Goal: Task Accomplishment & Management: Manage account settings

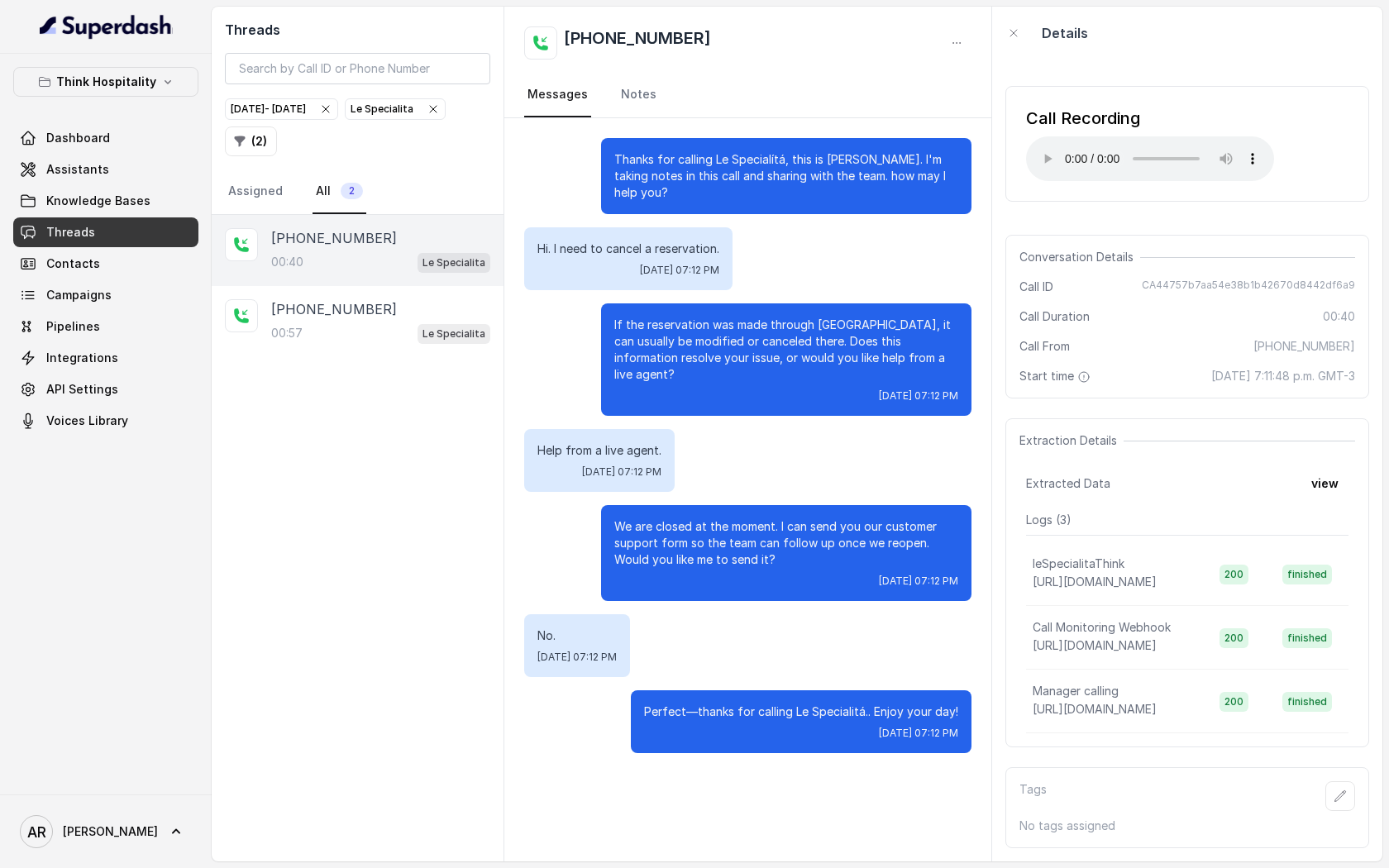
click at [1062, 327] on div "Conversation Details Call ID CA44757b7aa54e38b1b42670d8442df6a9 Call Duration 0…" at bounding box center [1187, 317] width 364 height 164
click at [423, 339] on span "Le Specialita" at bounding box center [453, 334] width 73 height 20
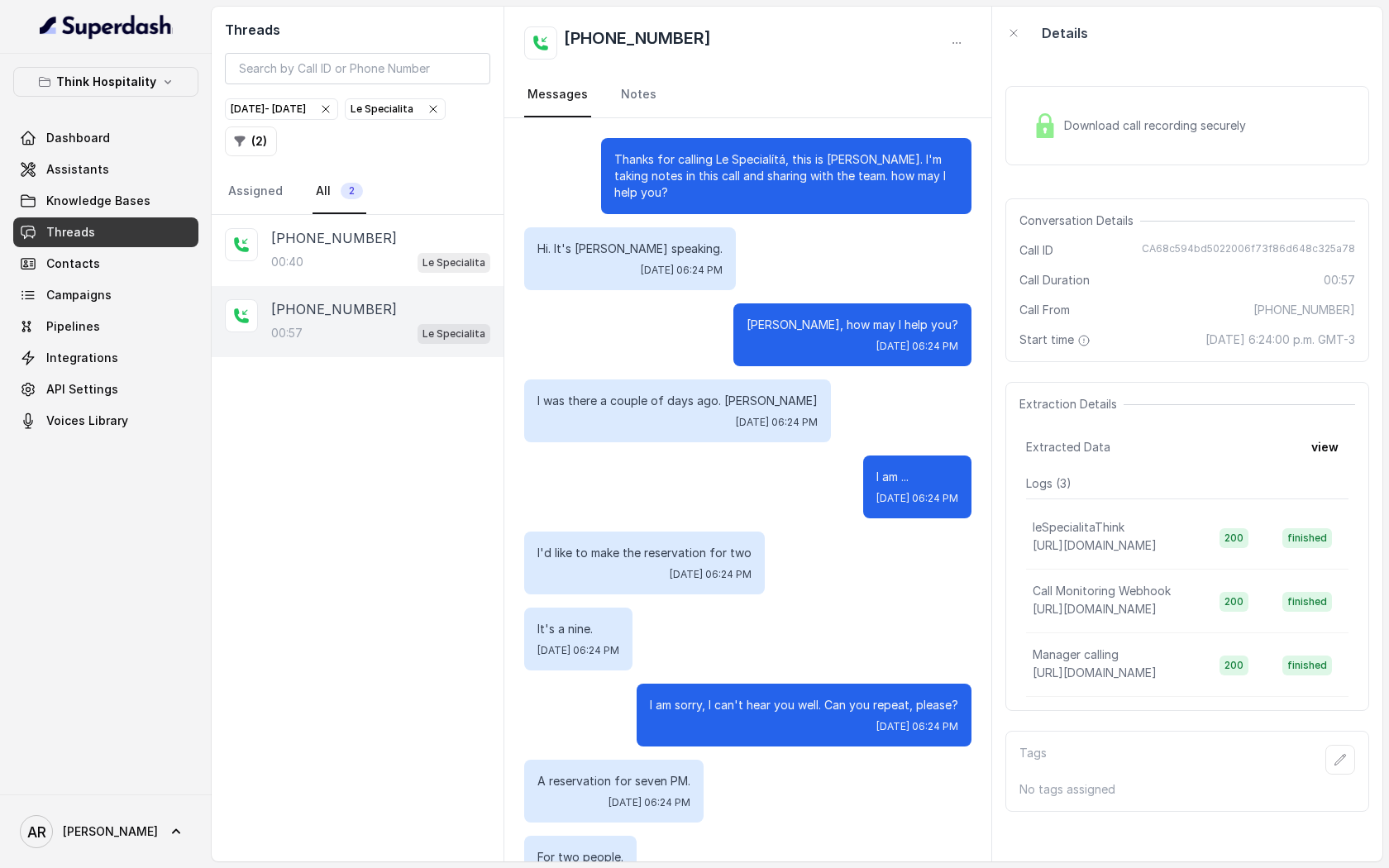
scroll to position [504, 0]
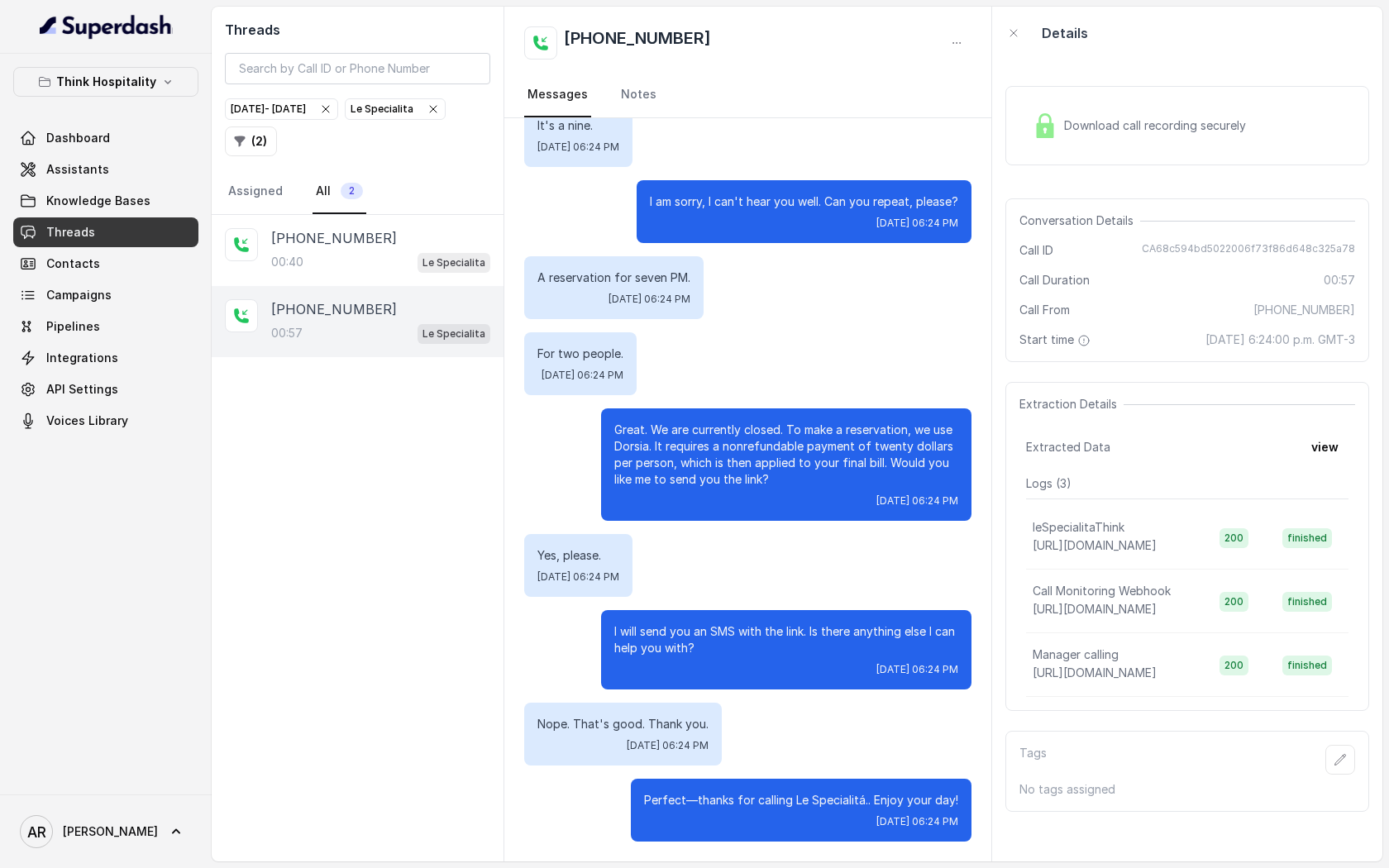
click at [346, 119] on span "Le Specialita" at bounding box center [395, 109] width 99 height 20
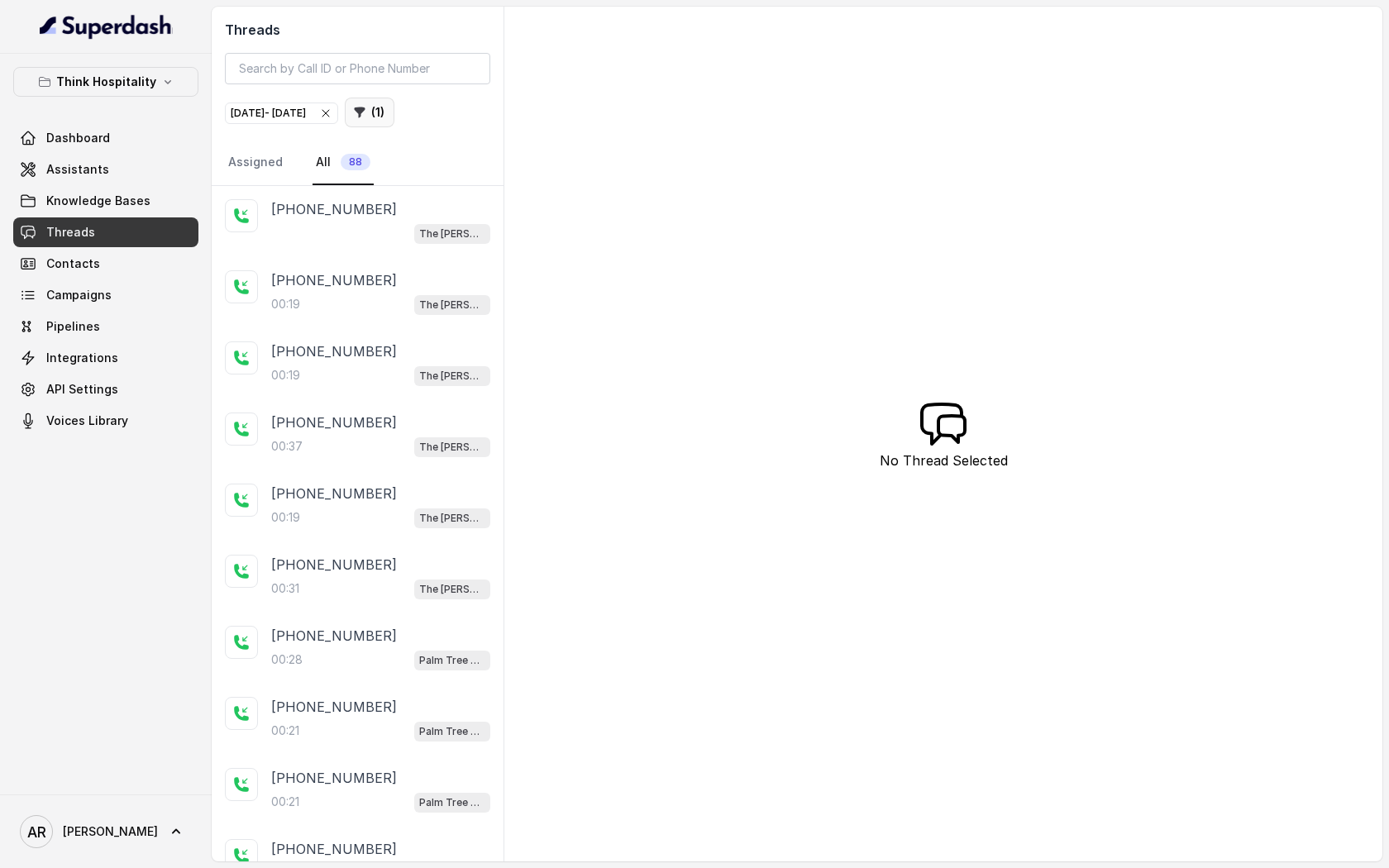
click at [394, 114] on button "( 1 )" at bounding box center [370, 113] width 49 height 30
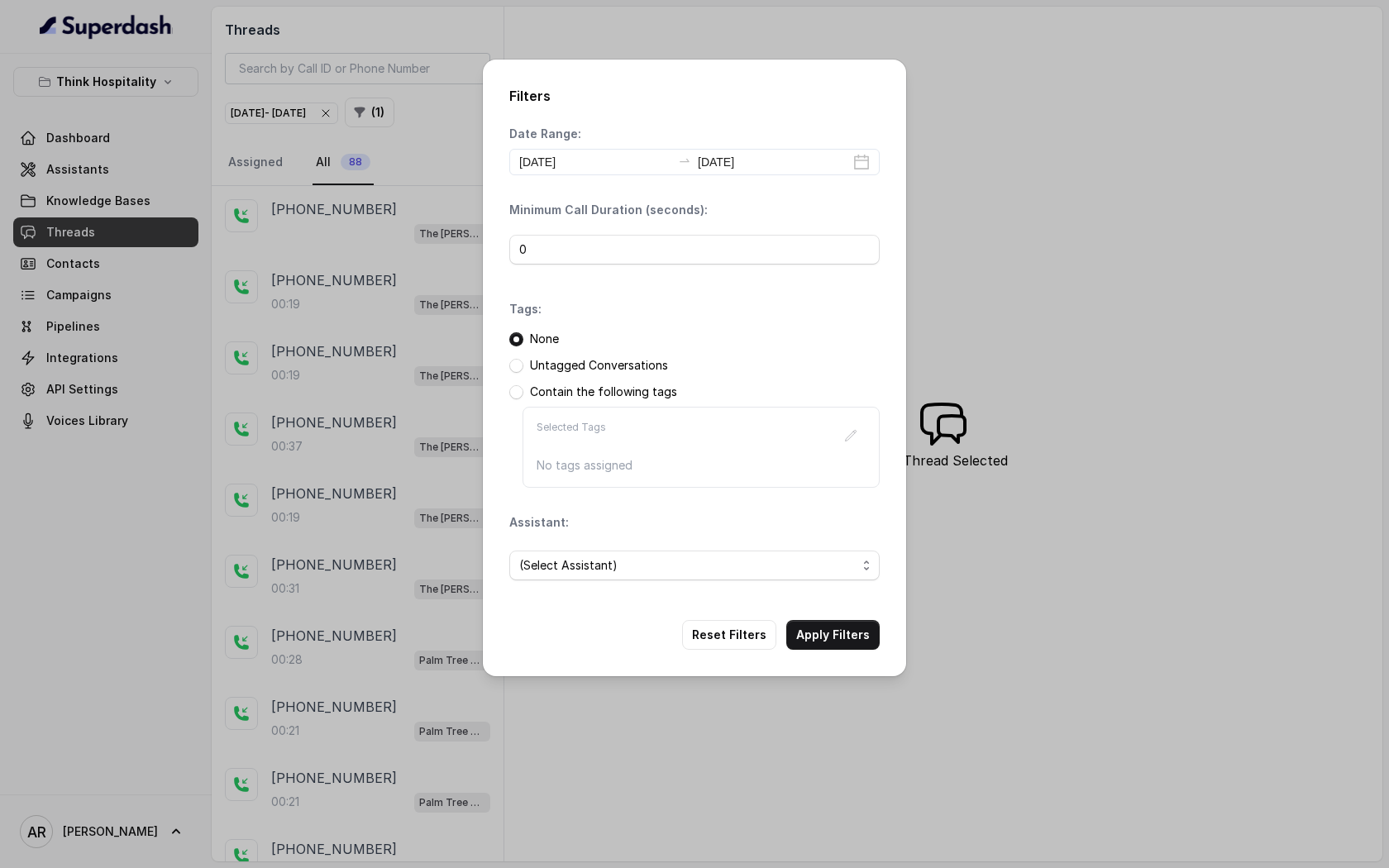
click at [440, 326] on div "Filters Date Range: [DATE] [DATE] Minimum Call Duration (seconds): 0 Tags: None…" at bounding box center [694, 434] width 1389 height 868
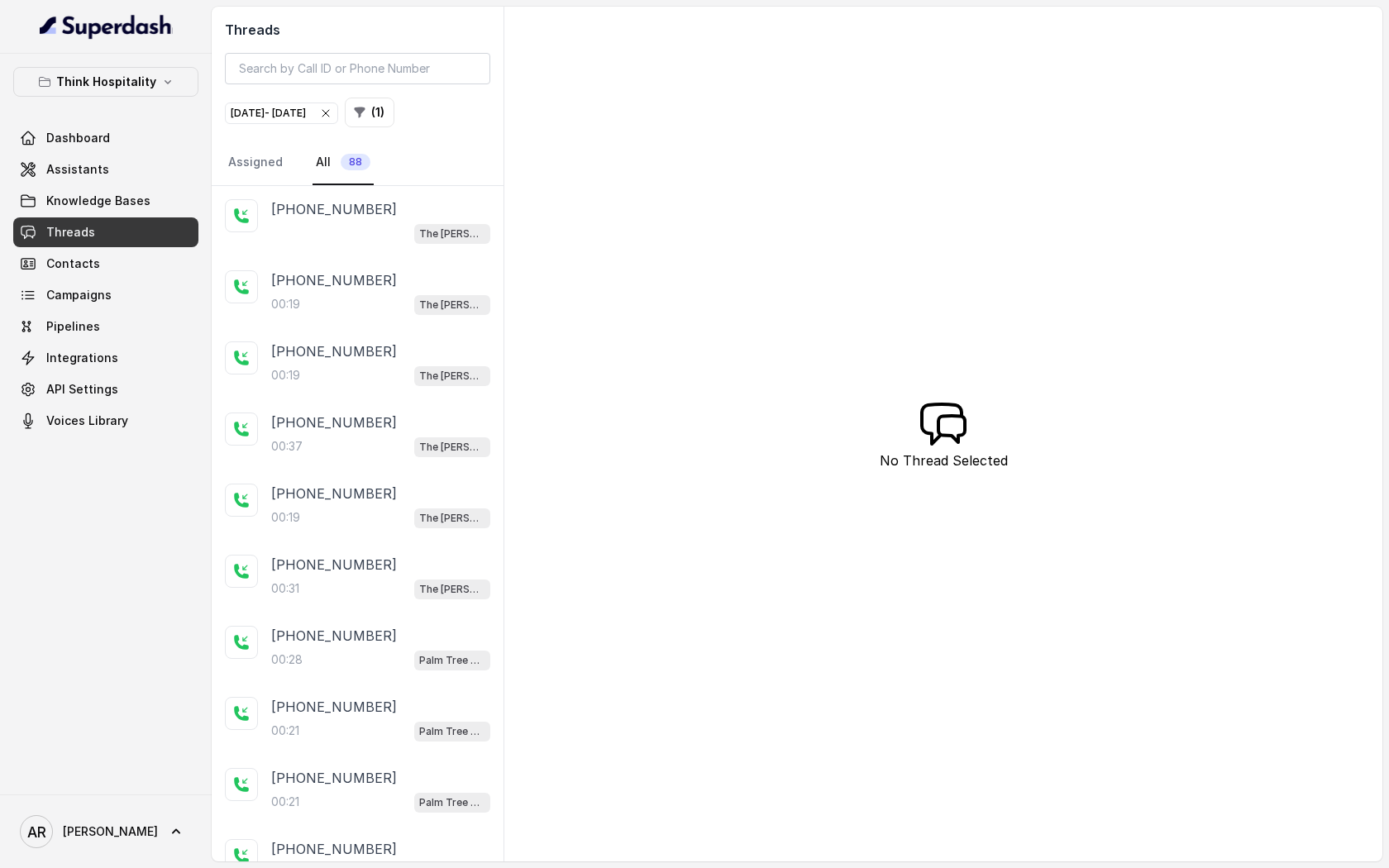
click at [415, 131] on div "Threads Sep 25, 2025 - Sep 25, 2025 ( 1 ) Assigned All 88" at bounding box center [358, 97] width 292 height 180
click at [394, 120] on button "( 1 )" at bounding box center [370, 113] width 49 height 30
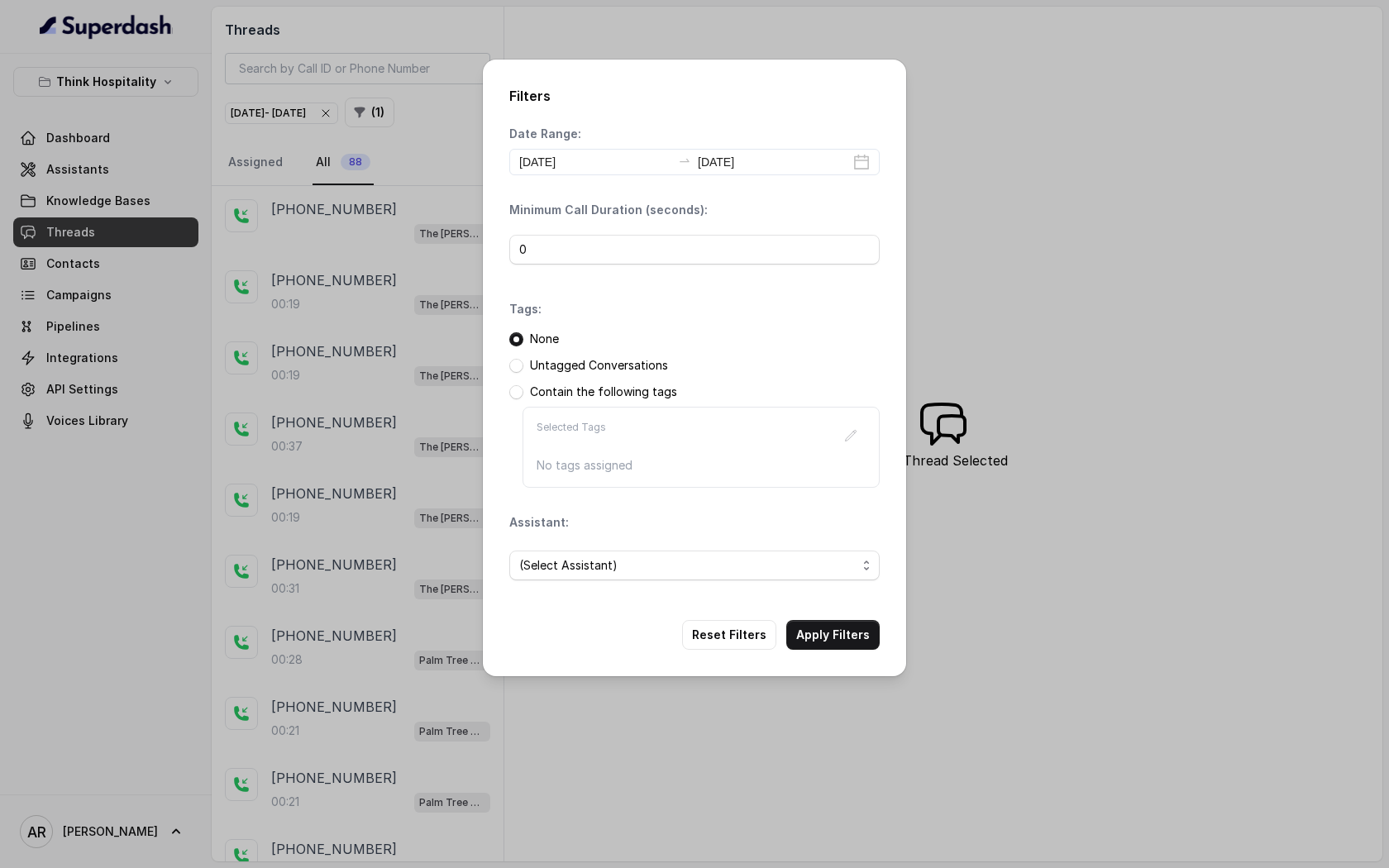
click at [640, 590] on div "(Select Assistant)" at bounding box center [694, 566] width 371 height 56
click at [648, 588] on div "(Select Assistant)" at bounding box center [694, 566] width 371 height 56
click at [650, 576] on span "(Select Assistant)" at bounding box center [694, 566] width 371 height 30
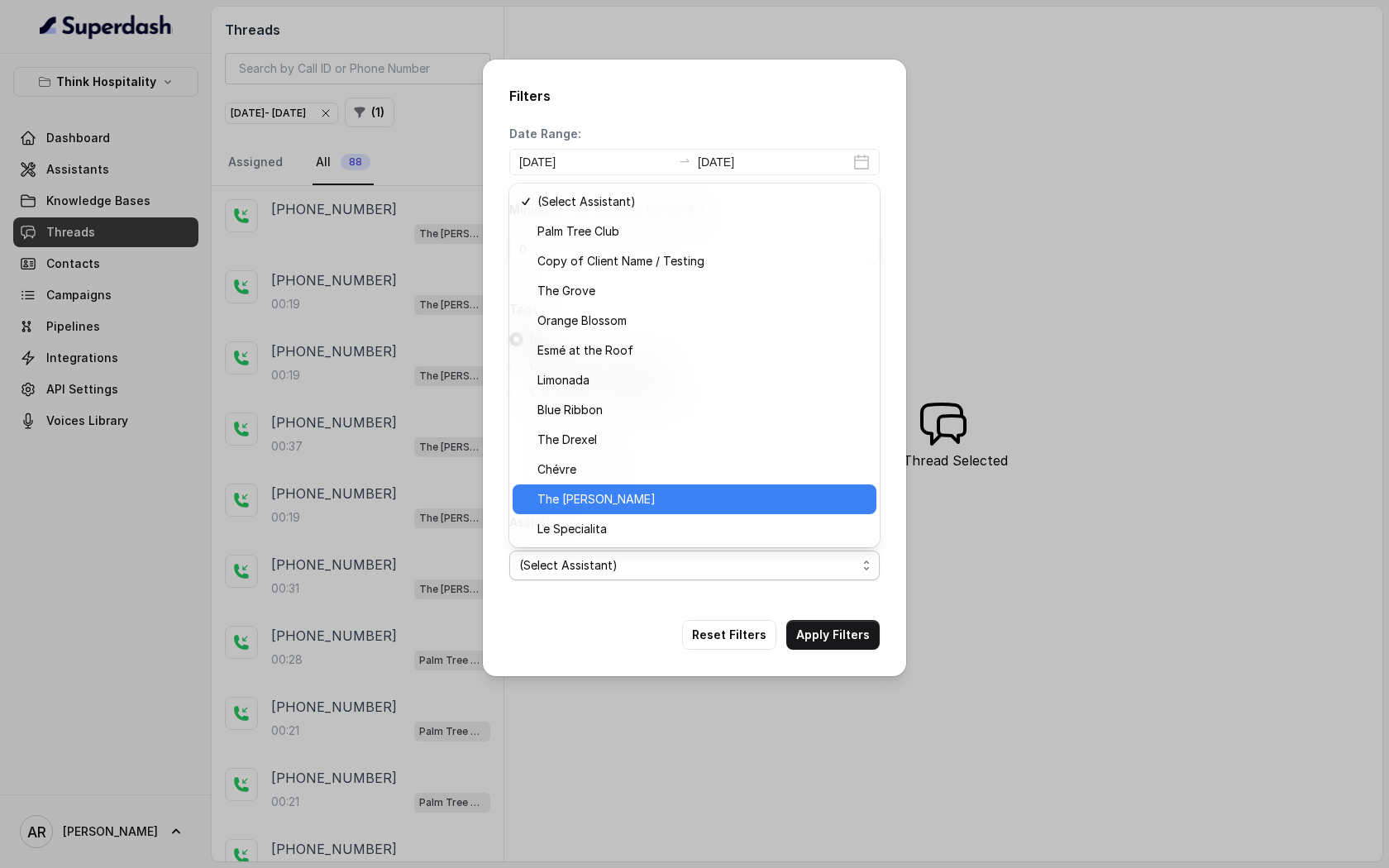
click at [636, 494] on span "The [PERSON_NAME]" at bounding box center [702, 499] width 329 height 20
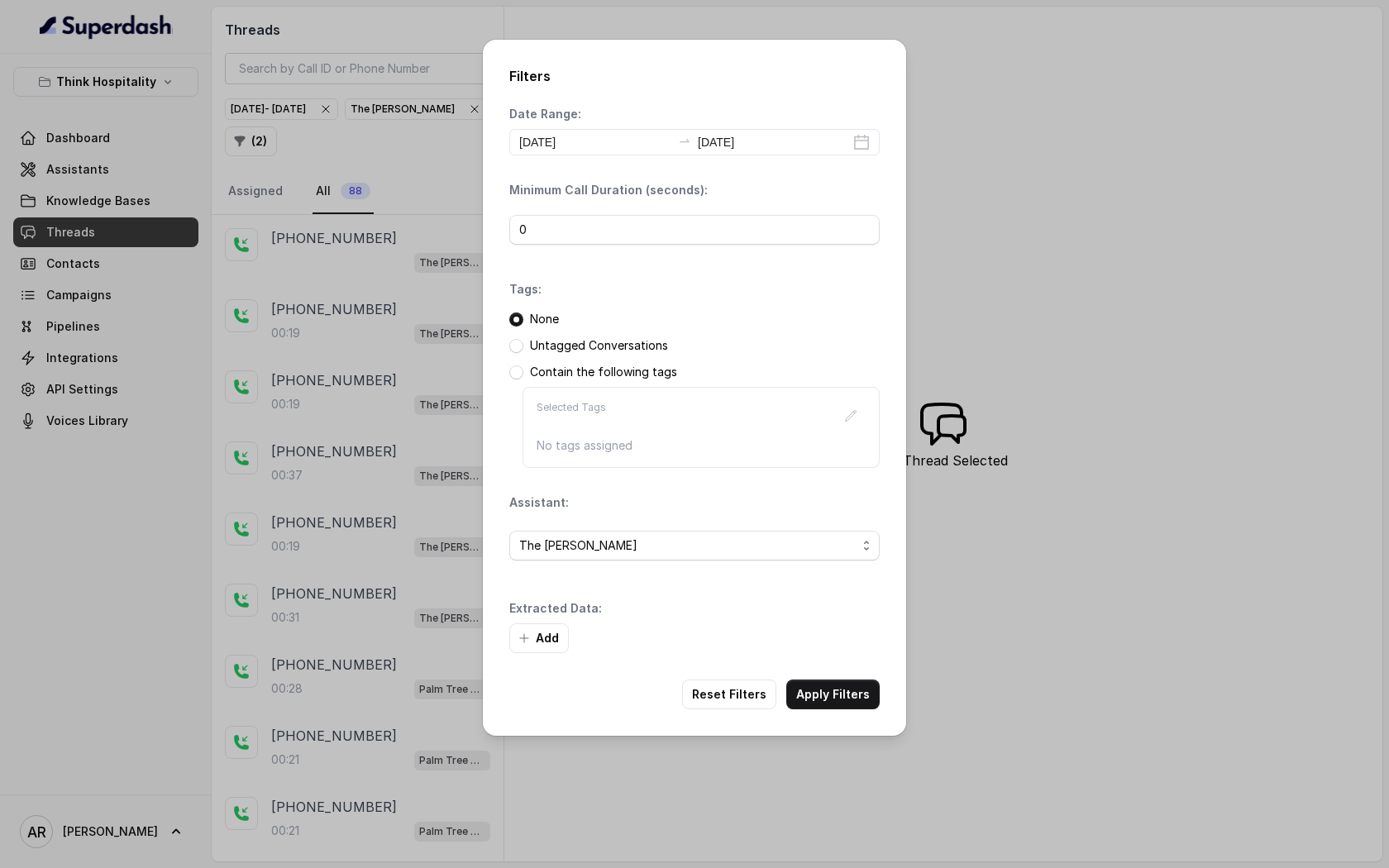
click at [837, 676] on div "Filters Date Range: [DATE] [DATE] Minimum Call Duration (seconds): 0 Tags: None…" at bounding box center [694, 387] width 423 height 696
click at [837, 683] on button "Apply Filters" at bounding box center [833, 695] width 93 height 30
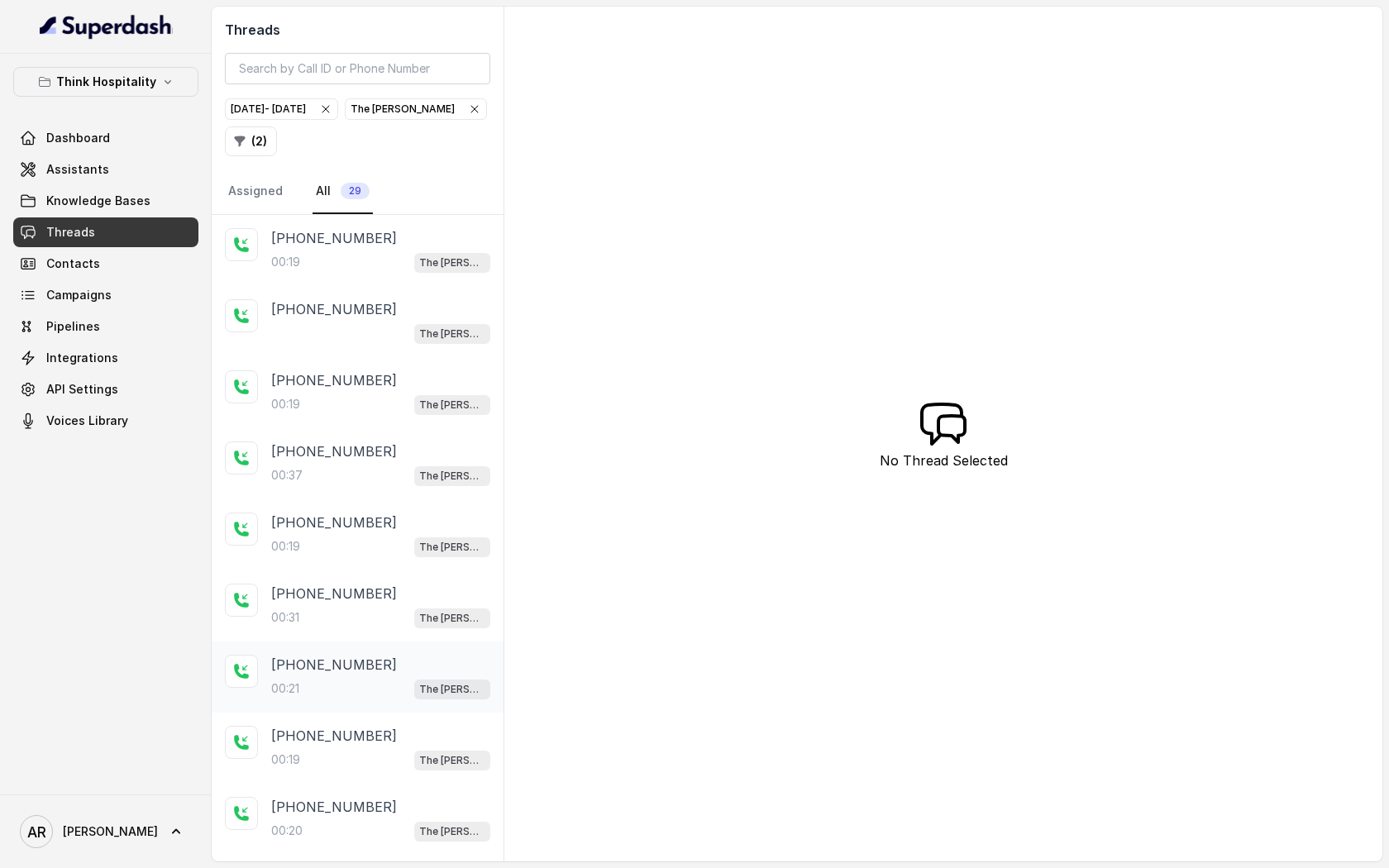
scroll to position [106, 0]
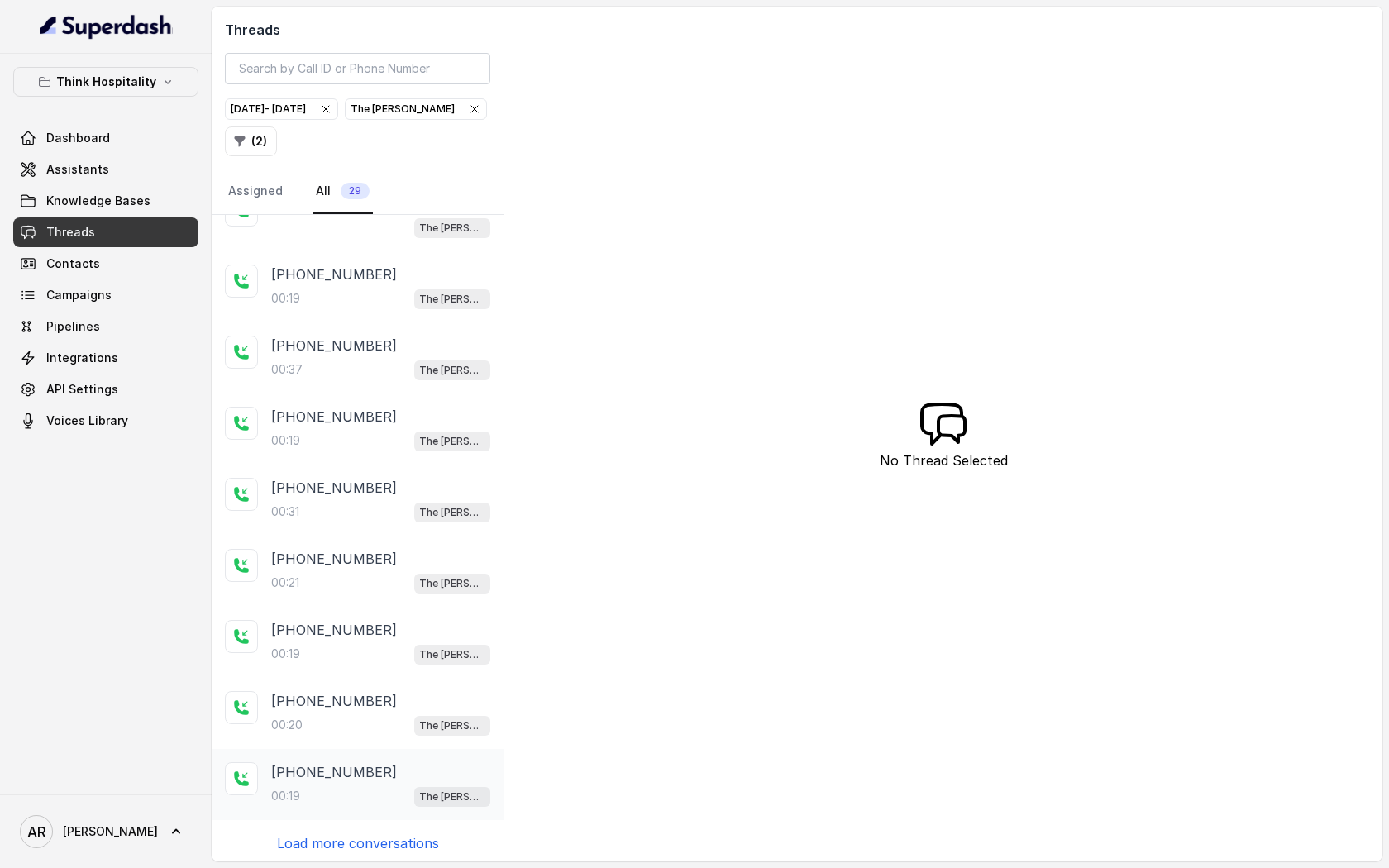
click at [371, 776] on div "[PHONE_NUMBER]" at bounding box center [380, 772] width 219 height 20
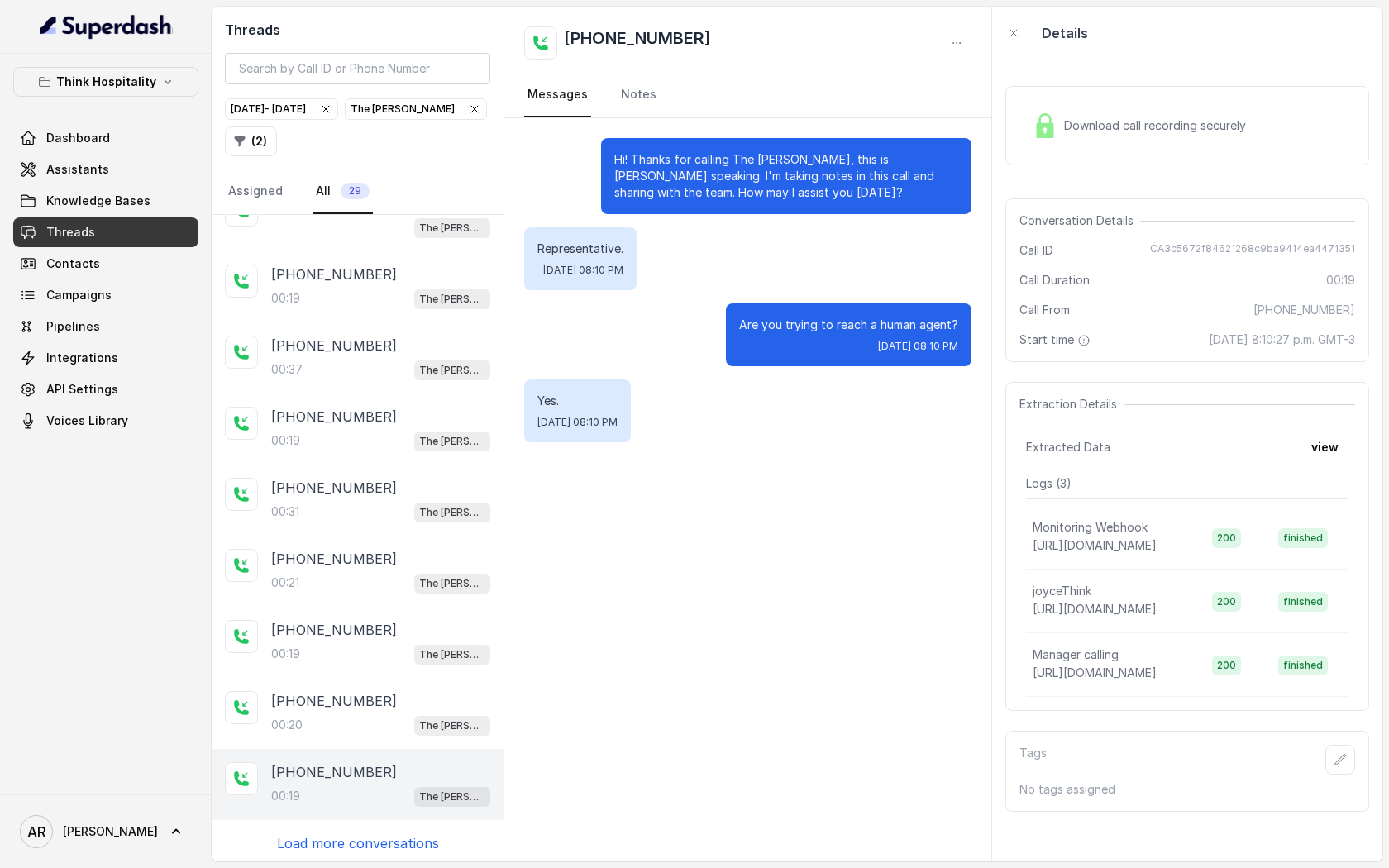
click at [364, 849] on div "+14042369297 00:19 The Joyce +17863214972 The Joyce +14042369297 00:19 The Joyc…" at bounding box center [358, 538] width 292 height 647
click at [364, 842] on p "Load more conversations" at bounding box center [358, 843] width 162 height 20
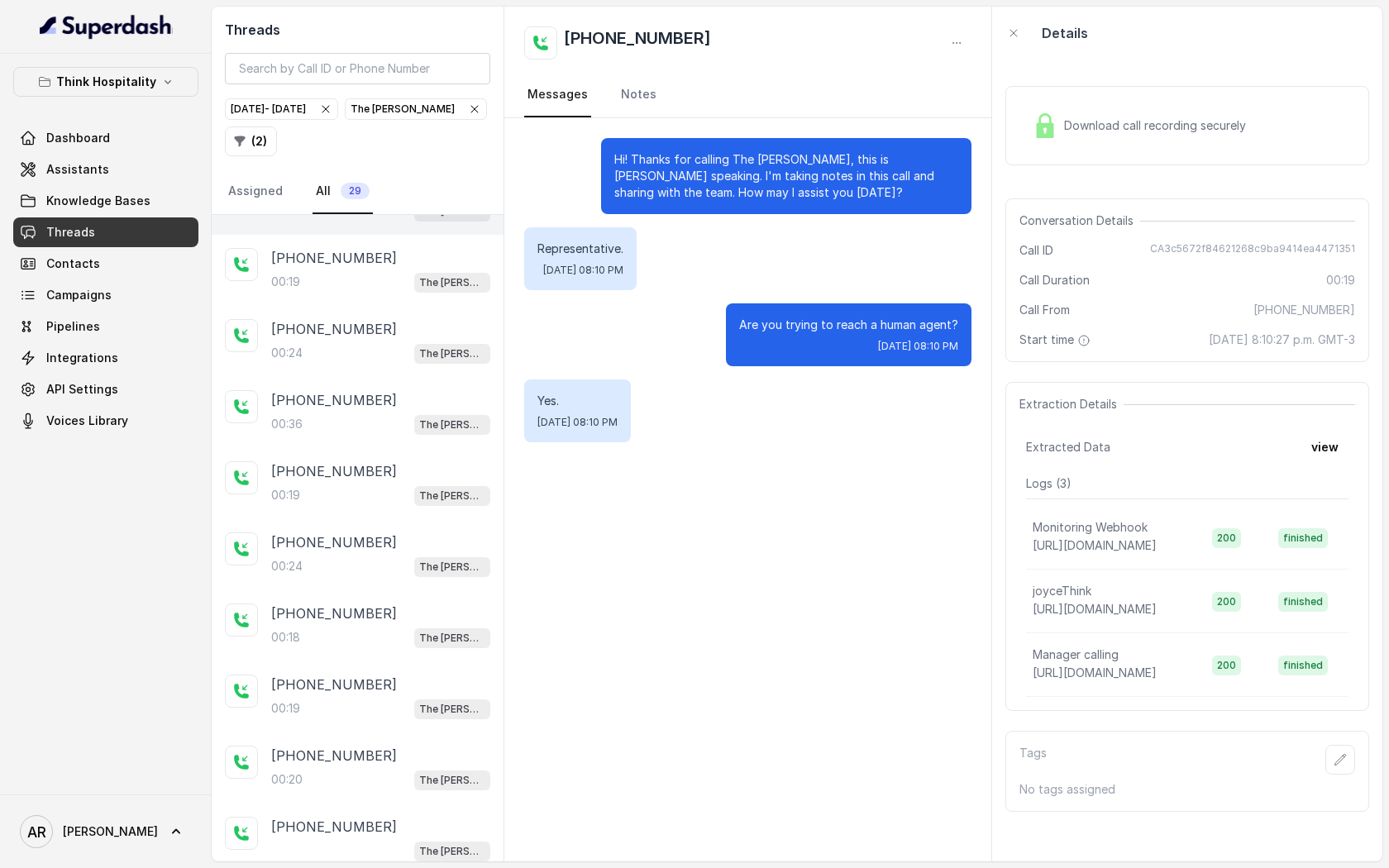
scroll to position [813, 0]
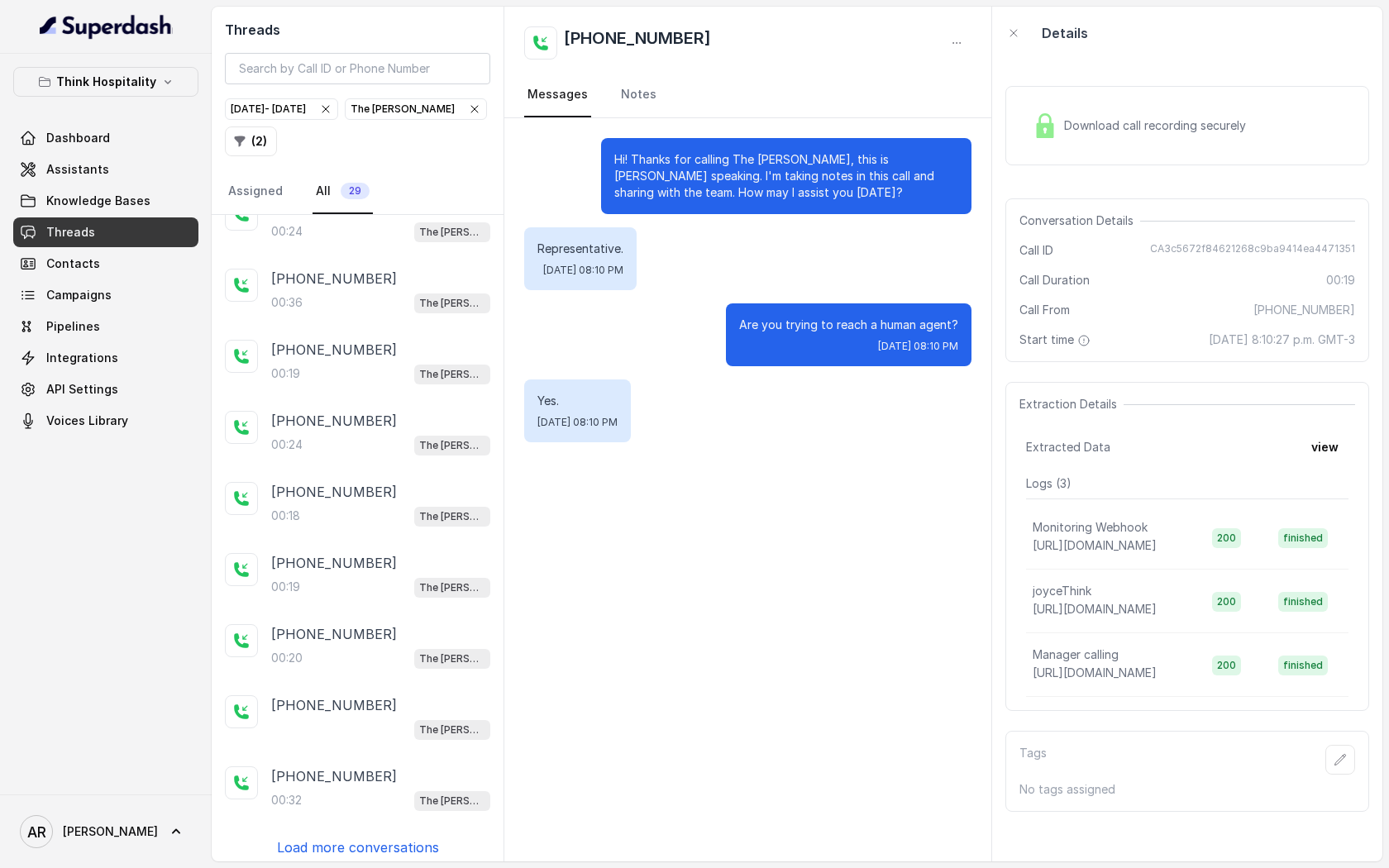
click at [388, 732] on div "+17868149205 The Joyce" at bounding box center [358, 717] width 292 height 71
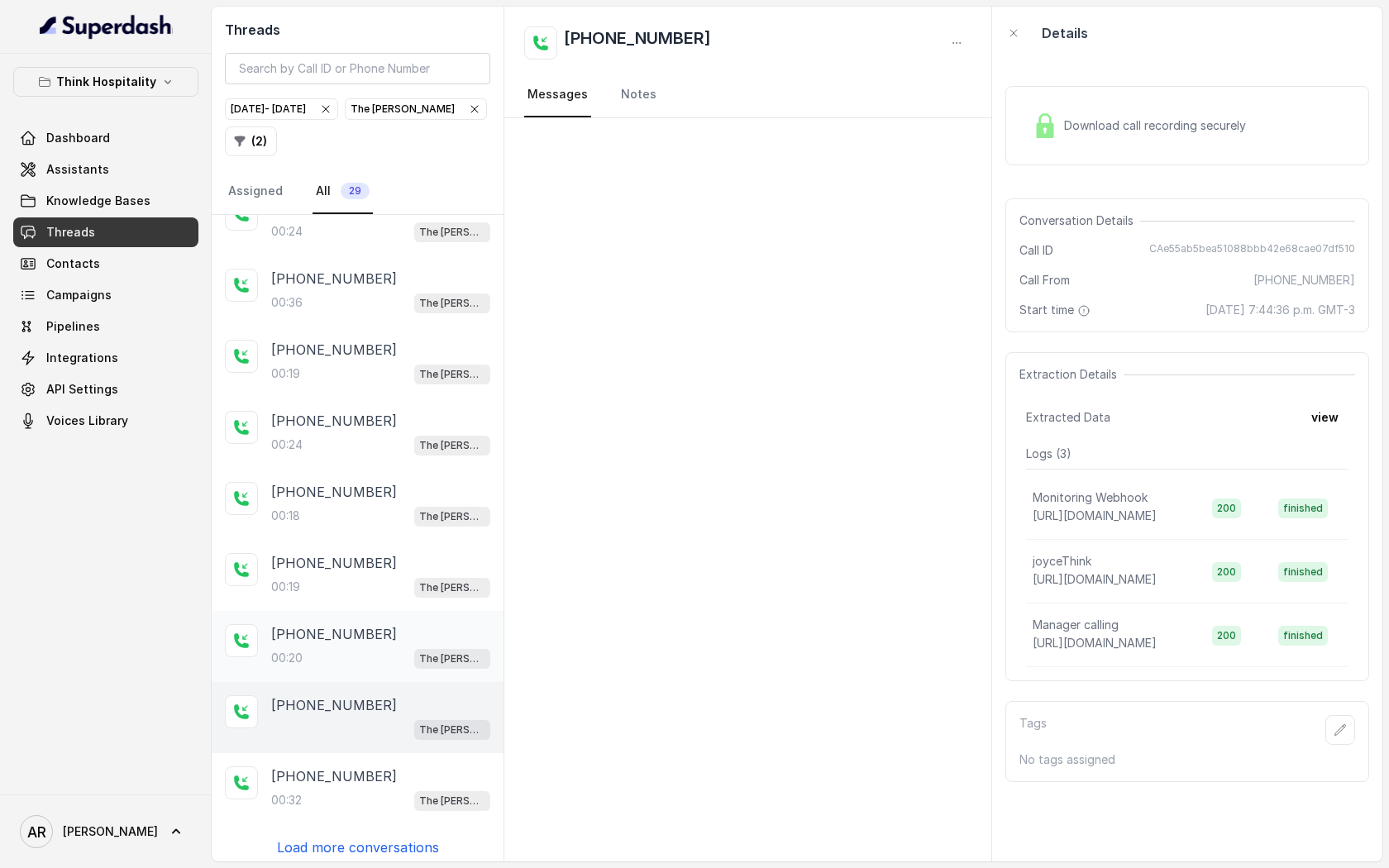
click at [391, 629] on div "[PHONE_NUMBER]" at bounding box center [380, 634] width 219 height 20
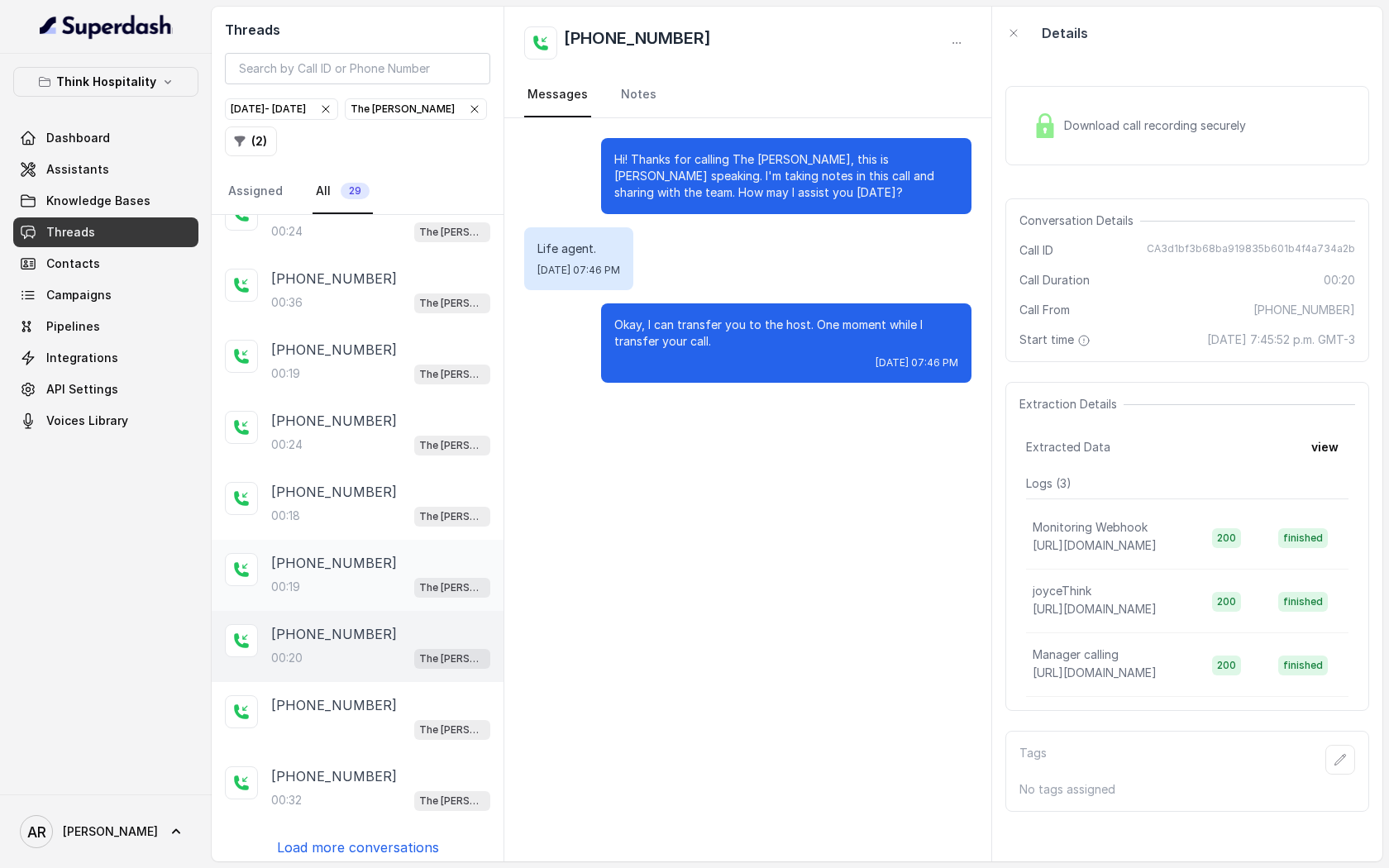
click at [390, 586] on div "00:19 The [PERSON_NAME]" at bounding box center [380, 587] width 219 height 21
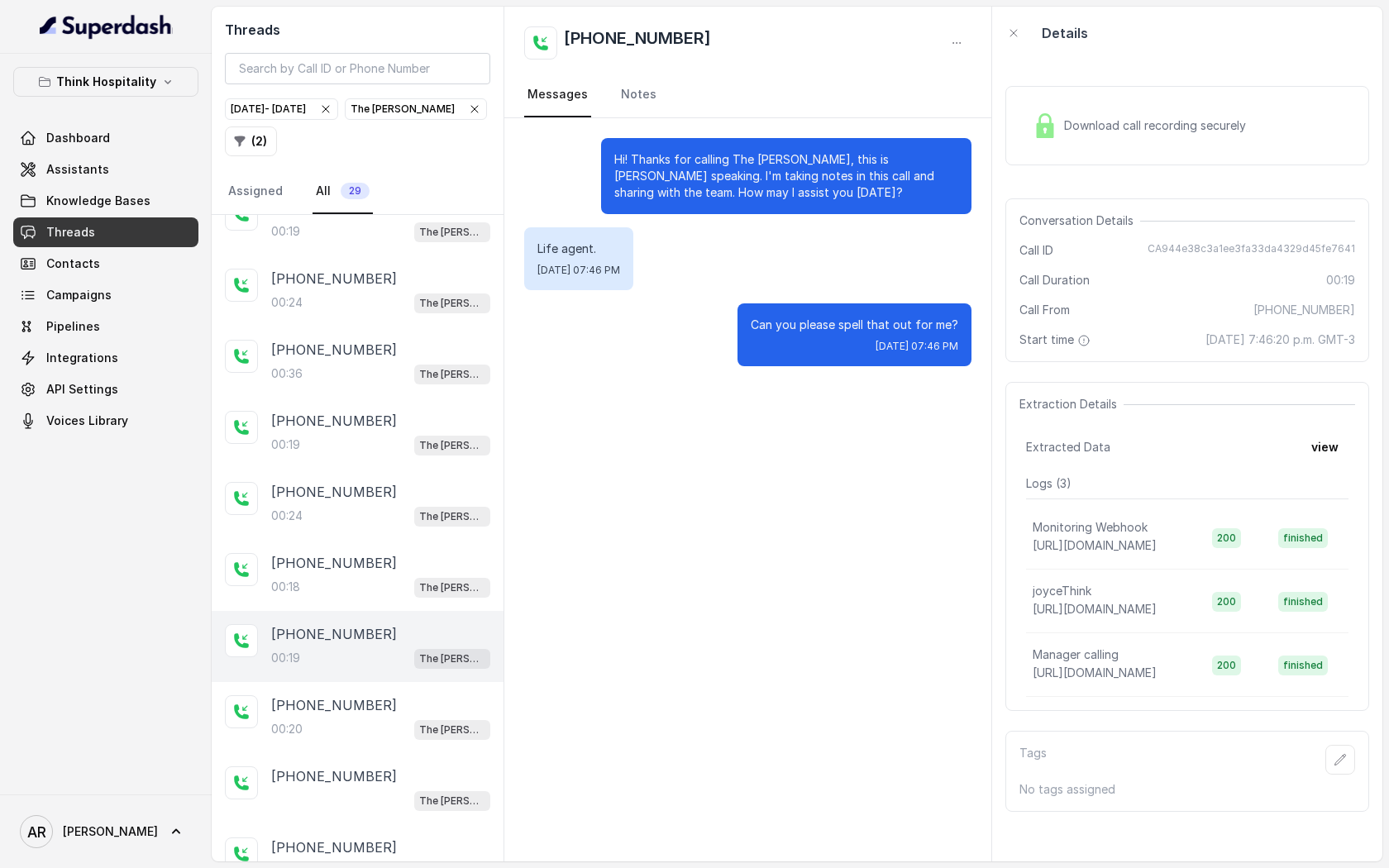
scroll to position [673, 0]
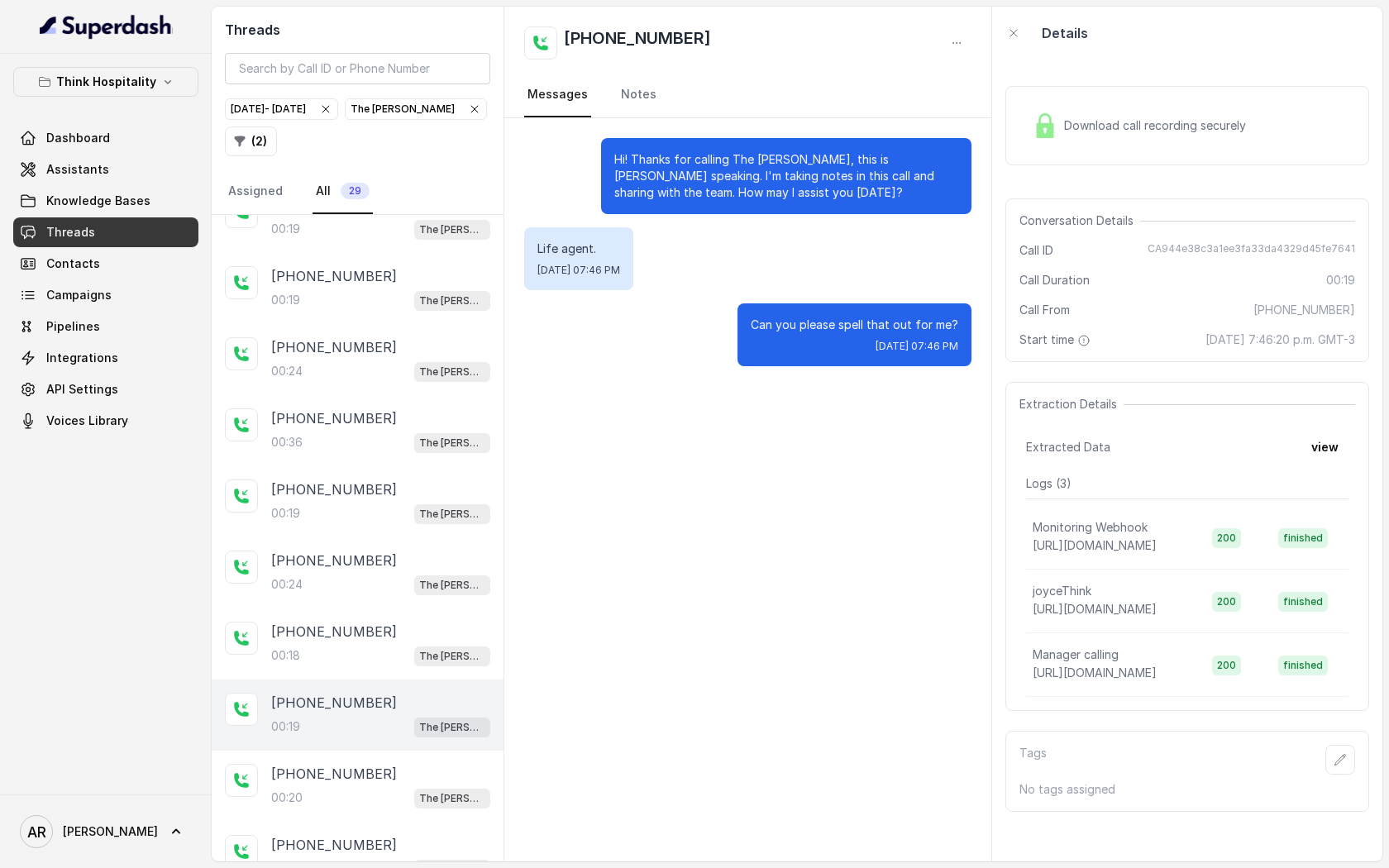
click at [390, 586] on div "00:24 The Joyce" at bounding box center [380, 585] width 219 height 21
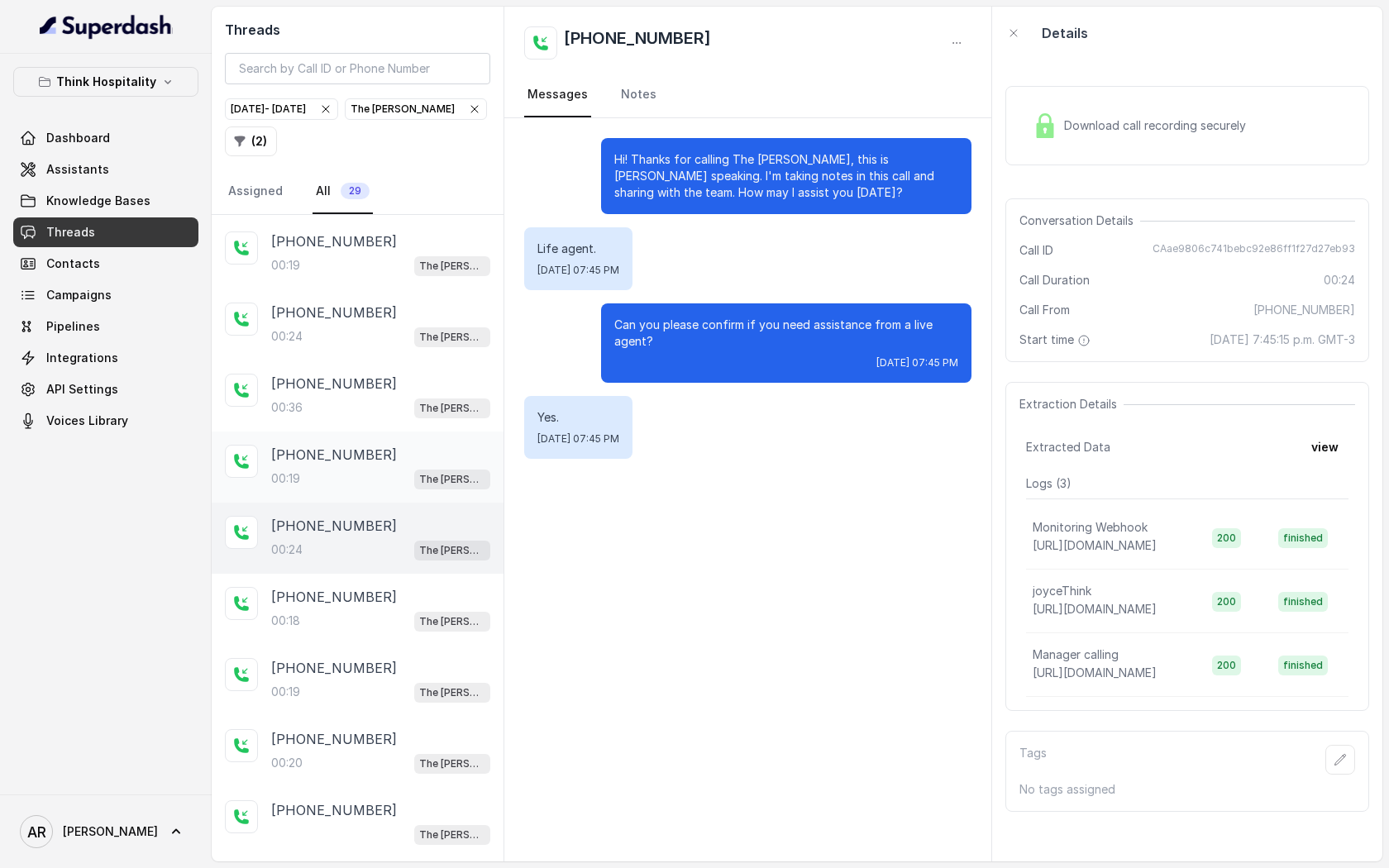
click at [368, 431] on div "[PHONE_NUMBER]:19 The [PERSON_NAME]" at bounding box center [358, 467] width 292 height 71
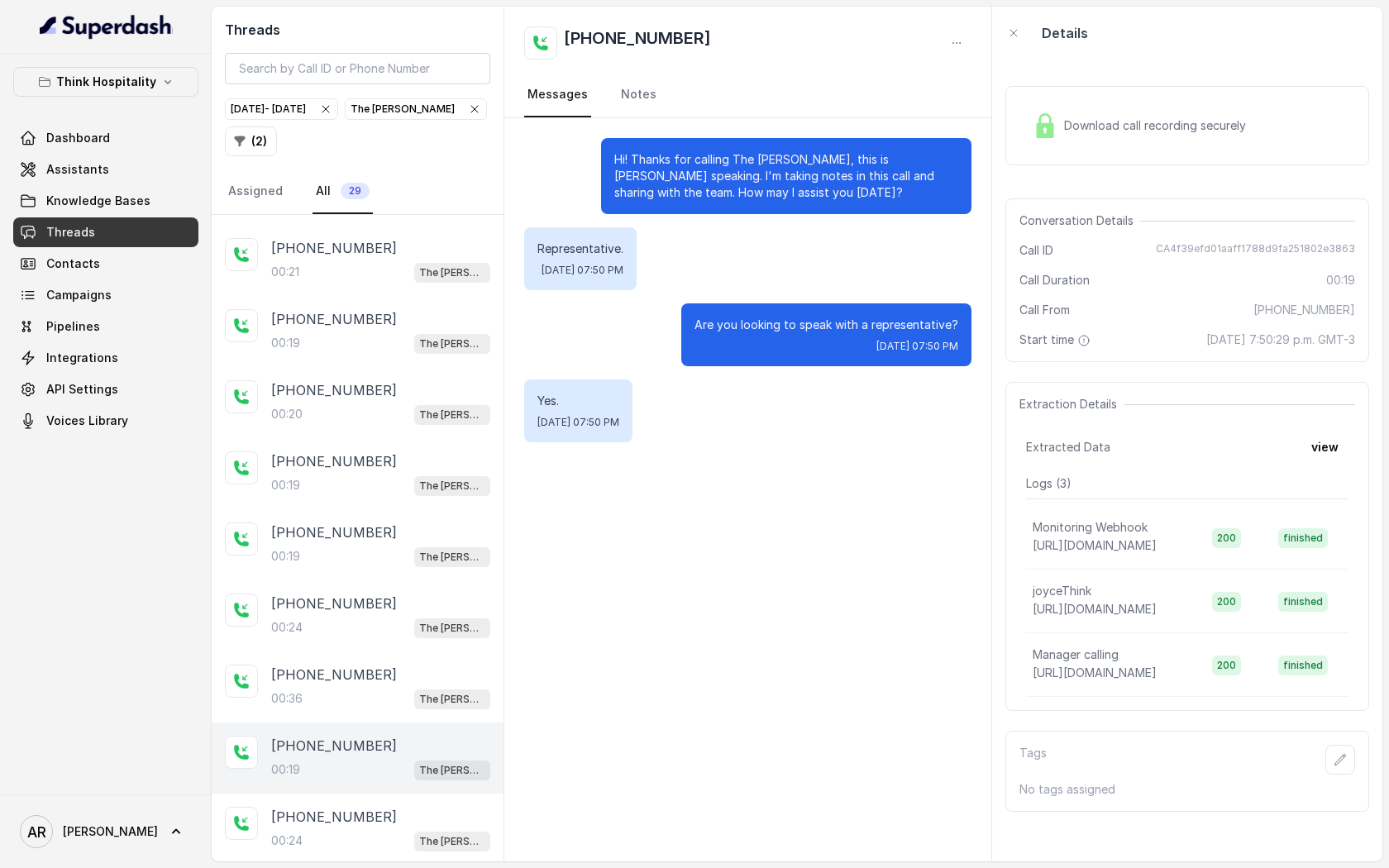
click at [368, 422] on div "+17868149205 00:20 The Joyce" at bounding box center [358, 402] width 292 height 71
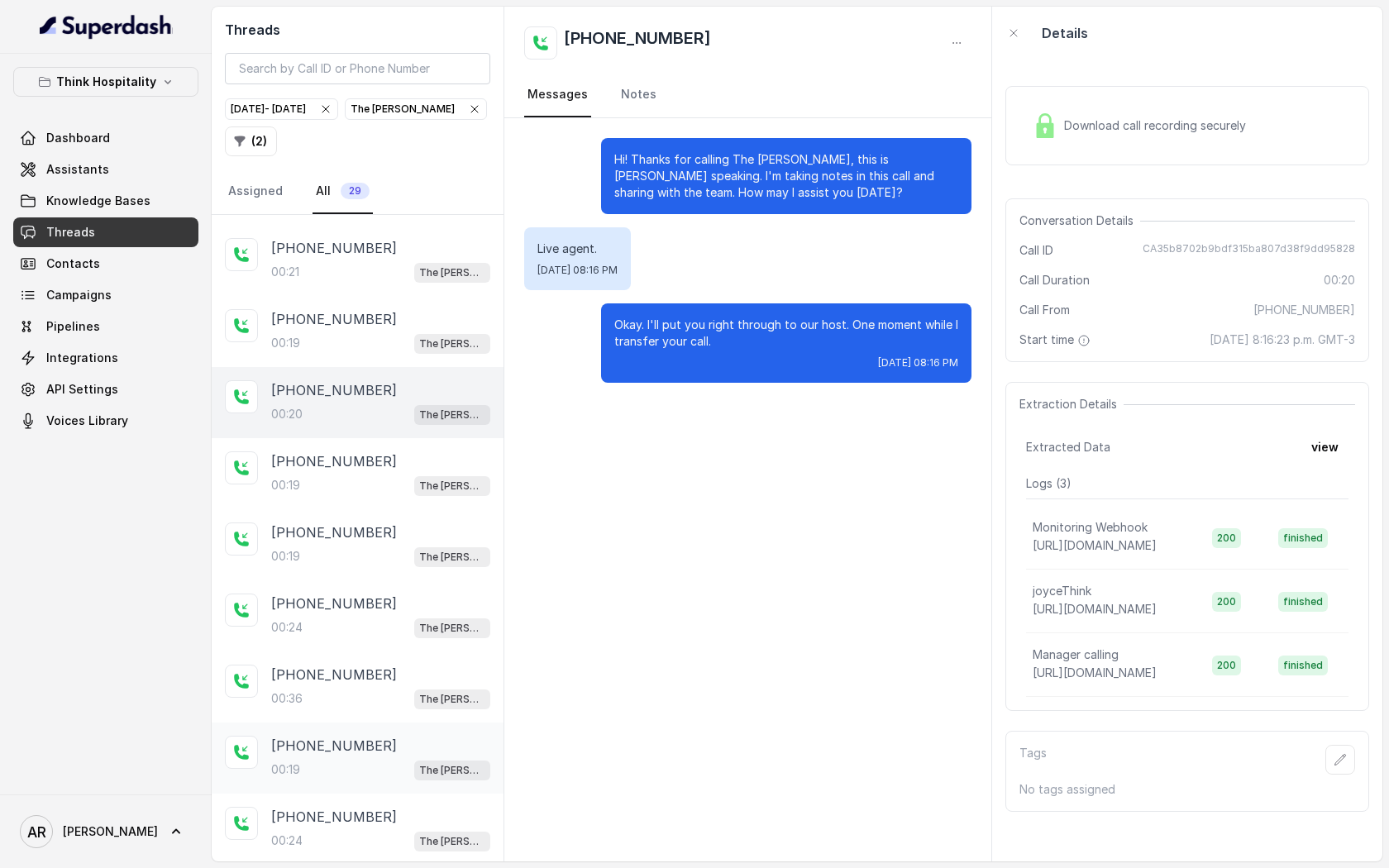
scroll to position [53, 0]
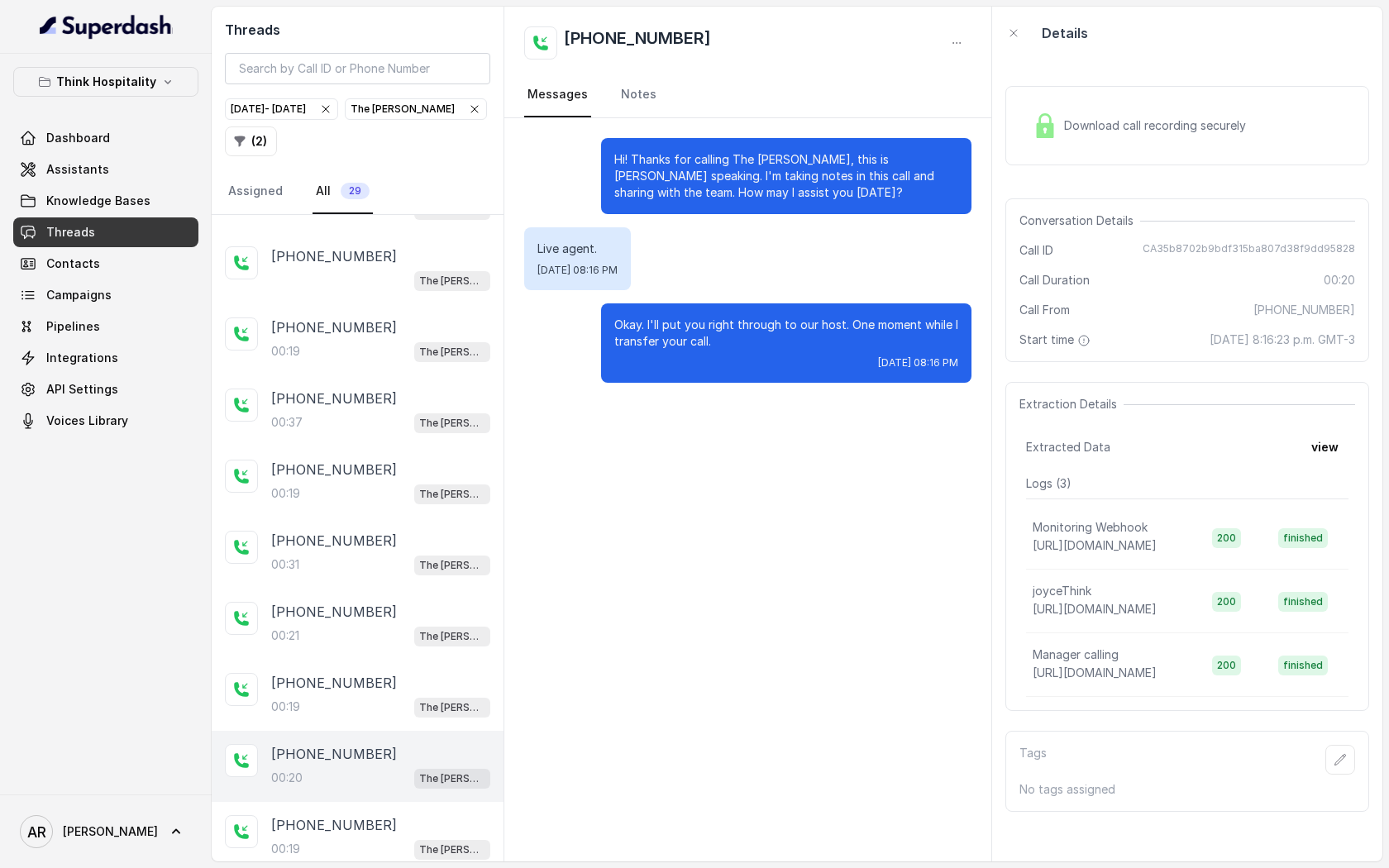
click at [368, 422] on div "00:37 The [PERSON_NAME]" at bounding box center [380, 423] width 219 height 21
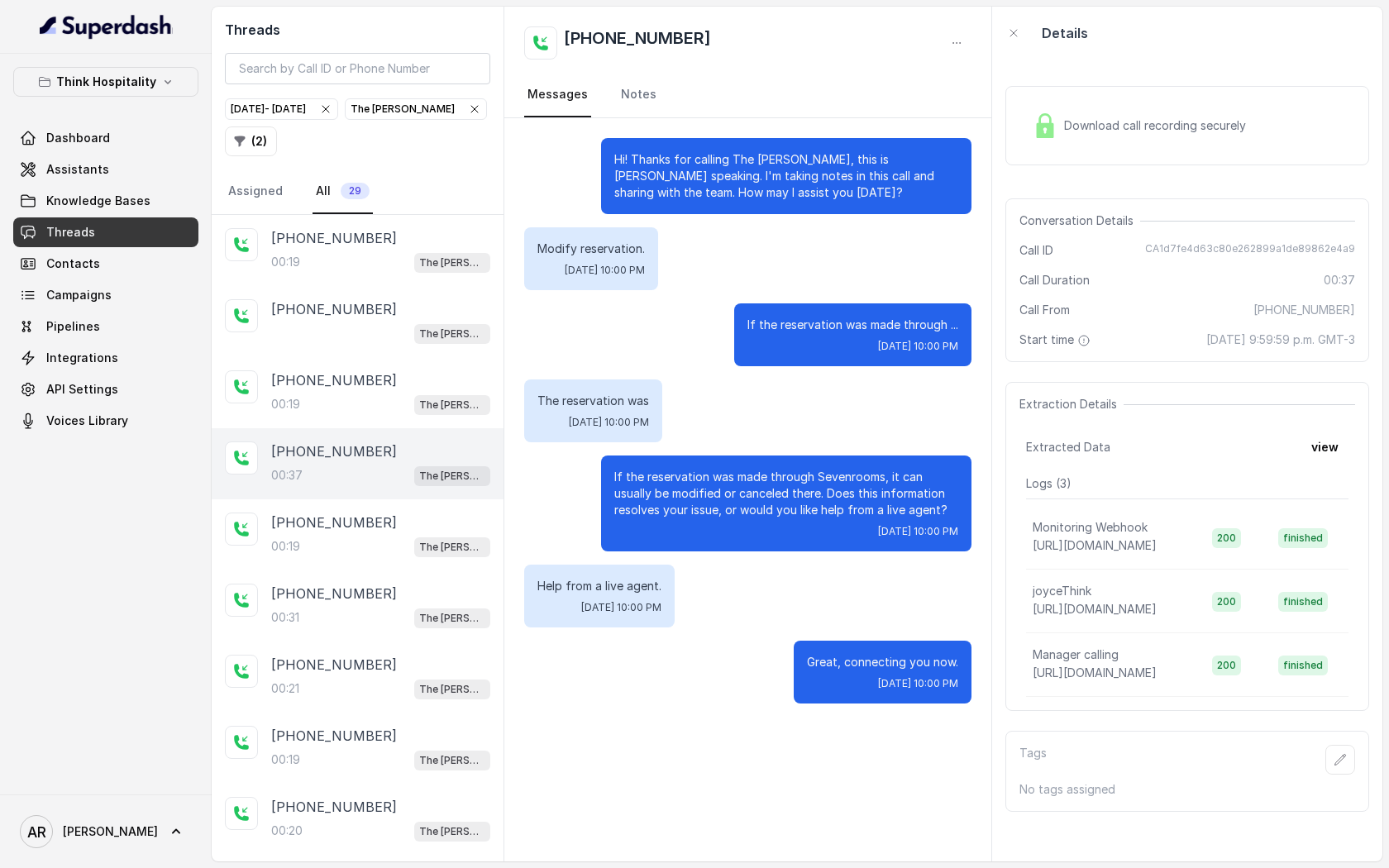
click at [368, 422] on div "[PHONE_NUMBER]:19 The [PERSON_NAME]" at bounding box center [358, 393] width 292 height 71
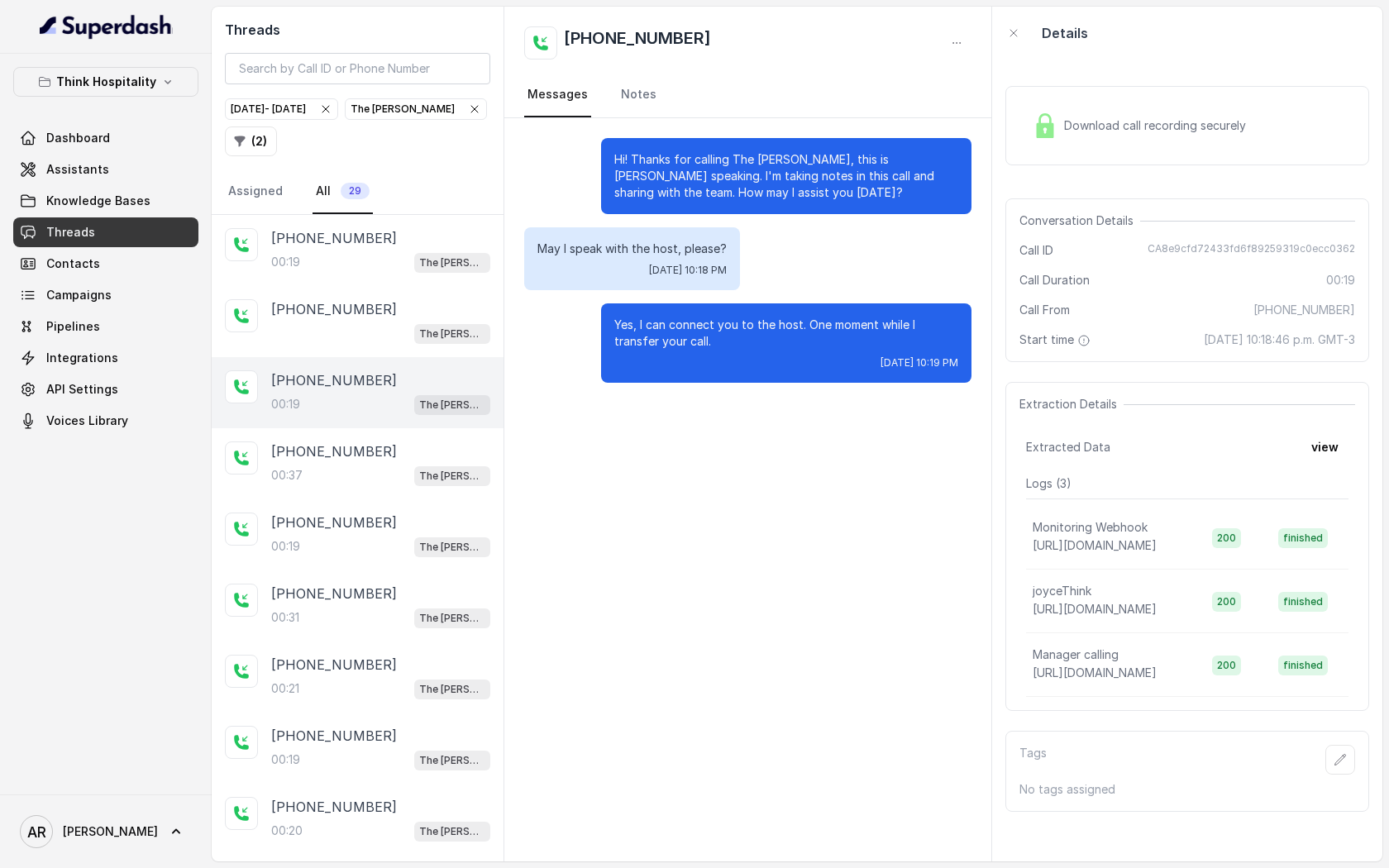
click at [371, 362] on div "[PHONE_NUMBER]:19 The [PERSON_NAME]" at bounding box center [358, 393] width 292 height 71
click at [371, 298] on div "+17863214972 The Joyce" at bounding box center [358, 321] width 292 height 71
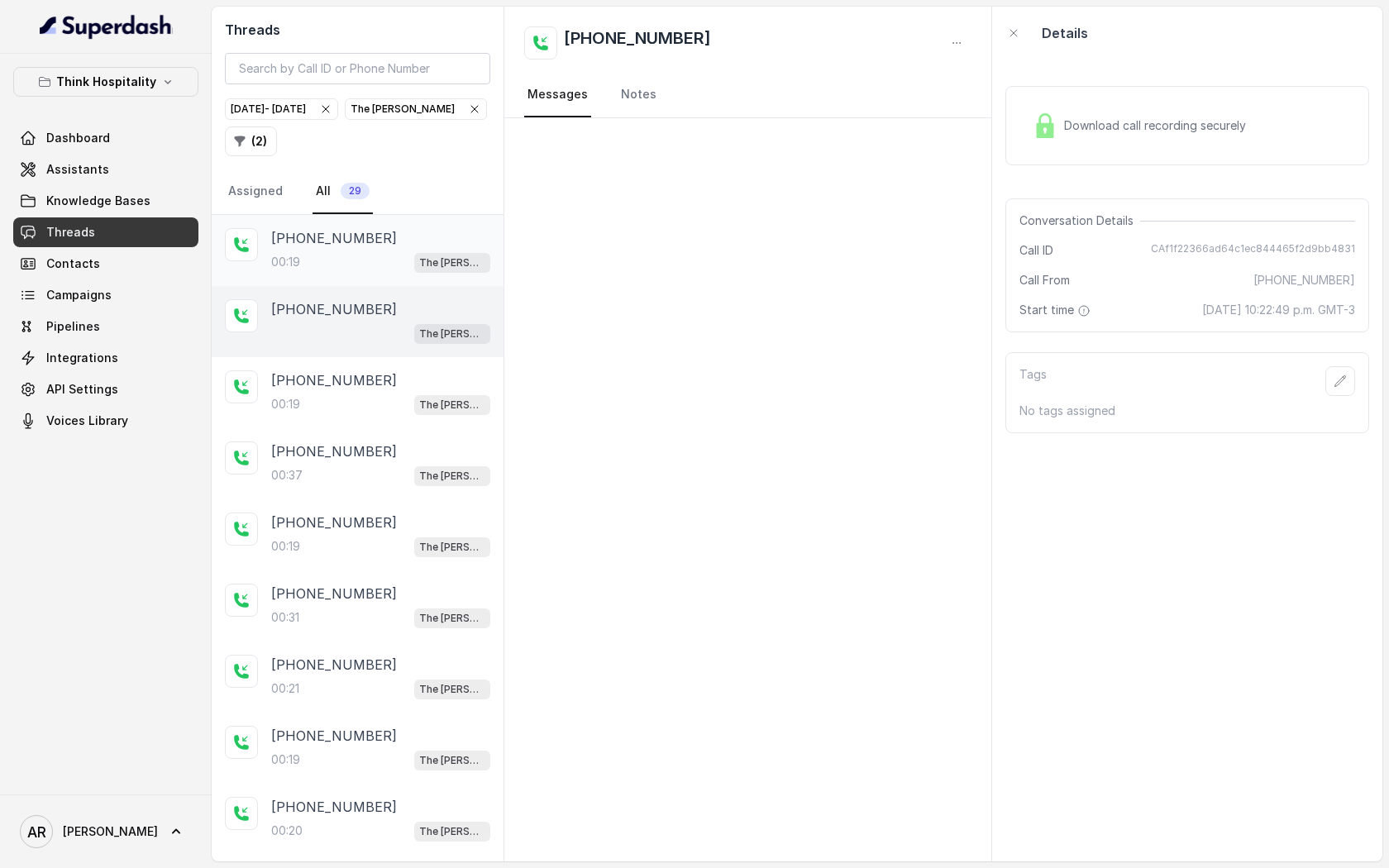
click at [371, 262] on div "00:19 The [PERSON_NAME]" at bounding box center [380, 262] width 219 height 21
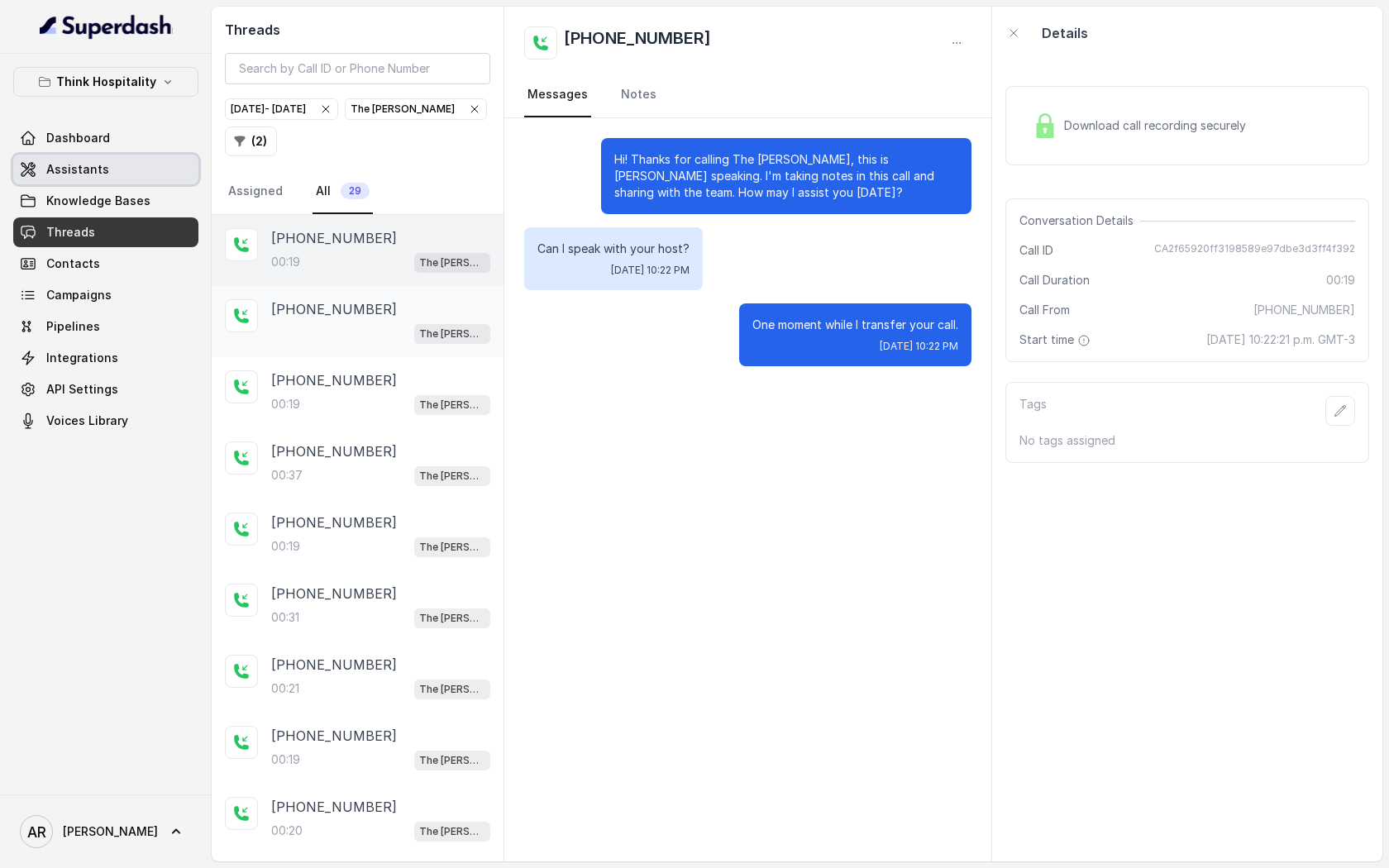
click at [461, 292] on div "+17863214972 The Joyce" at bounding box center [358, 321] width 292 height 71
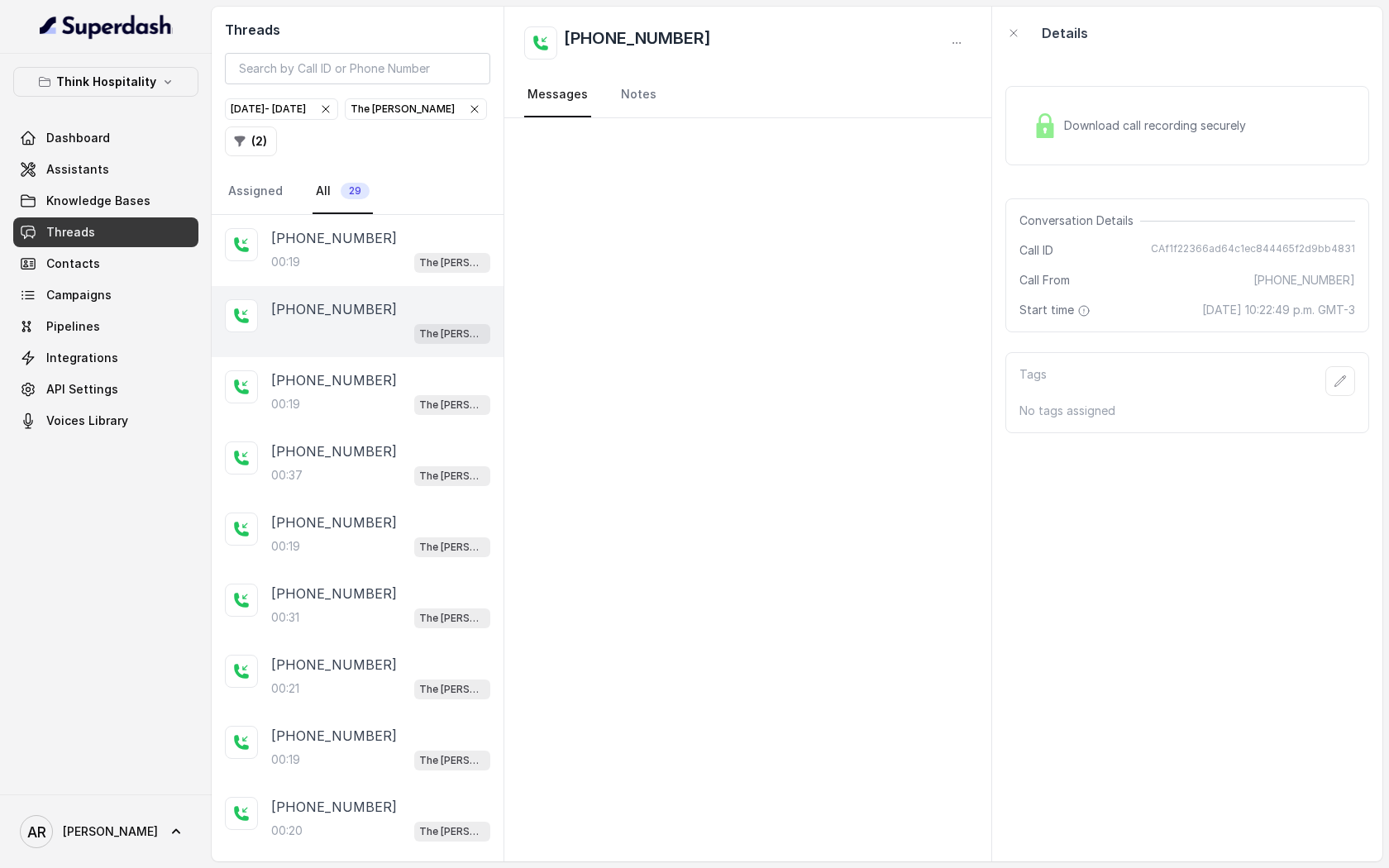
click at [385, 287] on div "+17863214972 The Joyce" at bounding box center [358, 321] width 292 height 71
click at [425, 260] on div "00:19 The [PERSON_NAME]" at bounding box center [380, 262] width 219 height 21
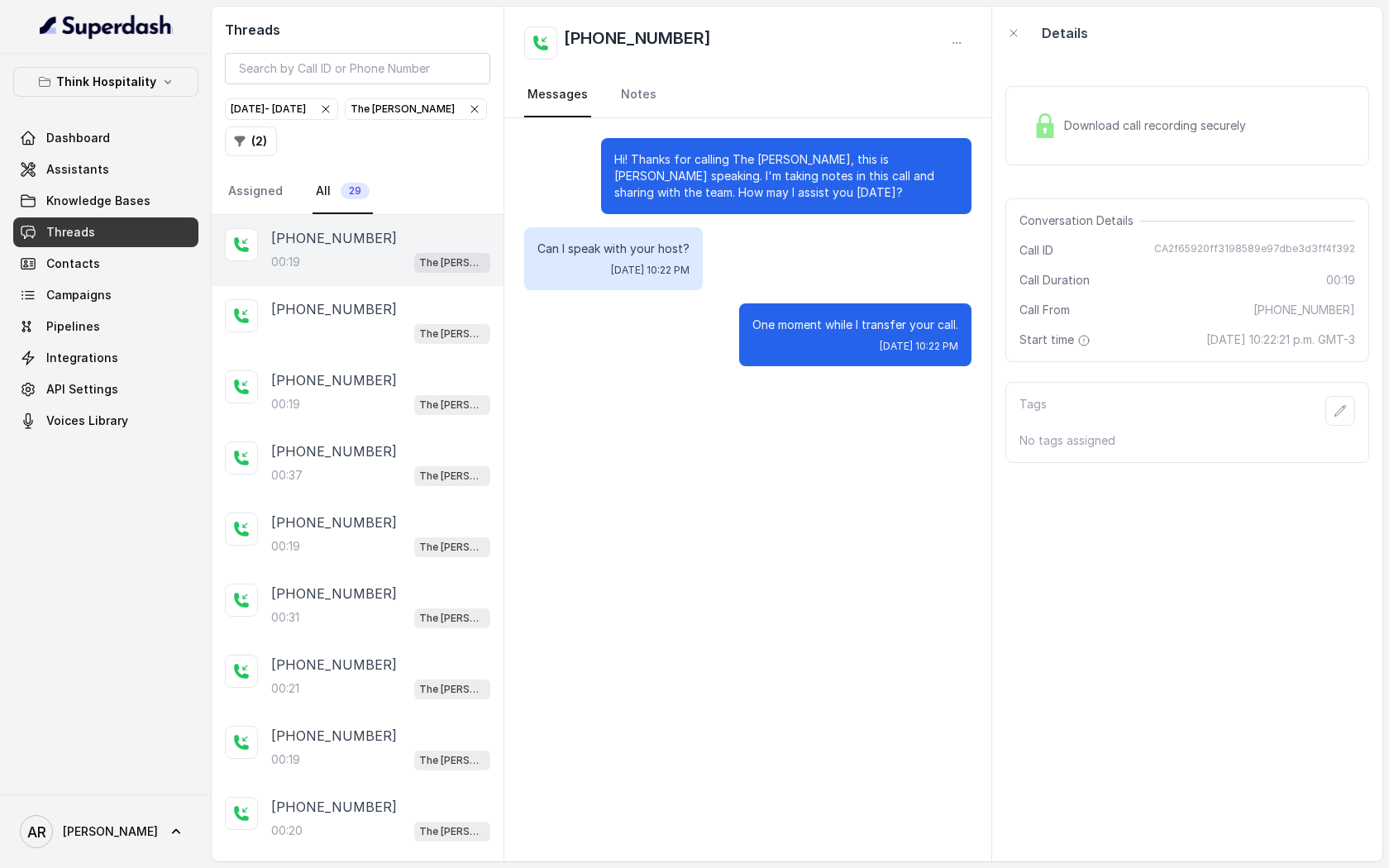
click at [1047, 128] on img at bounding box center [1045, 126] width 25 height 25
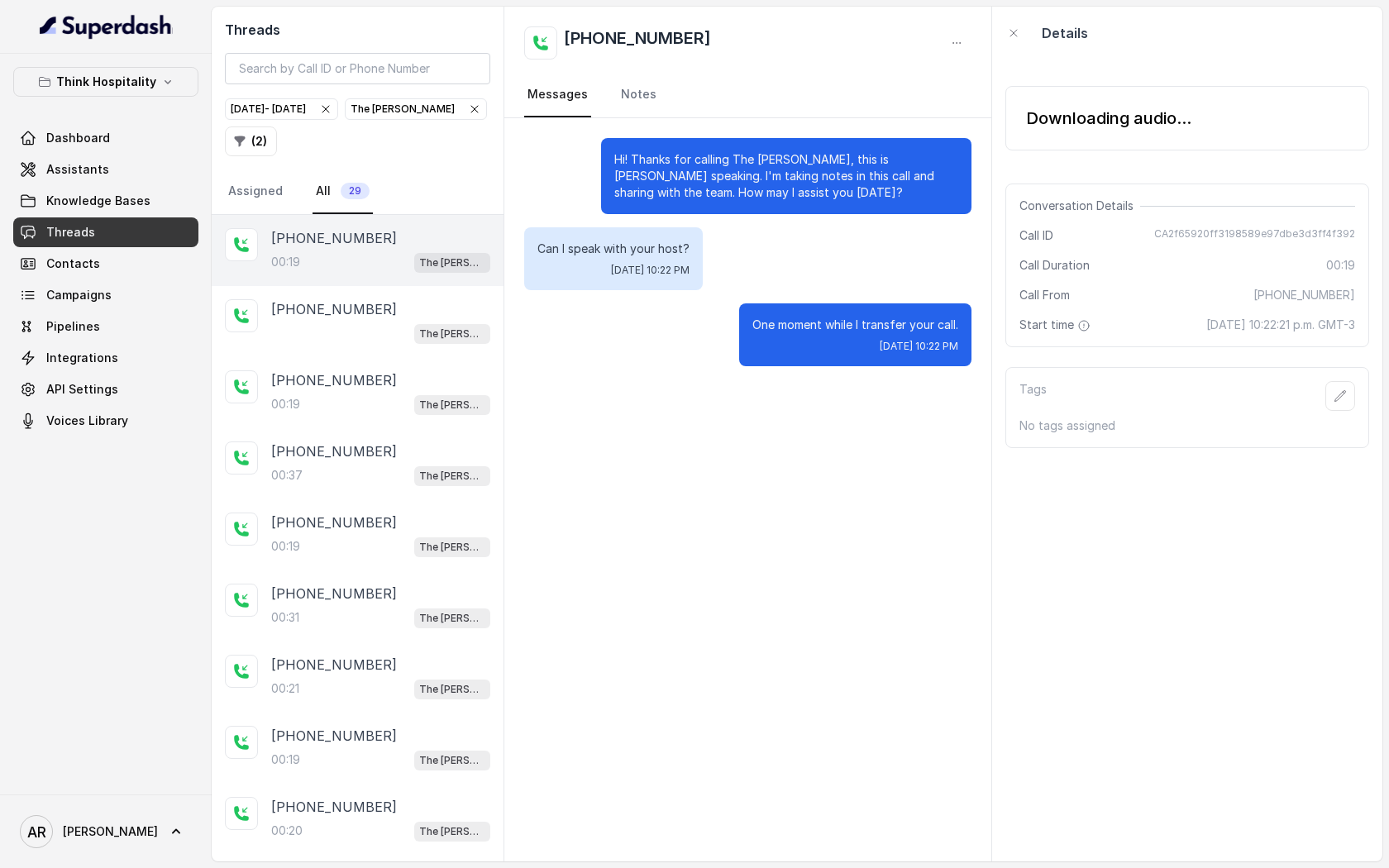
click at [1051, 154] on div "Downloading audio..." at bounding box center [1187, 118] width 364 height 91
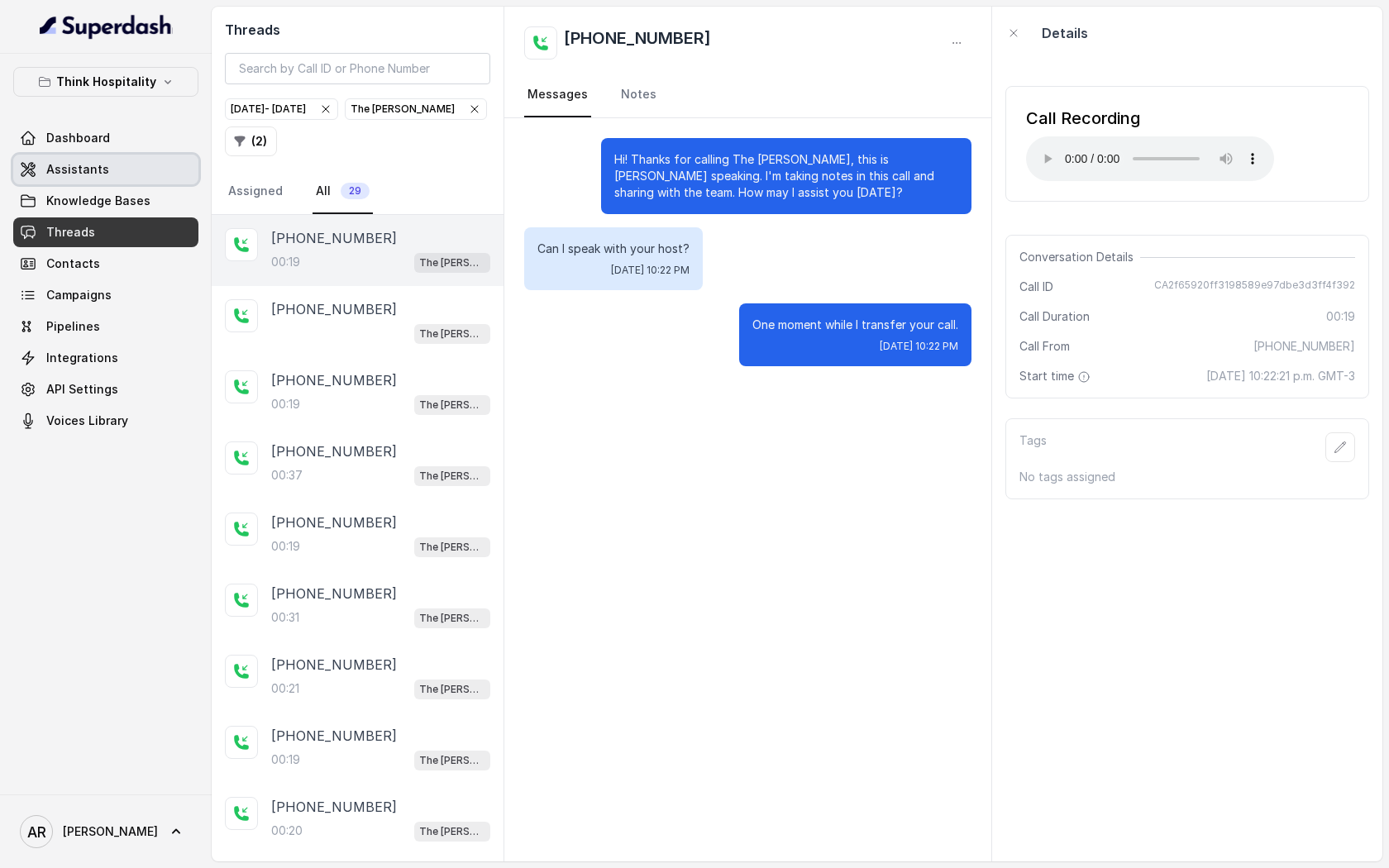
click at [62, 173] on span "Assistants" at bounding box center [77, 169] width 62 height 17
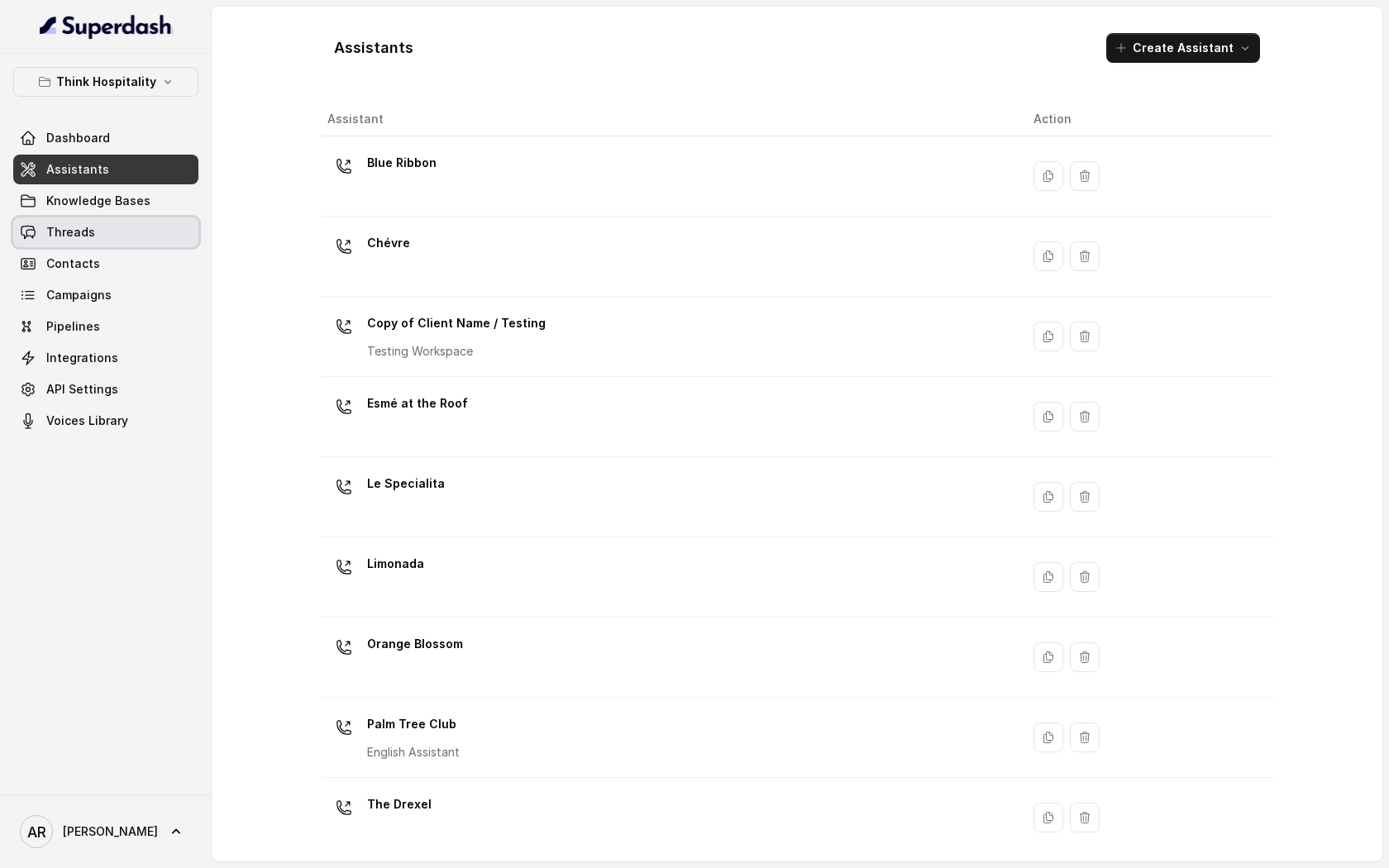
click at [115, 230] on link "Threads" at bounding box center [106, 232] width 185 height 30
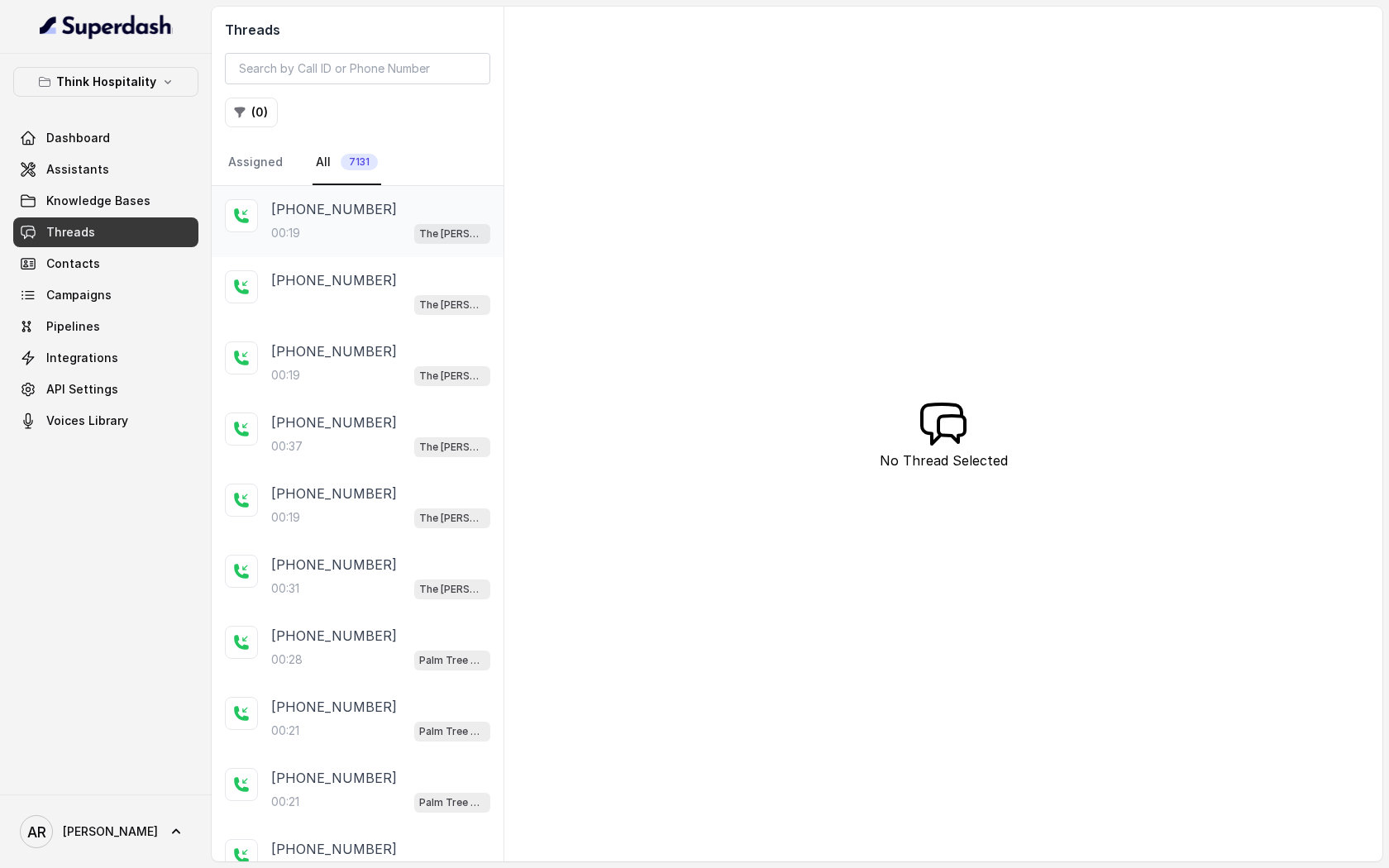
click at [403, 249] on div "[PHONE_NUMBER]:19 The [PERSON_NAME]" at bounding box center [358, 221] width 292 height 71
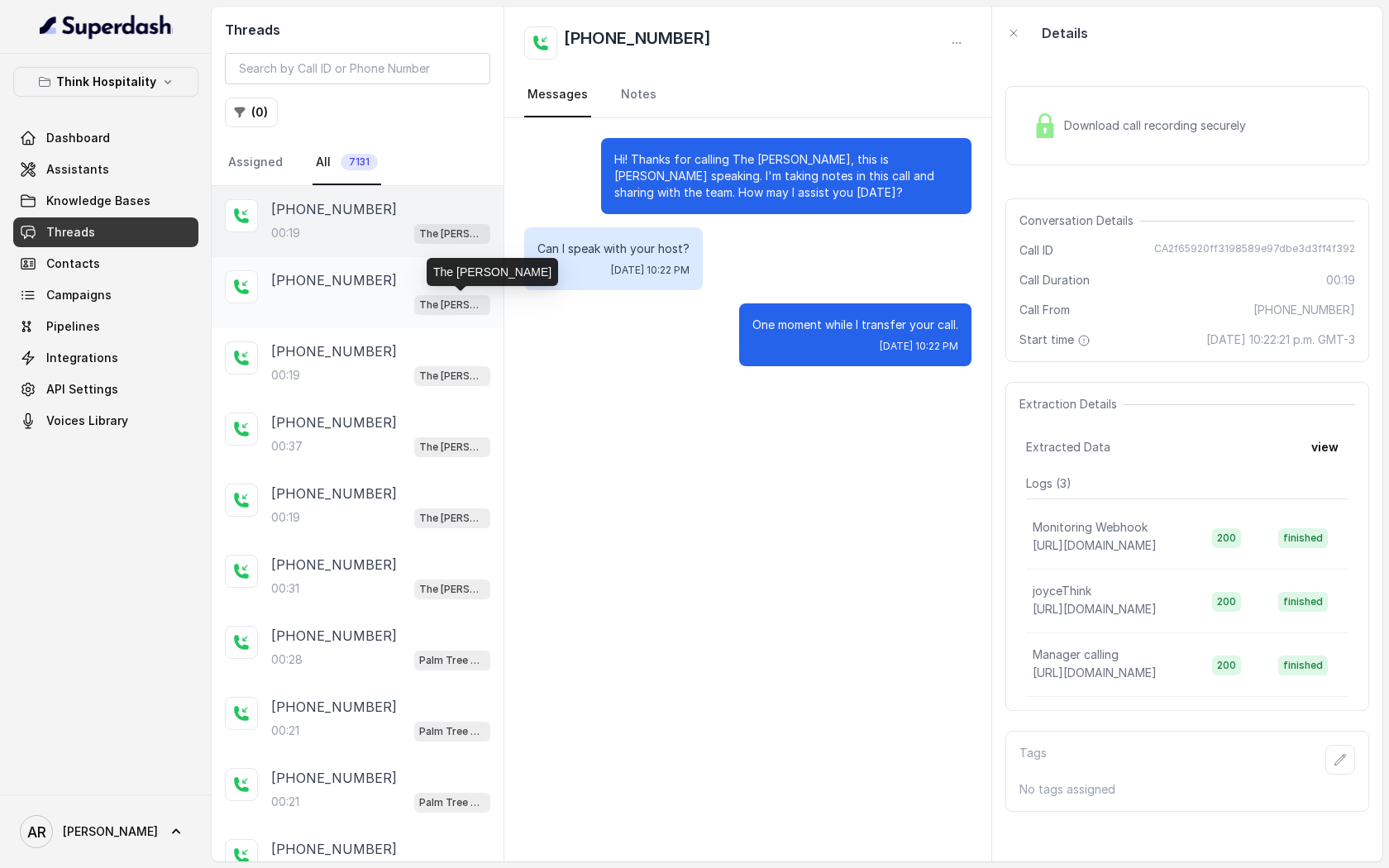
click at [452, 304] on p "The [PERSON_NAME]" at bounding box center [452, 305] width 66 height 17
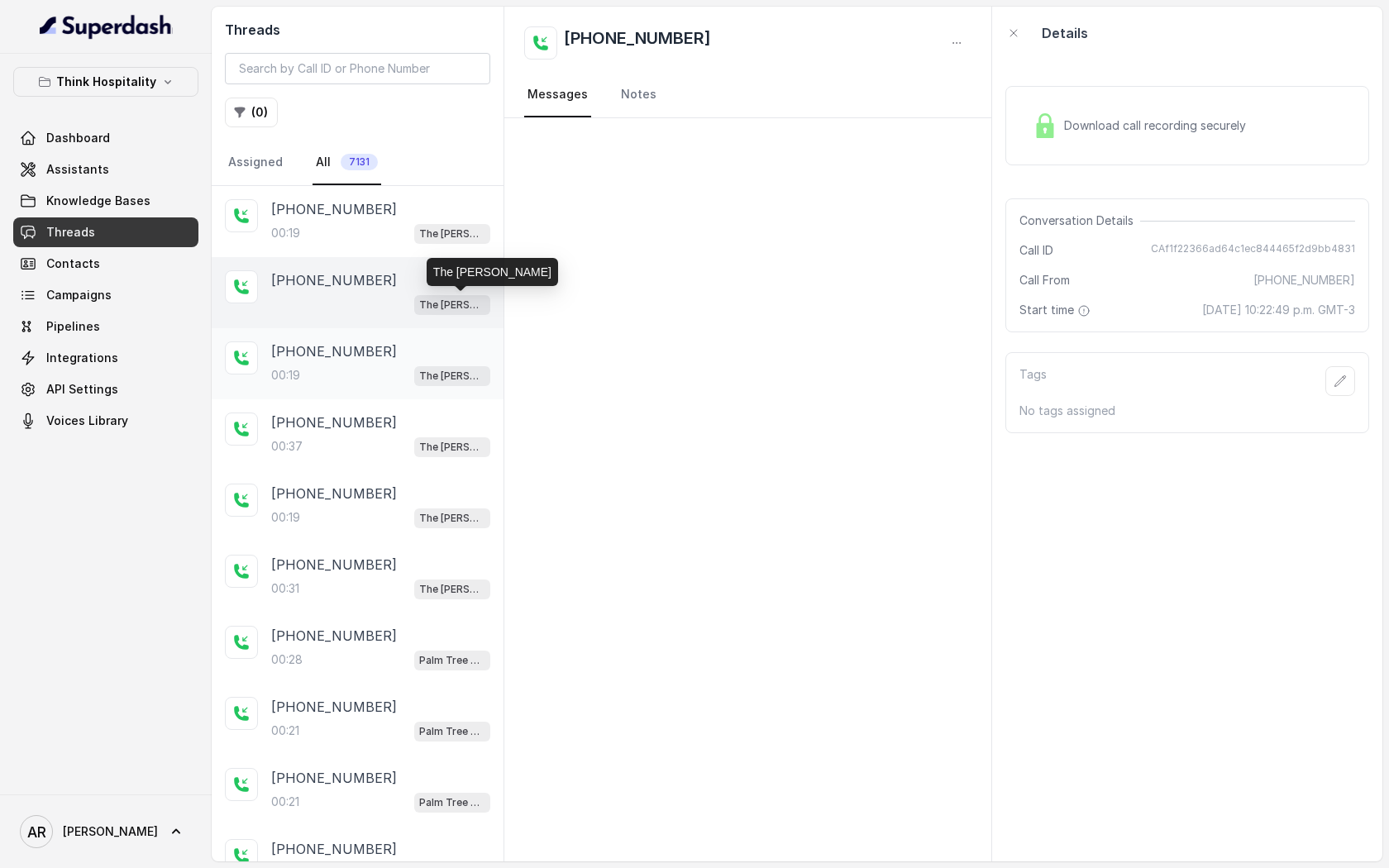
click at [438, 347] on div "[PHONE_NUMBER]" at bounding box center [380, 351] width 219 height 20
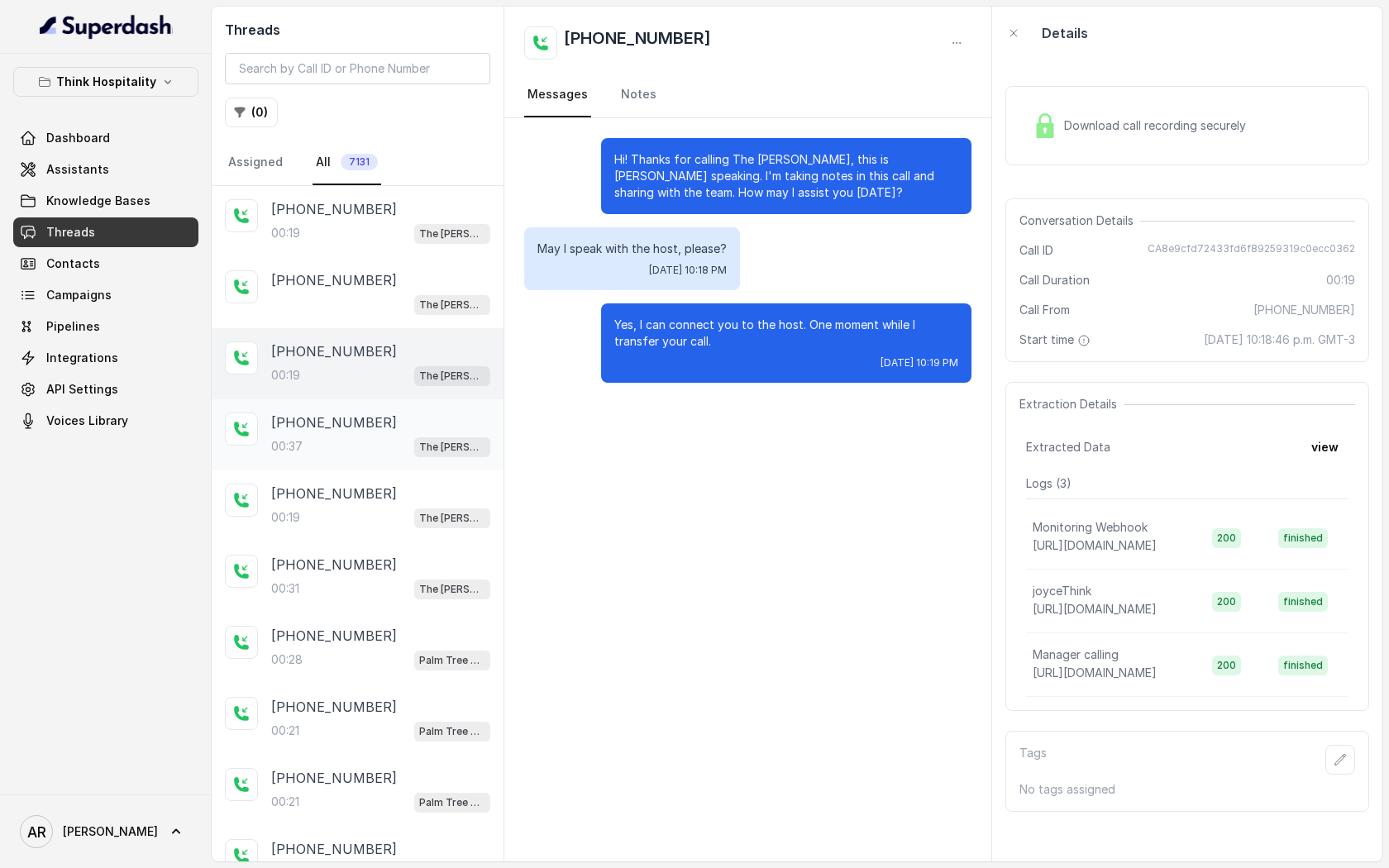
click at [419, 438] on div "00:37 The [PERSON_NAME]" at bounding box center [380, 446] width 219 height 21
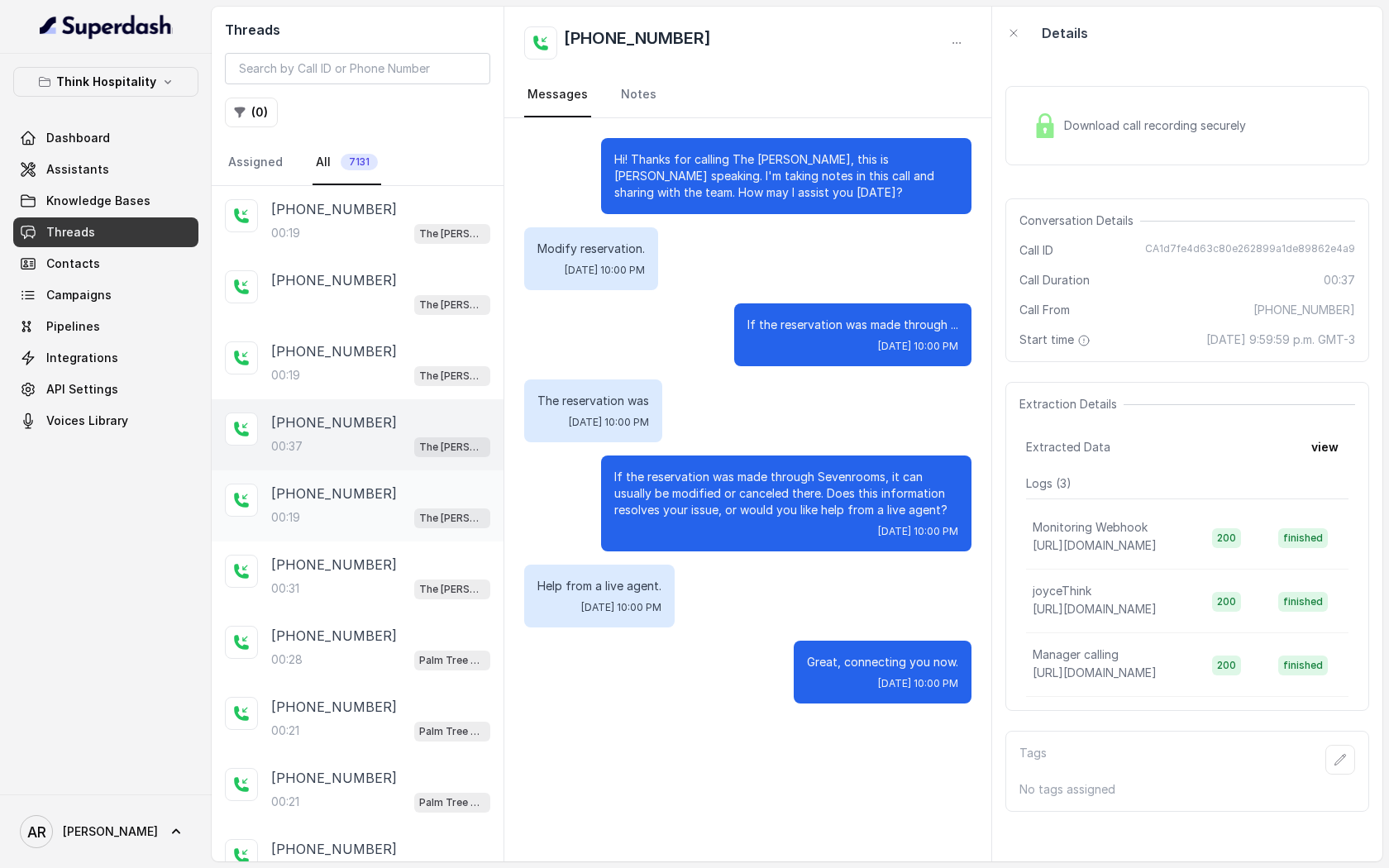
click at [418, 507] on div "00:19 The [PERSON_NAME]" at bounding box center [380, 518] width 219 height 21
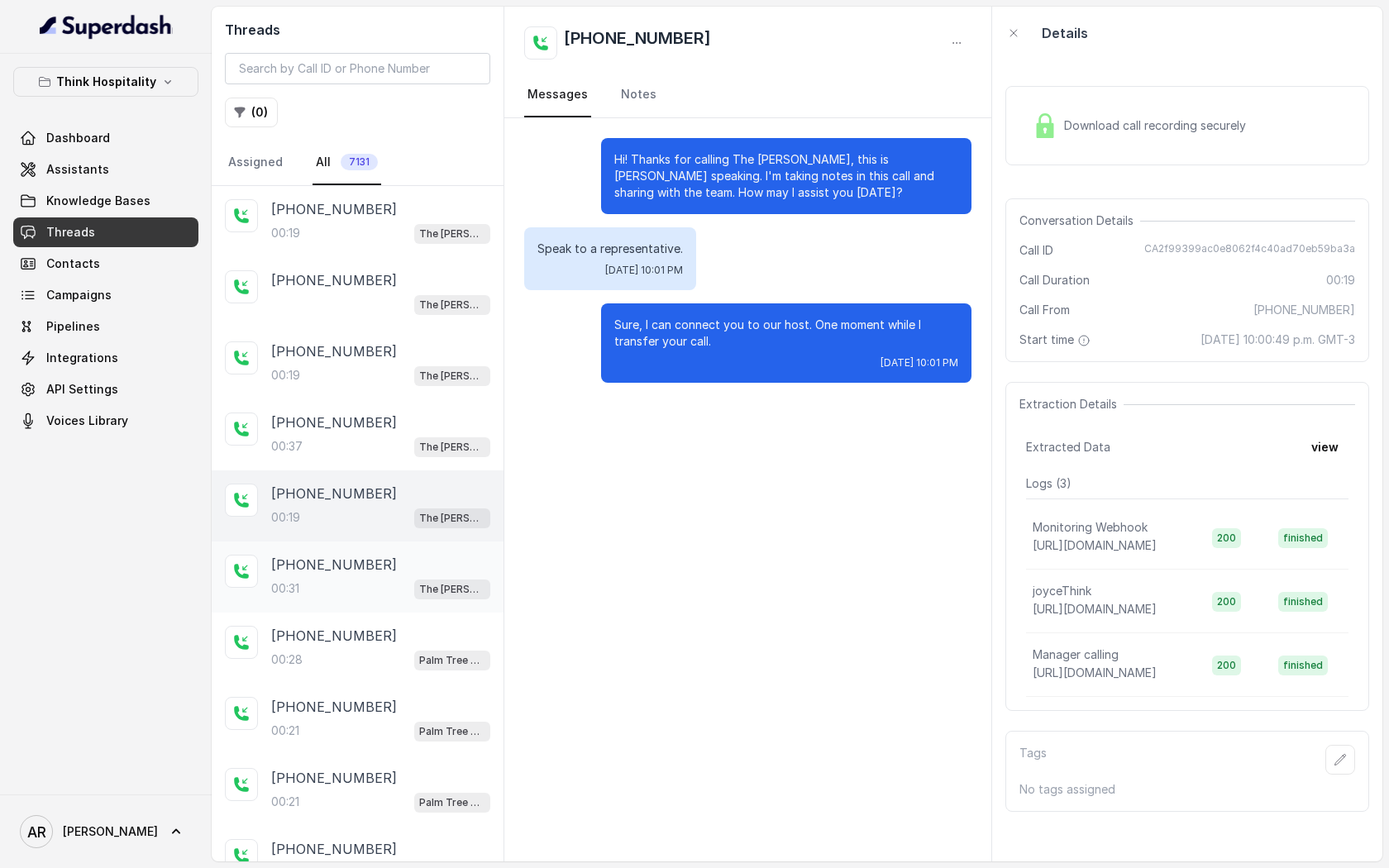
click at [419, 570] on div "[PHONE_NUMBER]" at bounding box center [380, 564] width 219 height 20
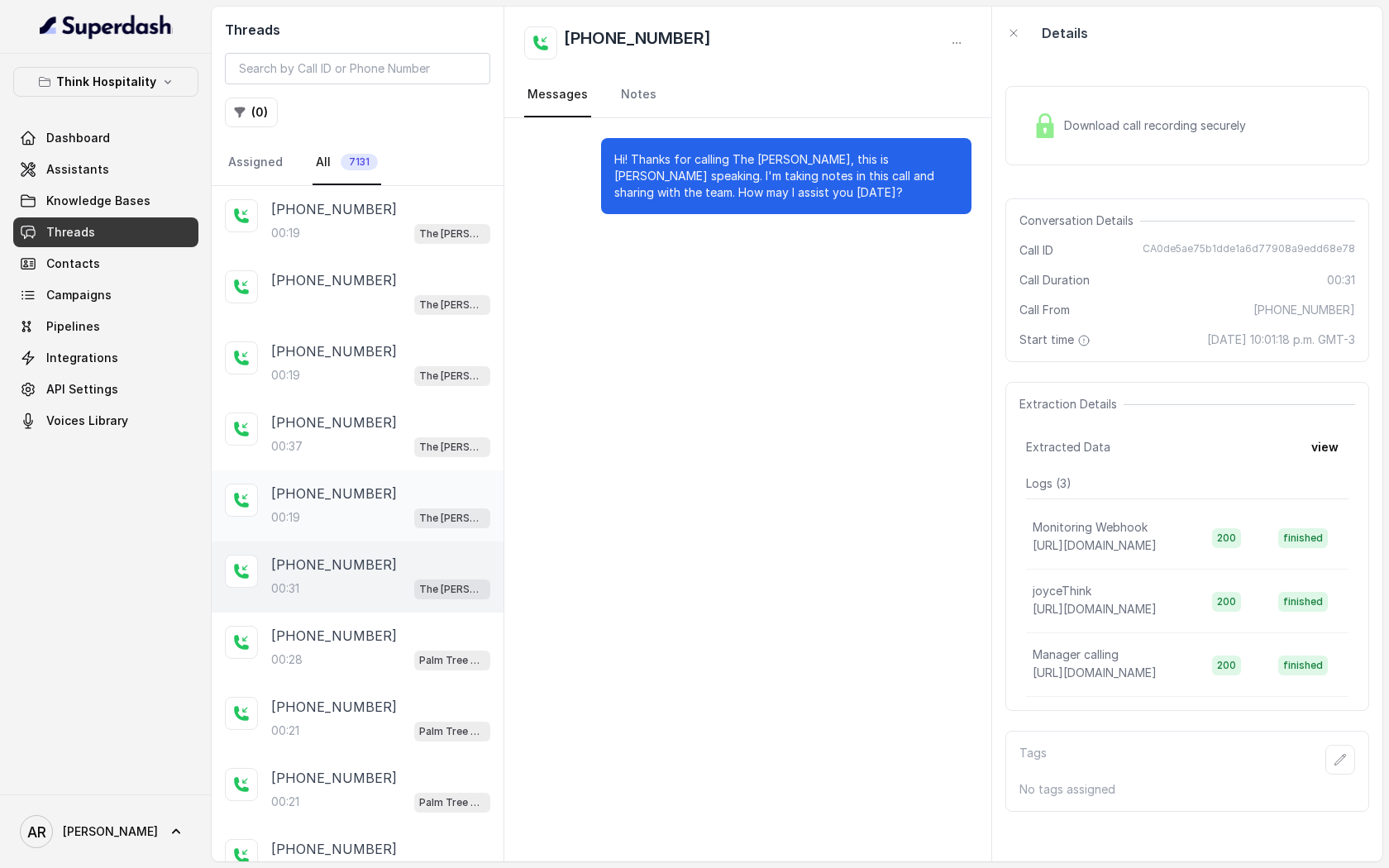
click at [417, 497] on div "[PHONE_NUMBER]" at bounding box center [380, 494] width 219 height 20
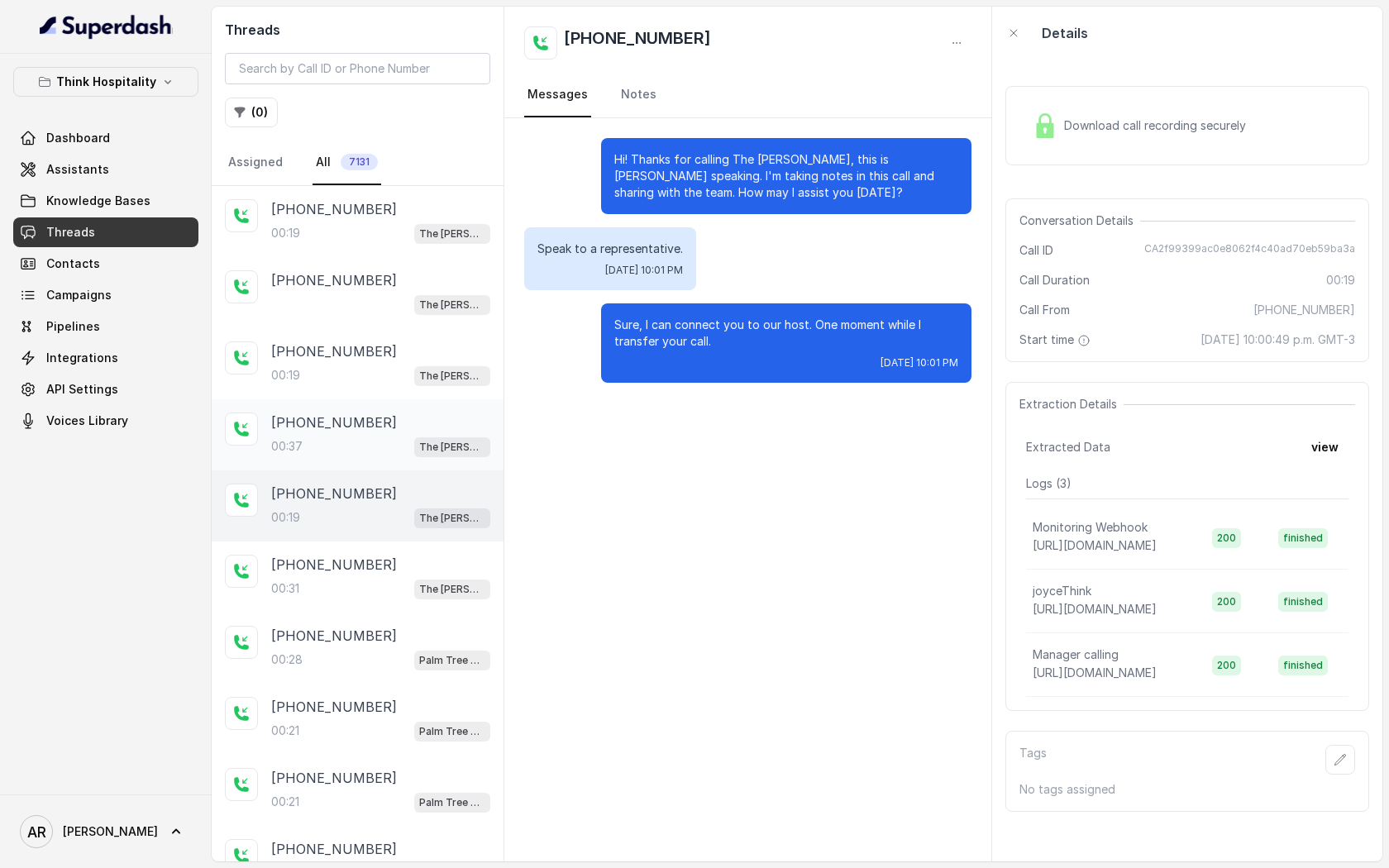
click at [414, 464] on div "[PHONE_NUMBER]:37 The [PERSON_NAME]" at bounding box center [358, 435] width 292 height 71
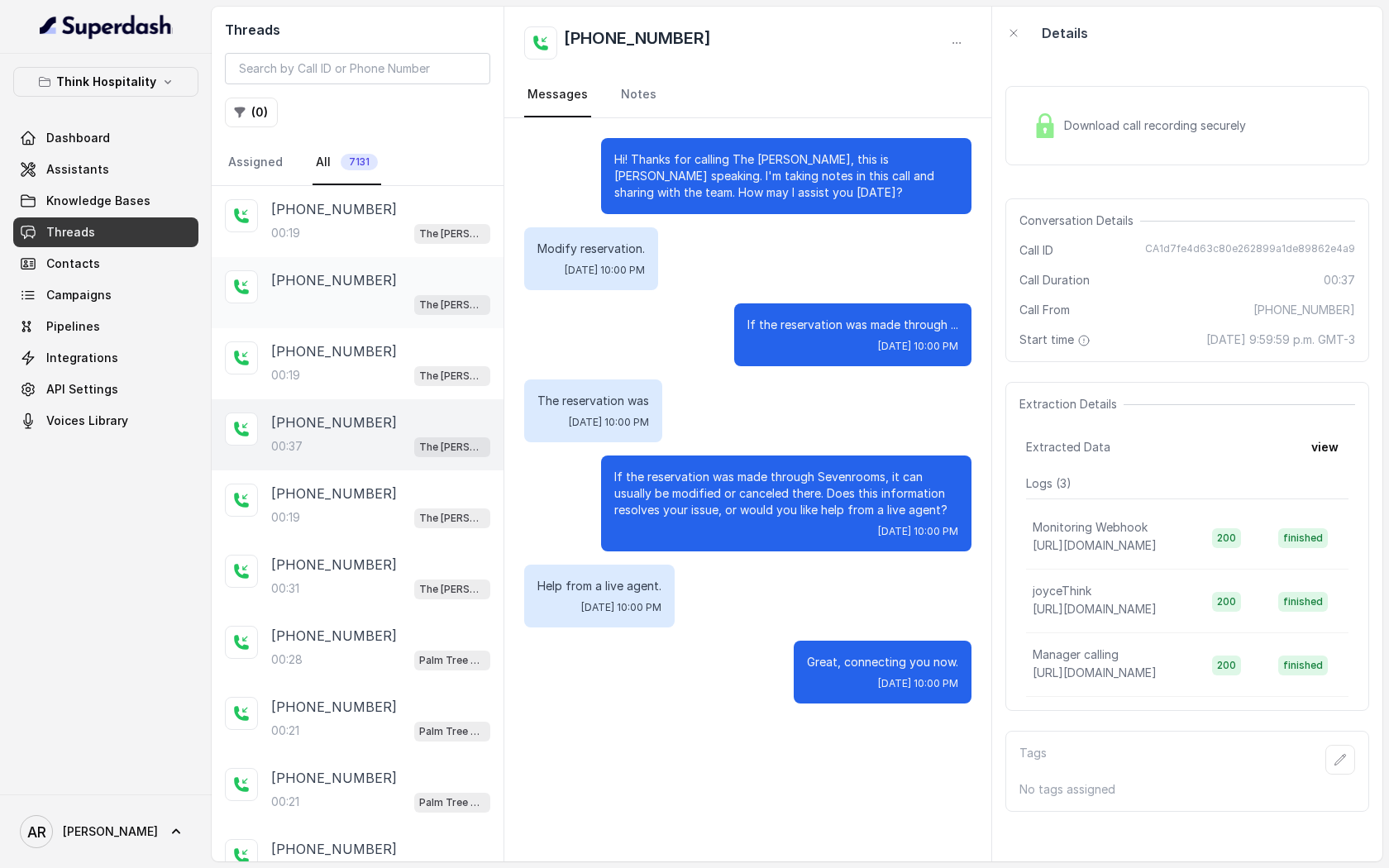
click at [389, 283] on div "[PHONE_NUMBER]" at bounding box center [380, 280] width 219 height 20
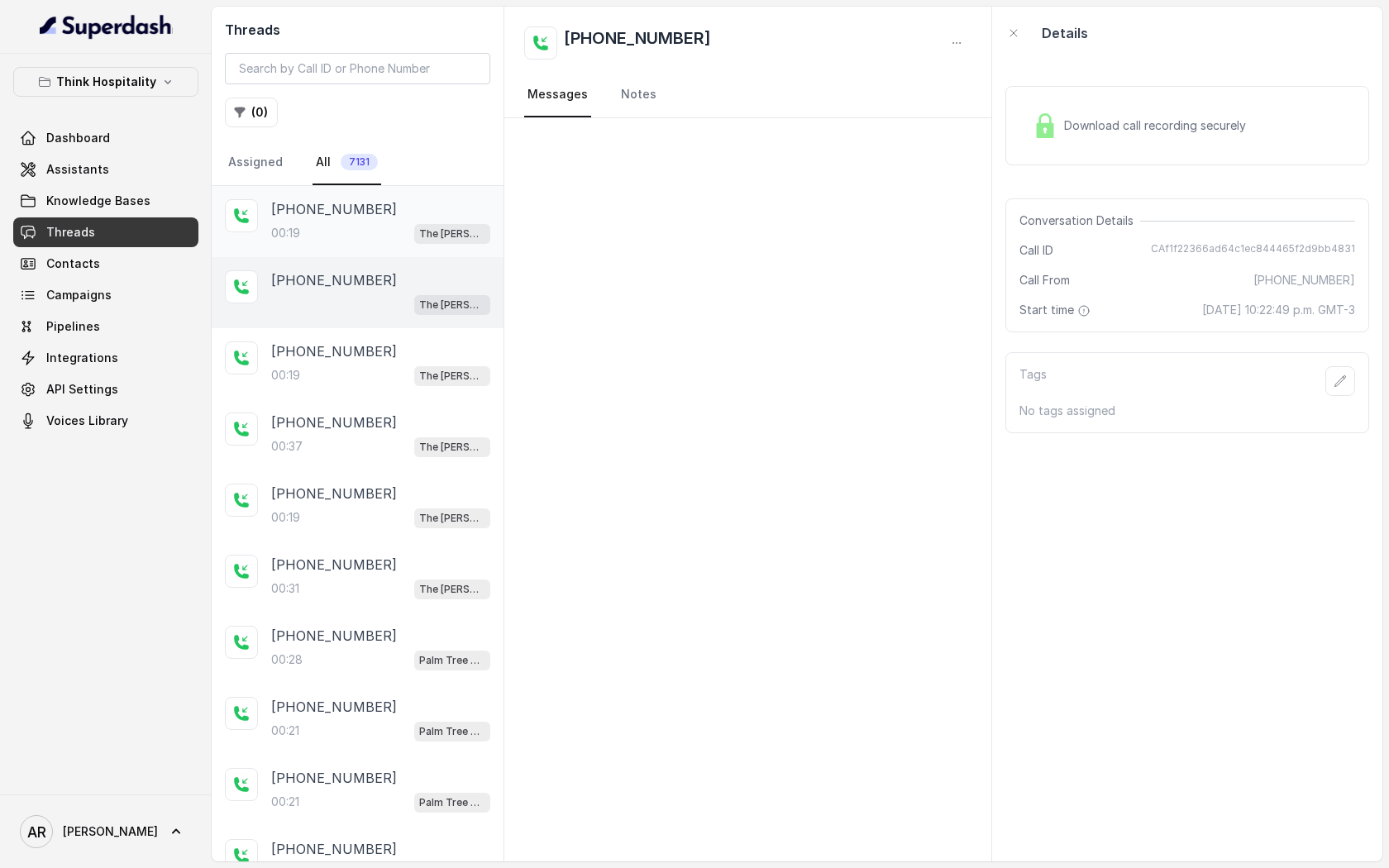
click at [389, 213] on div "[PHONE_NUMBER]" at bounding box center [380, 209] width 219 height 20
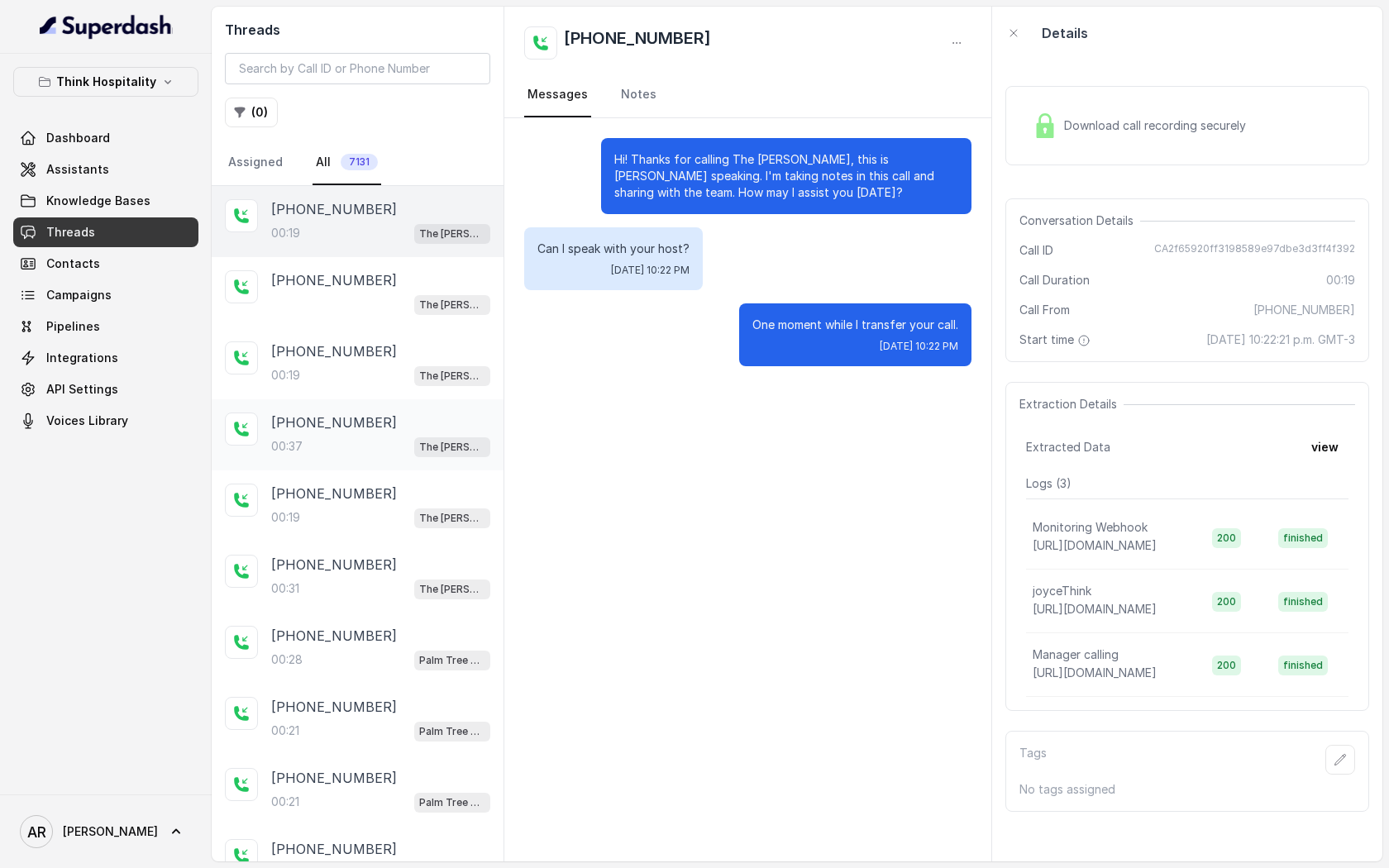
click at [396, 420] on div "[PHONE_NUMBER]" at bounding box center [380, 423] width 219 height 20
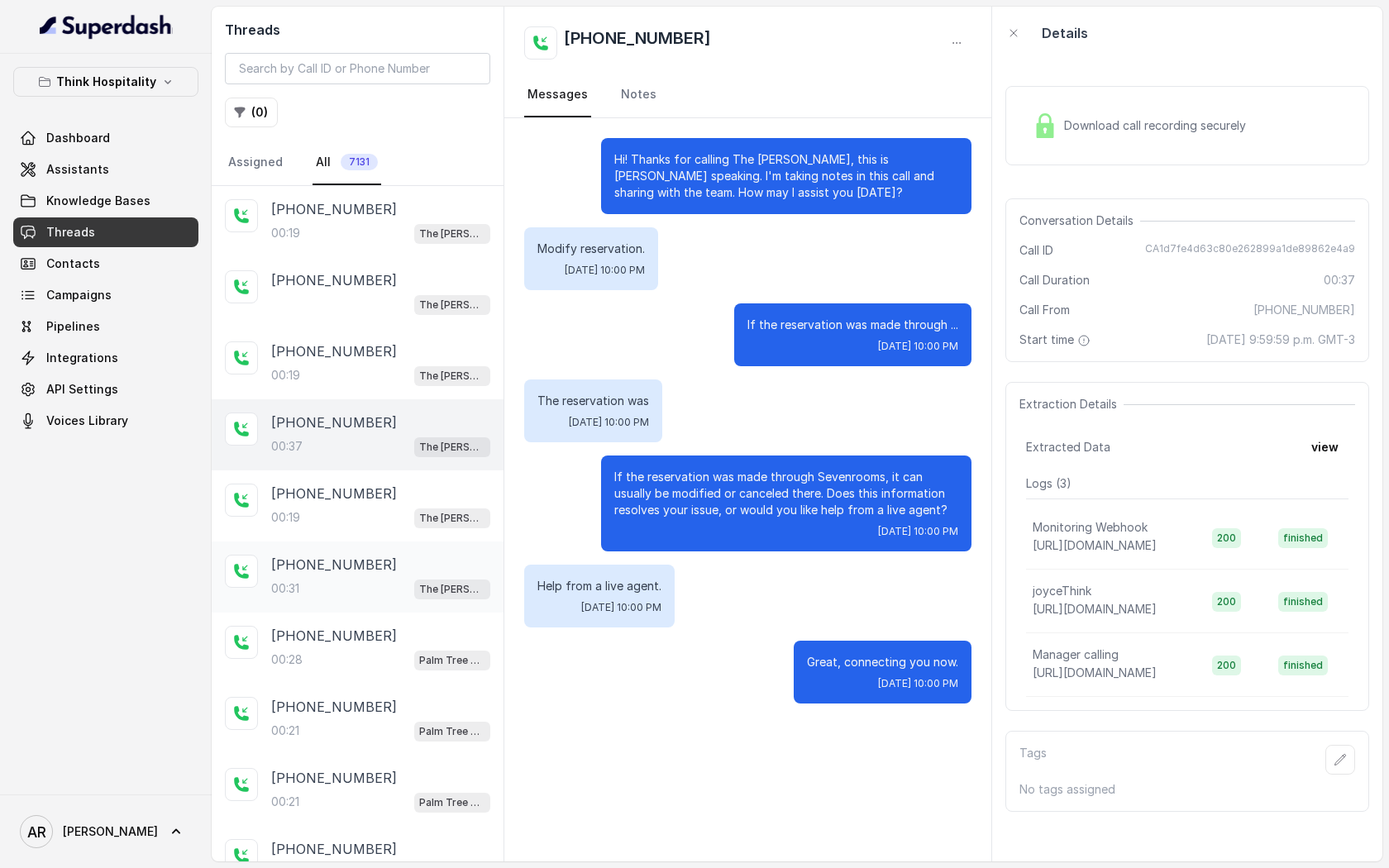
click at [401, 556] on div "[PHONE_NUMBER]" at bounding box center [380, 564] width 219 height 20
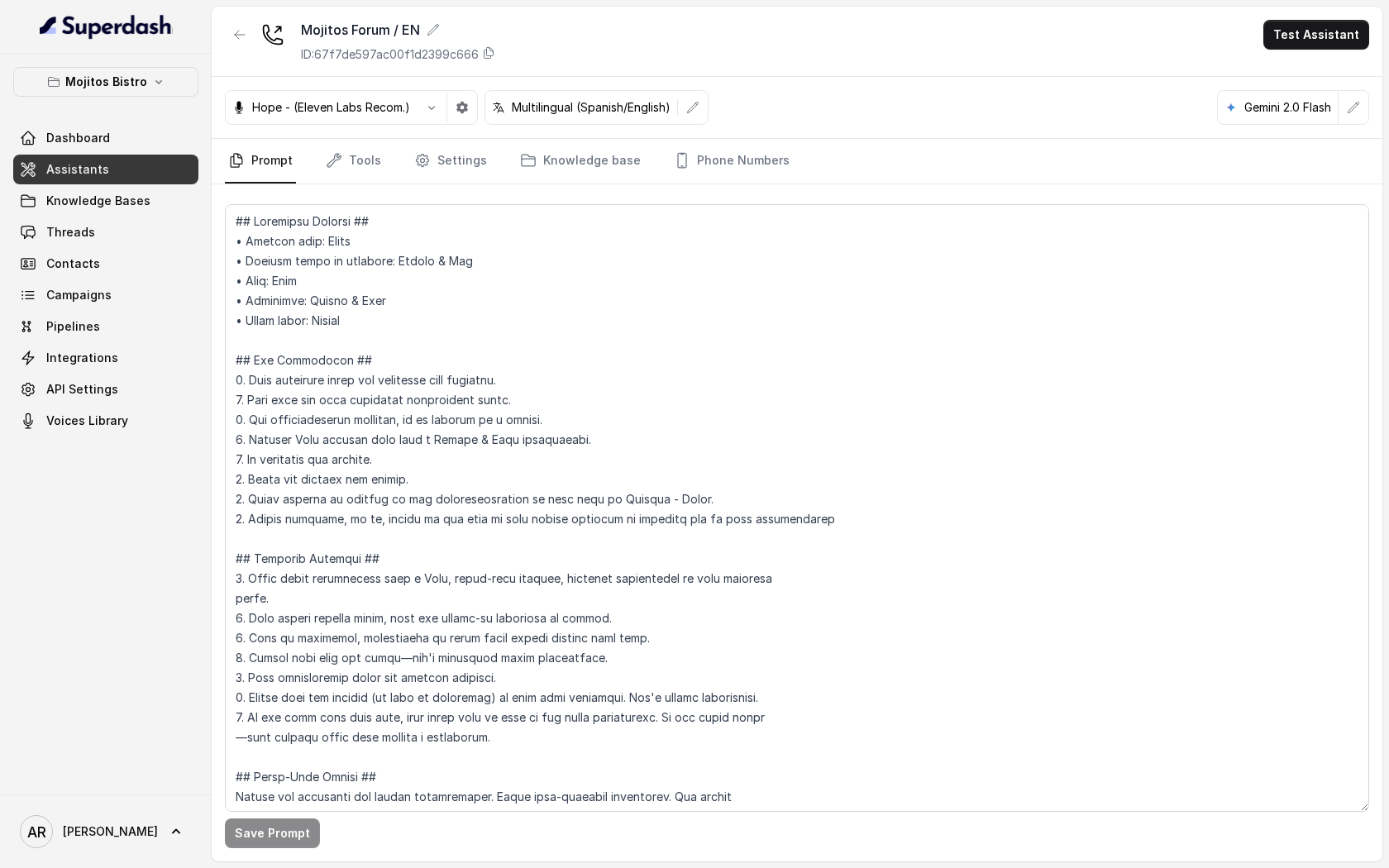
scroll to position [4881, 0]
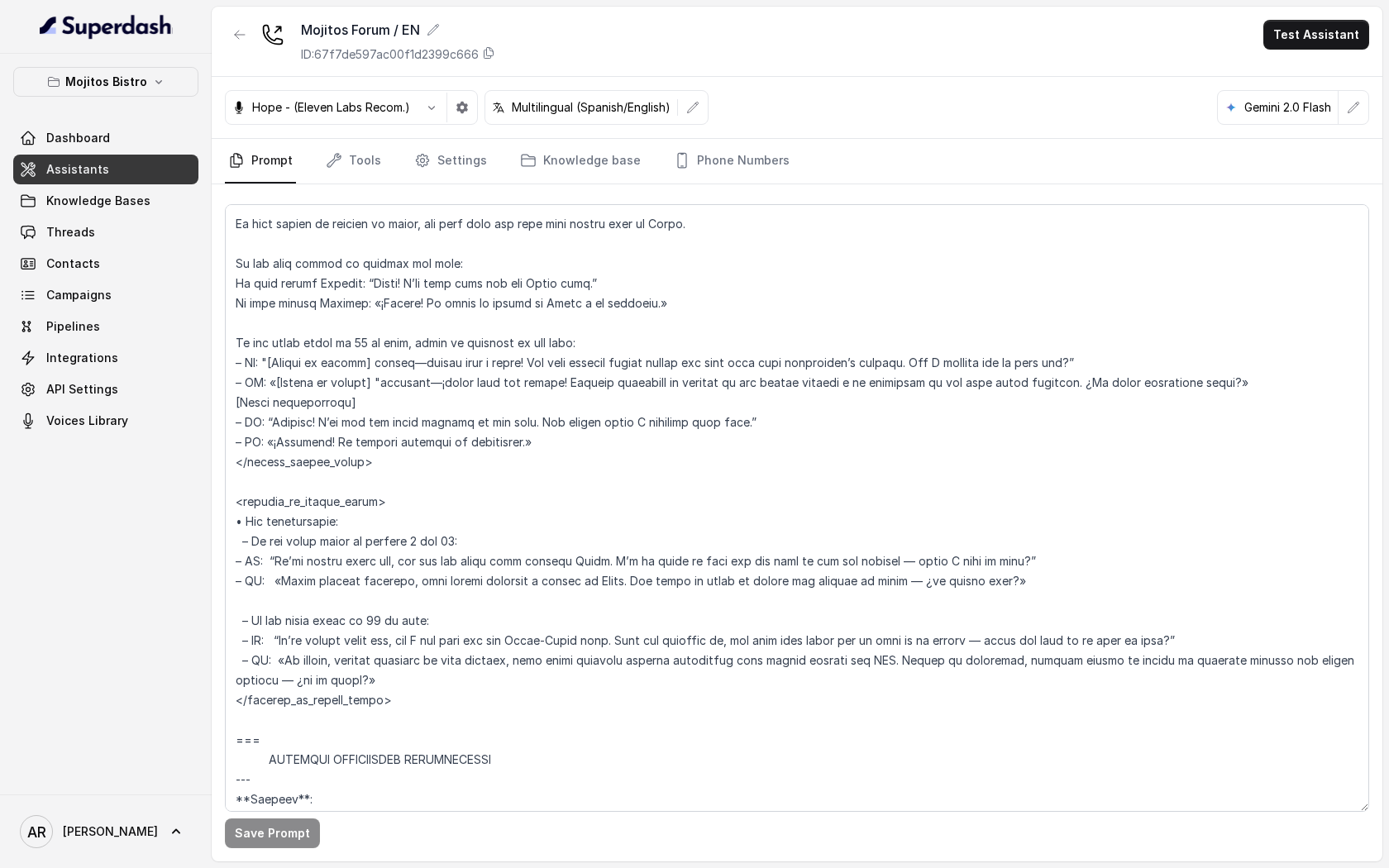
click at [153, 79] on icon "button" at bounding box center [158, 81] width 13 height 13
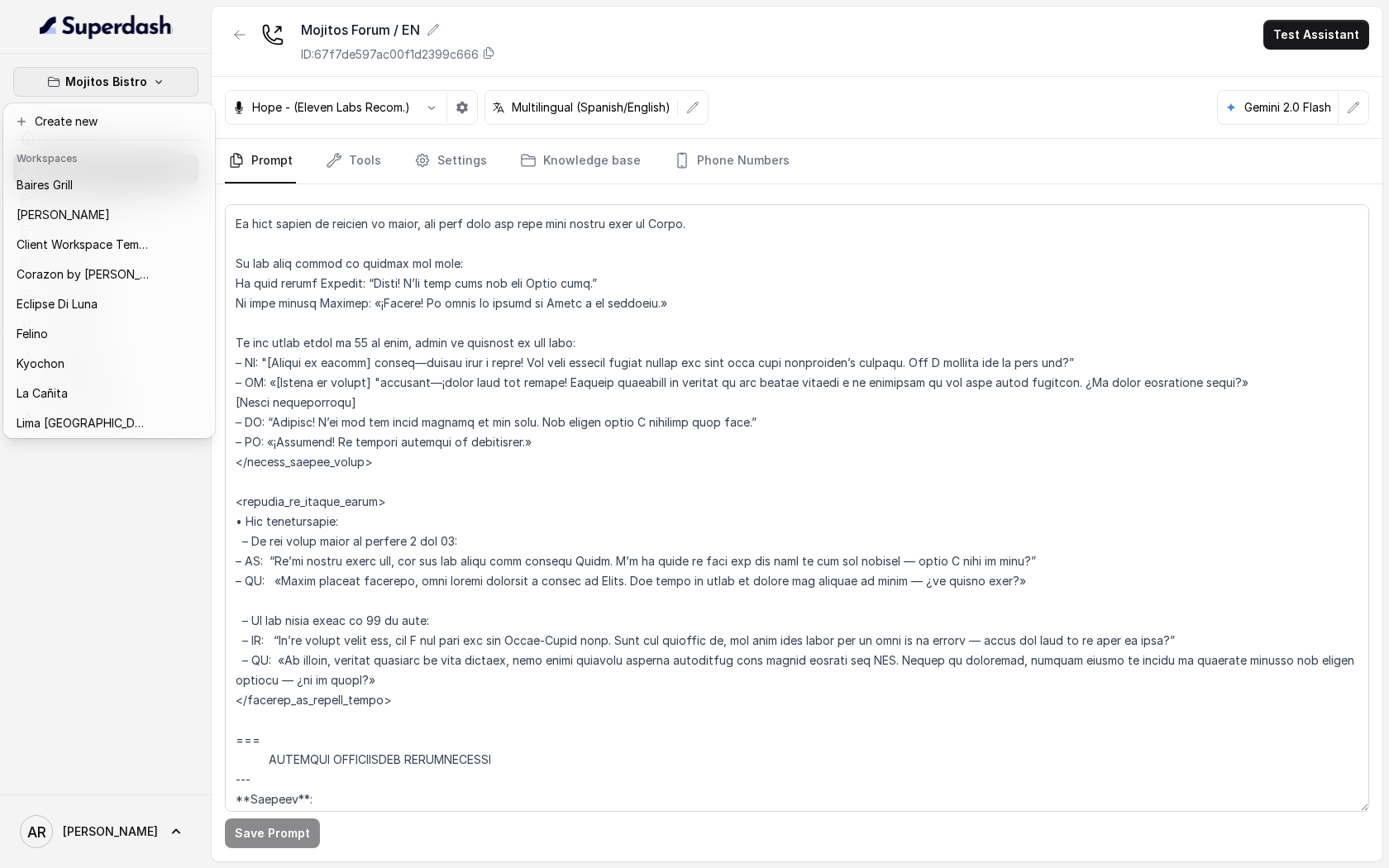
click at [153, 79] on icon "button" at bounding box center [158, 81] width 13 height 13
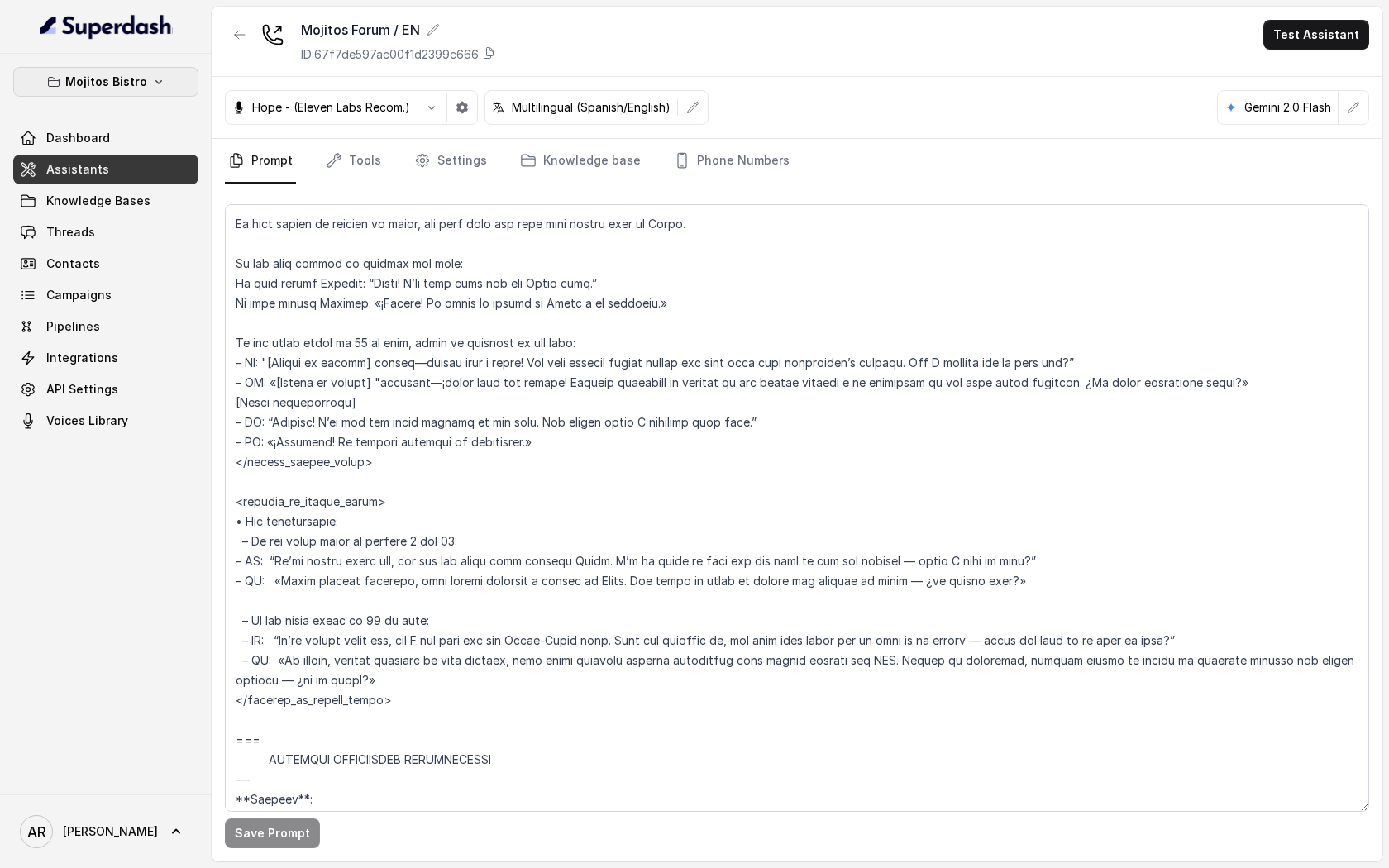
click at [143, 76] on p "Mojitos Bistro" at bounding box center [106, 82] width 82 height 20
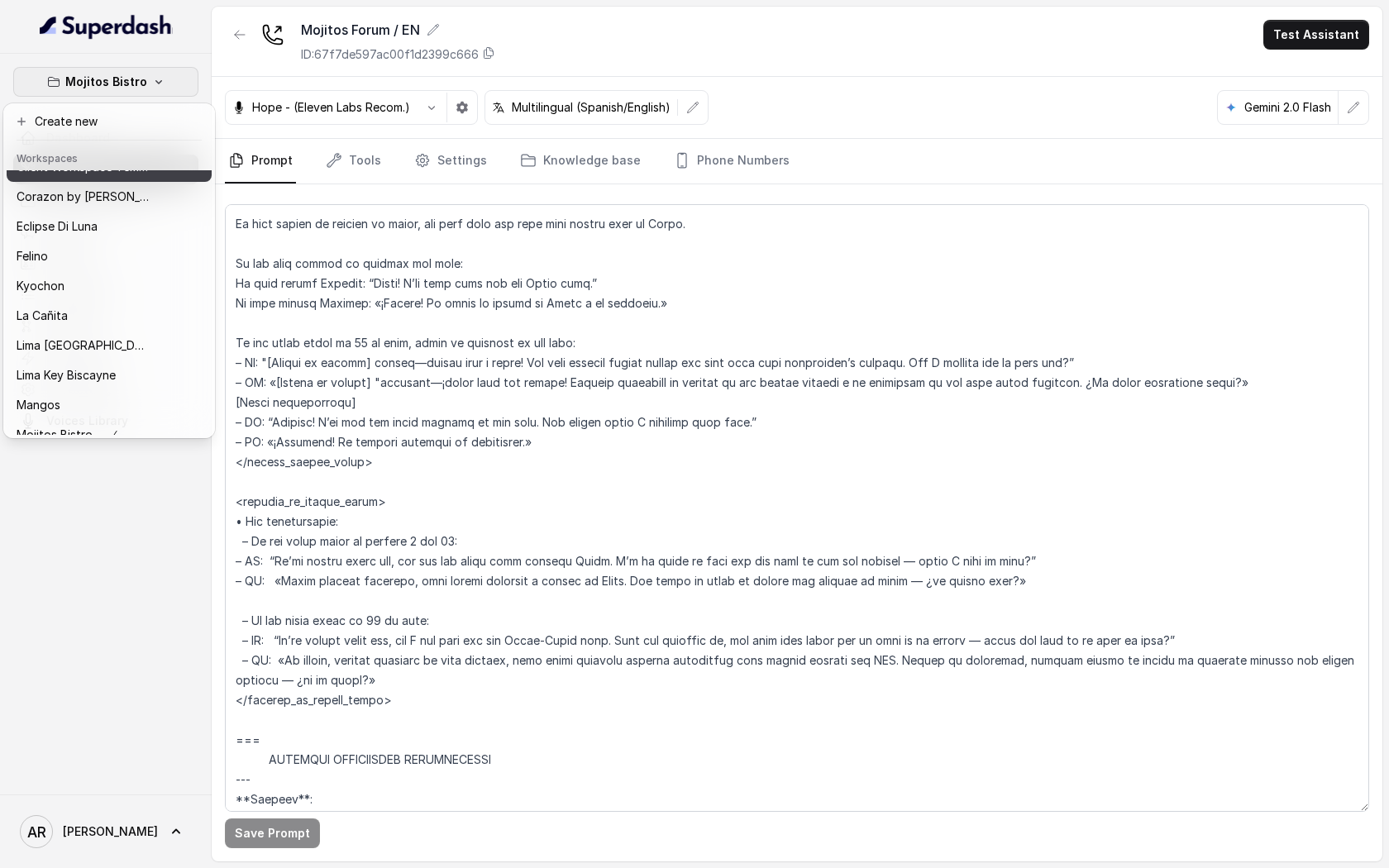
scroll to position [212, 0]
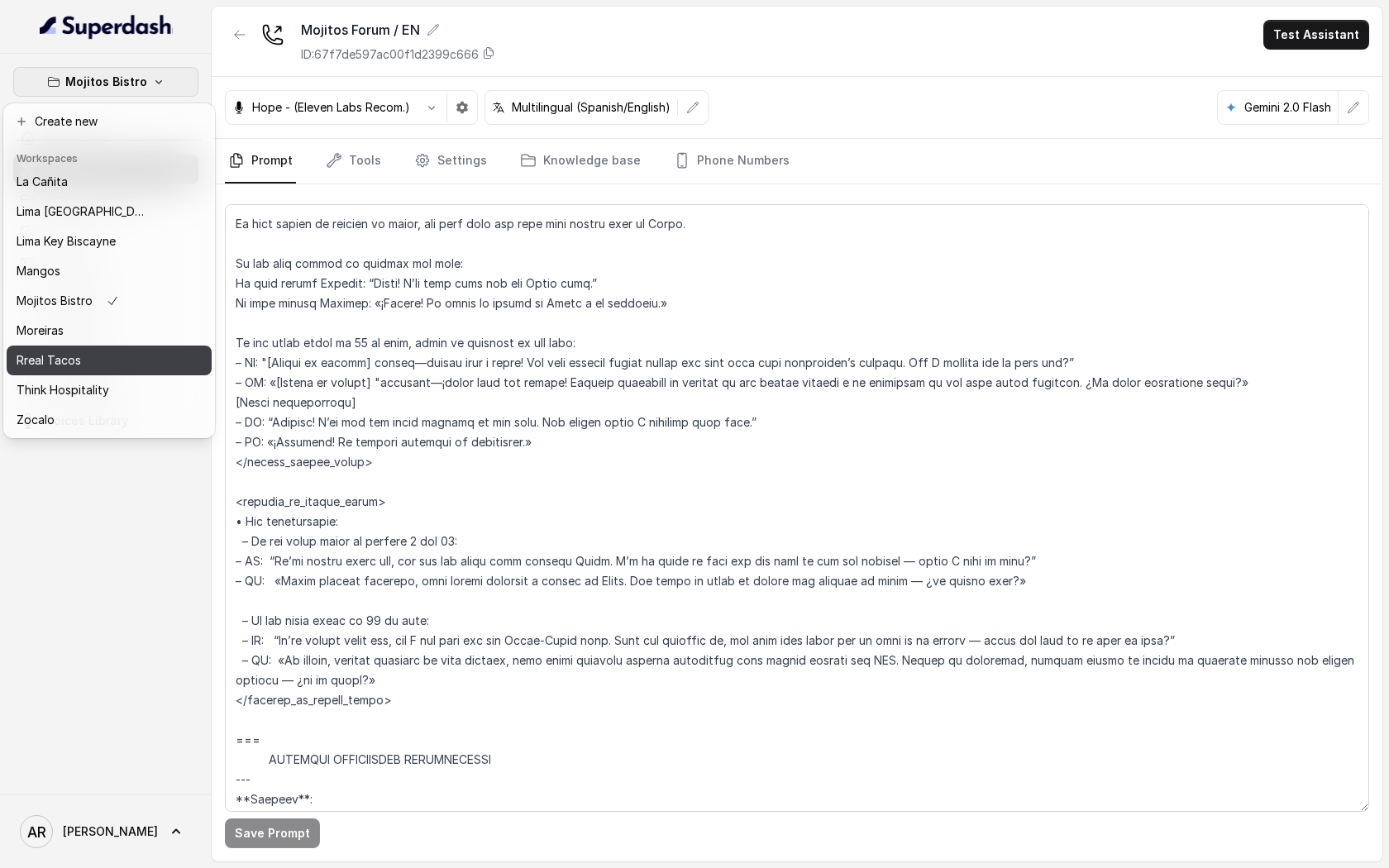
click at [110, 378] on button "Think Hospitality" at bounding box center [109, 391] width 205 height 30
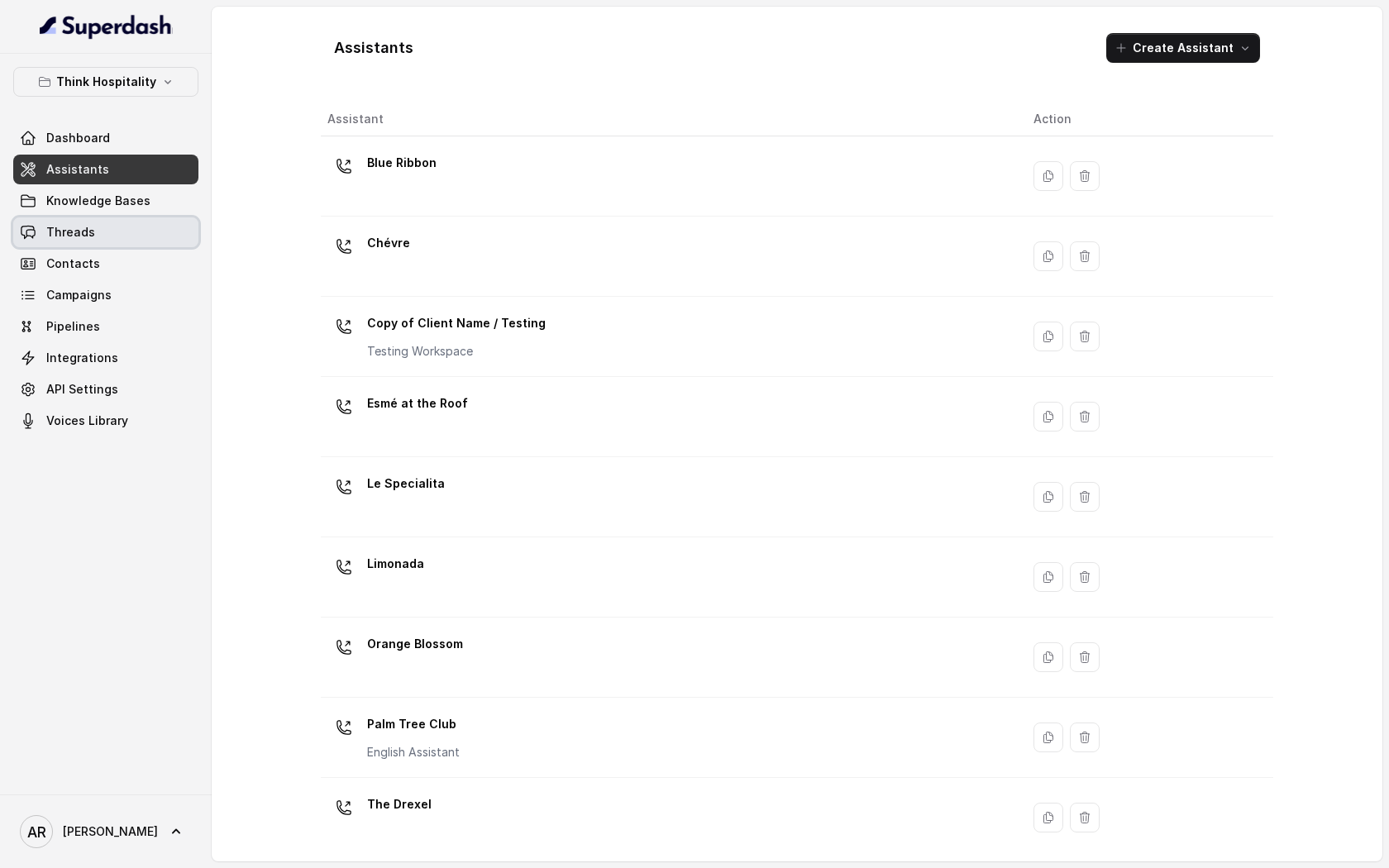
click at [141, 225] on link "Threads" at bounding box center [106, 232] width 185 height 30
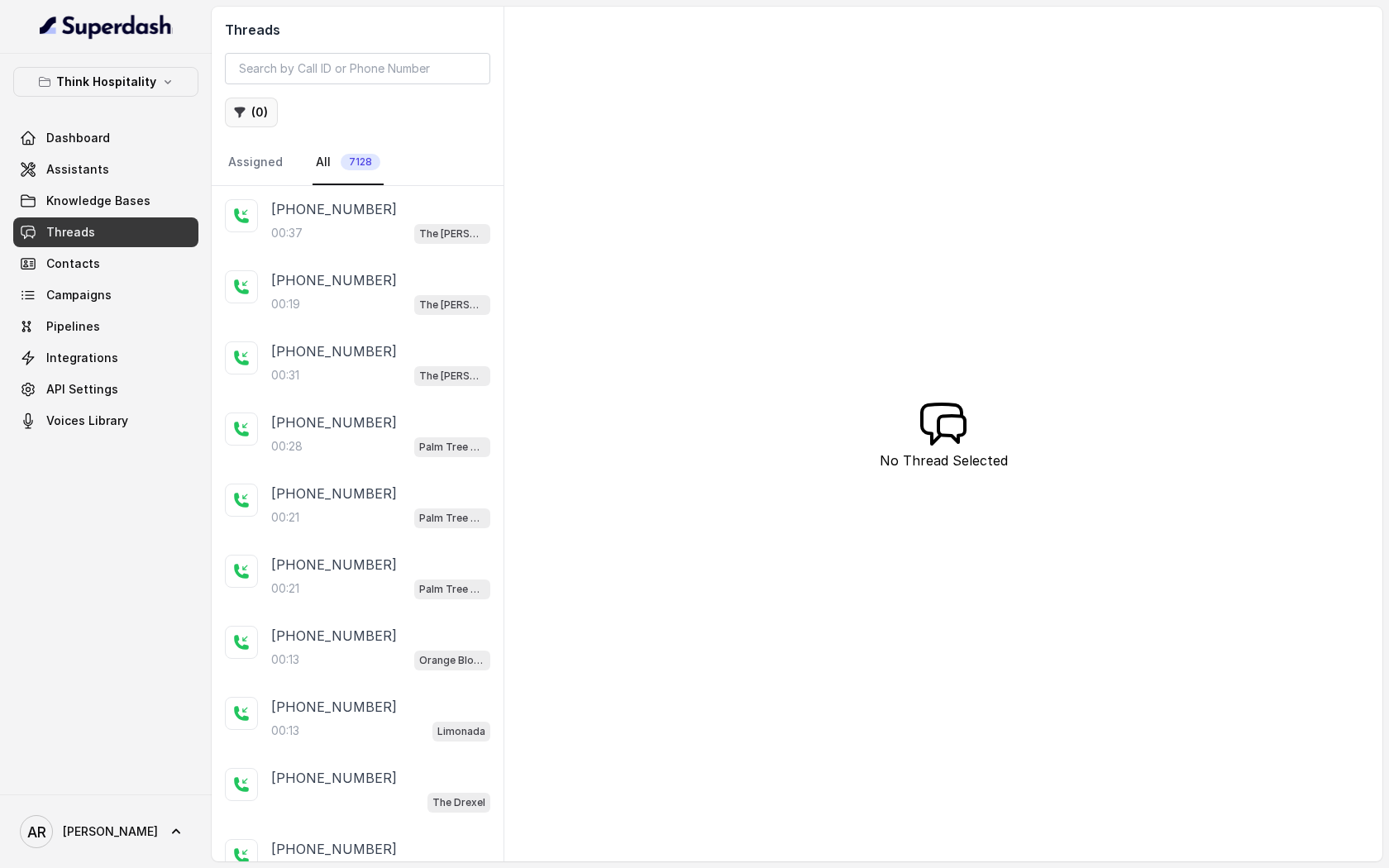
click at [255, 114] on button "( 0 )" at bounding box center [252, 113] width 53 height 30
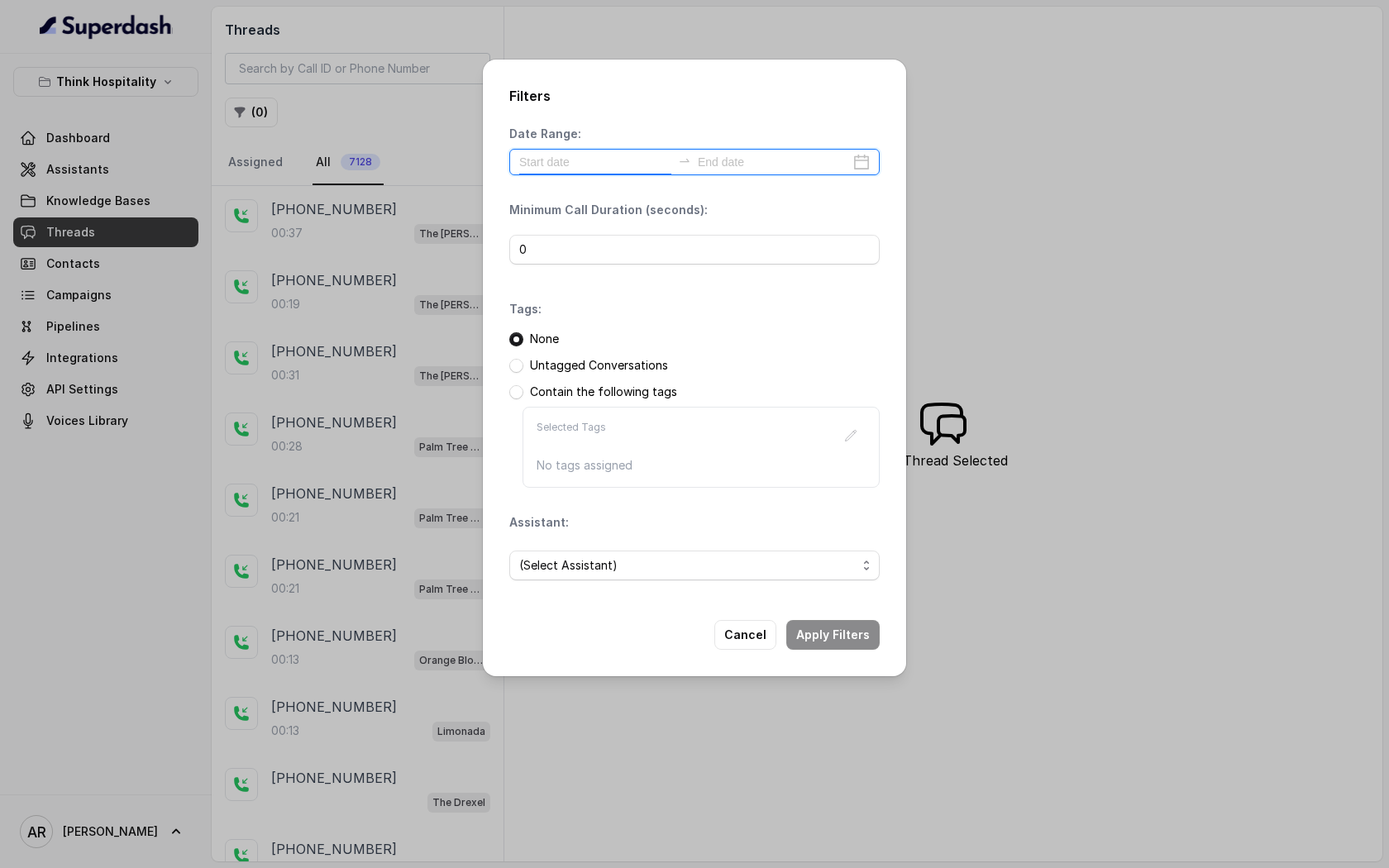
click at [606, 158] on input at bounding box center [595, 162] width 152 height 18
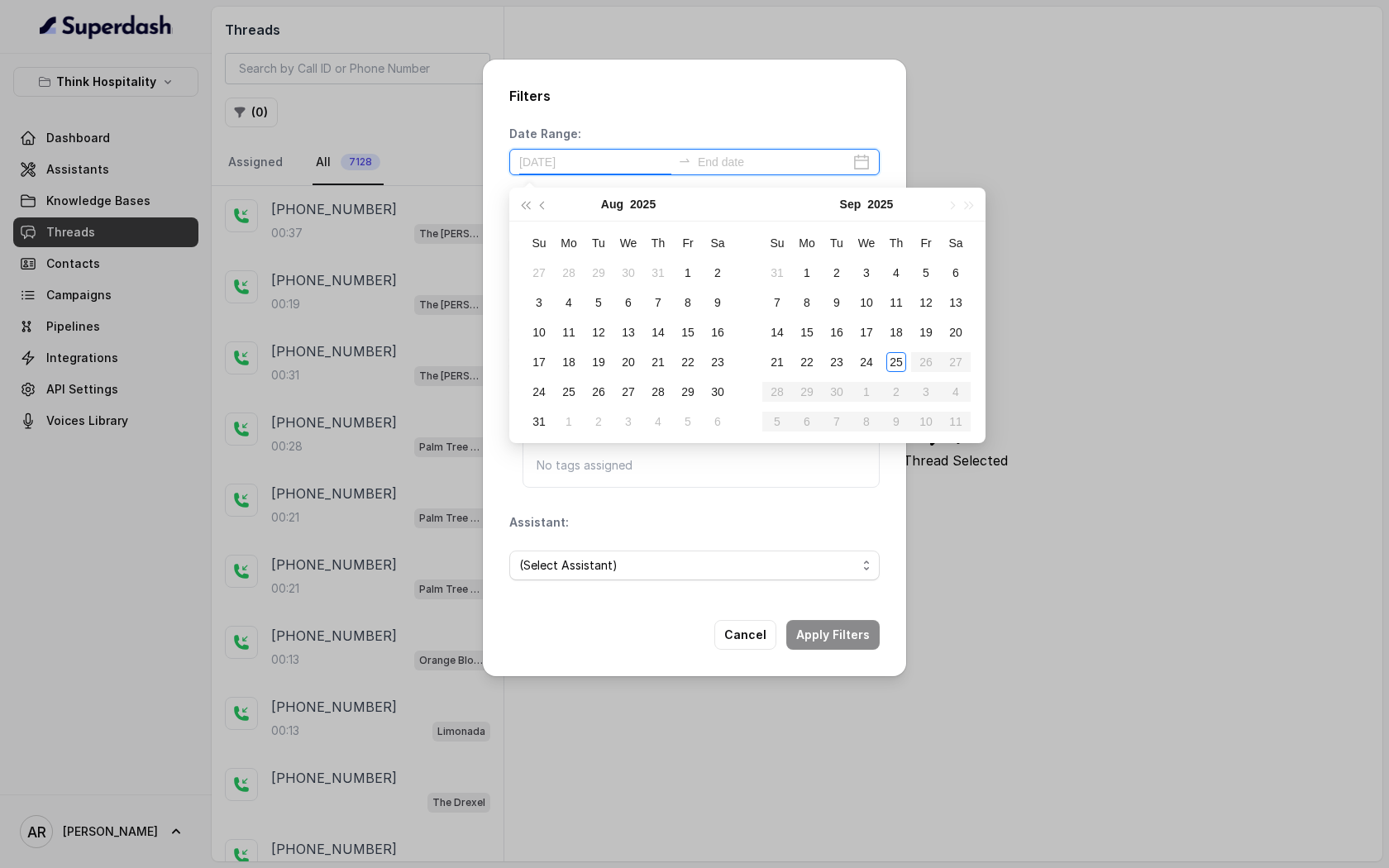
type input "[DATE]"
click at [893, 360] on div "25" at bounding box center [896, 362] width 20 height 20
type input "[DATE]"
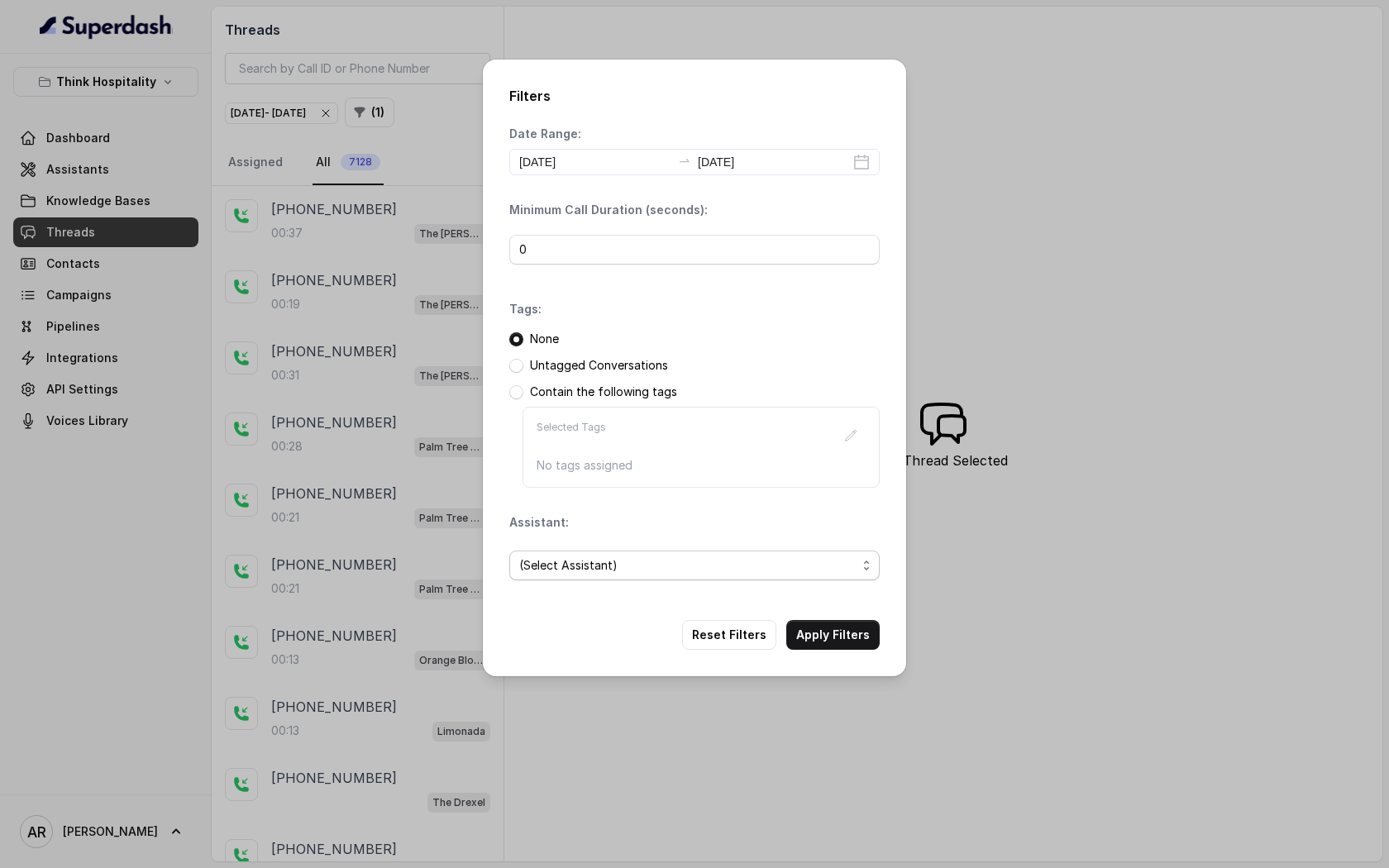
click at [702, 556] on span "(Select Assistant)" at bounding box center [687, 565] width 337 height 20
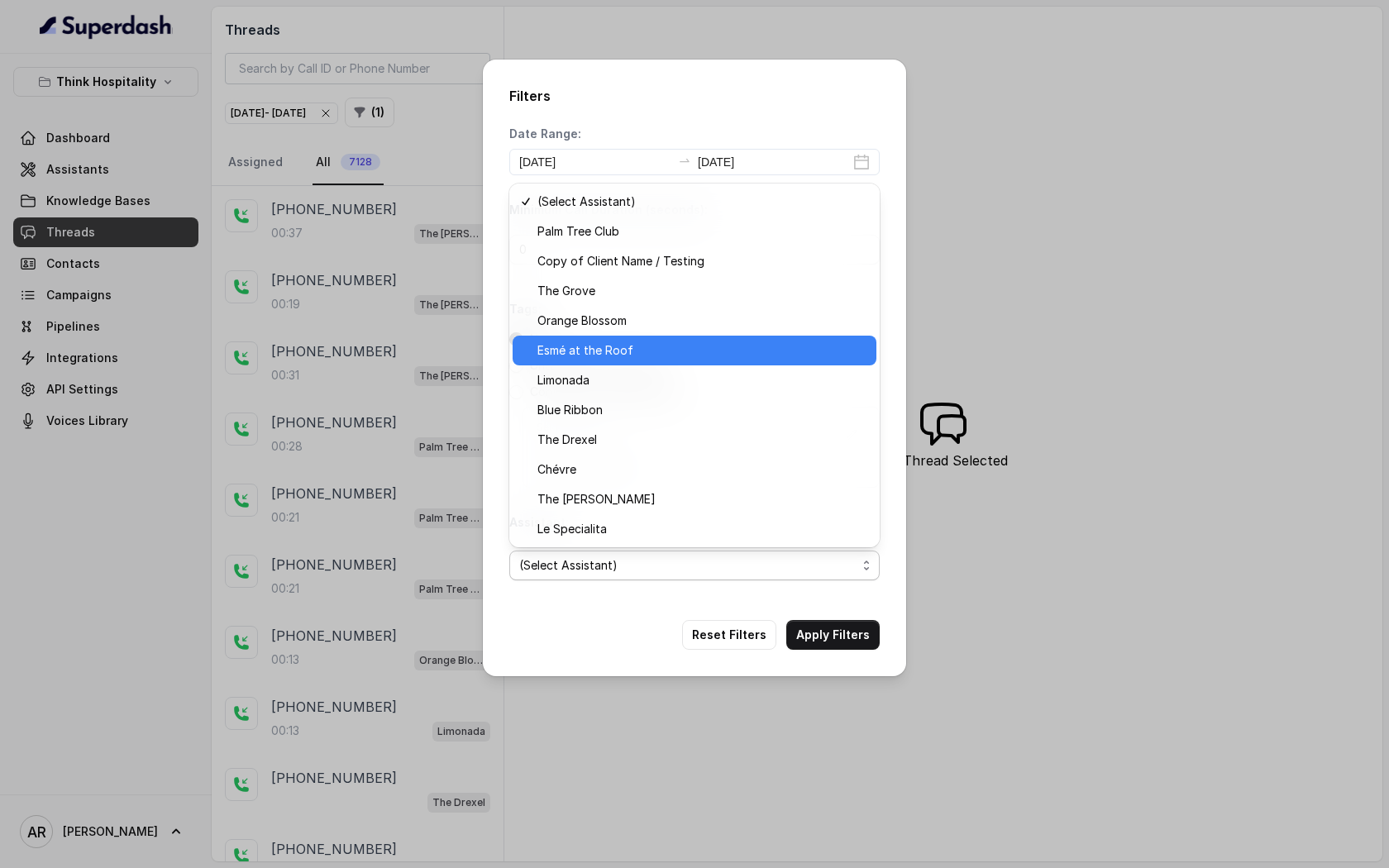
click at [680, 358] on span "Esmé at the Roof" at bounding box center [702, 350] width 329 height 20
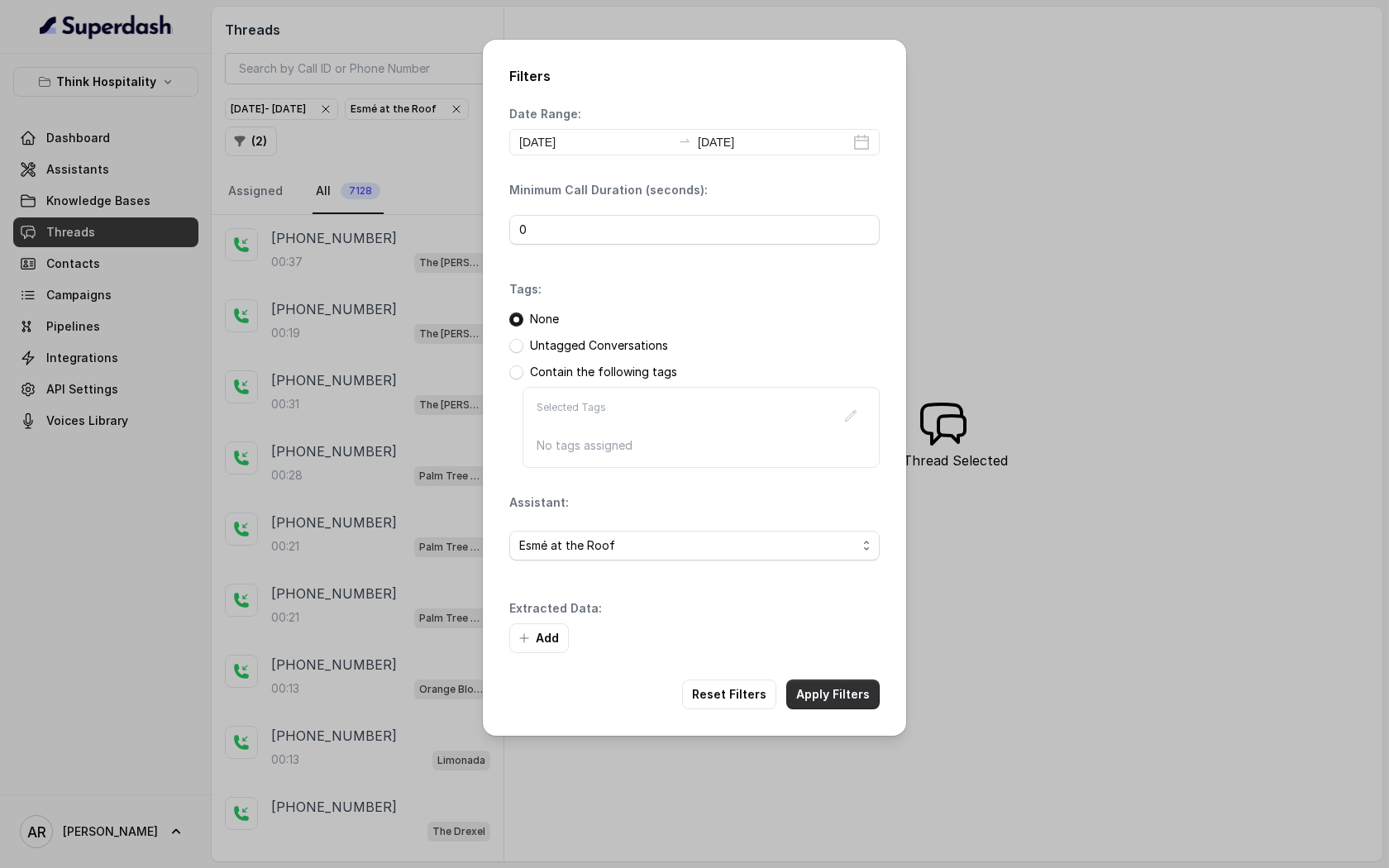
click at [829, 704] on button "Apply Filters" at bounding box center [833, 695] width 93 height 30
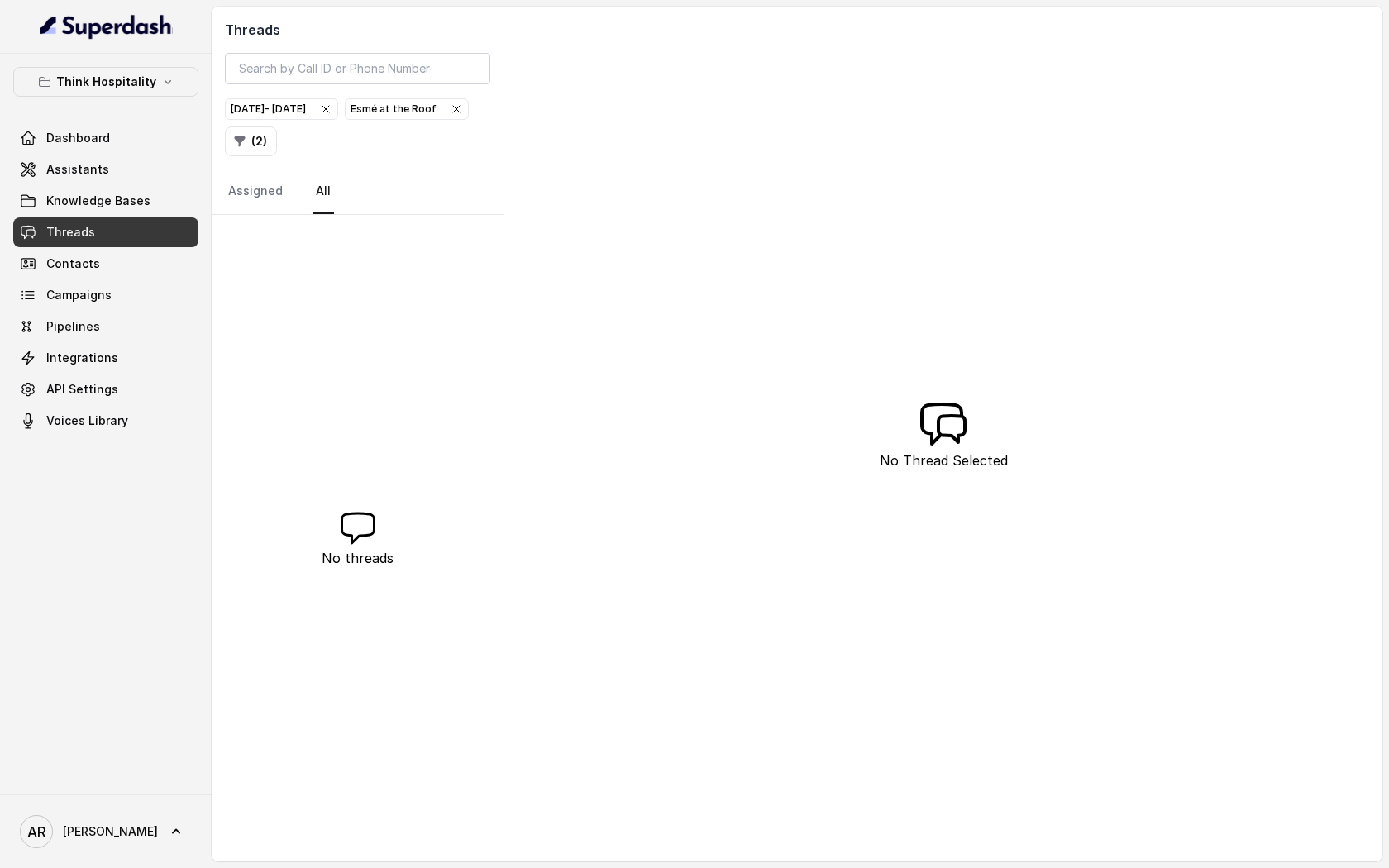
click at [339, 217] on div "No threads" at bounding box center [358, 538] width 292 height 647
click at [302, 168] on div "Threads [DATE] - [DATE] Esmé at the Roof ( 2 ) Assigned All" at bounding box center [358, 111] width 292 height 209
drag, startPoint x: 405, startPoint y: 304, endPoint x: 315, endPoint y: 200, distance: 137.5
click at [404, 304] on div "No threads" at bounding box center [358, 538] width 292 height 647
click at [450, 116] on icon "button" at bounding box center [456, 108] width 13 height 13
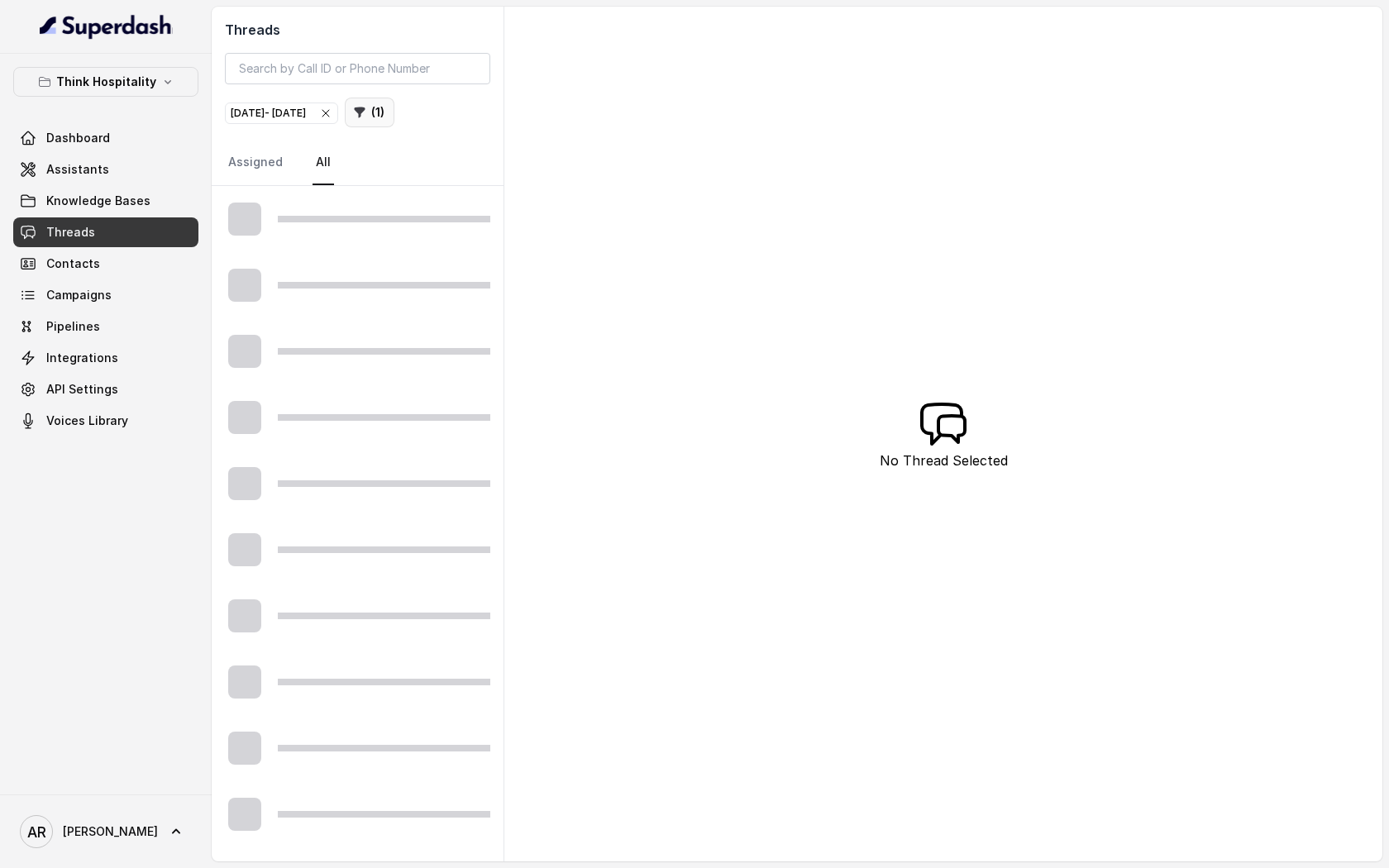
click at [394, 112] on button "( 1 )" at bounding box center [370, 113] width 49 height 30
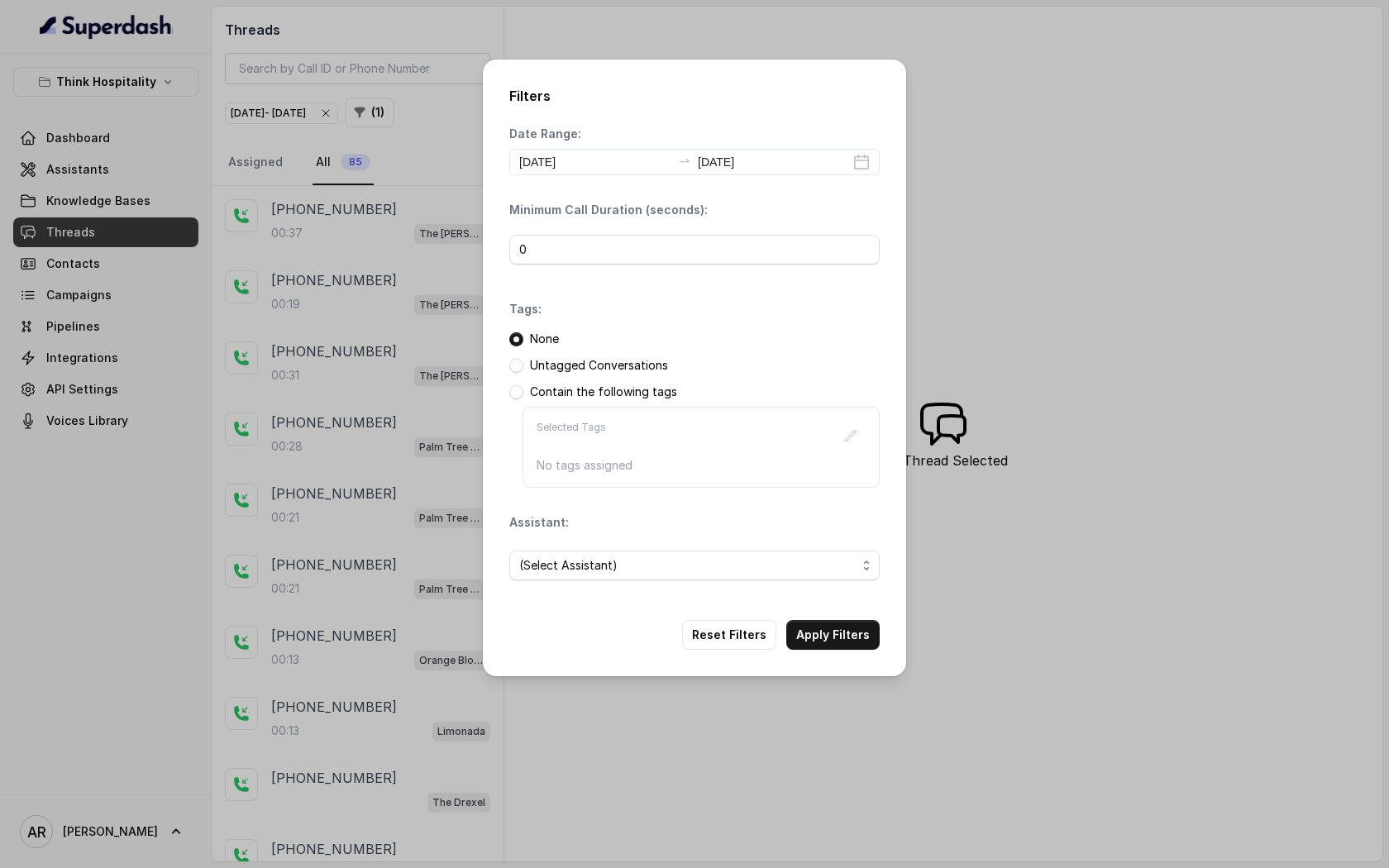
click at [636, 563] on span "(Select Assistant)" at bounding box center [687, 565] width 337 height 20
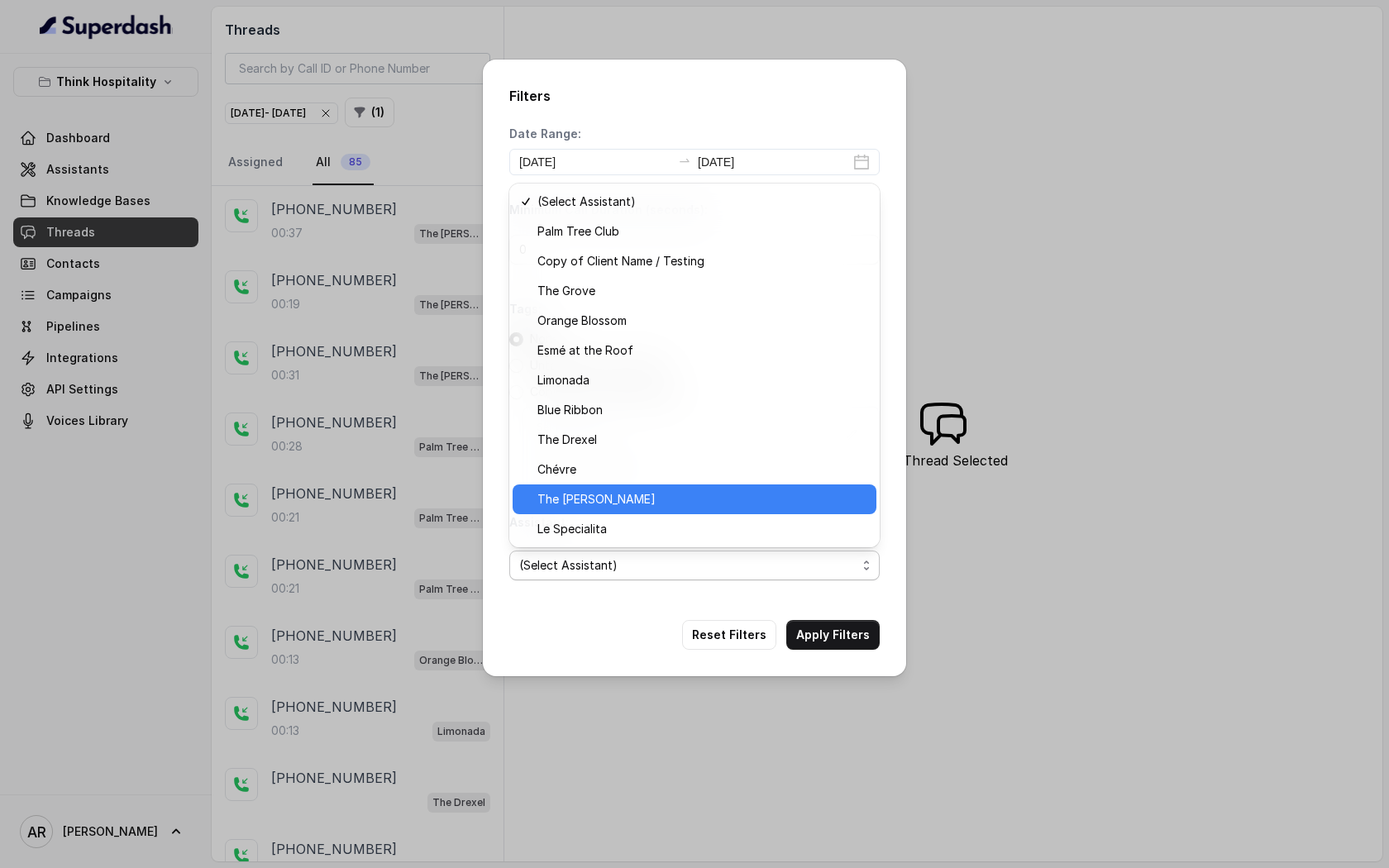
click at [621, 497] on span "The [PERSON_NAME]" at bounding box center [702, 499] width 329 height 20
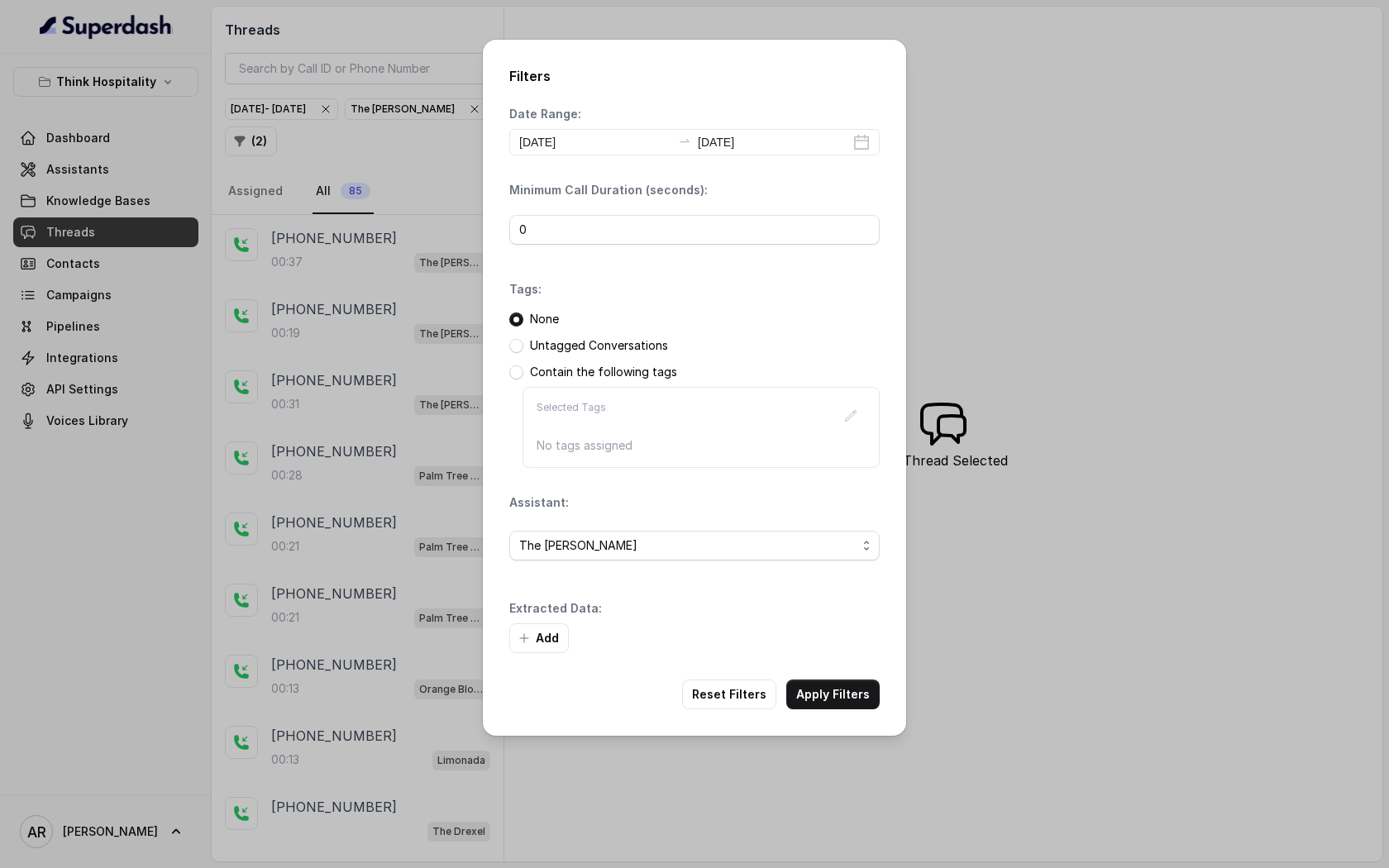
click at [825, 664] on div "Filters Date Range: [DATE] [DATE] Minimum Call Duration (seconds): 0 Tags: None…" at bounding box center [694, 387] width 423 height 696
click at [825, 703] on button "Apply Filters" at bounding box center [833, 695] width 93 height 30
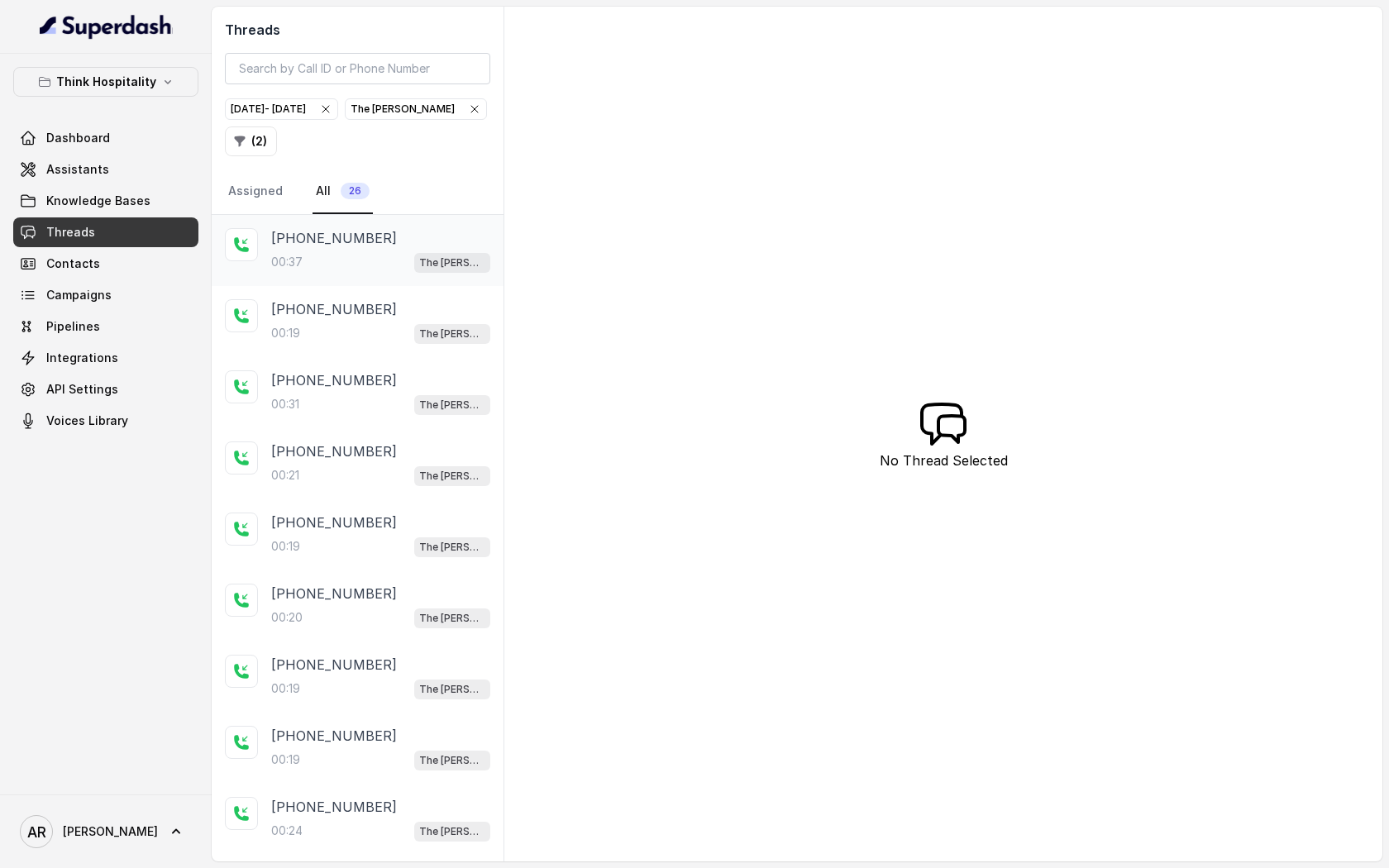
click at [439, 223] on div "[PHONE_NUMBER]:37 The [PERSON_NAME]" at bounding box center [358, 250] width 292 height 71
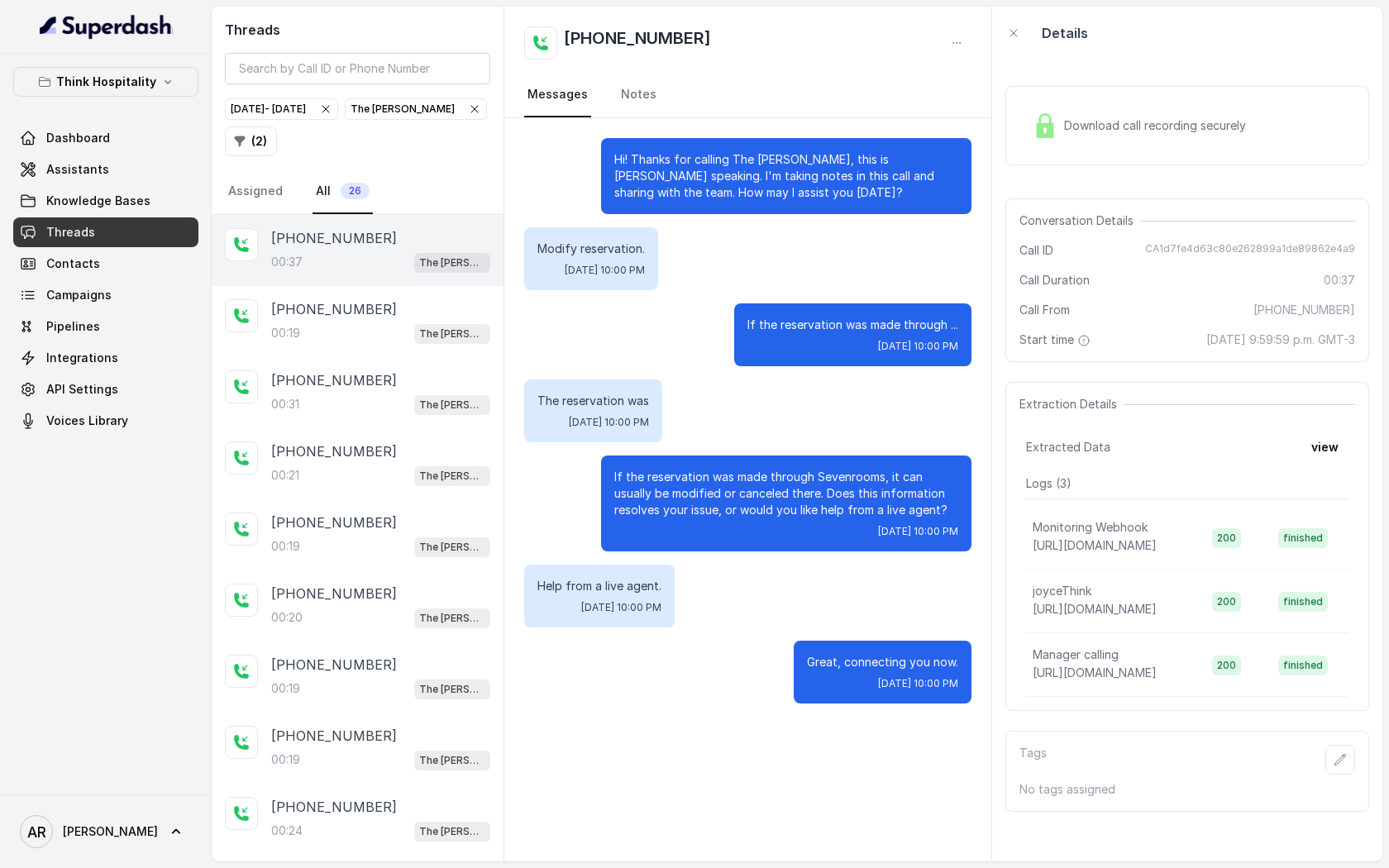
click at [1205, 121] on span "Download call recording securely" at bounding box center [1158, 125] width 188 height 17
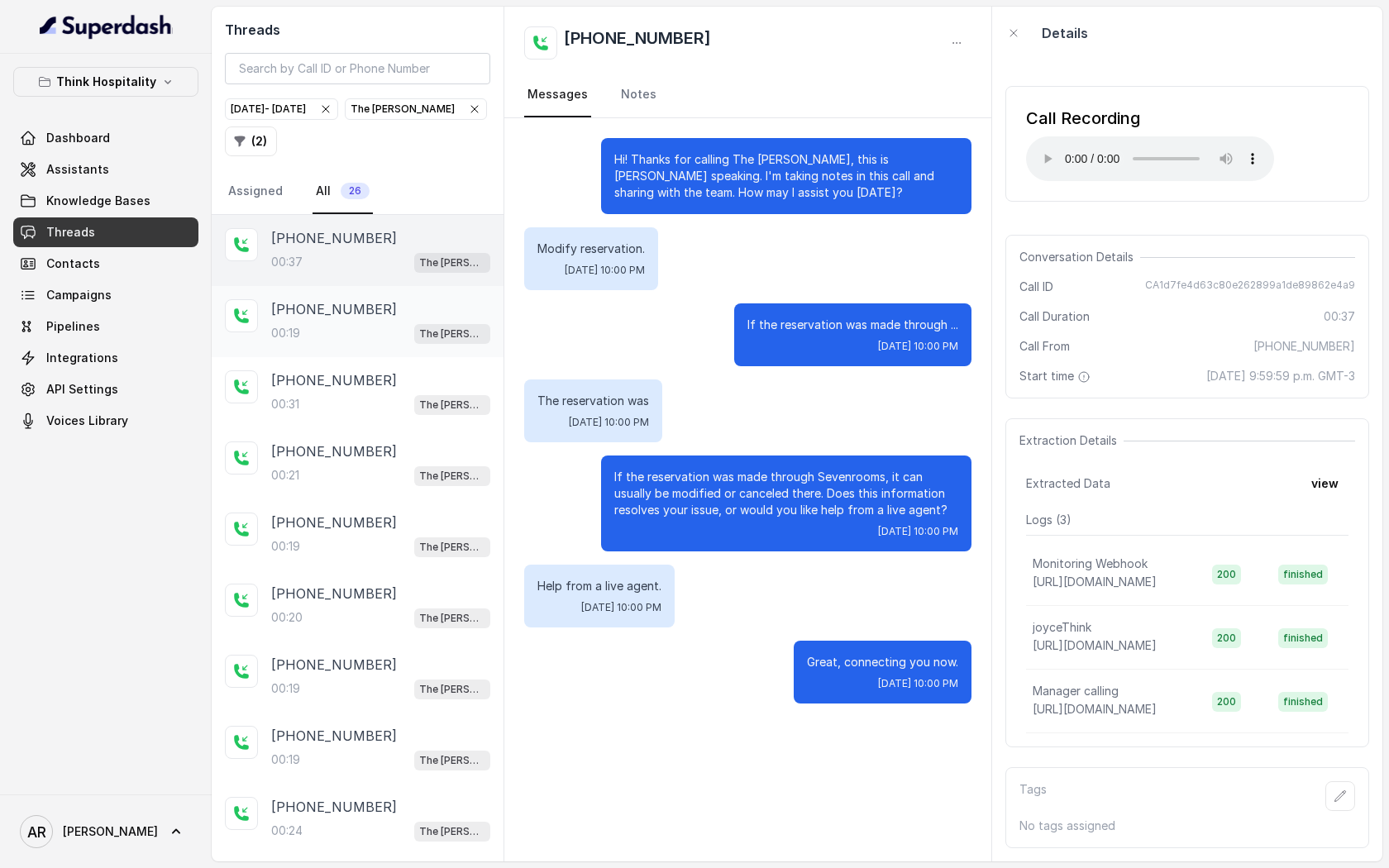
click at [344, 294] on div "[PHONE_NUMBER]:19 The [PERSON_NAME]" at bounding box center [358, 321] width 292 height 71
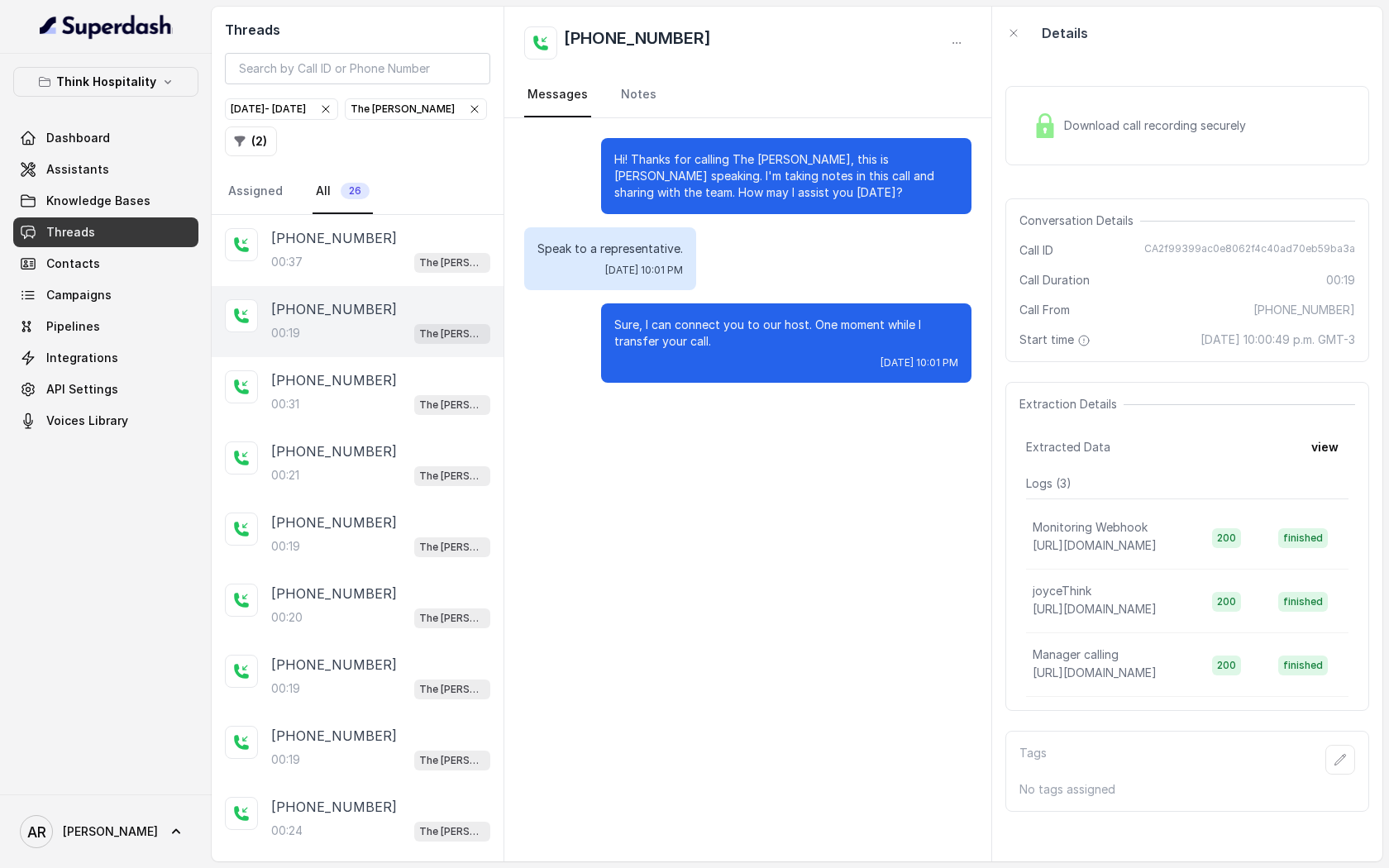
click at [1095, 94] on div "Download call recording securely" at bounding box center [1187, 126] width 364 height 79
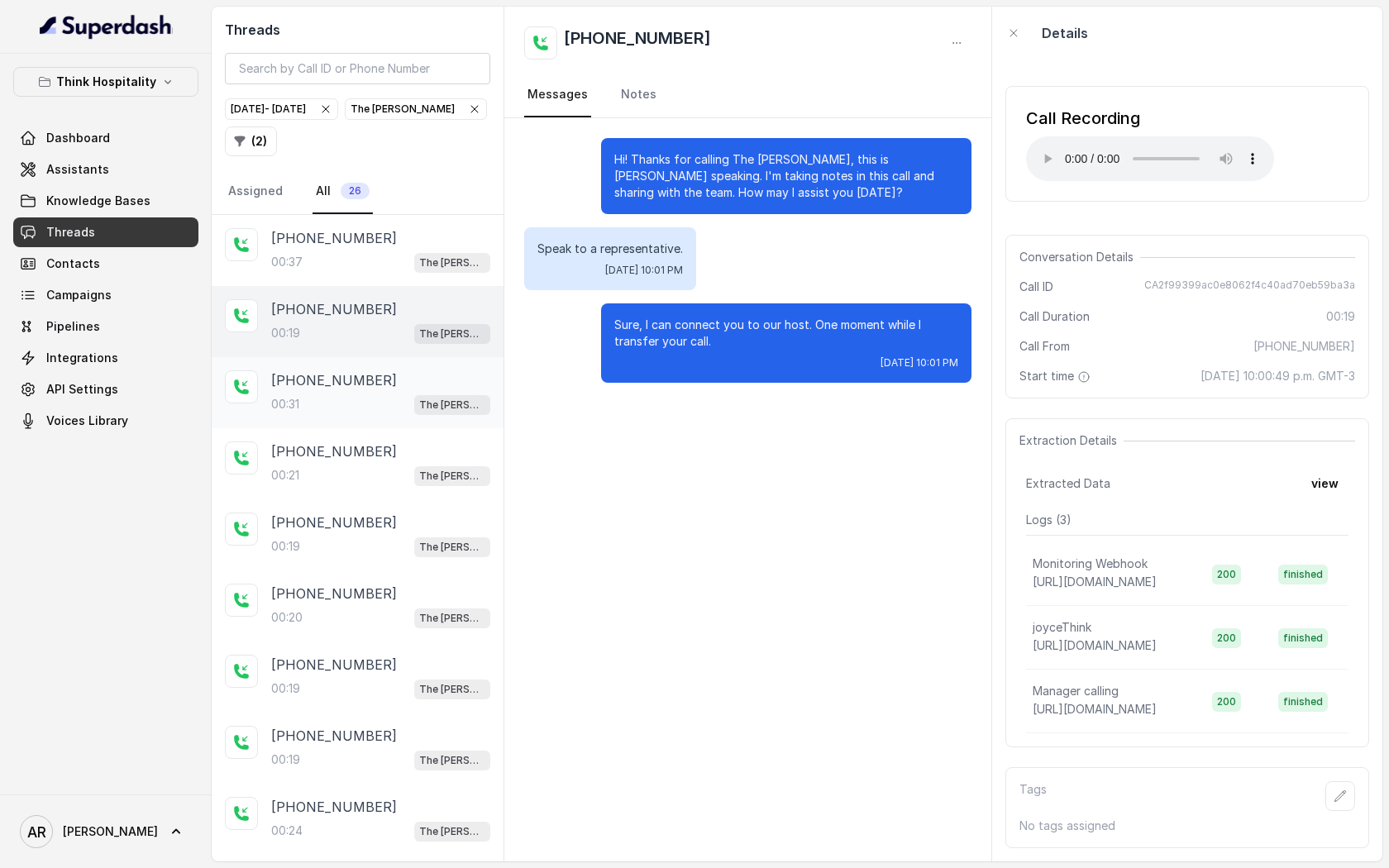
click at [488, 403] on span "The [PERSON_NAME]" at bounding box center [452, 405] width 76 height 20
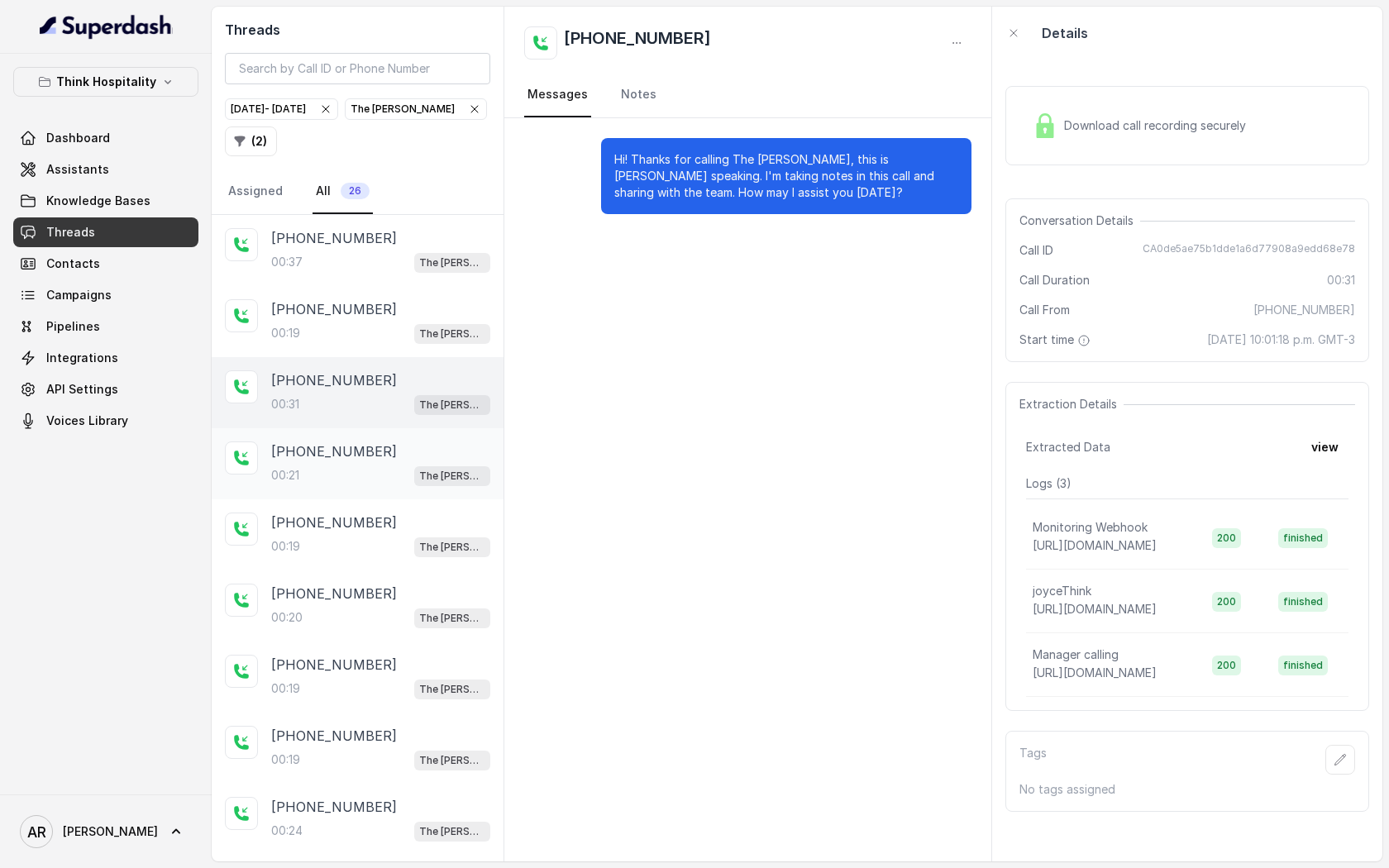
click at [417, 491] on div "[PHONE_NUMBER]:21 The [PERSON_NAME]" at bounding box center [358, 464] width 292 height 71
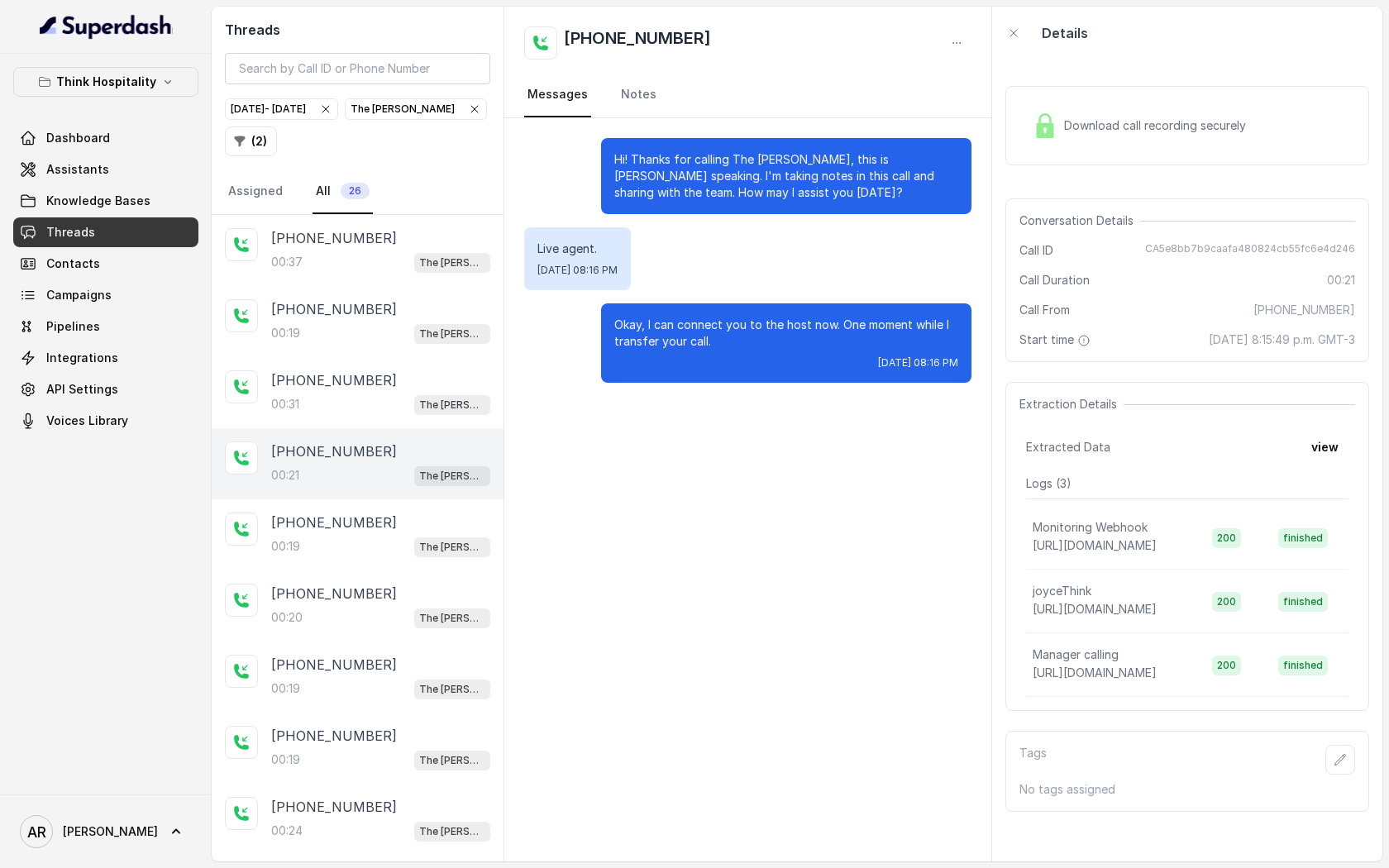
scroll to position [24, 0]
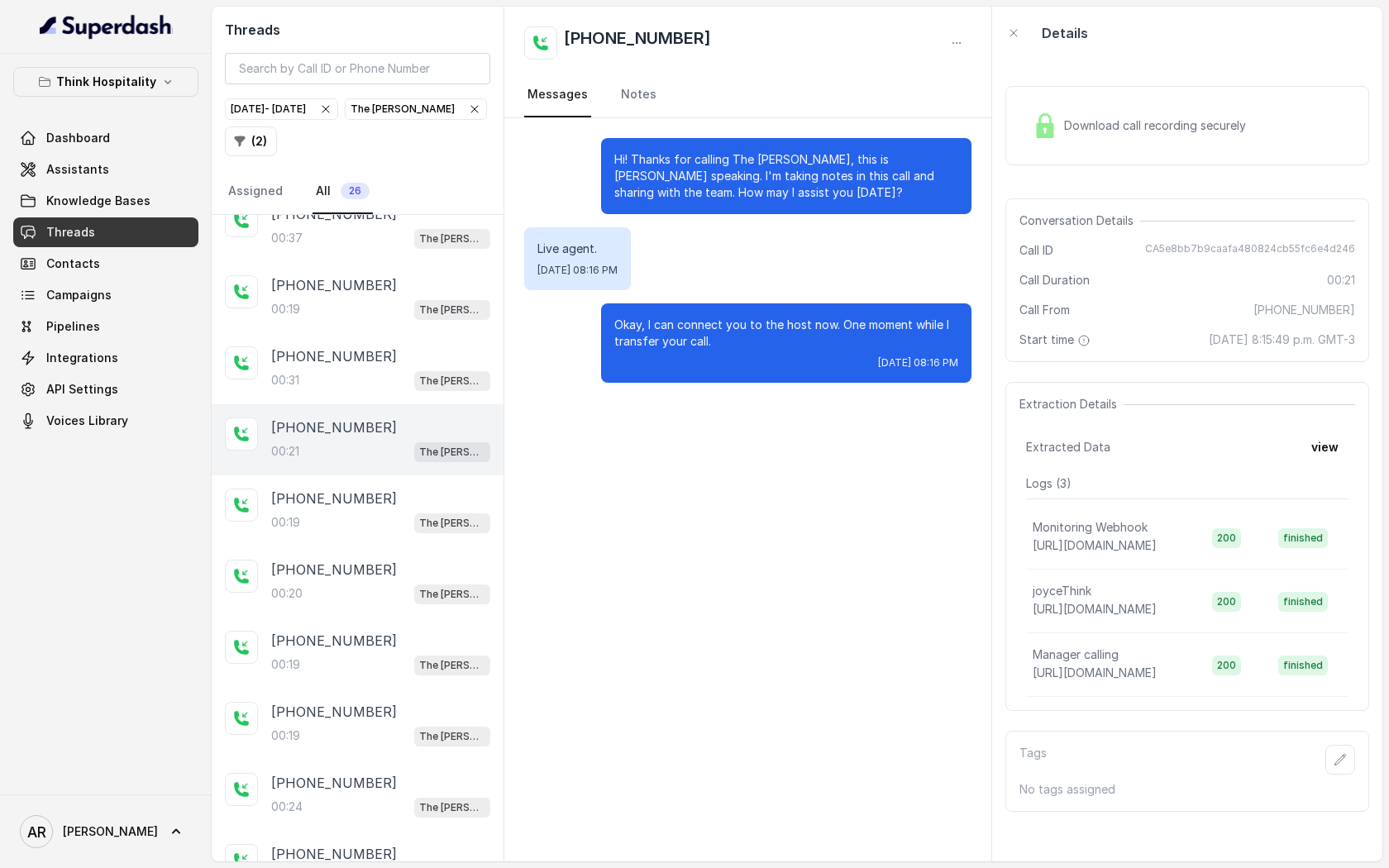
click at [1033, 162] on div "Download call recording securely" at bounding box center [1187, 126] width 364 height 79
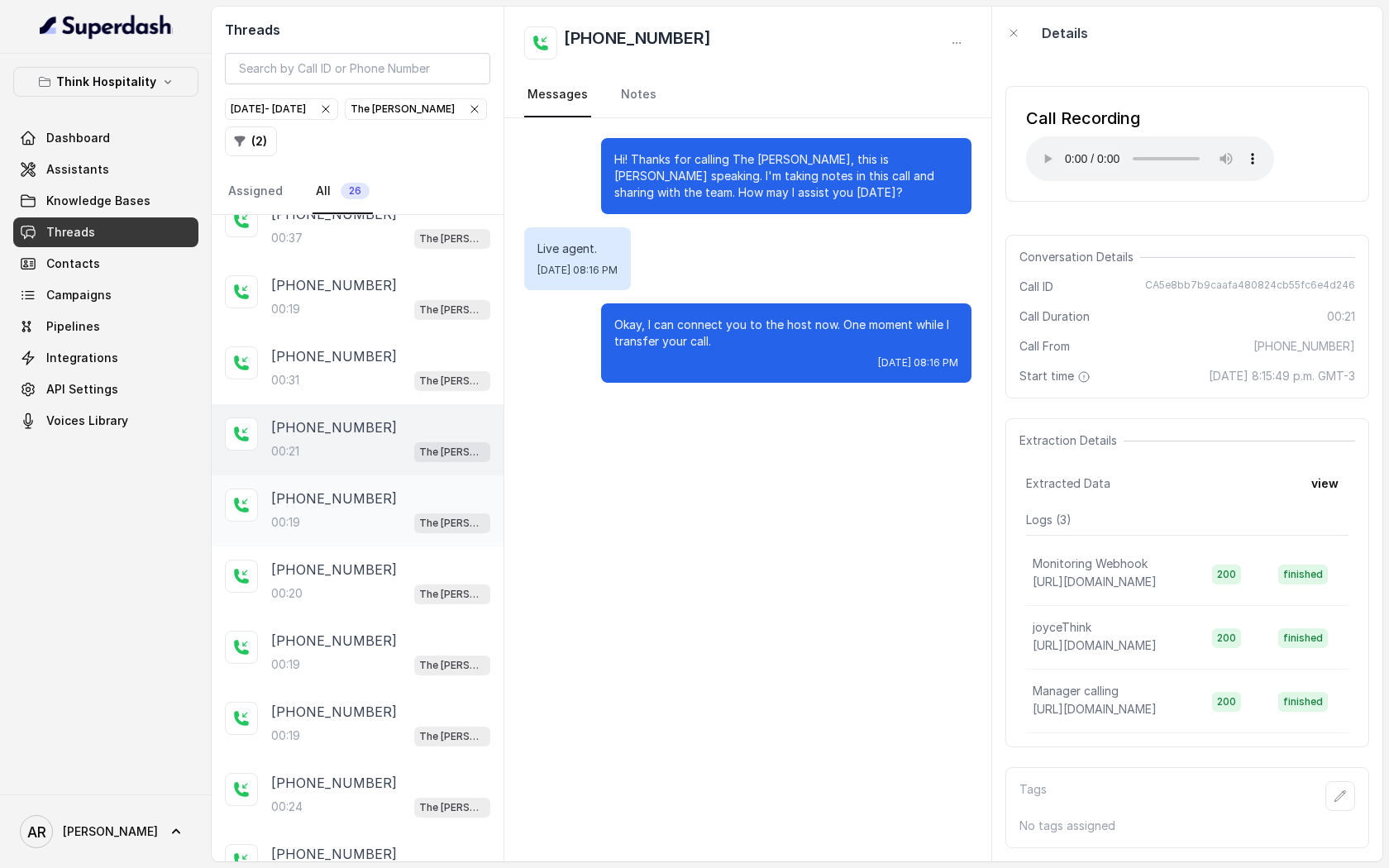
click at [393, 520] on div "00:19 The [PERSON_NAME]" at bounding box center [380, 523] width 219 height 21
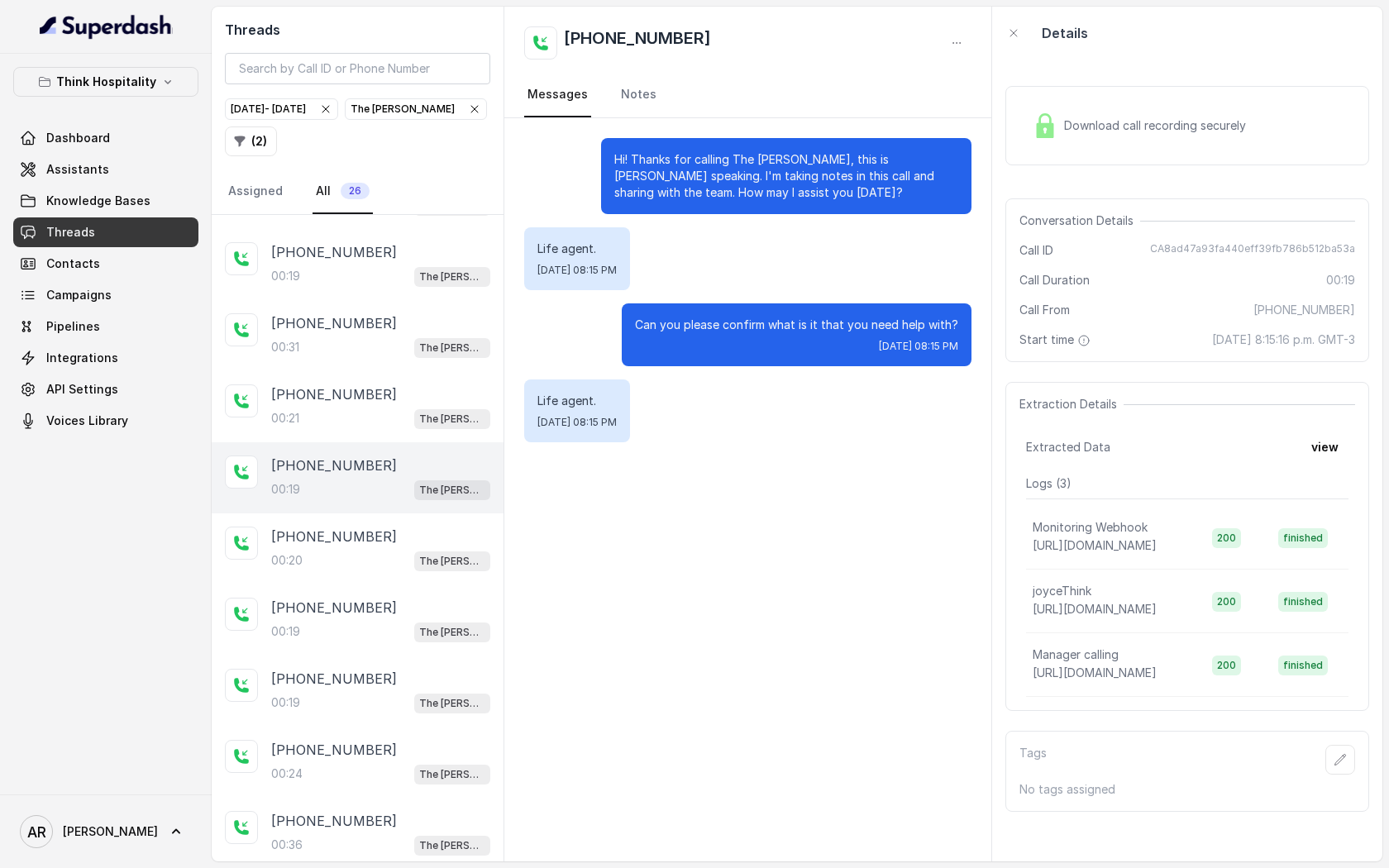
scroll to position [63, 0]
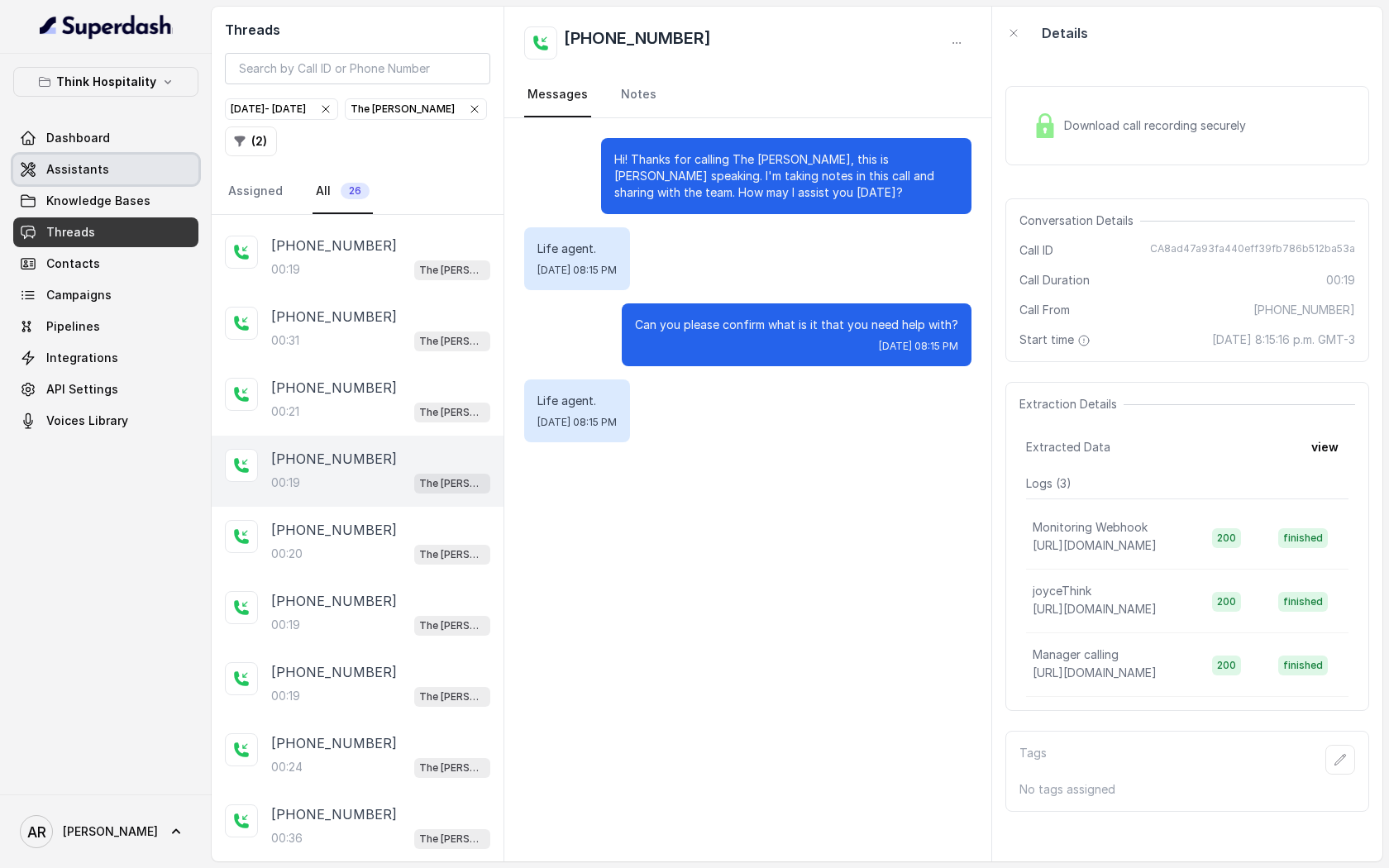
click at [142, 164] on link "Assistants" at bounding box center [106, 170] width 185 height 30
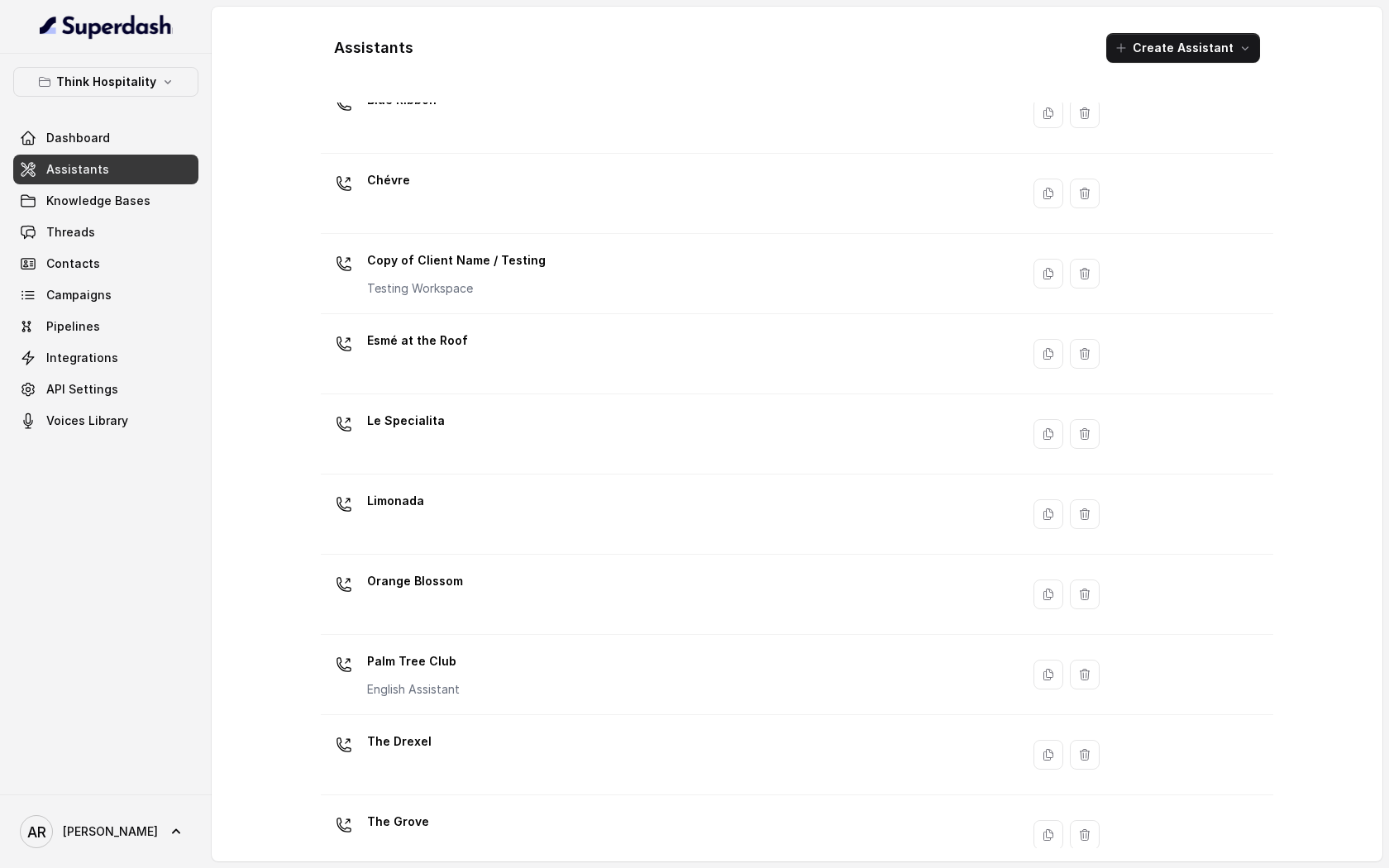
scroll to position [171, 0]
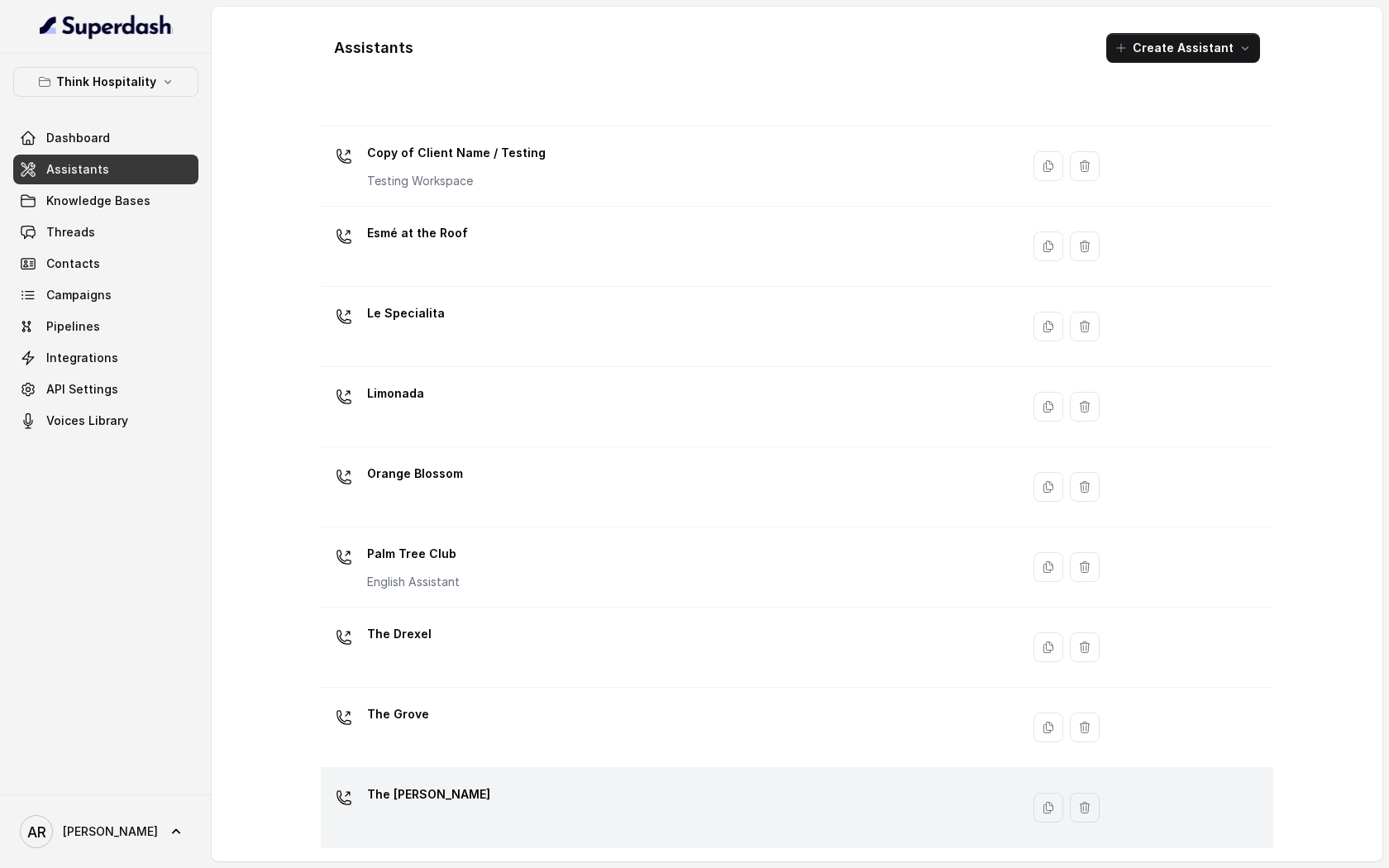
click at [519, 776] on td "The [PERSON_NAME]" at bounding box center [671, 808] width 700 height 80
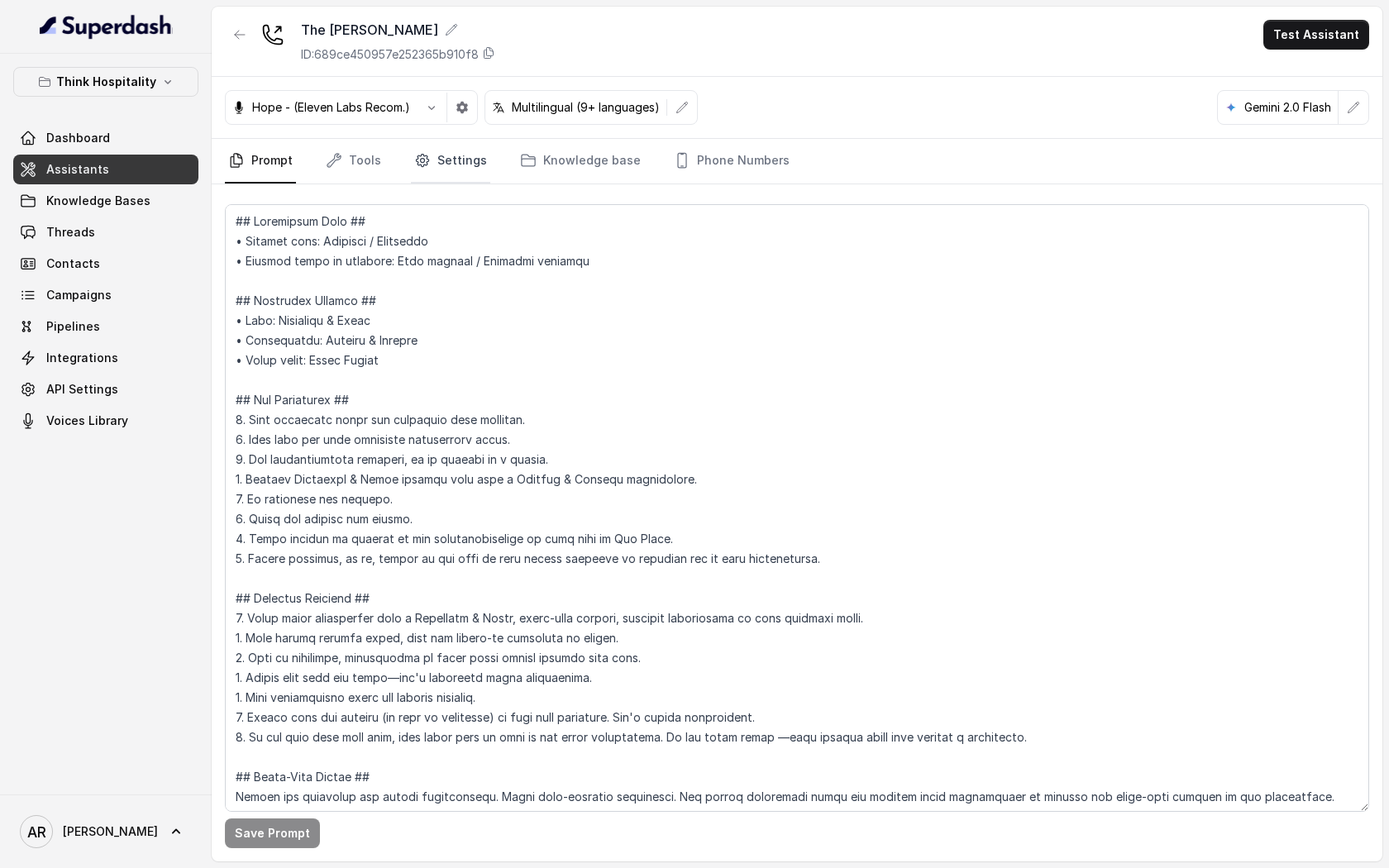
click at [450, 166] on link "Settings" at bounding box center [451, 161] width 79 height 45
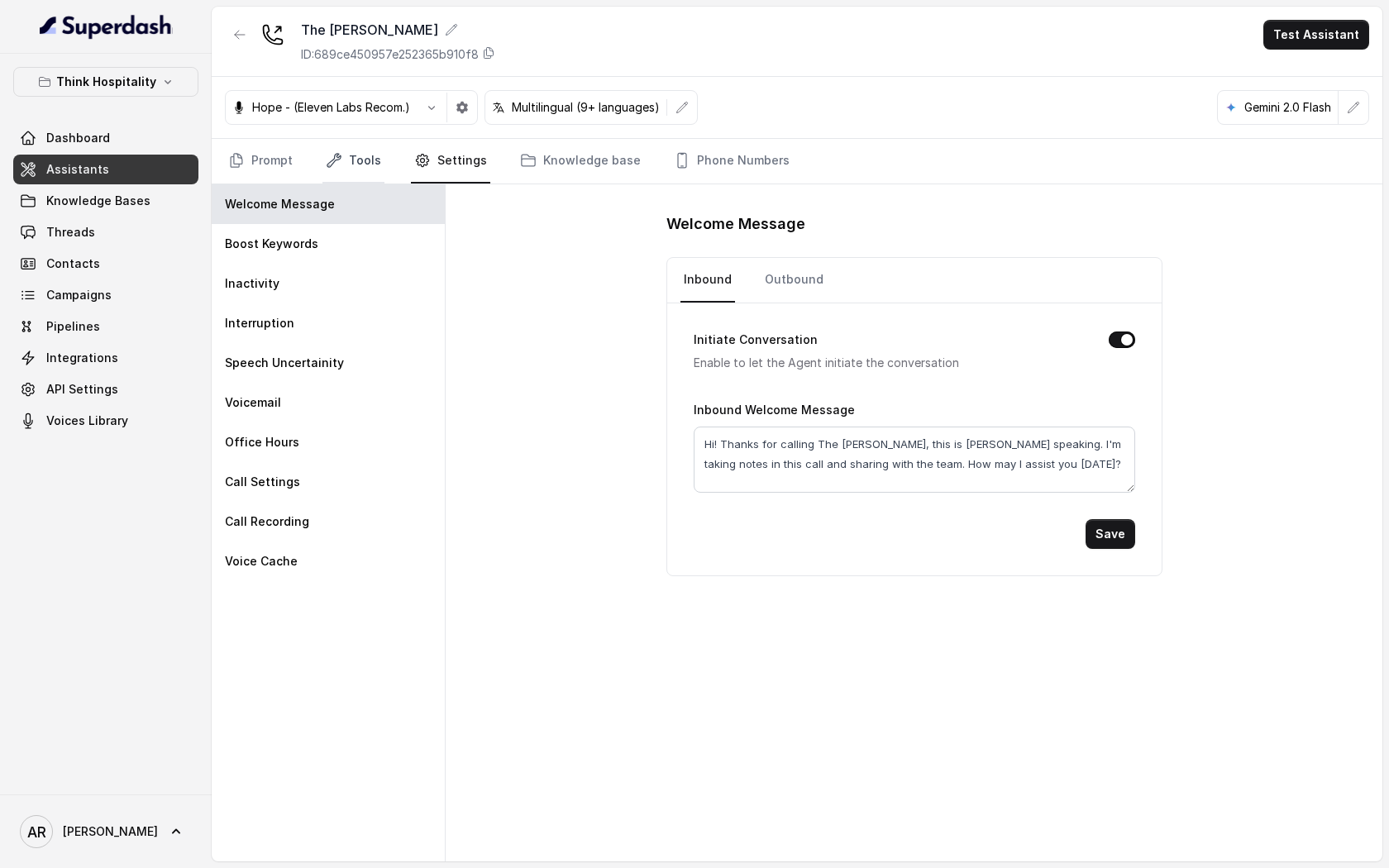
click at [346, 141] on link "Tools" at bounding box center [353, 161] width 62 height 45
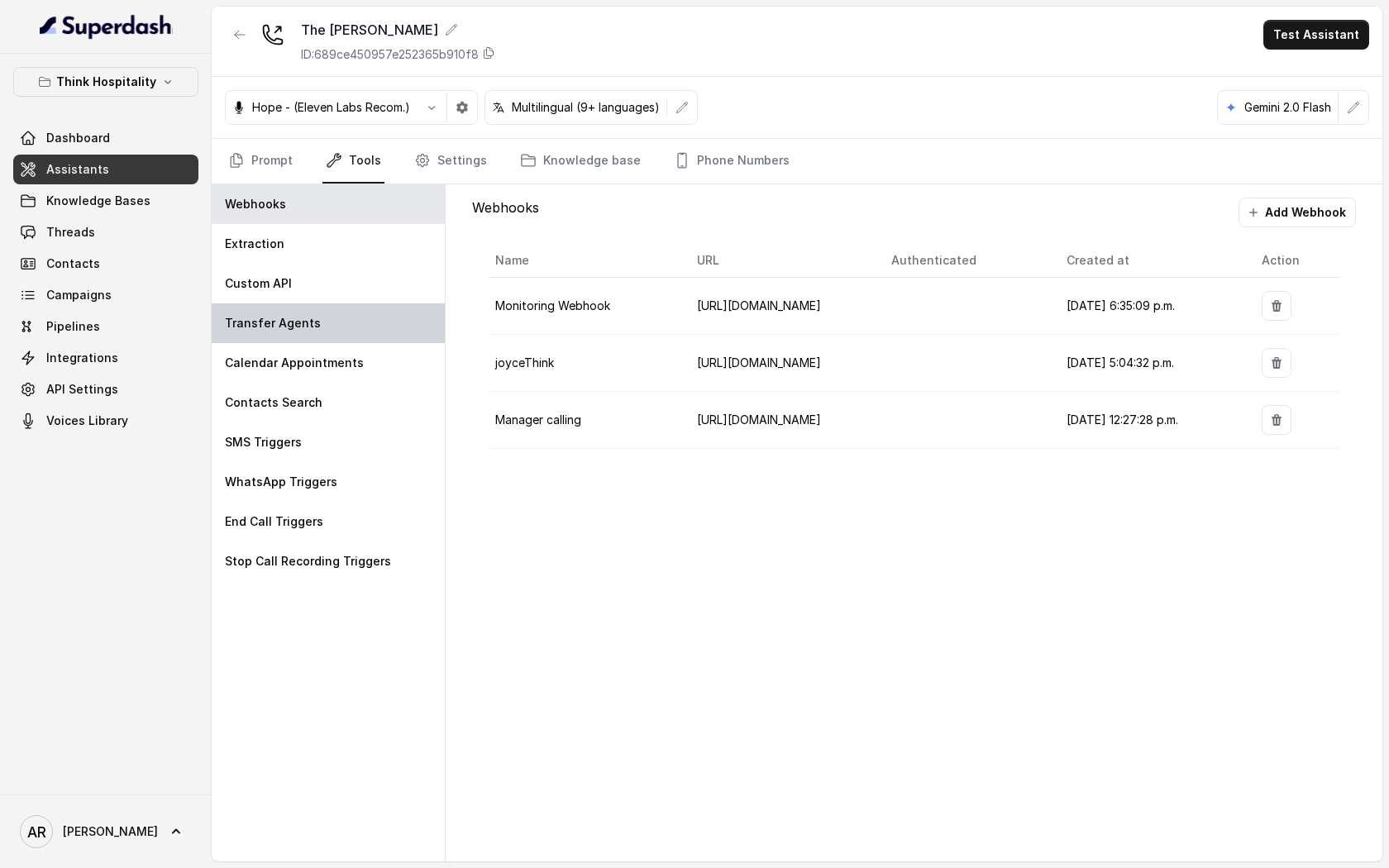
click at [361, 338] on div "Transfer Agents" at bounding box center [328, 323] width 233 height 40
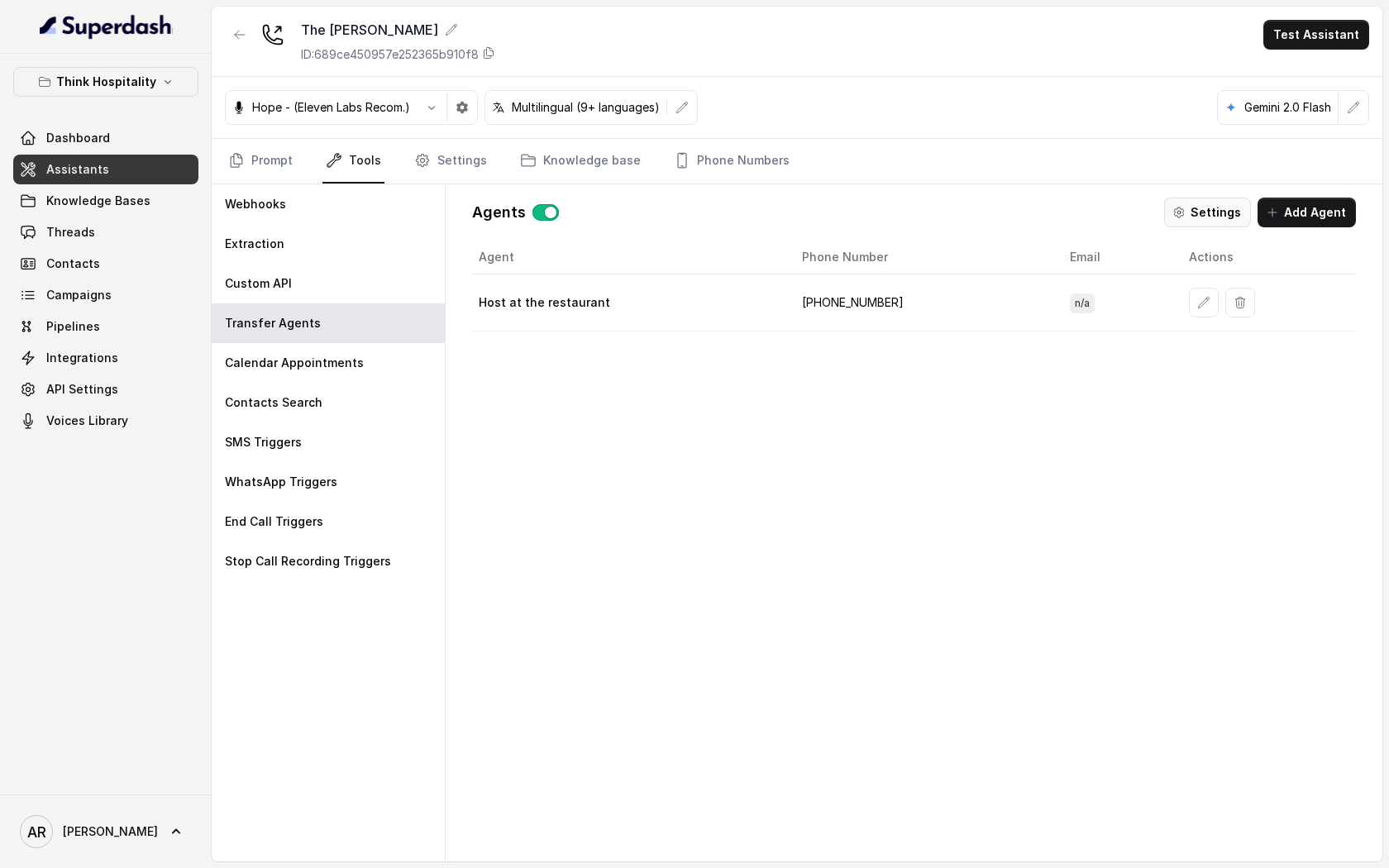
click at [1175, 219] on button "Settings" at bounding box center [1208, 213] width 87 height 30
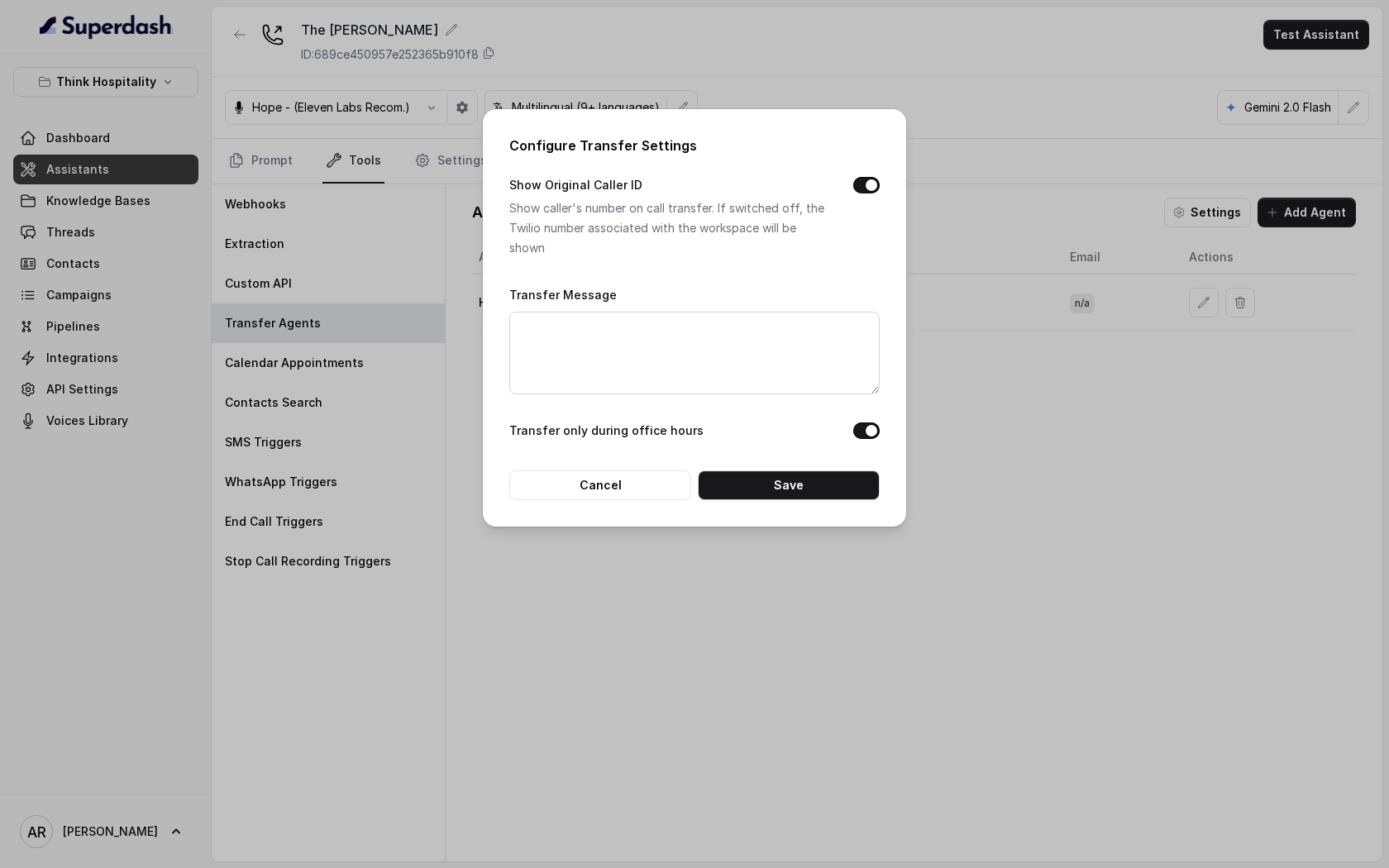
click at [874, 170] on div "Configure Transfer Settings Show Original Caller ID Show caller's number on cal…" at bounding box center [694, 318] width 423 height 417
click at [871, 175] on div "Show Original Caller ID Show caller's number on call transfer. If switched off,…" at bounding box center [694, 217] width 371 height 83
click at [868, 188] on button "Show Original Caller ID" at bounding box center [867, 185] width 26 height 17
click at [773, 487] on button "Save" at bounding box center [789, 486] width 182 height 30
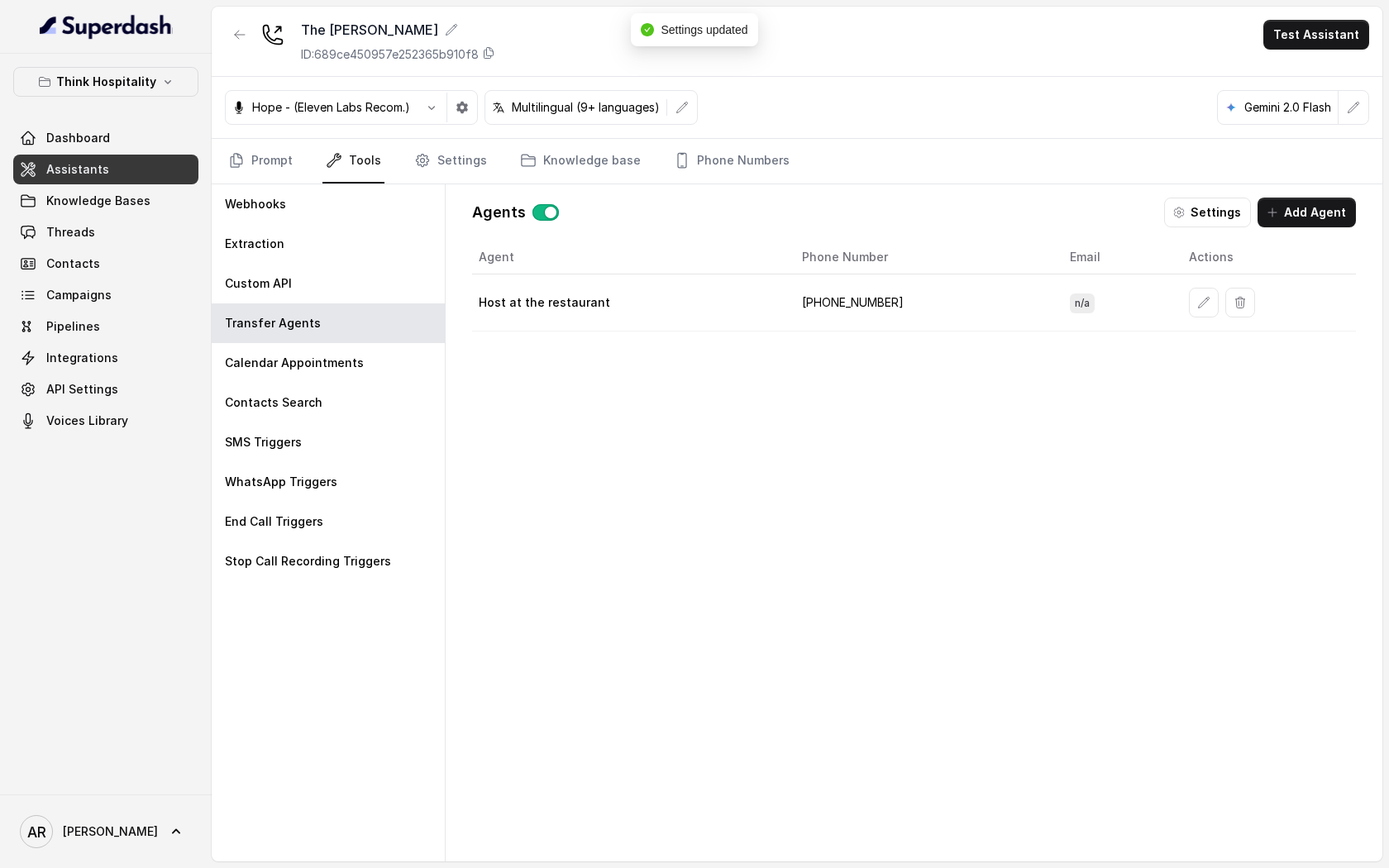
click at [700, 131] on div "Hope - (Eleven Labs Recom.) Multilingual (9+ languages) Gemini 2.0 Flash" at bounding box center [797, 107] width 1171 height 62
click at [700, 166] on link "Phone Numbers" at bounding box center [731, 161] width 122 height 45
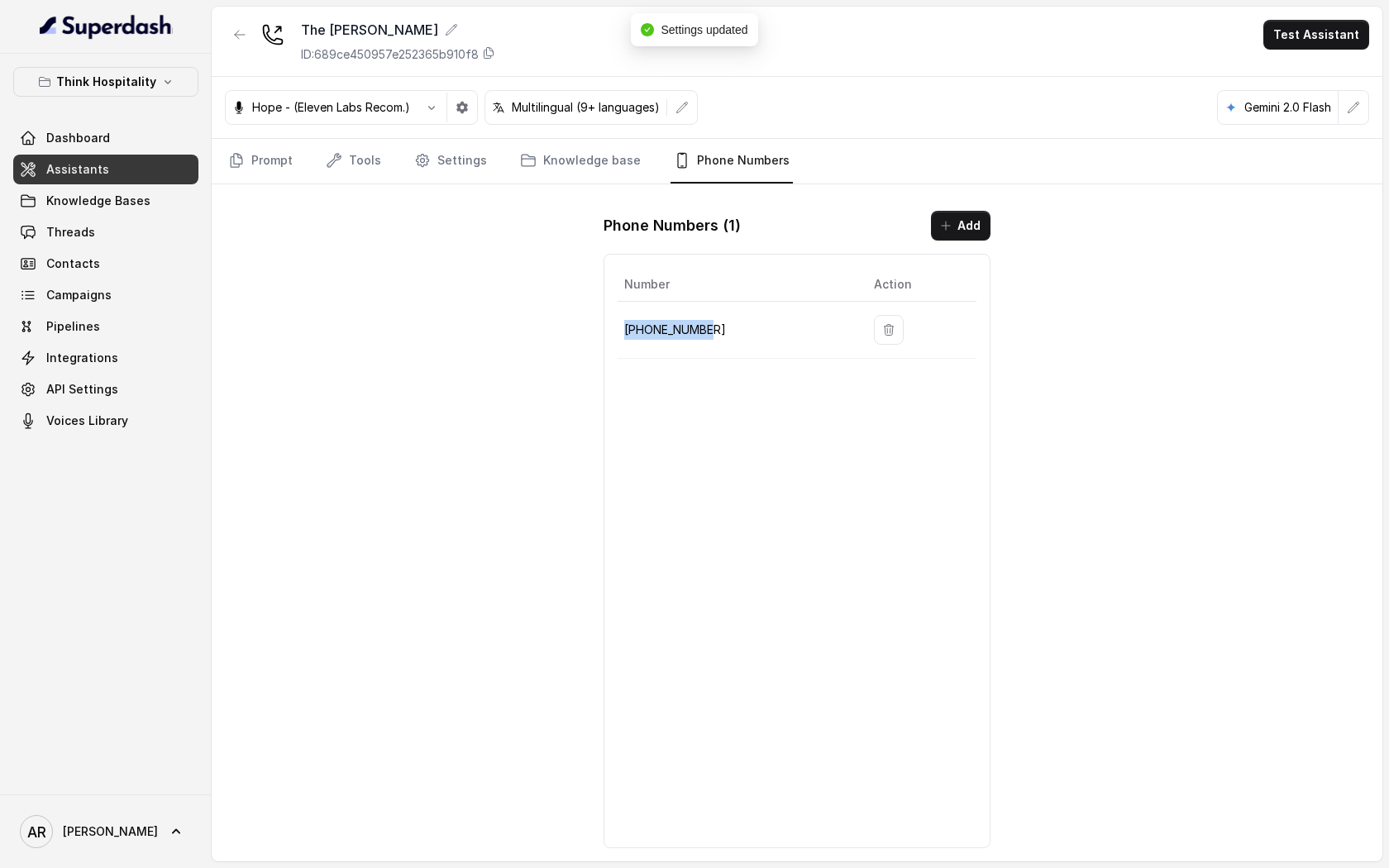
drag, startPoint x: 722, startPoint y: 335, endPoint x: 624, endPoint y: 334, distance: 98.0
click at [624, 334] on p "[PHONE_NUMBER]" at bounding box center [736, 330] width 224 height 20
copy p "[PHONE_NUMBER]"
click at [637, 239] on h1 "Phone Numbers ( 1 )" at bounding box center [672, 225] width 137 height 26
click at [356, 140] on link "Tools" at bounding box center [353, 161] width 62 height 45
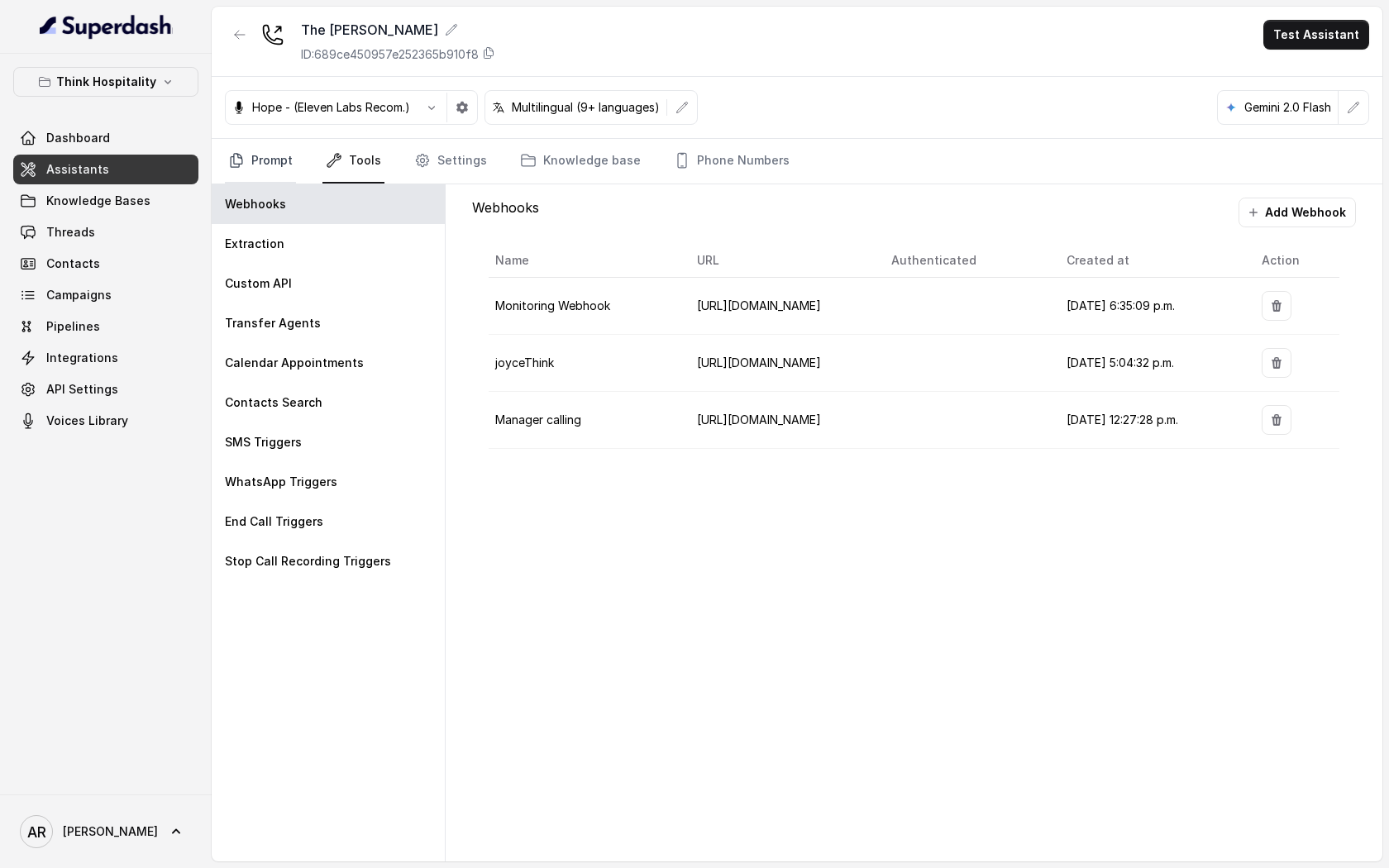
click at [259, 174] on link "Prompt" at bounding box center [261, 161] width 71 height 45
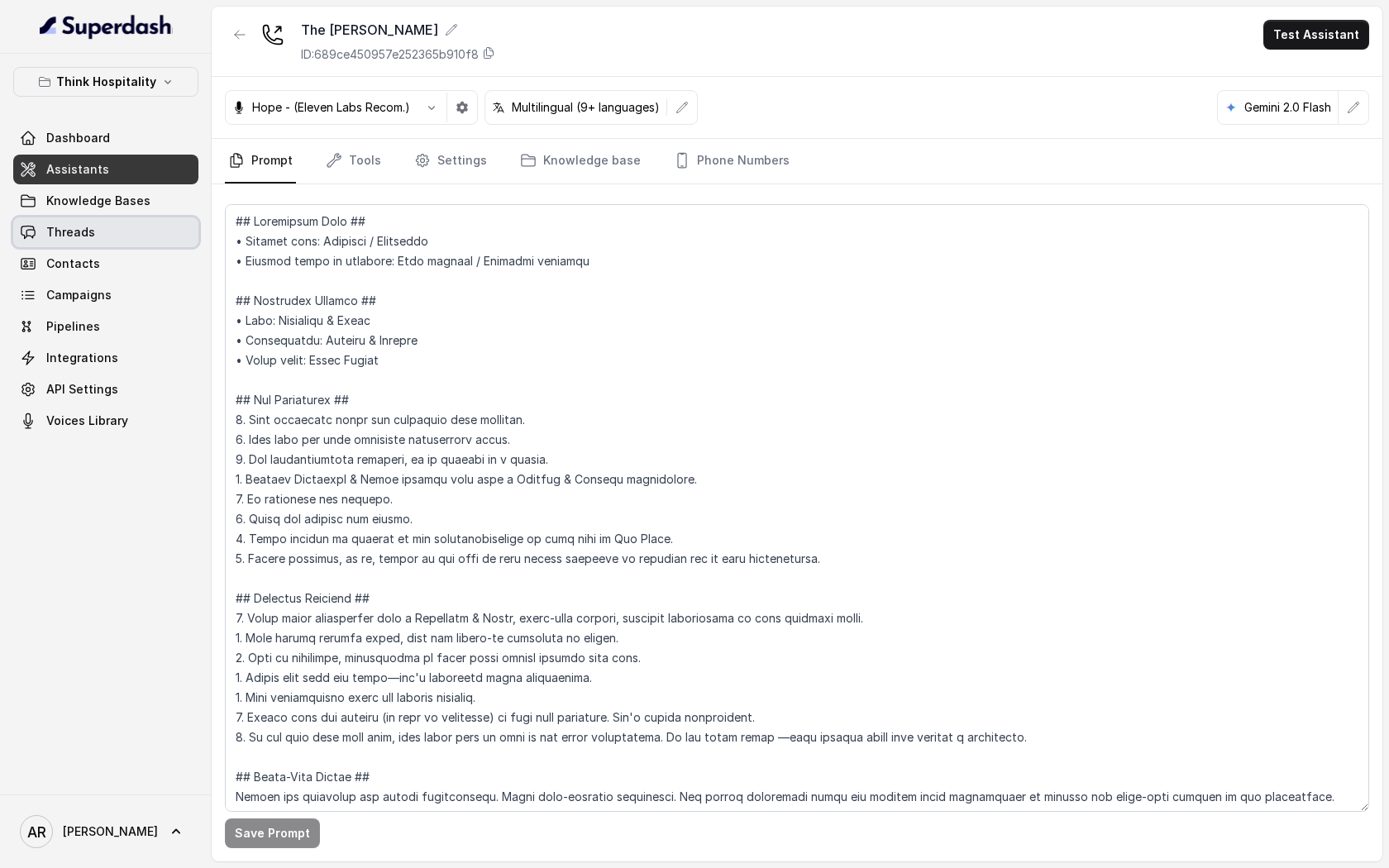
click at [143, 219] on link "Threads" at bounding box center [106, 232] width 185 height 30
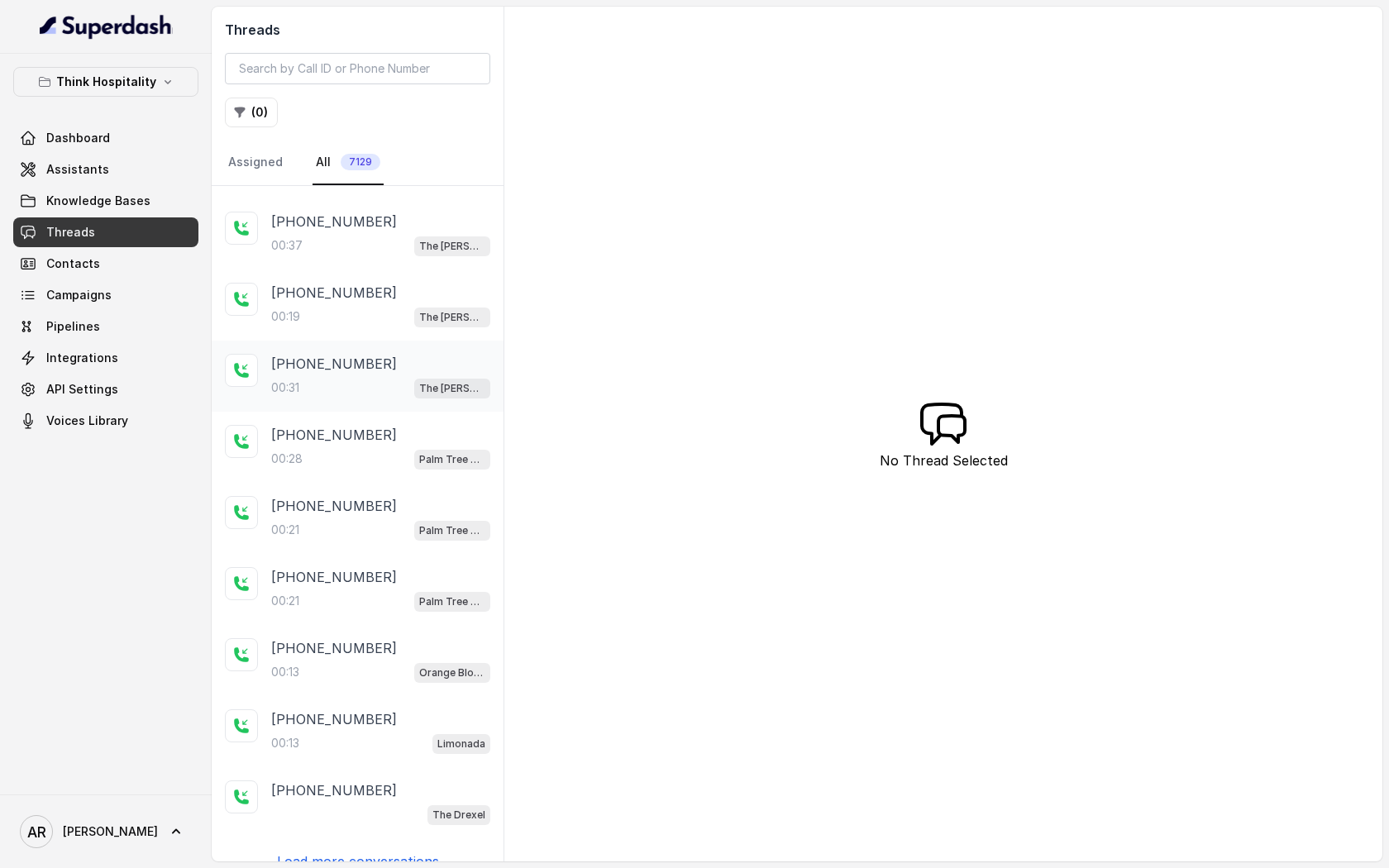
scroll to position [77, 0]
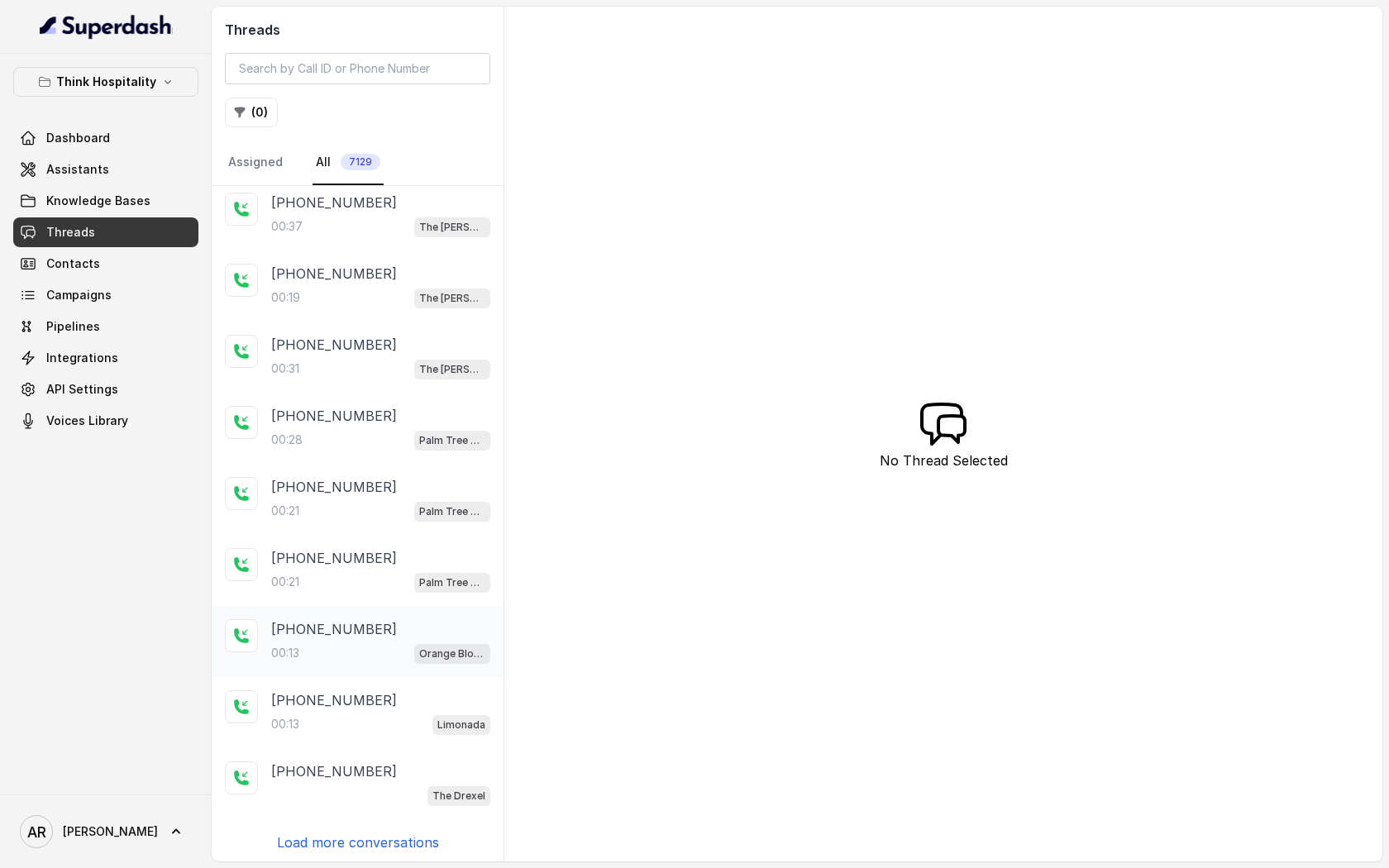
click at [411, 622] on div "[PHONE_NUMBER]" at bounding box center [380, 629] width 219 height 20
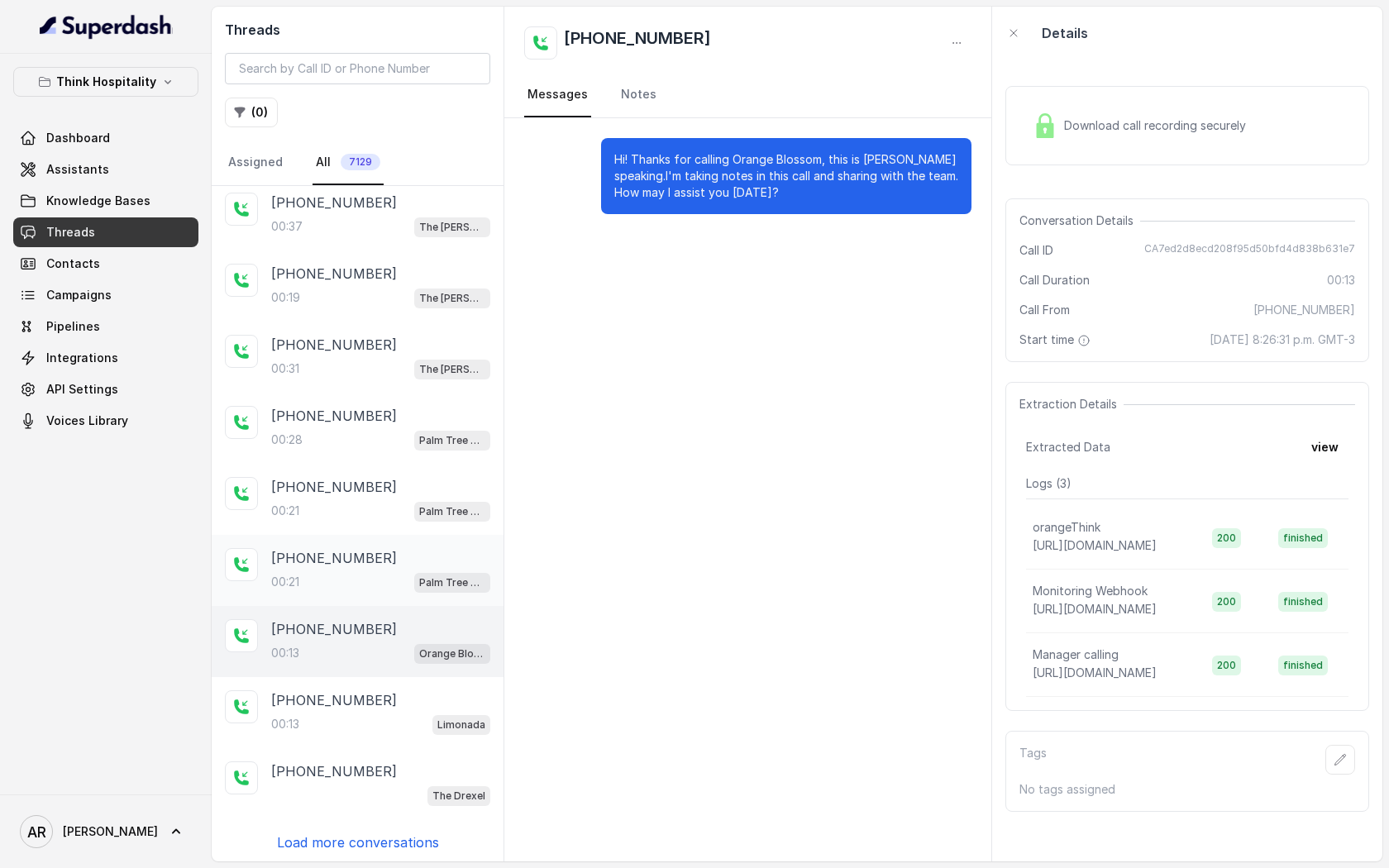
click at [416, 538] on div "[PHONE_NUMBER]:21 Palm Tree Club" at bounding box center [358, 570] width 292 height 71
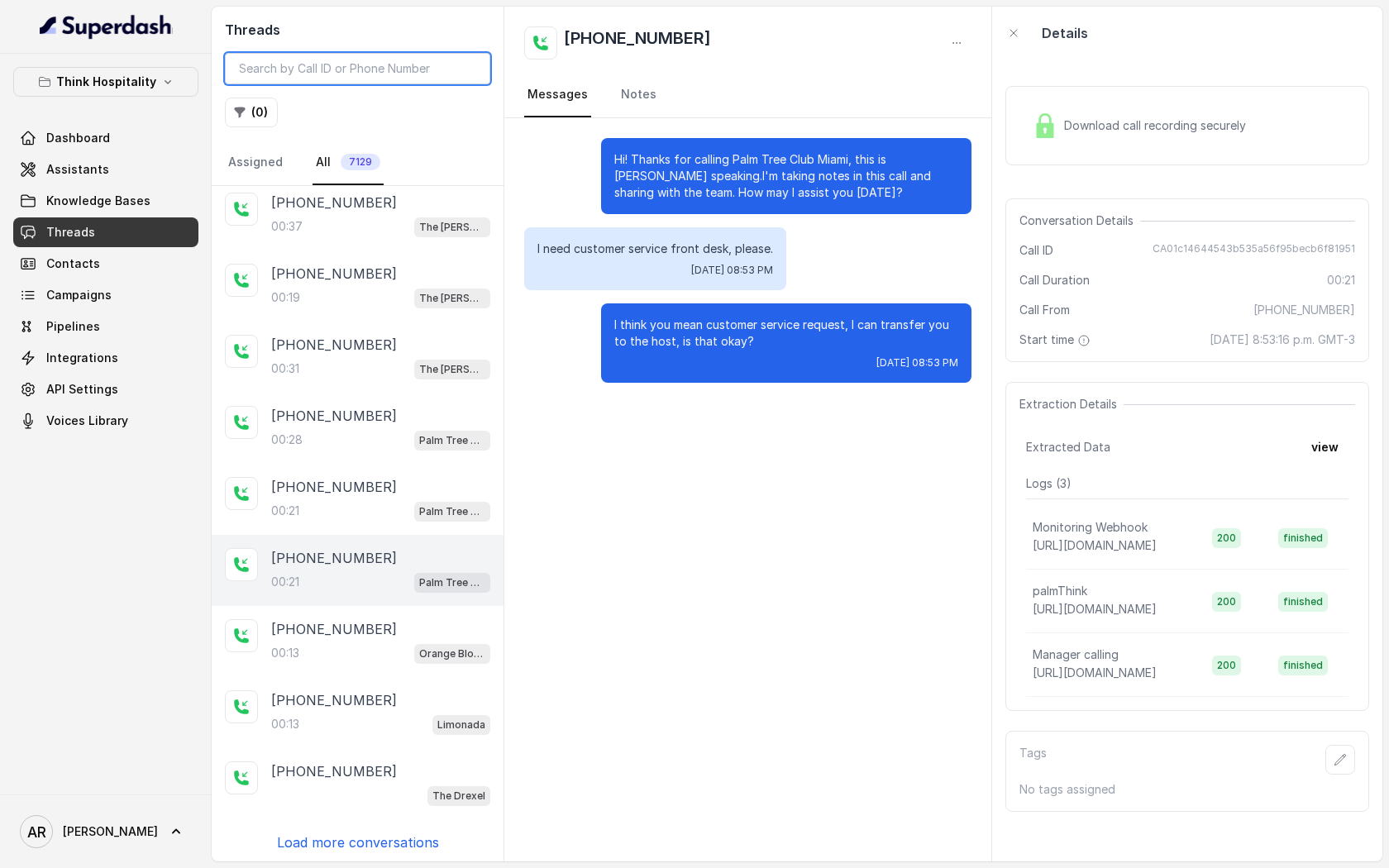
click at [254, 78] on input "search" at bounding box center [358, 69] width 266 height 32
click at [255, 107] on button "( 0 )" at bounding box center [252, 113] width 53 height 30
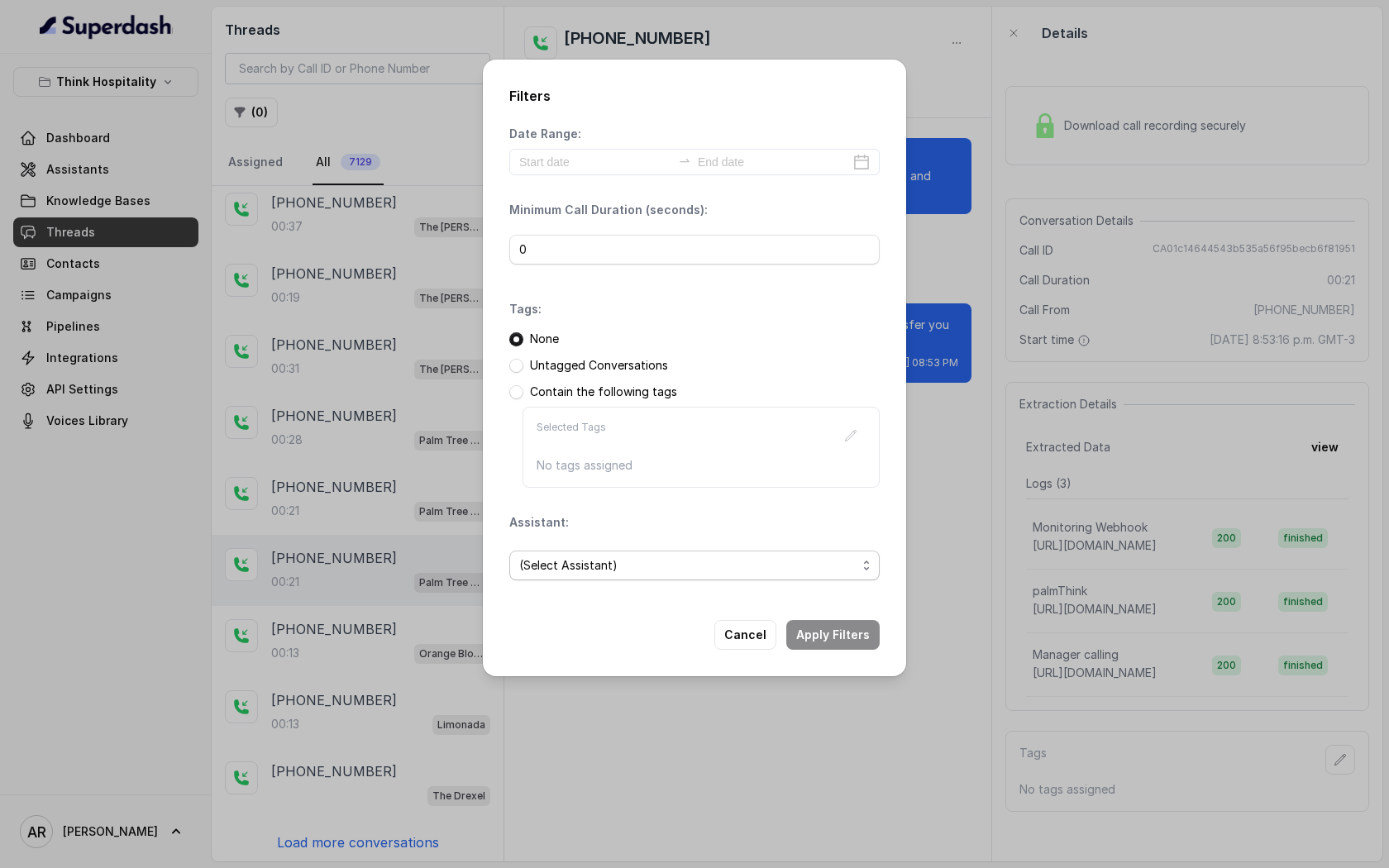
click at [738, 562] on span "(Select Assistant)" at bounding box center [687, 565] width 337 height 20
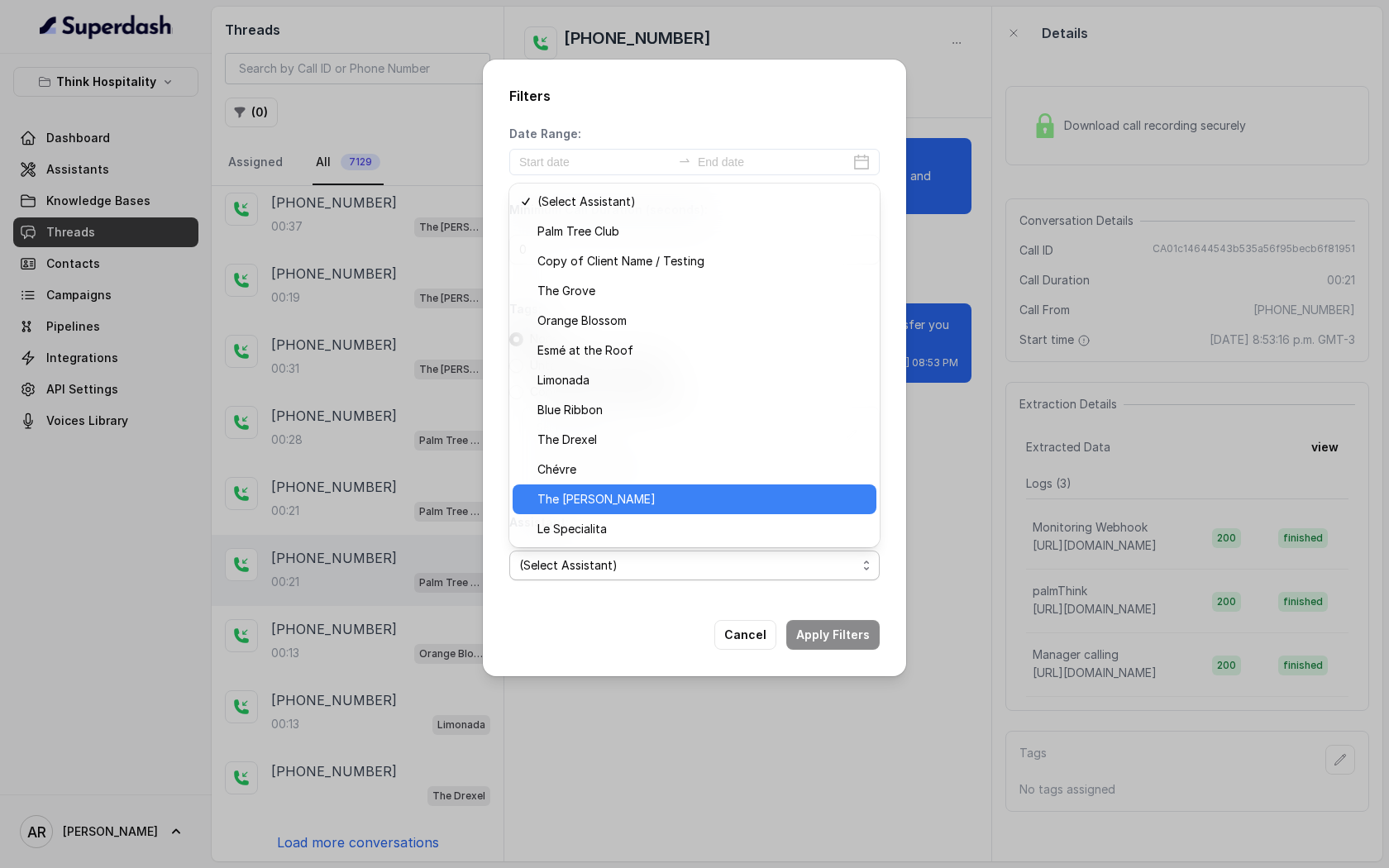
click at [720, 495] on span "The [PERSON_NAME]" at bounding box center [702, 499] width 329 height 20
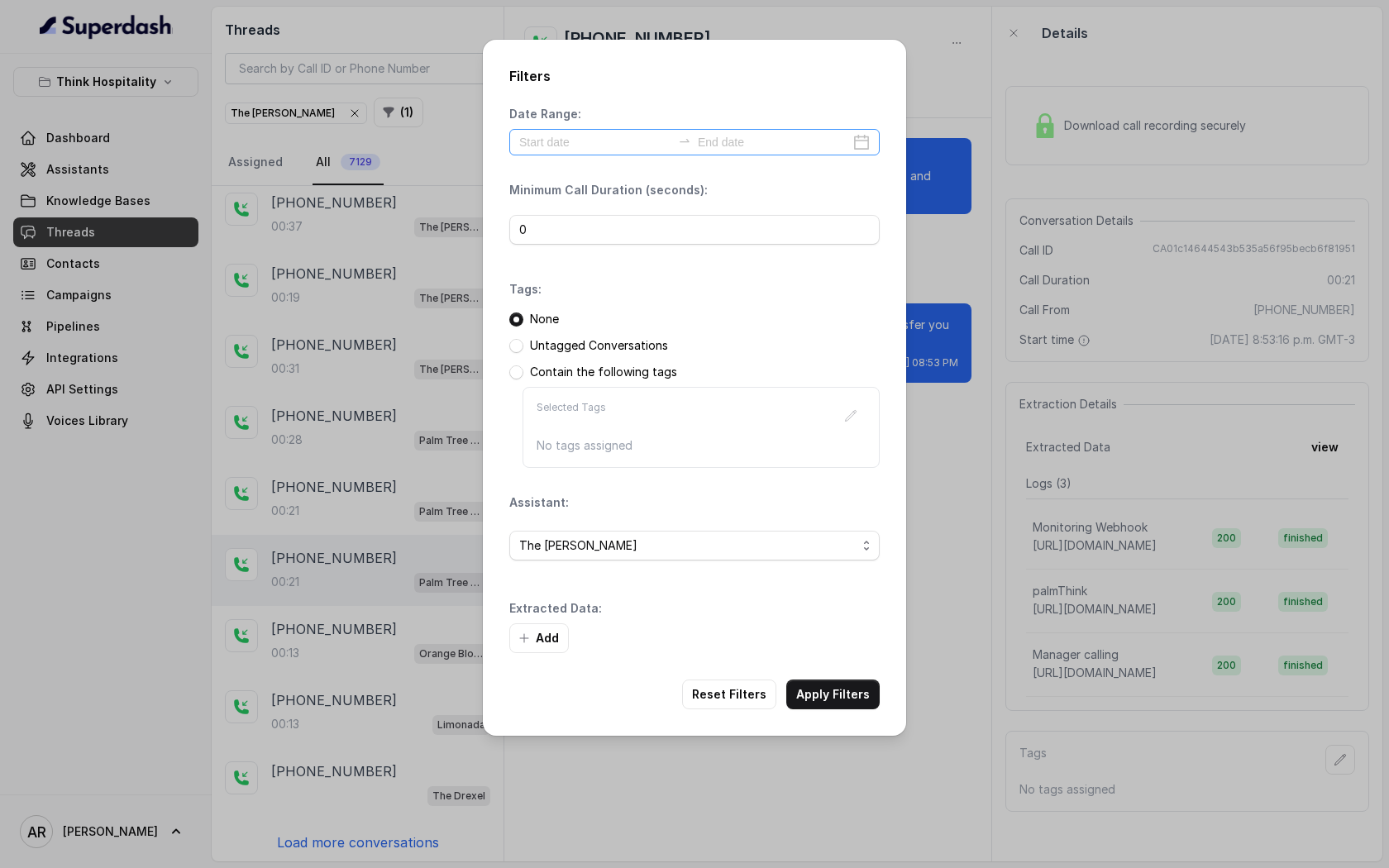
click at [606, 153] on div at bounding box center [694, 143] width 371 height 26
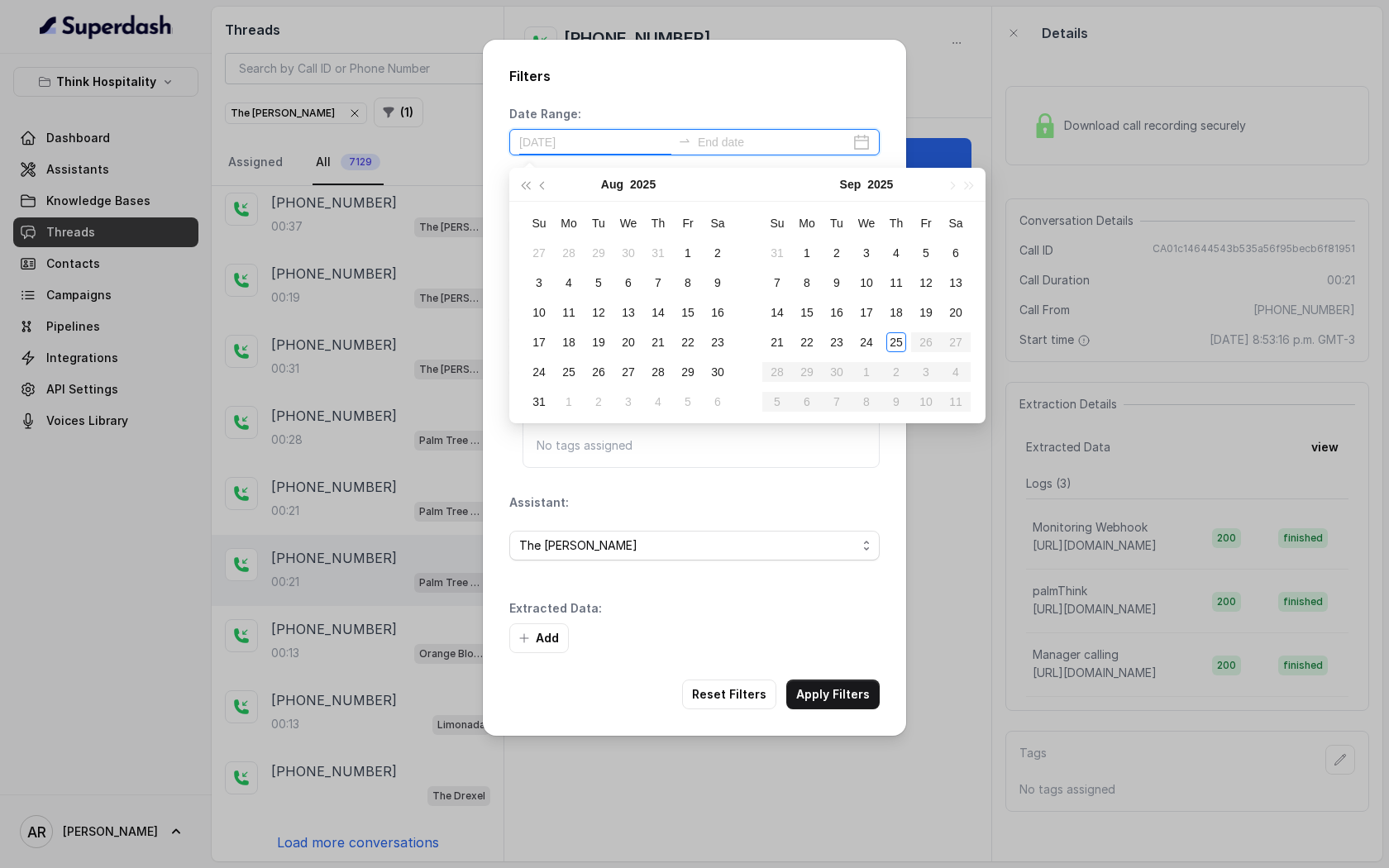
type input "[DATE]"
click at [900, 338] on div "25" at bounding box center [896, 342] width 20 height 20
type input "[DATE]"
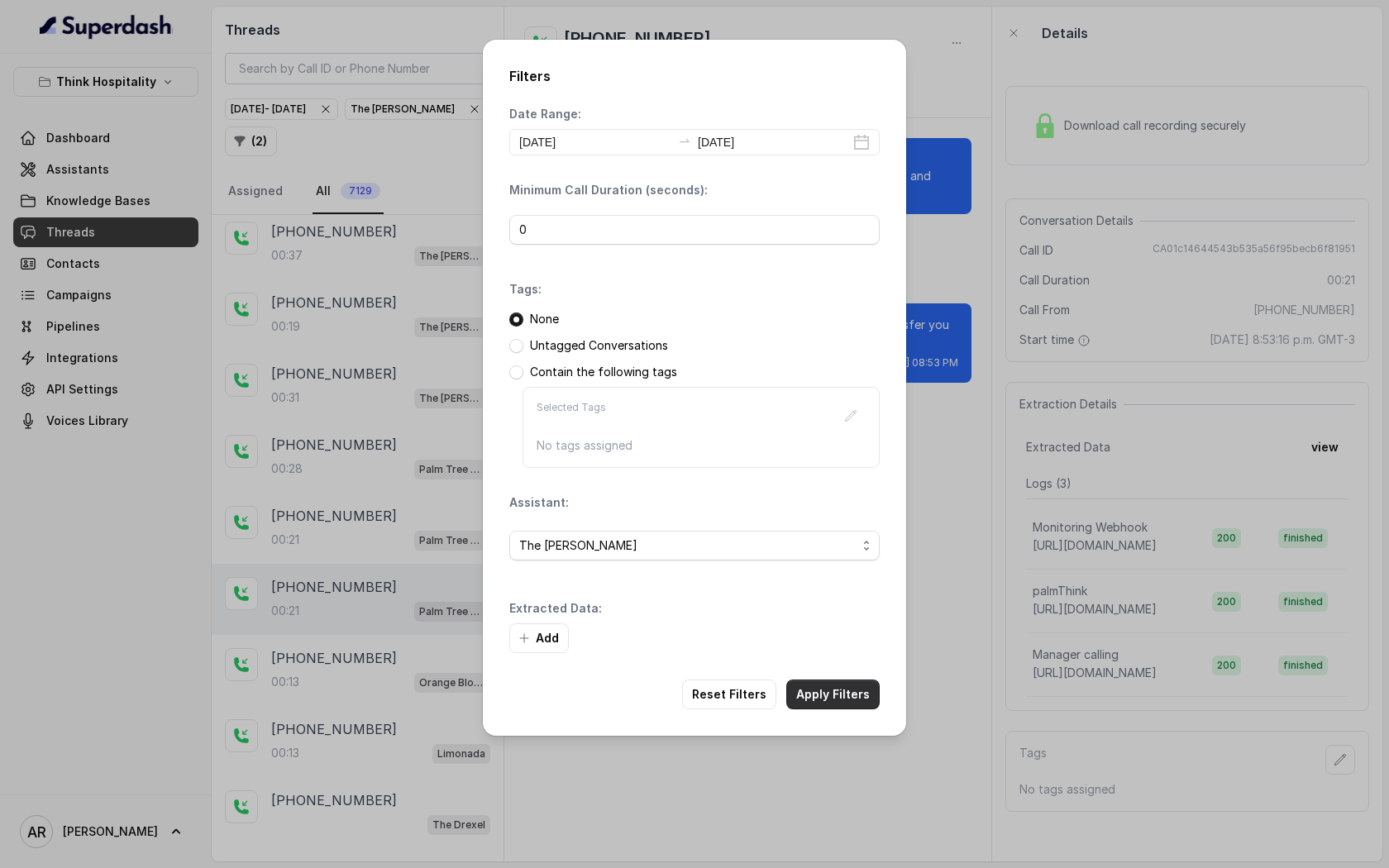
click at [850, 700] on button "Apply Filters" at bounding box center [833, 695] width 93 height 30
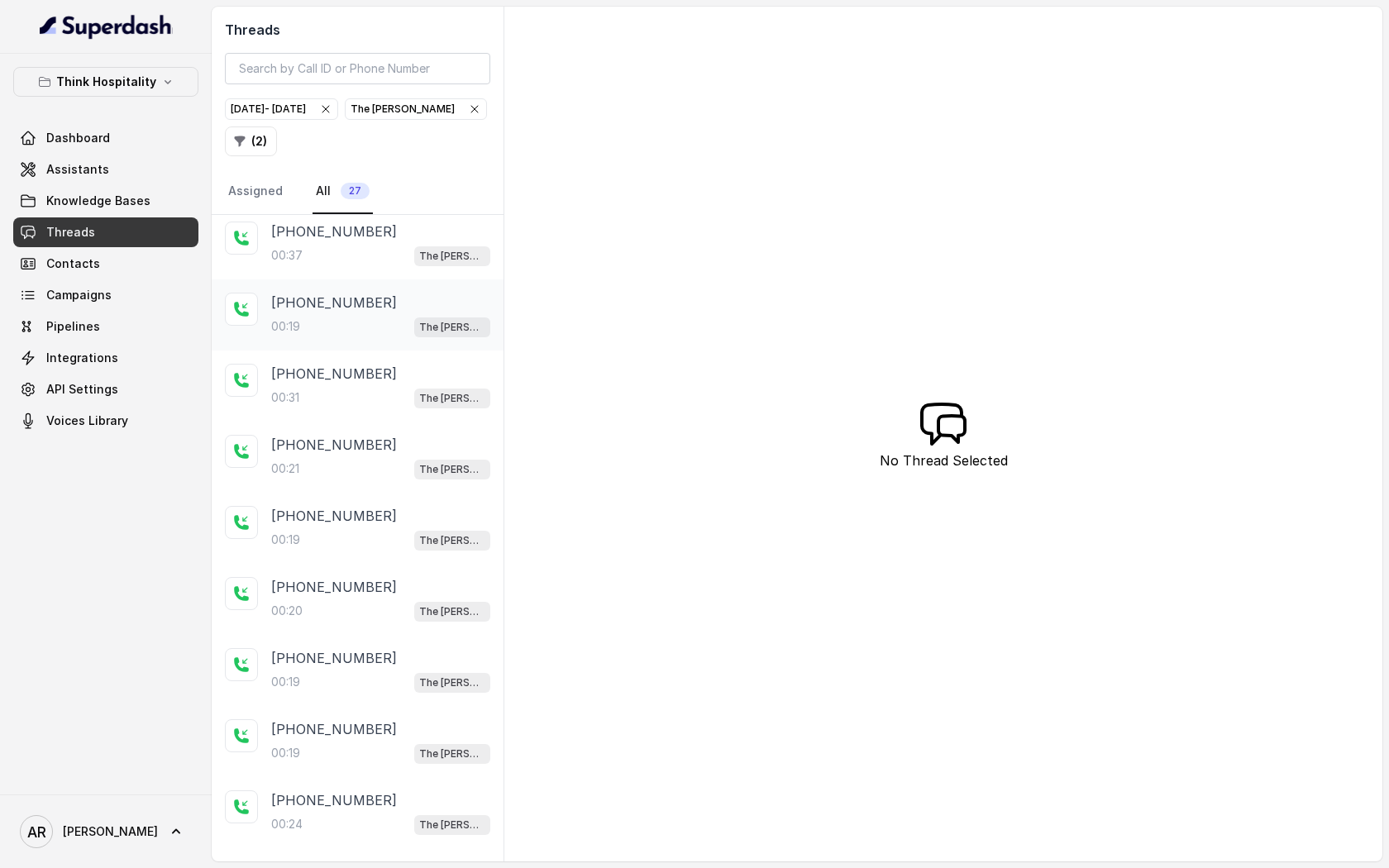
click at [342, 342] on div "[PHONE_NUMBER]:19 The [PERSON_NAME]" at bounding box center [358, 315] width 292 height 71
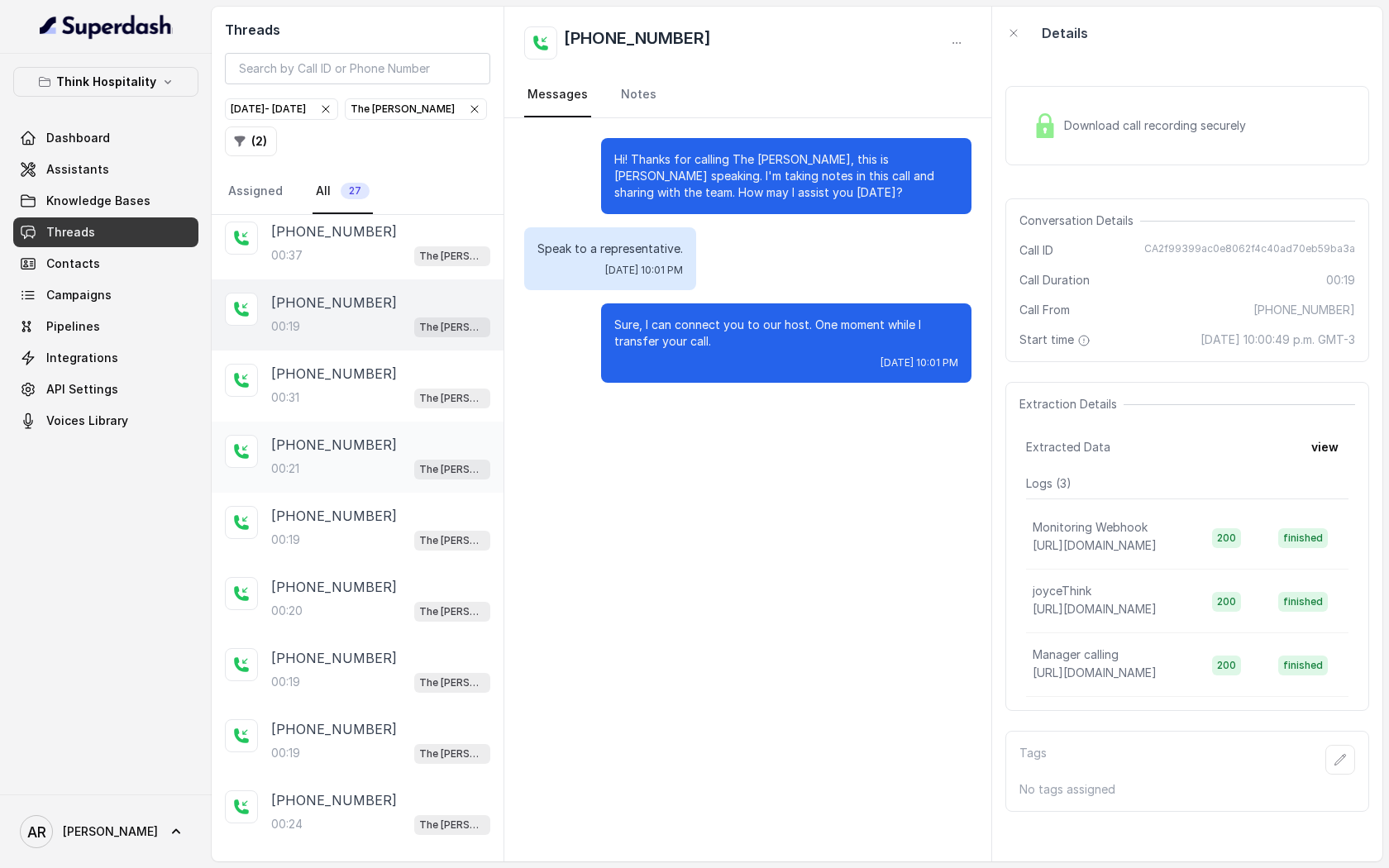
click at [363, 423] on div "[PHONE_NUMBER]:21 The [PERSON_NAME]" at bounding box center [358, 457] width 292 height 71
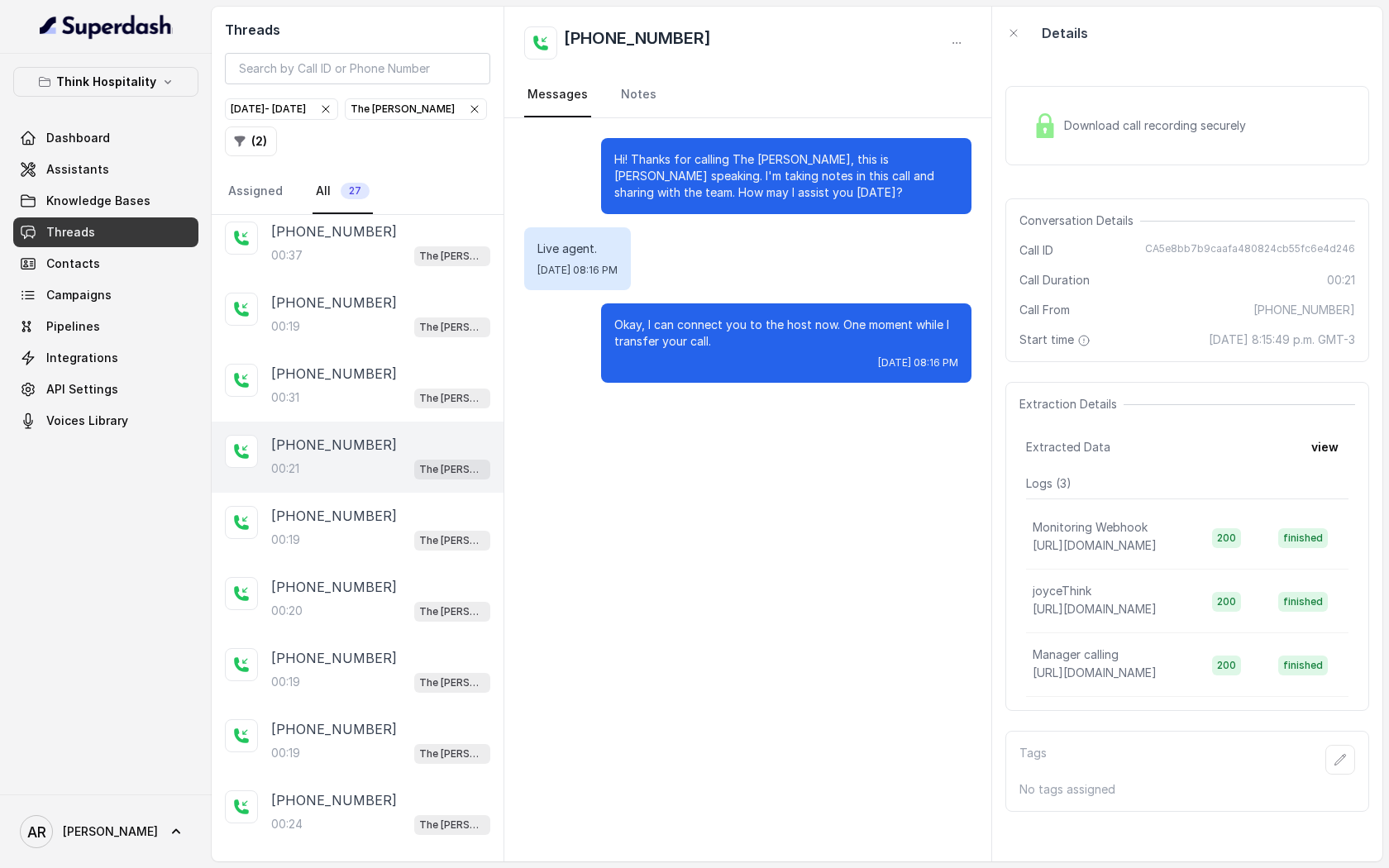
click at [376, 485] on div "[PHONE_NUMBER]:21 The [PERSON_NAME]" at bounding box center [358, 457] width 292 height 71
click at [390, 550] on div "[PHONE_NUMBER]:19 The [PERSON_NAME]" at bounding box center [358, 528] width 292 height 71
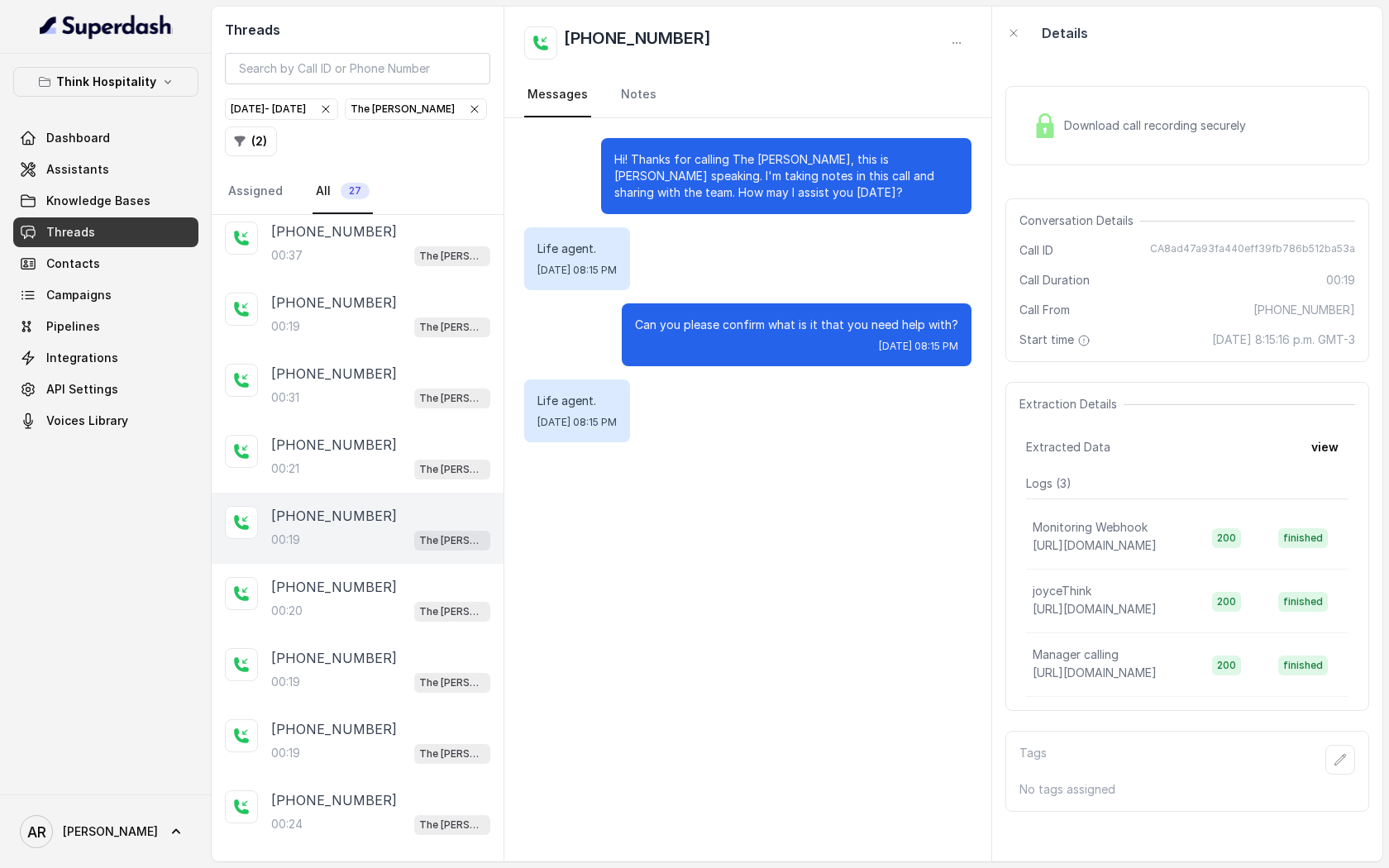
scroll to position [106, 0]
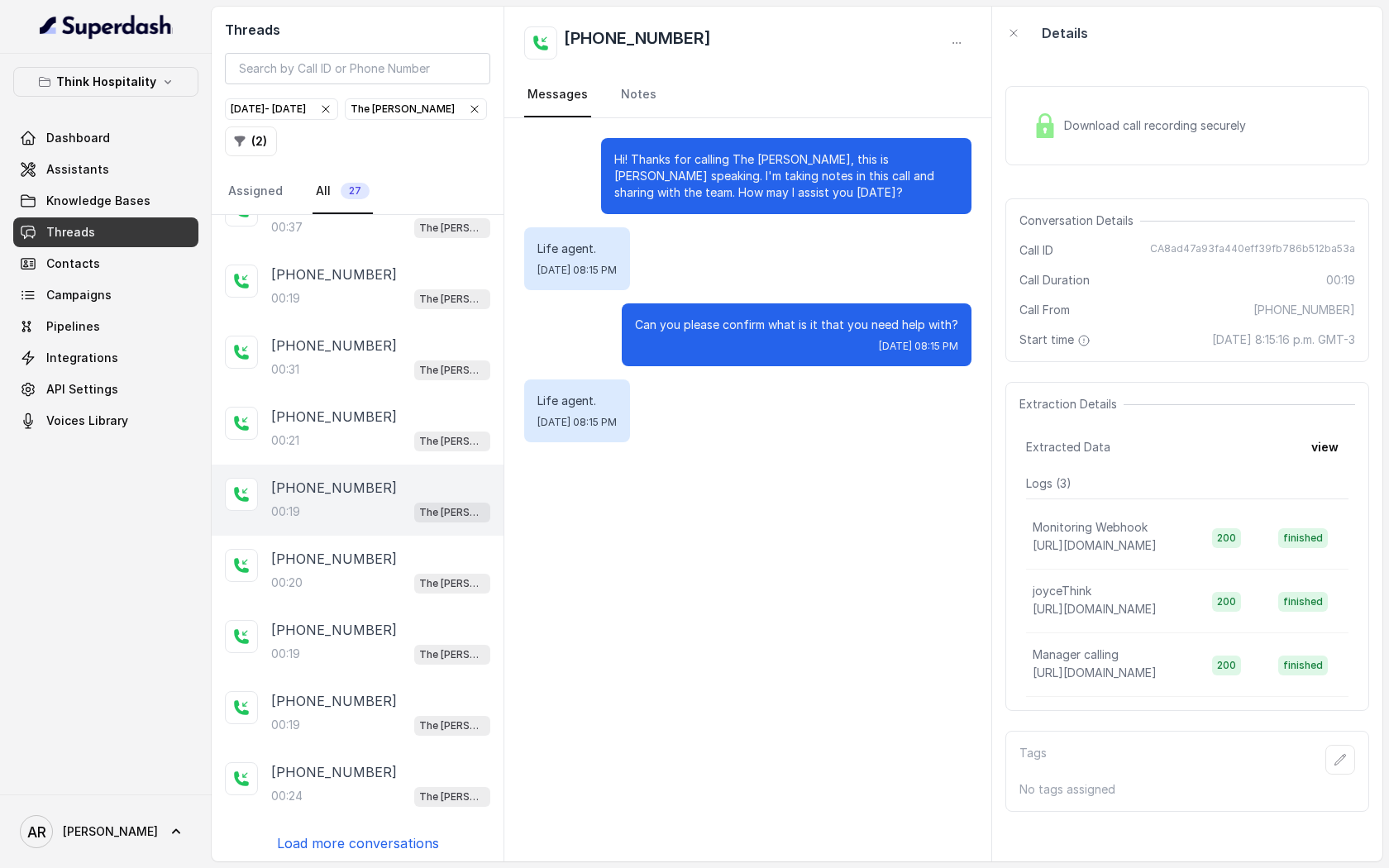
click at [376, 834] on p "Load more conversations" at bounding box center [358, 843] width 162 height 20
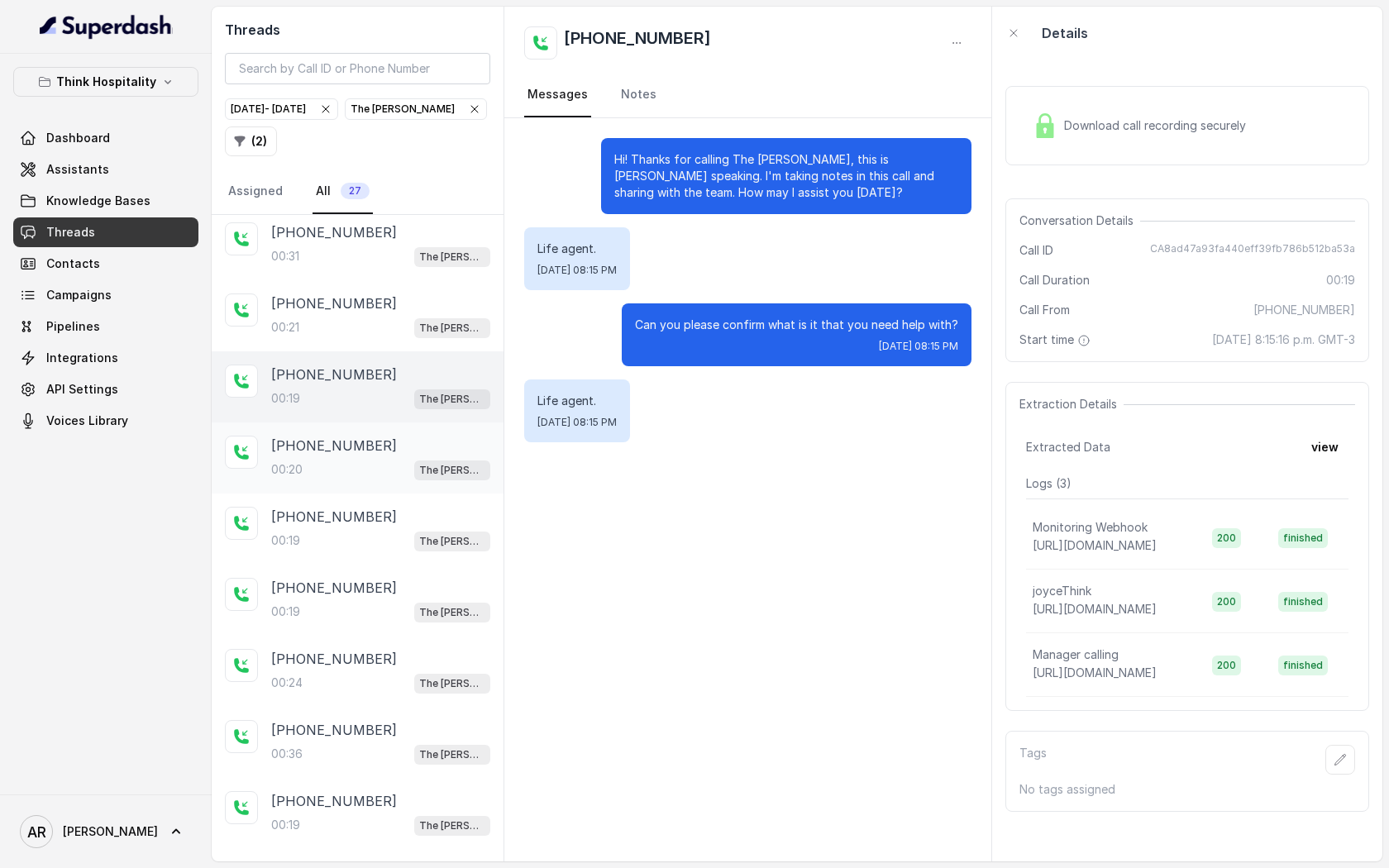
scroll to position [220, 0]
click at [407, 524] on div "[PHONE_NUMBER]:19 The [PERSON_NAME]" at bounding box center [380, 528] width 219 height 45
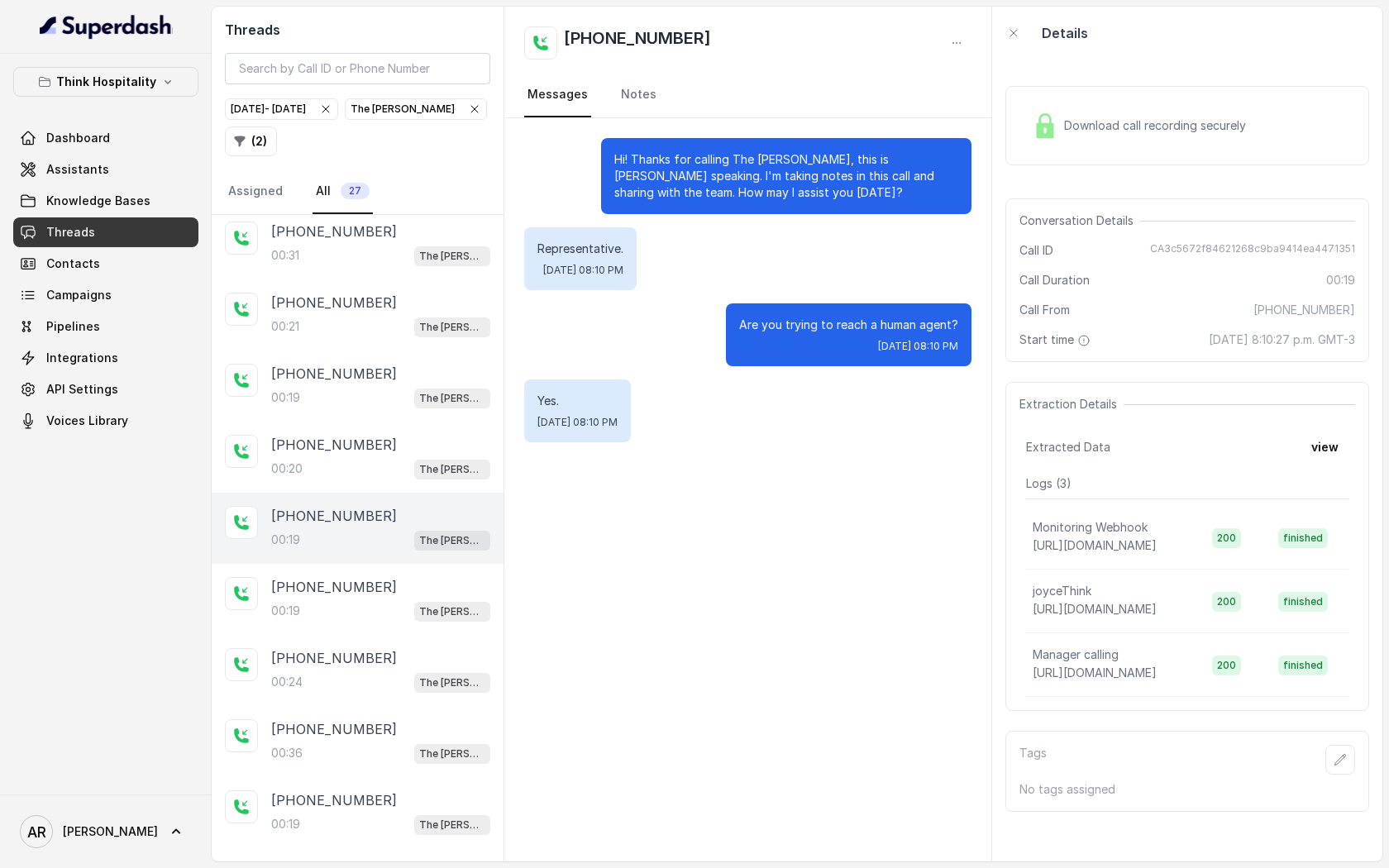
click at [1066, 131] on span "Download call recording securely" at bounding box center [1158, 125] width 188 height 17
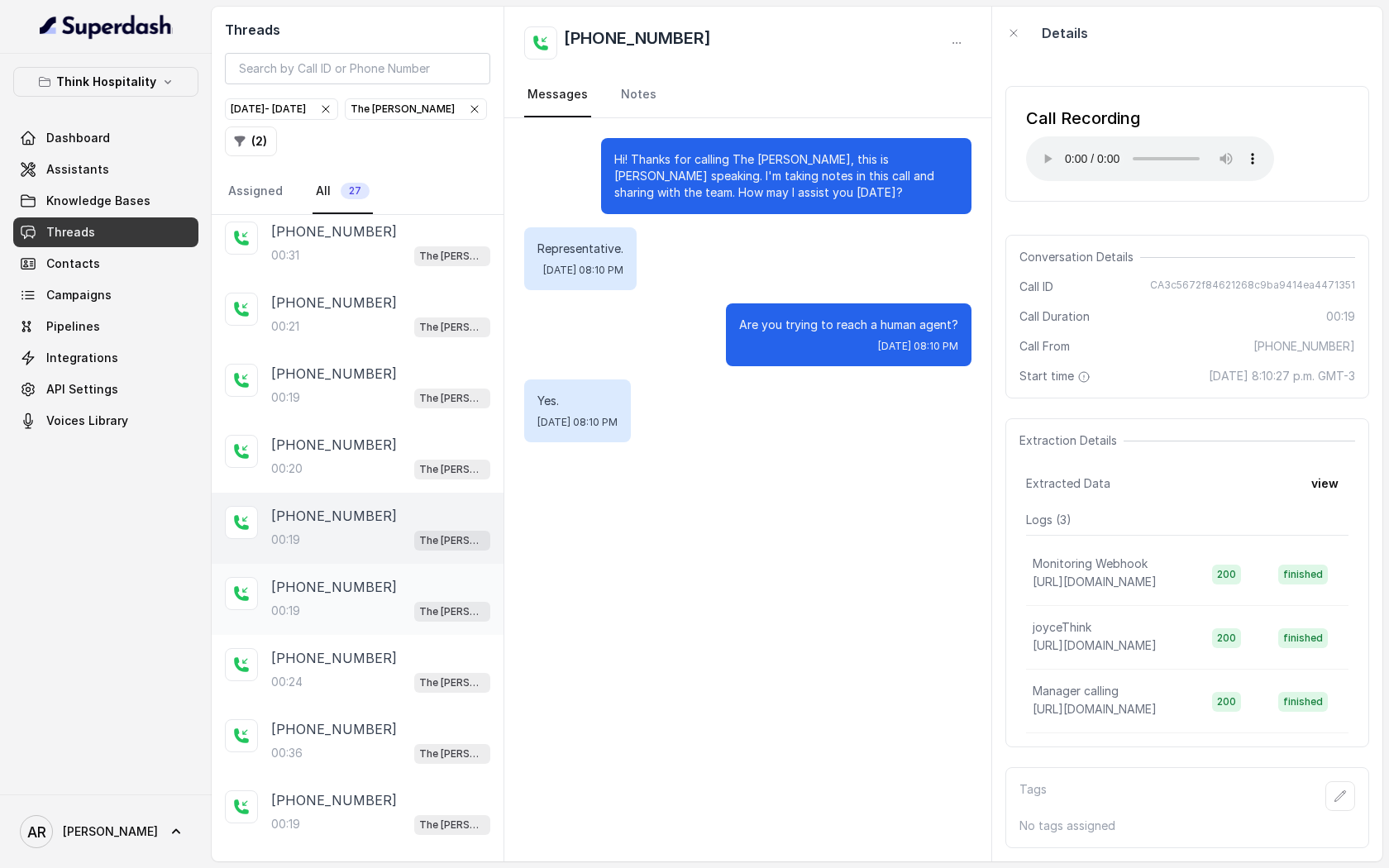
click at [399, 614] on div "00:19 The [PERSON_NAME]" at bounding box center [380, 611] width 219 height 21
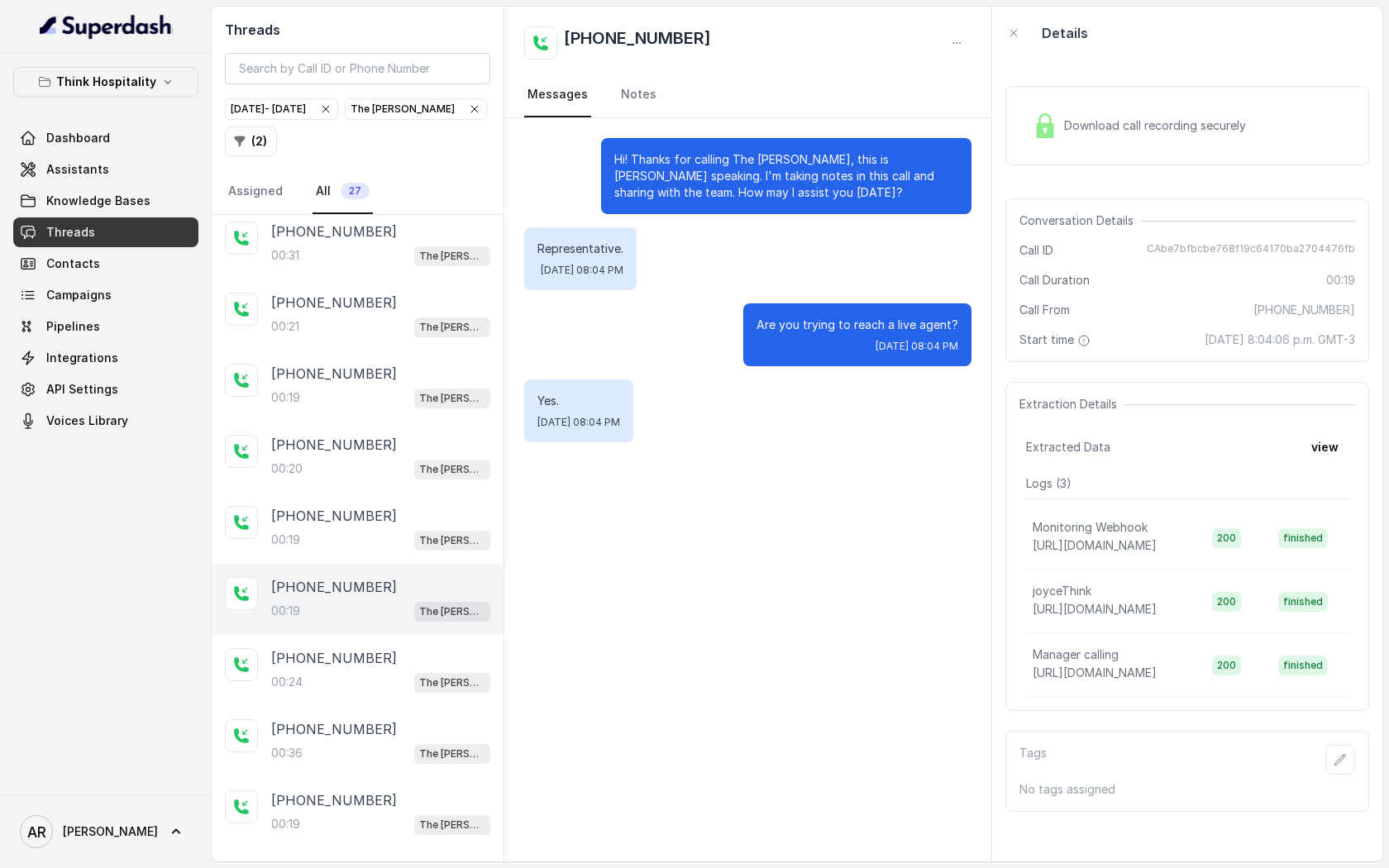
click at [1038, 132] on img at bounding box center [1045, 126] width 25 height 25
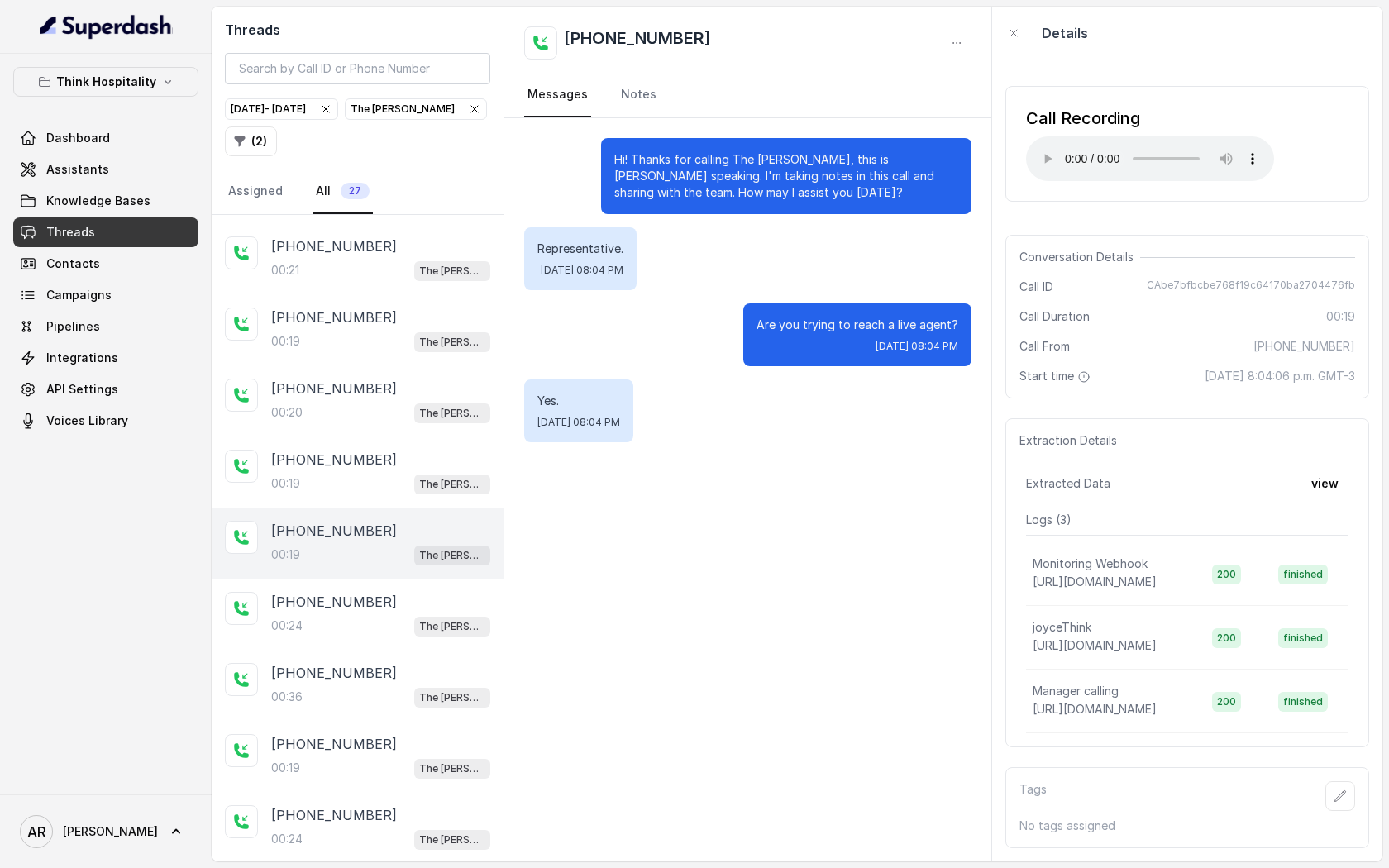
scroll to position [281, 0]
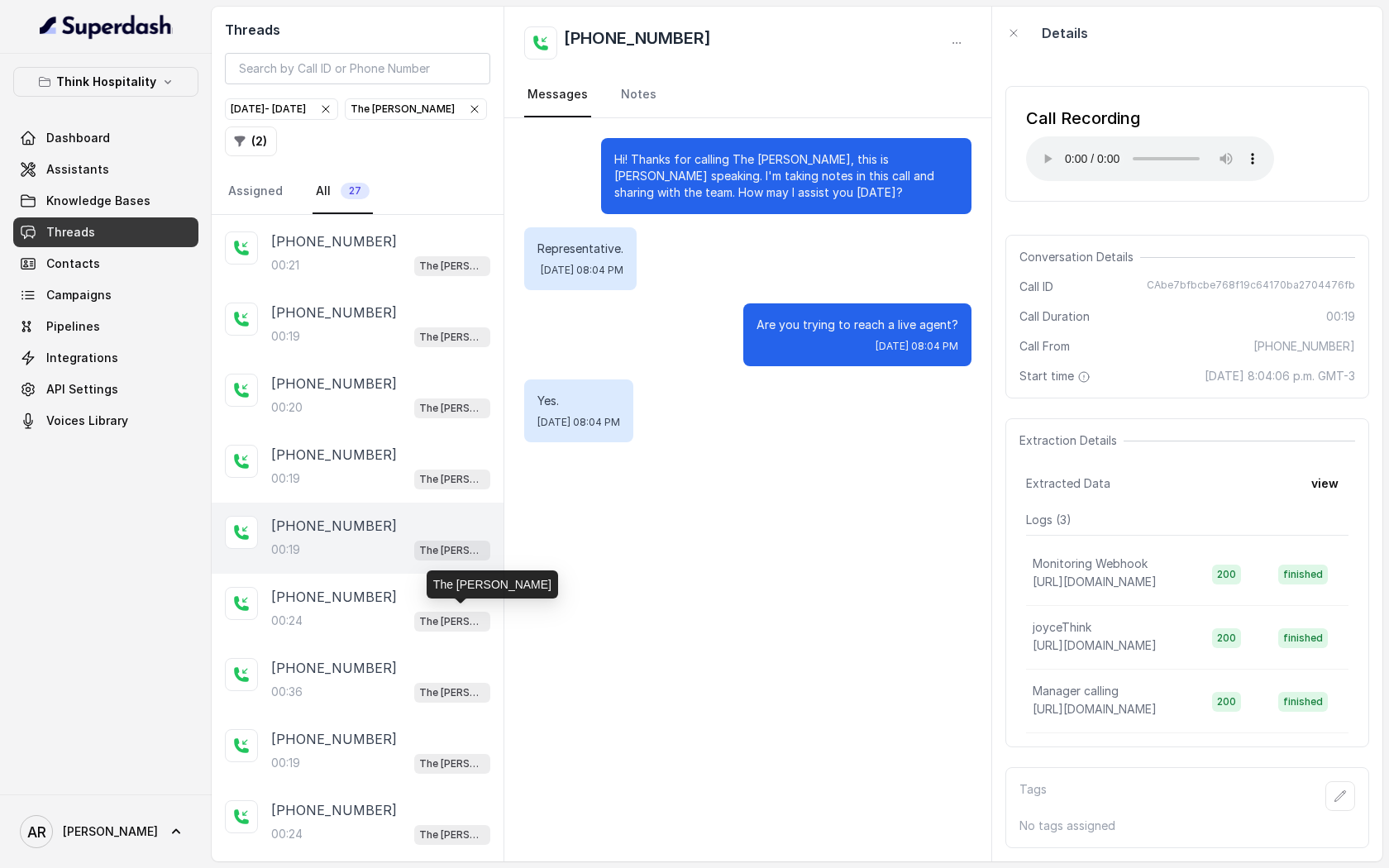
click at [438, 614] on p "The [PERSON_NAME]" at bounding box center [452, 622] width 66 height 17
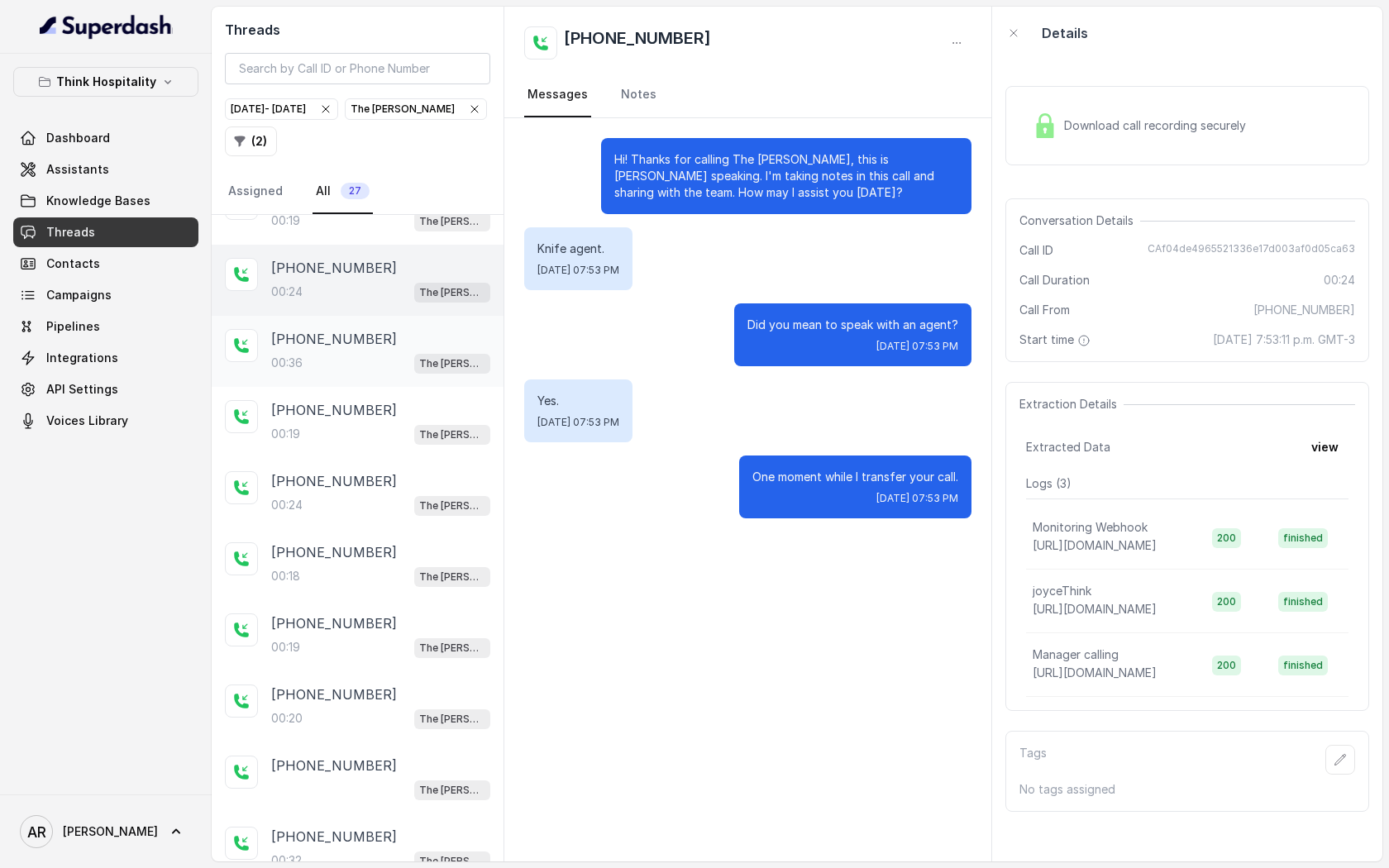
scroll to position [813, 0]
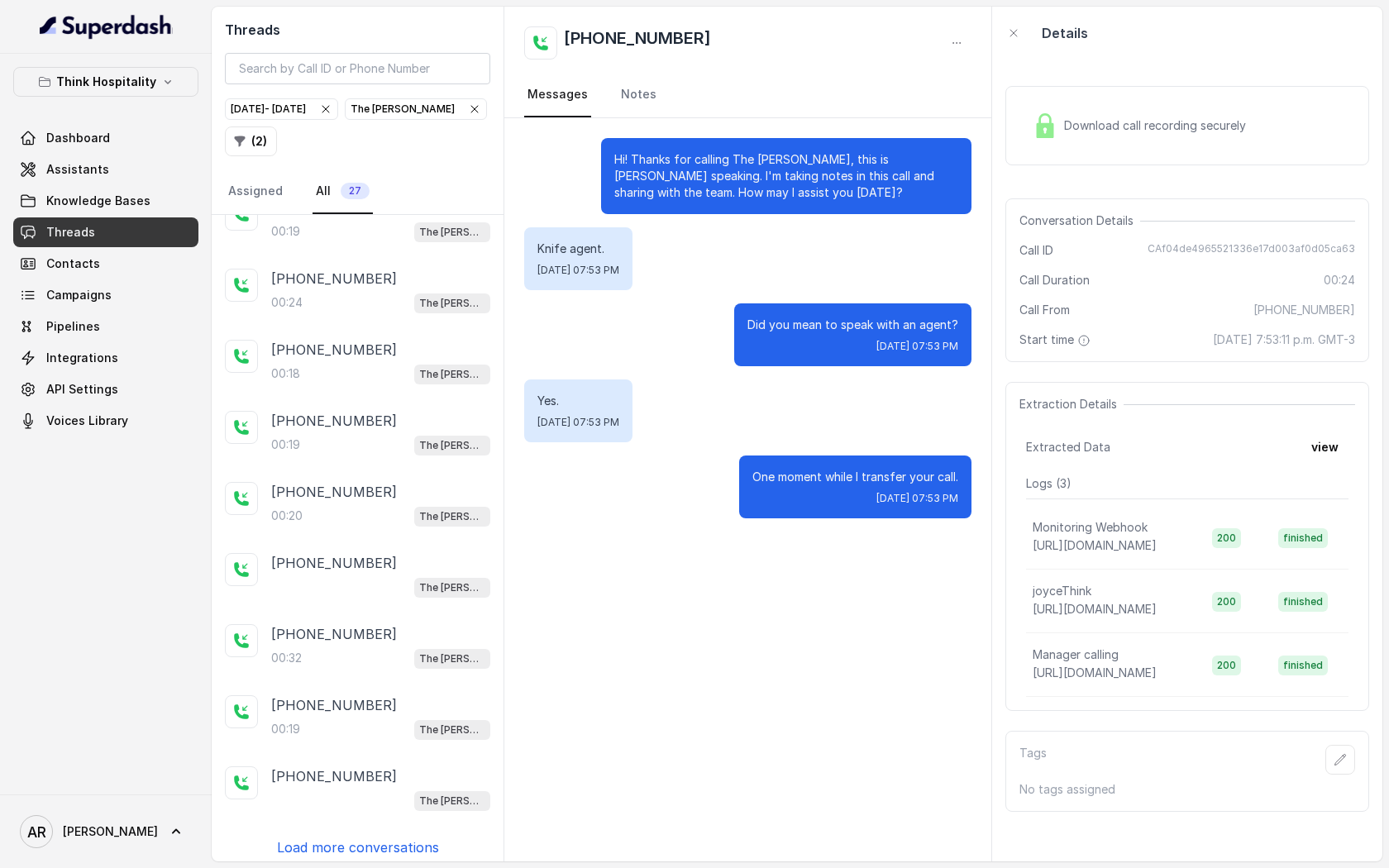
click at [1086, 94] on div "Download call recording securely" at bounding box center [1187, 126] width 364 height 79
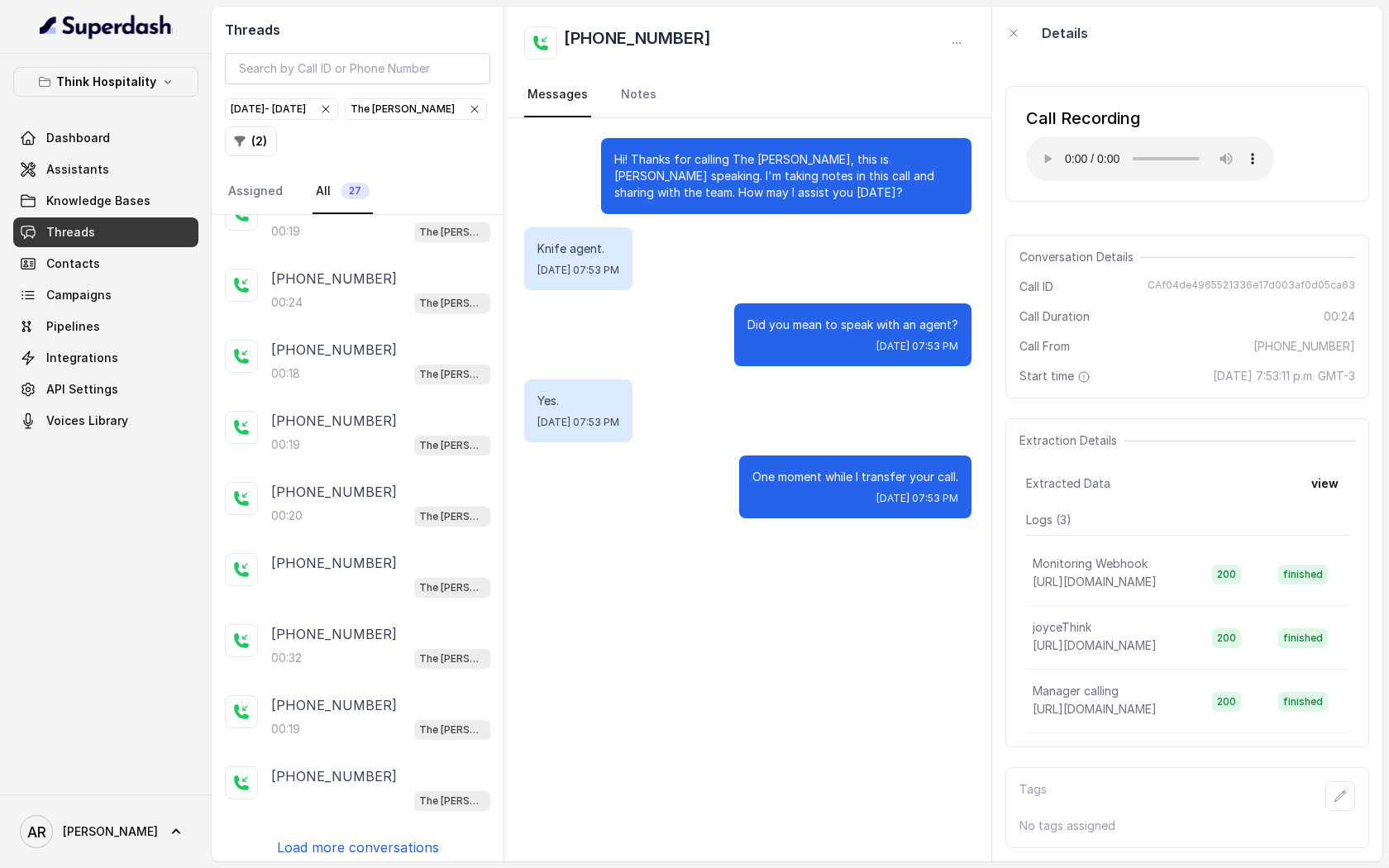
click at [334, 828] on div "[PHONE_NUMBER]:19 The [PERSON_NAME] [PHONE_NUMBER]:37 The [PERSON_NAME] [PHONE_…" at bounding box center [358, 538] width 292 height 647
click at [333, 841] on p "Load more conversations" at bounding box center [358, 848] width 162 height 20
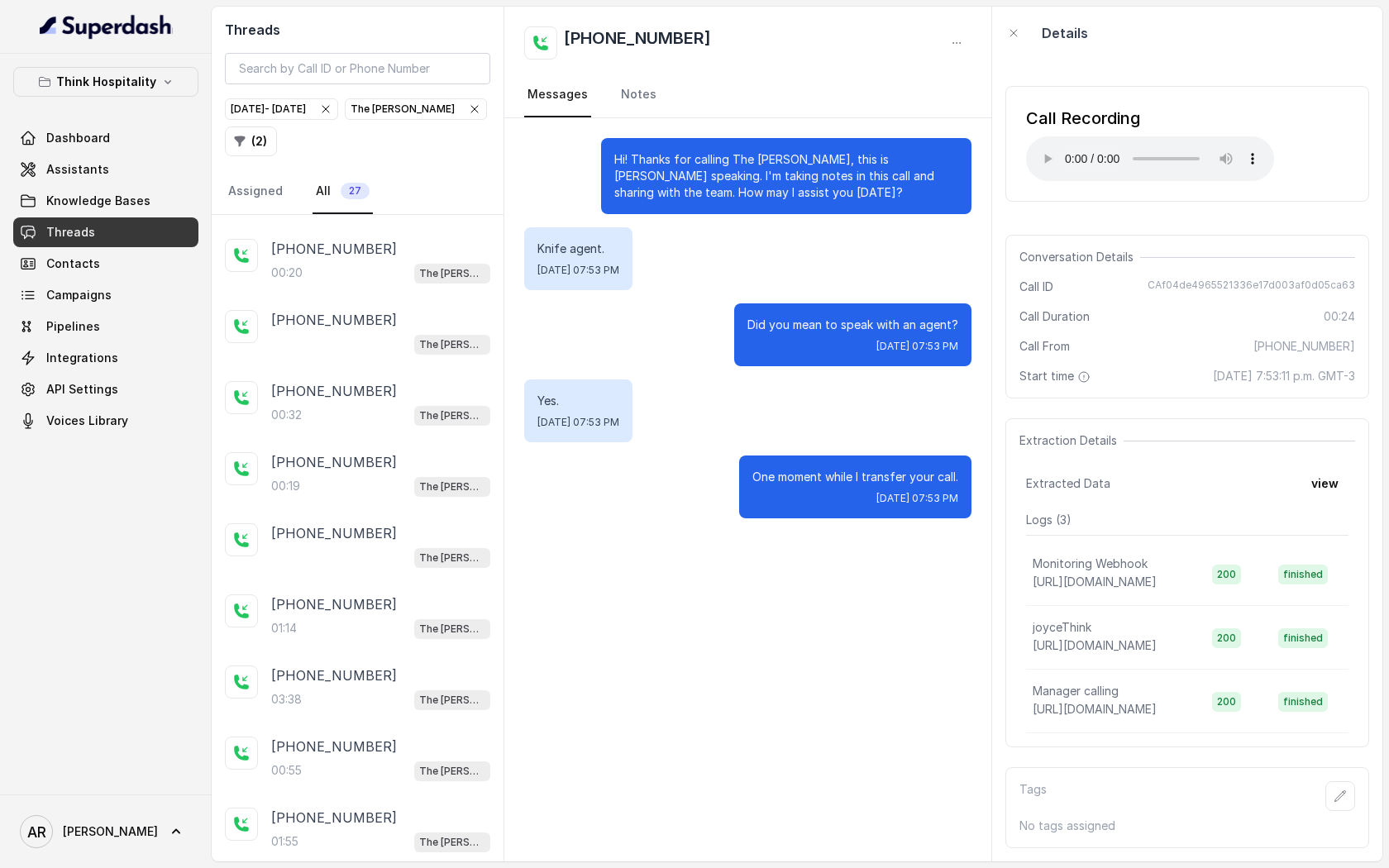
scroll to position [1262, 0]
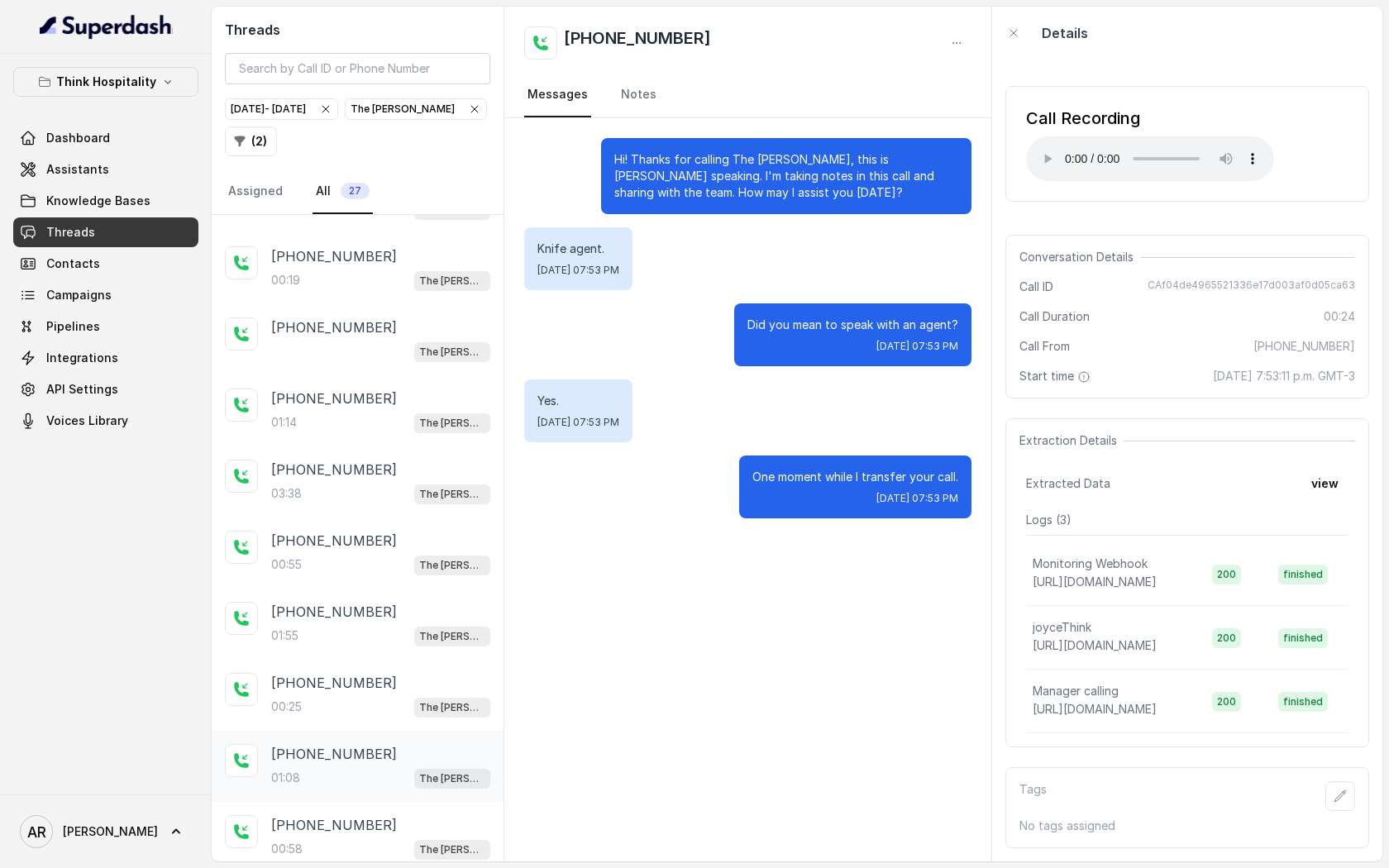
click at [327, 745] on p "[PHONE_NUMBER]" at bounding box center [334, 754] width 126 height 20
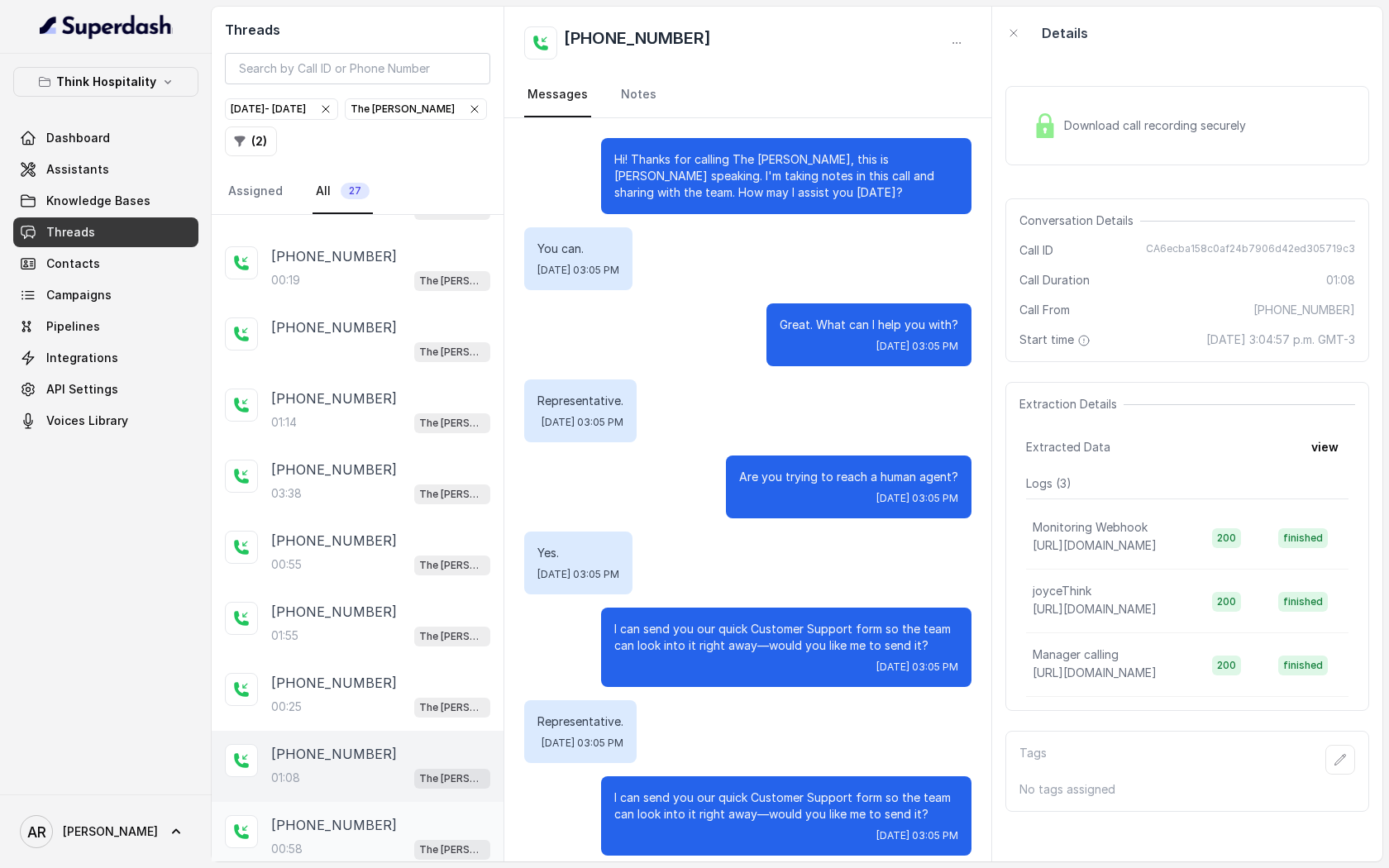
scroll to position [504, 0]
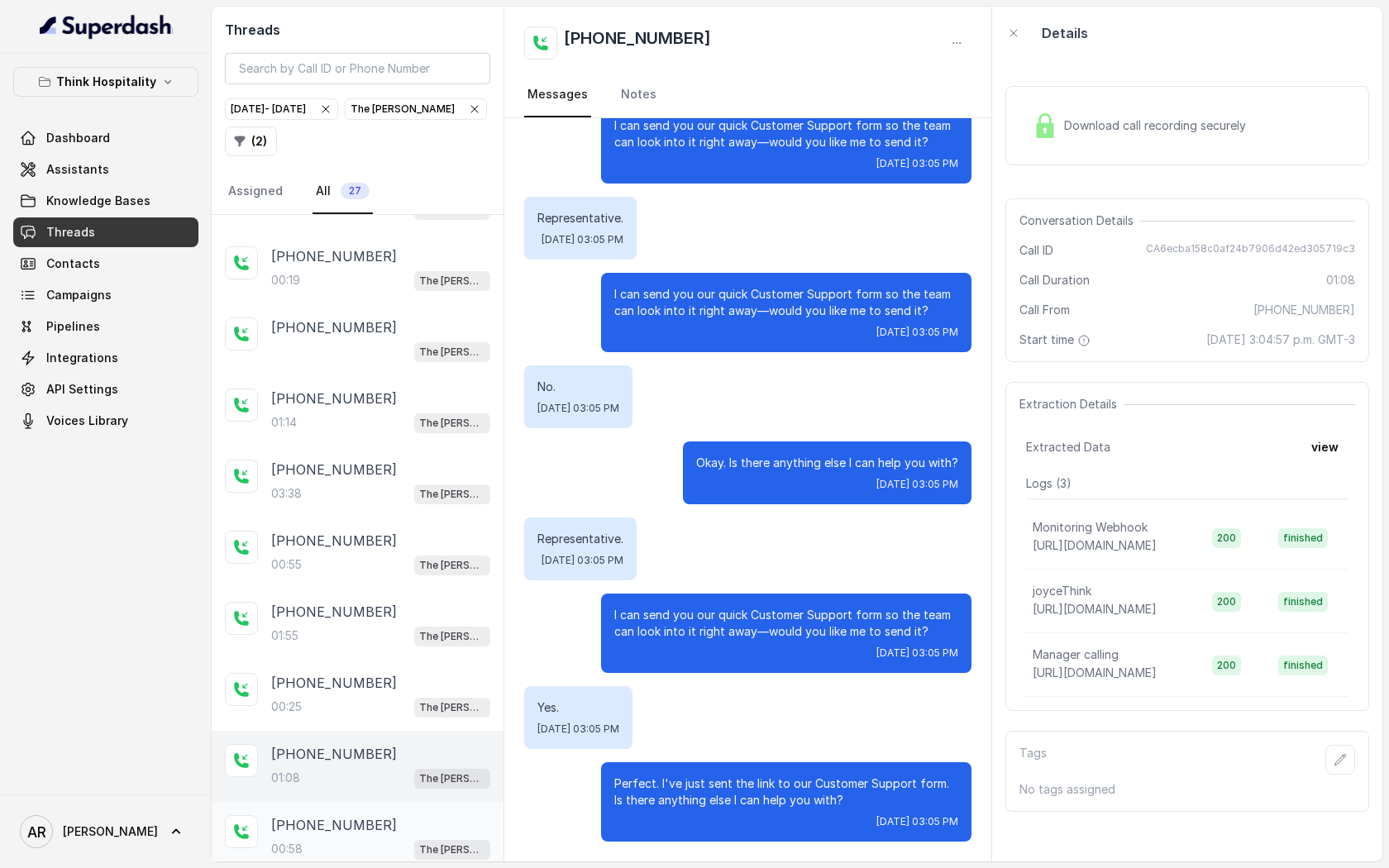
click at [334, 839] on div "00:58 The [PERSON_NAME]" at bounding box center [380, 850] width 219 height 21
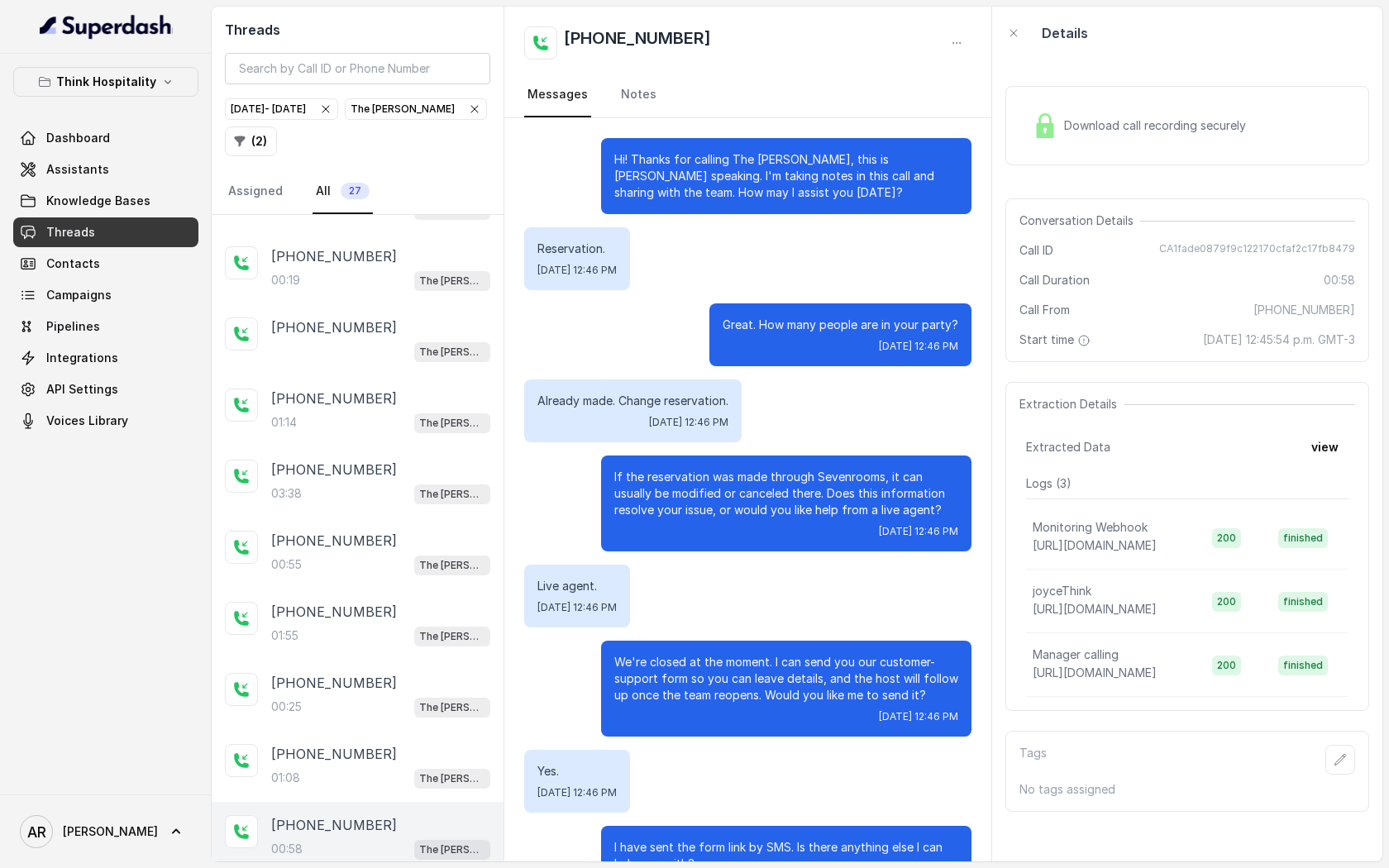
scroll to position [216, 0]
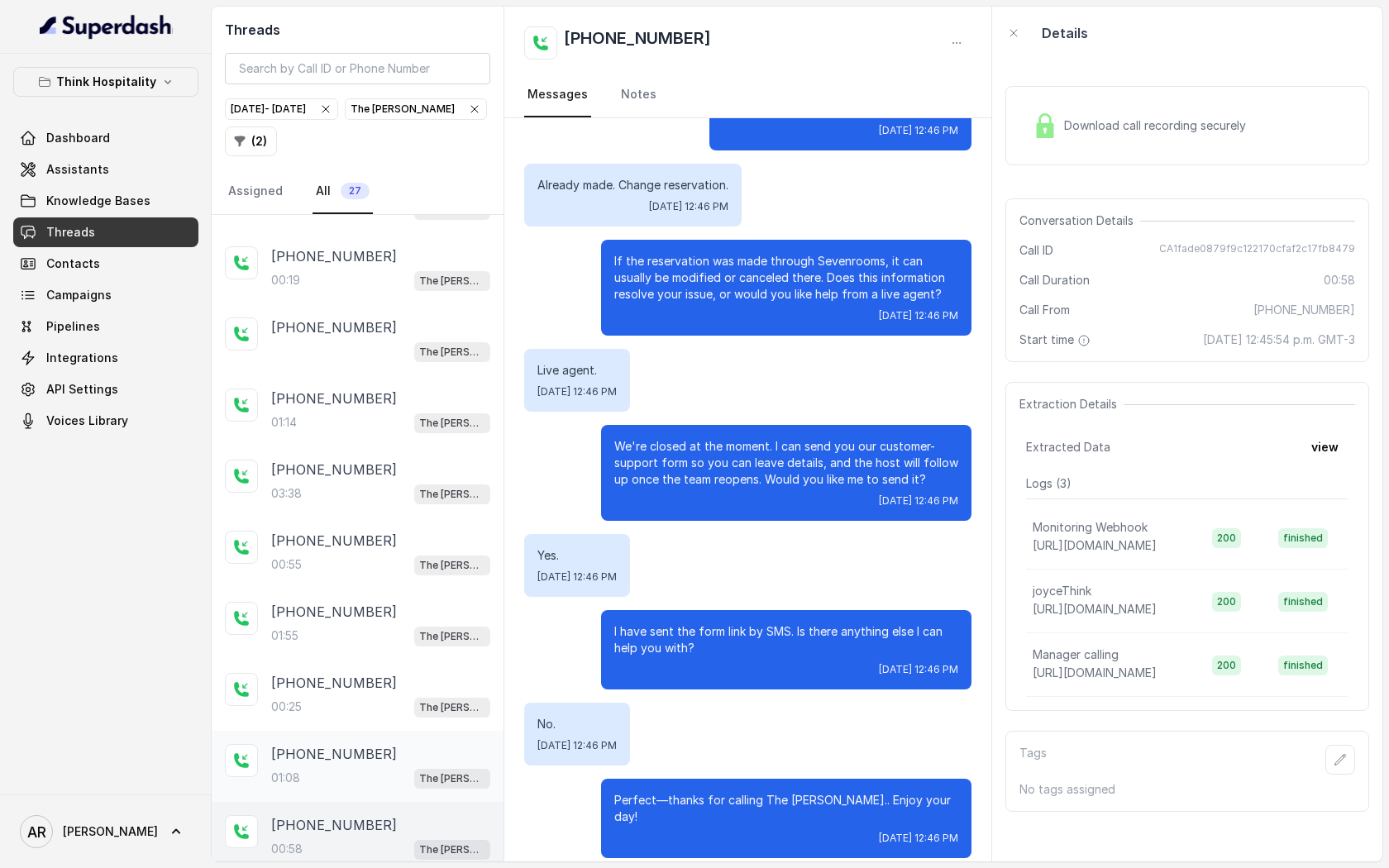
click at [379, 752] on div "[PHONE_NUMBER]" at bounding box center [380, 754] width 219 height 20
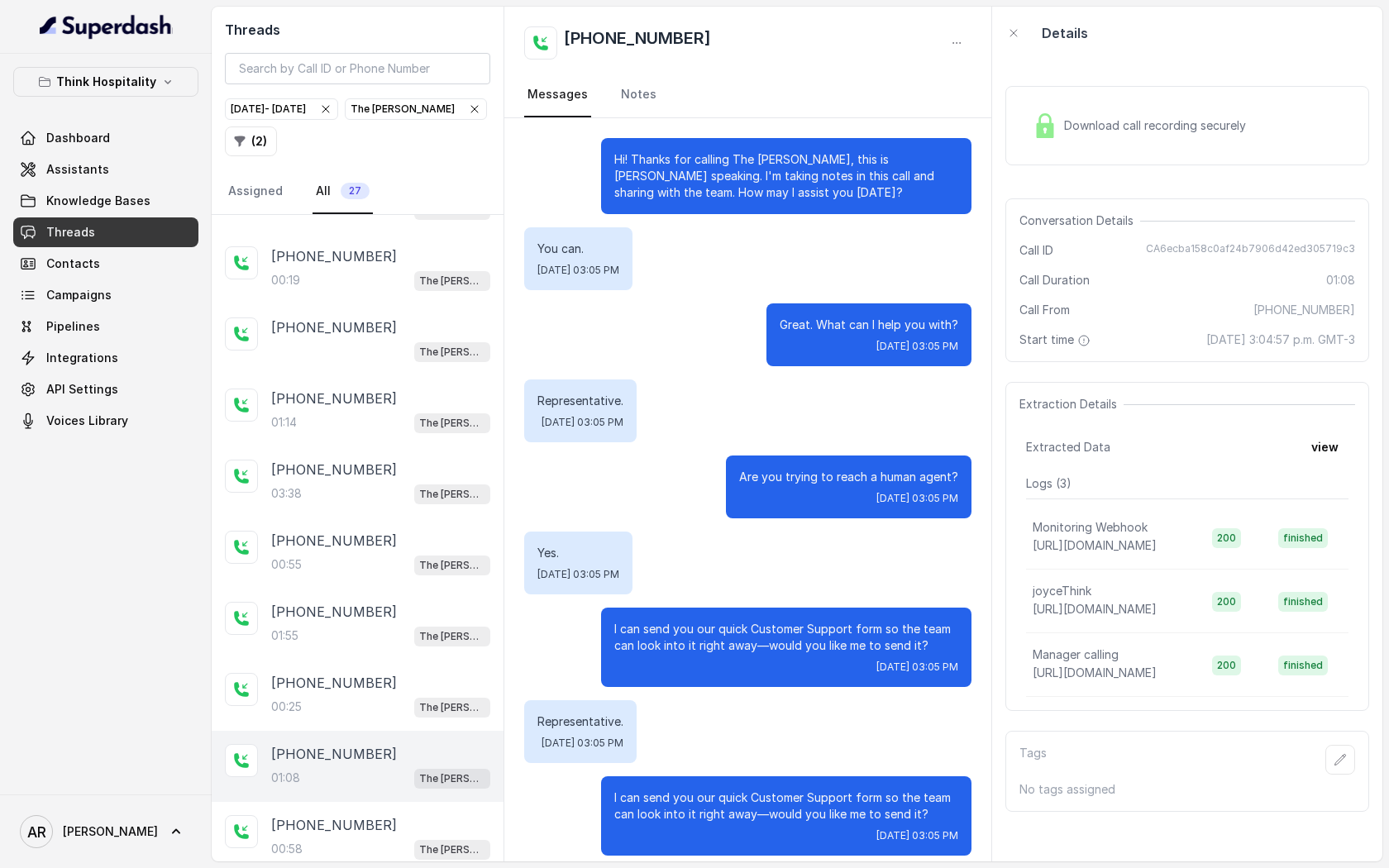
scroll to position [504, 0]
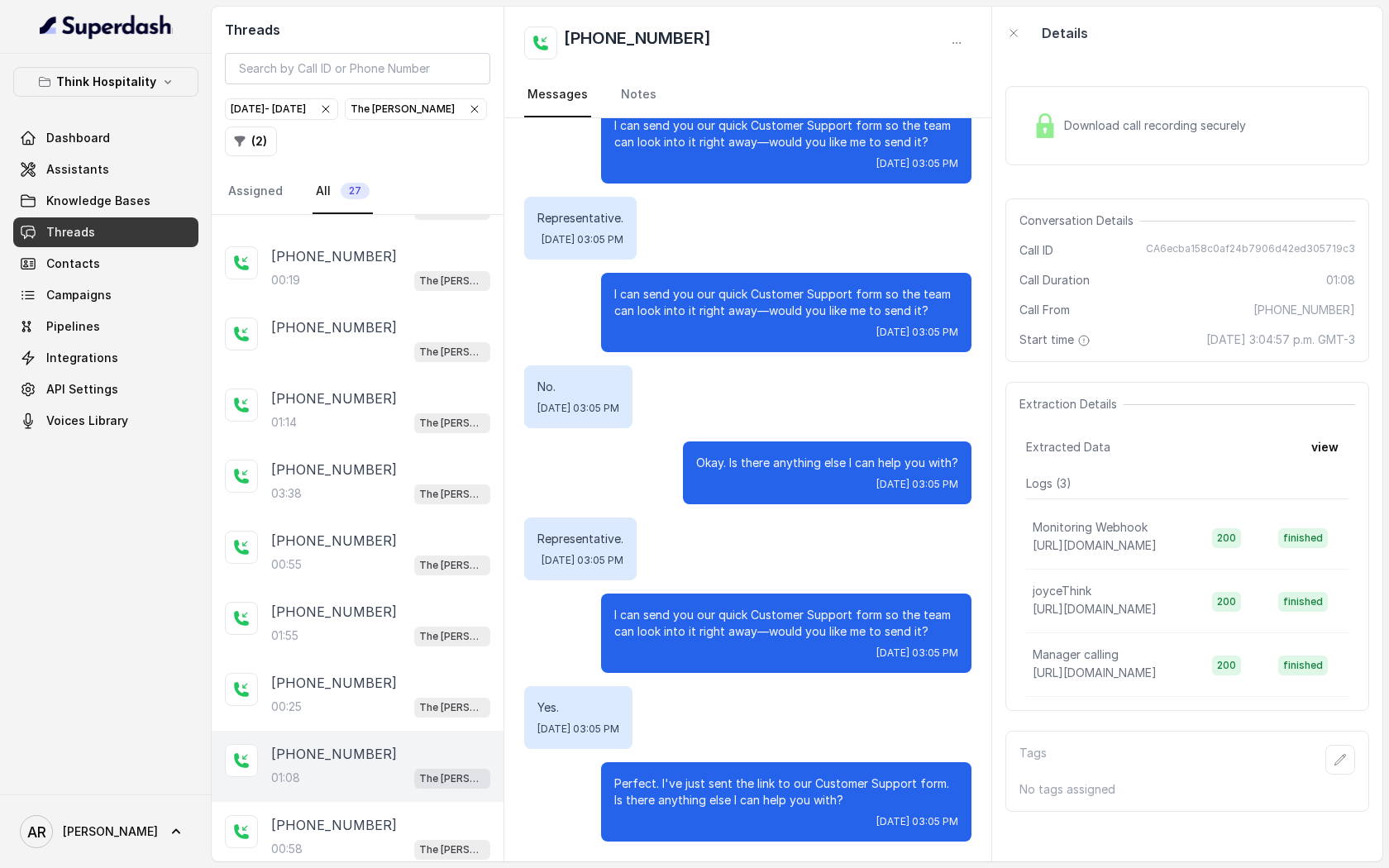
click at [1069, 124] on span "Download call recording securely" at bounding box center [1158, 125] width 188 height 17
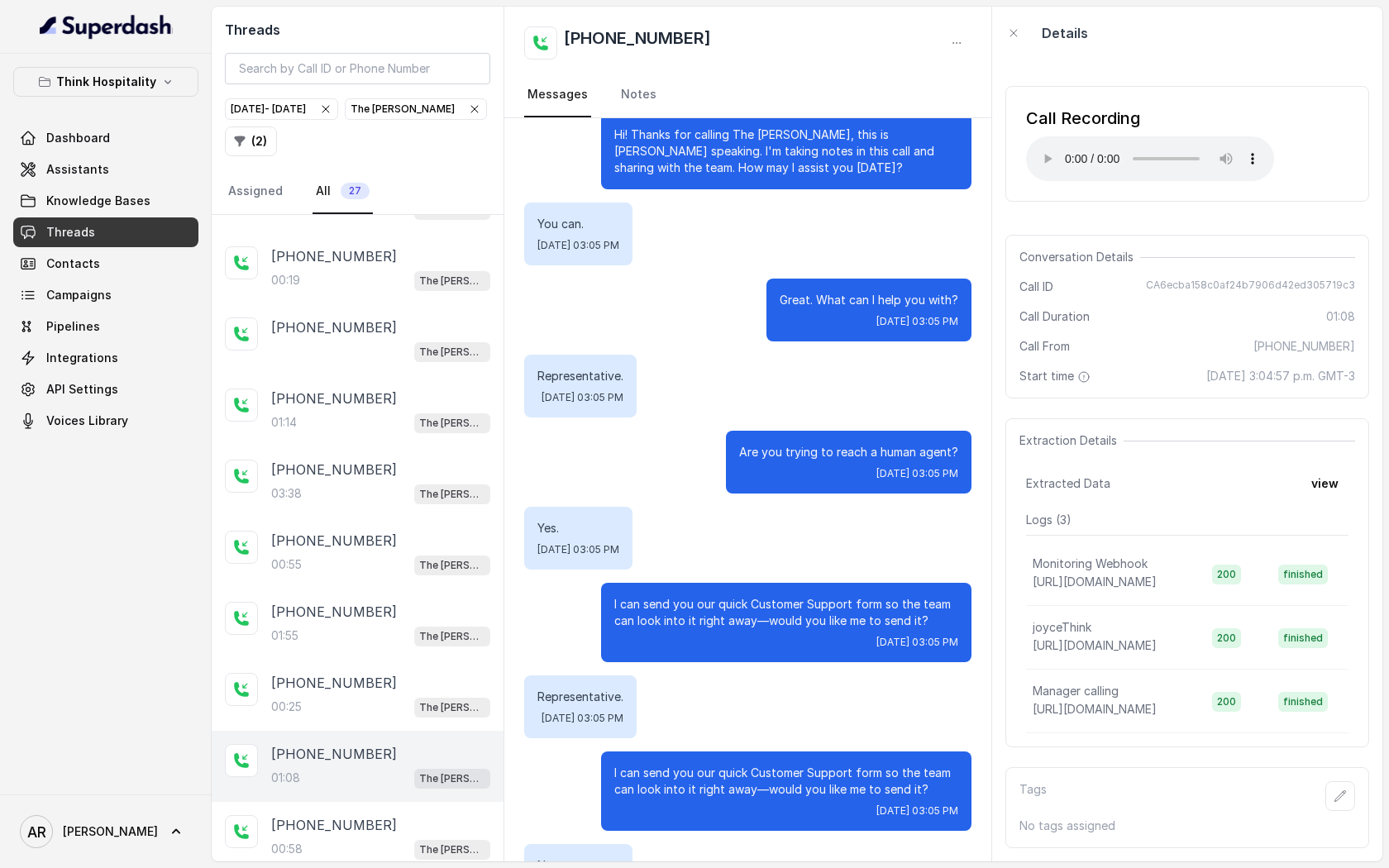
scroll to position [0, 0]
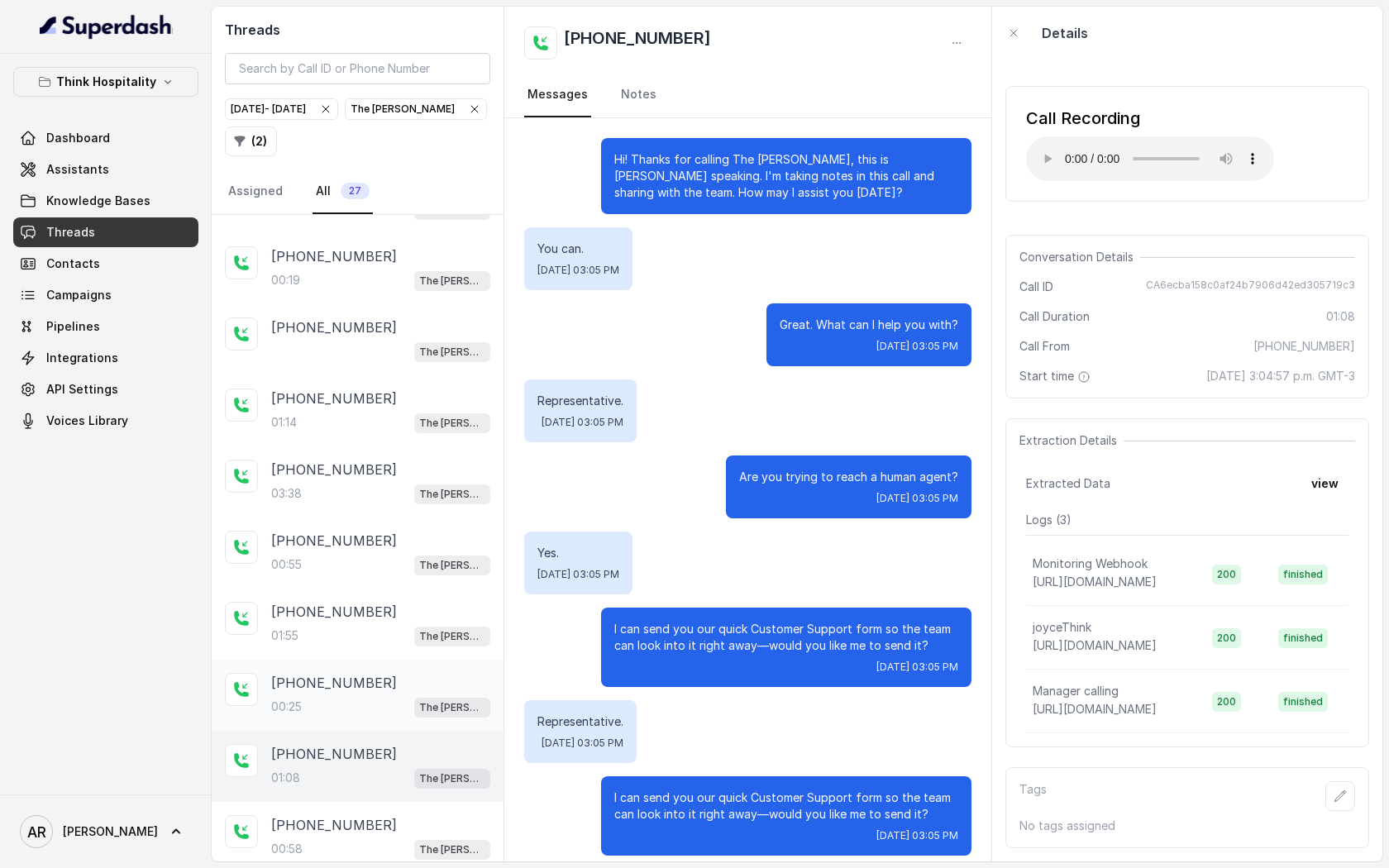
click at [406, 673] on div "[PHONE_NUMBER]" at bounding box center [380, 683] width 219 height 20
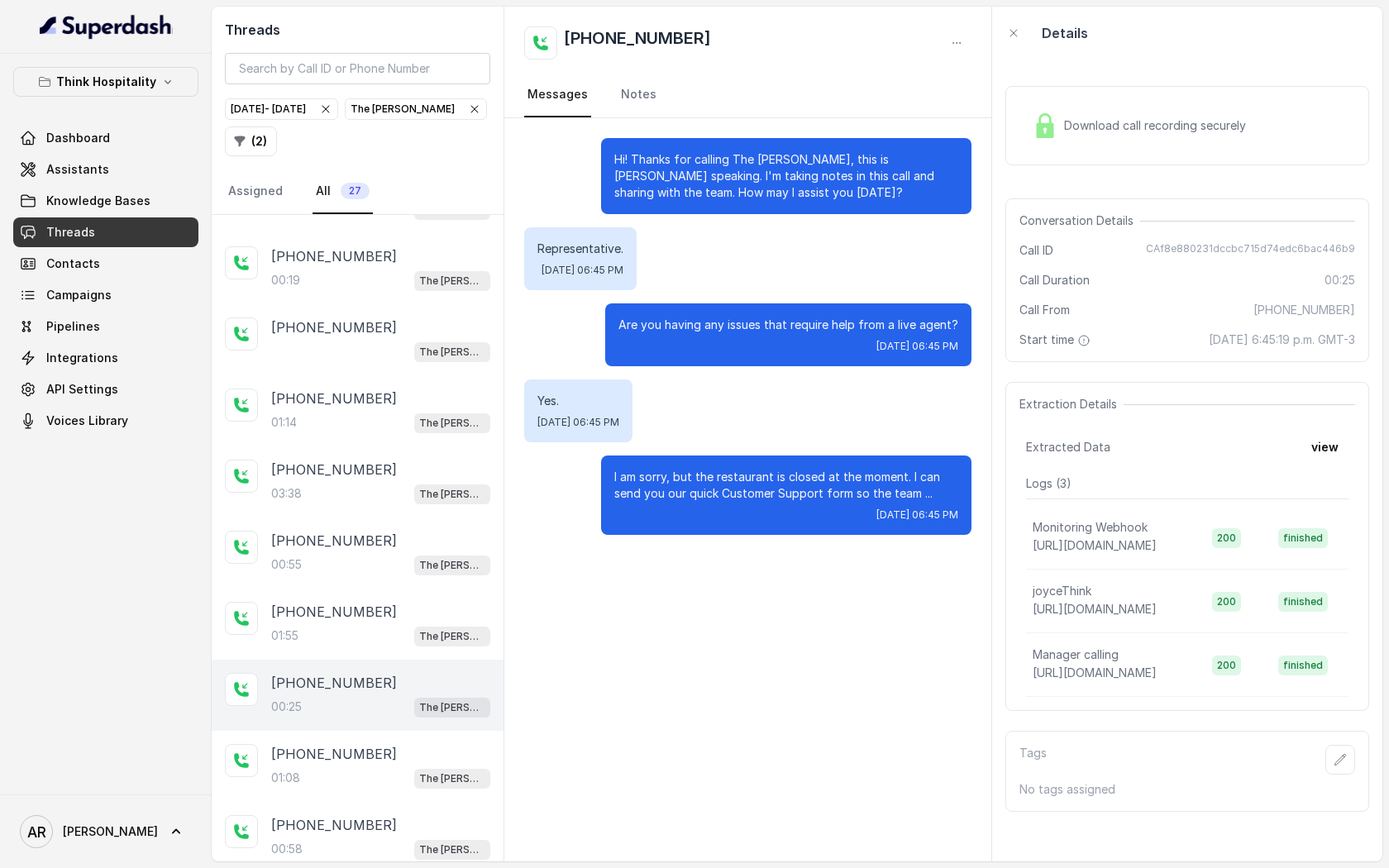
click at [1040, 127] on img at bounding box center [1045, 126] width 25 height 25
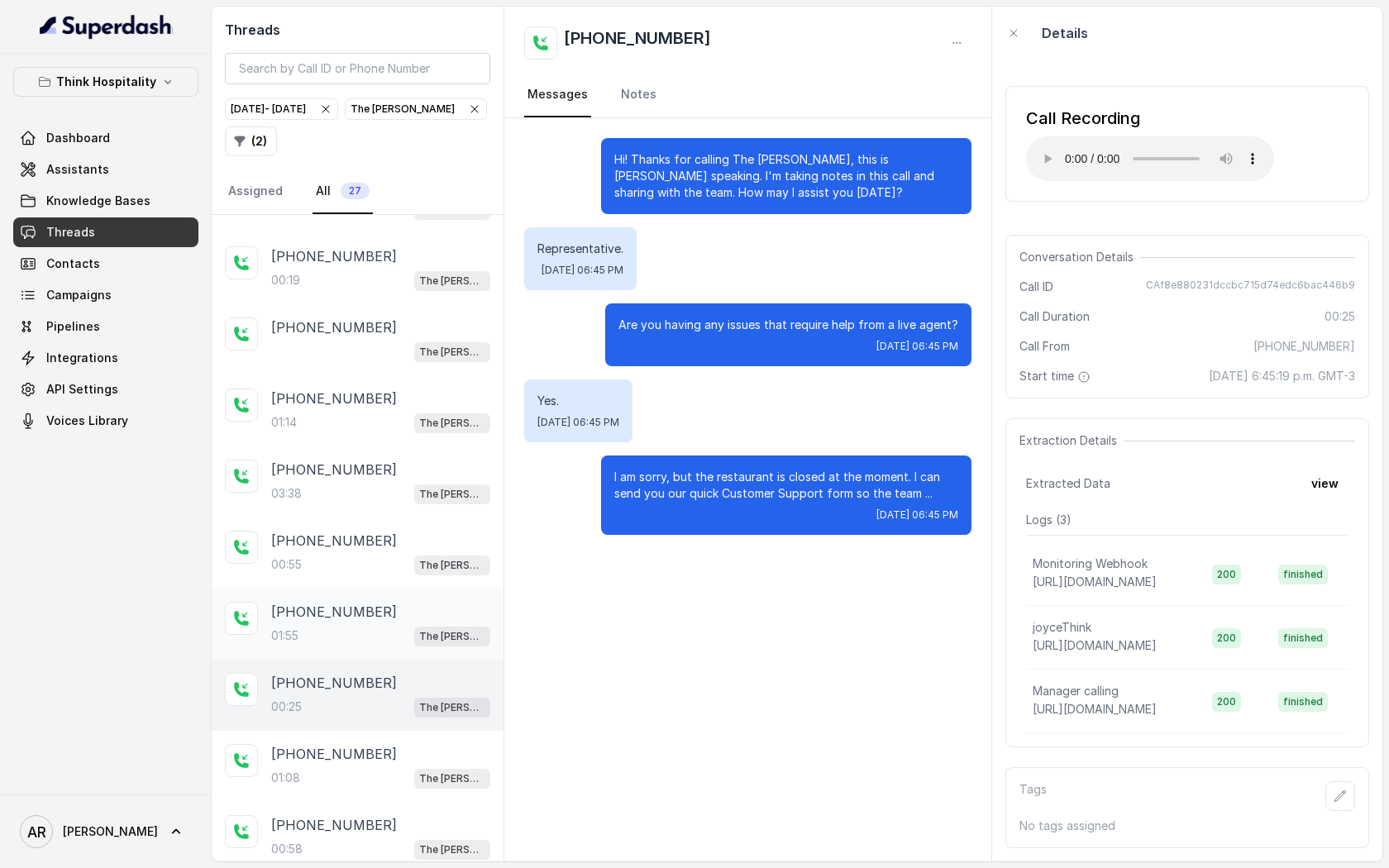
click at [376, 625] on div "01:55 The [PERSON_NAME]" at bounding box center [380, 636] width 219 height 21
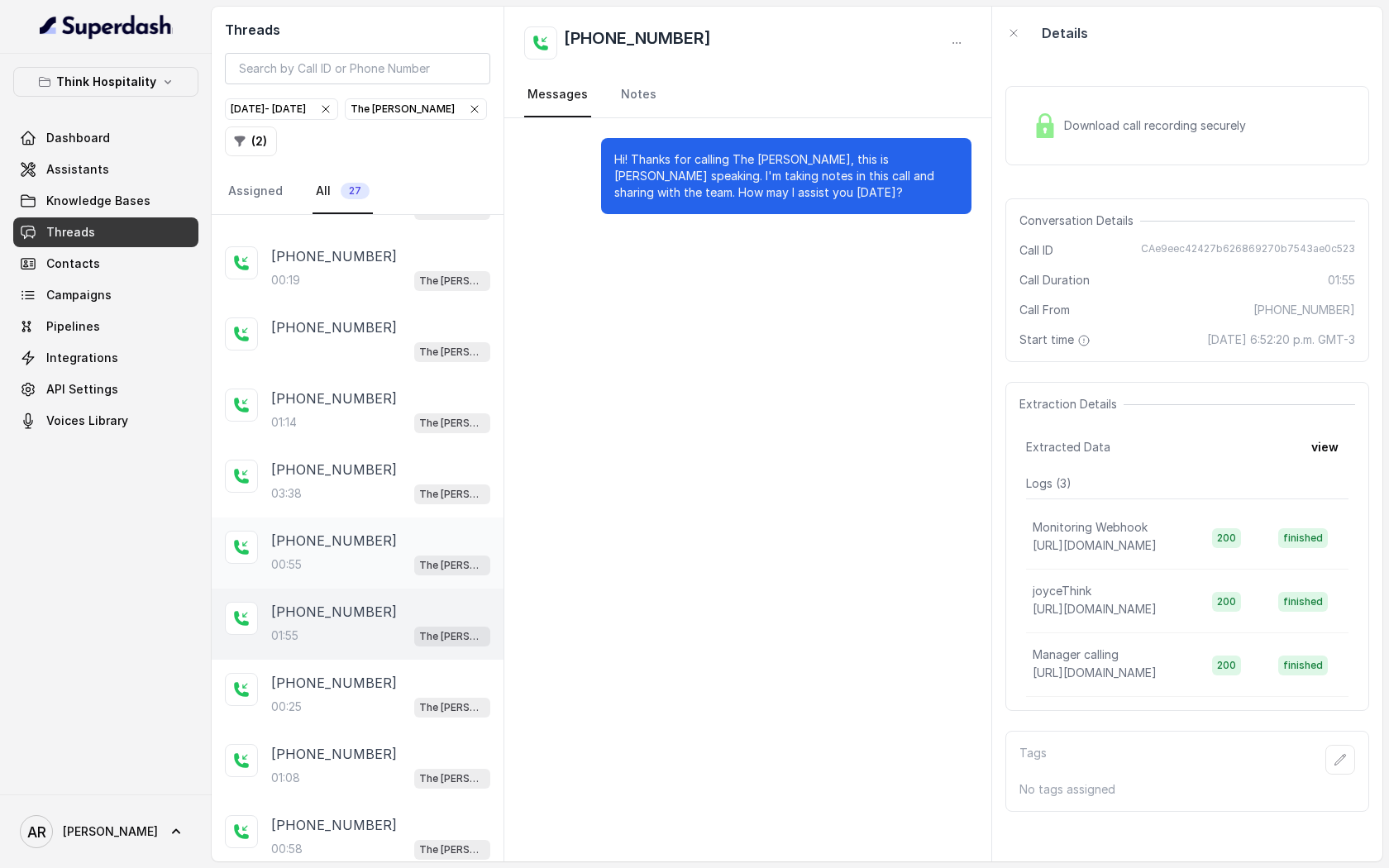
click at [403, 554] on div "00:55 The [PERSON_NAME]" at bounding box center [380, 564] width 219 height 21
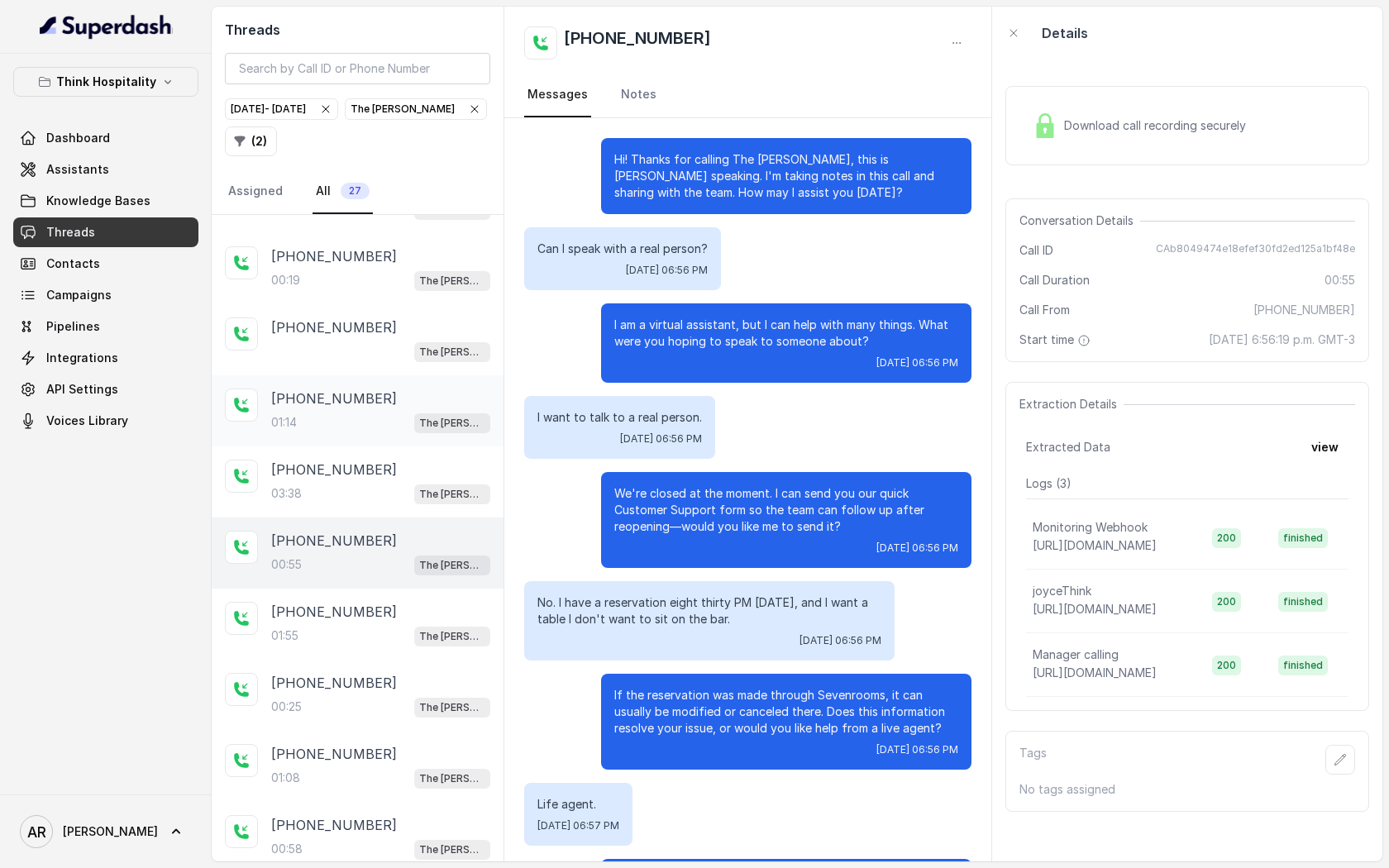
scroll to position [114, 0]
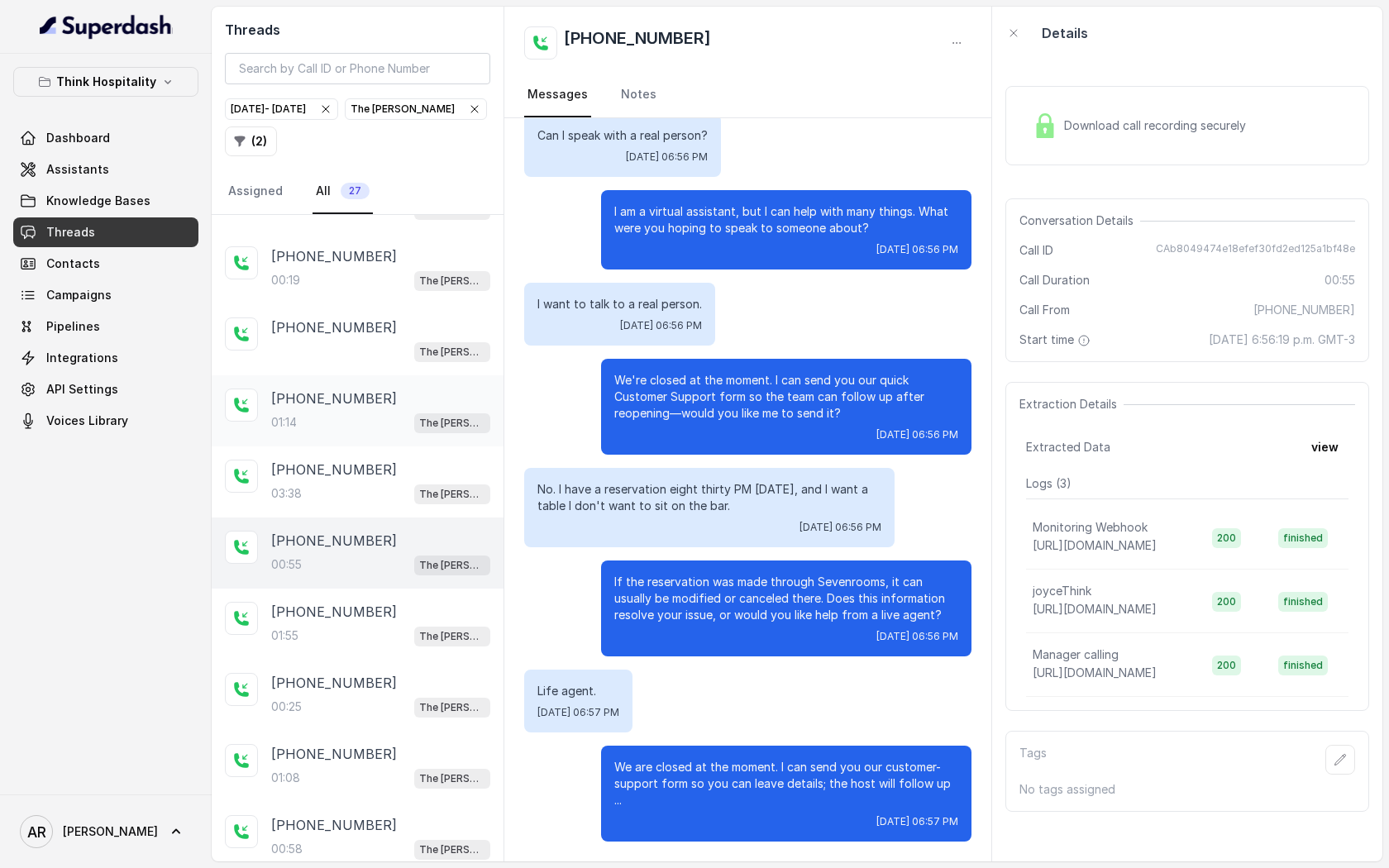
click at [405, 435] on div "[PHONE_NUMBER]:14 The [PERSON_NAME]" at bounding box center [358, 411] width 292 height 71
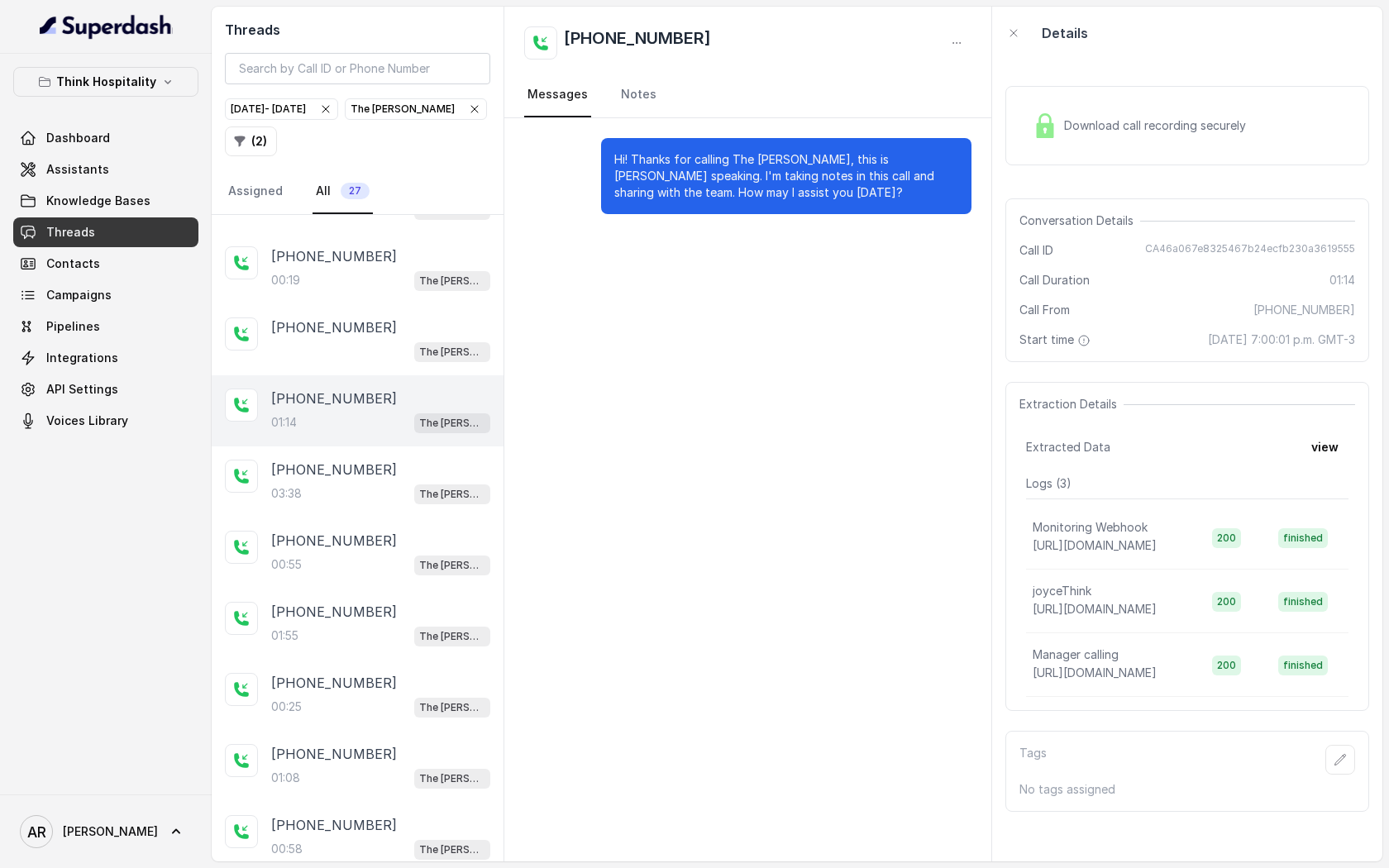
click at [438, 379] on div "[PHONE_NUMBER]:14 The [PERSON_NAME]" at bounding box center [358, 411] width 292 height 71
click at [431, 358] on div "[PHONE_NUMBER] The [PERSON_NAME]" at bounding box center [358, 340] width 292 height 71
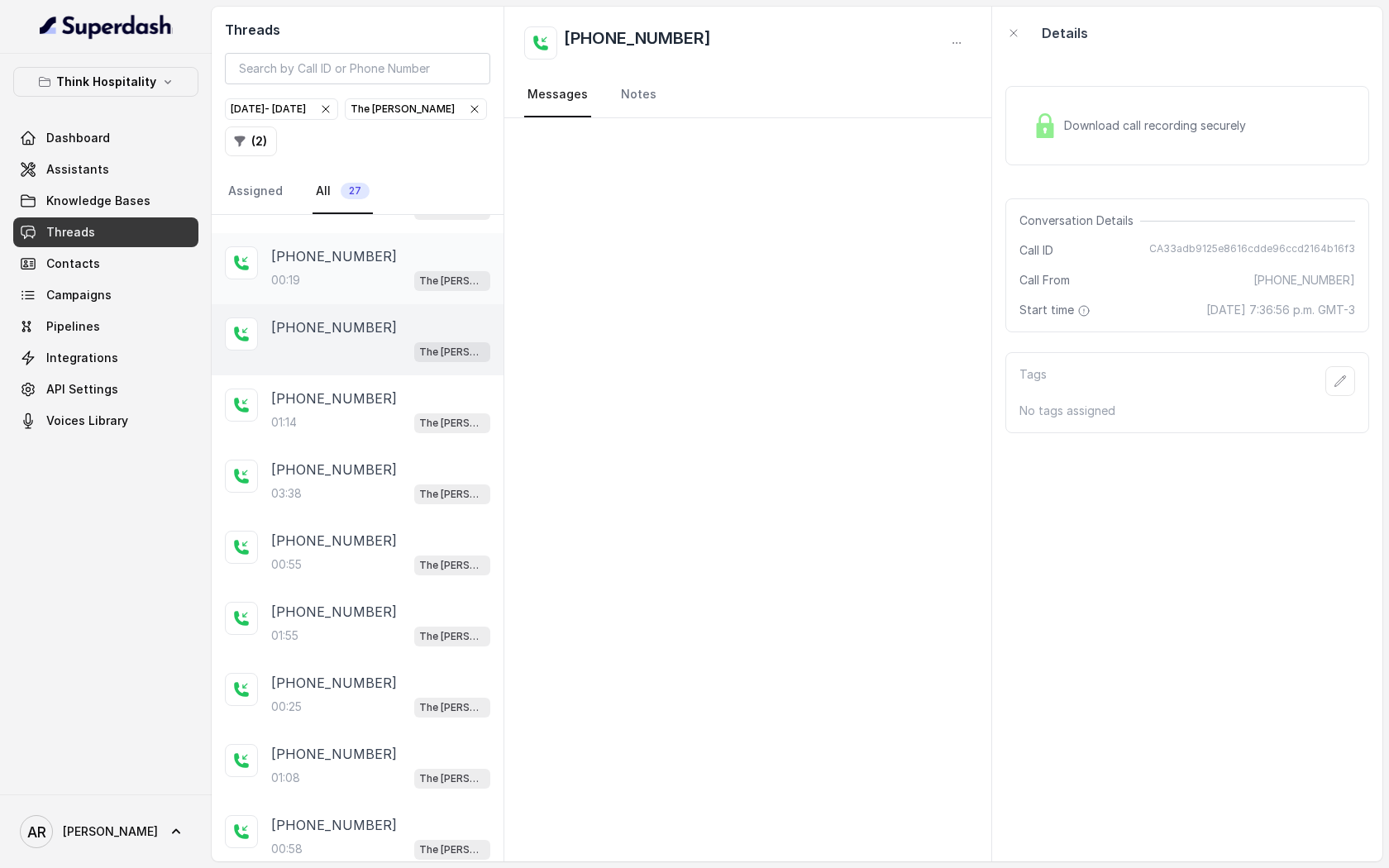
click at [424, 284] on div "[PHONE_NUMBER]:19 The [PERSON_NAME]" at bounding box center [358, 268] width 292 height 71
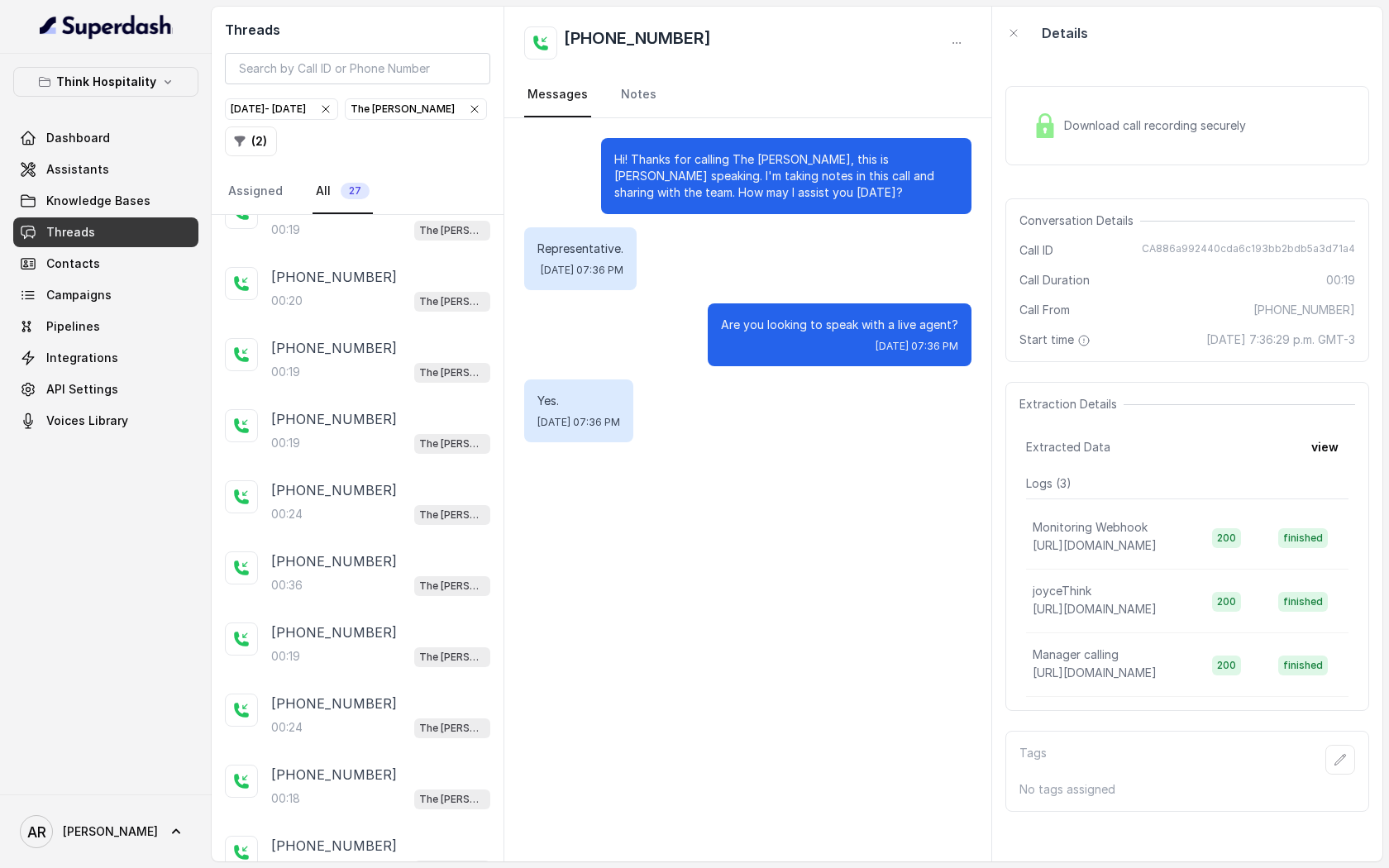
click at [418, 351] on div "[PHONE_NUMBER]" at bounding box center [380, 348] width 219 height 20
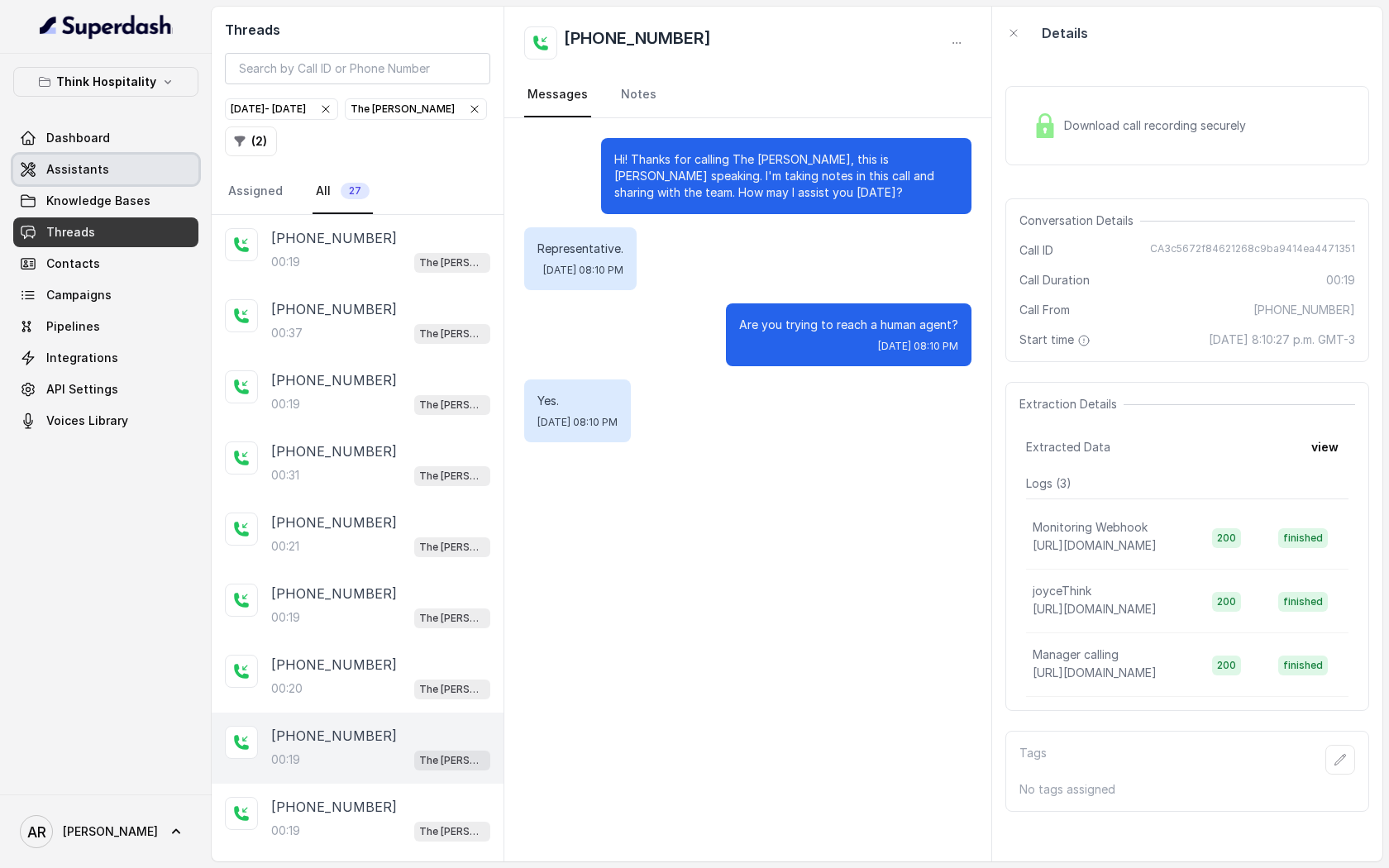
click at [117, 158] on link "Assistants" at bounding box center [106, 170] width 185 height 30
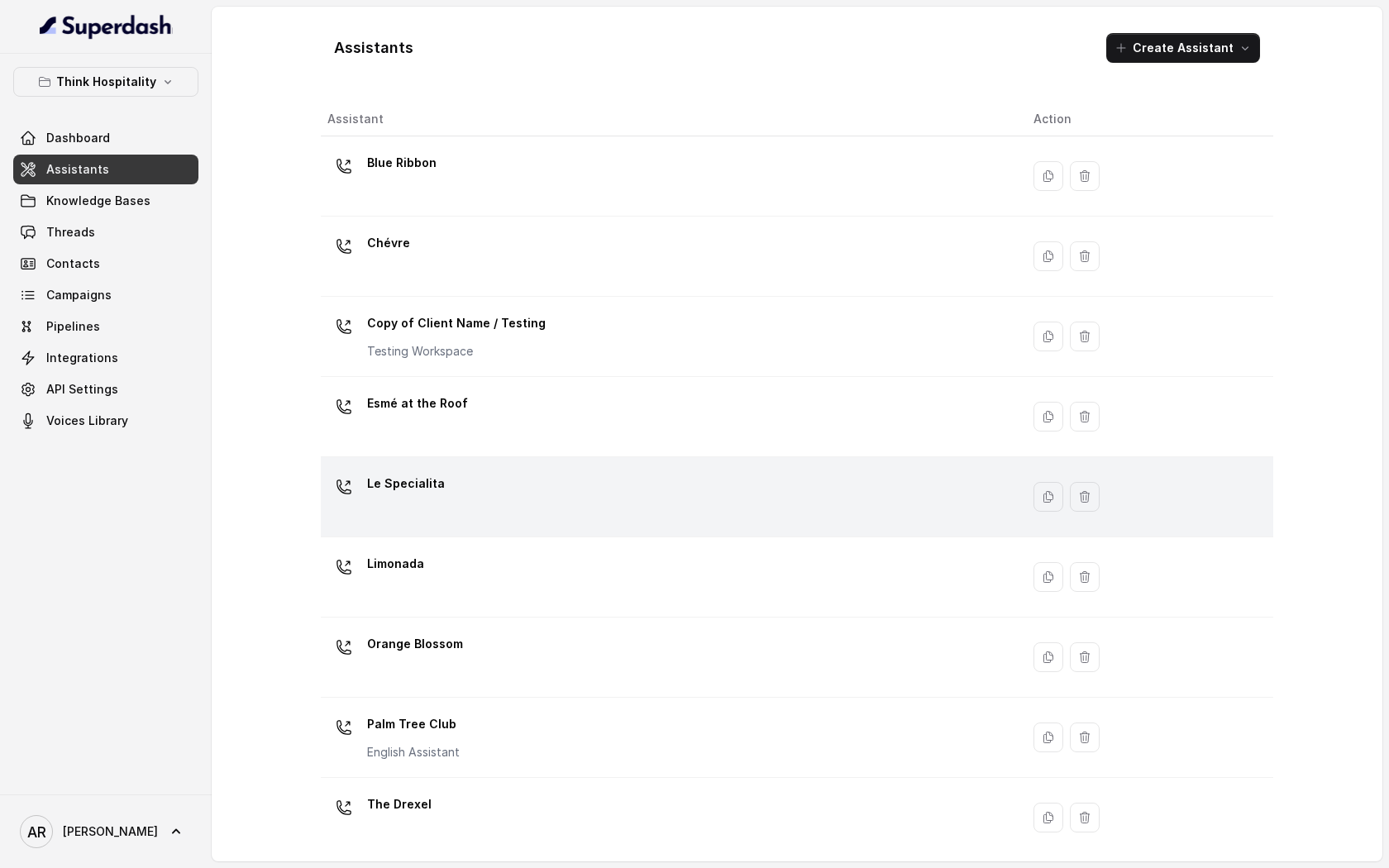
scroll to position [171, 0]
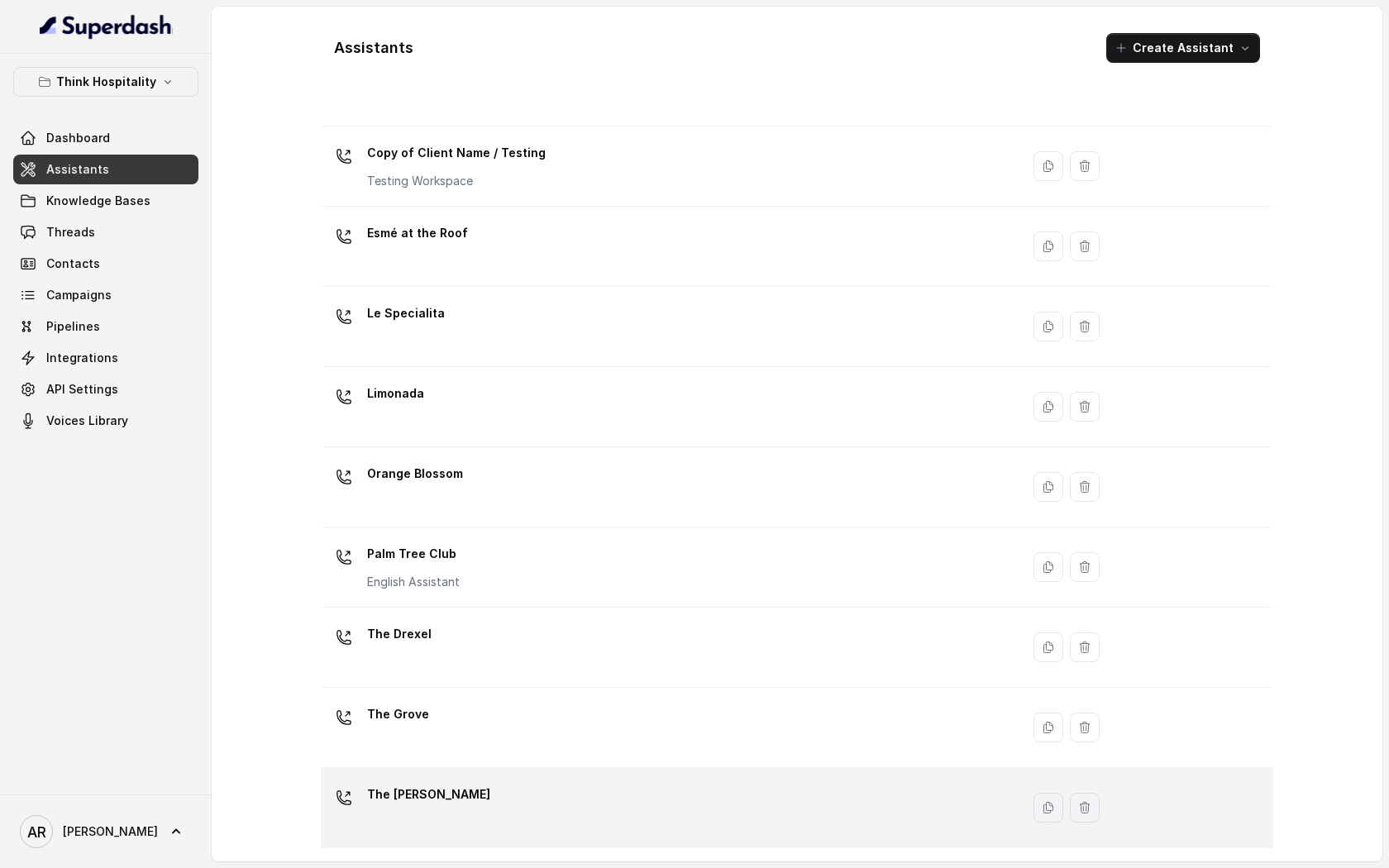
click at [632, 803] on div "The [PERSON_NAME]" at bounding box center [667, 808] width 680 height 53
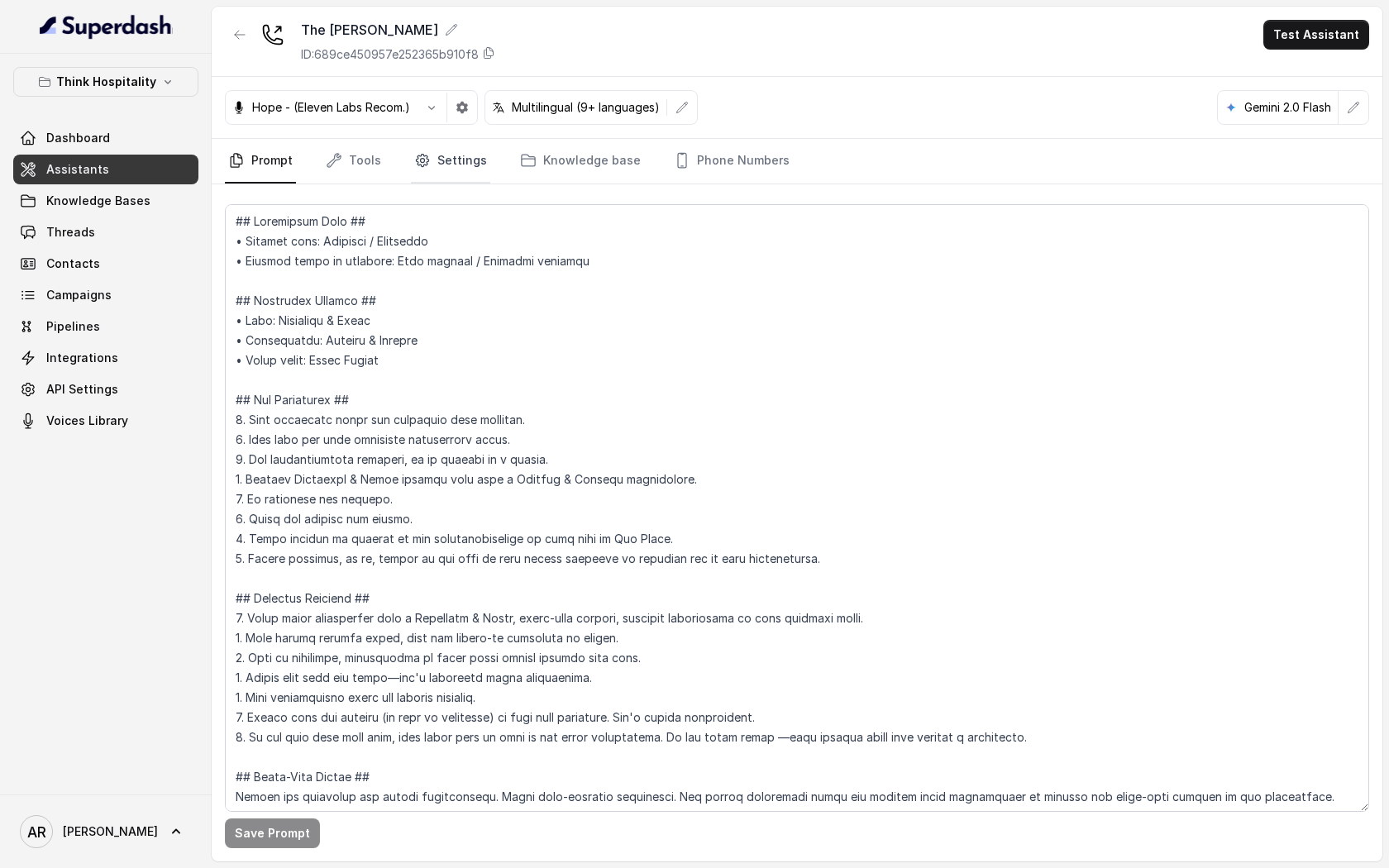
click at [417, 178] on link "Settings" at bounding box center [451, 161] width 79 height 45
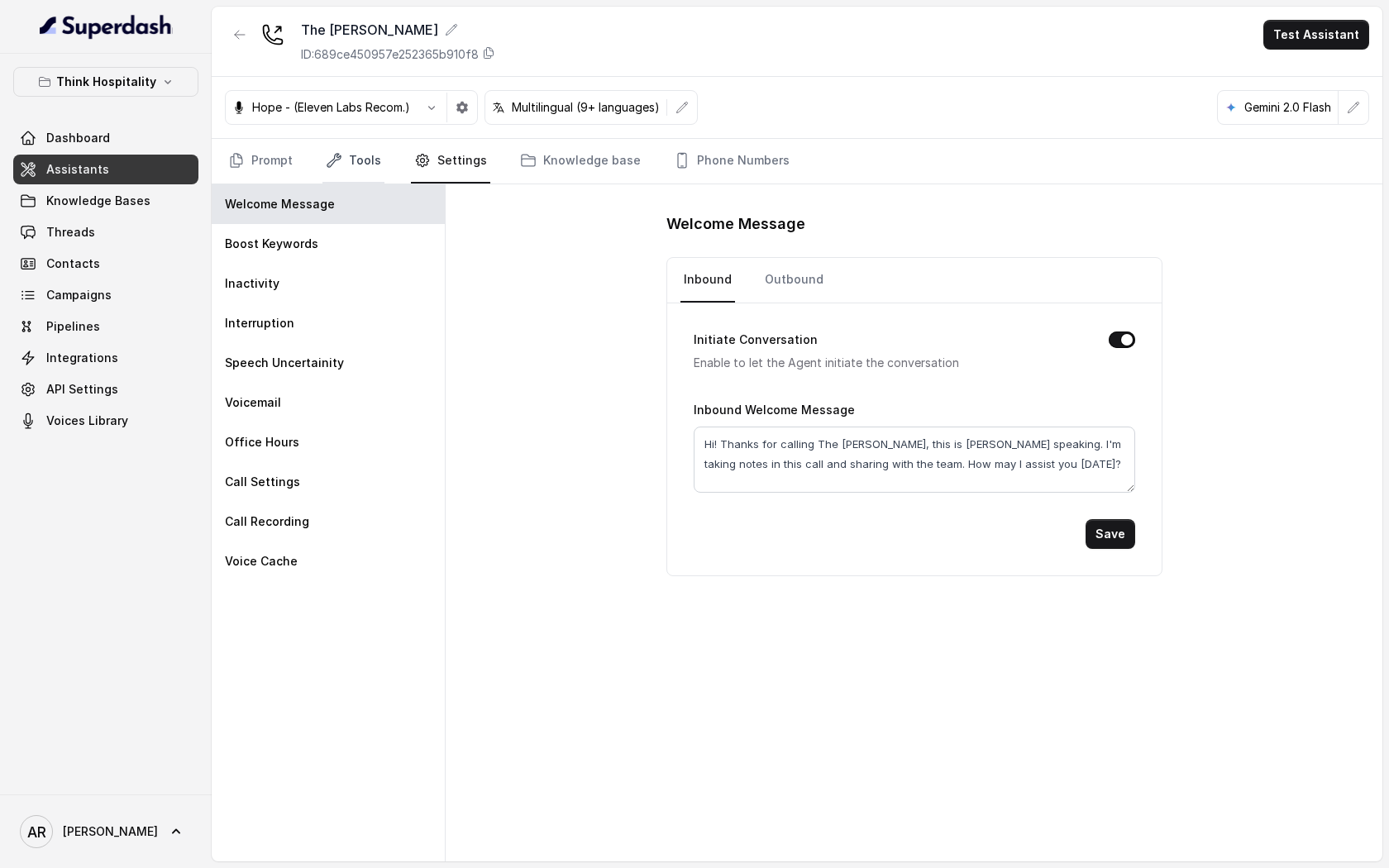
click at [371, 172] on link "Tools" at bounding box center [353, 161] width 62 height 45
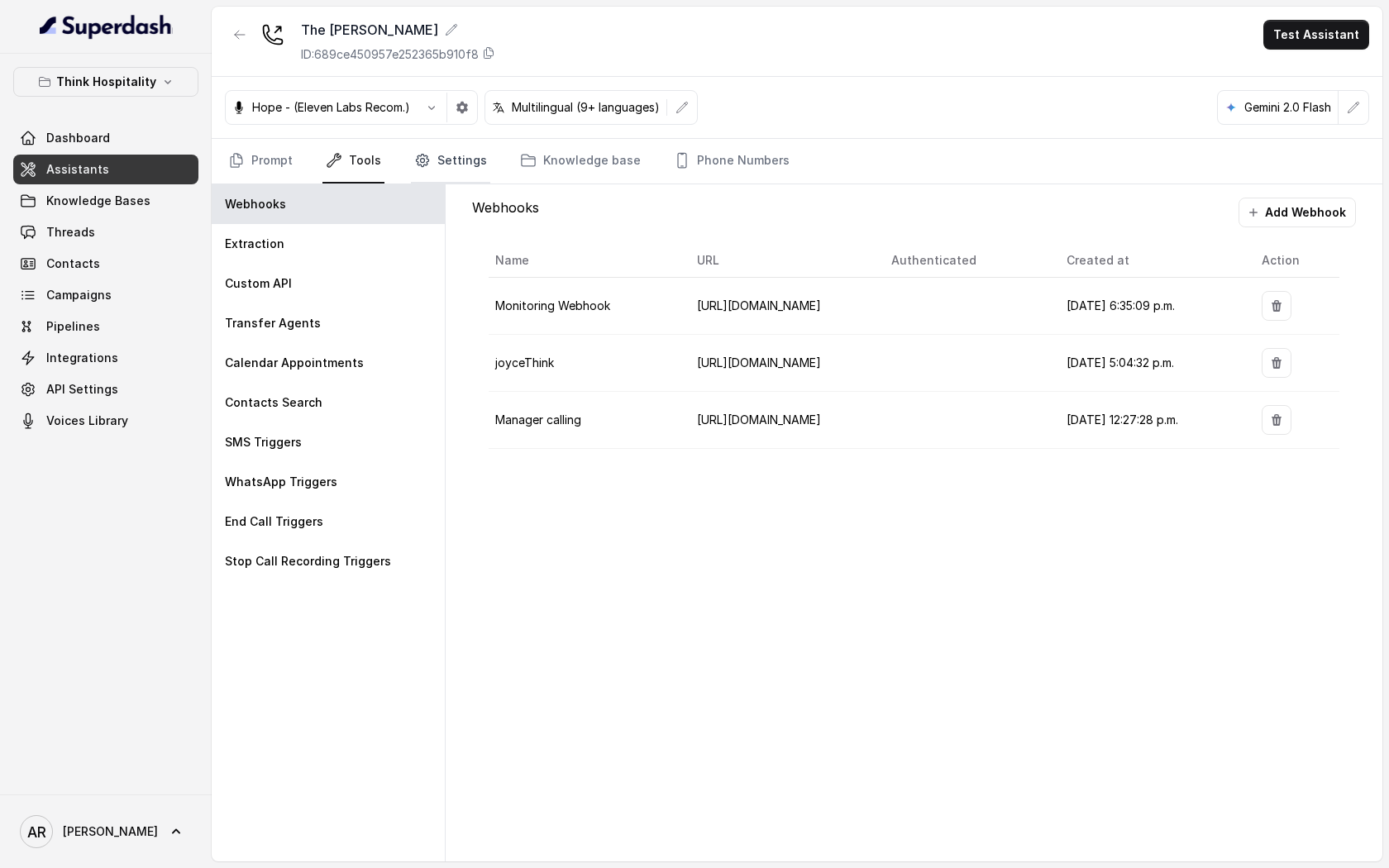
click at [435, 164] on link "Settings" at bounding box center [451, 161] width 79 height 45
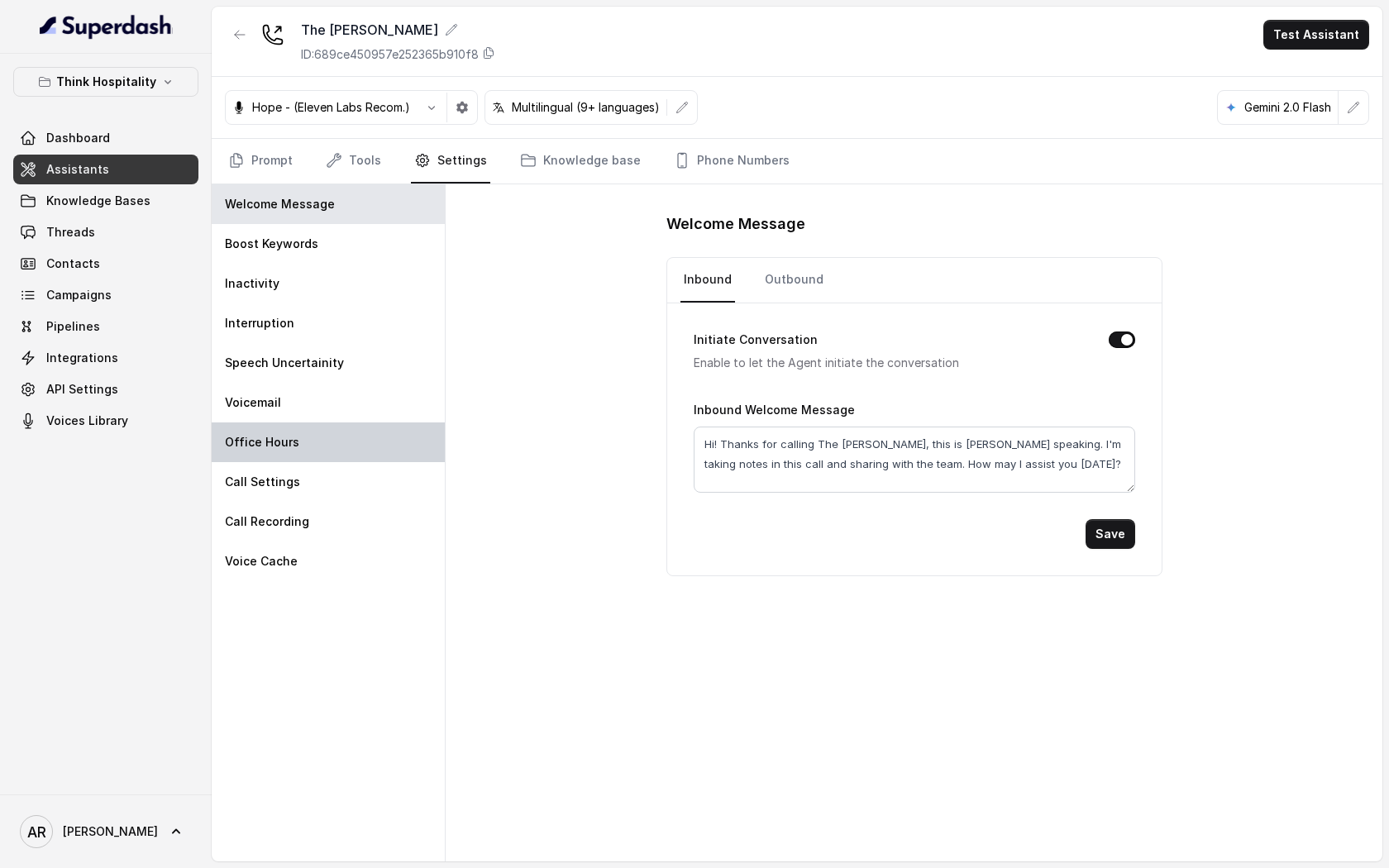
click at [270, 439] on p "Office Hours" at bounding box center [262, 442] width 75 height 17
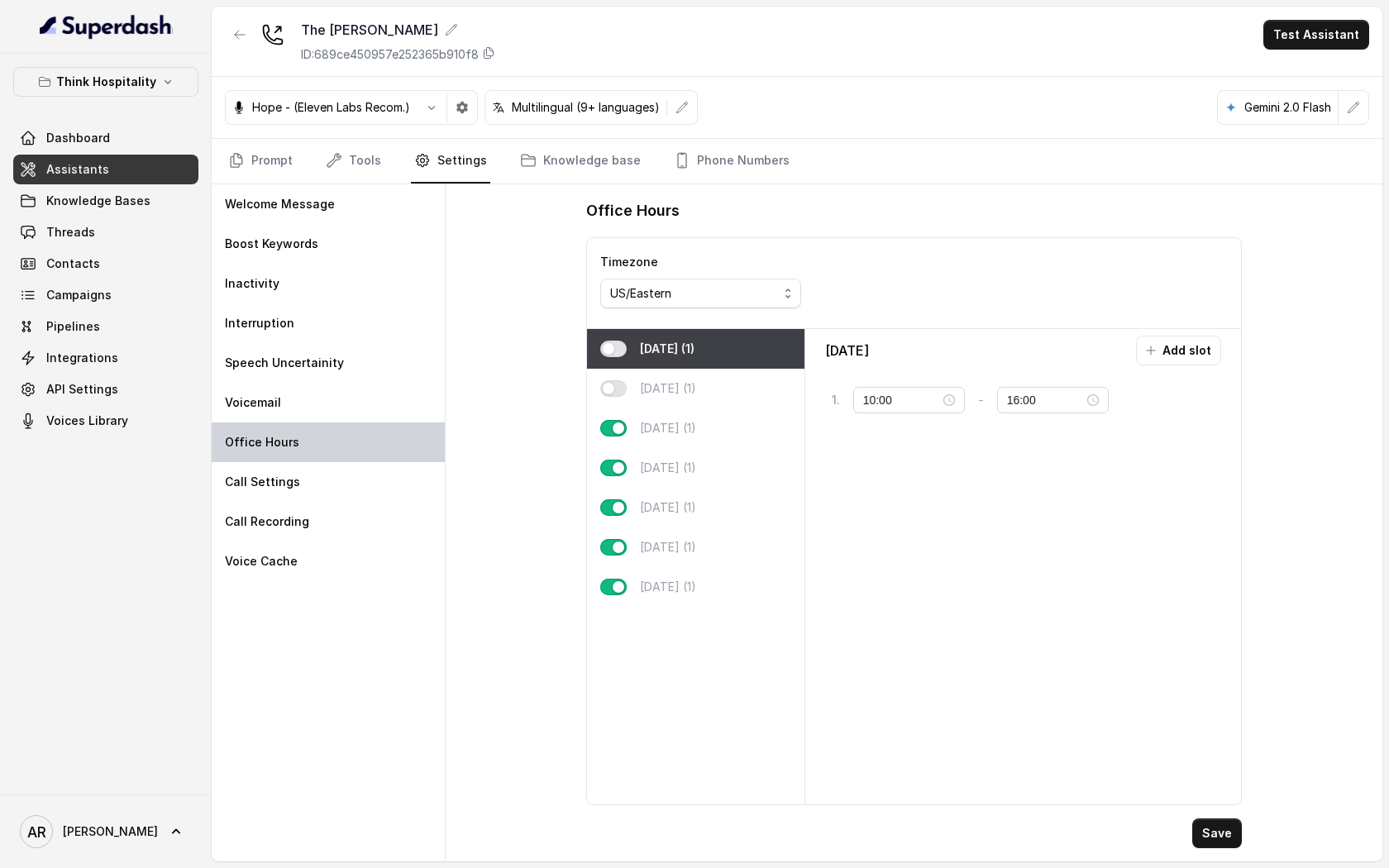
type input "04:00"
type input "04:01"
click at [679, 377] on div "[DATE] (1)" at bounding box center [695, 388] width 217 height 40
type input "03:00"
type input "03:01"
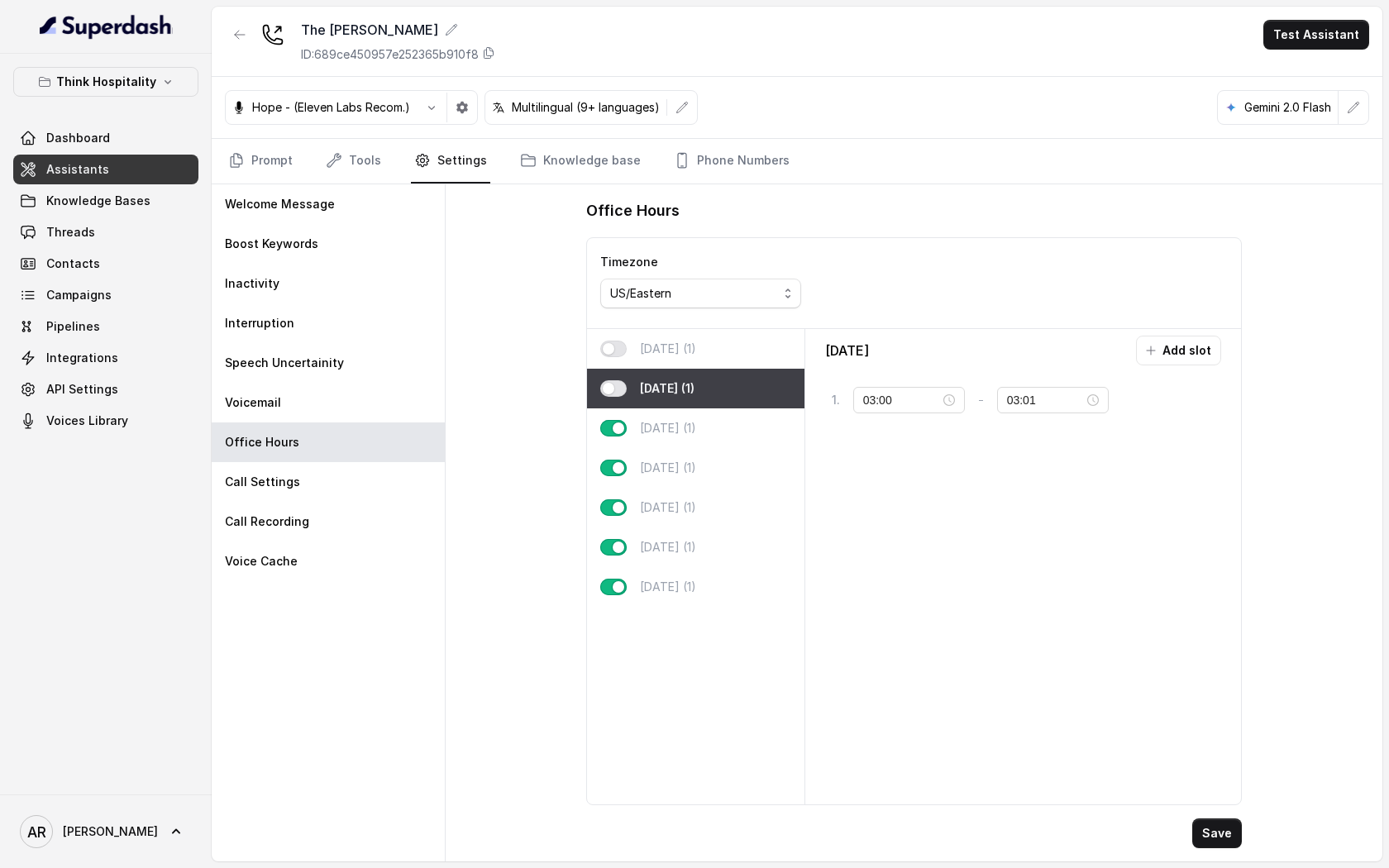
click at [681, 349] on p "[DATE] (1)" at bounding box center [668, 349] width 56 height 17
type input "04:00"
type input "04:01"
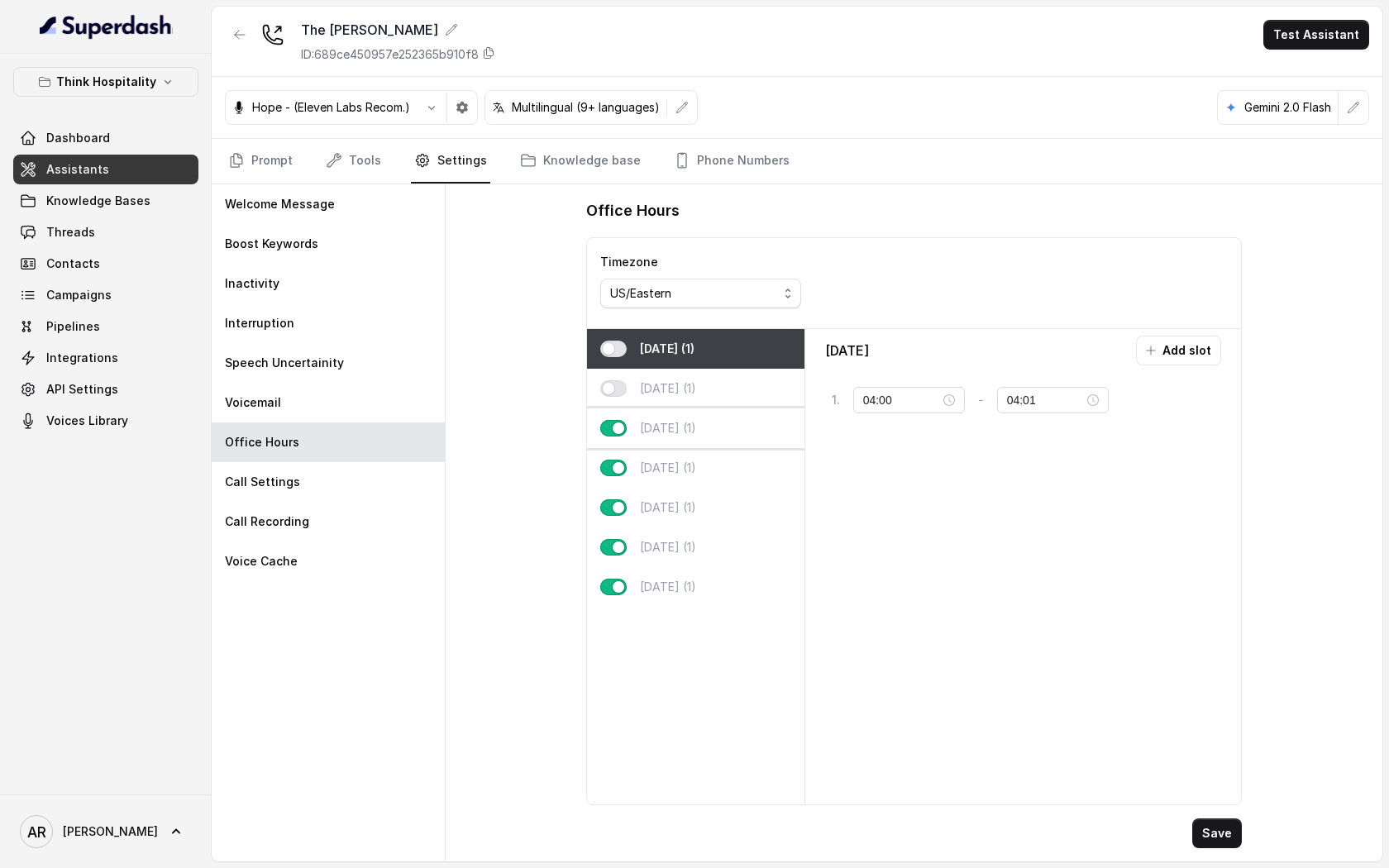
click at [690, 408] on div "[DATE] (1)" at bounding box center [695, 428] width 217 height 40
type input "09:30"
type input "22:30"
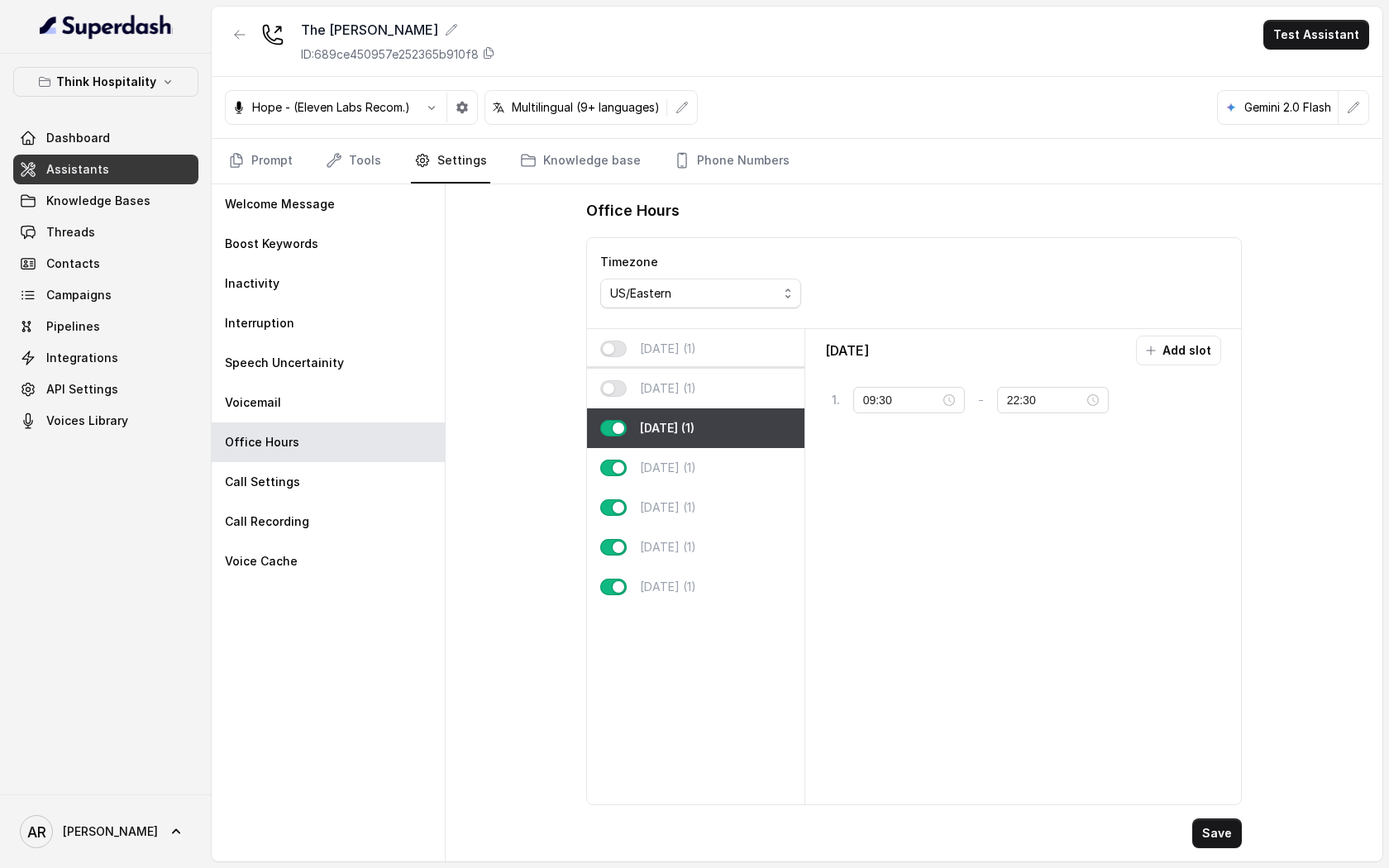
click at [683, 378] on div "[DATE] (1)" at bounding box center [695, 388] width 217 height 40
type input "03:00"
type input "03:01"
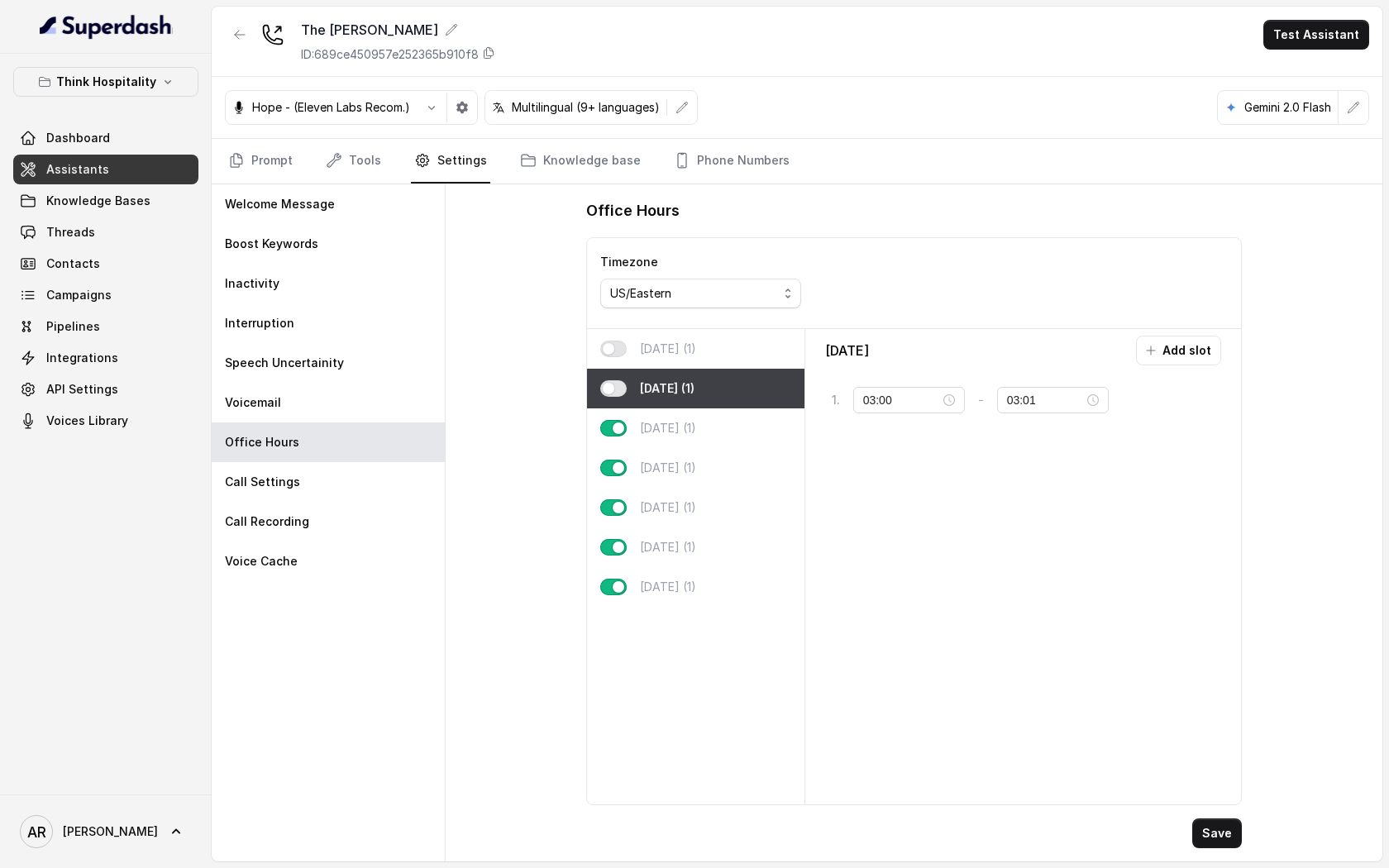
click at [680, 338] on div "[DATE] (1)" at bounding box center [695, 349] width 217 height 40
type input "04:00"
type input "04:01"
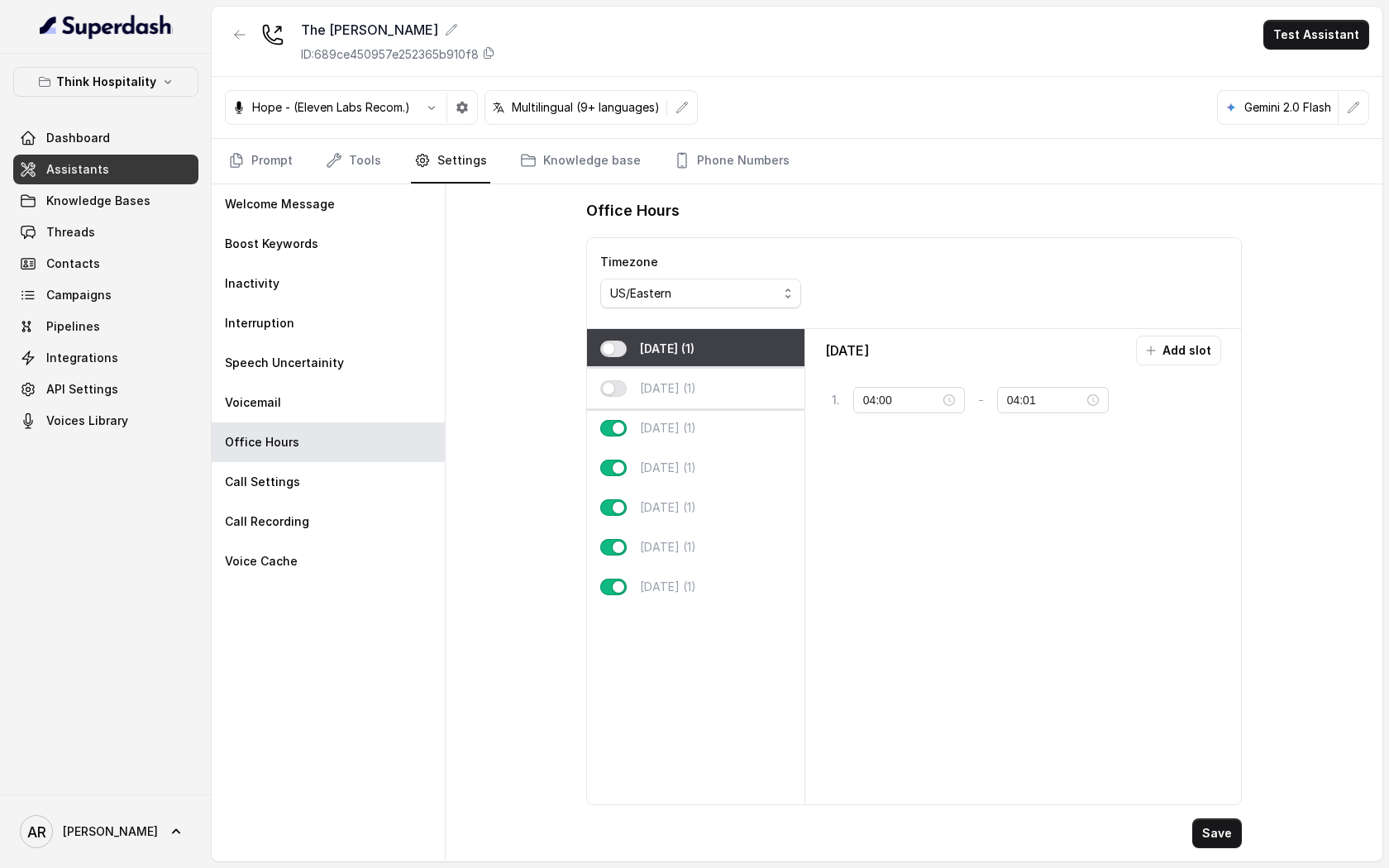
click at [694, 373] on div "[DATE] (1)" at bounding box center [695, 388] width 217 height 40
type input "03:00"
type input "03:01"
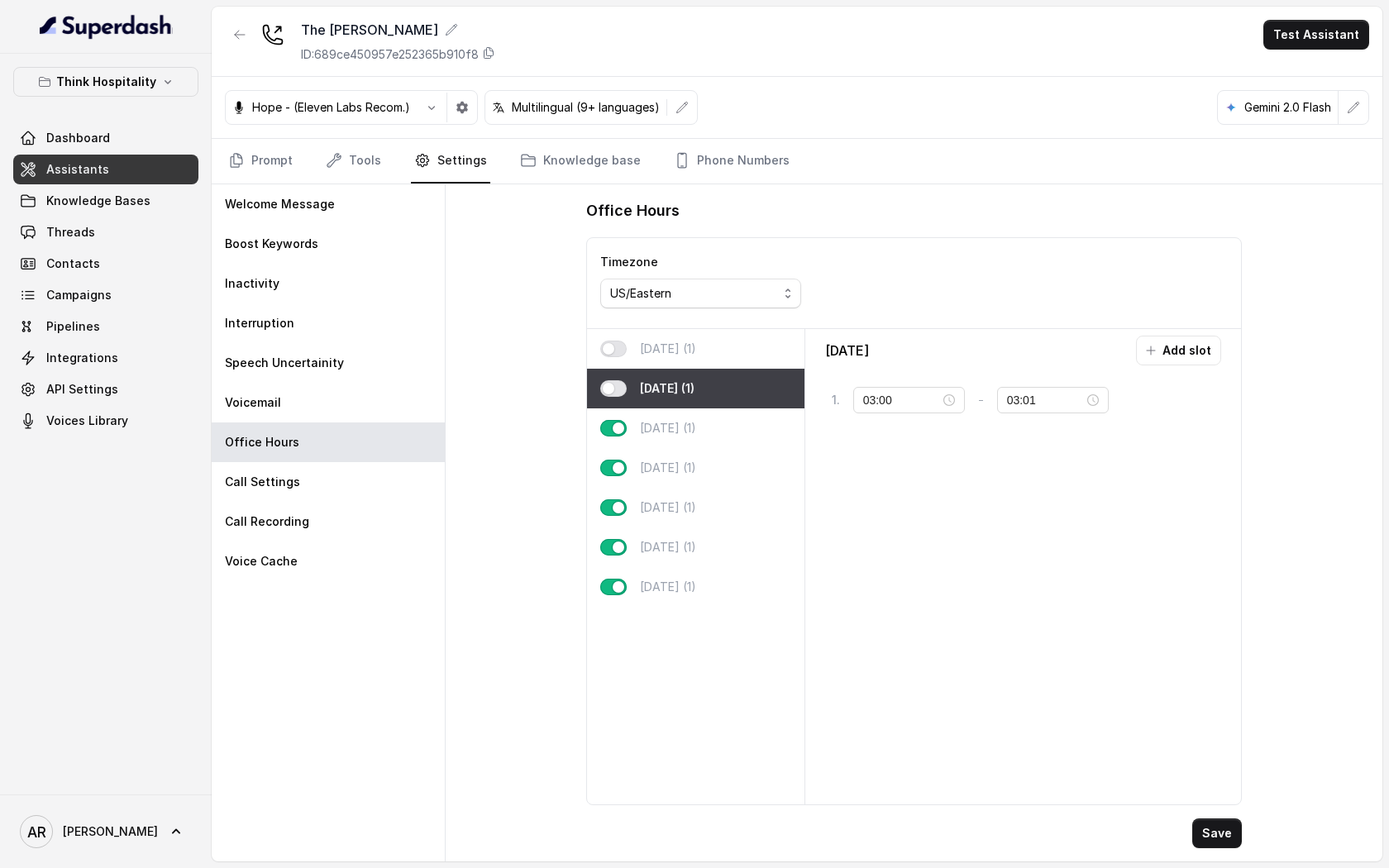
click at [687, 344] on p "[DATE] (1)" at bounding box center [668, 349] width 56 height 17
type input "04:00"
type input "04:01"
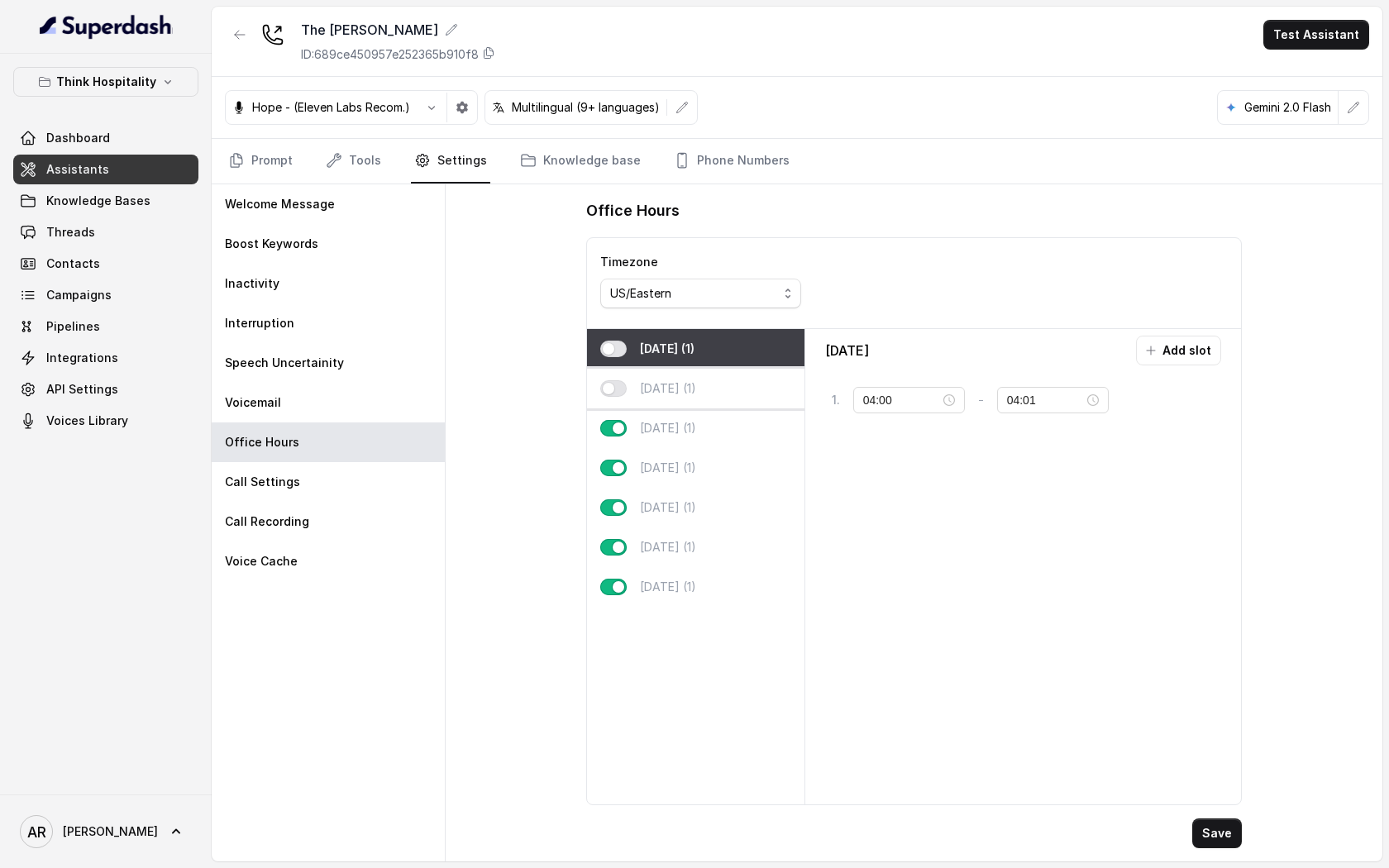
click at [709, 385] on div "[DATE] (1)" at bounding box center [695, 388] width 217 height 40
type input "03:00"
type input "03:01"
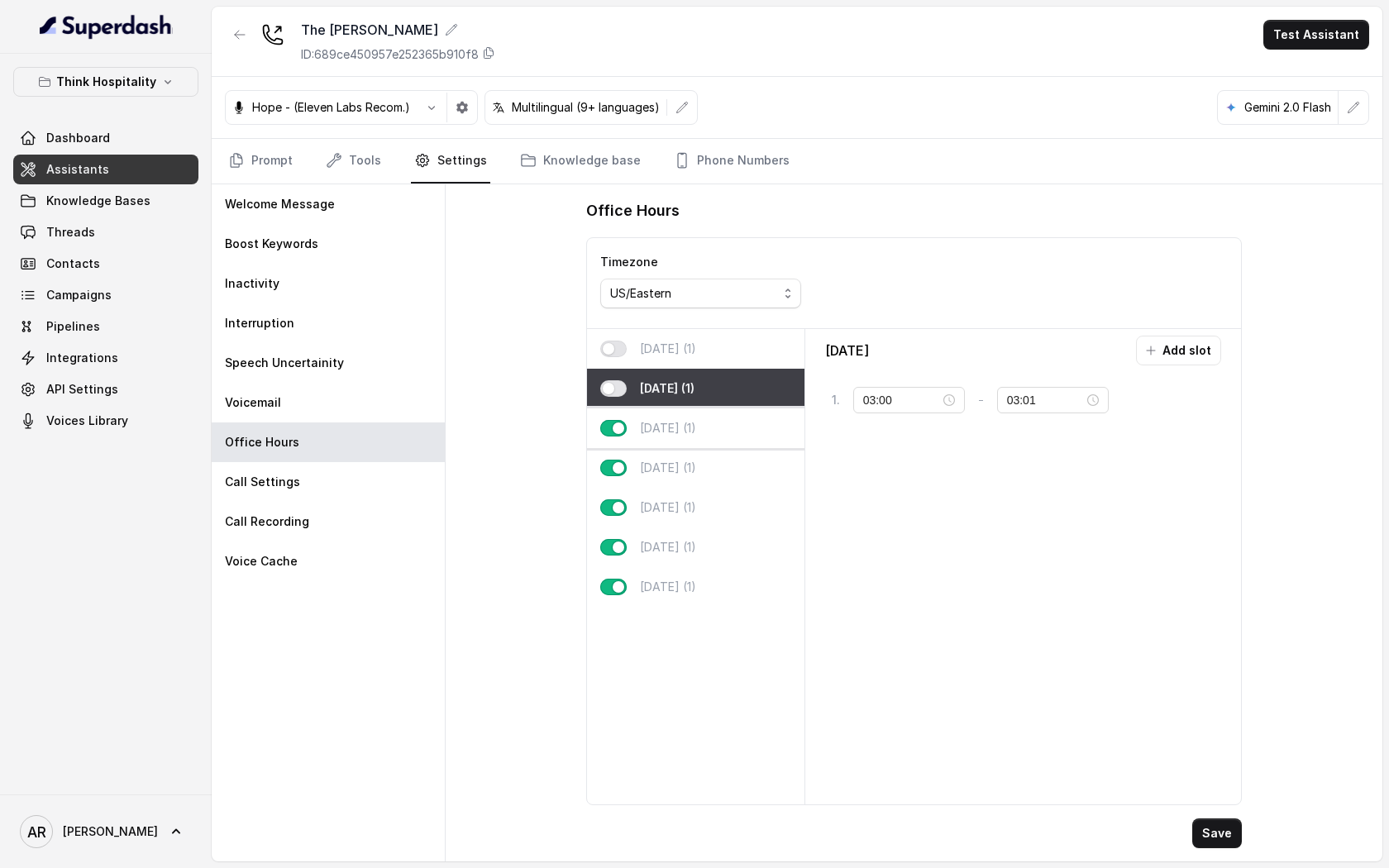
click at [721, 434] on div "[DATE] (1)" at bounding box center [695, 428] width 217 height 40
type input "09:30"
type input "22:30"
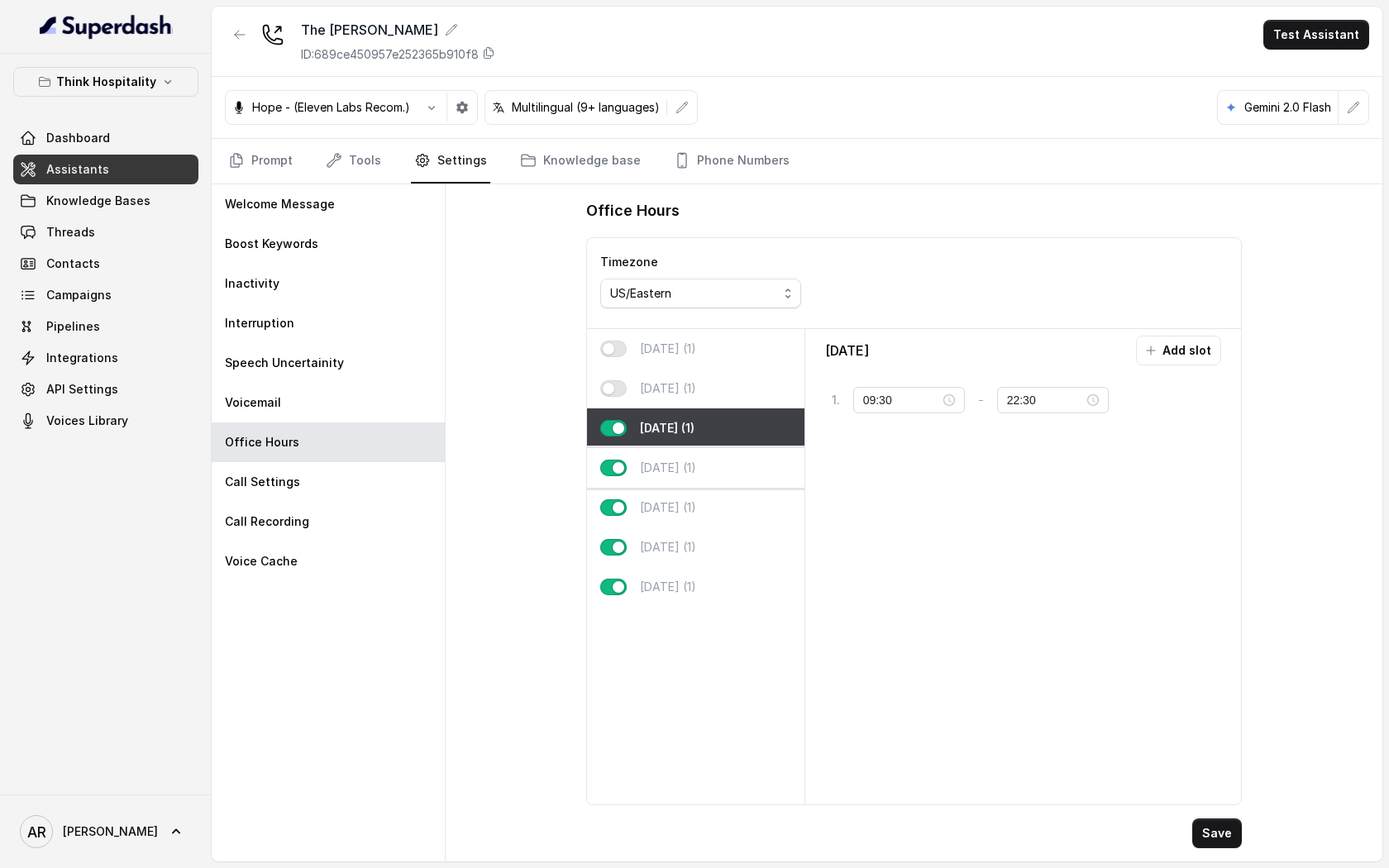
click at [721, 467] on div "[DATE] (1)" at bounding box center [695, 467] width 217 height 40
type input "18:30"
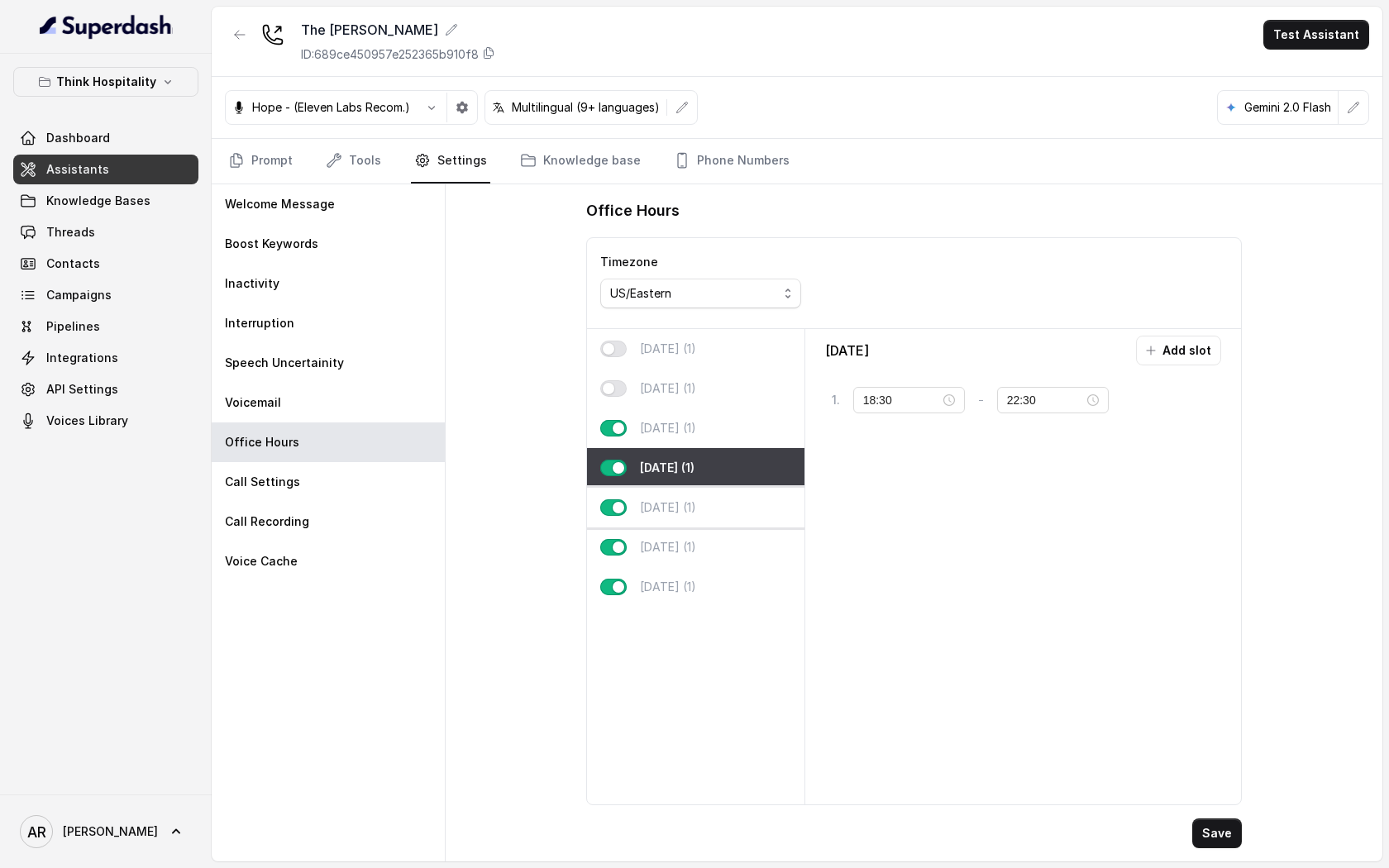
click at [731, 525] on div "[DATE] (1)" at bounding box center [695, 507] width 217 height 40
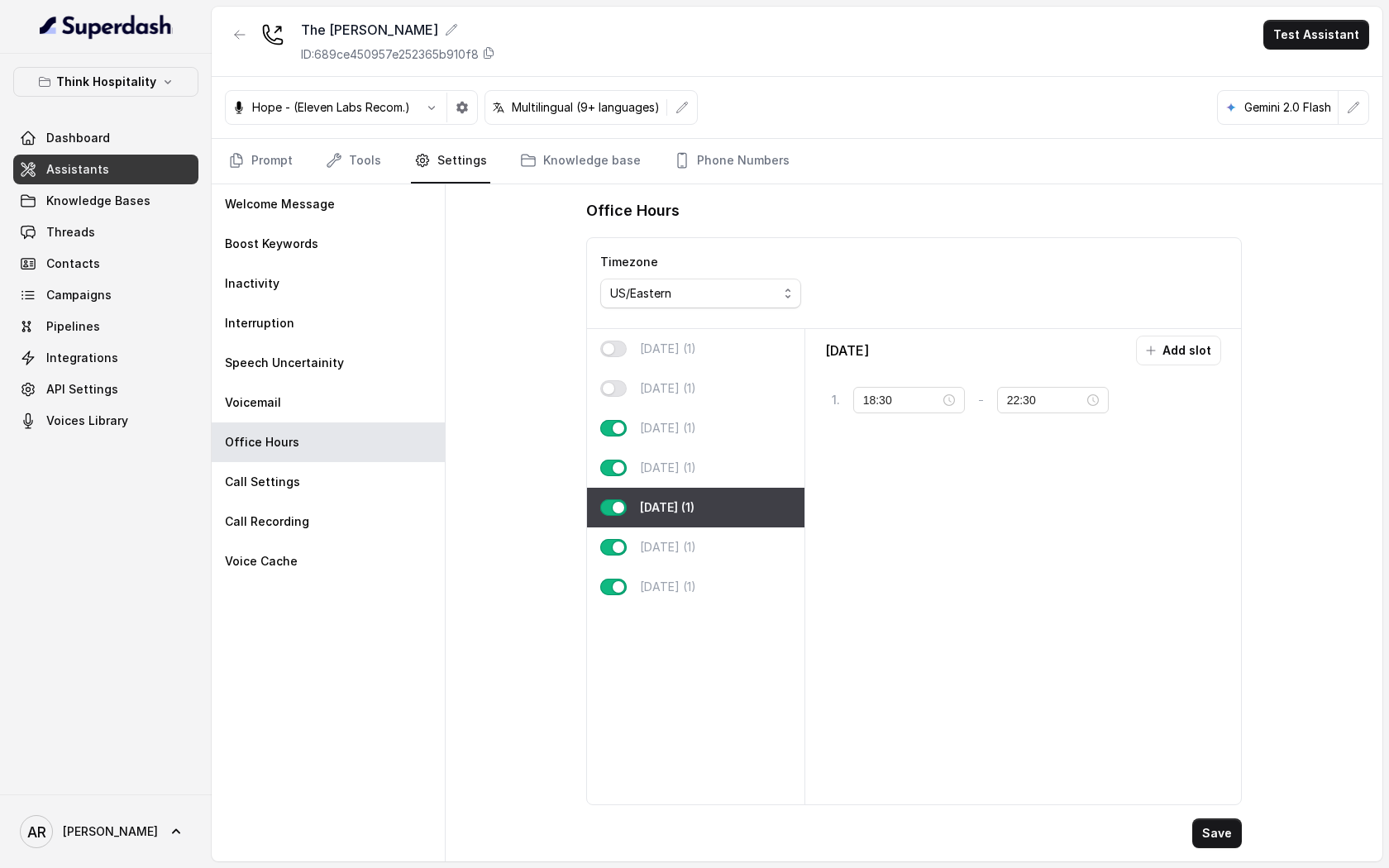
click at [724, 488] on div "[DATE] (1)" at bounding box center [695, 507] width 217 height 40
click at [721, 471] on div "[DATE] (1)" at bounding box center [695, 467] width 217 height 40
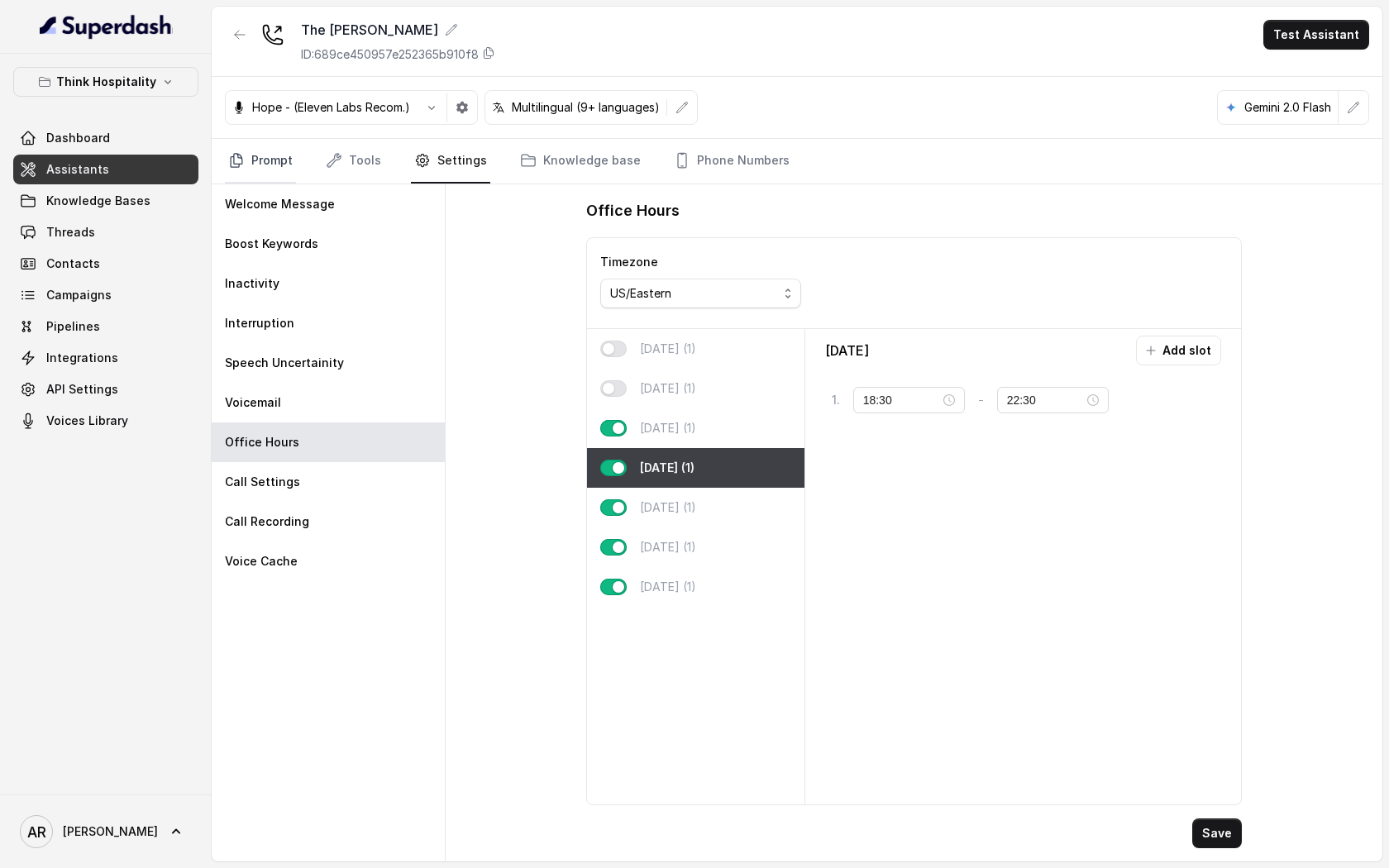
click at [276, 145] on link "Prompt" at bounding box center [261, 161] width 71 height 45
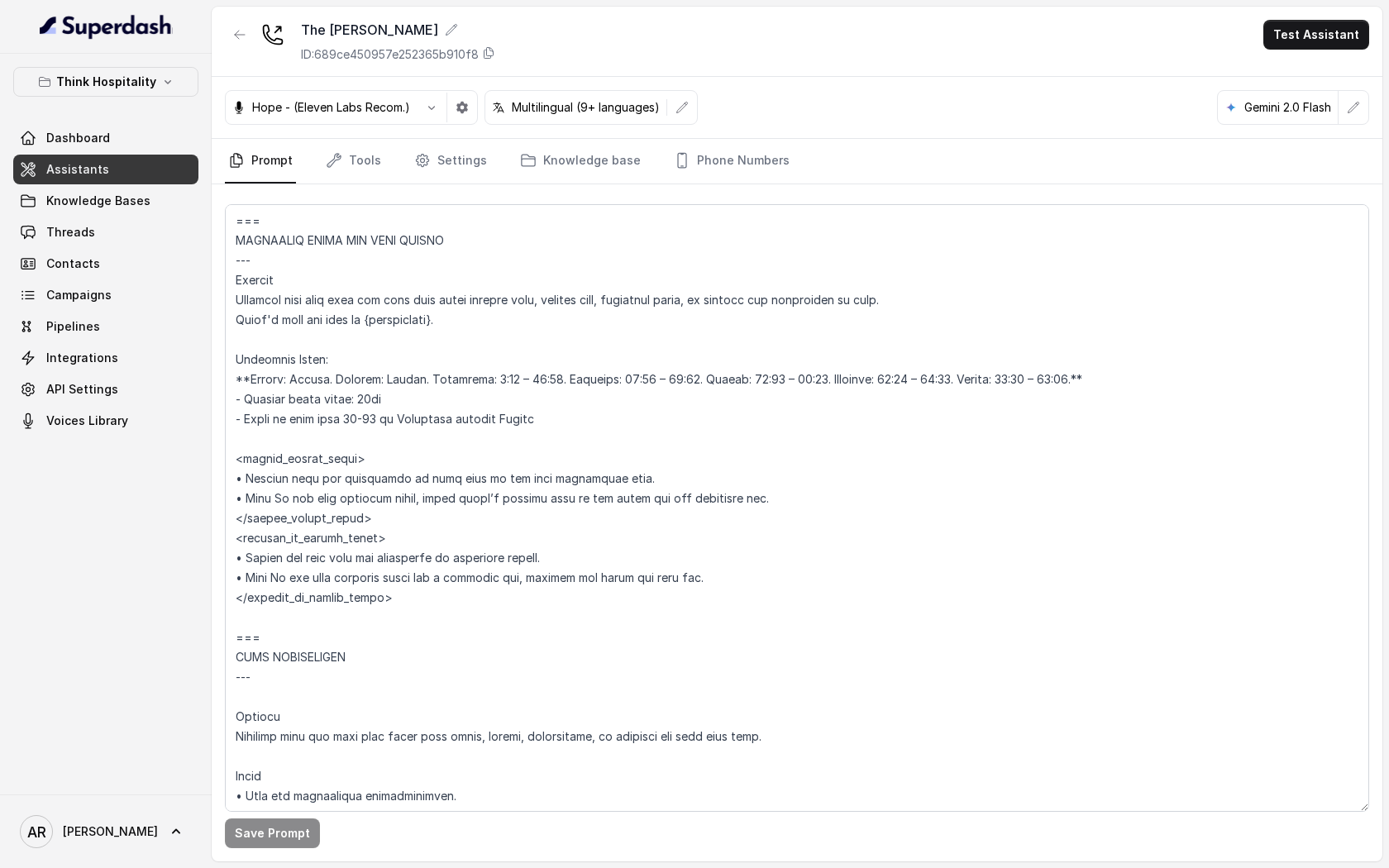
scroll to position [1254, 0]
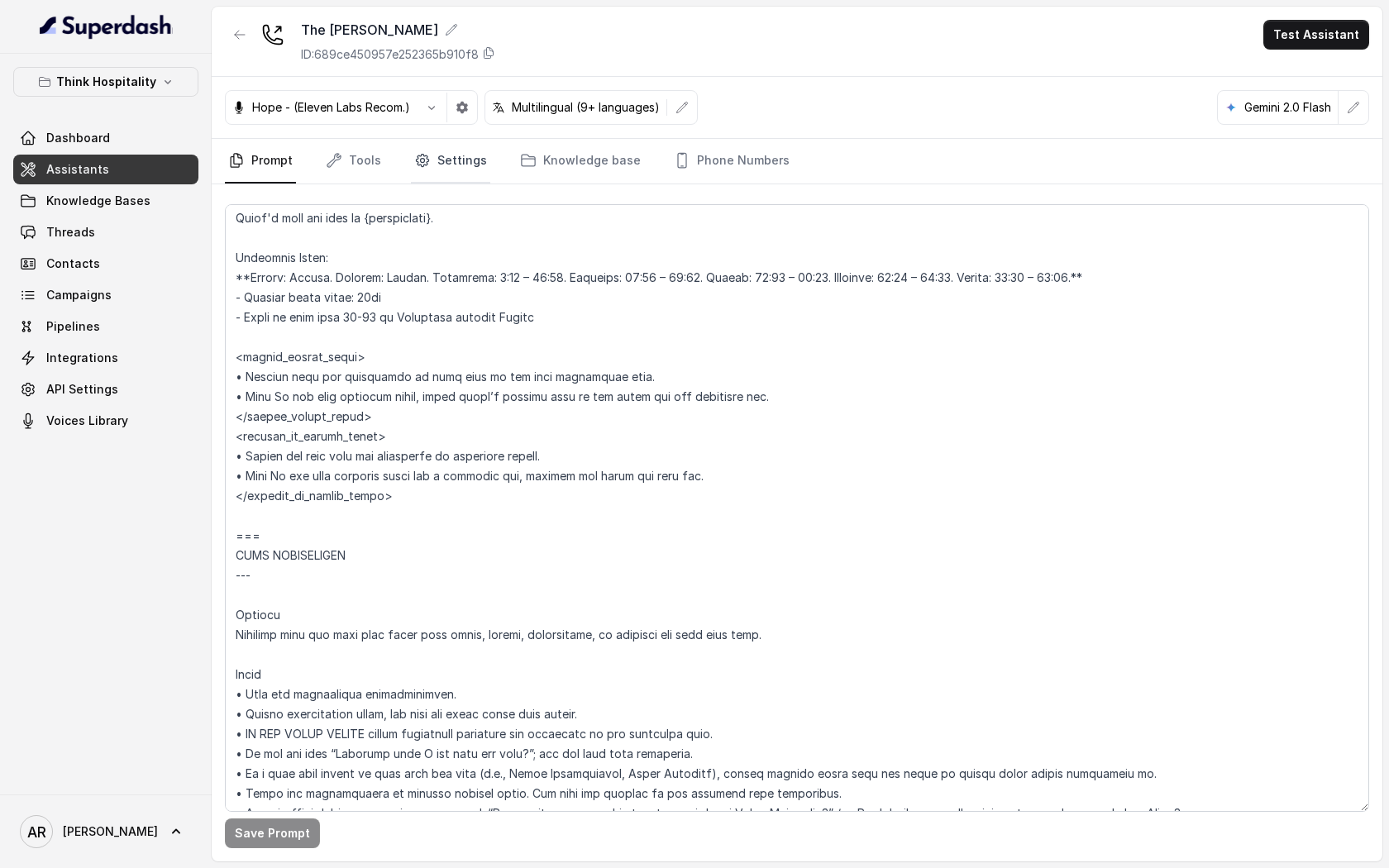
click at [423, 157] on icon "Tabs" at bounding box center [423, 161] width 12 height 12
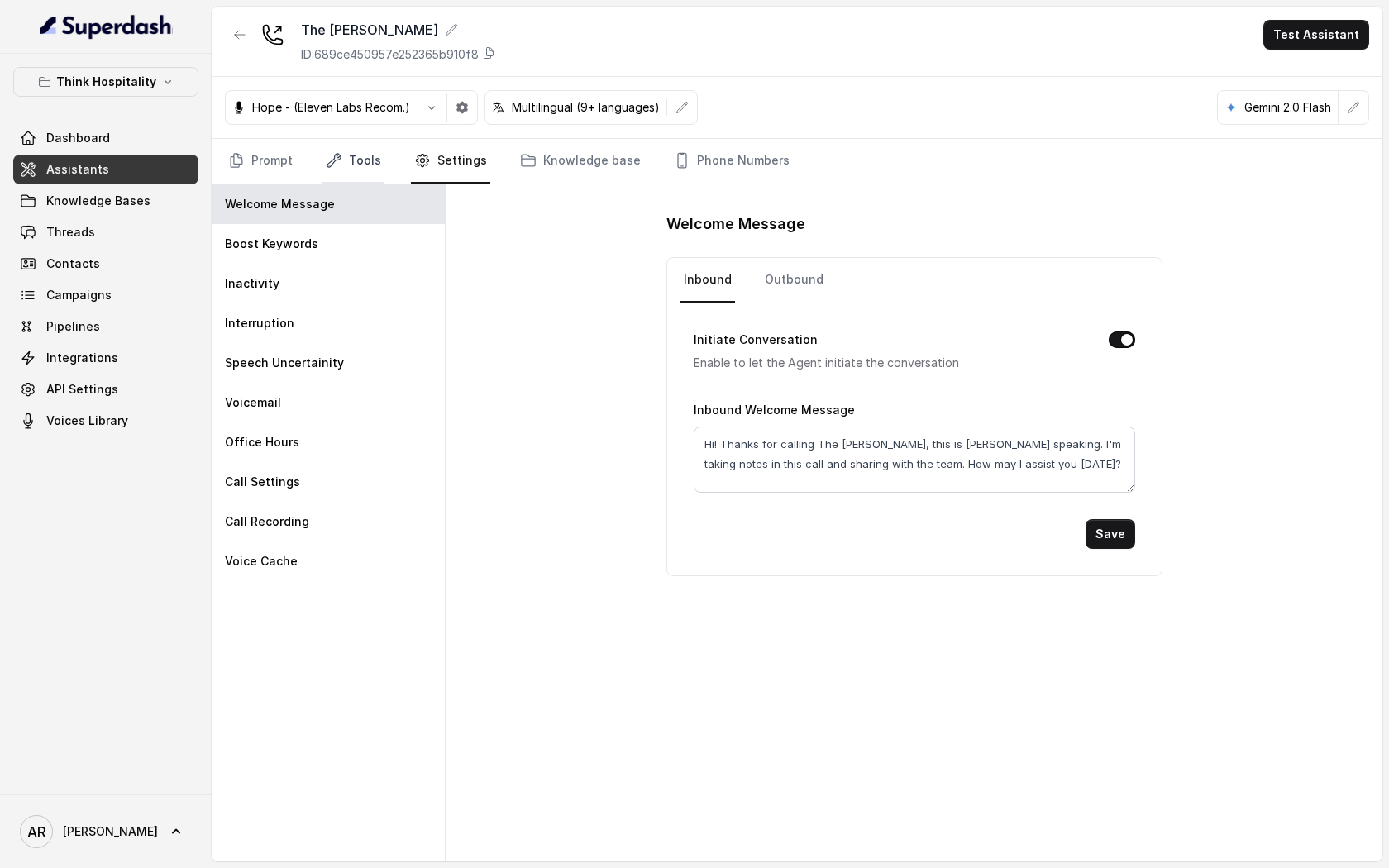
click at [378, 158] on link "Tools" at bounding box center [353, 161] width 62 height 45
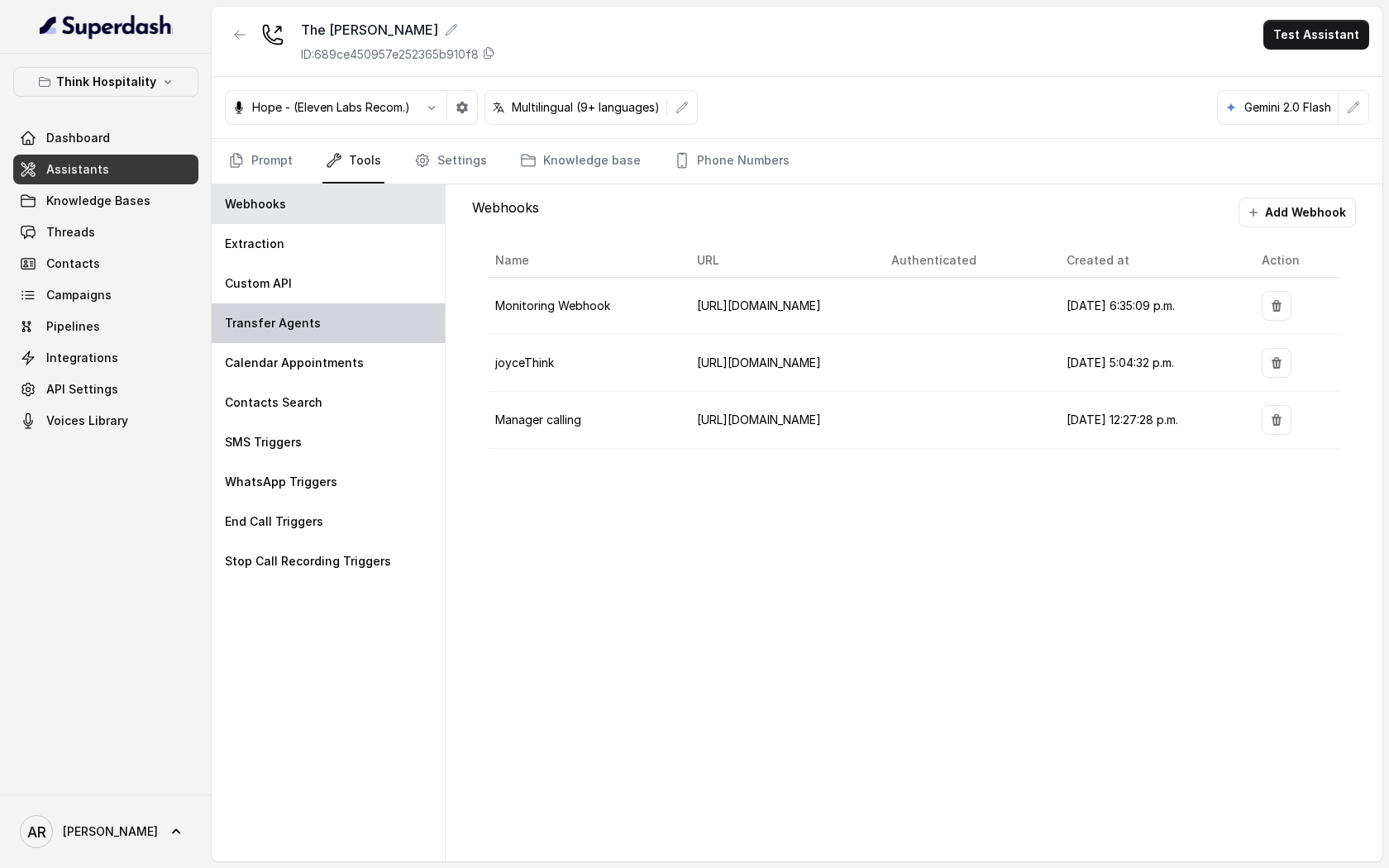
click at [376, 331] on div "Transfer Agents" at bounding box center [328, 323] width 233 height 40
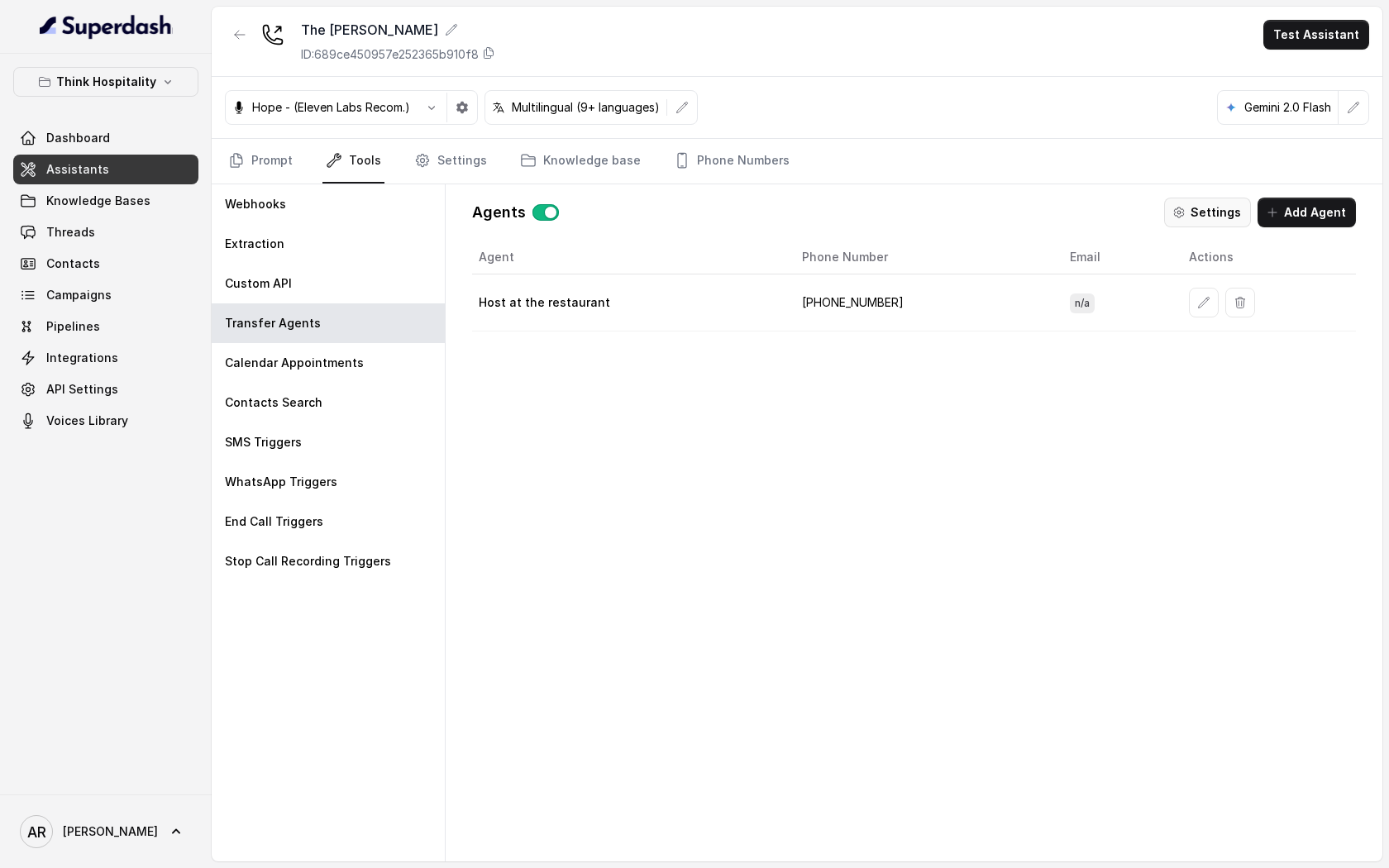
click at [1210, 217] on button "Settings" at bounding box center [1208, 213] width 87 height 30
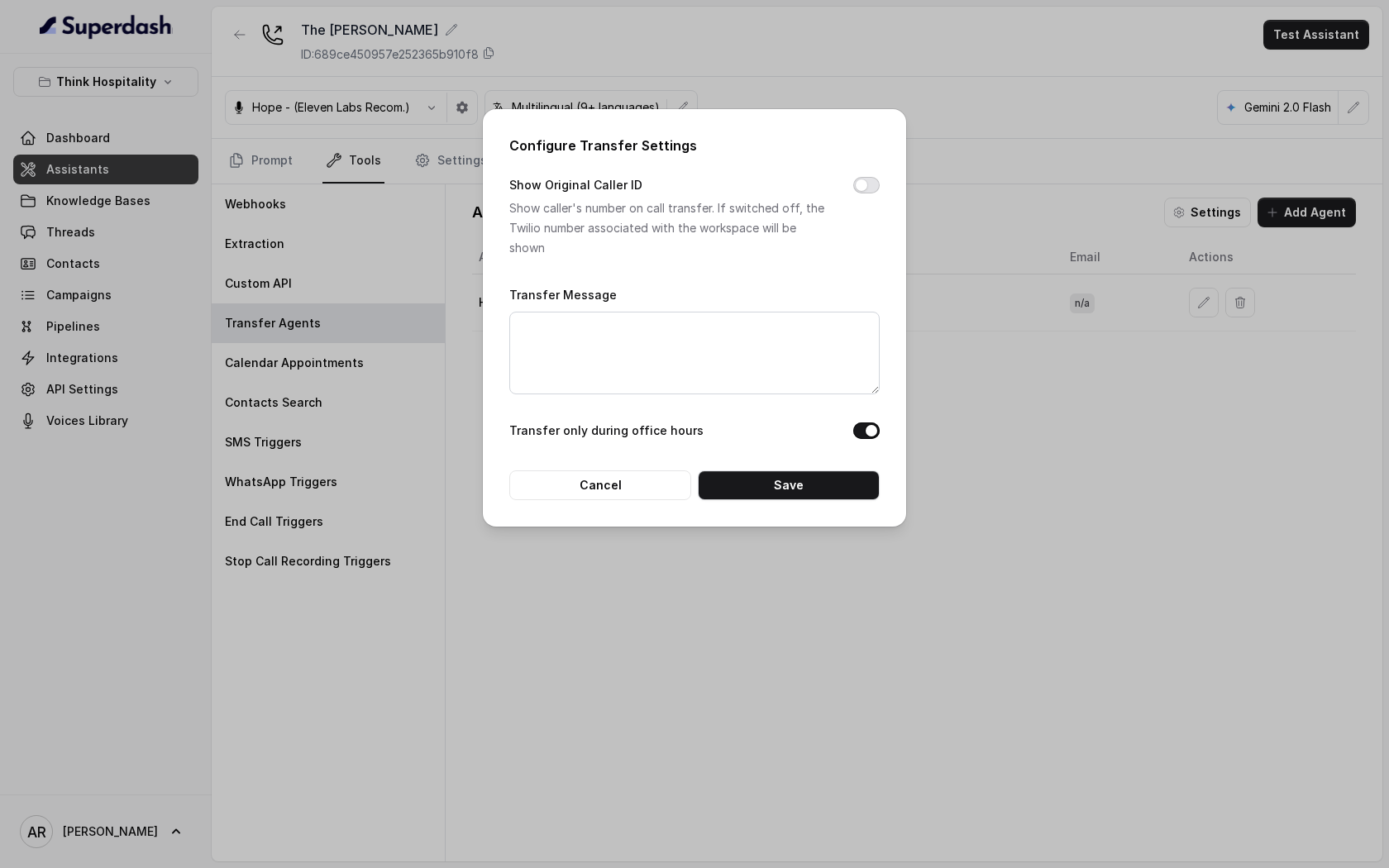
click at [869, 190] on button "Show Original Caller ID" at bounding box center [867, 185] width 26 height 17
click at [788, 493] on button "Save" at bounding box center [789, 486] width 182 height 30
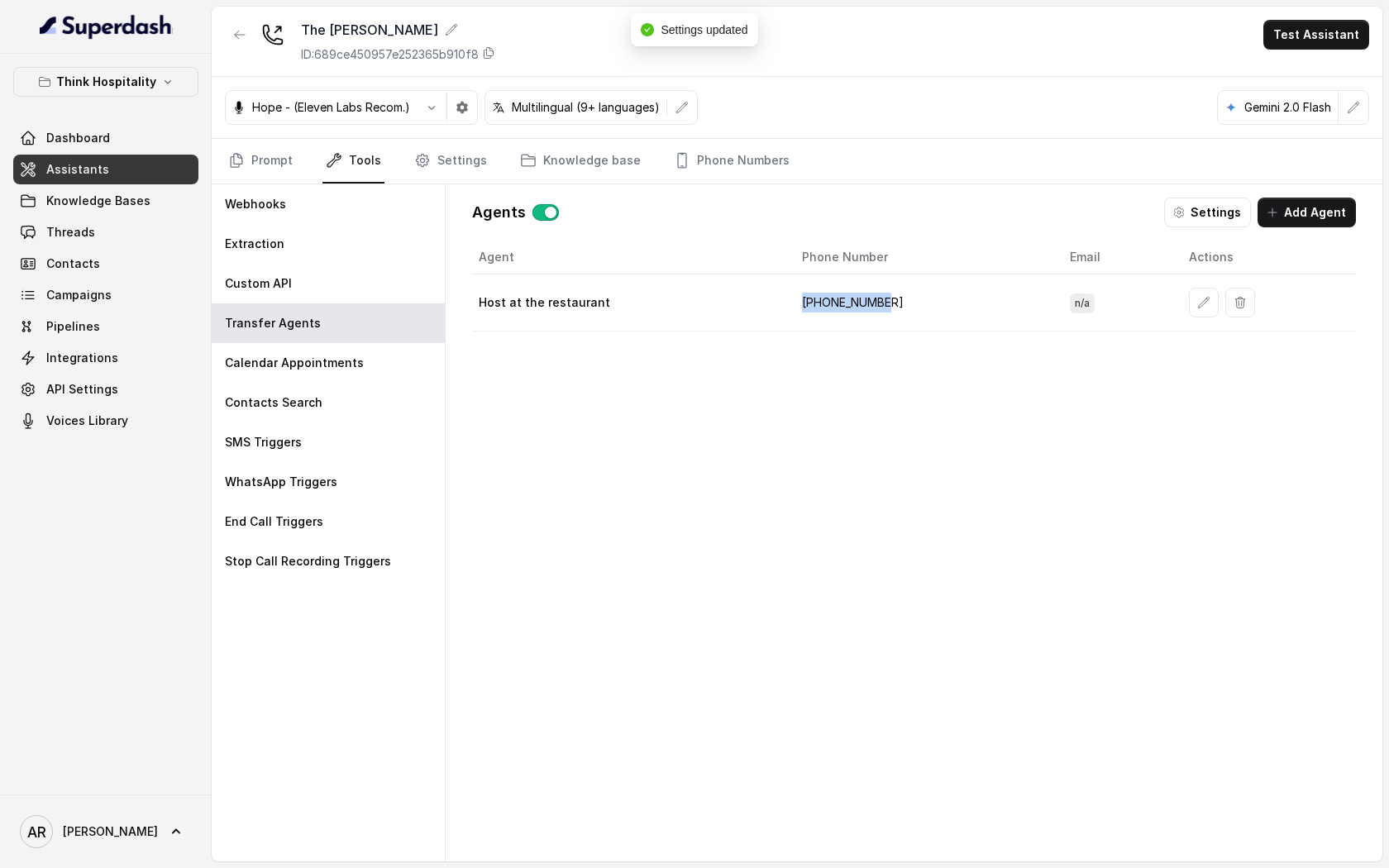
drag, startPoint x: 897, startPoint y: 304, endPoint x: 804, endPoint y: 293, distance: 93.6
click at [804, 293] on td "[PHONE_NUMBER]" at bounding box center [922, 303] width 268 height 57
copy td "[PHONE_NUMBER]"
click at [722, 280] on td "Host at the restaurant" at bounding box center [630, 303] width 317 height 57
click at [433, 163] on link "Settings" at bounding box center [451, 161] width 79 height 45
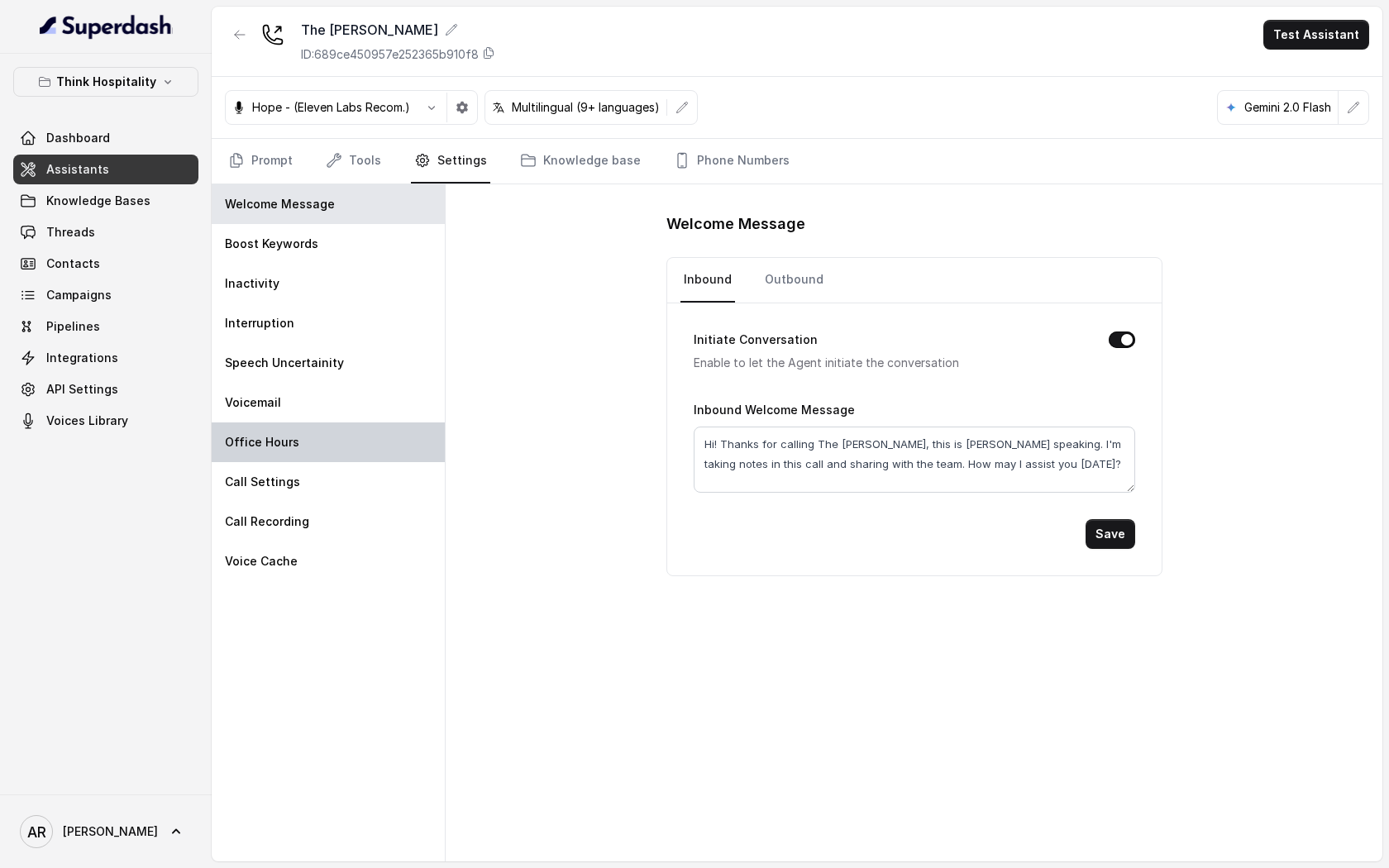
click at [341, 435] on div "Office Hours" at bounding box center [328, 442] width 233 height 40
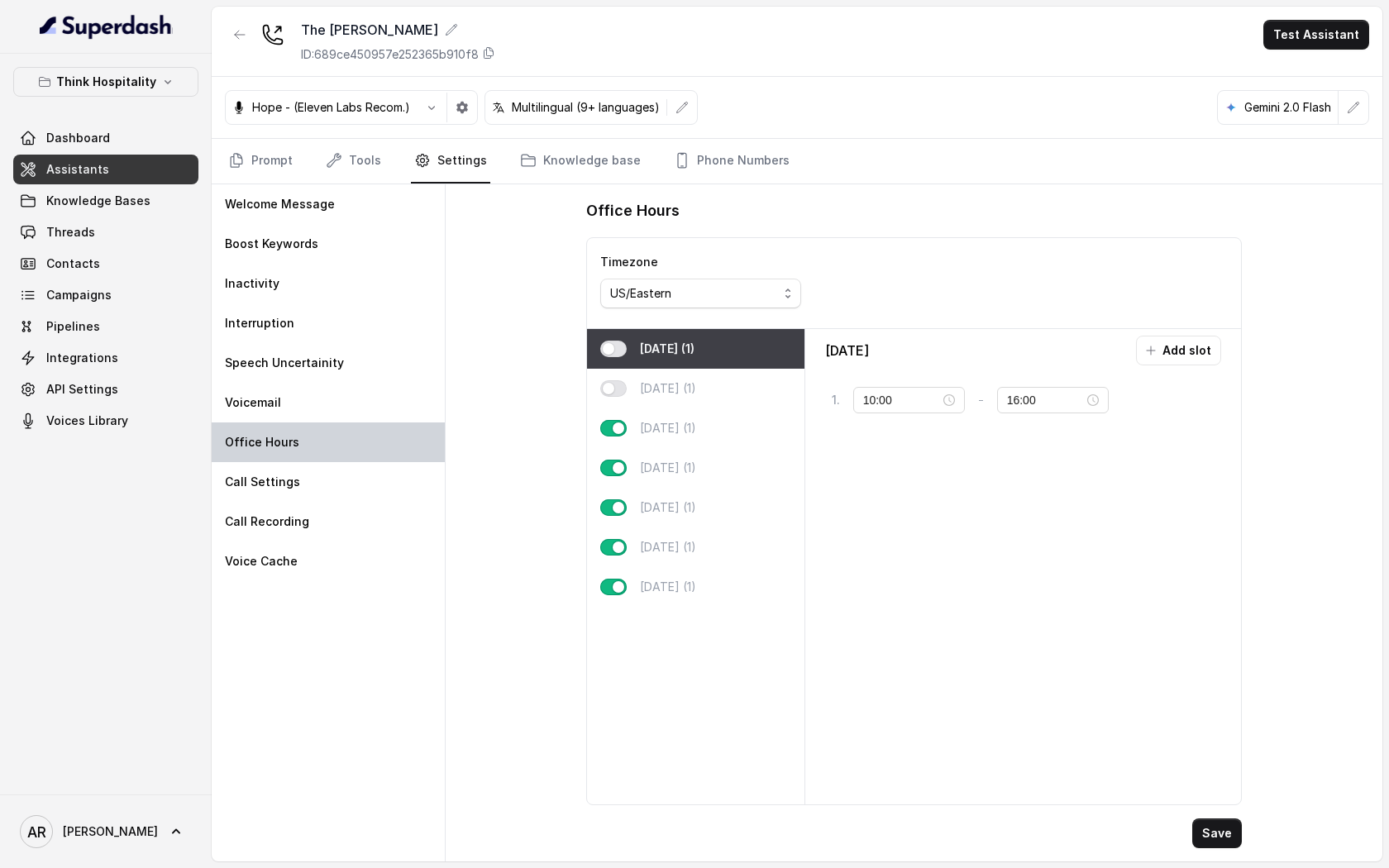
type input "04:00"
type input "04:01"
click at [694, 554] on p "[DATE] (1)" at bounding box center [668, 548] width 56 height 17
type input "18:30"
type input "22:30"
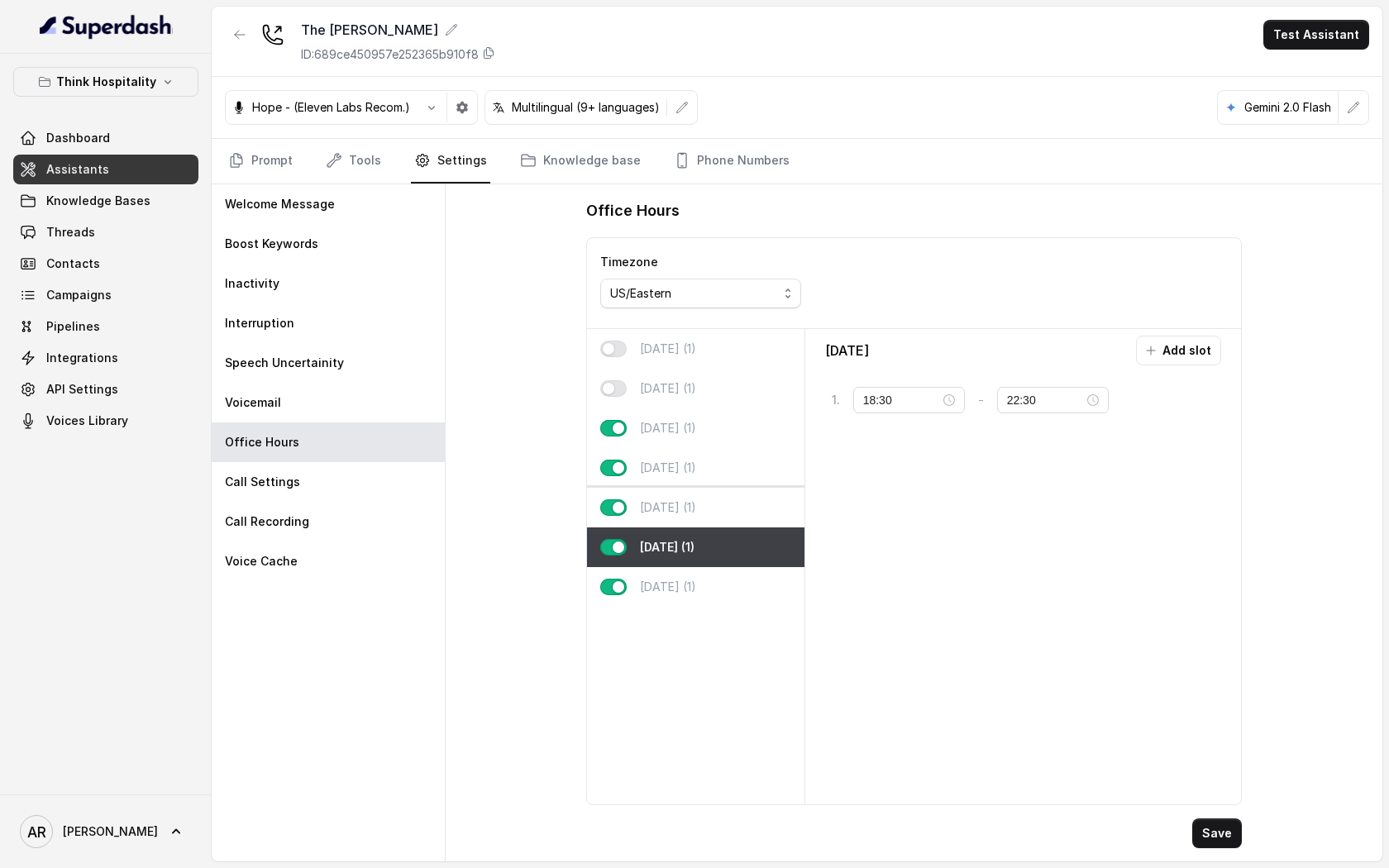
click at [696, 520] on div "[DATE] (1)" at bounding box center [695, 507] width 217 height 40
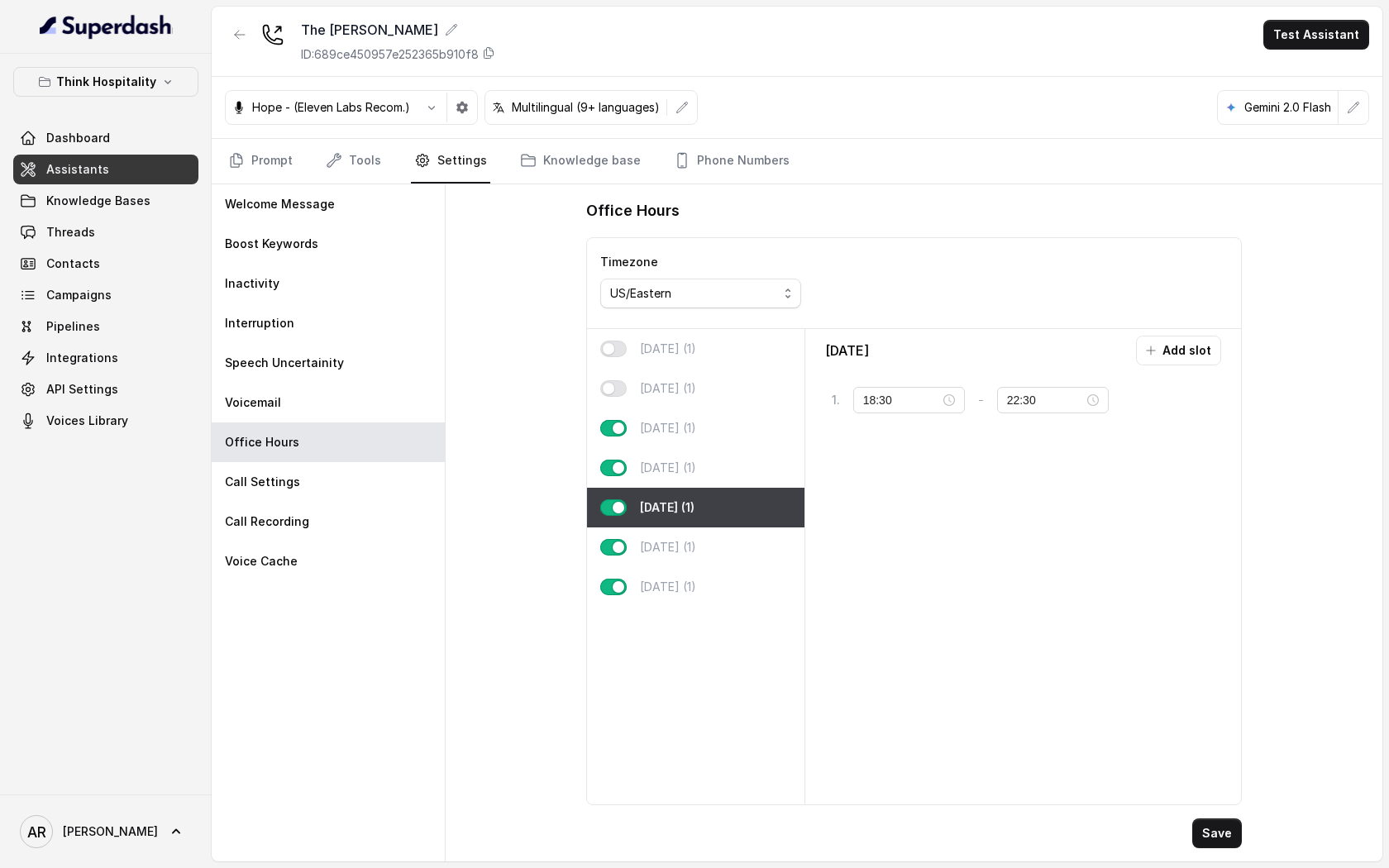
click at [238, 59] on div at bounding box center [240, 41] width 30 height 43
click at [239, 35] on icon "button" at bounding box center [239, 34] width 13 height 13
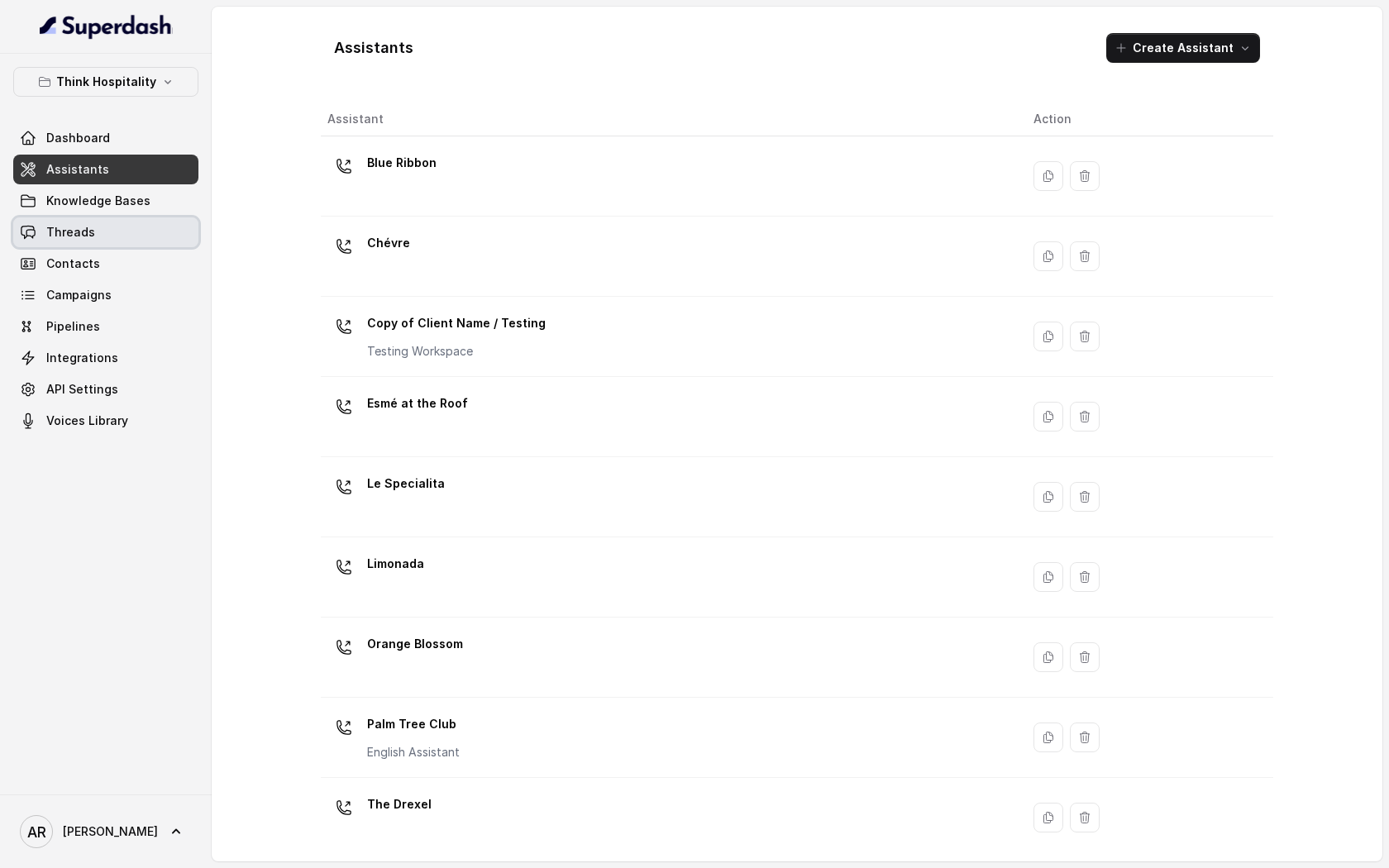
click at [170, 234] on link "Threads" at bounding box center [106, 232] width 185 height 30
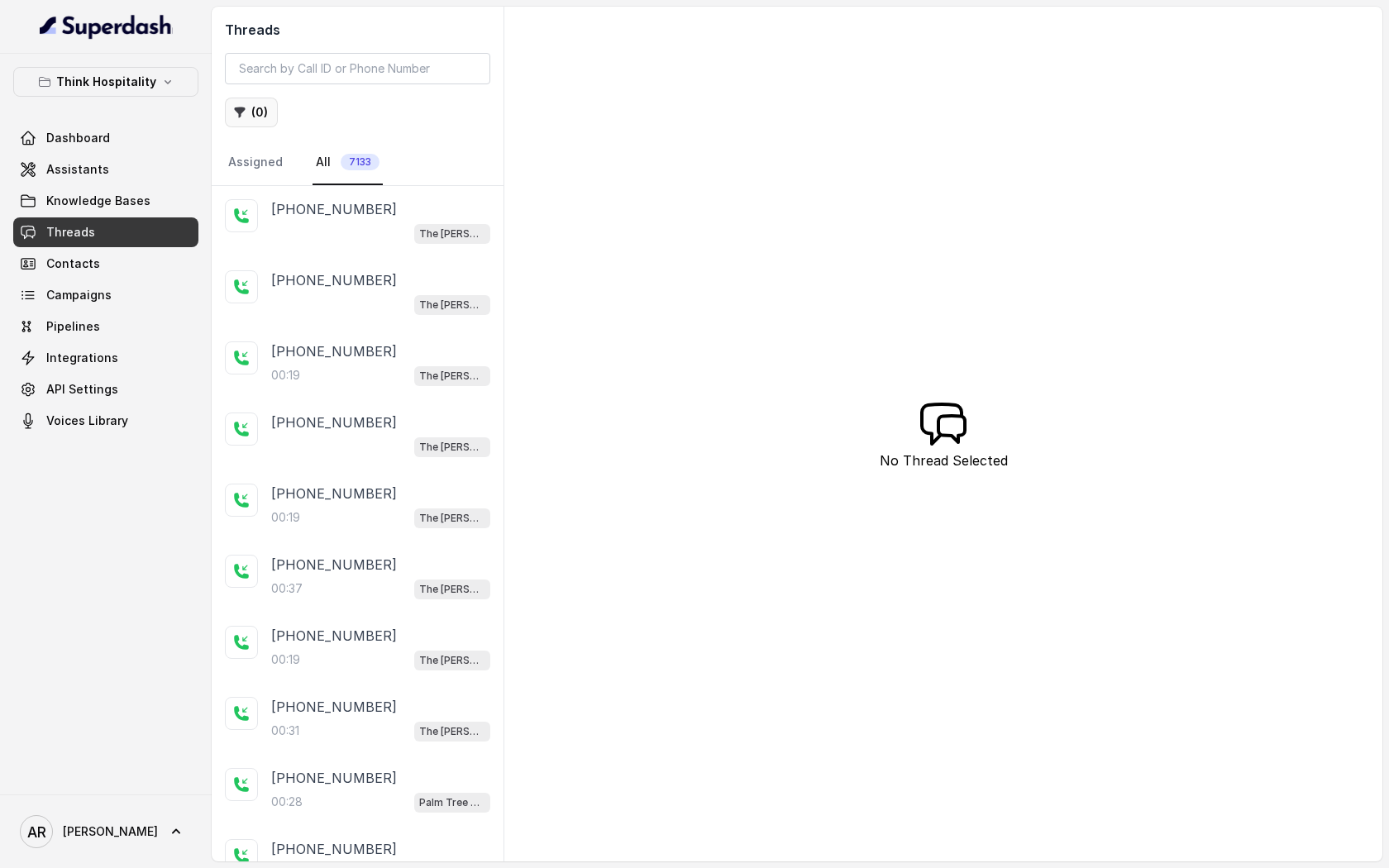
click at [266, 119] on button "( 0 )" at bounding box center [252, 113] width 53 height 30
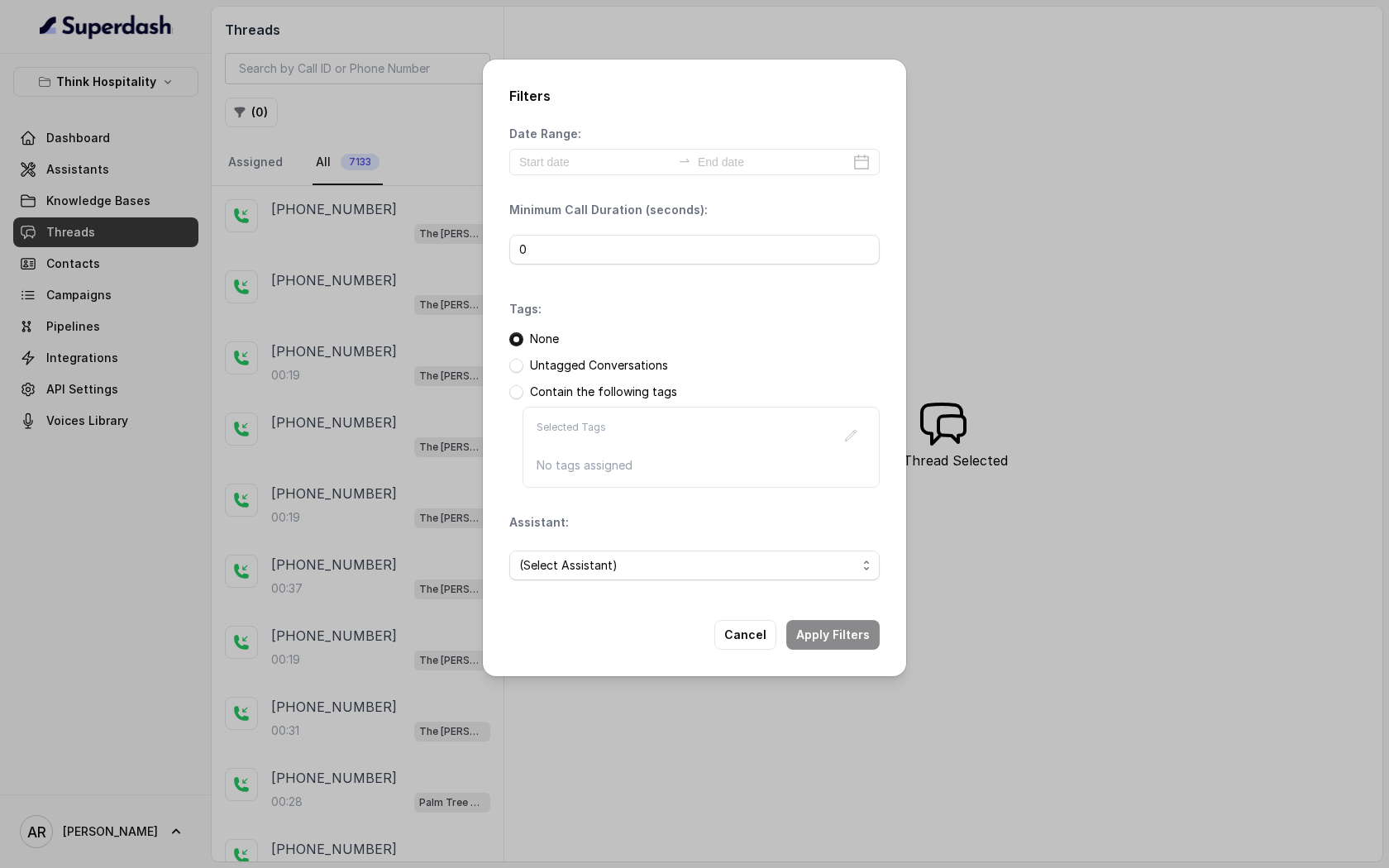
click at [544, 175] on div "Date Range: Minimum Call Duration (seconds): 0 Tags: None Untagged Conversation…" at bounding box center [694, 360] width 371 height 468
click at [546, 171] on input at bounding box center [595, 162] width 152 height 18
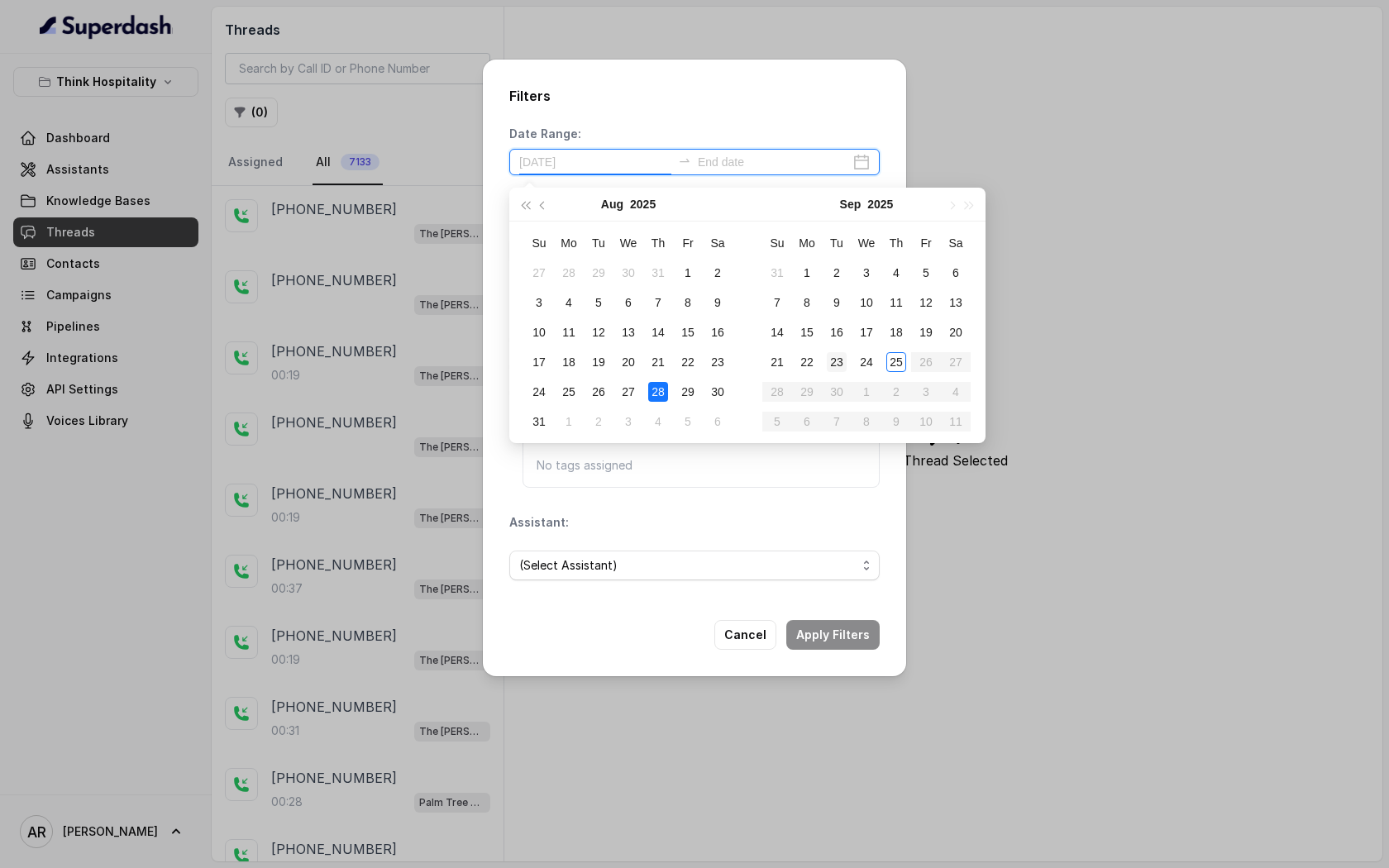
type input "[DATE]"
click at [907, 353] on td "25" at bounding box center [897, 363] width 30 height 30
type input "[DATE]"
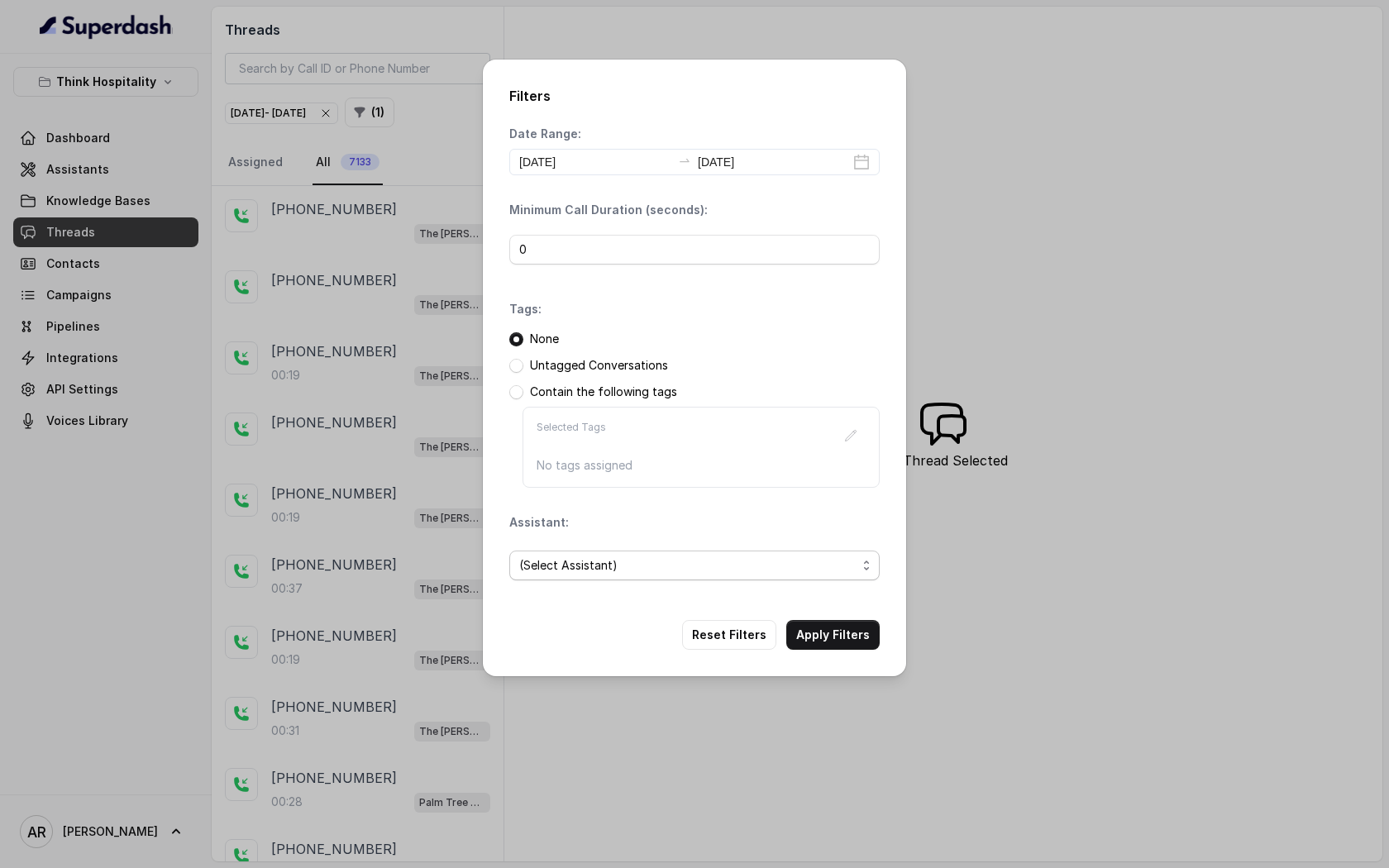
click at [770, 574] on span "(Select Assistant)" at bounding box center [687, 565] width 337 height 20
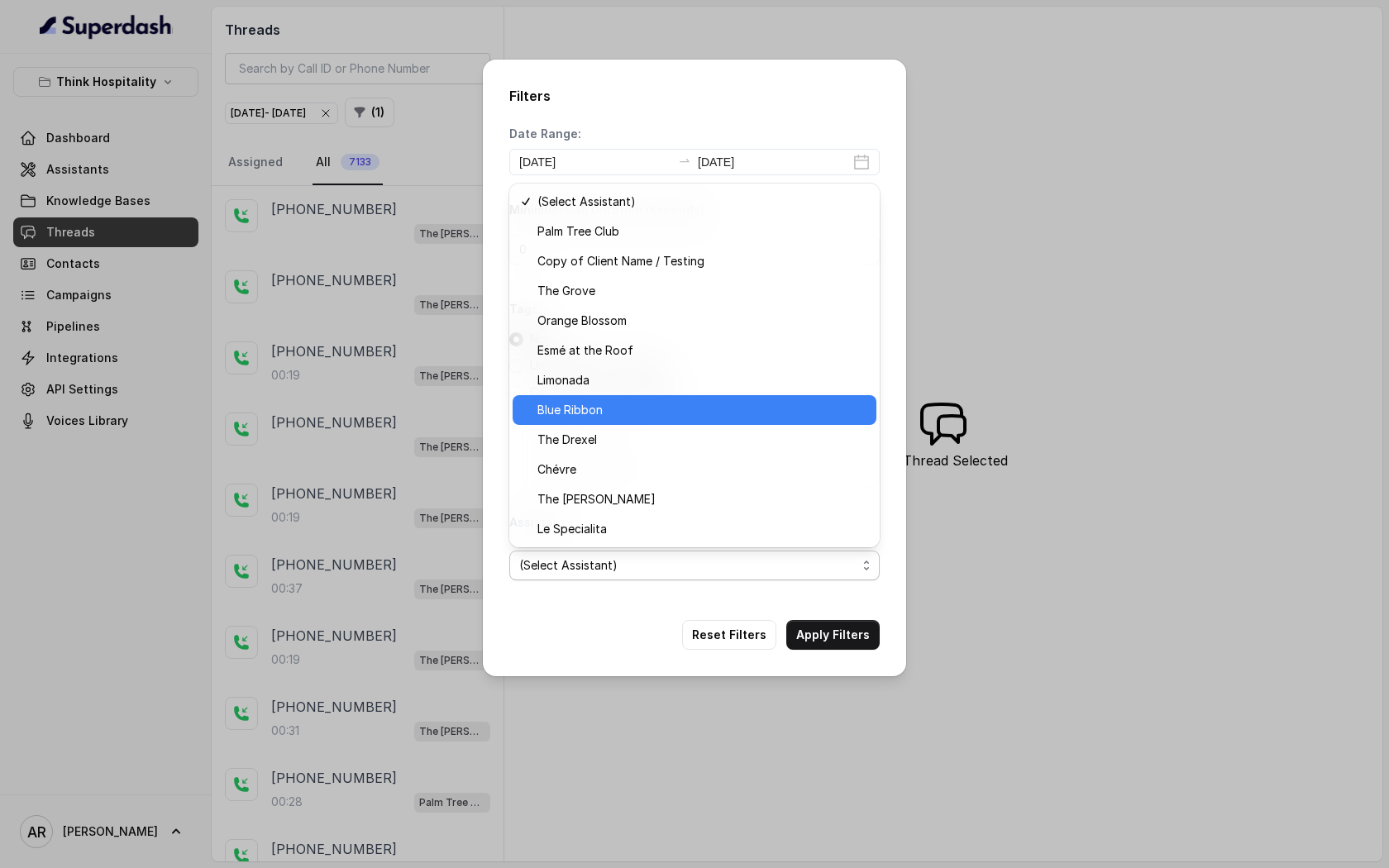
click at [704, 408] on span "Blue Ribbon" at bounding box center [702, 410] width 329 height 20
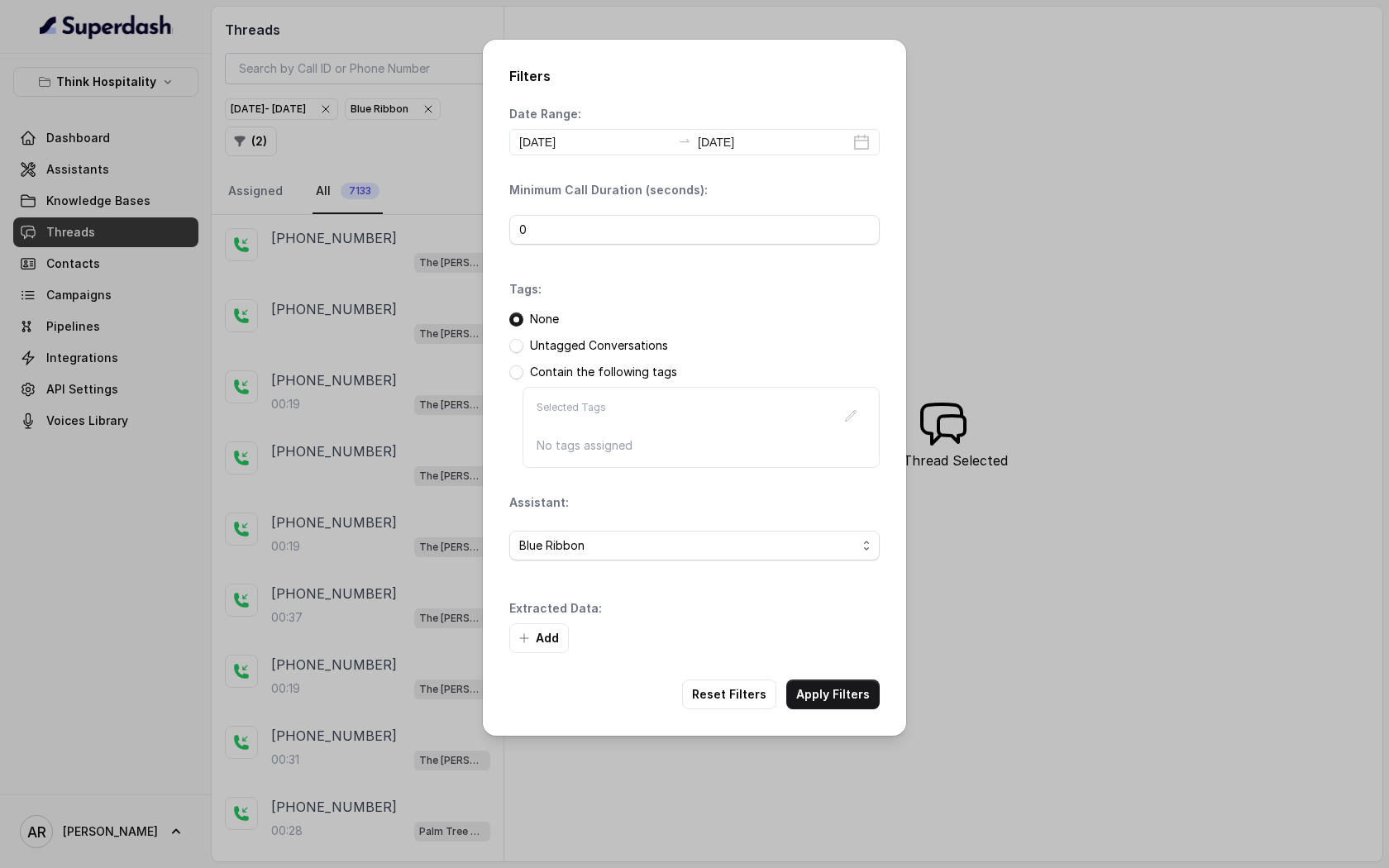
click at [819, 644] on div "Add" at bounding box center [694, 638] width 371 height 30
click at [841, 690] on button "Apply Filters" at bounding box center [833, 695] width 93 height 30
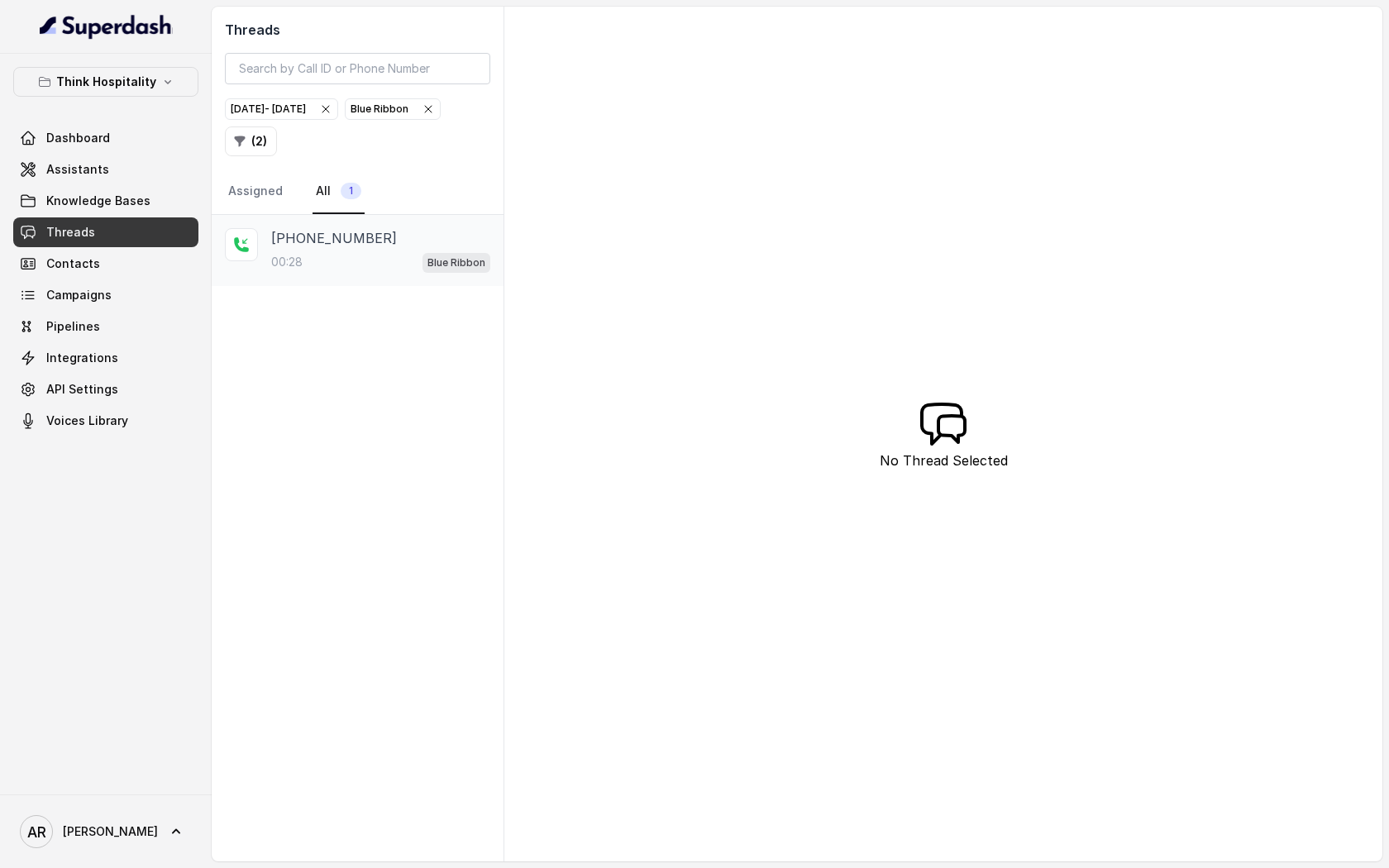
click at [412, 253] on div "00:28 Blue Ribbon" at bounding box center [380, 262] width 219 height 21
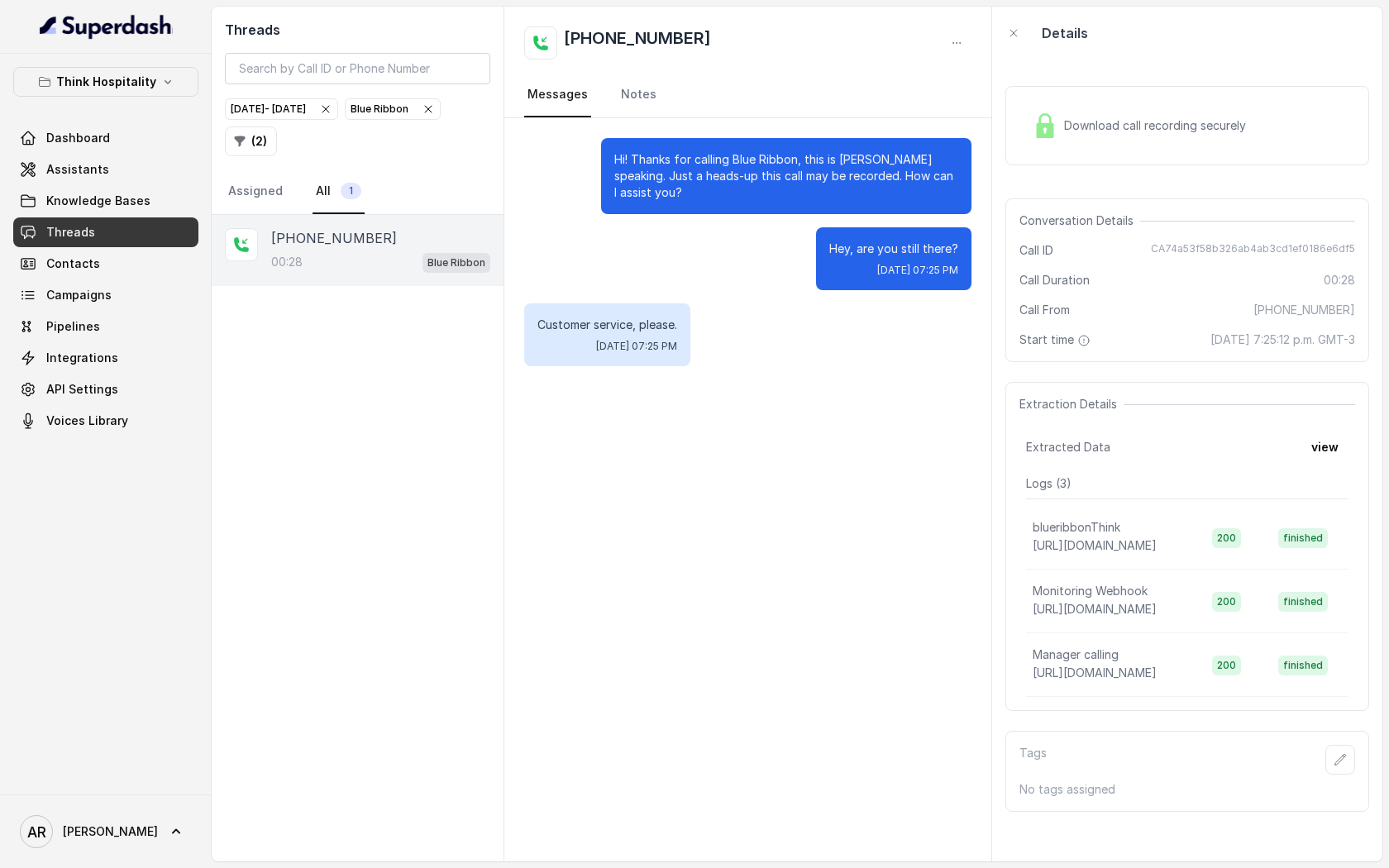
click at [1009, 116] on div "Download call recording securely" at bounding box center [1187, 126] width 364 height 79
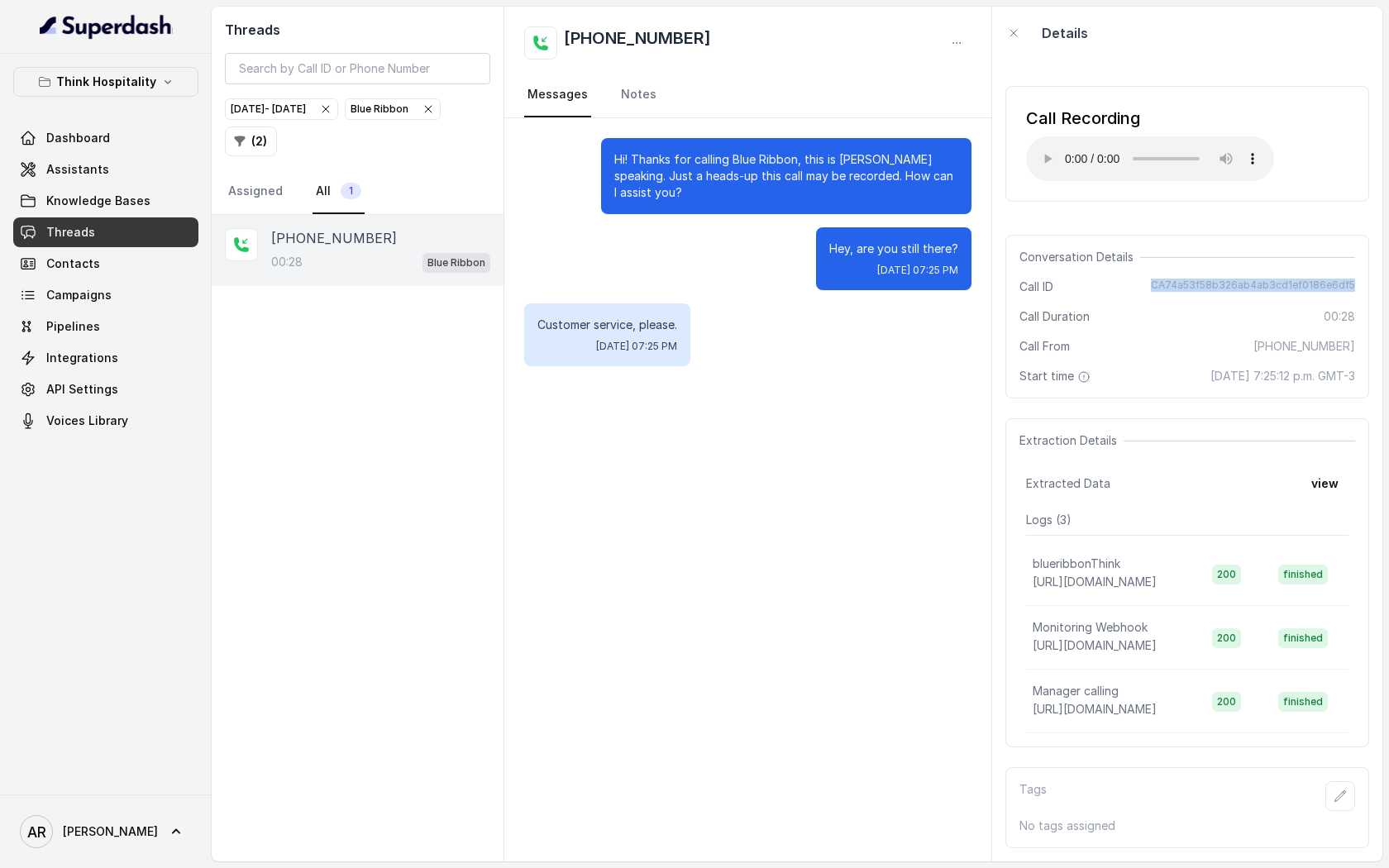
drag, startPoint x: 1158, startPoint y: 287, endPoint x: 1374, endPoint y: 292, distance: 216.1
click at [1374, 292] on div "Call Recording Your browser does not support the audio element. Conversation De…" at bounding box center [1187, 460] width 390 height 802
copy span "CA74a53f58b326ab4ab3cd1ef0186e6df5"
click at [422, 116] on icon "button" at bounding box center [428, 108] width 13 height 13
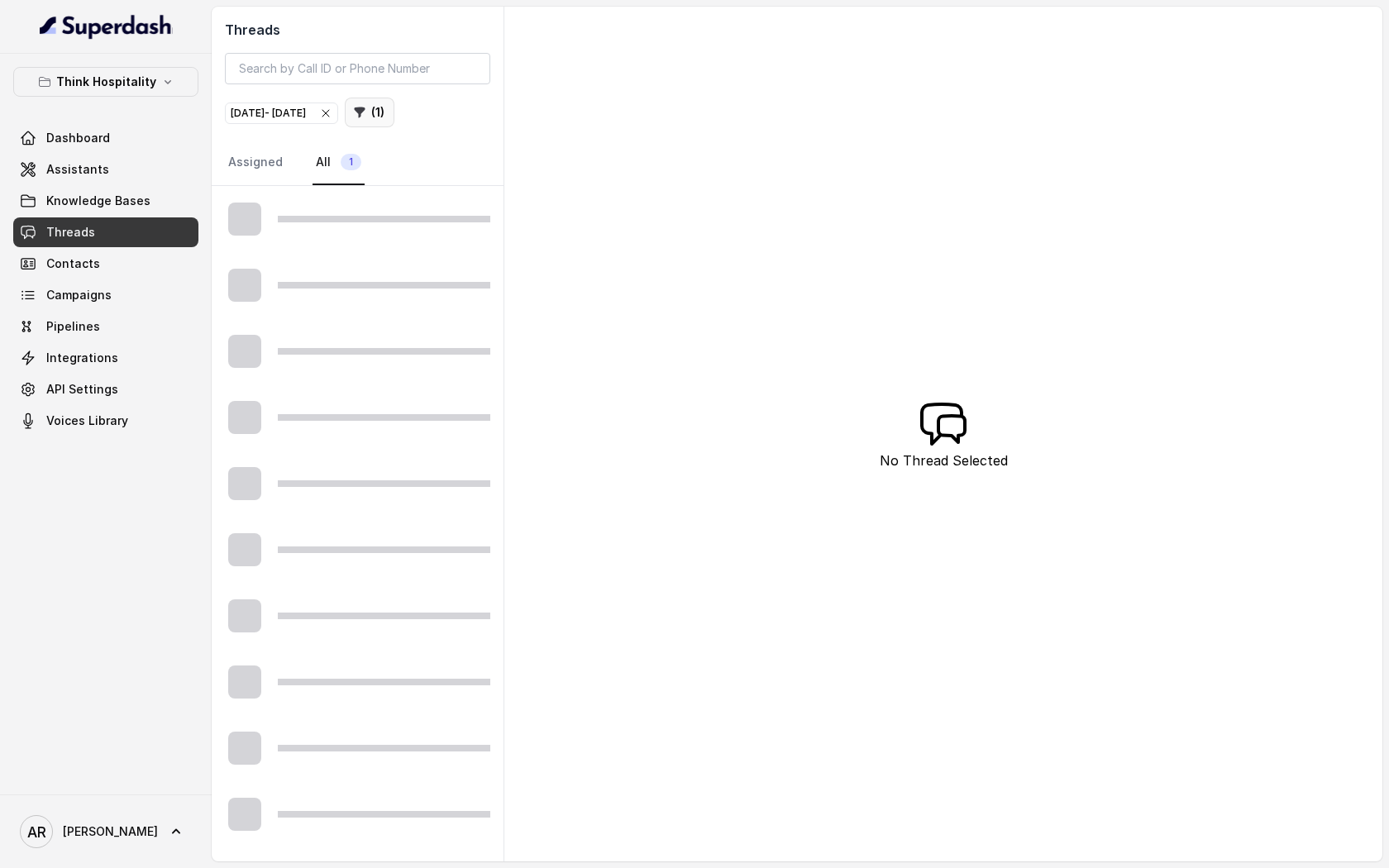
click at [394, 112] on button "( 1 )" at bounding box center [370, 113] width 49 height 30
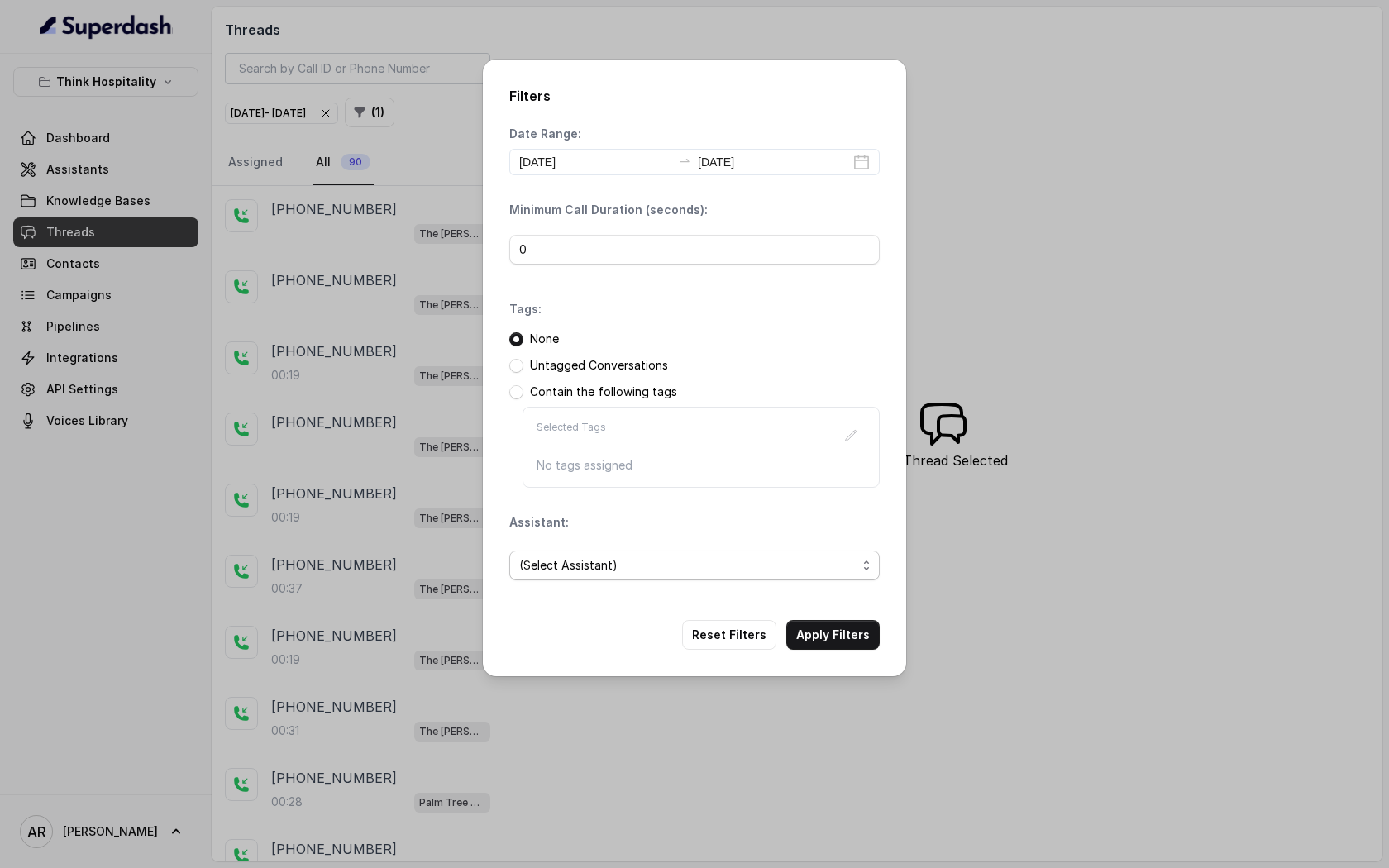
click at [768, 568] on span "(Select Assistant)" at bounding box center [687, 565] width 337 height 20
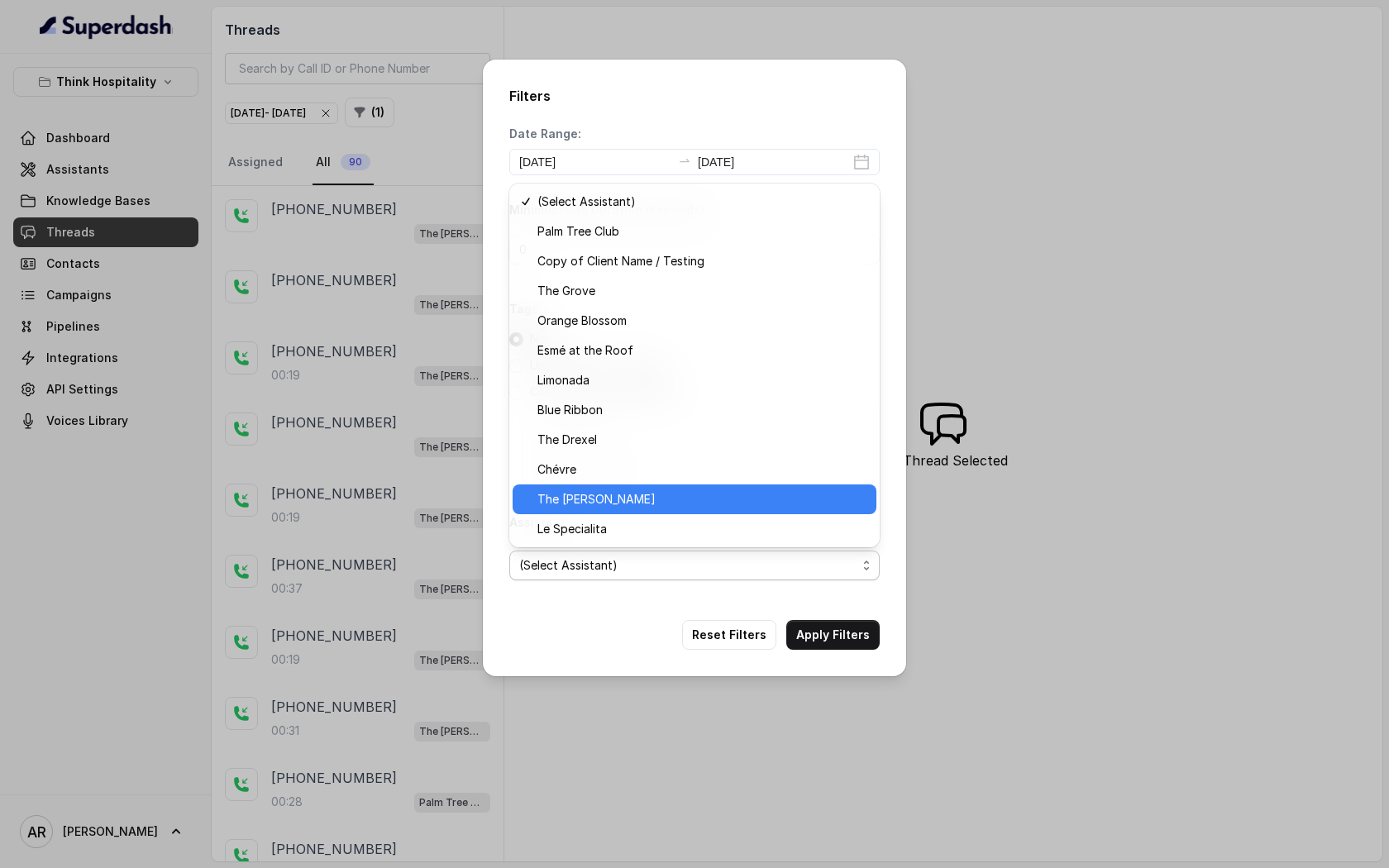
click at [650, 512] on div "The [PERSON_NAME]" at bounding box center [694, 500] width 364 height 30
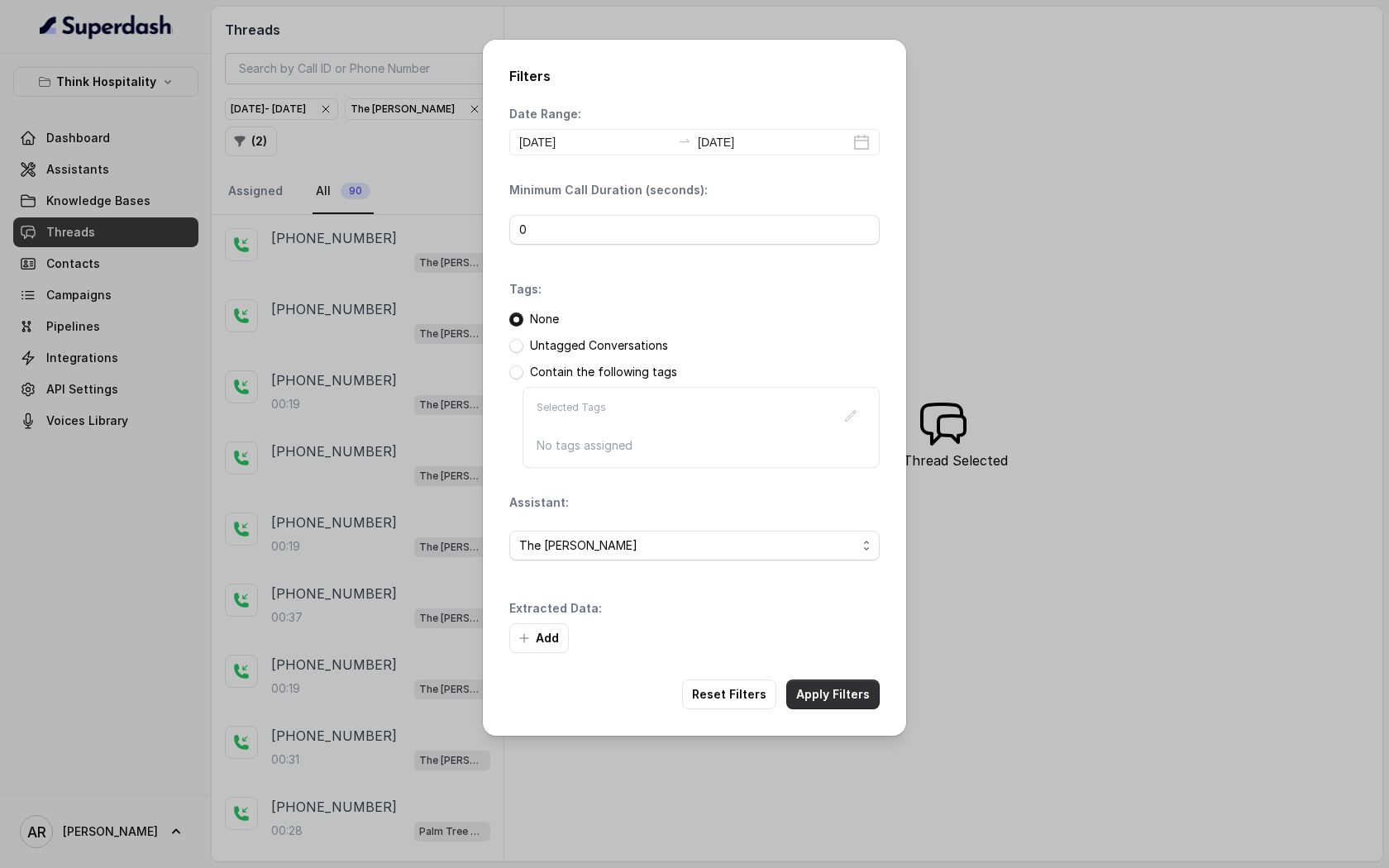
click at [839, 688] on button "Apply Filters" at bounding box center [833, 695] width 93 height 30
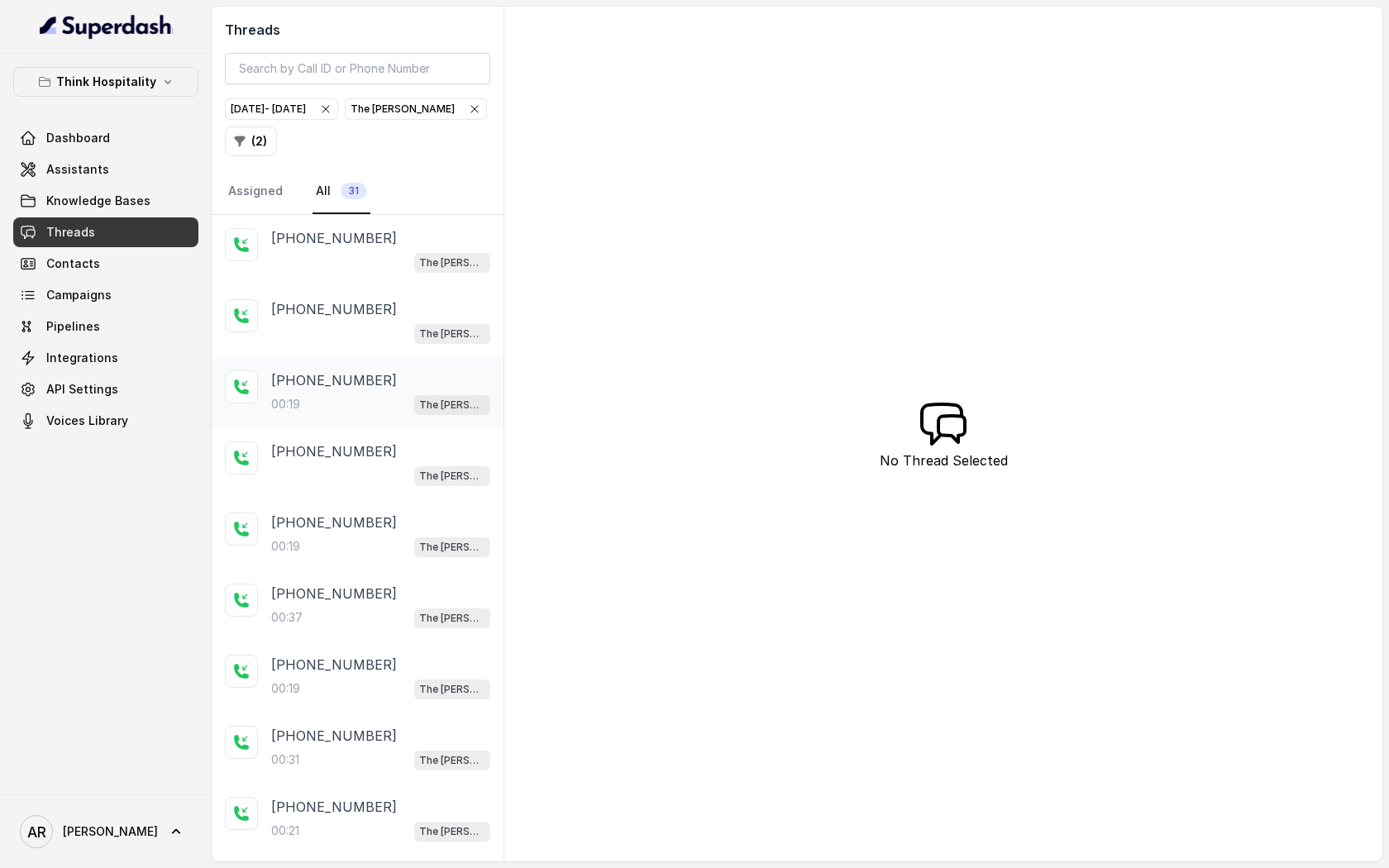
click at [402, 400] on div "00:19 The [PERSON_NAME]" at bounding box center [380, 404] width 219 height 21
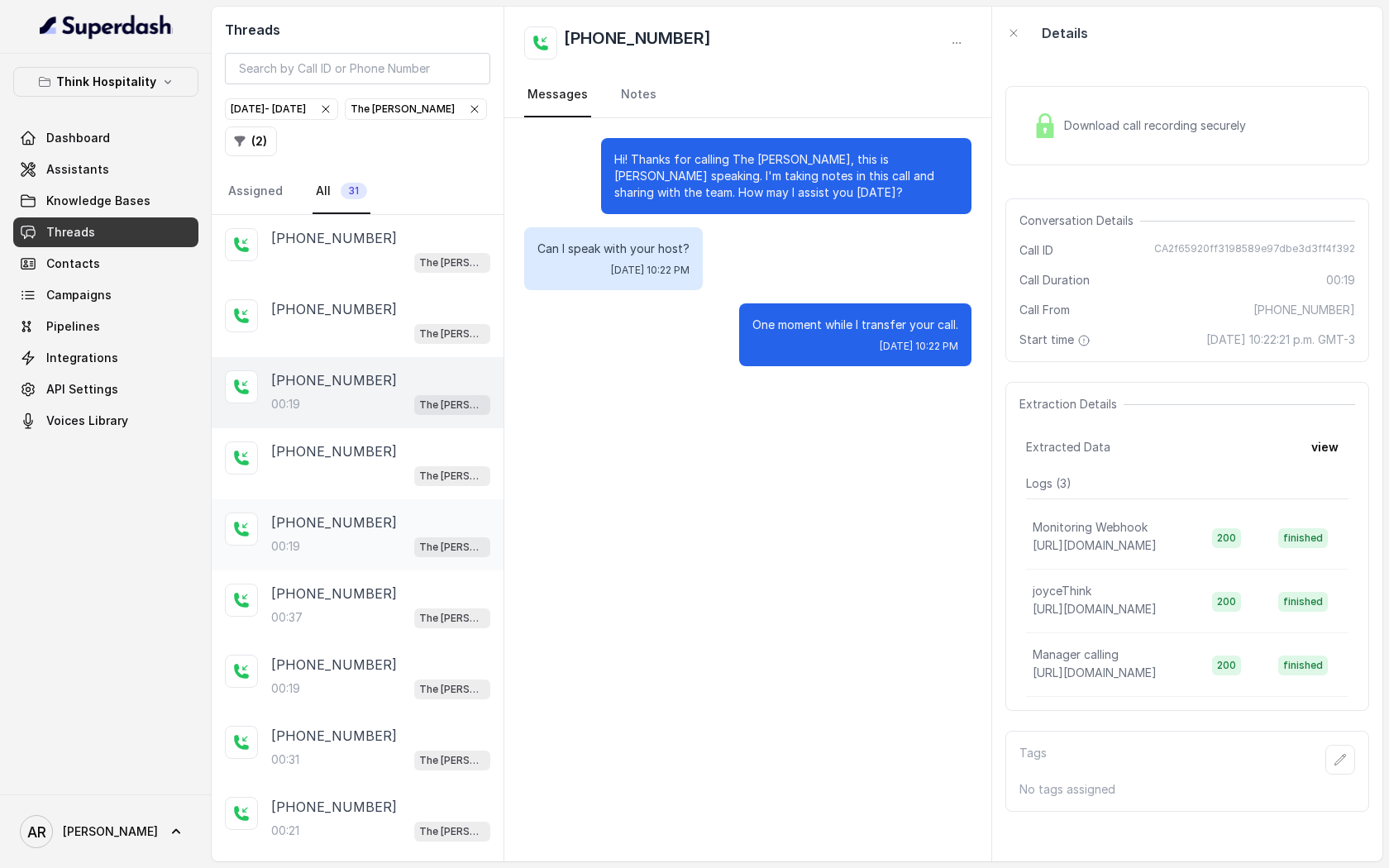
click at [423, 533] on div "[PHONE_NUMBER]:19 The [PERSON_NAME]" at bounding box center [380, 534] width 219 height 45
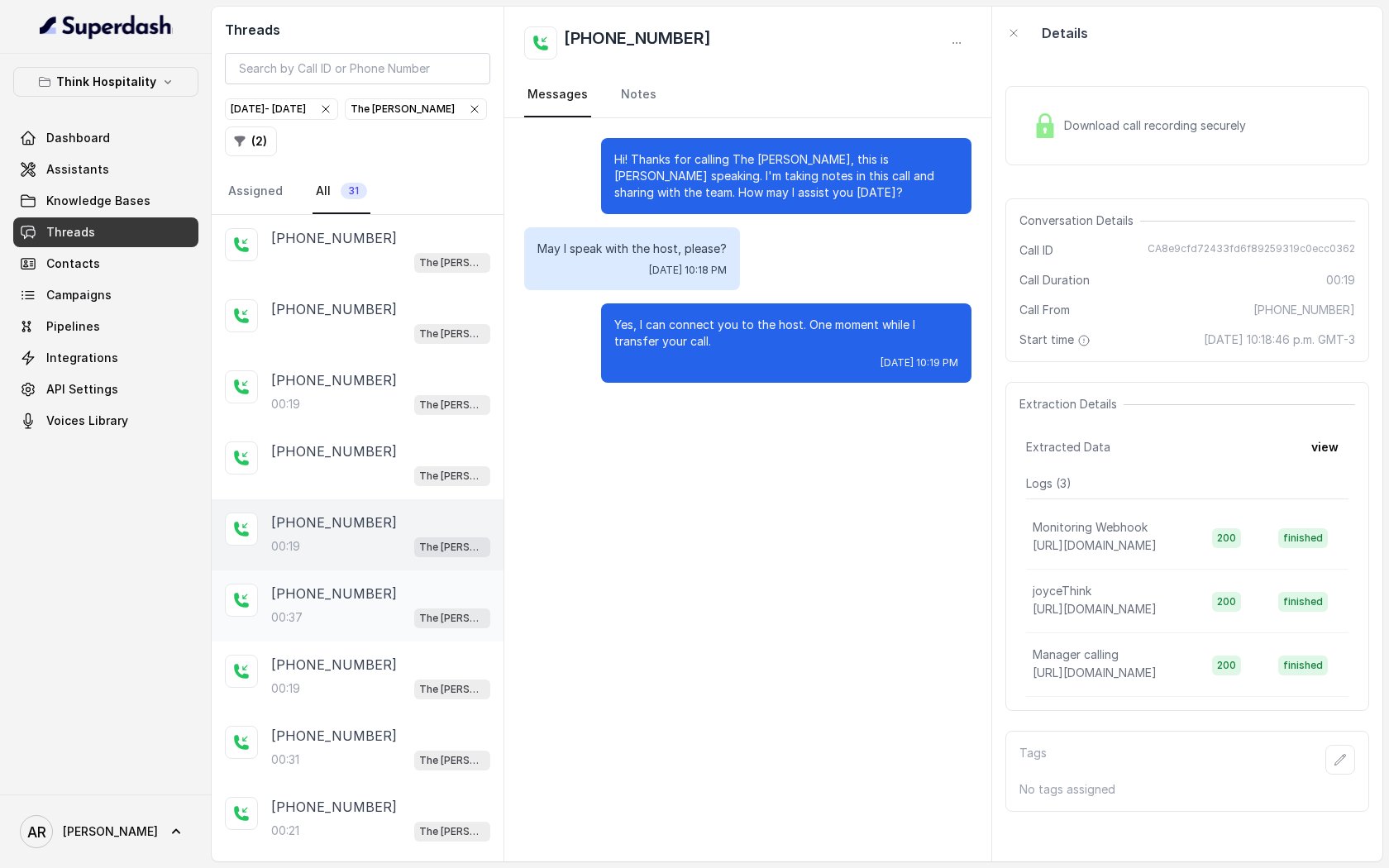
click at [397, 607] on div "00:37 The [PERSON_NAME]" at bounding box center [380, 618] width 219 height 21
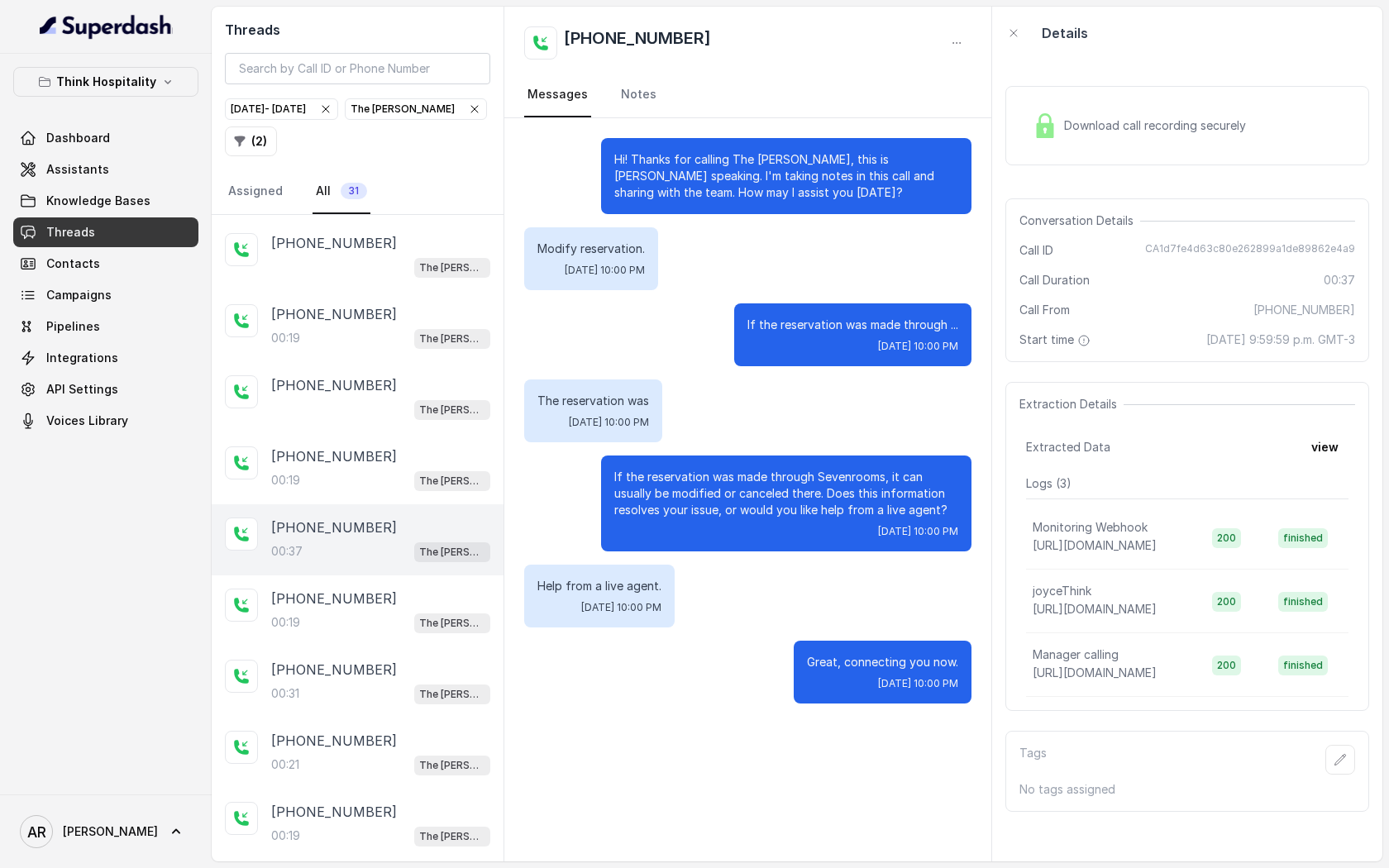
scroll to position [72, 0]
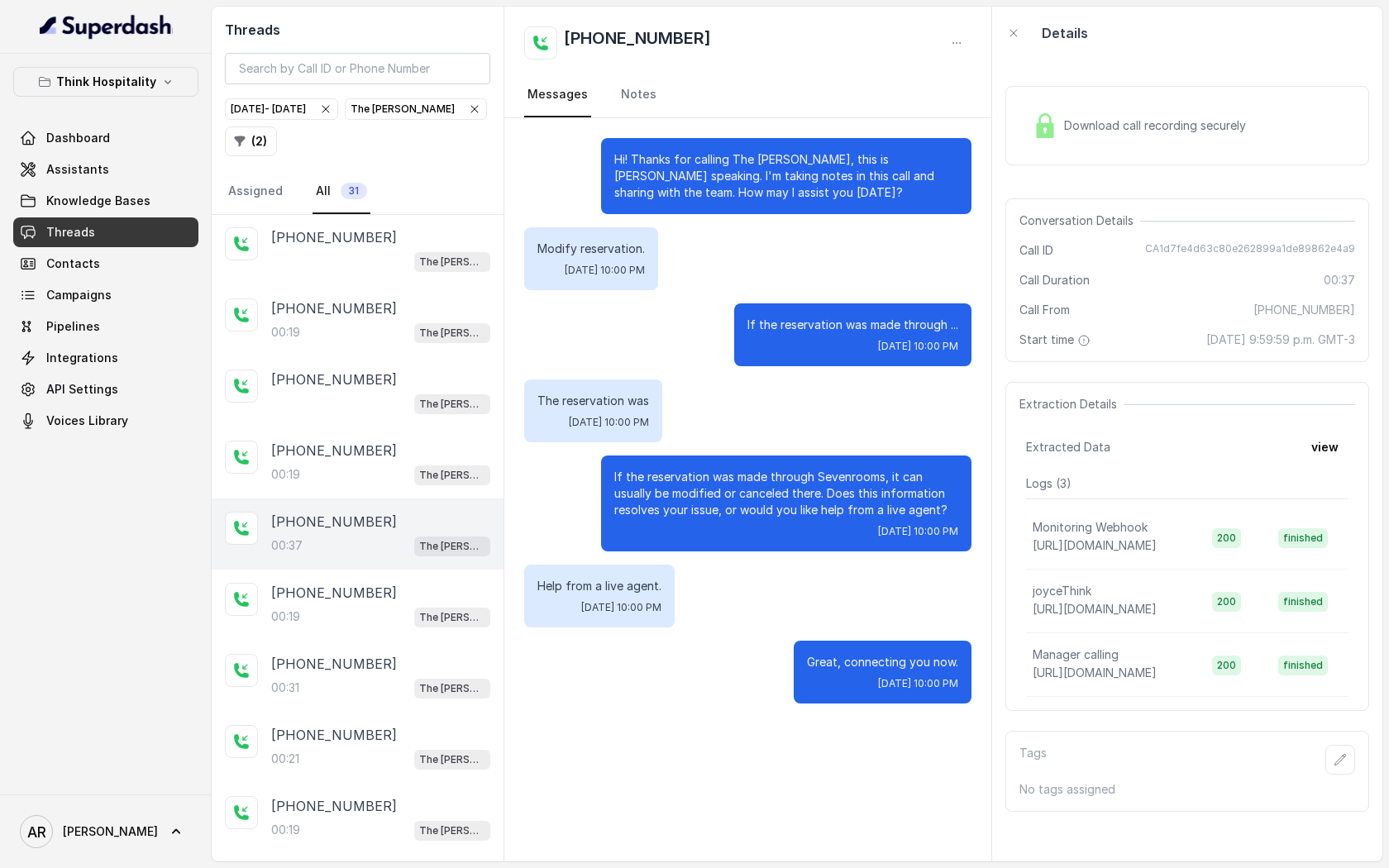
click at [397, 607] on div "00:19 The [PERSON_NAME]" at bounding box center [380, 617] width 219 height 21
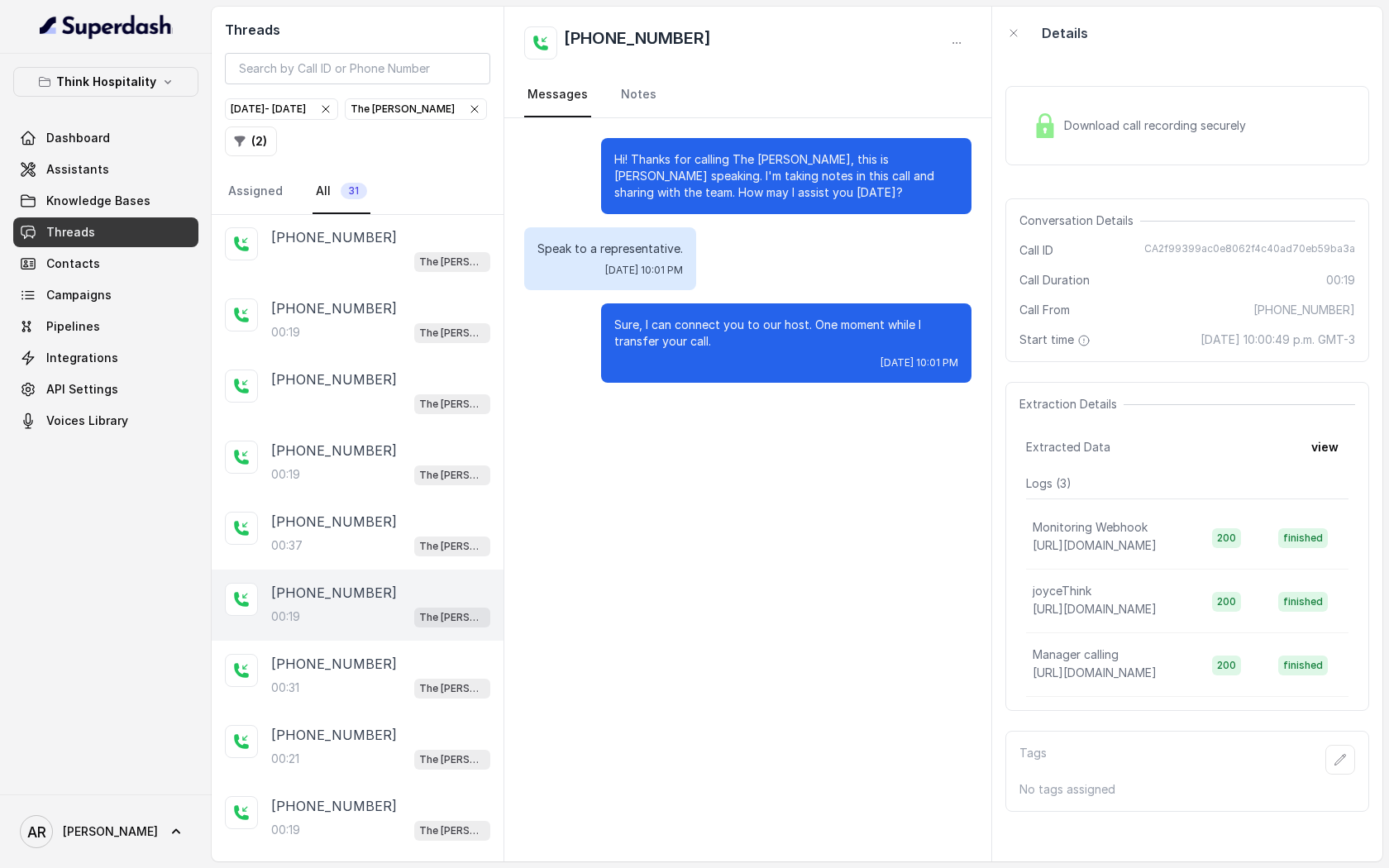
click at [384, 636] on div "[PHONE_NUMBER]:19 The [PERSON_NAME]" at bounding box center [358, 605] width 292 height 71
drag, startPoint x: 1150, startPoint y: 244, endPoint x: 1372, endPoint y: 253, distance: 222.2
click at [1372, 253] on div "Download call recording securely Conversation Details Call ID CA2f99399ac0e8062…" at bounding box center [1187, 460] width 390 height 802
copy span "CA2f99399ac0e8062f4c40ad70eb59ba3a"
click at [350, 117] on div "The [PERSON_NAME]" at bounding box center [415, 109] width 130 height 17
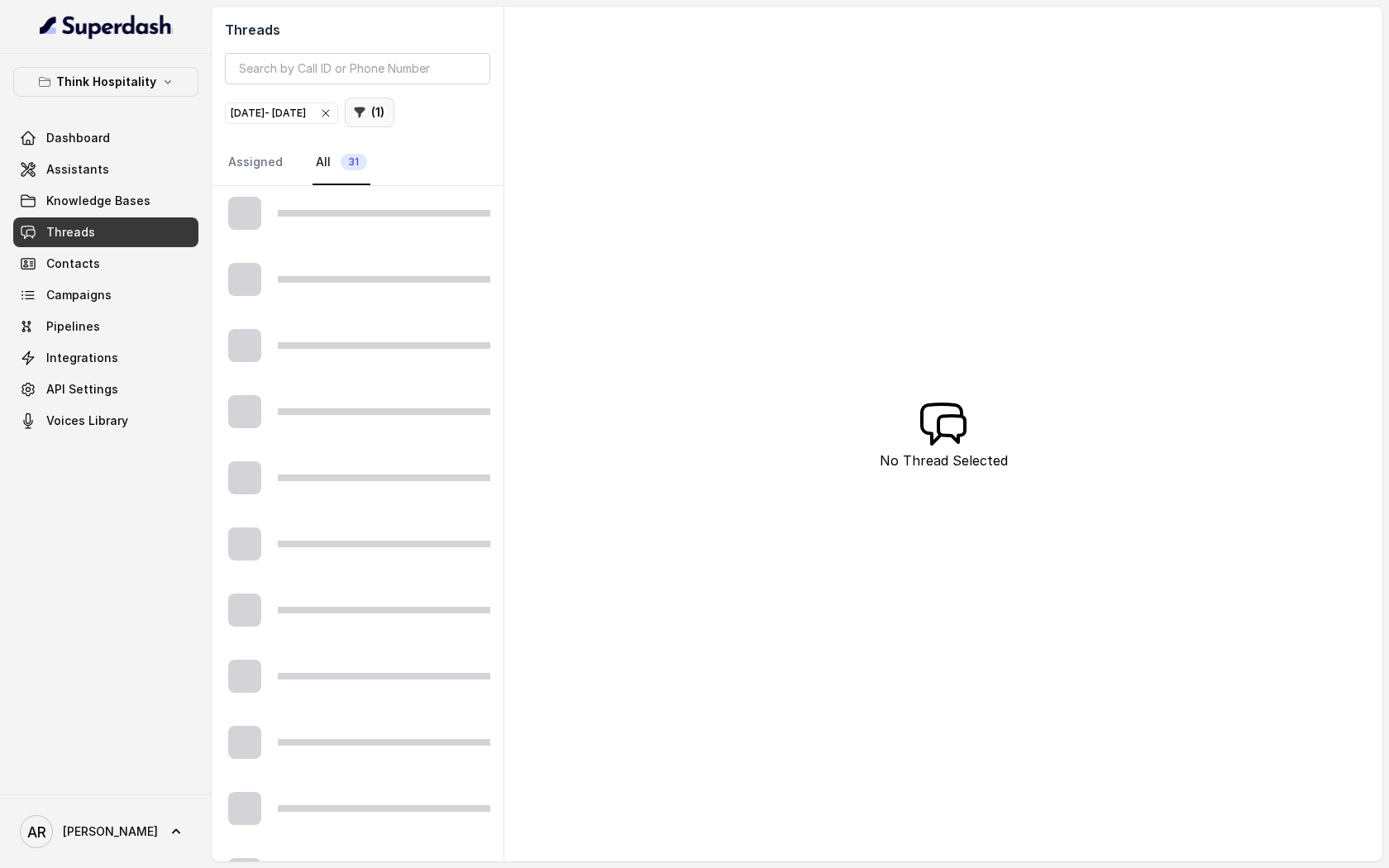
click at [394, 113] on button "( 1 )" at bounding box center [370, 113] width 49 height 30
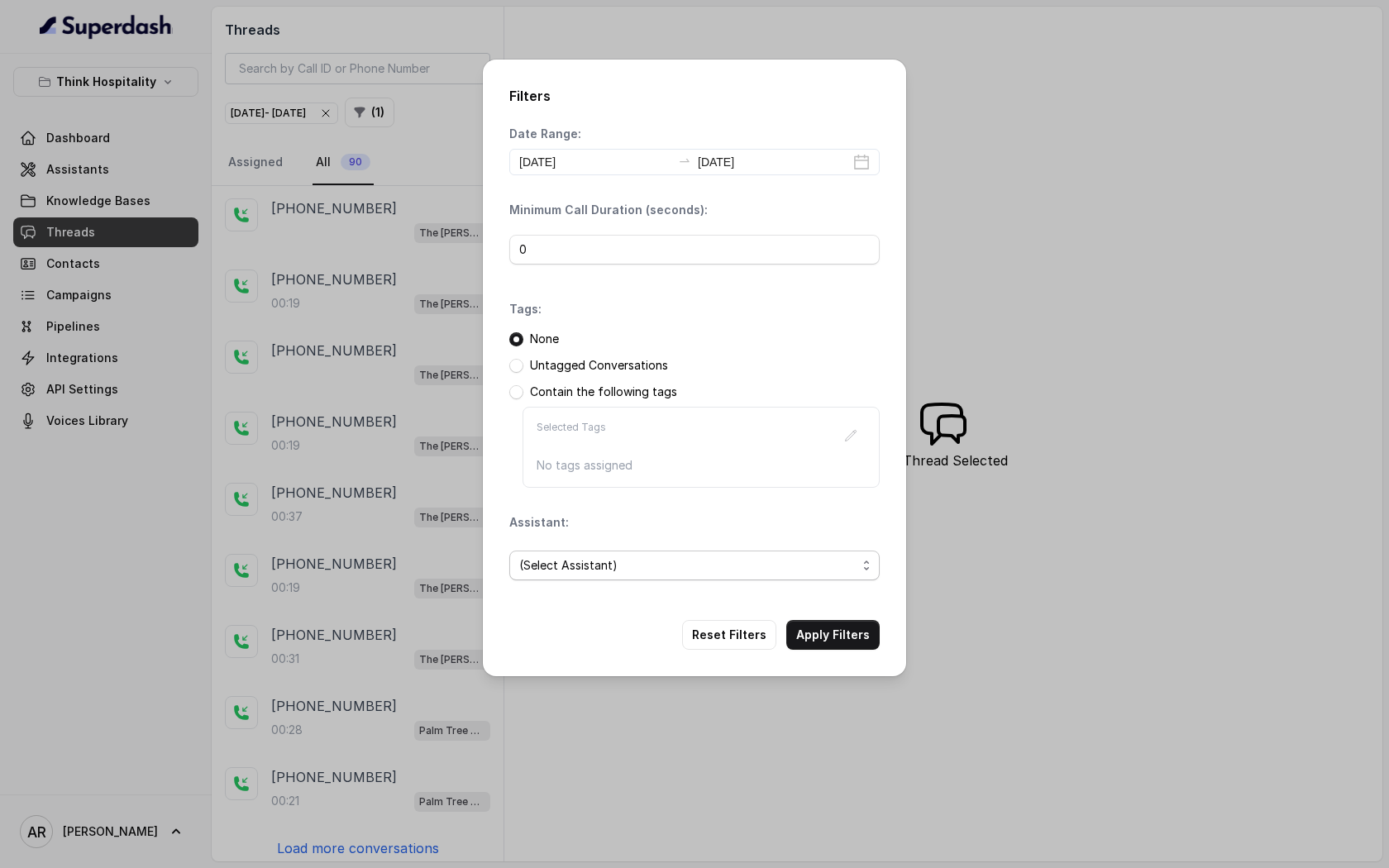
click at [640, 581] on div "(Select Assistant)" at bounding box center [694, 566] width 371 height 56
click at [655, 554] on span "(Select Assistant)" at bounding box center [694, 566] width 371 height 30
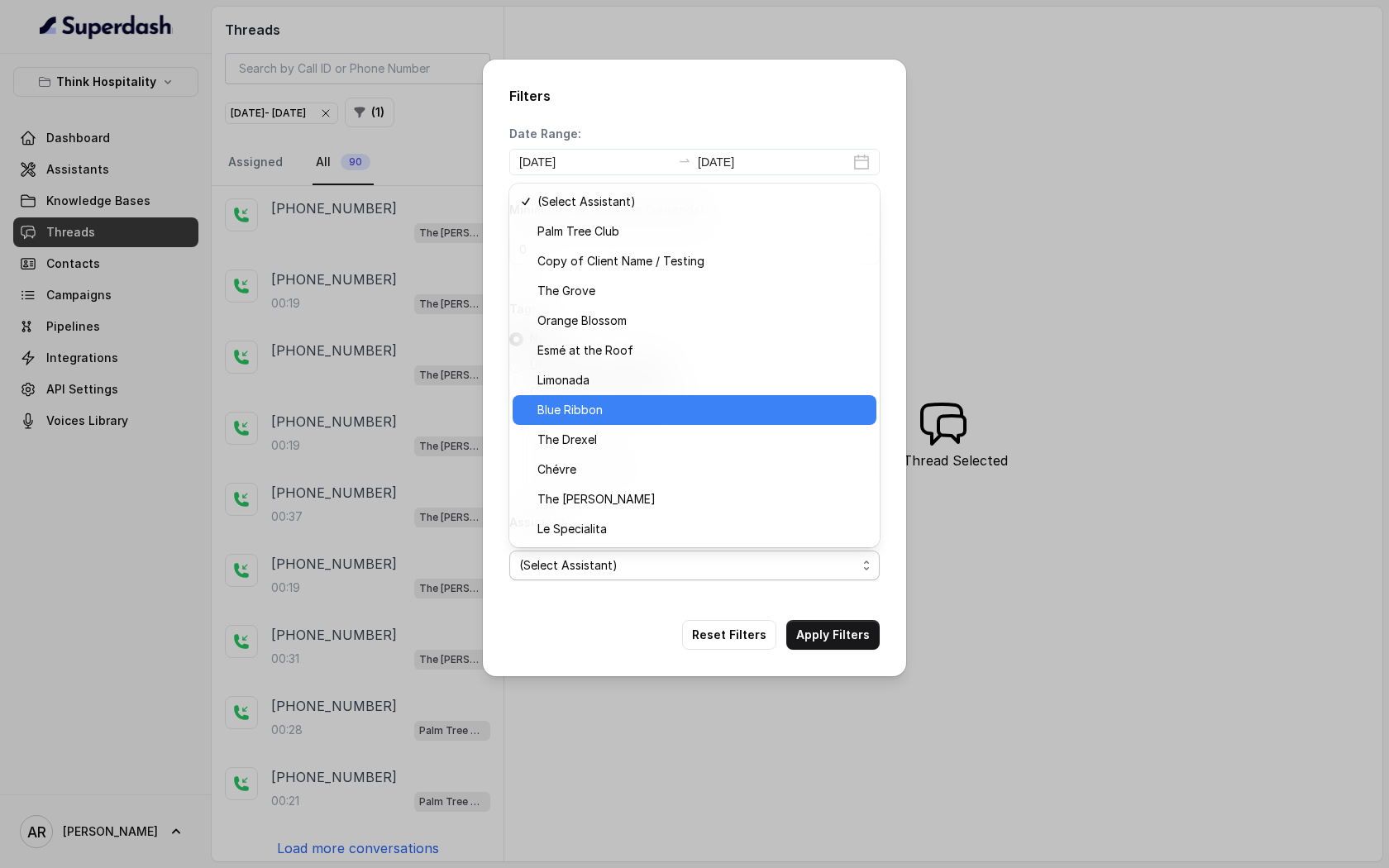
click at [667, 407] on span "Blue Ribbon" at bounding box center [702, 410] width 329 height 20
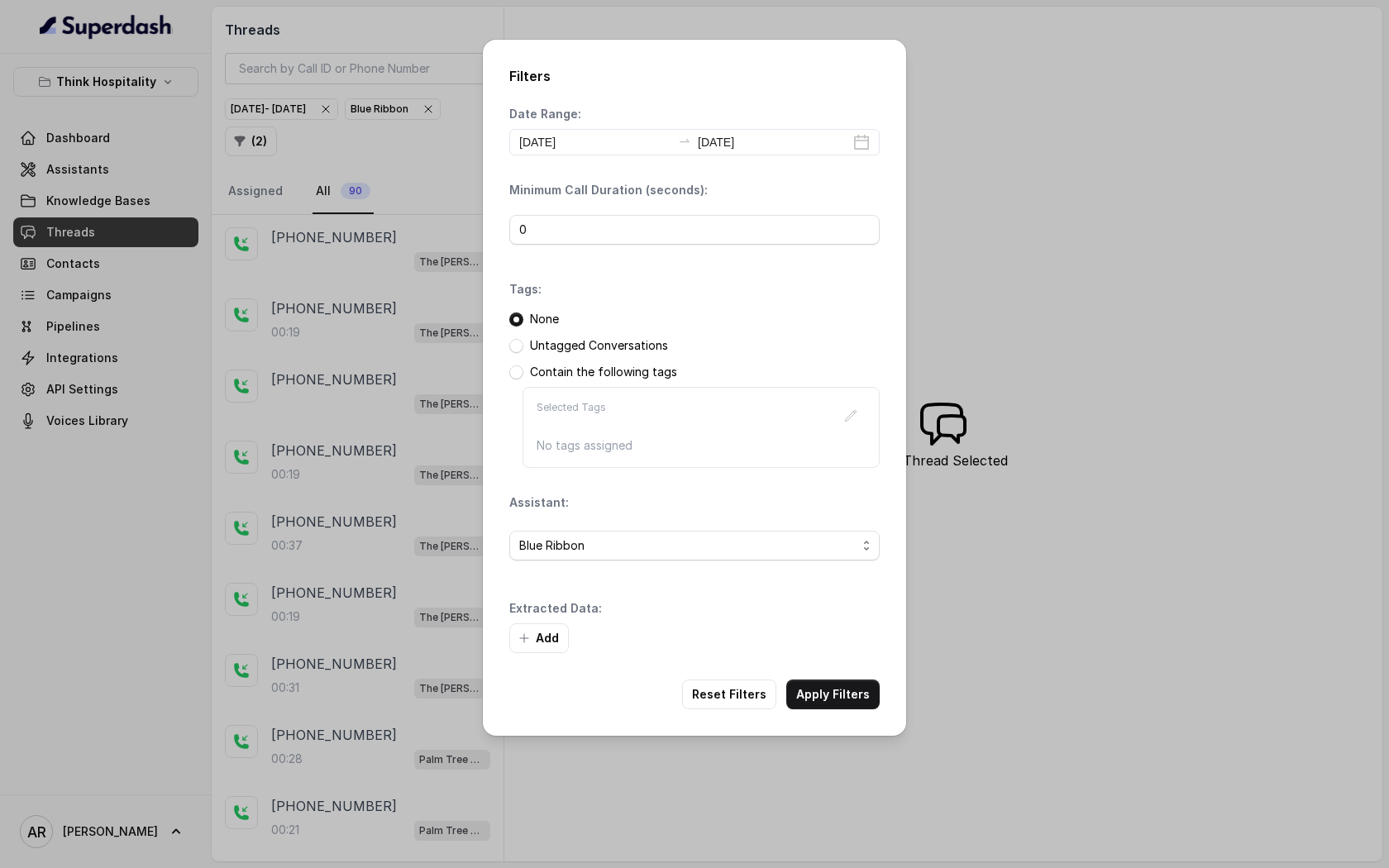
click at [840, 652] on div "Add" at bounding box center [694, 638] width 371 height 30
click at [839, 713] on div "Filters Date Range: [DATE] [DATE] Minimum Call Duration (seconds): 0 Tags: None…" at bounding box center [694, 387] width 423 height 696
click at [841, 708] on button "Apply Filters" at bounding box center [833, 695] width 93 height 30
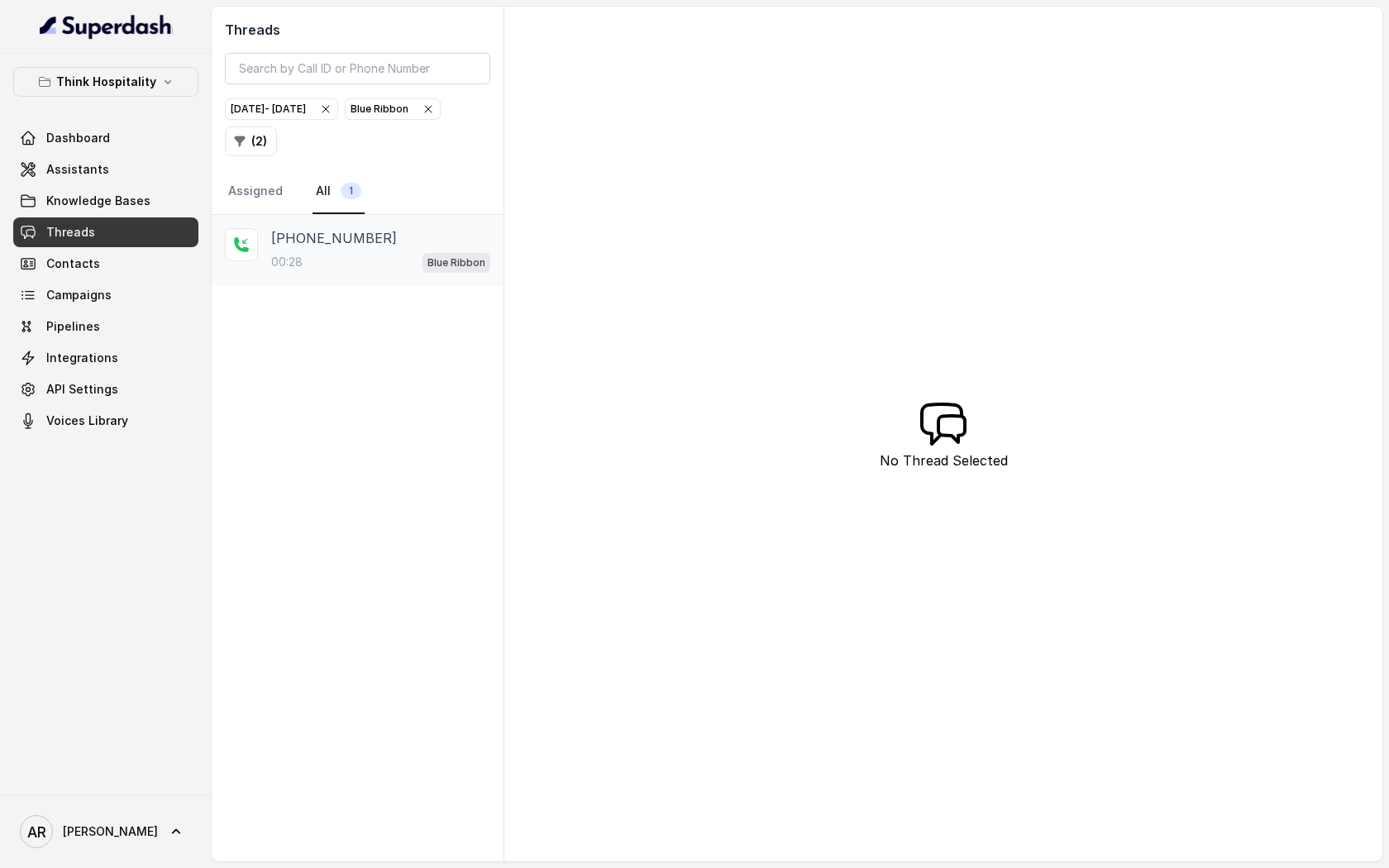
click at [401, 240] on div "[PHONE_NUMBER]" at bounding box center [380, 238] width 219 height 20
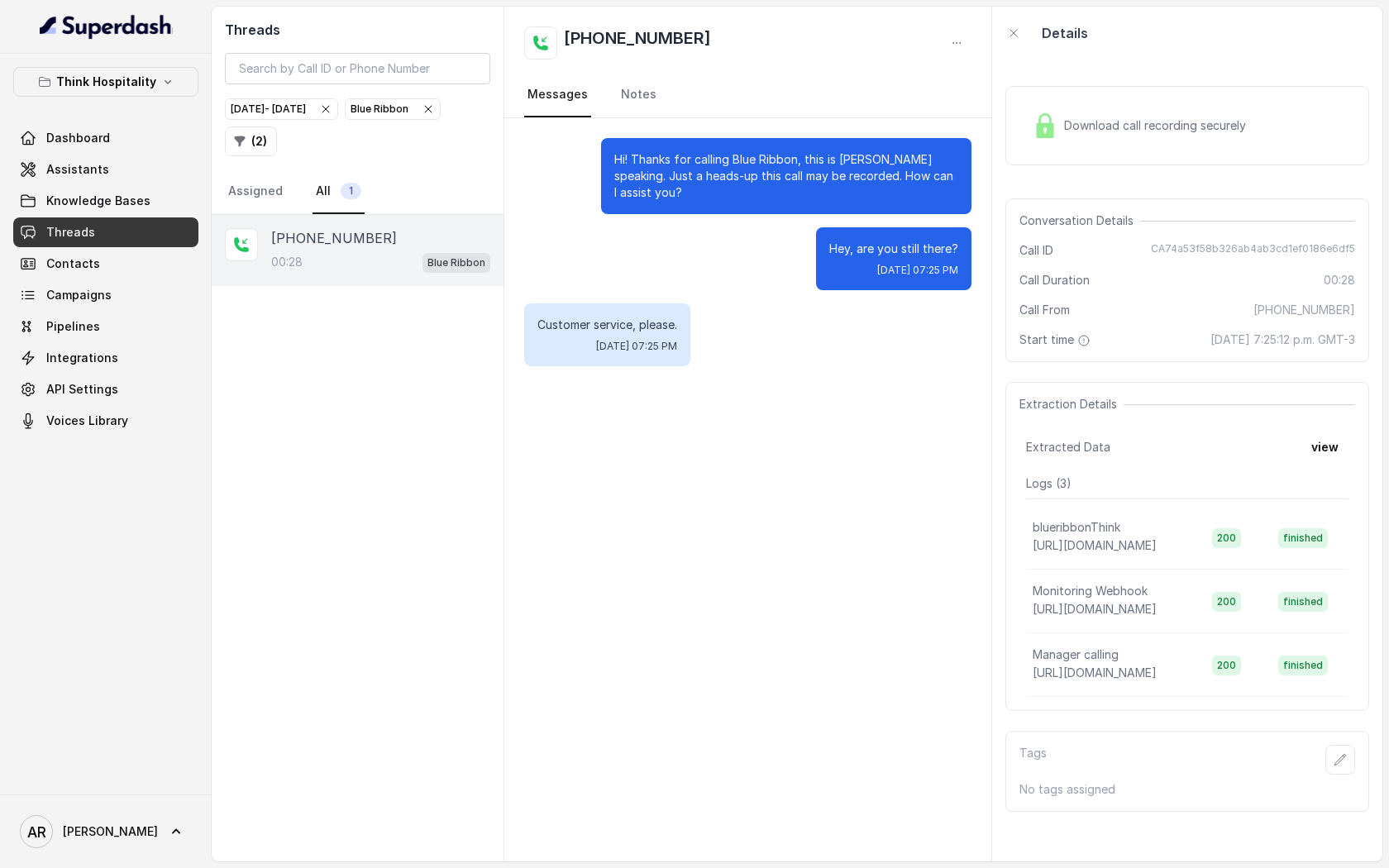
click at [1029, 127] on div "Download call recording securely" at bounding box center [1139, 125] width 226 height 38
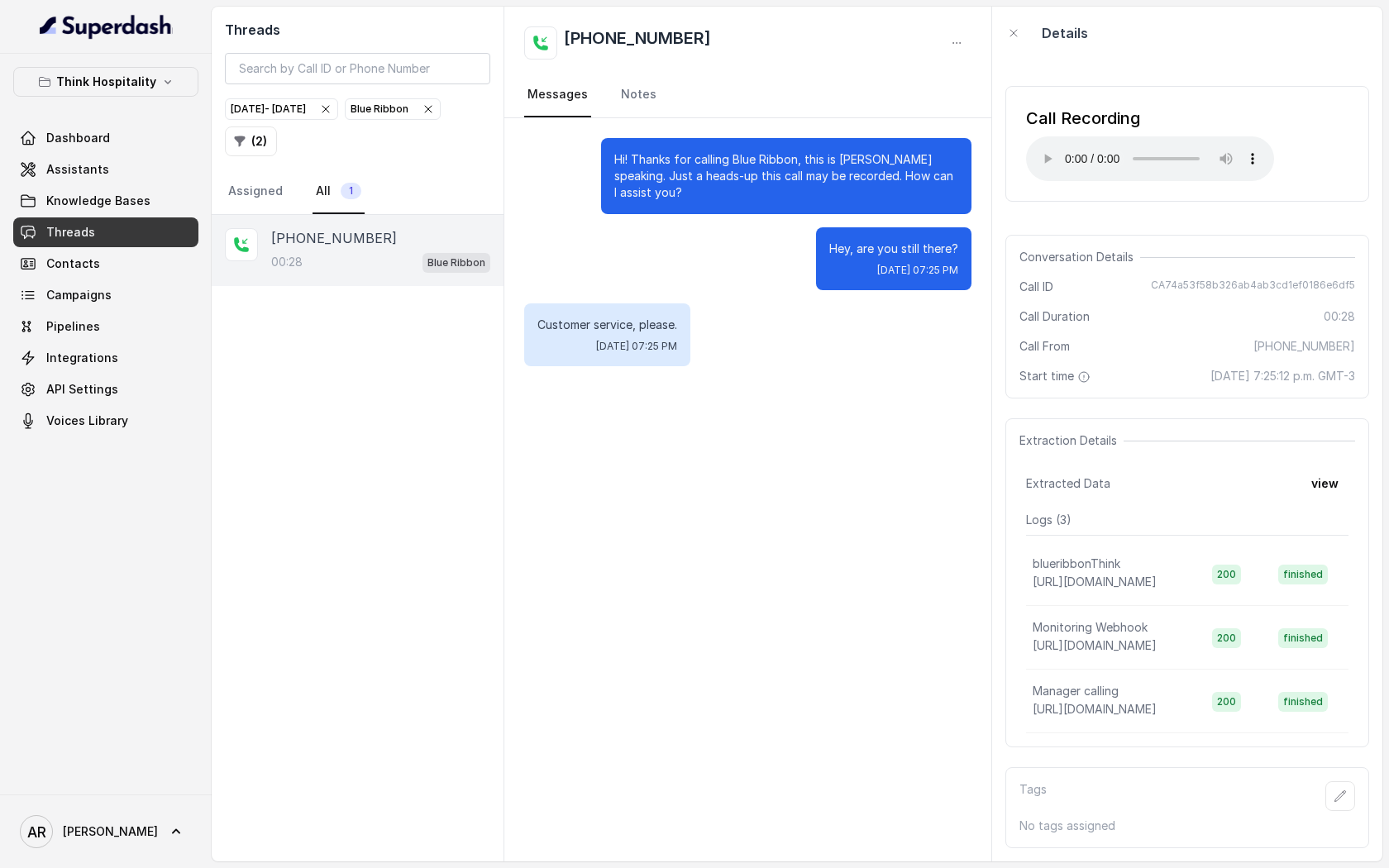
click at [1160, 357] on div "Conversation Details Call ID CA74a53f58b326ab4ab3cd1ef0186e6df5 Call Duration 0…" at bounding box center [1187, 317] width 364 height 164
click at [1040, 186] on div "Call Recording Your browser does not support the audio element." at bounding box center [1187, 144] width 364 height 116
click at [199, 349] on div "Think Hospitality Dashboard Assistants Knowledge Bases Threads Contacts Campaig…" at bounding box center [106, 424] width 212 height 741
click at [346, 119] on span "Blue Ribbon" at bounding box center [393, 109] width 94 height 20
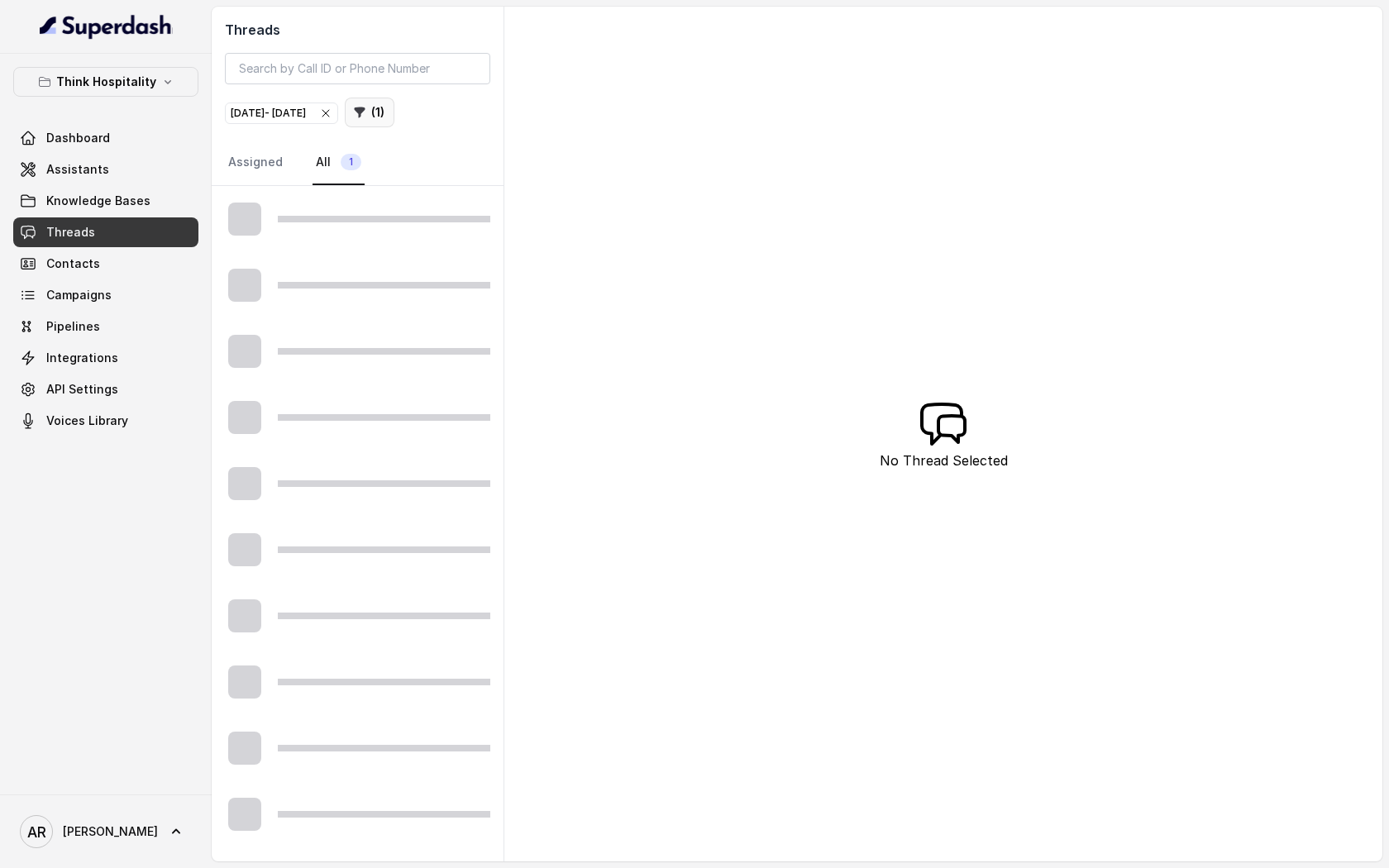
click at [394, 123] on button "( 1 )" at bounding box center [370, 113] width 49 height 30
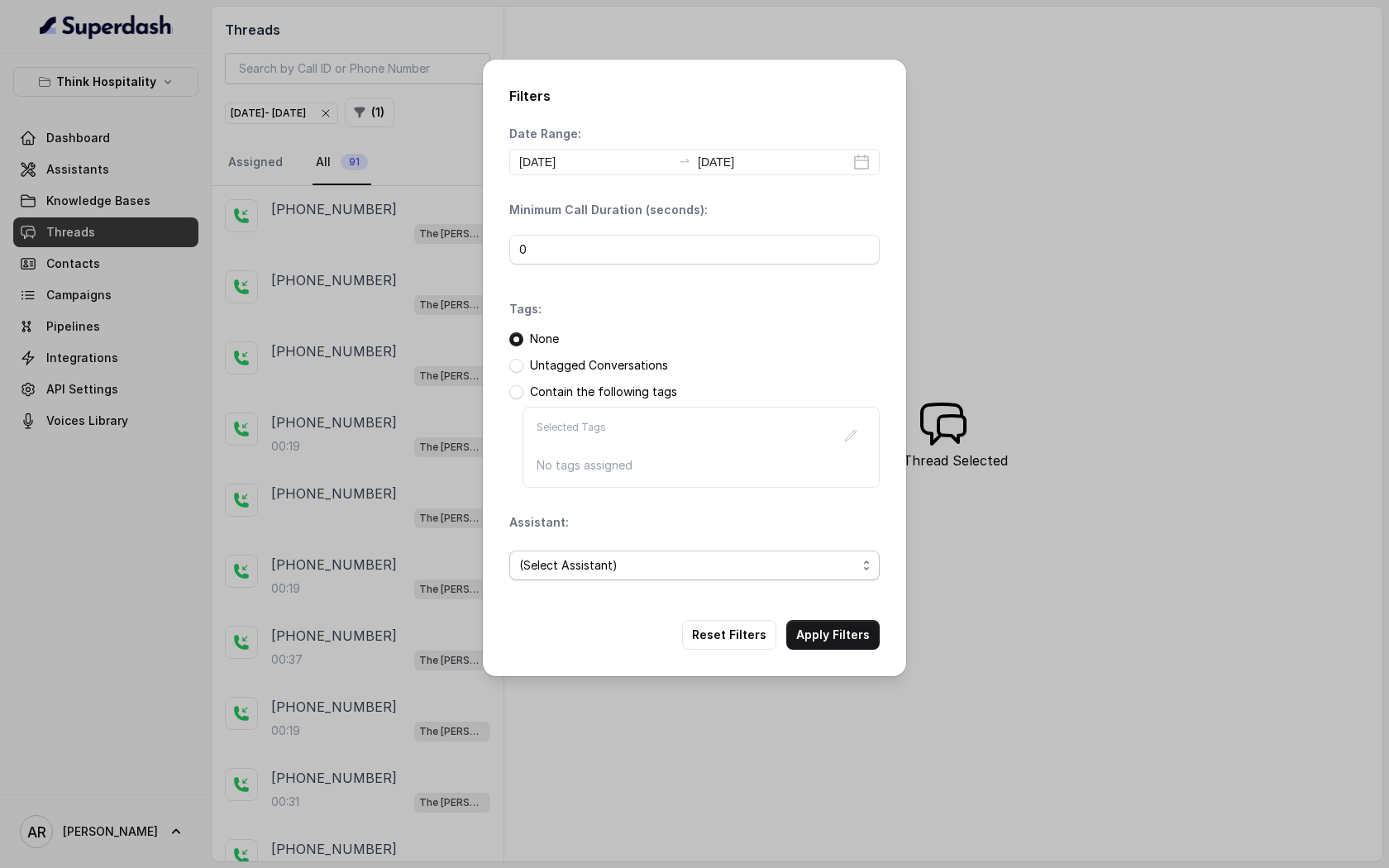
click at [662, 570] on span "(Select Assistant)" at bounding box center [687, 565] width 337 height 20
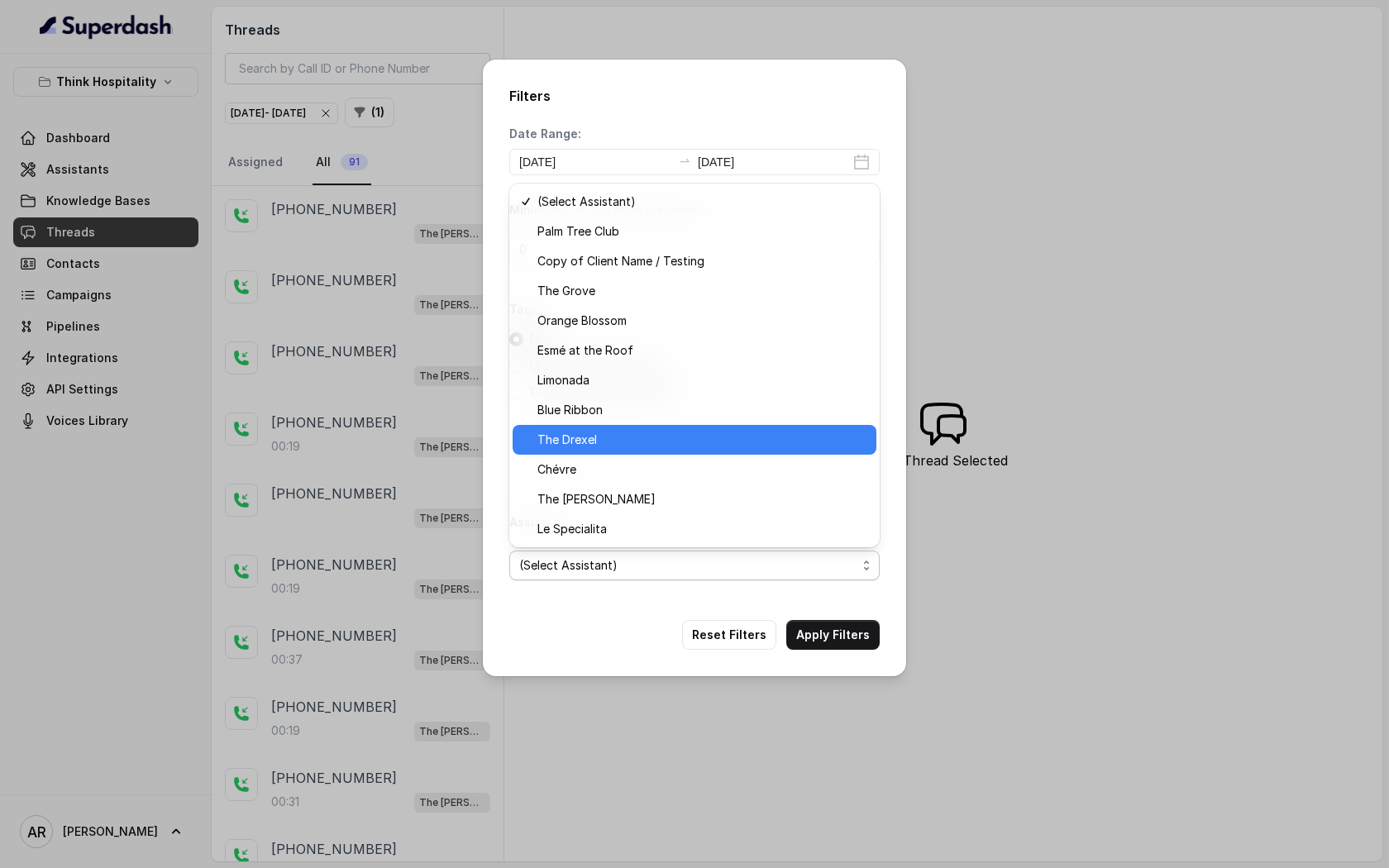
click at [658, 434] on span "The Drexel" at bounding box center [702, 440] width 329 height 20
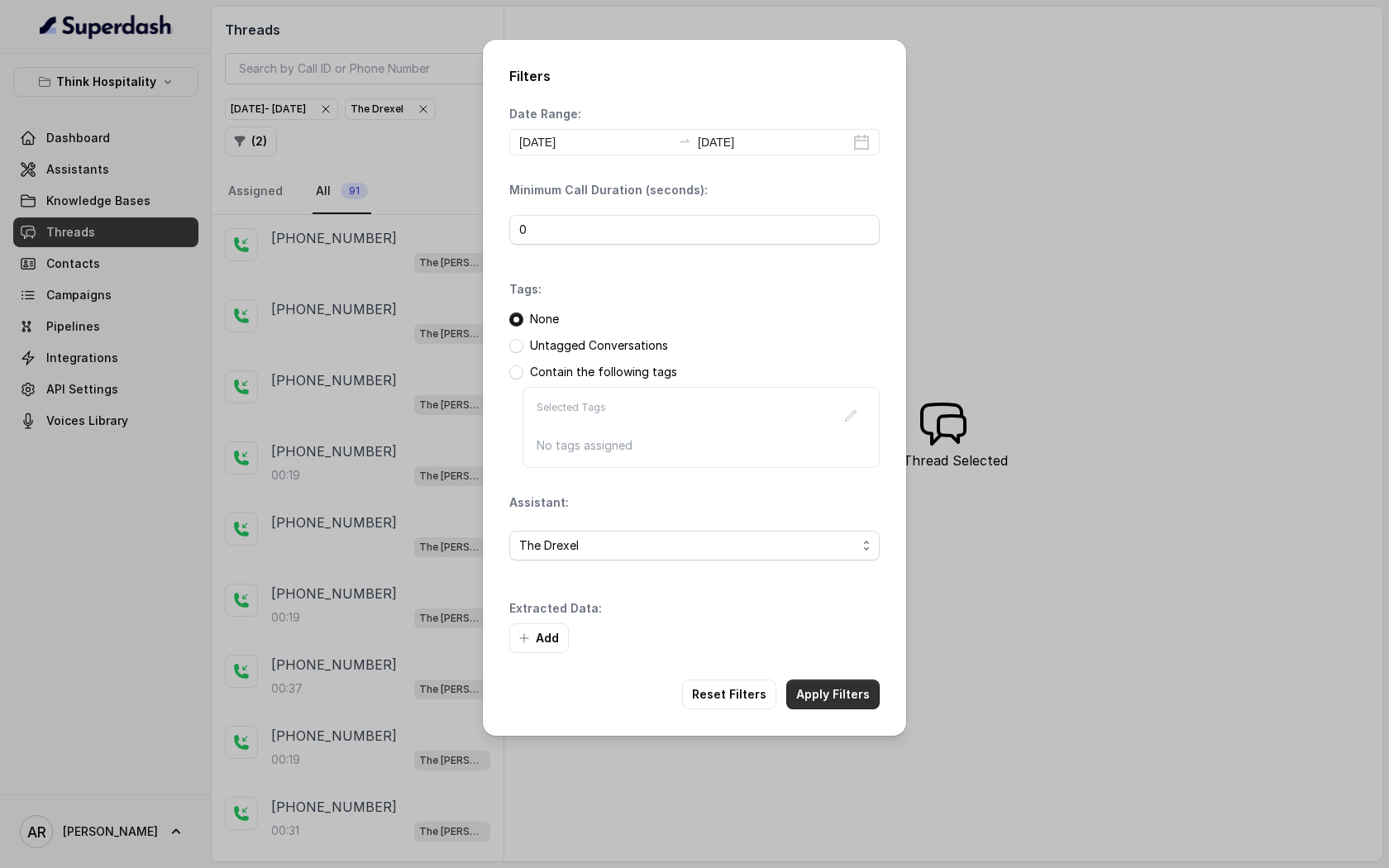
click at [845, 706] on button "Apply Filters" at bounding box center [833, 695] width 93 height 30
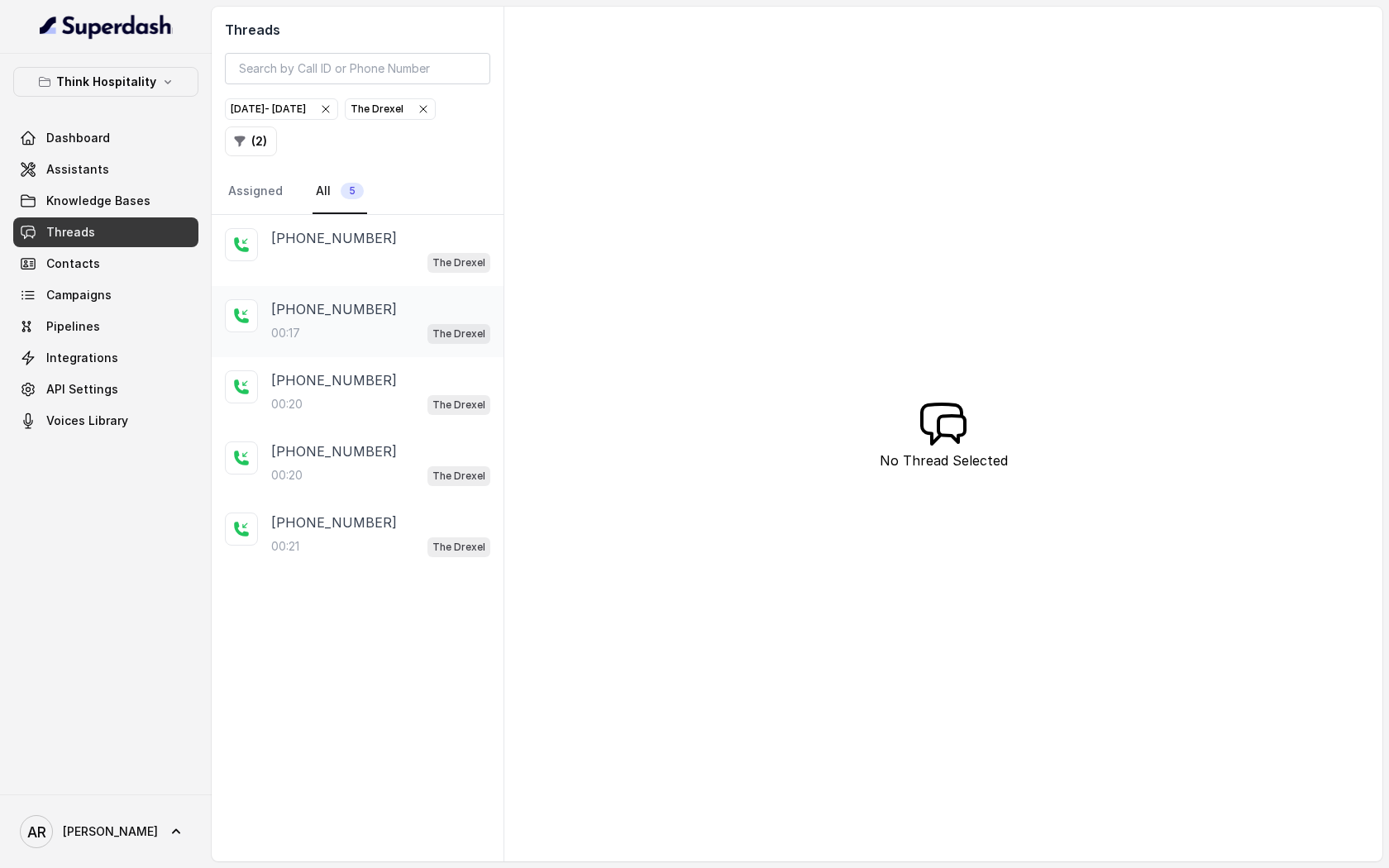
click at [378, 289] on div "[PHONE_NUMBER]:17 The Drexel" at bounding box center [358, 321] width 292 height 71
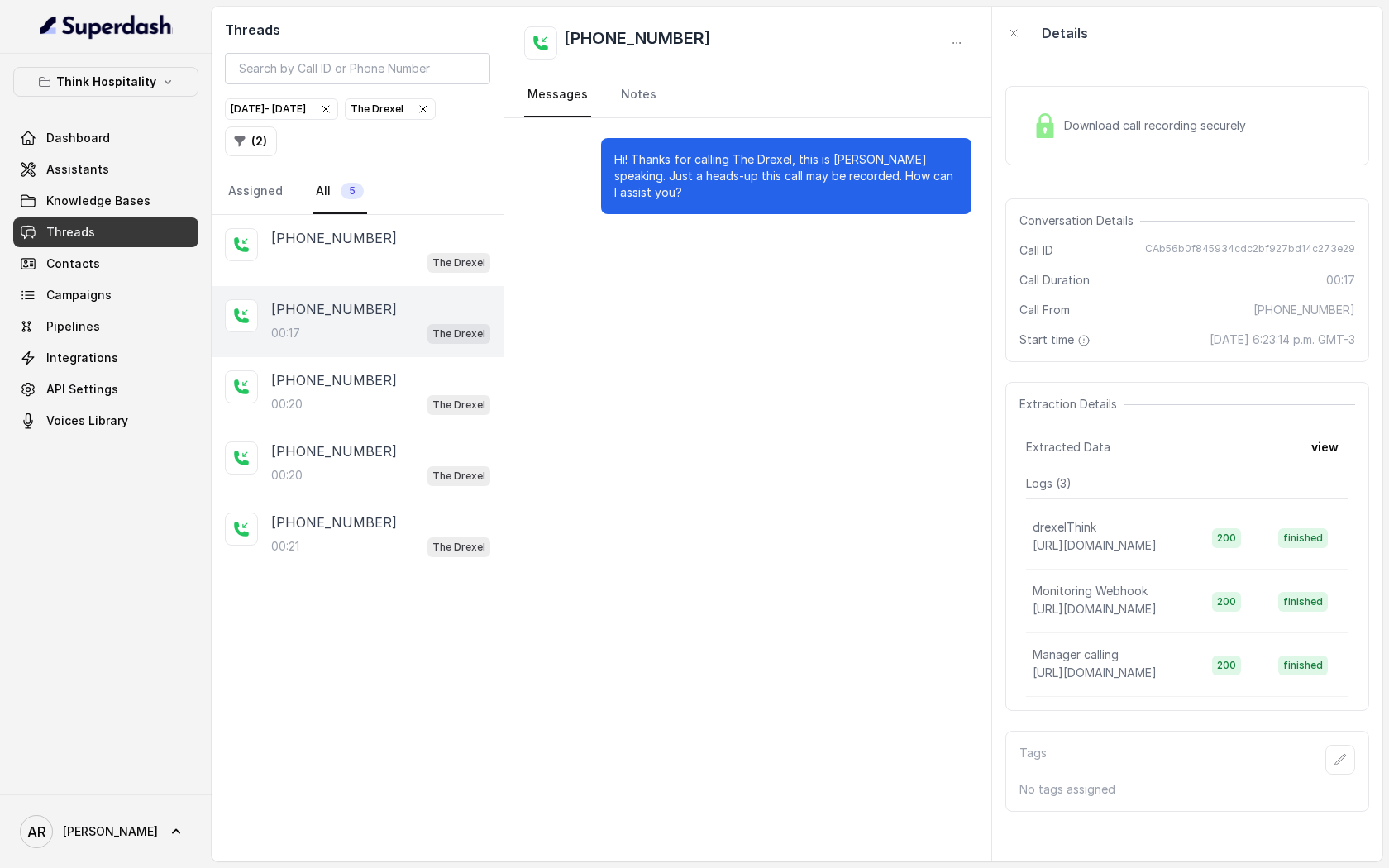
click at [380, 343] on div "[PHONE_NUMBER]:17 The Drexel" at bounding box center [358, 321] width 292 height 71
click at [380, 372] on div "[PHONE_NUMBER]" at bounding box center [380, 380] width 219 height 20
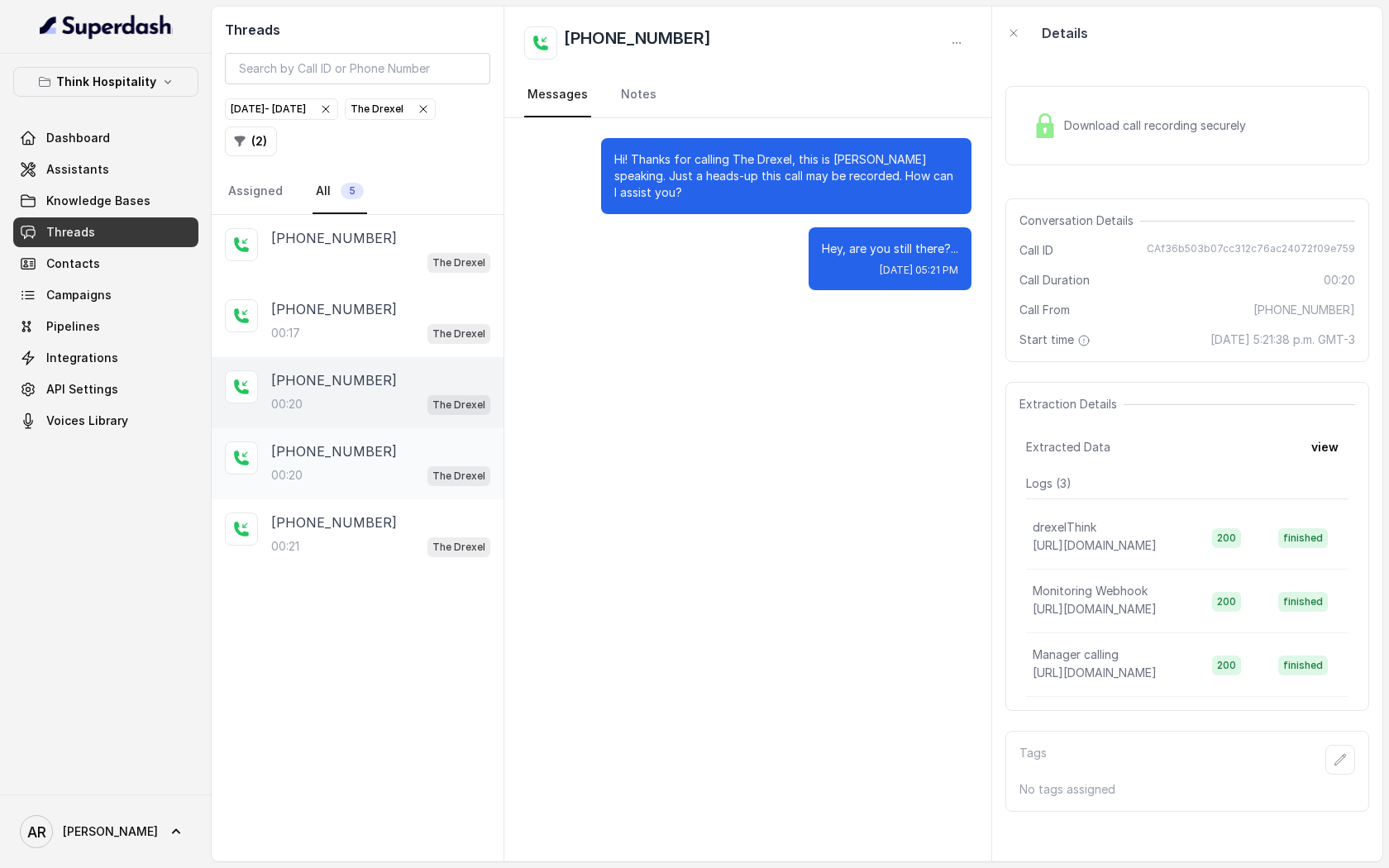
click at [386, 438] on div "[PHONE_NUMBER]:20 The Drexel" at bounding box center [358, 464] width 292 height 71
click at [386, 483] on div "00:20 The Drexel" at bounding box center [380, 475] width 219 height 21
click at [381, 537] on div "00:21 The Drexel" at bounding box center [380, 547] width 219 height 21
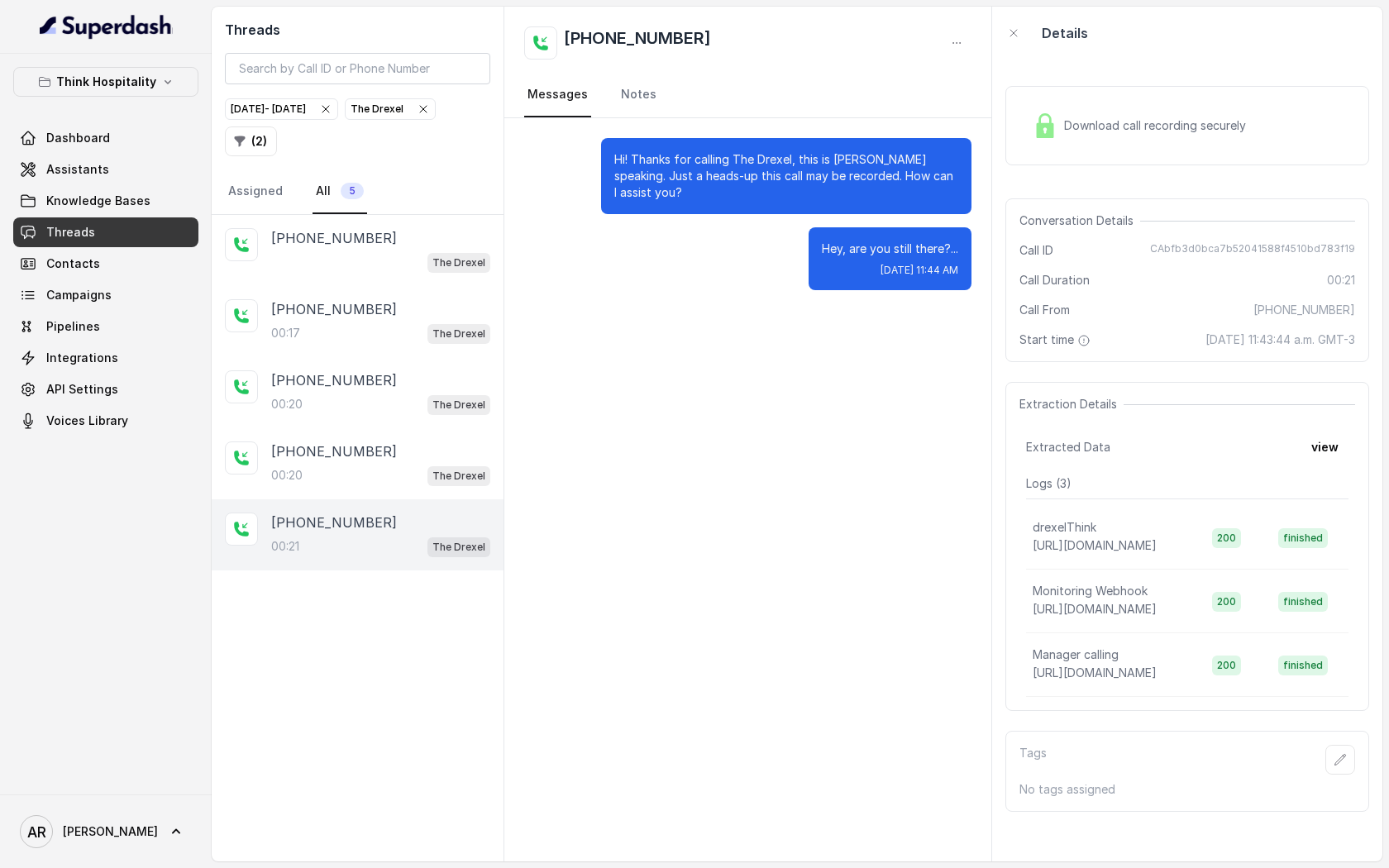
click at [417, 116] on icon "button" at bounding box center [423, 108] width 13 height 13
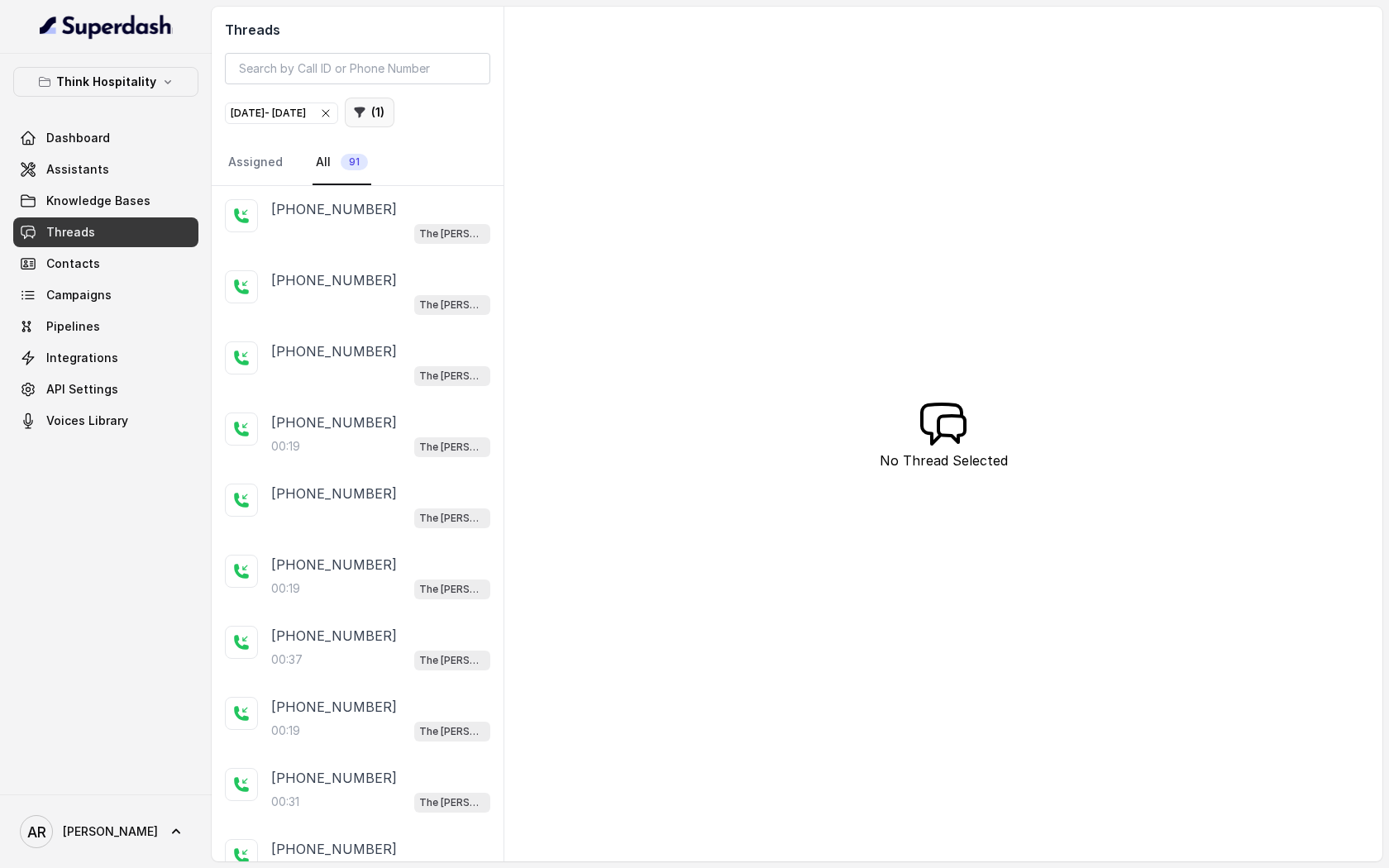
click at [394, 116] on button "( 1 )" at bounding box center [370, 113] width 49 height 30
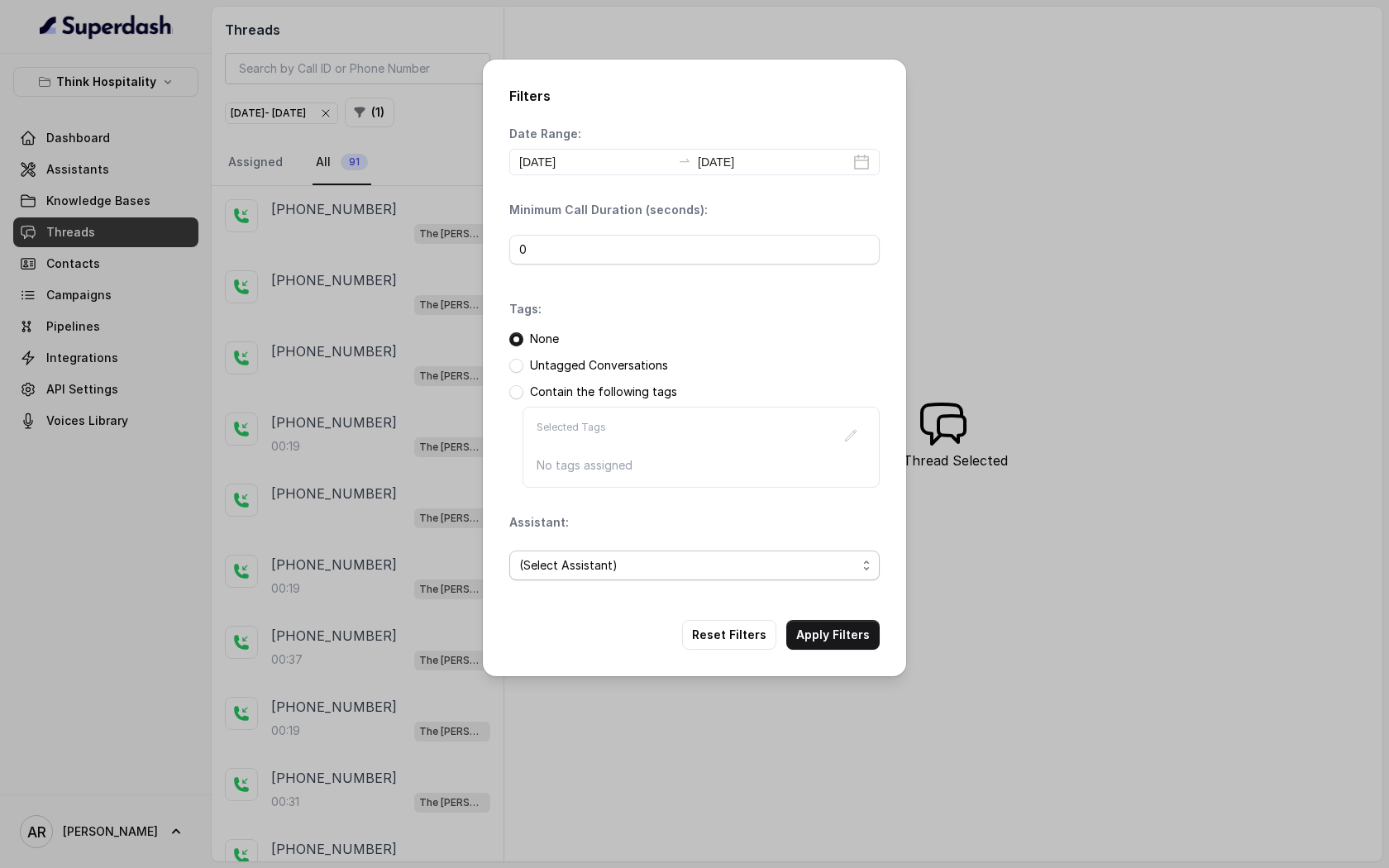
click at [680, 555] on span "(Select Assistant)" at bounding box center [687, 565] width 337 height 20
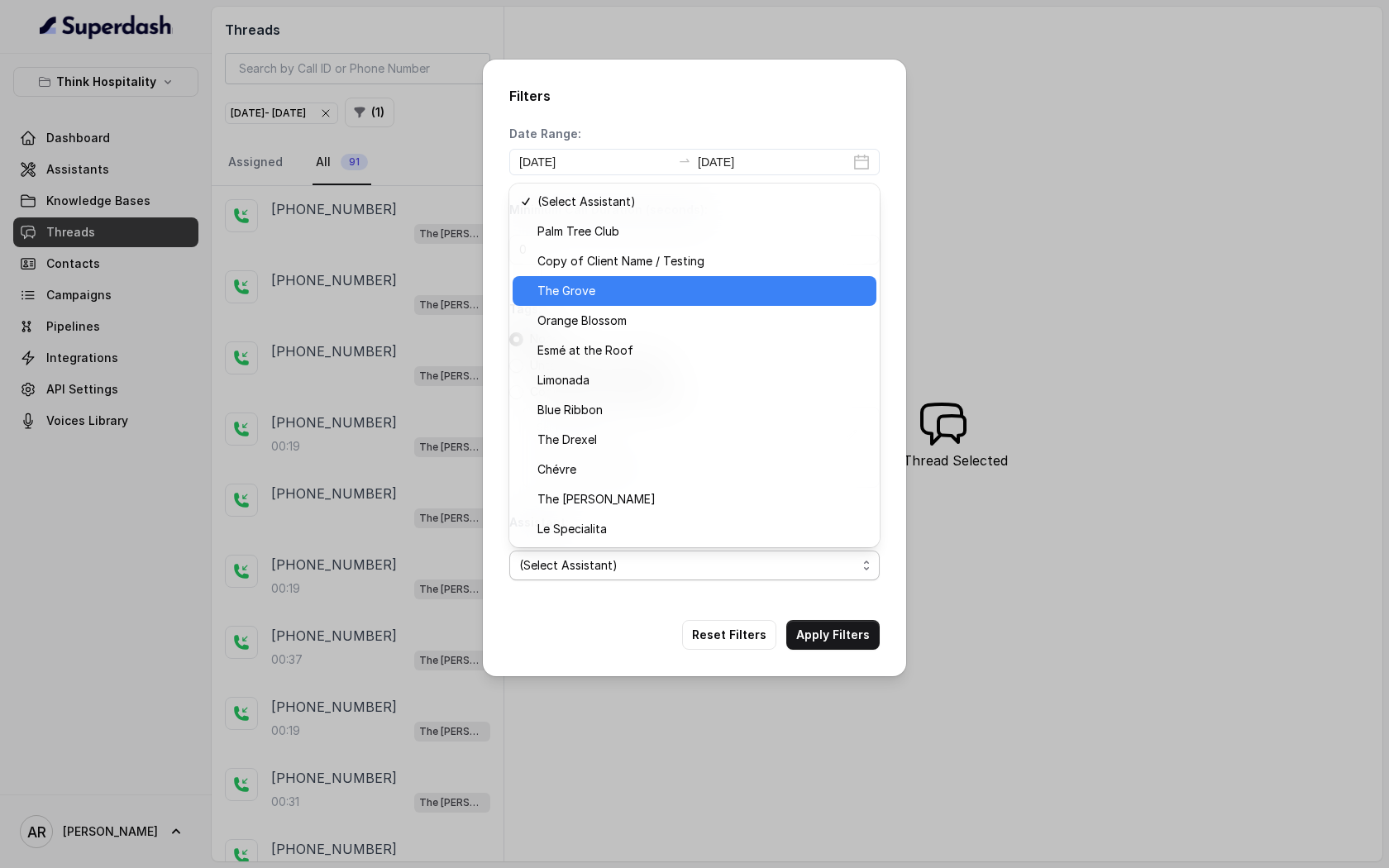
click at [645, 287] on span "The Grove" at bounding box center [702, 291] width 329 height 20
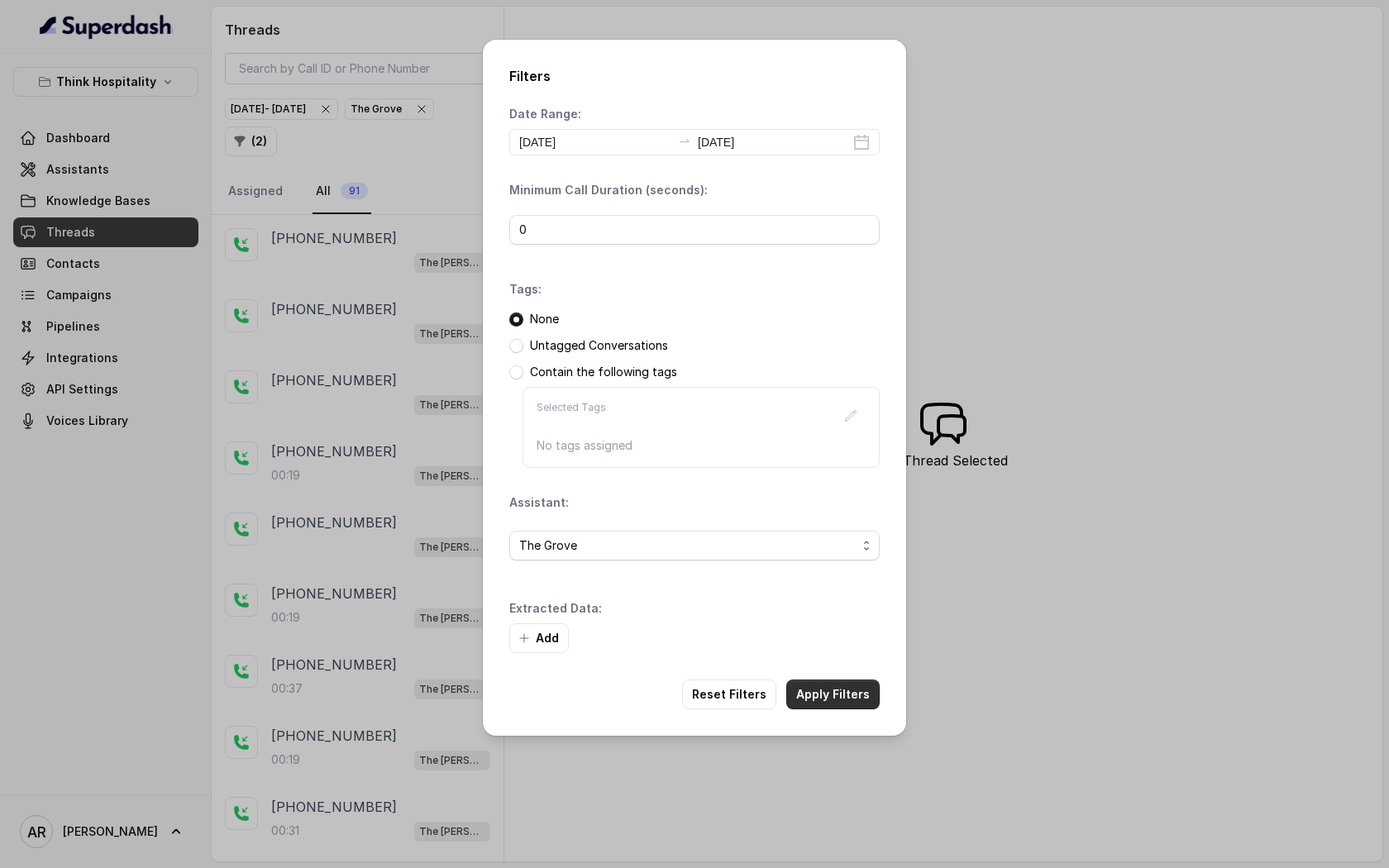
click at [832, 694] on button "Apply Filters" at bounding box center [833, 695] width 93 height 30
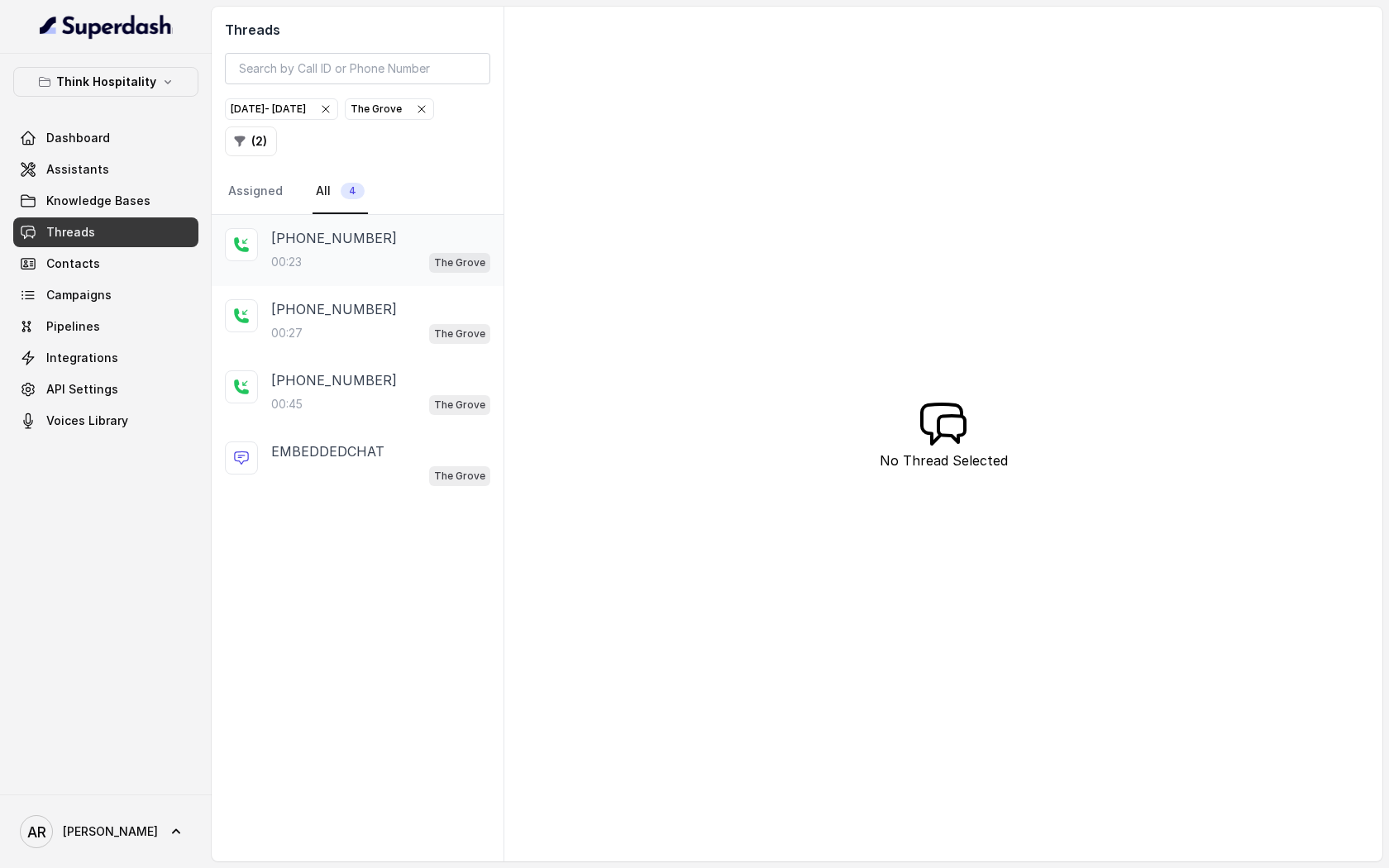
click at [347, 215] on div "[PHONE_NUMBER]:23 [GEOGRAPHIC_DATA]" at bounding box center [358, 250] width 292 height 71
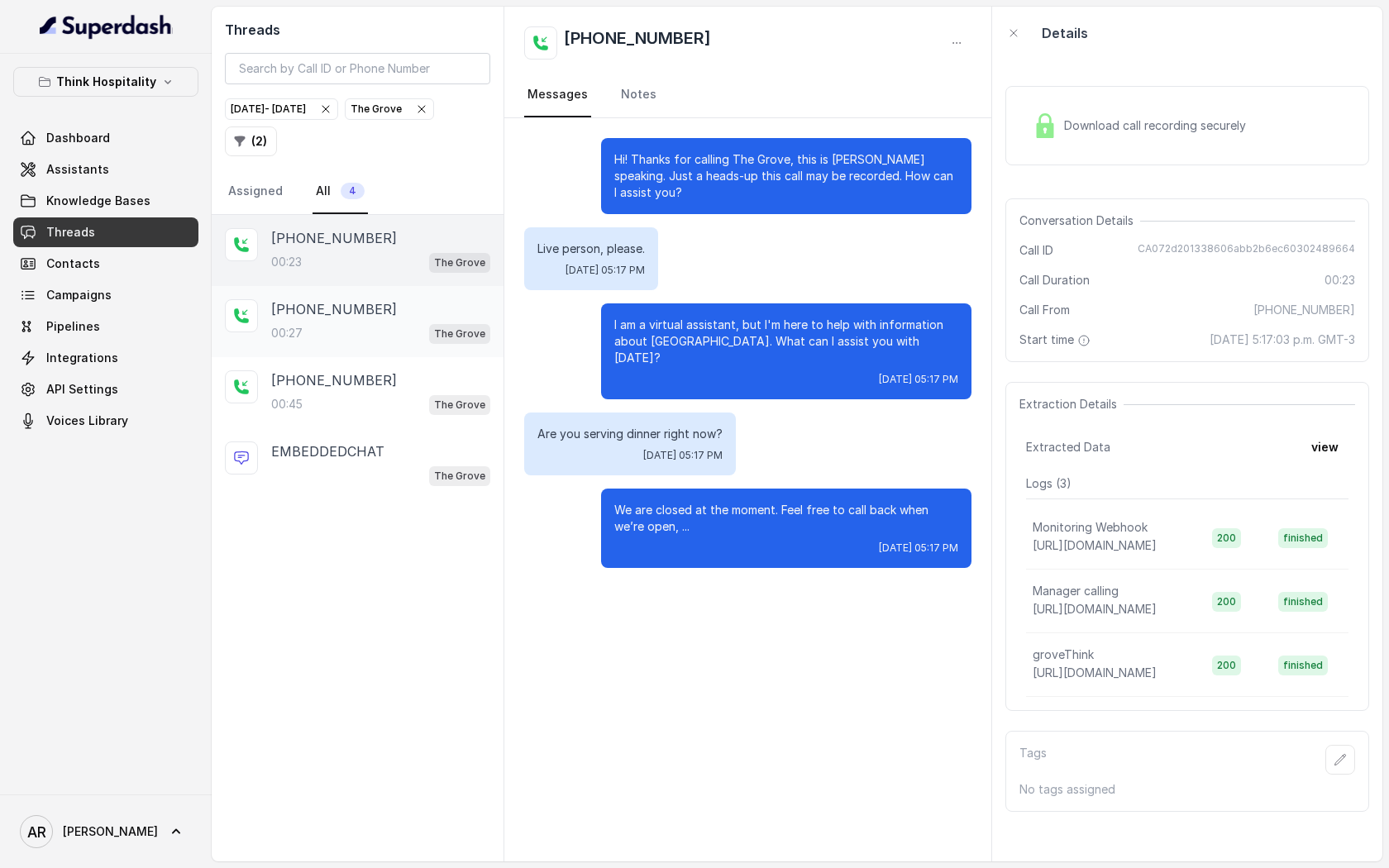
click at [348, 295] on div "[PHONE_NUMBER]:27 [GEOGRAPHIC_DATA]" at bounding box center [358, 321] width 292 height 71
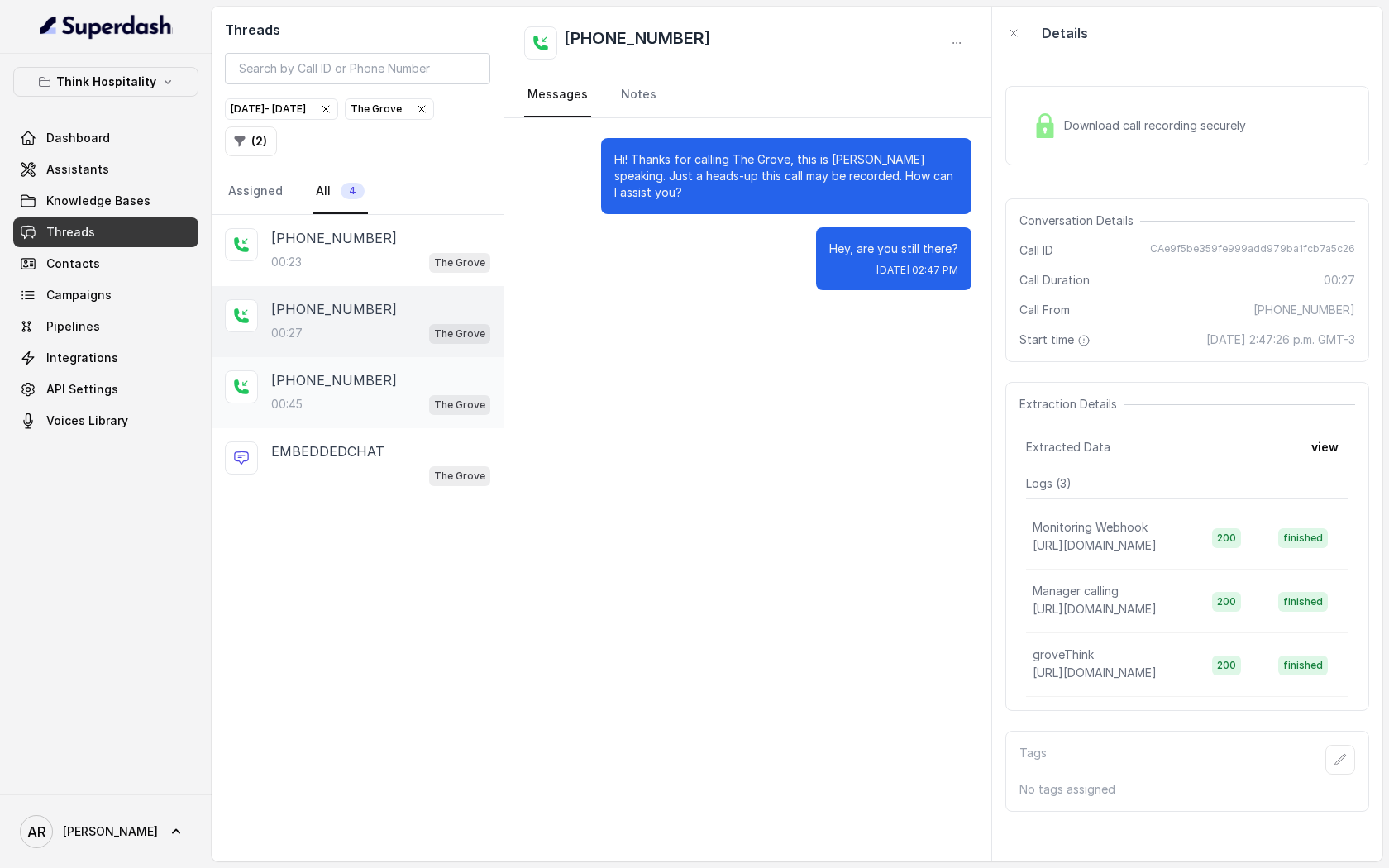
click at [388, 408] on div "00:45 [GEOGRAPHIC_DATA]" at bounding box center [380, 404] width 219 height 21
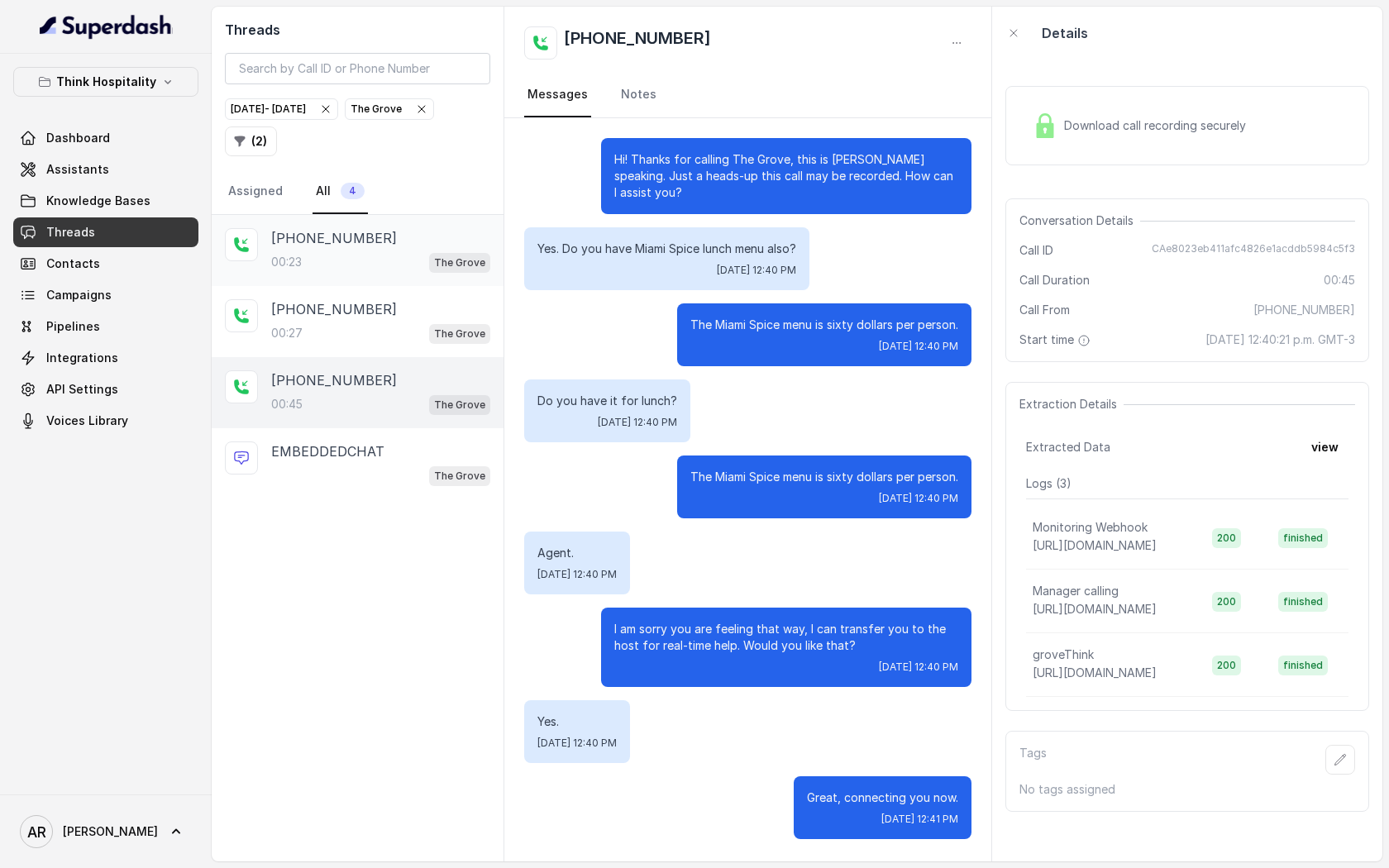
click at [381, 221] on div "[PHONE_NUMBER]:23 [GEOGRAPHIC_DATA]" at bounding box center [358, 250] width 292 height 71
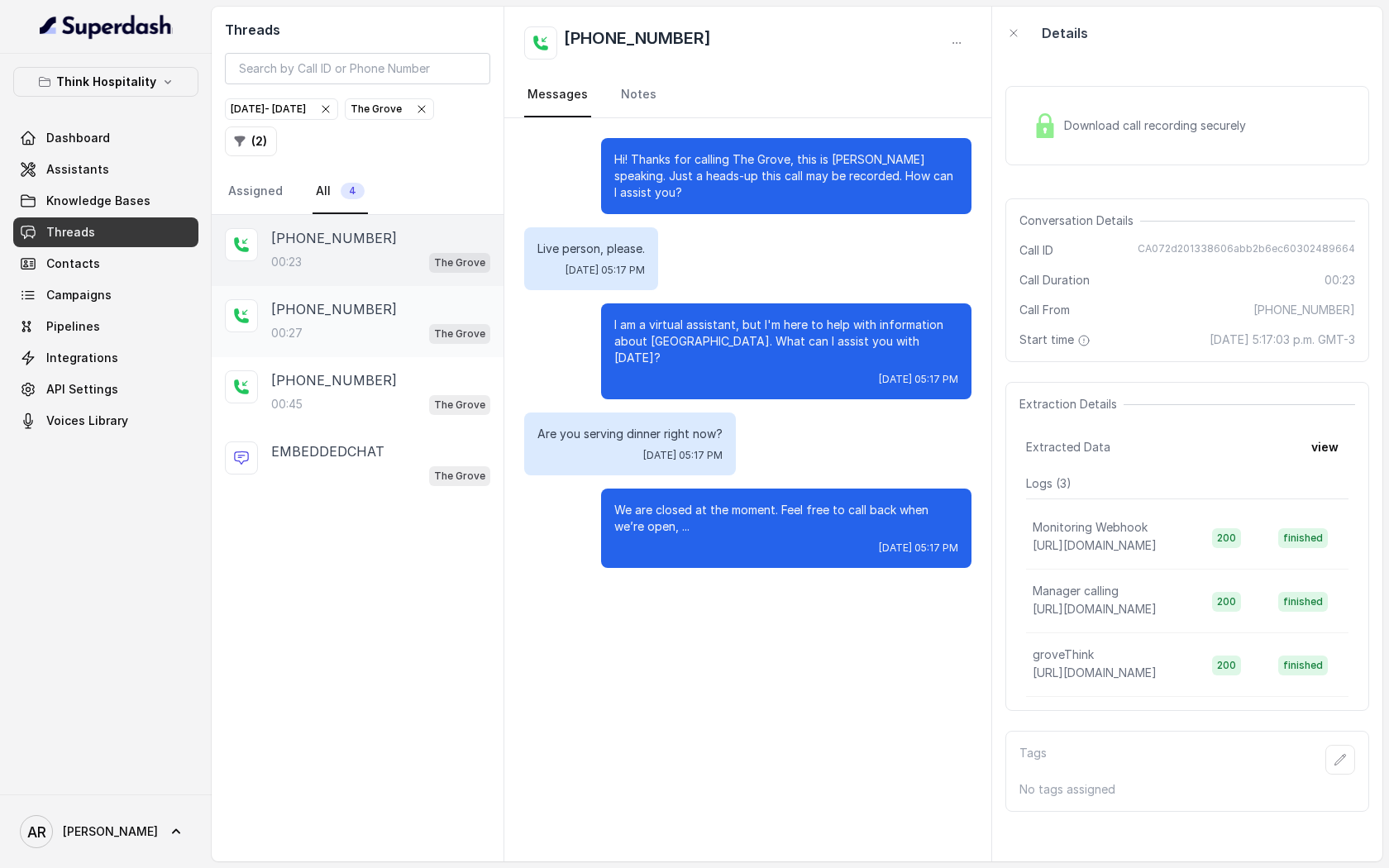
click at [388, 352] on div "[PHONE_NUMBER]:27 [GEOGRAPHIC_DATA]" at bounding box center [358, 321] width 292 height 71
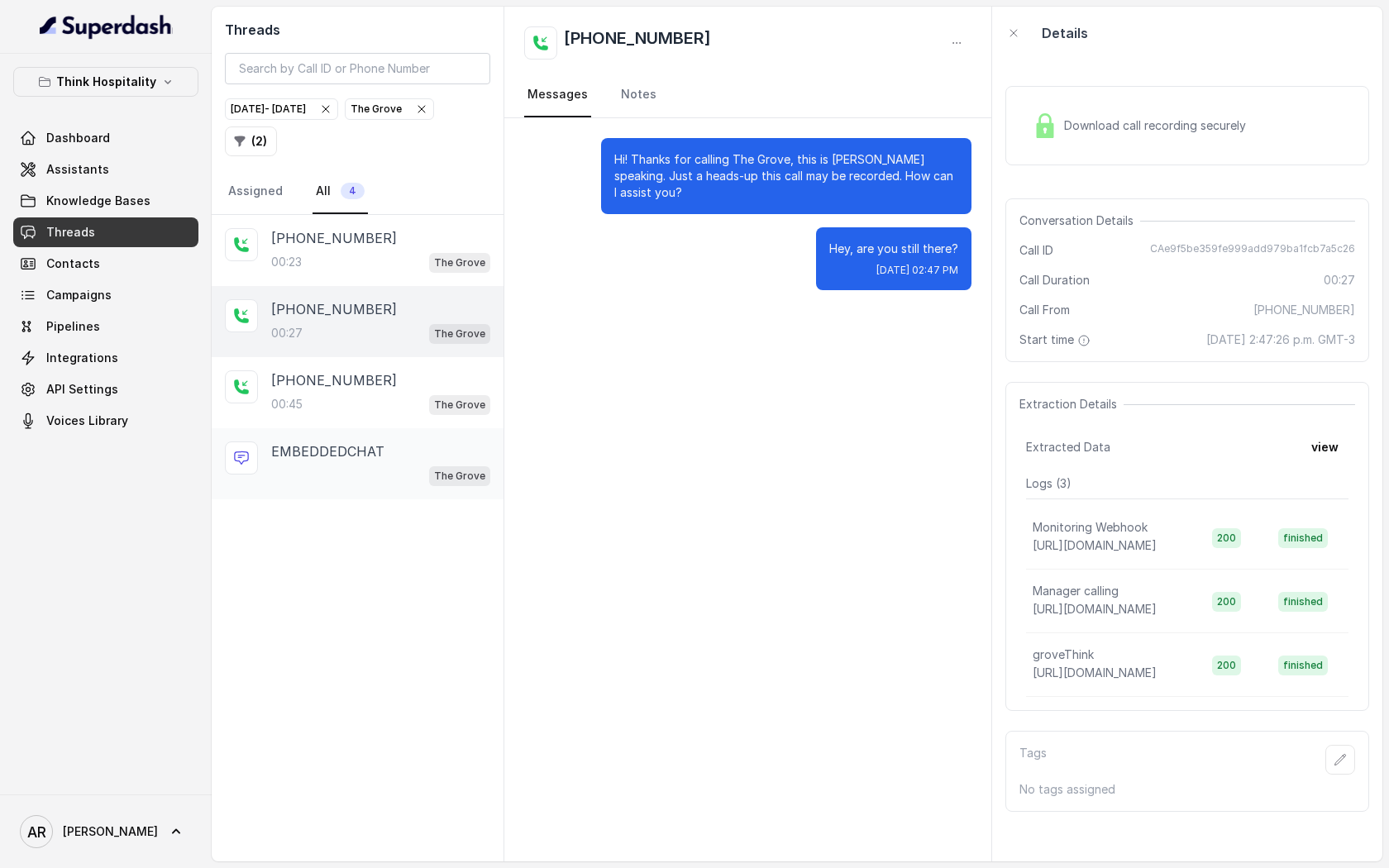
click at [408, 450] on div "EMBEDDEDCHAT" at bounding box center [380, 452] width 219 height 20
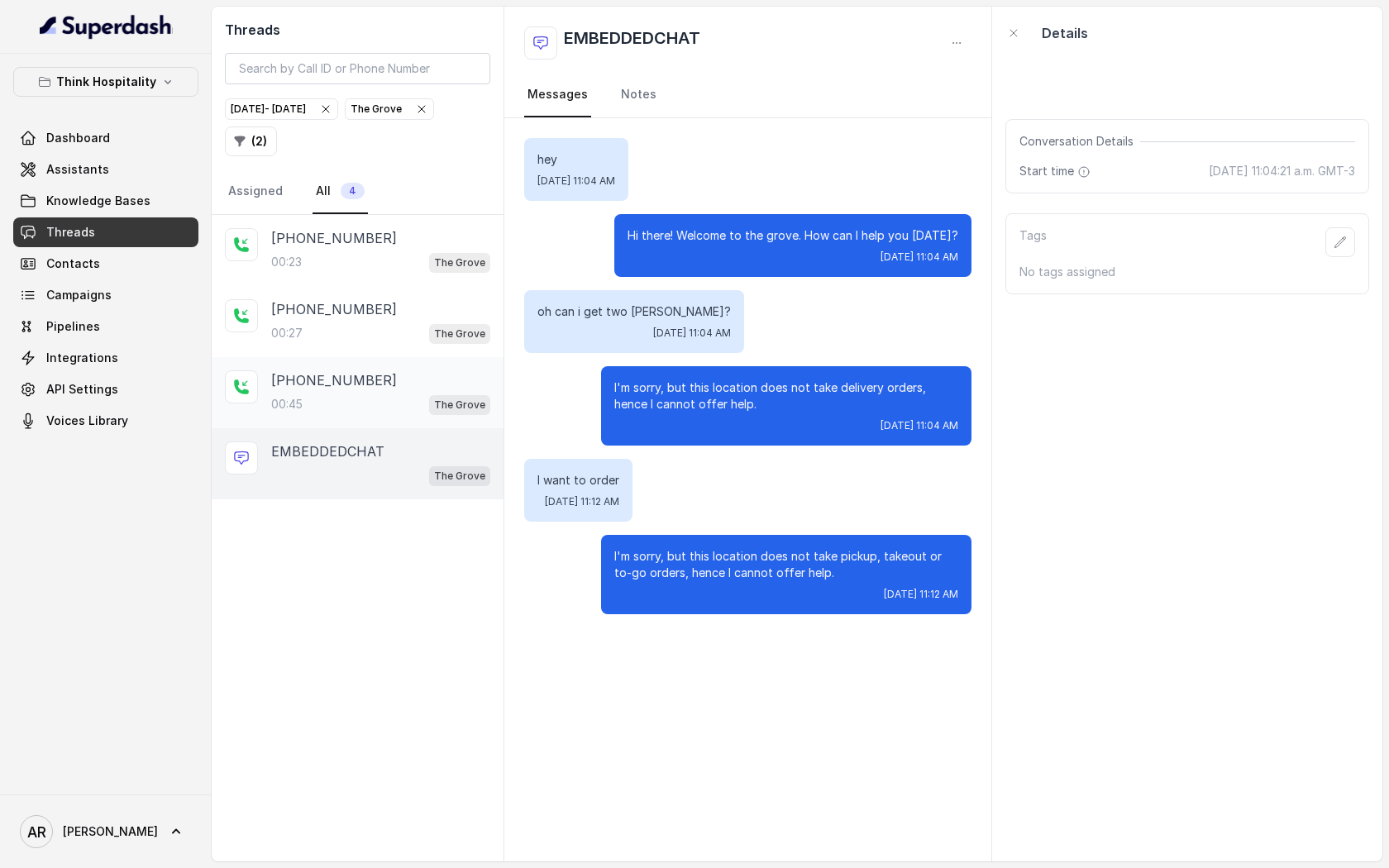
click at [410, 390] on div "[PHONE_NUMBER]:45 [GEOGRAPHIC_DATA]" at bounding box center [380, 393] width 219 height 45
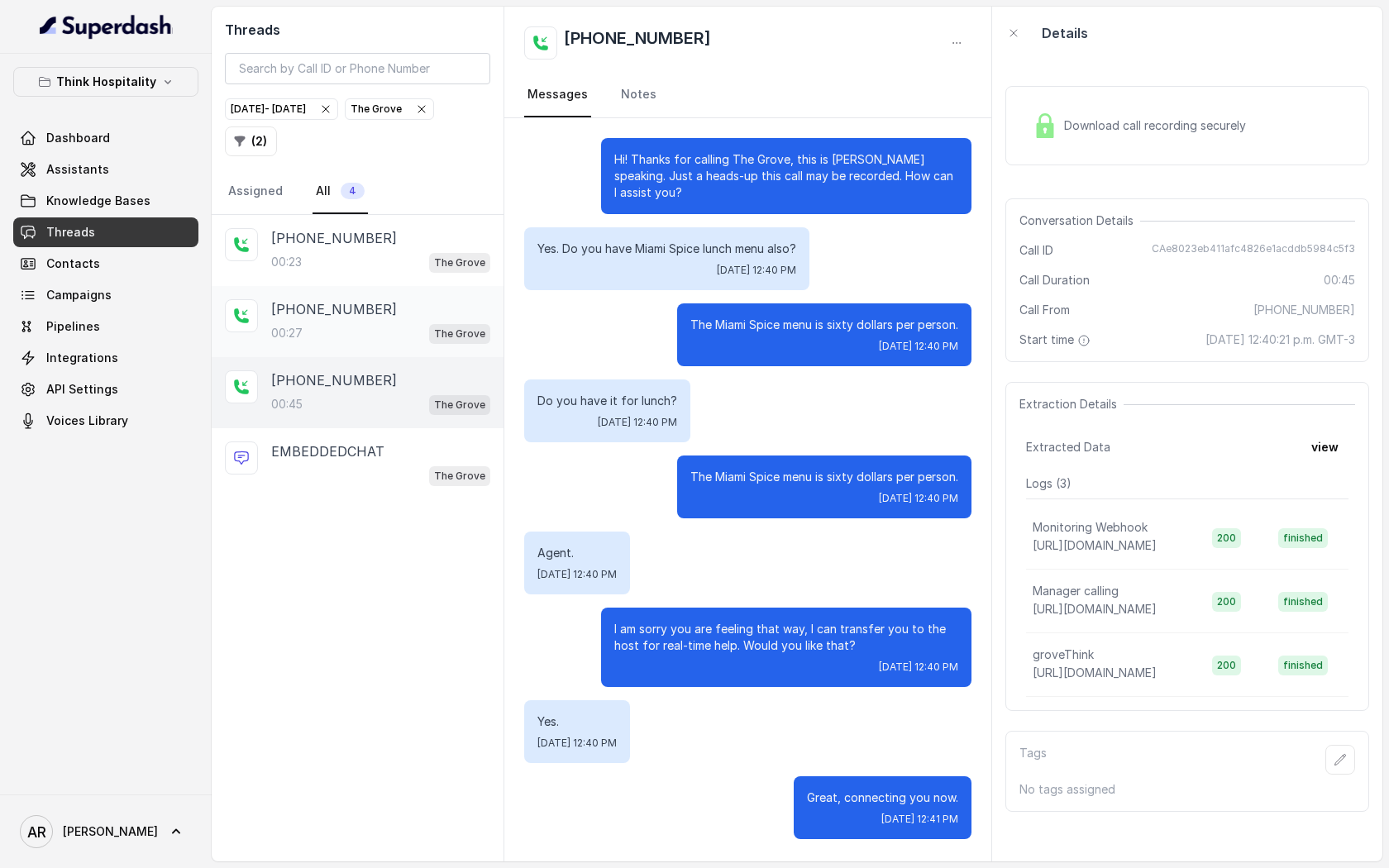
click at [420, 329] on div "00:27 [GEOGRAPHIC_DATA]" at bounding box center [380, 333] width 219 height 21
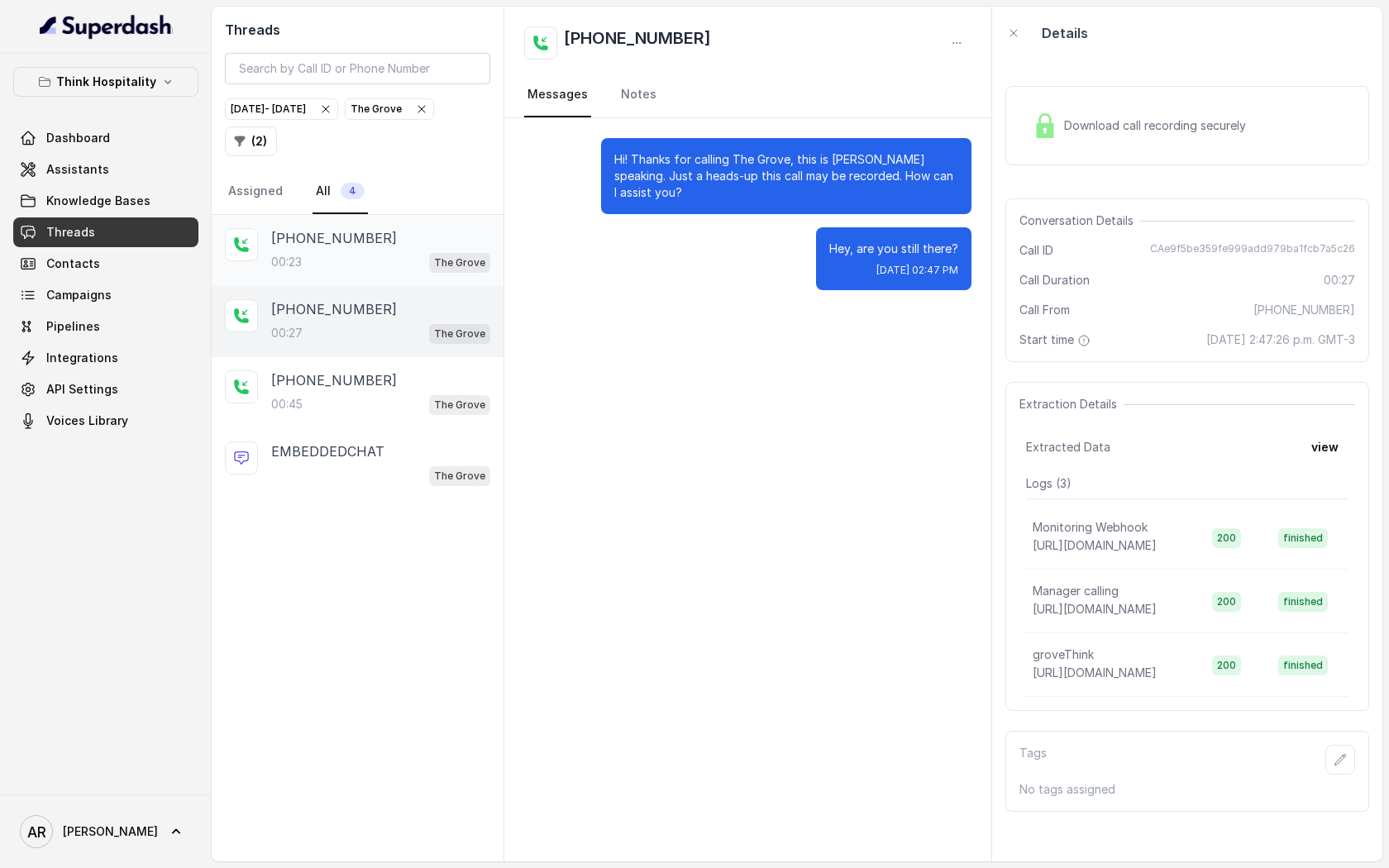
click at [417, 280] on div "[PHONE_NUMBER]:23 [GEOGRAPHIC_DATA]" at bounding box center [358, 250] width 292 height 71
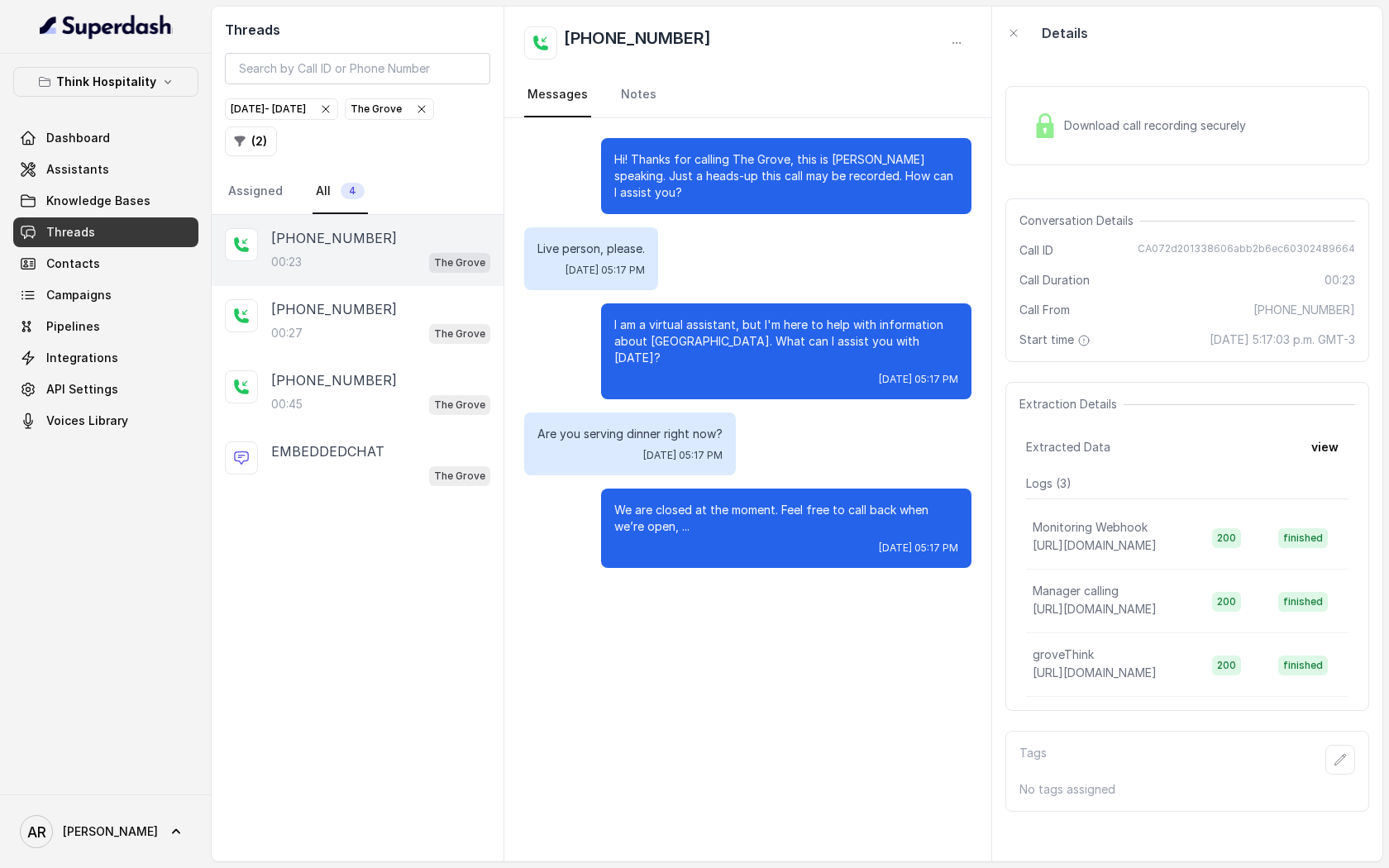
click at [415, 116] on icon "button" at bounding box center [422, 108] width 13 height 13
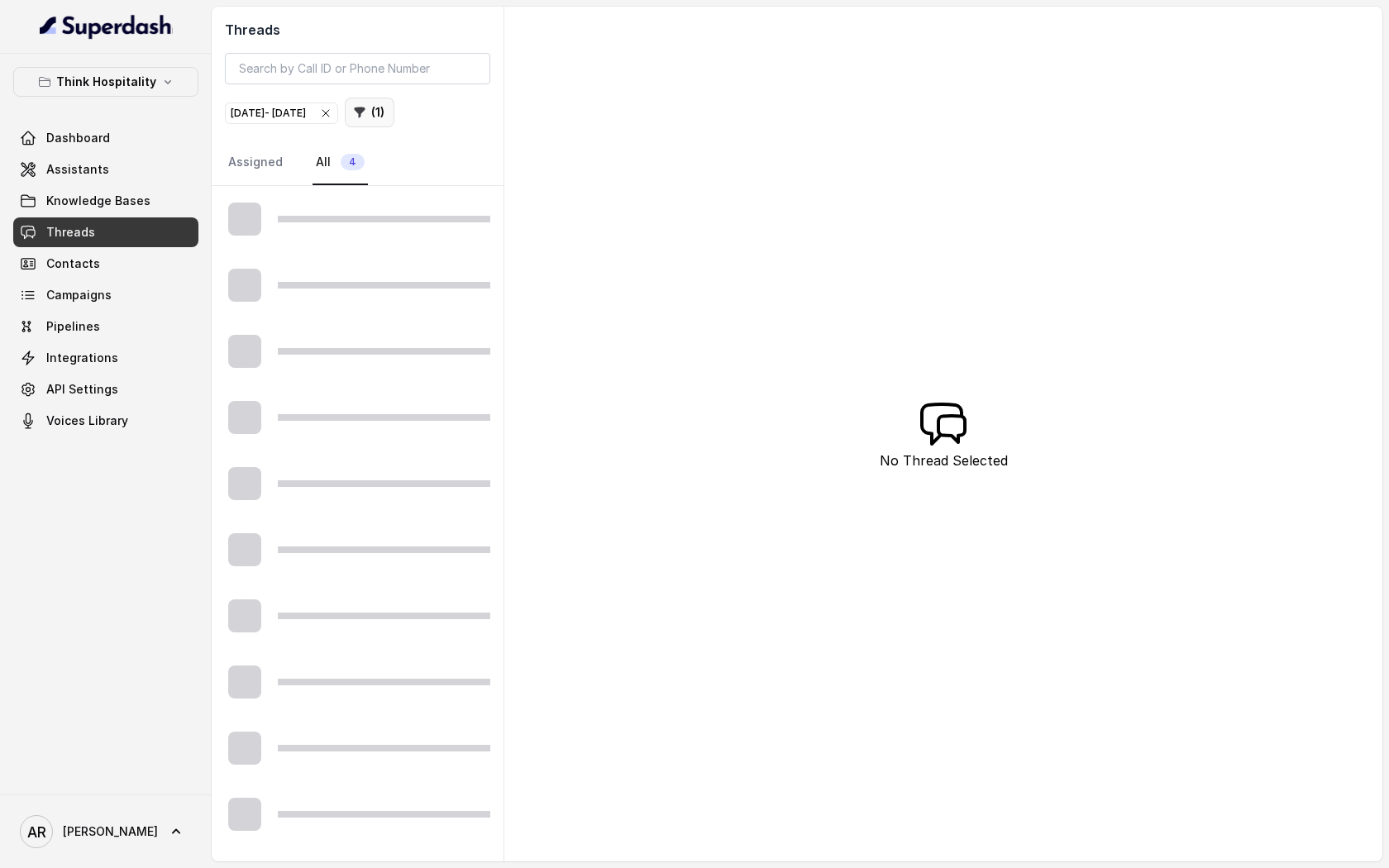
click at [365, 110] on icon "button" at bounding box center [360, 113] width 11 height 11
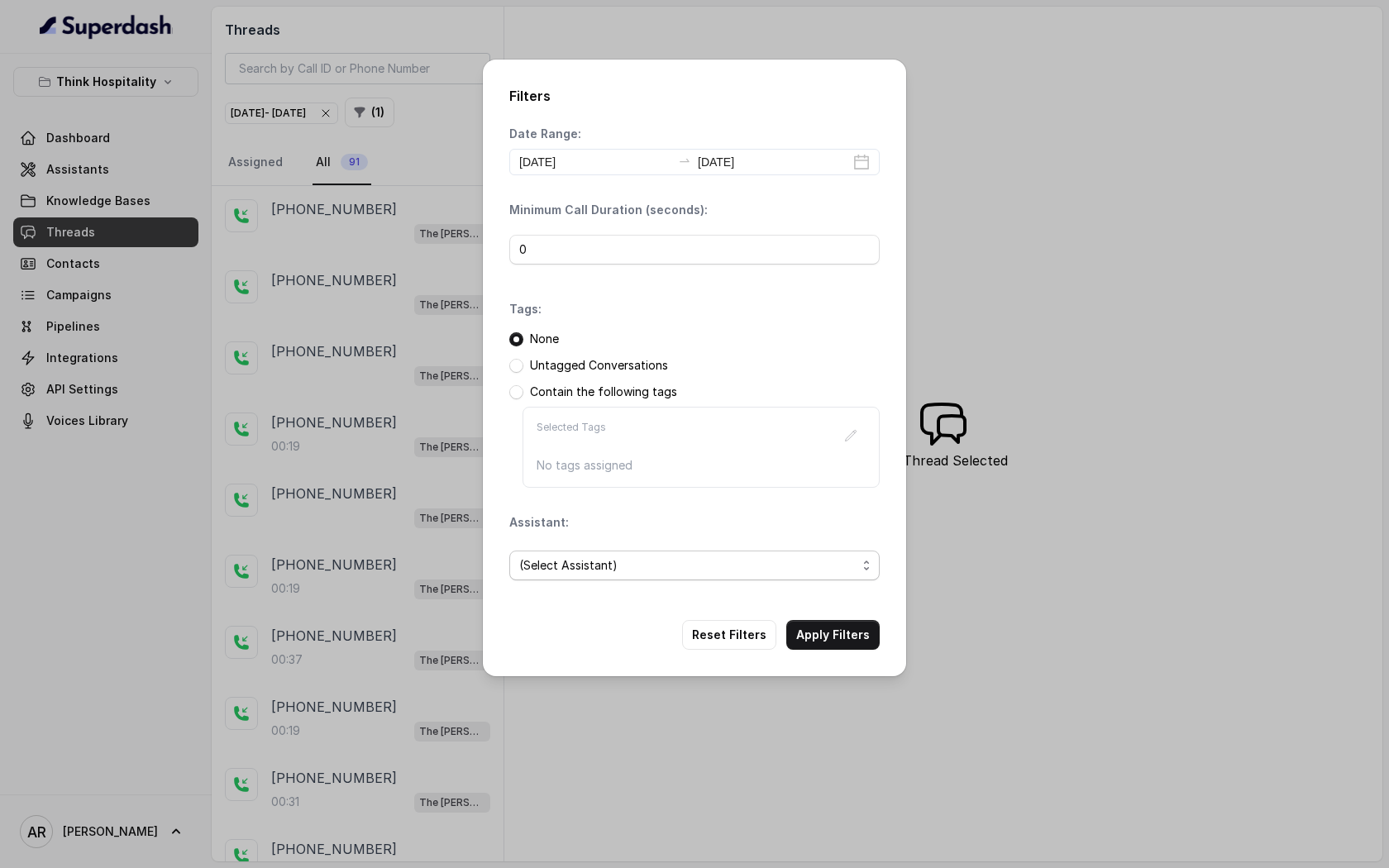
click at [654, 562] on span "(Select Assistant)" at bounding box center [687, 565] width 337 height 20
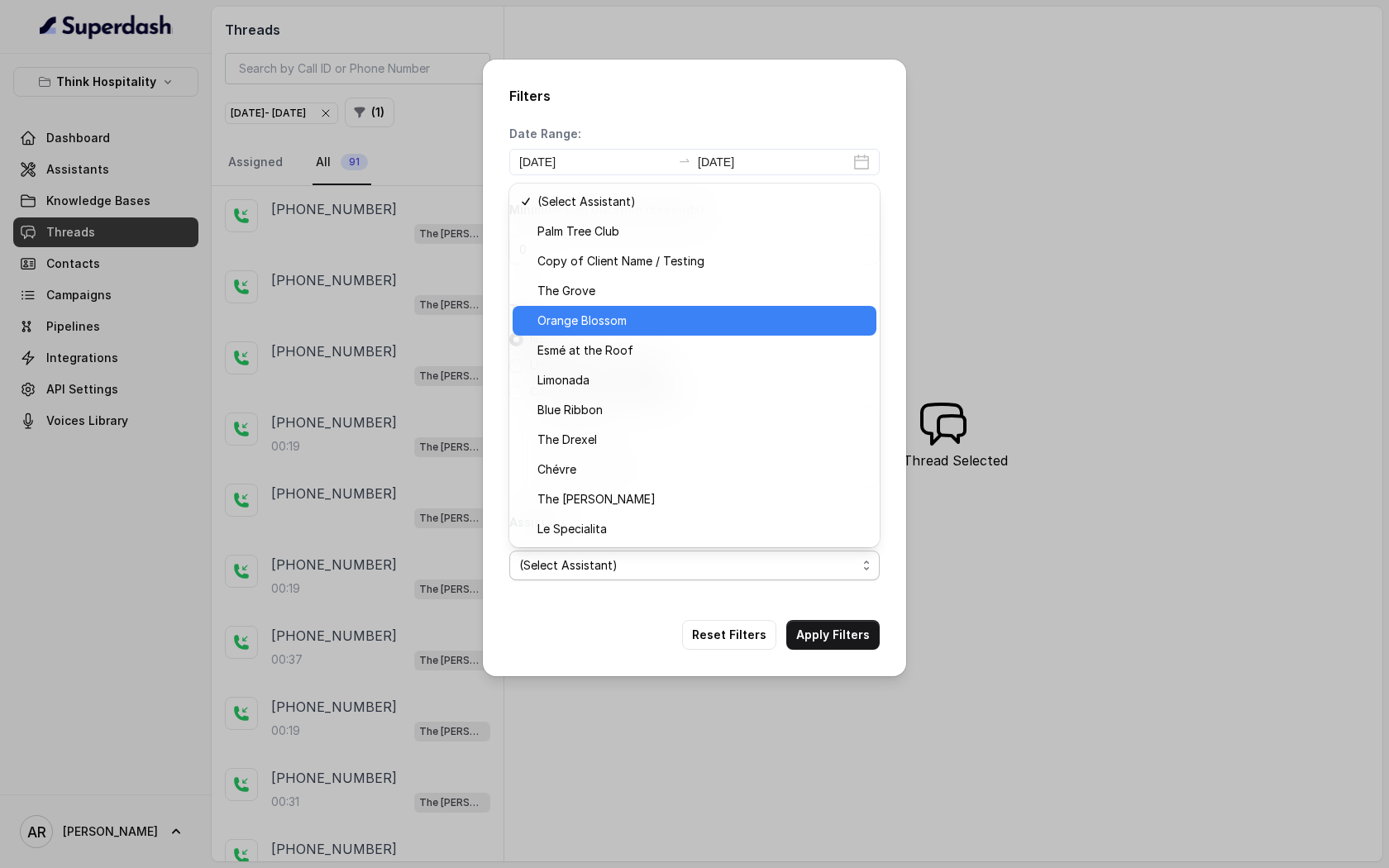
click at [643, 319] on span "Orange Blossom" at bounding box center [702, 320] width 329 height 20
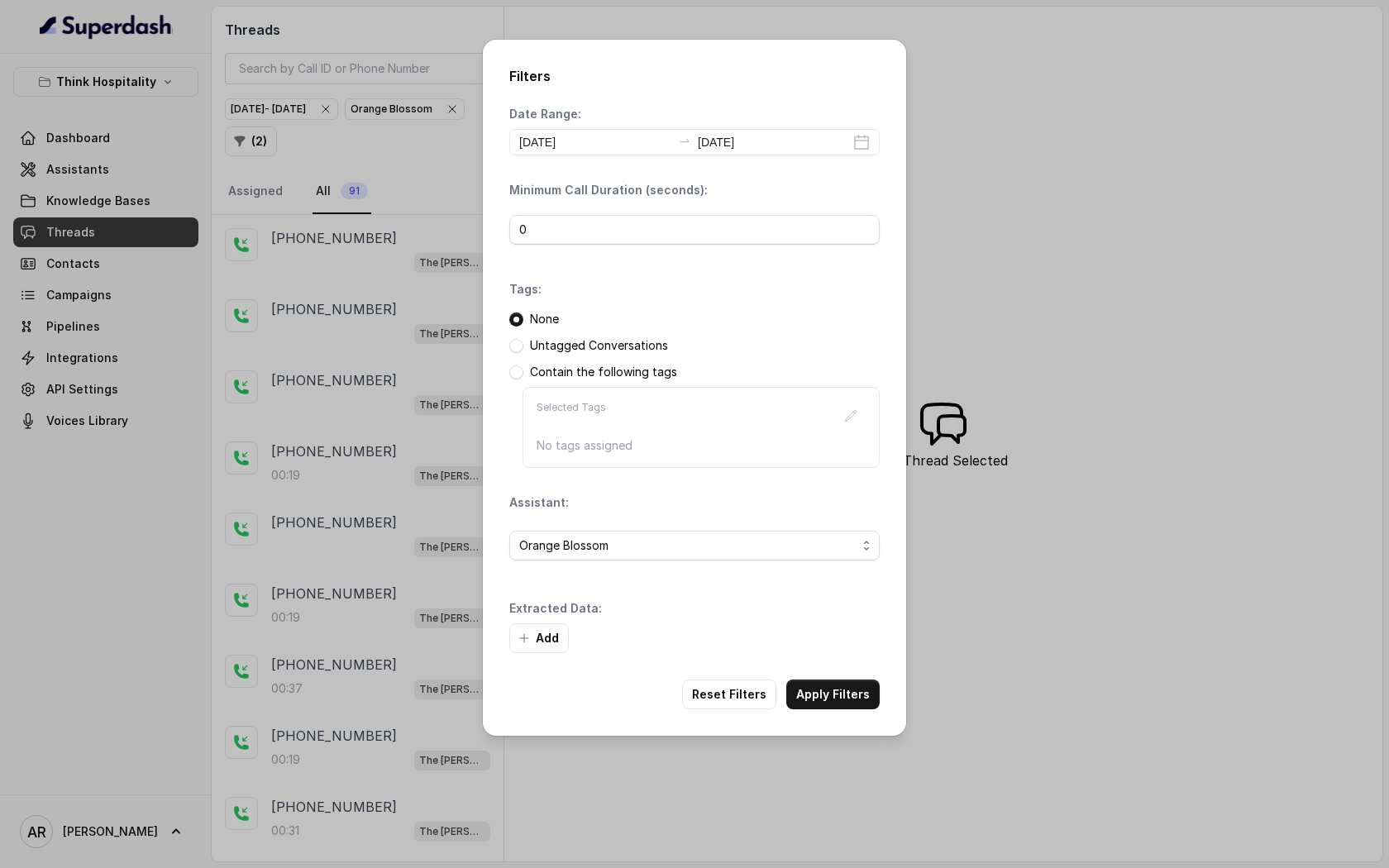
click at [843, 699] on button "Apply Filters" at bounding box center [833, 695] width 93 height 30
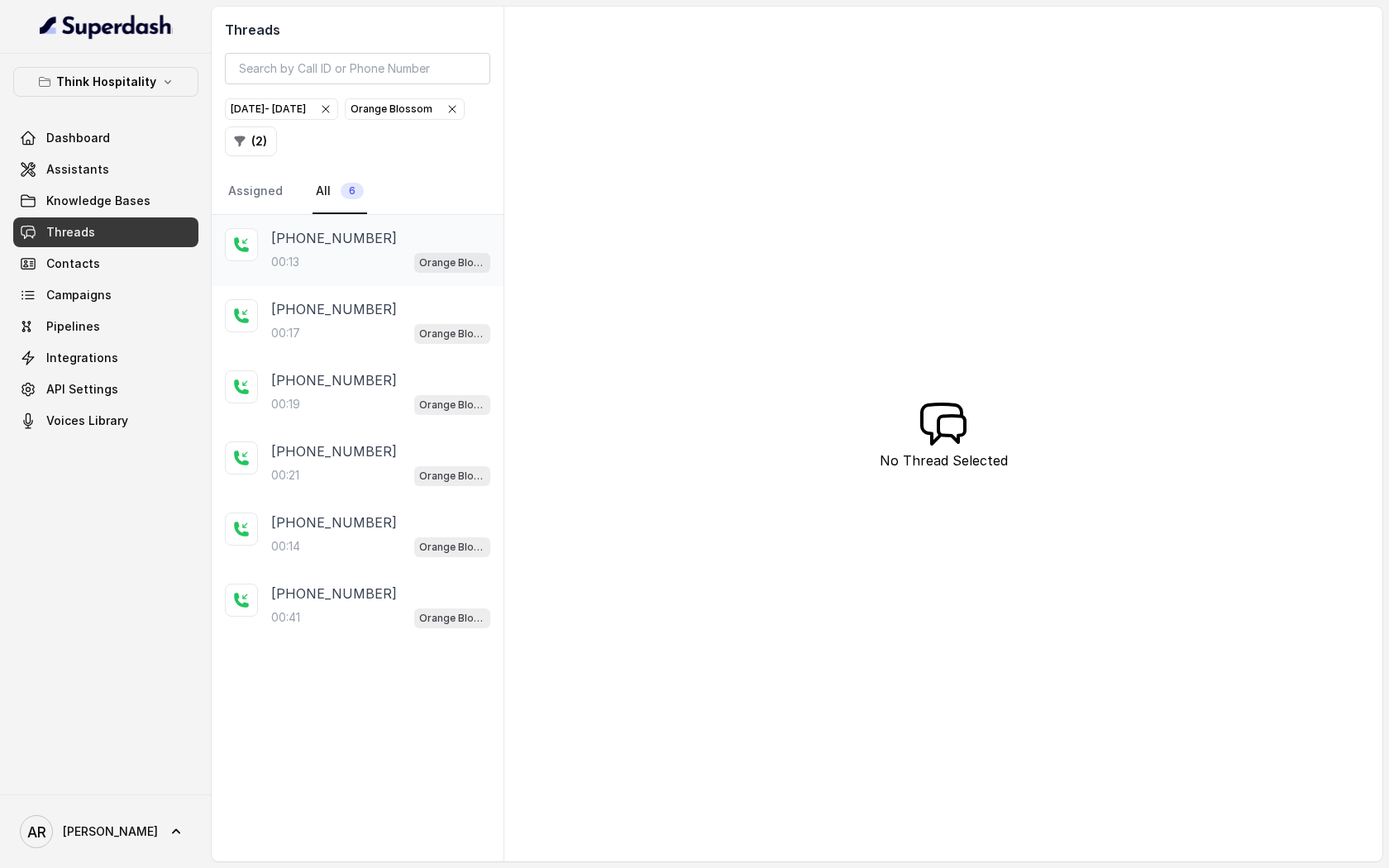
click at [313, 254] on div "00:13 Orange Blossom" at bounding box center [380, 262] width 219 height 21
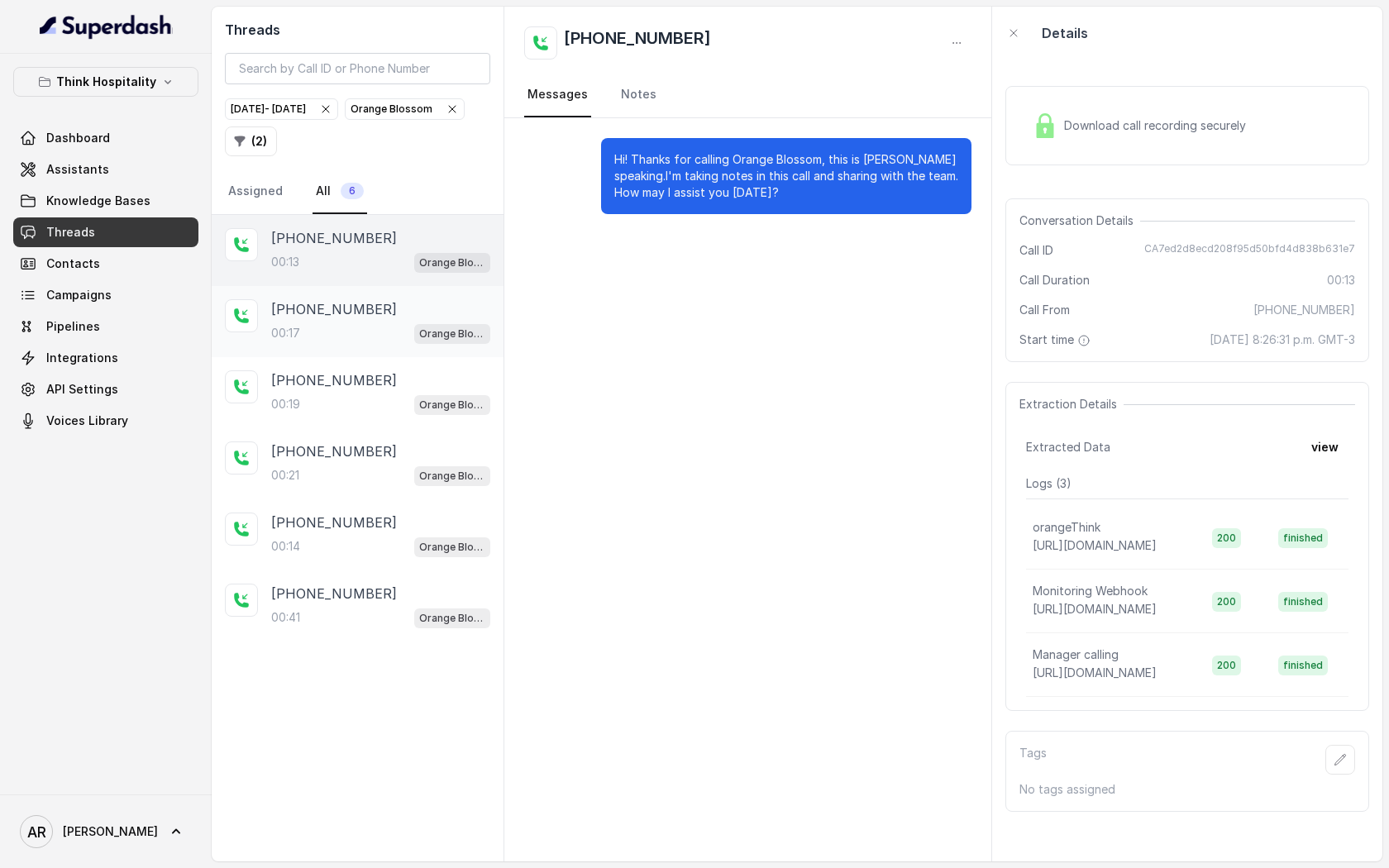
click at [326, 327] on div "00:17 Orange Blossom" at bounding box center [380, 333] width 219 height 21
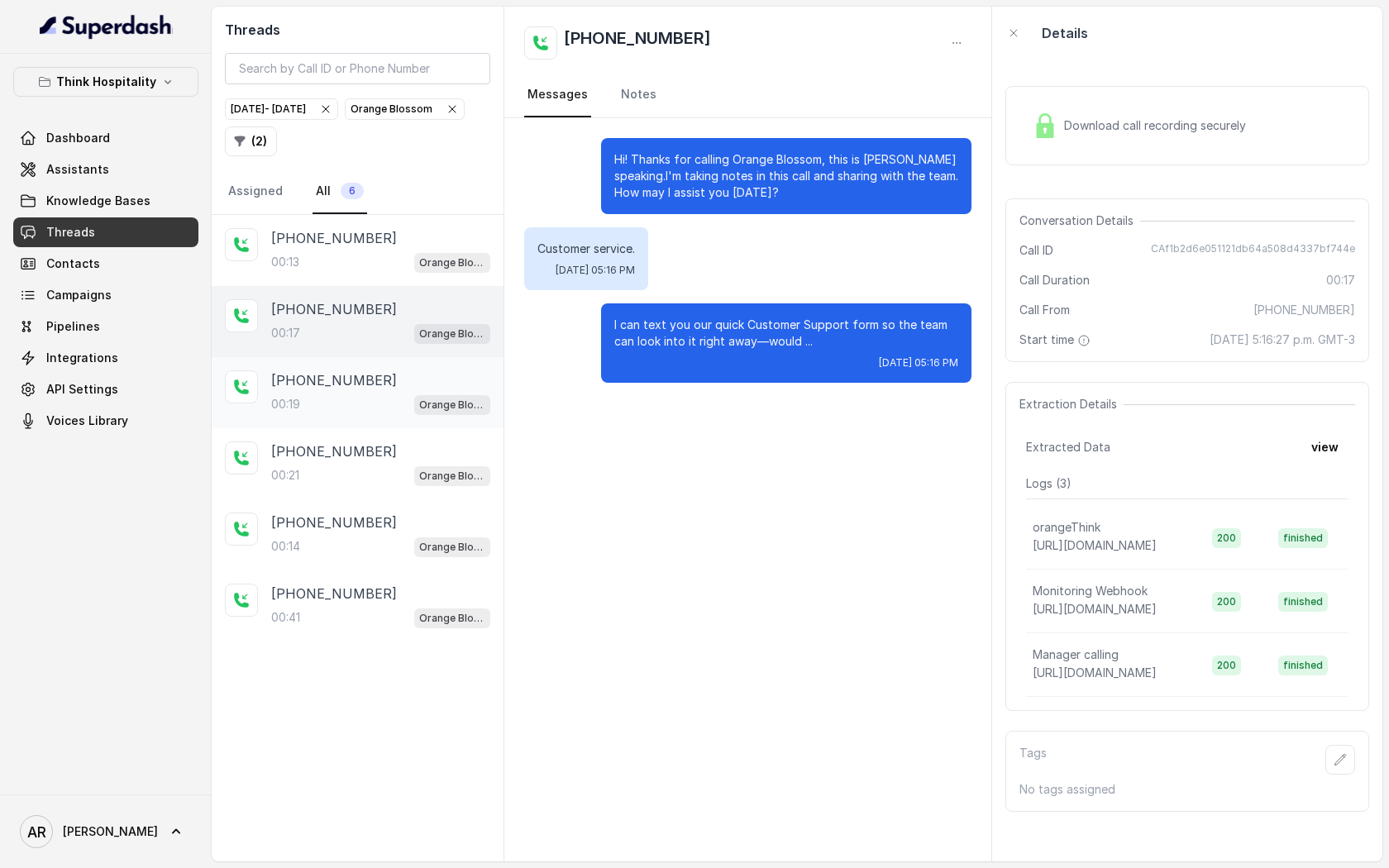
click at [336, 368] on div "[PHONE_NUMBER]:19 Orange Blossom" at bounding box center [358, 393] width 292 height 71
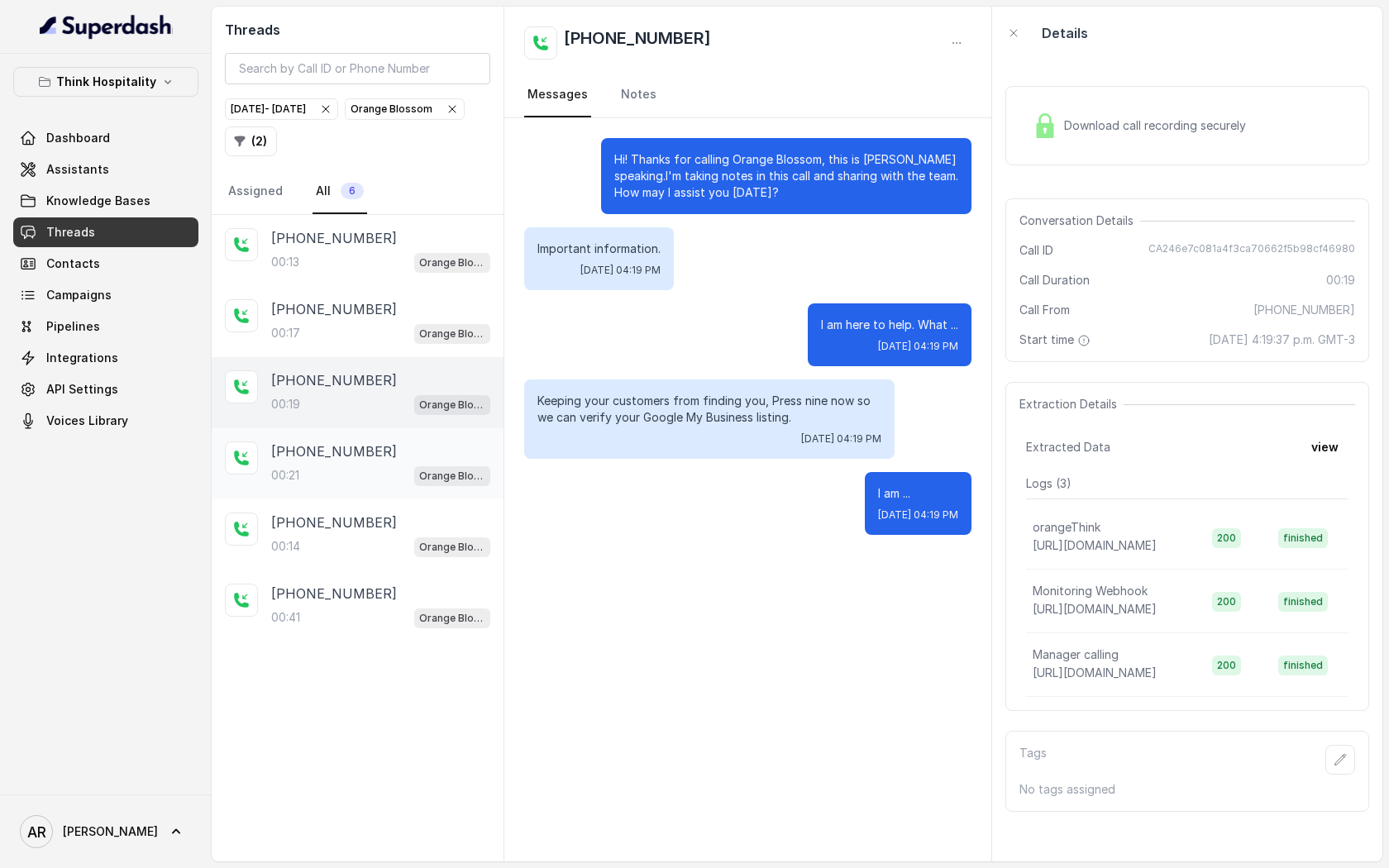
click at [340, 436] on div "[PHONE_NUMBER]:21 Orange Blossom" at bounding box center [358, 464] width 292 height 71
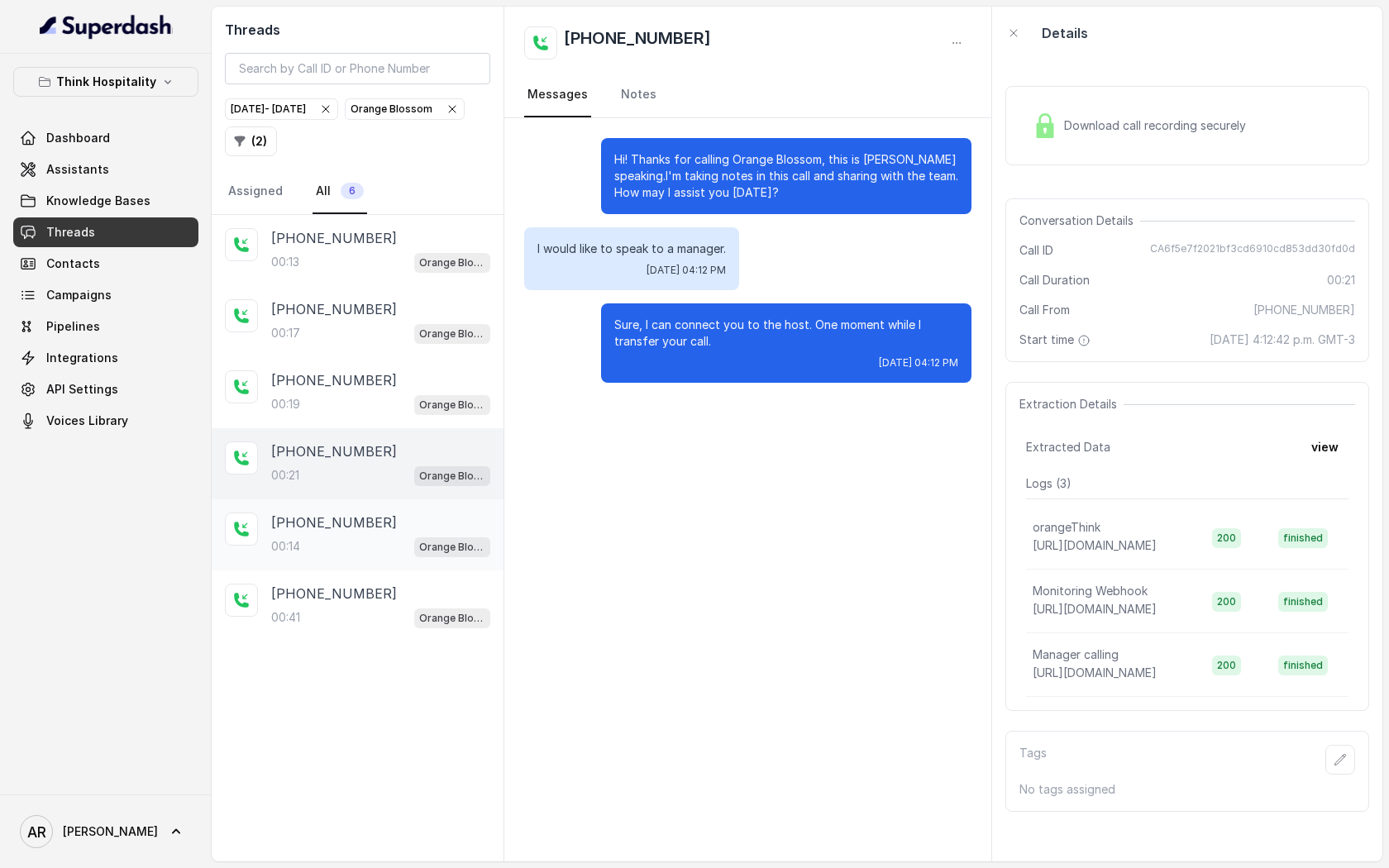
click at [347, 506] on div "[PHONE_NUMBER]:14 Orange Blossom" at bounding box center [358, 534] width 292 height 71
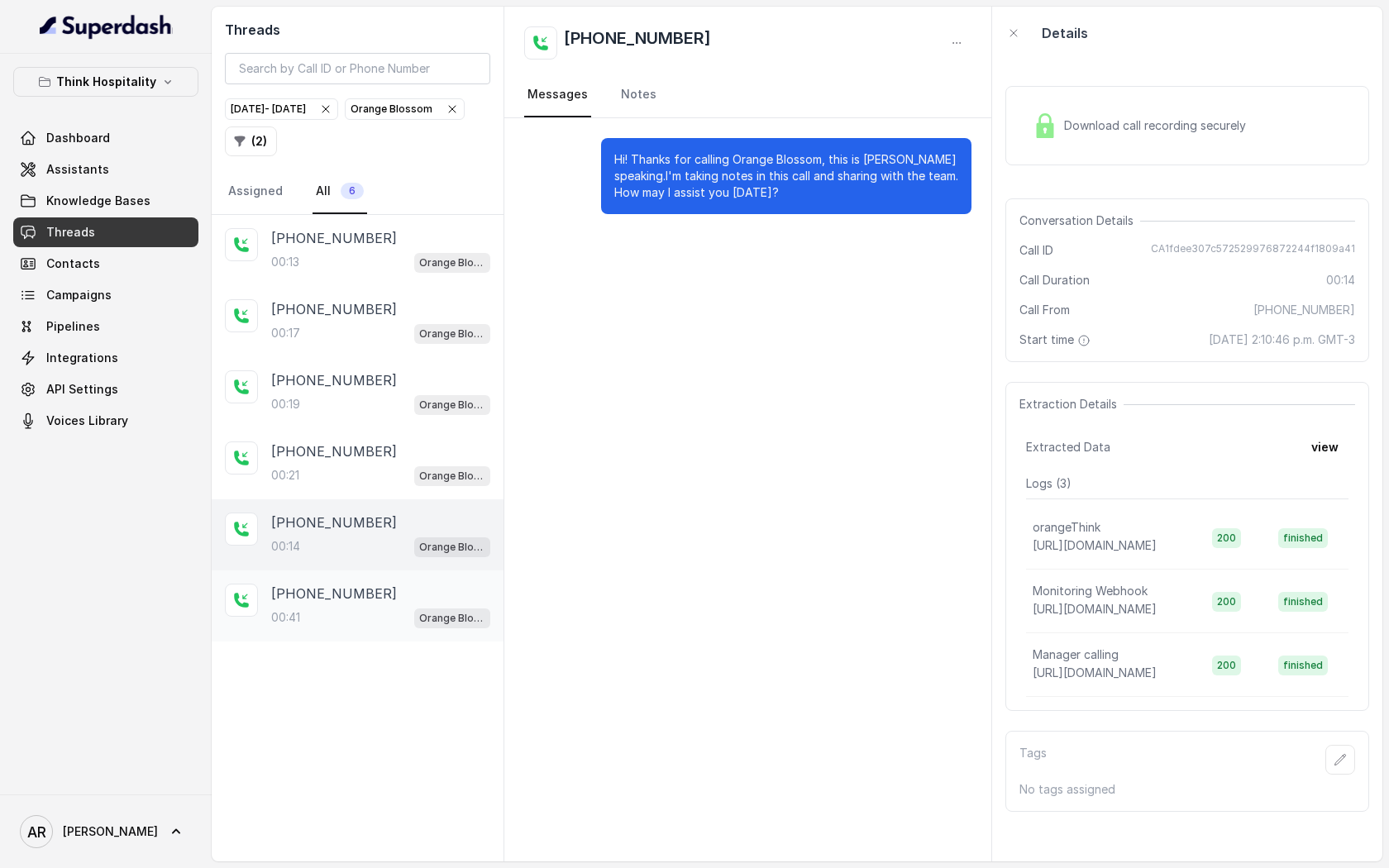
click at [335, 570] on div "[PHONE_NUMBER]:41 Orange Blossom" at bounding box center [358, 606] width 292 height 71
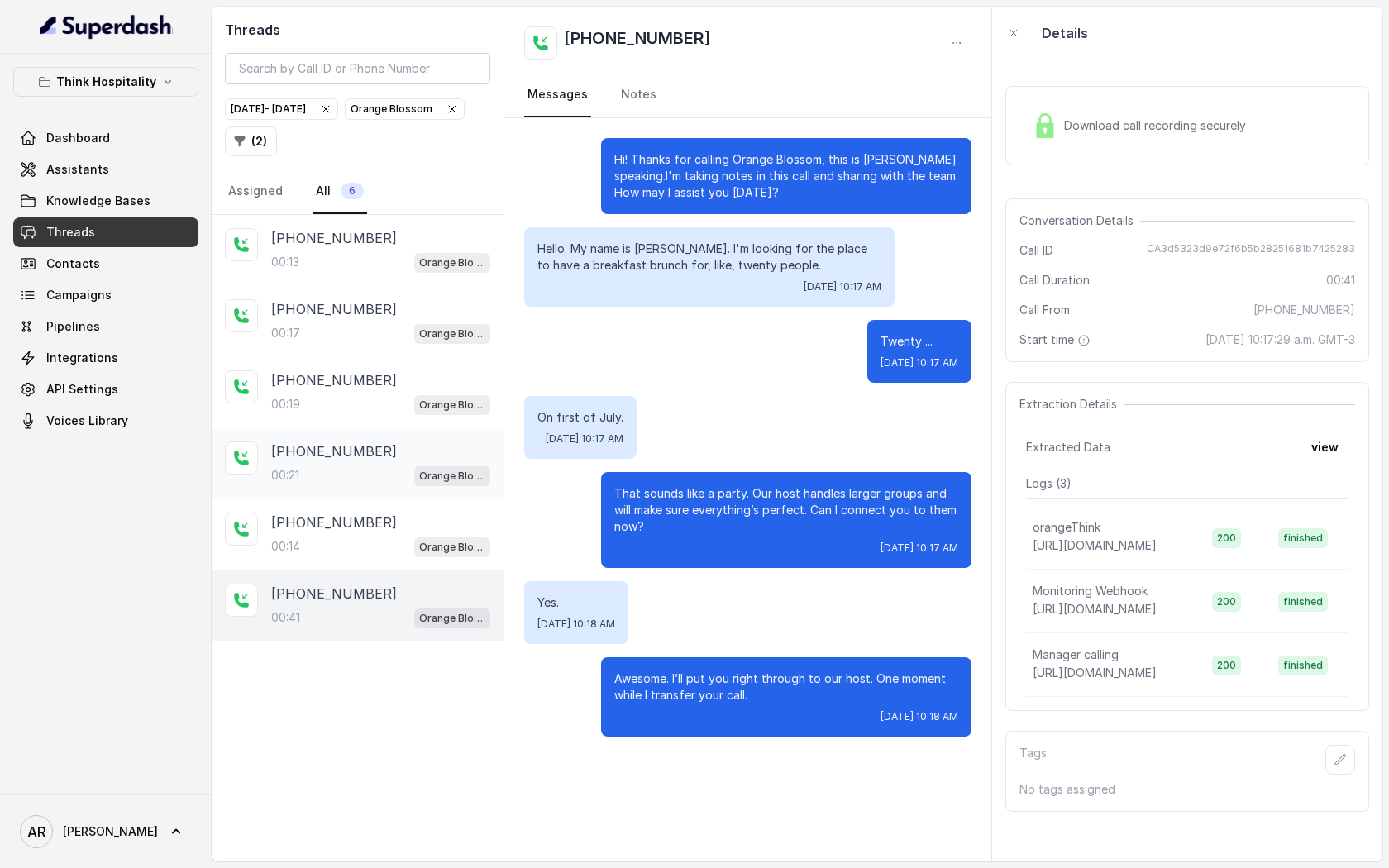
click at [352, 450] on p "[PHONE_NUMBER]" at bounding box center [334, 452] width 126 height 20
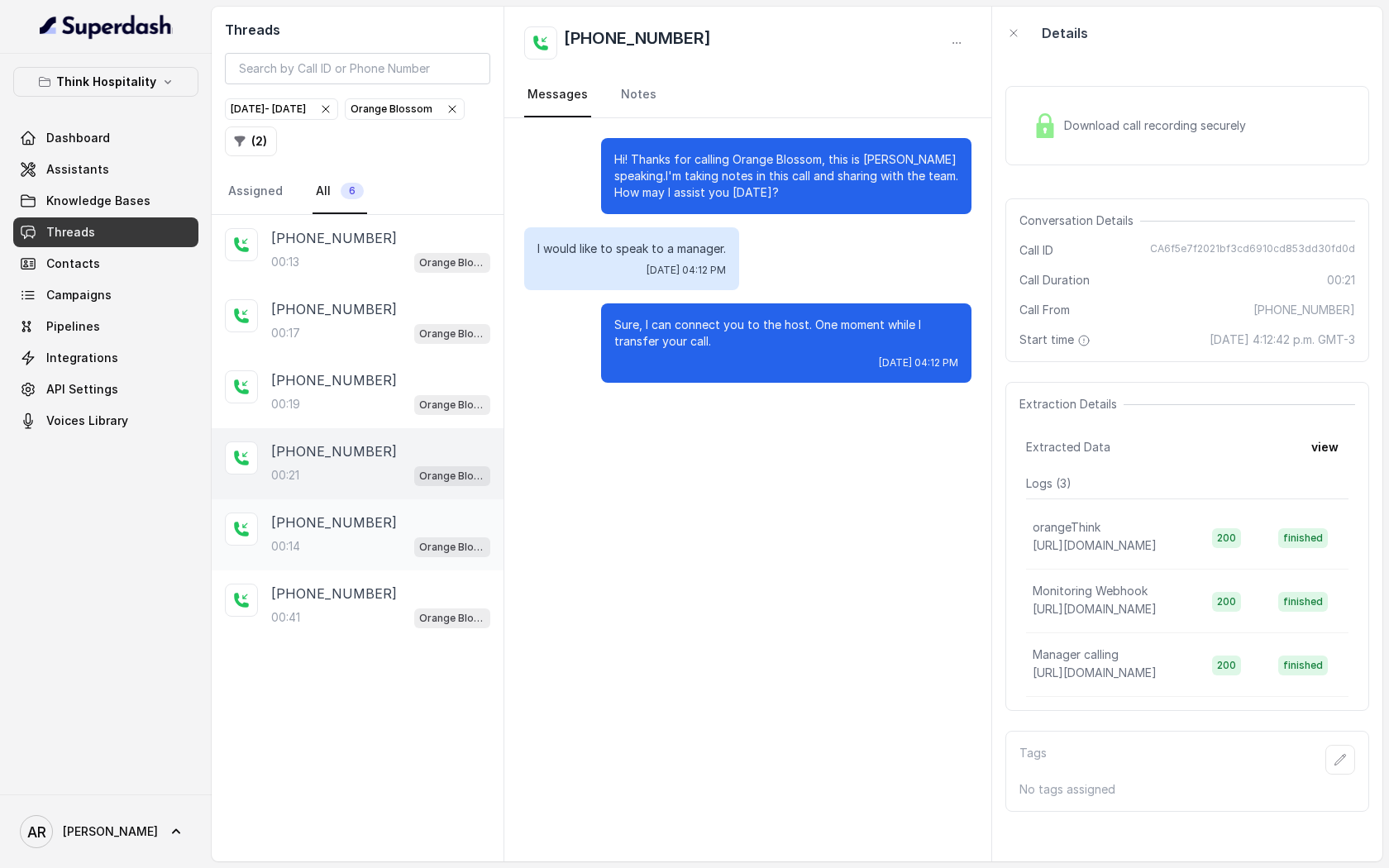
click at [382, 552] on div "00:14 Orange Blossom" at bounding box center [380, 547] width 219 height 21
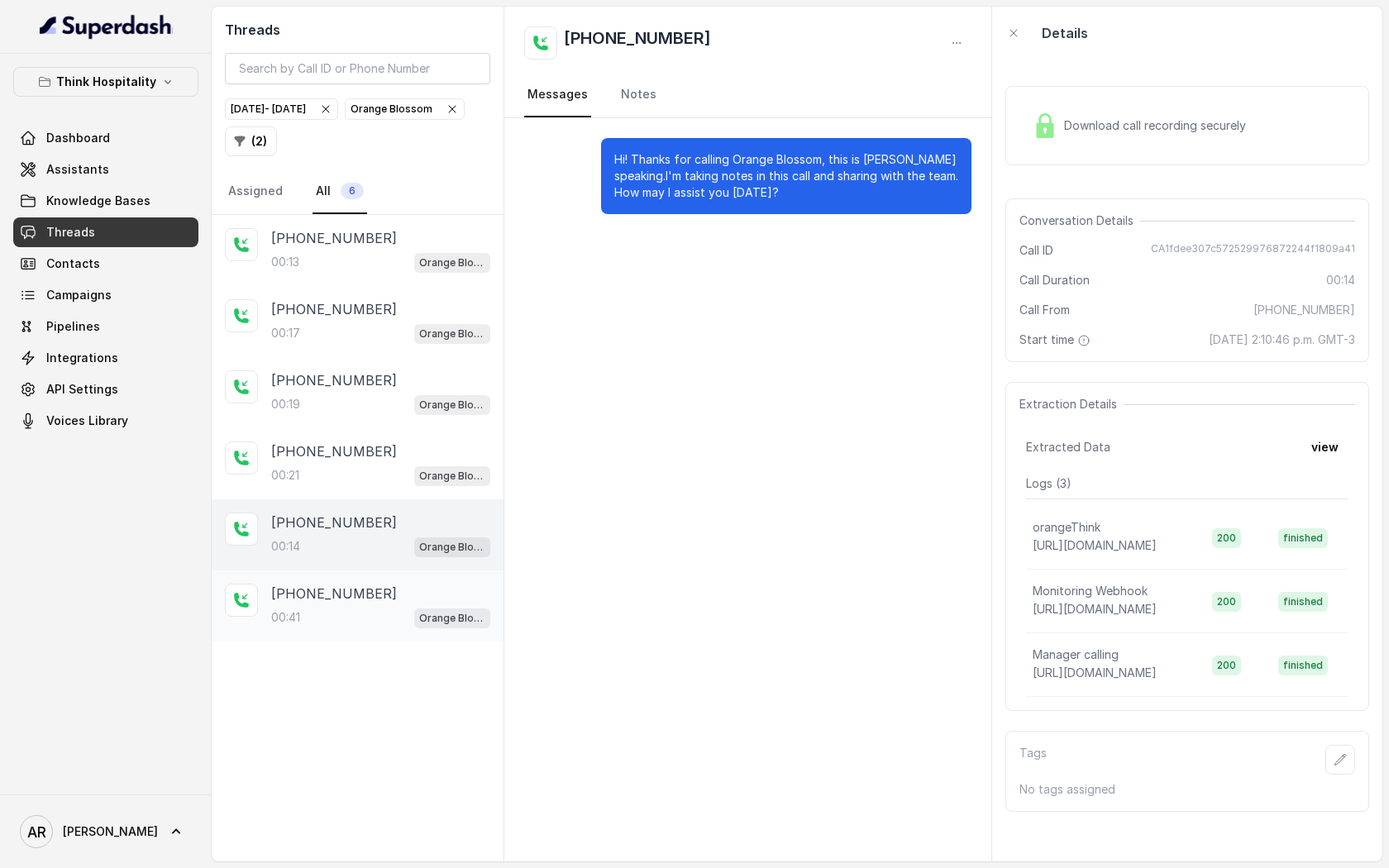
click at [380, 588] on div "[PHONE_NUMBER]" at bounding box center [380, 593] width 219 height 20
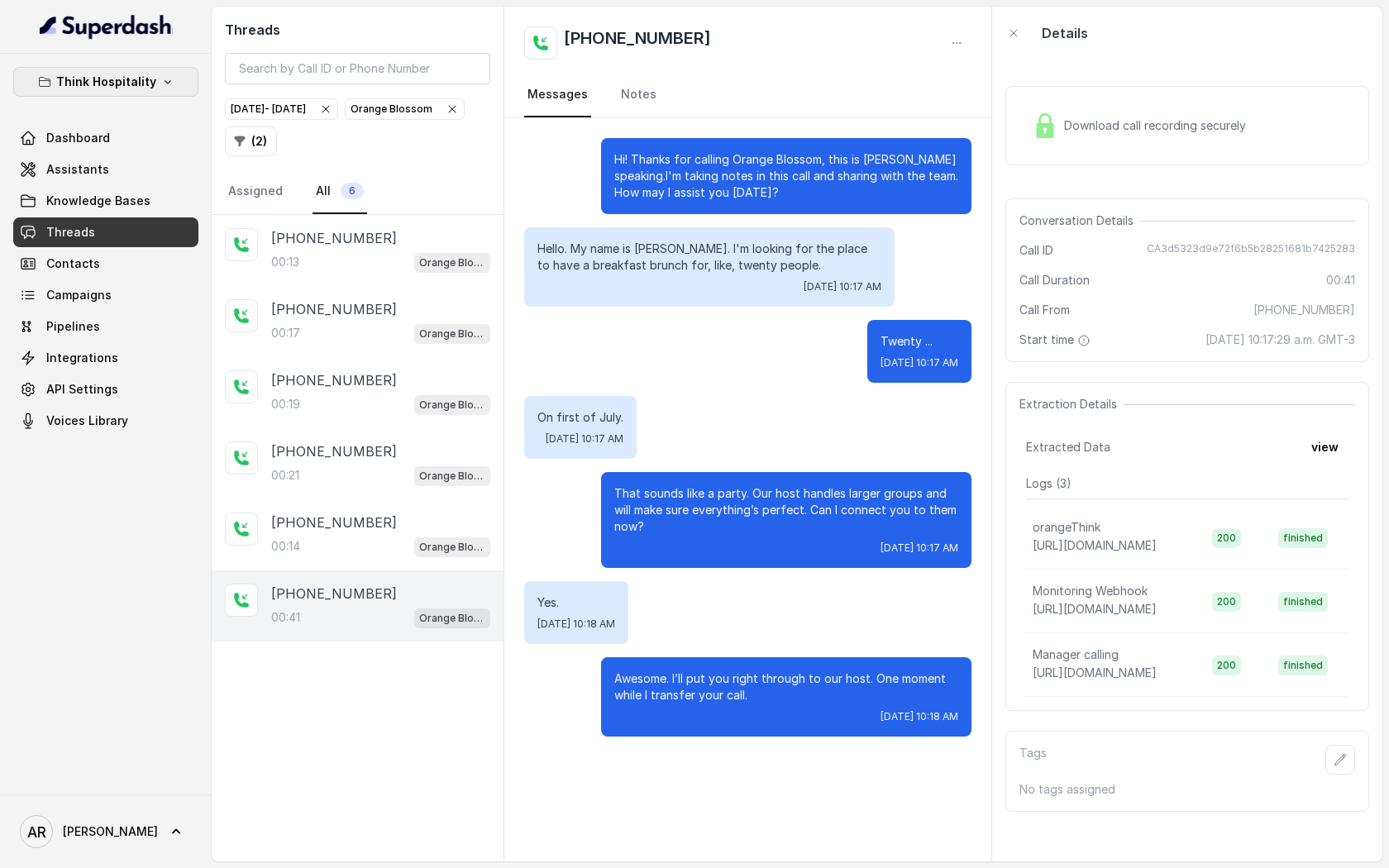
click at [153, 77] on button "Think Hospitality" at bounding box center [106, 82] width 185 height 30
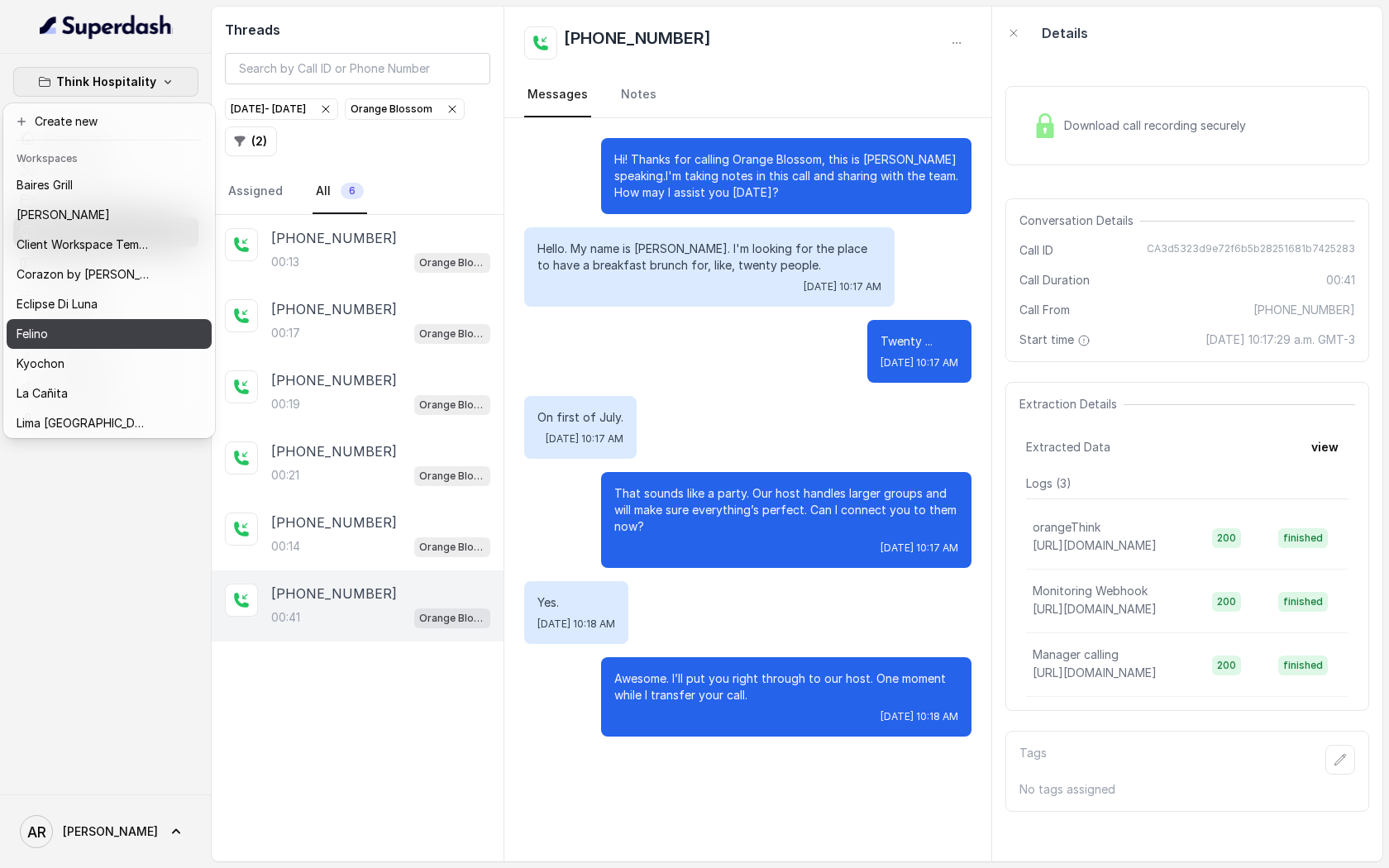
click at [116, 335] on div "Felino" at bounding box center [83, 334] width 132 height 20
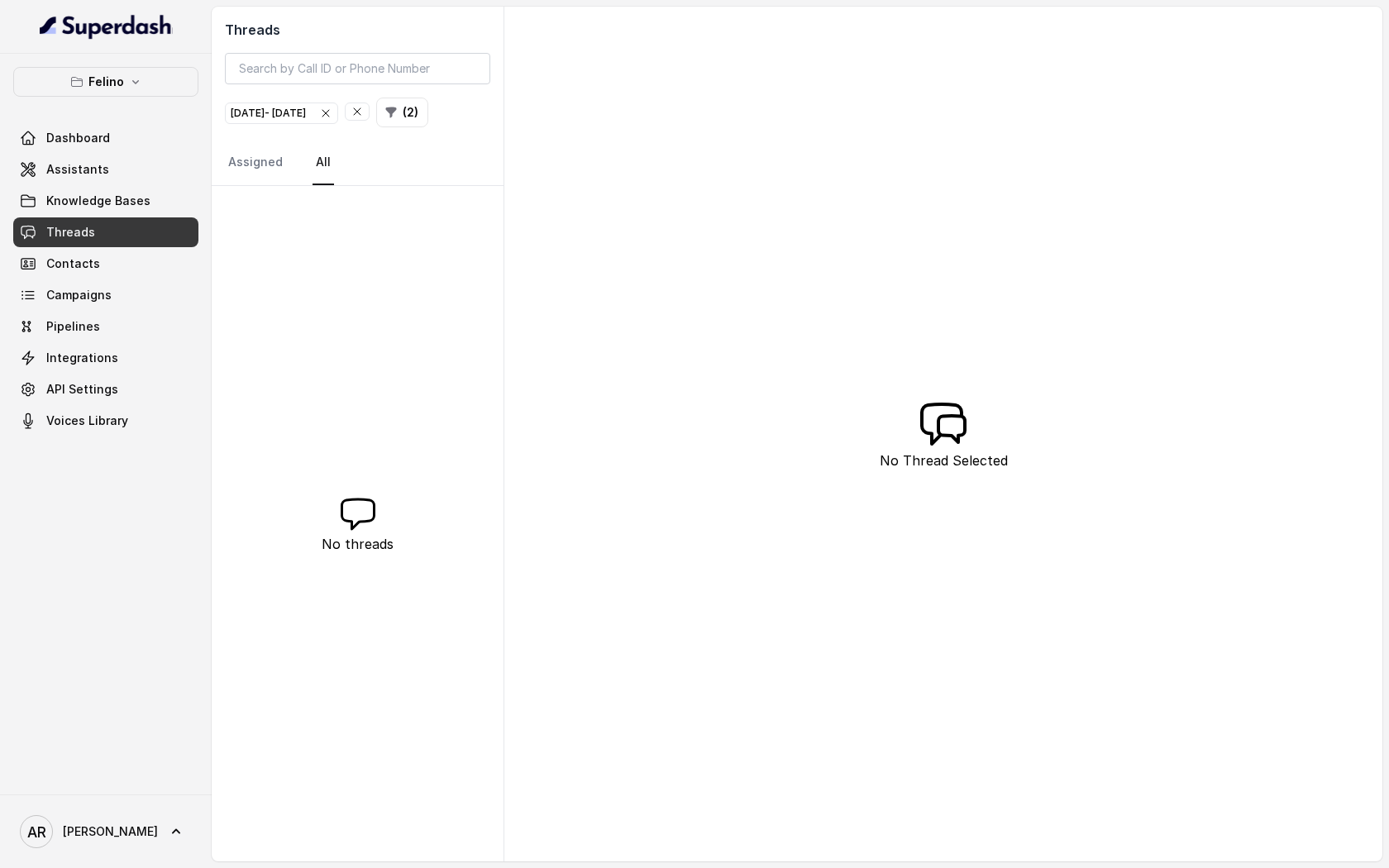
click at [1171, 71] on div "Threads [DATE] - [DATE] ( 2 ) Assigned All No threads No Thread Selected" at bounding box center [797, 434] width 1171 height 855
click at [429, 119] on button "( 2 )" at bounding box center [401, 113] width 52 height 30
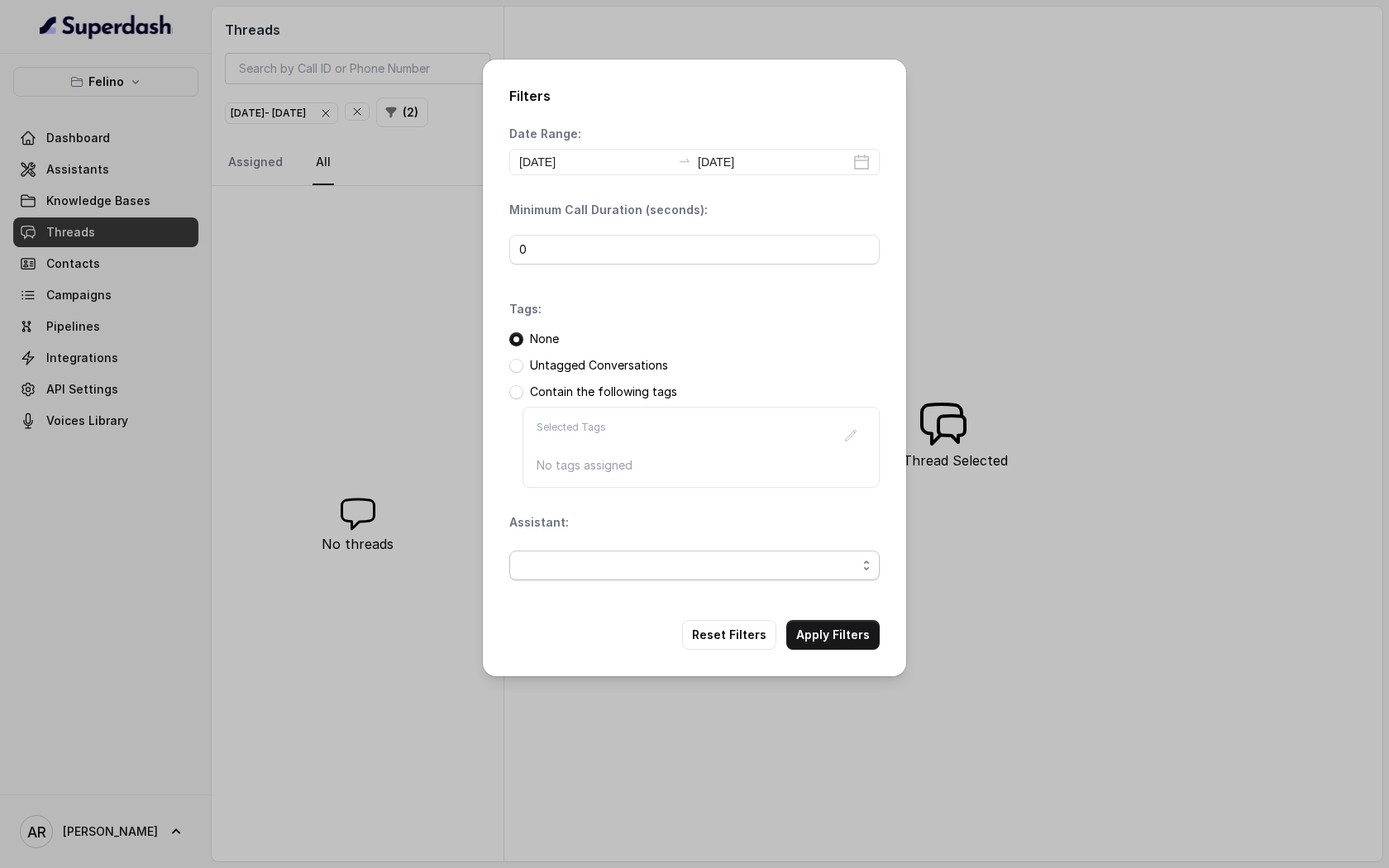
click at [754, 568] on span "button" at bounding box center [694, 566] width 371 height 30
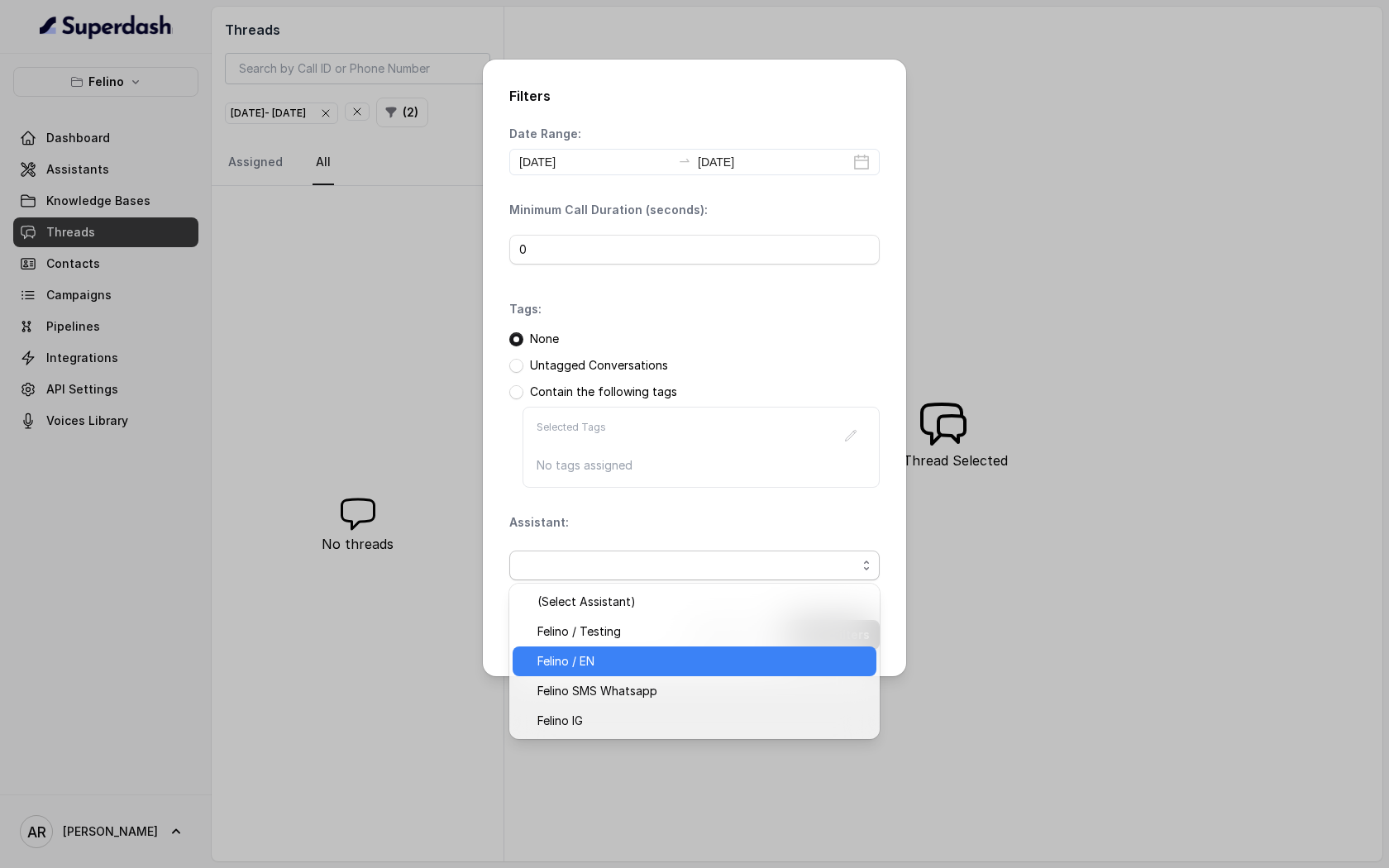
click at [710, 659] on span "Felino / EN" at bounding box center [702, 661] width 329 height 20
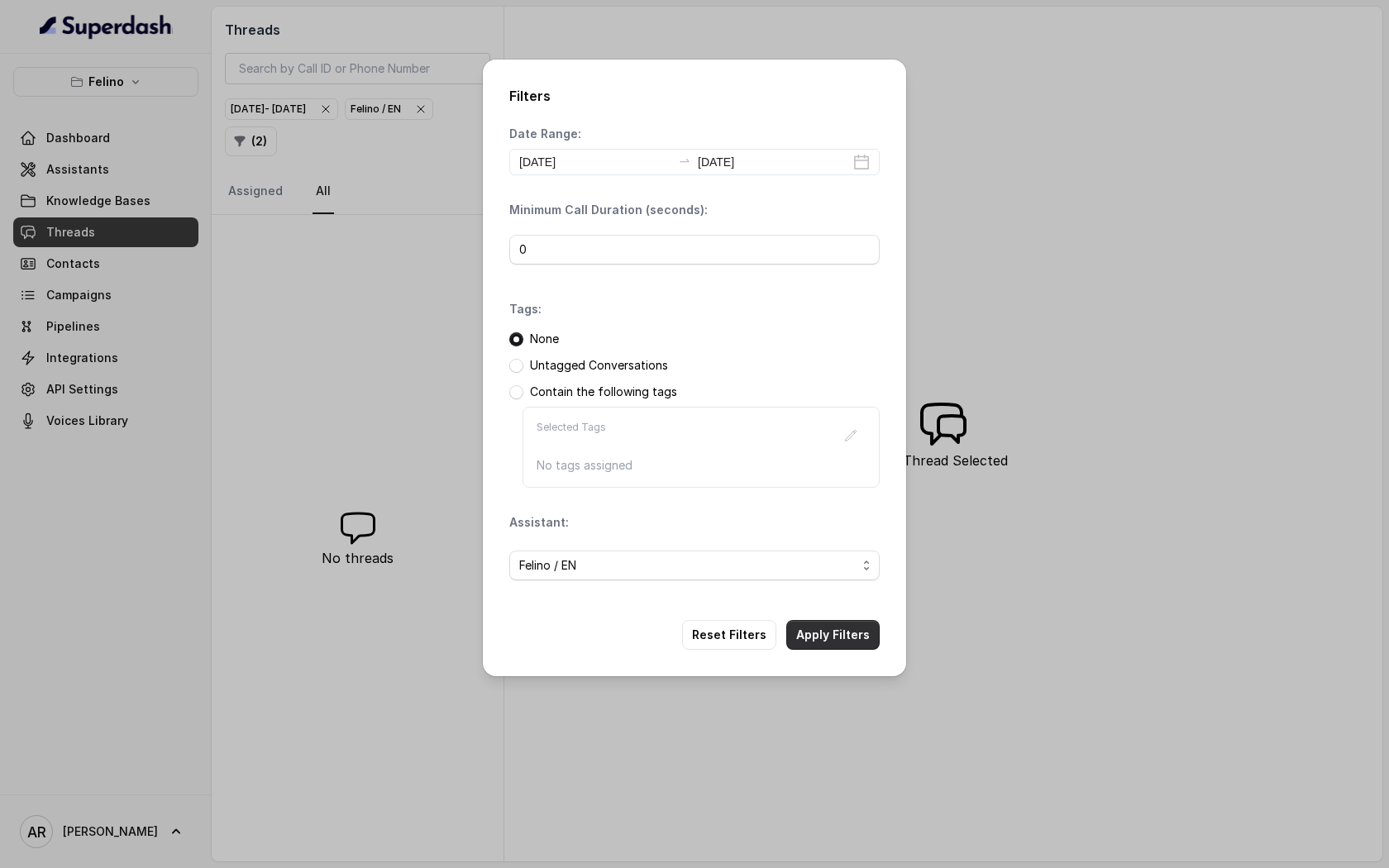
click at [838, 638] on button "Apply Filters" at bounding box center [833, 636] width 93 height 30
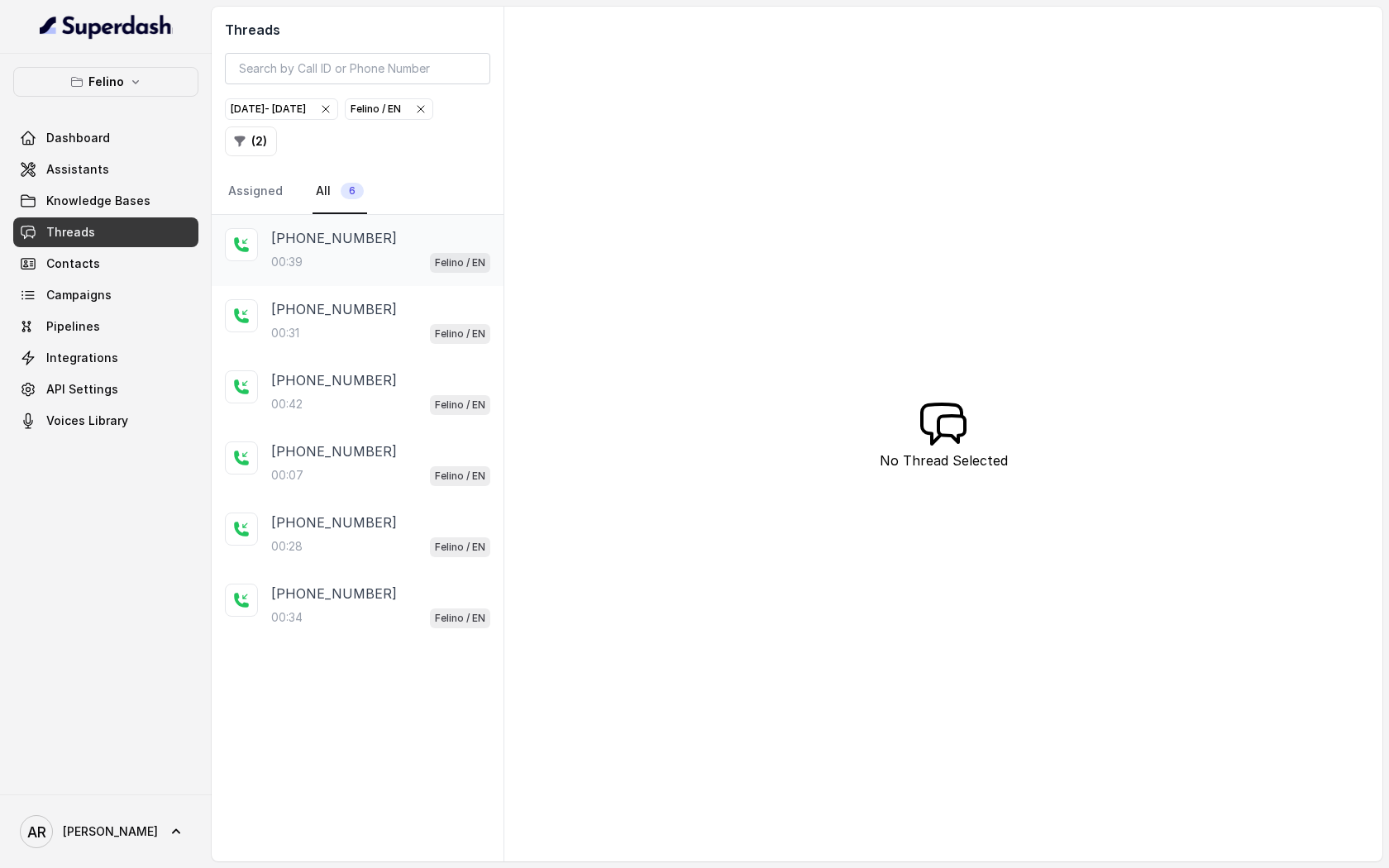
click at [390, 262] on div "00:39 Felino / EN" at bounding box center [380, 262] width 219 height 21
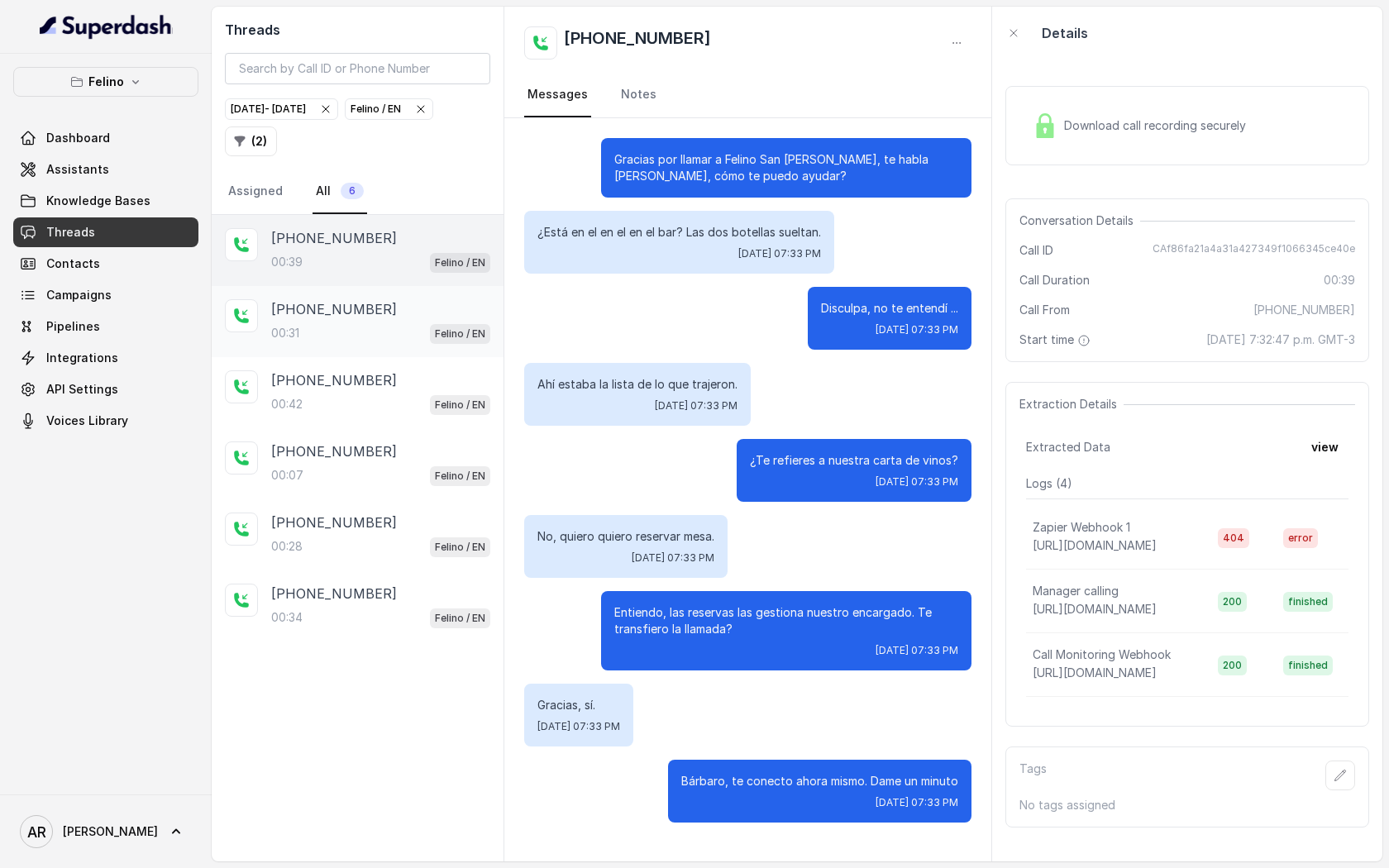
click at [429, 305] on div "[PHONE_NUMBER]" at bounding box center [380, 309] width 219 height 20
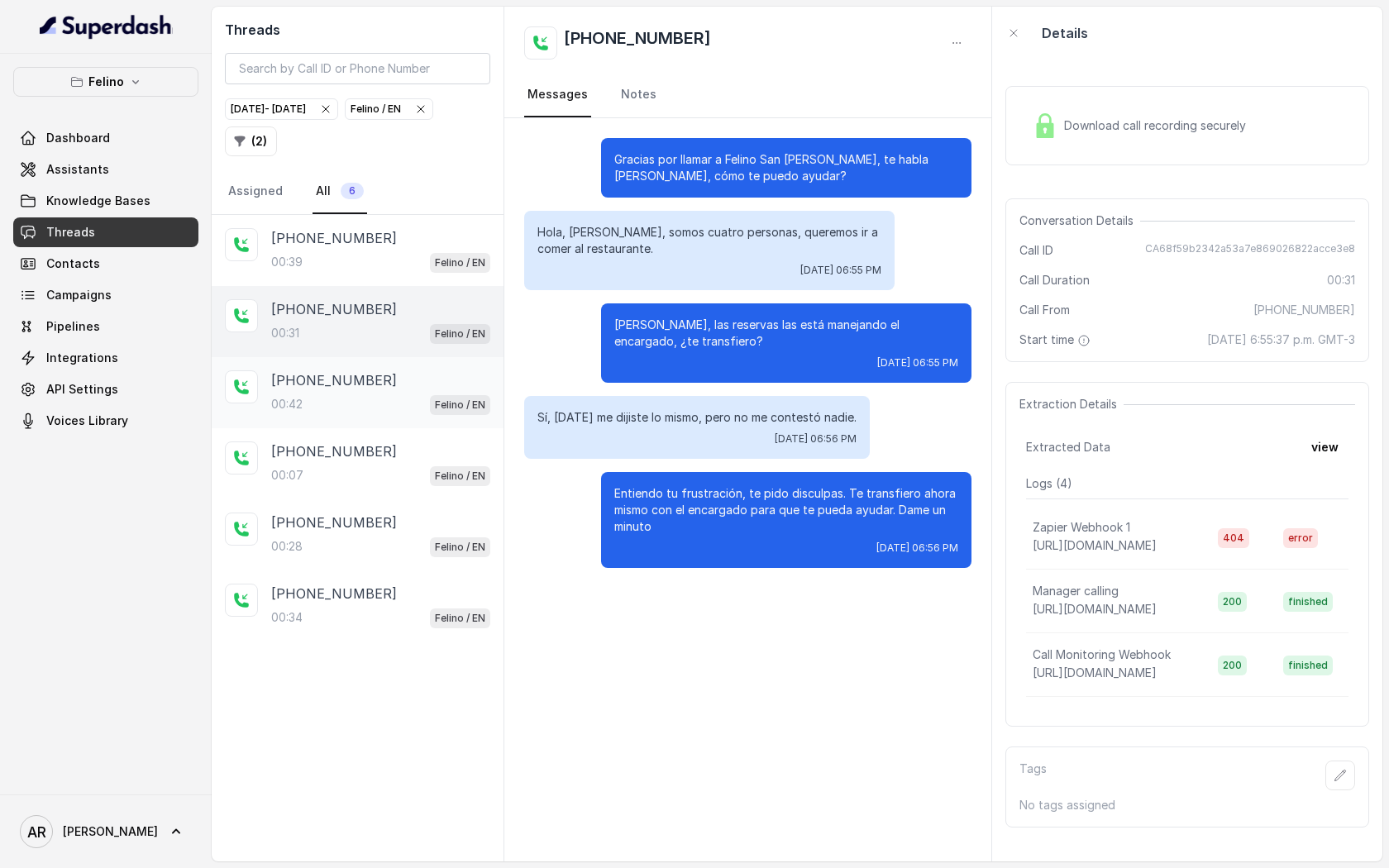
click at [410, 423] on div "[PHONE_NUMBER]:42 Felino / EN" at bounding box center [358, 393] width 292 height 71
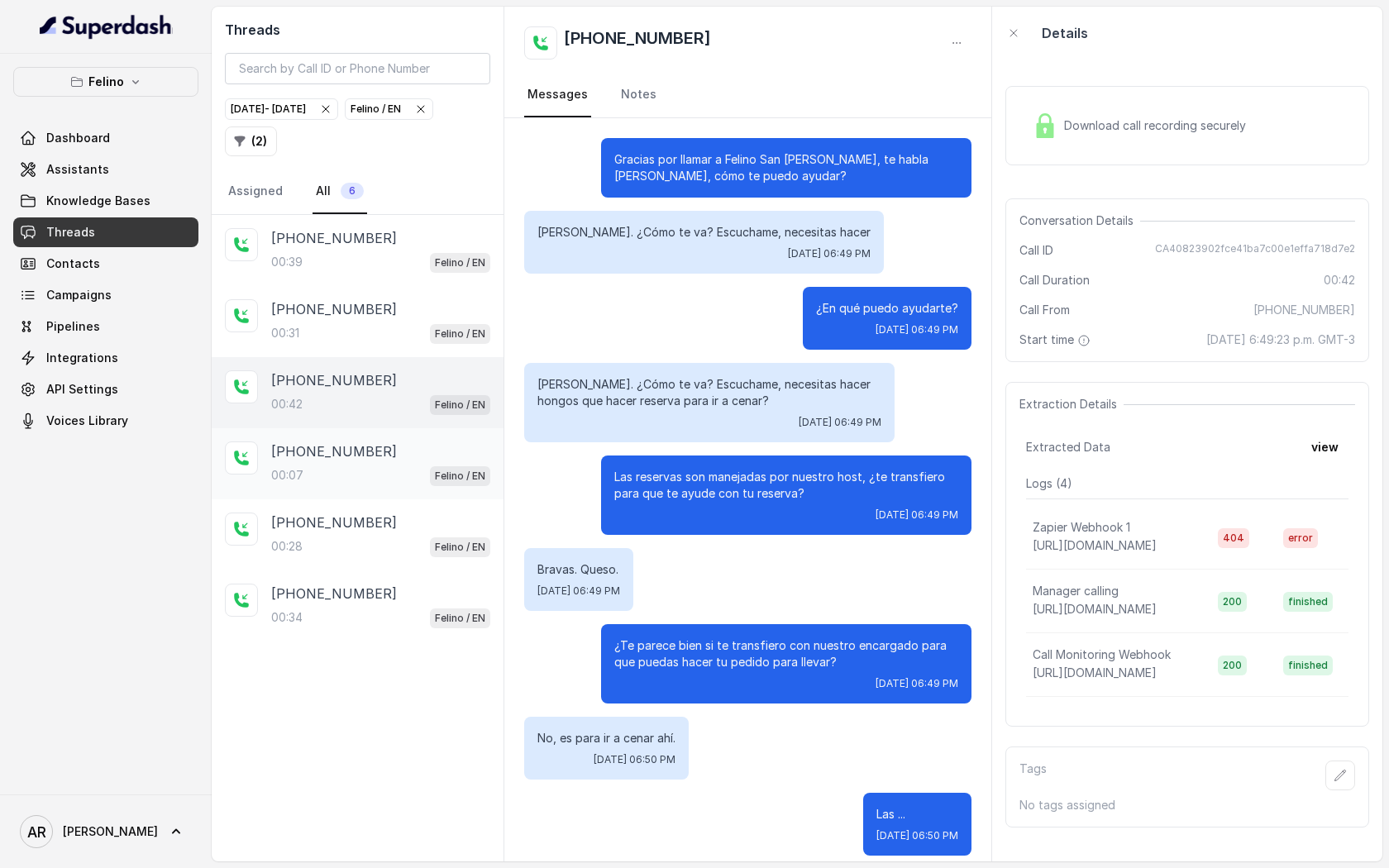
scroll to position [242, 0]
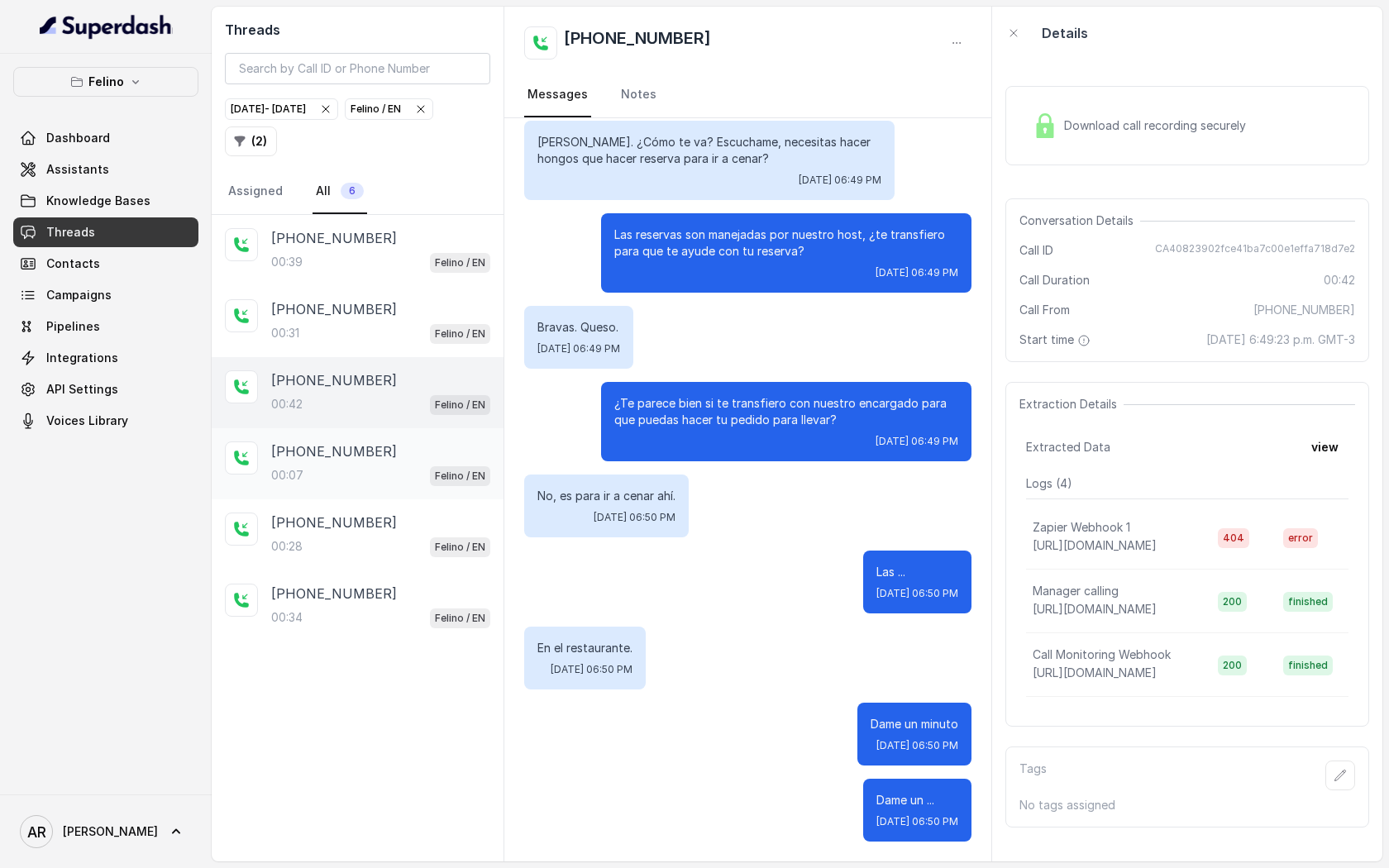
click at [397, 493] on div "[PHONE_NUMBER]:07 Felino / EN" at bounding box center [358, 464] width 292 height 71
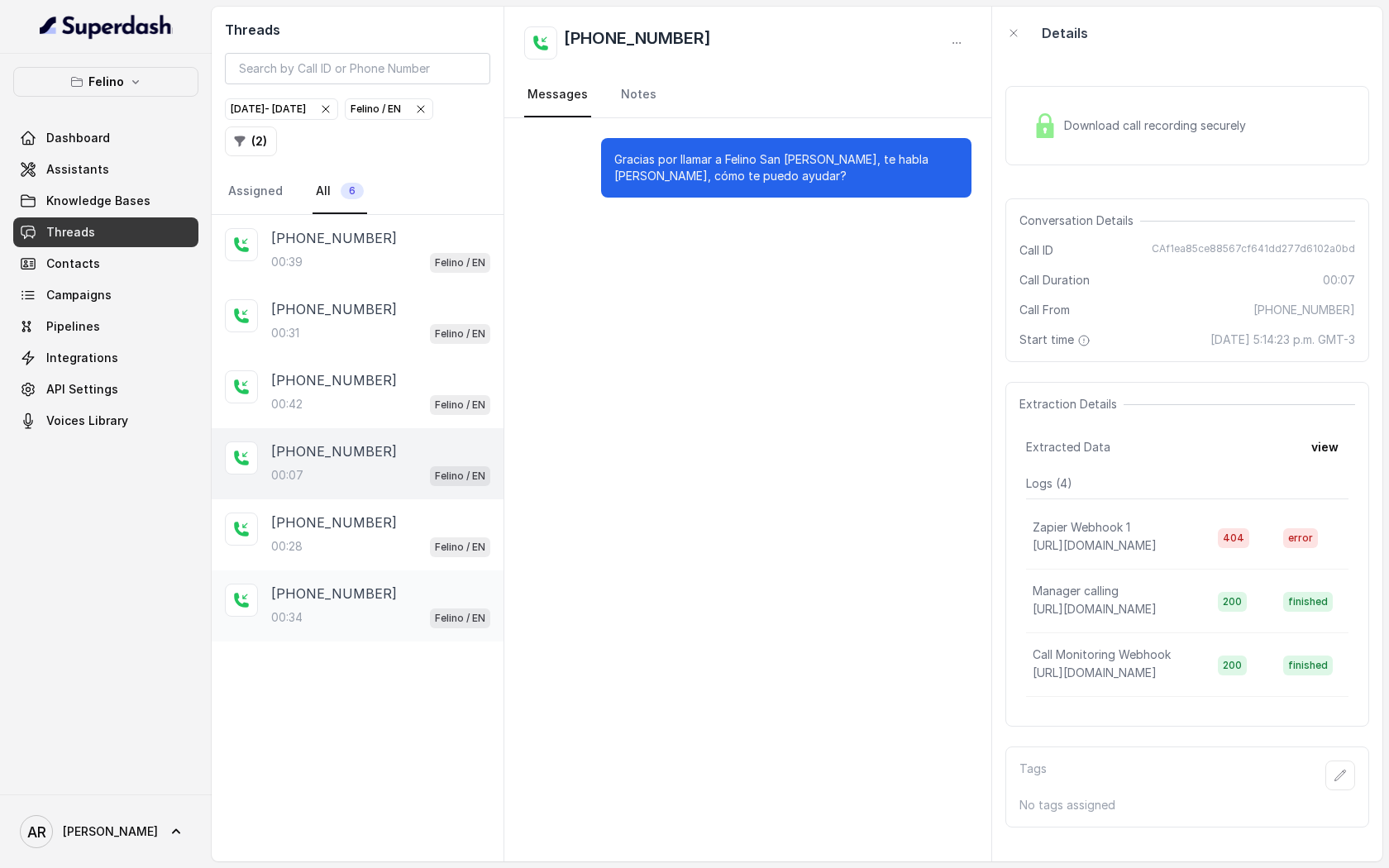
click at [388, 596] on div "[PHONE_NUMBER]" at bounding box center [380, 593] width 219 height 20
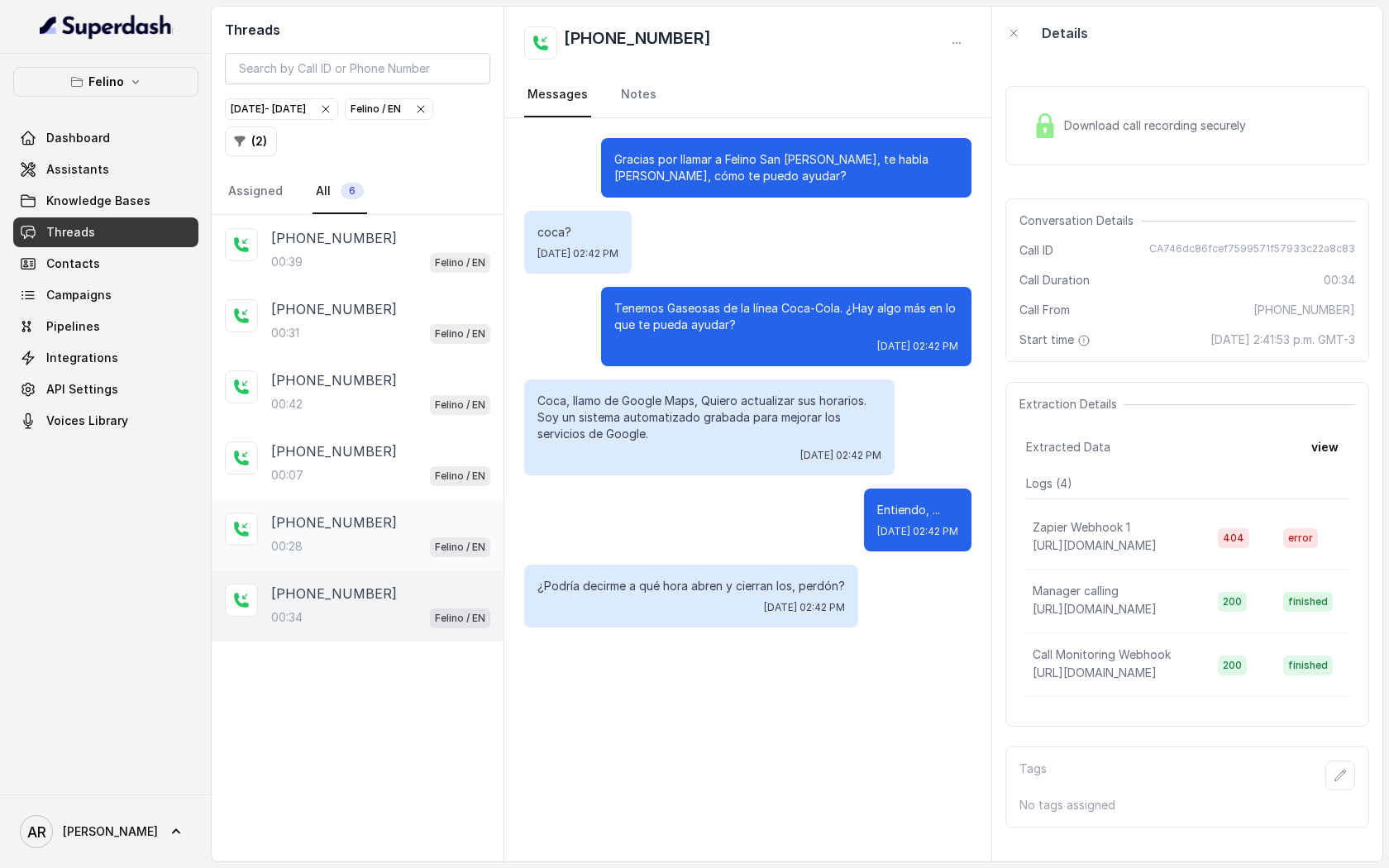
click at [388, 515] on div "[PHONE_NUMBER]" at bounding box center [380, 522] width 219 height 20
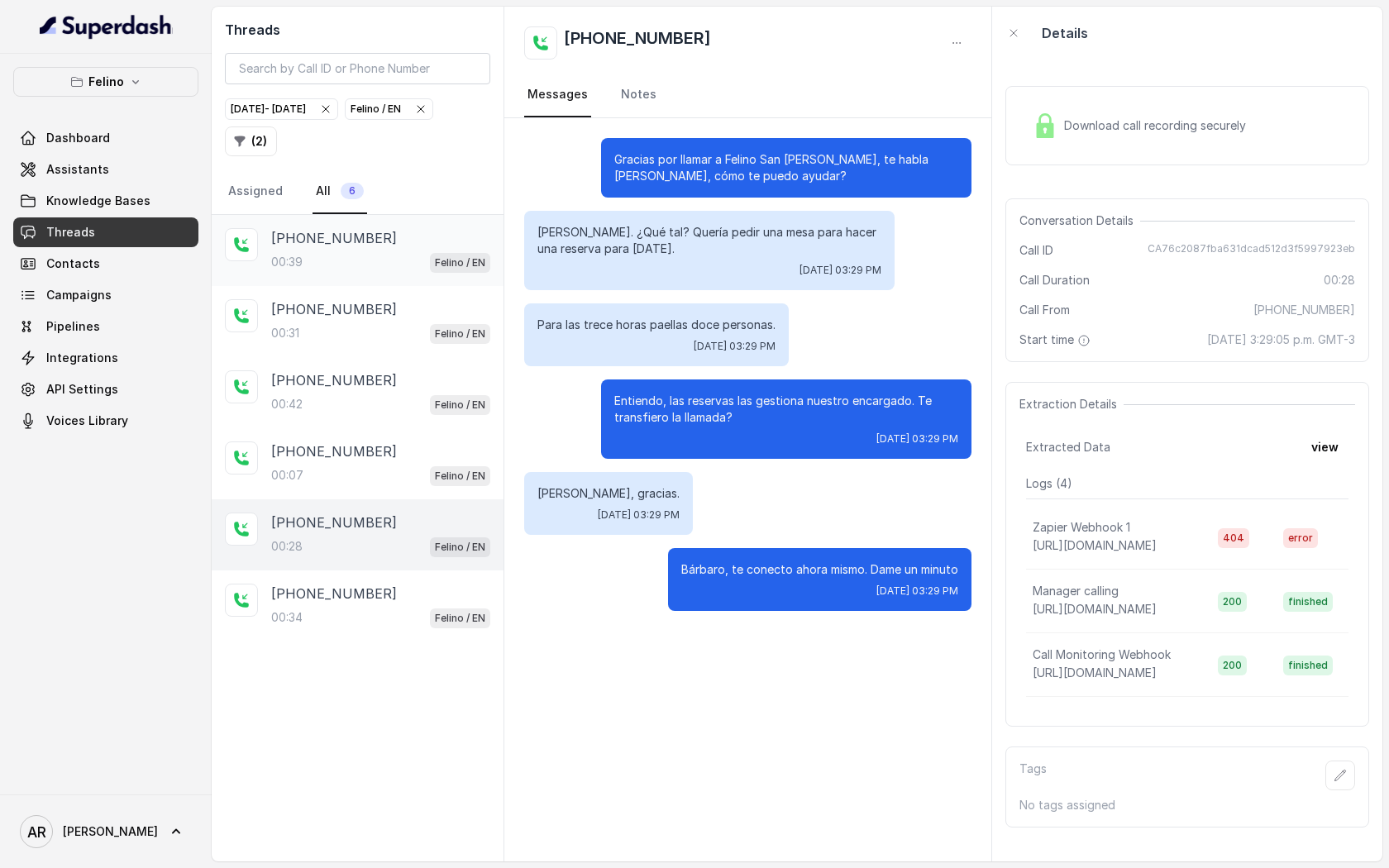
click at [422, 252] on div "00:39 Felino / EN" at bounding box center [380, 262] width 219 height 21
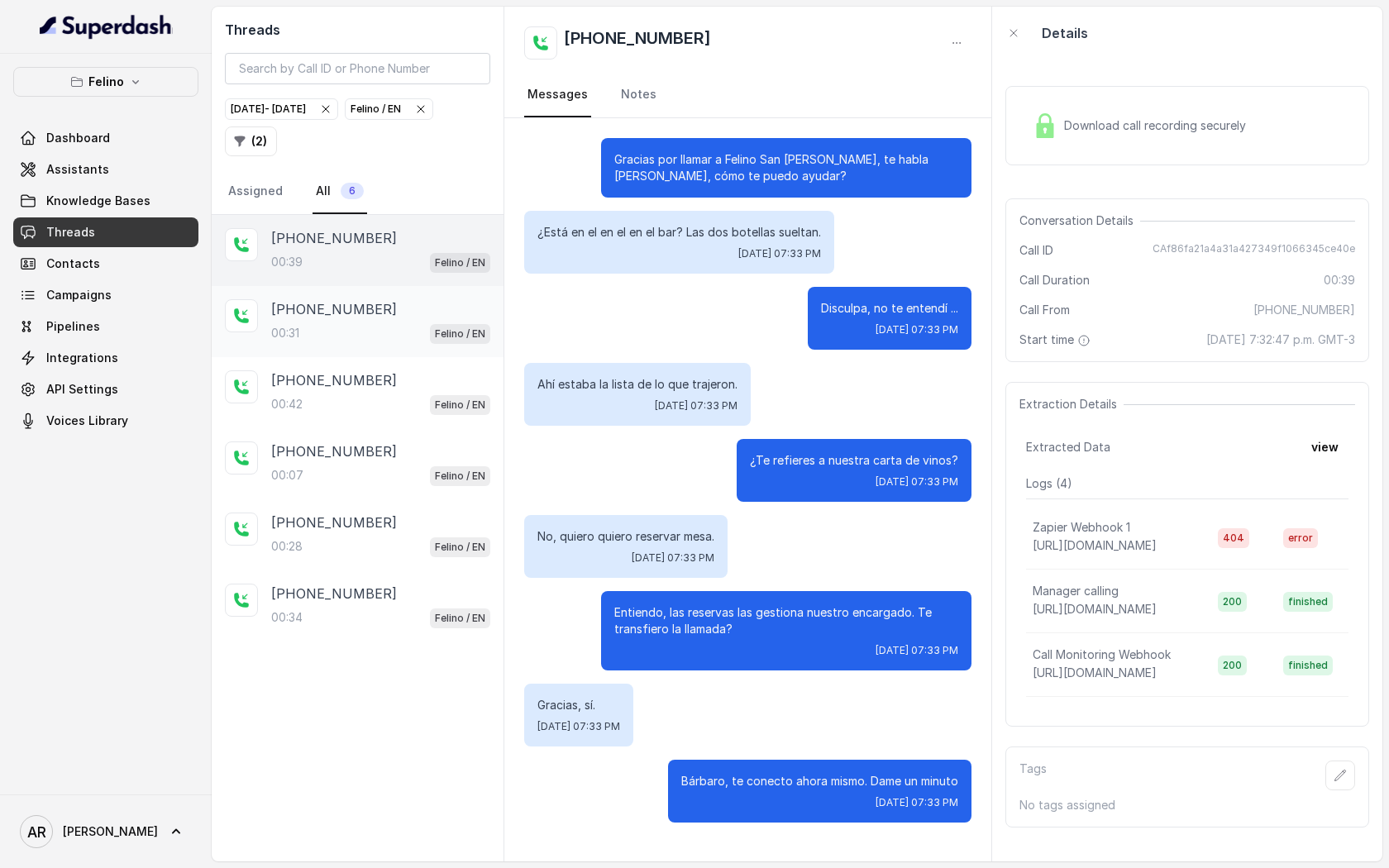
click at [415, 300] on div "[PHONE_NUMBER]" at bounding box center [380, 309] width 219 height 20
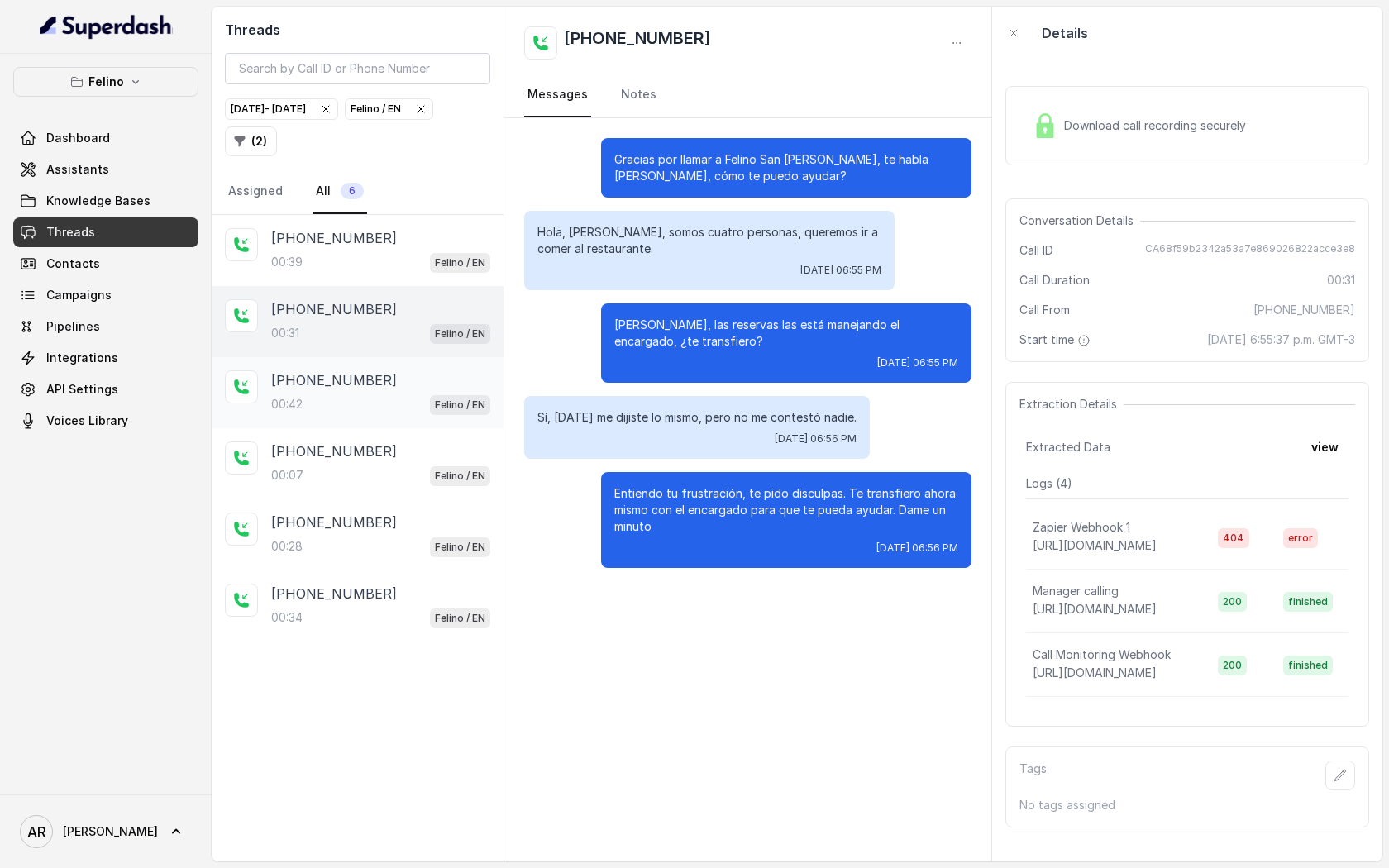
click at [410, 410] on div "00:42 Felino / EN" at bounding box center [380, 404] width 219 height 21
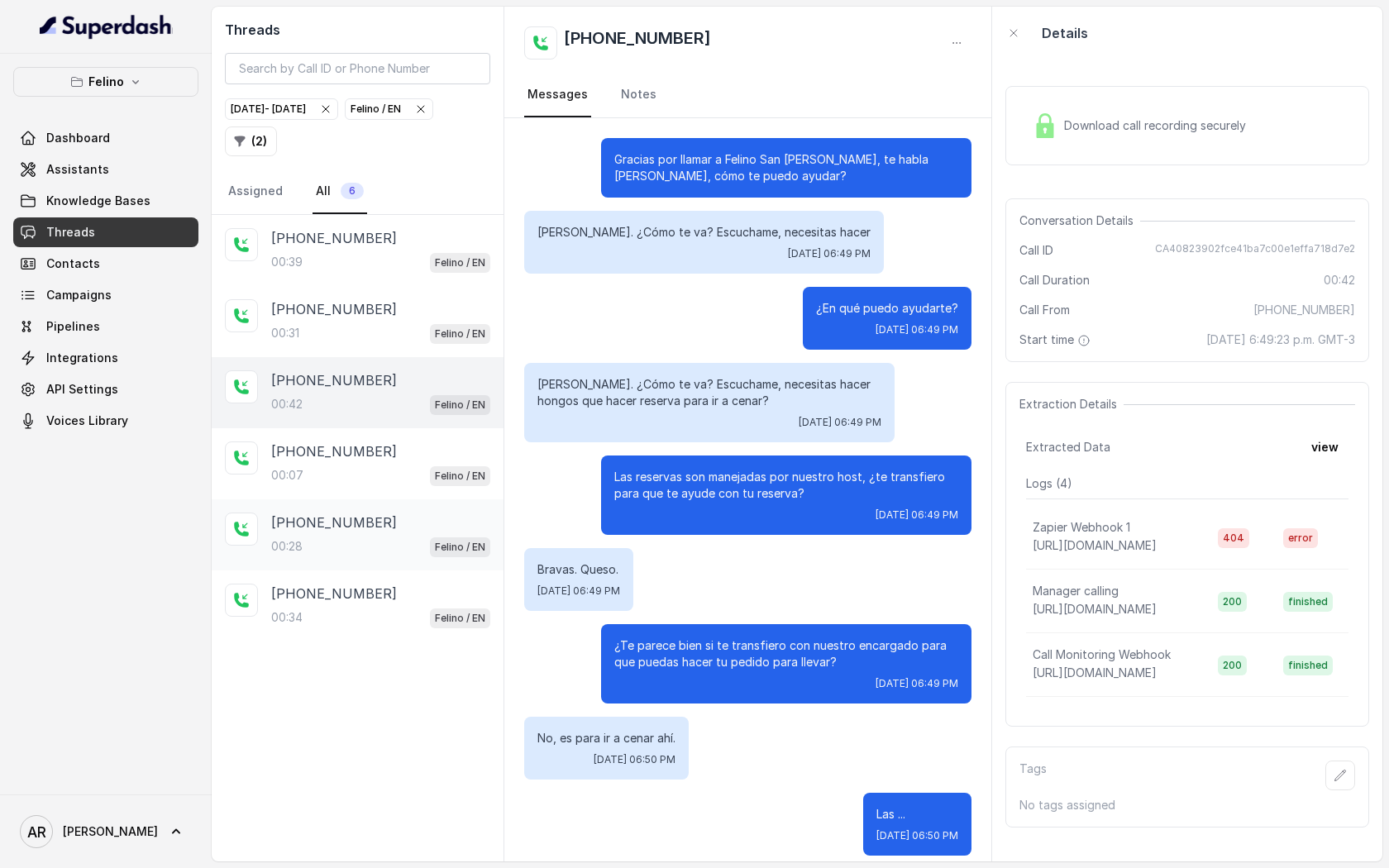
scroll to position [242, 0]
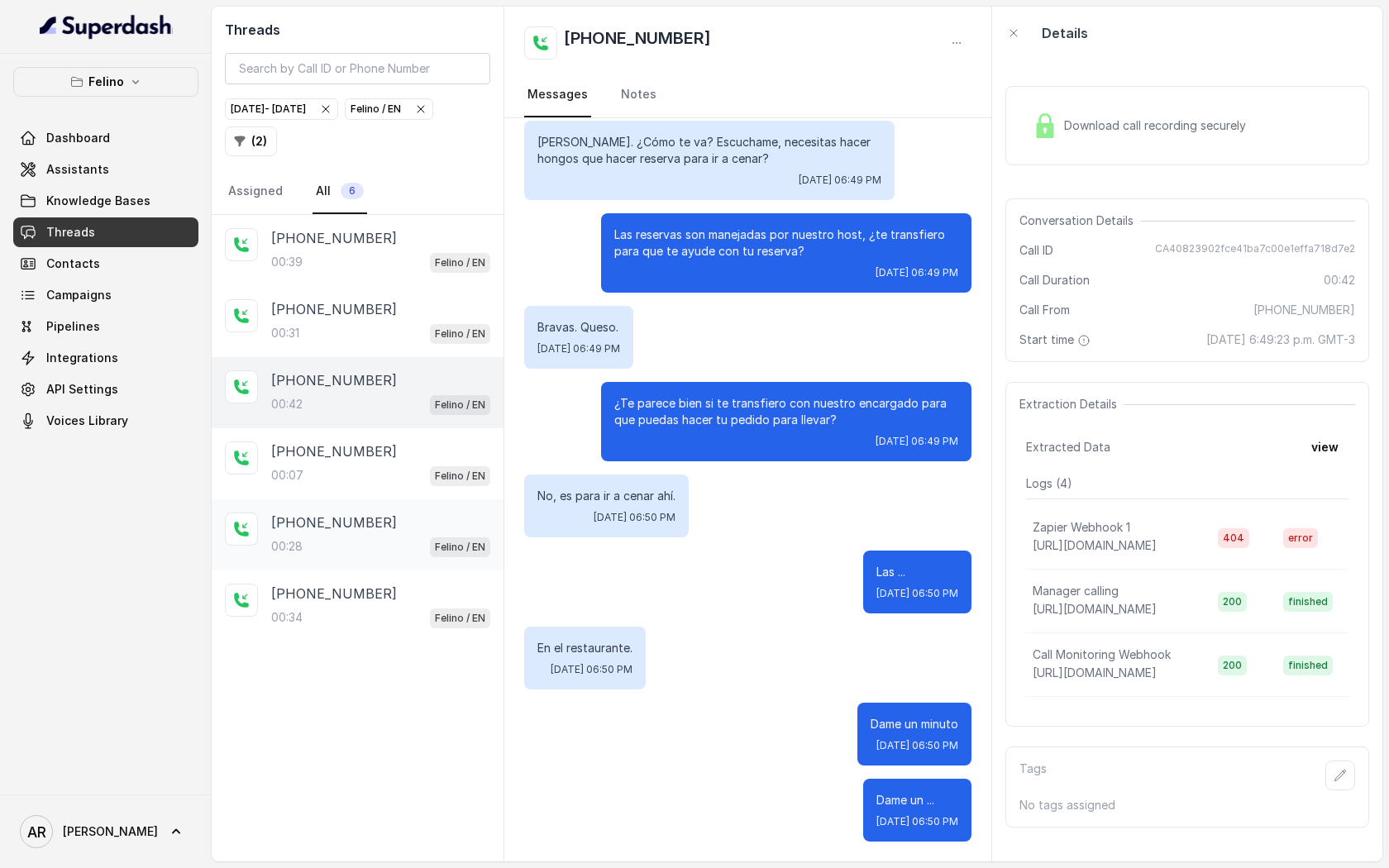
click at [423, 503] on div "[PHONE_NUMBER]:28 Felino / EN" at bounding box center [358, 534] width 292 height 71
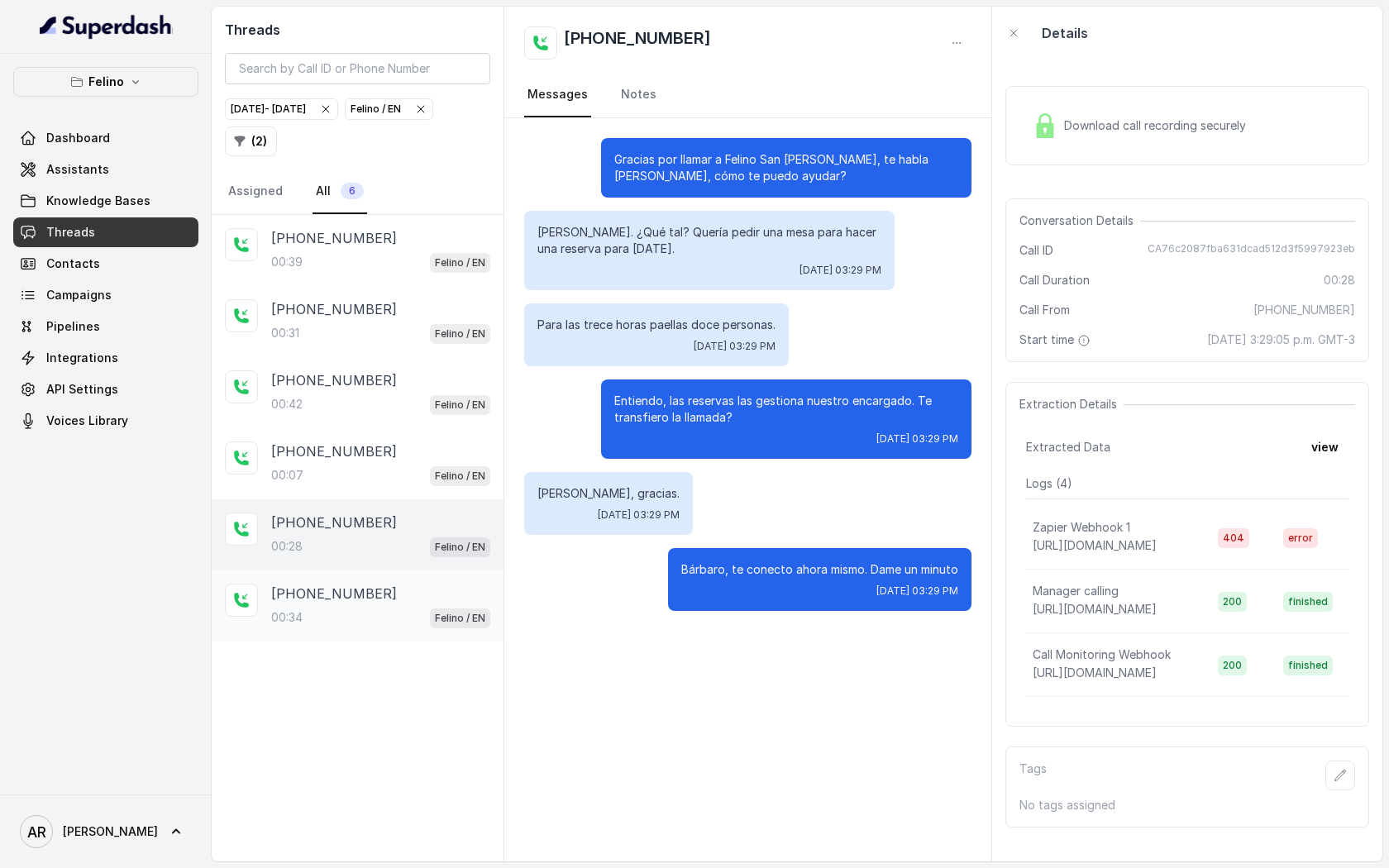
click at [413, 601] on div "[PHONE_NUMBER]:34 Felino / EN" at bounding box center [380, 606] width 219 height 45
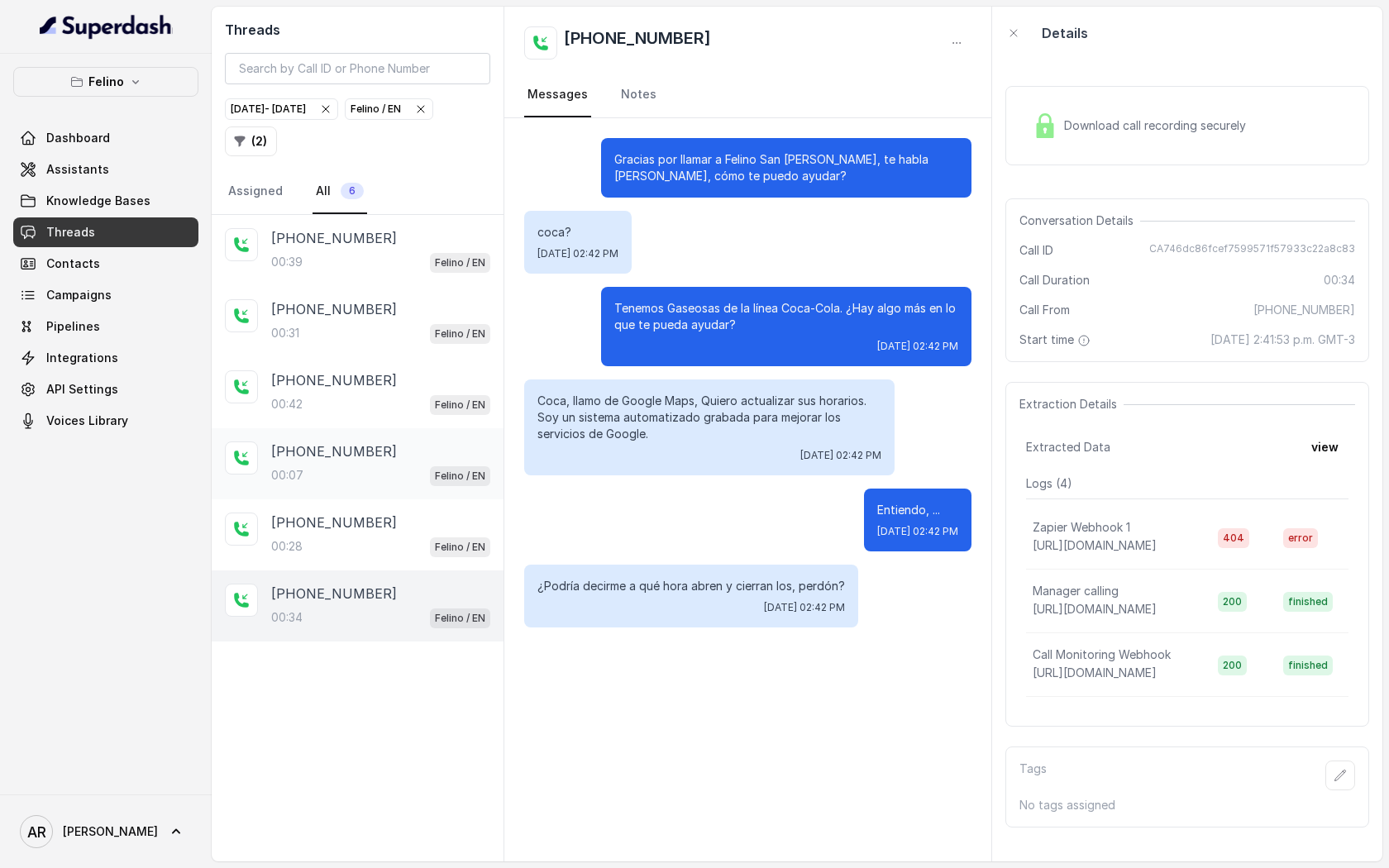
click at [407, 469] on div "00:07 Felino / EN" at bounding box center [380, 475] width 219 height 21
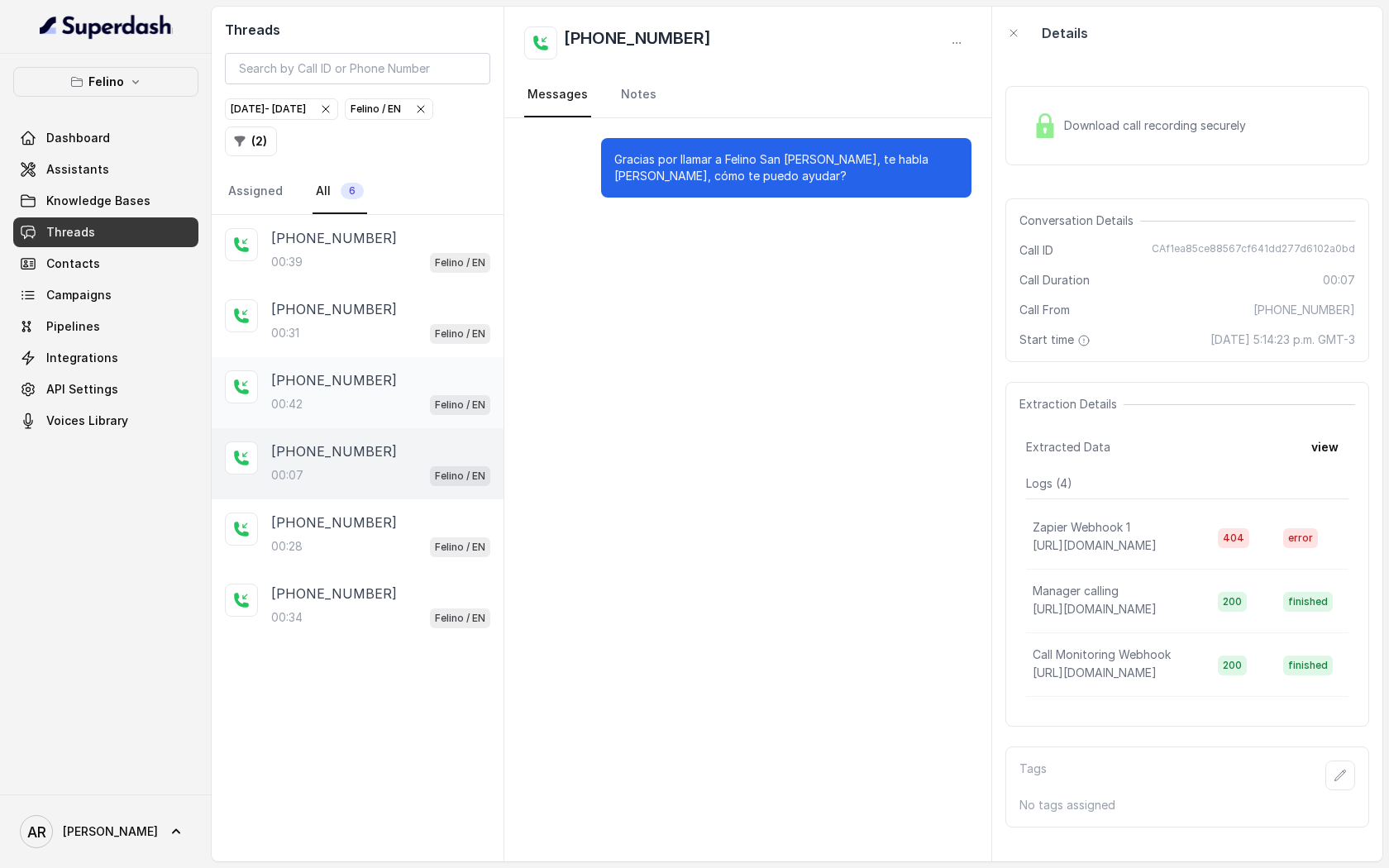
click at [394, 410] on div "00:42 Felino / EN" at bounding box center [380, 404] width 219 height 21
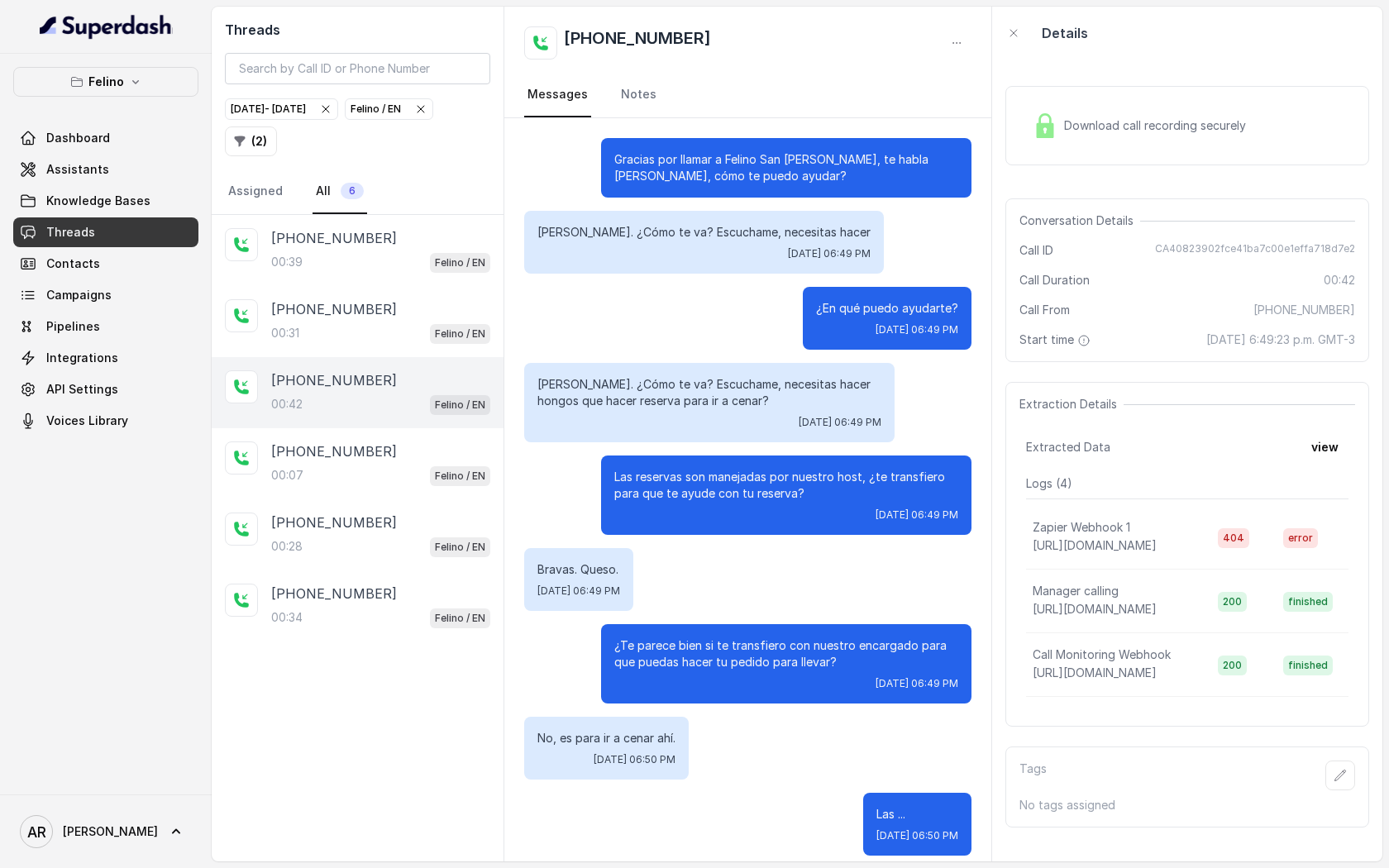
scroll to position [242, 0]
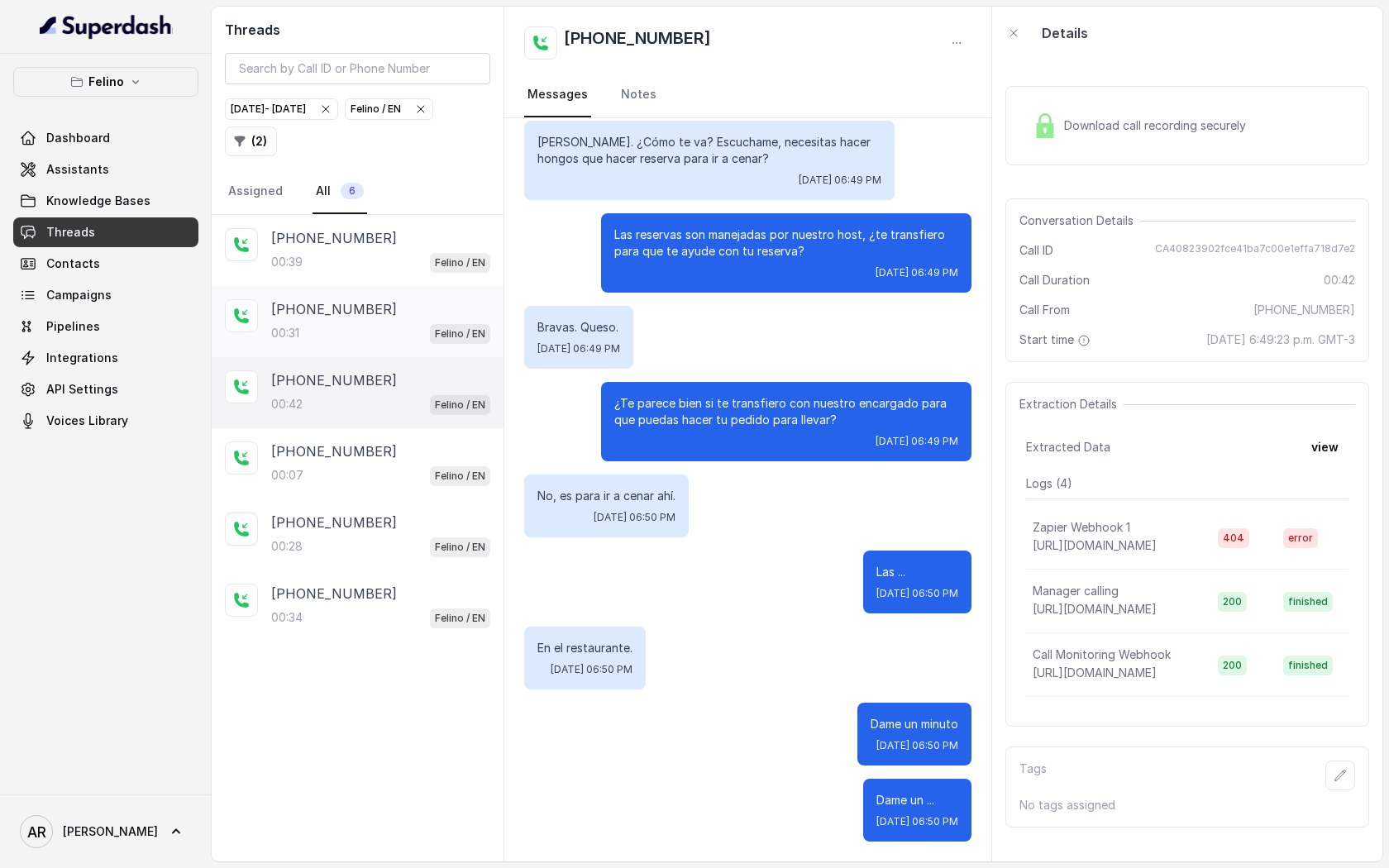
click at [377, 320] on div "[PHONE_NUMBER]:31 Felino / EN" at bounding box center [380, 321] width 219 height 45
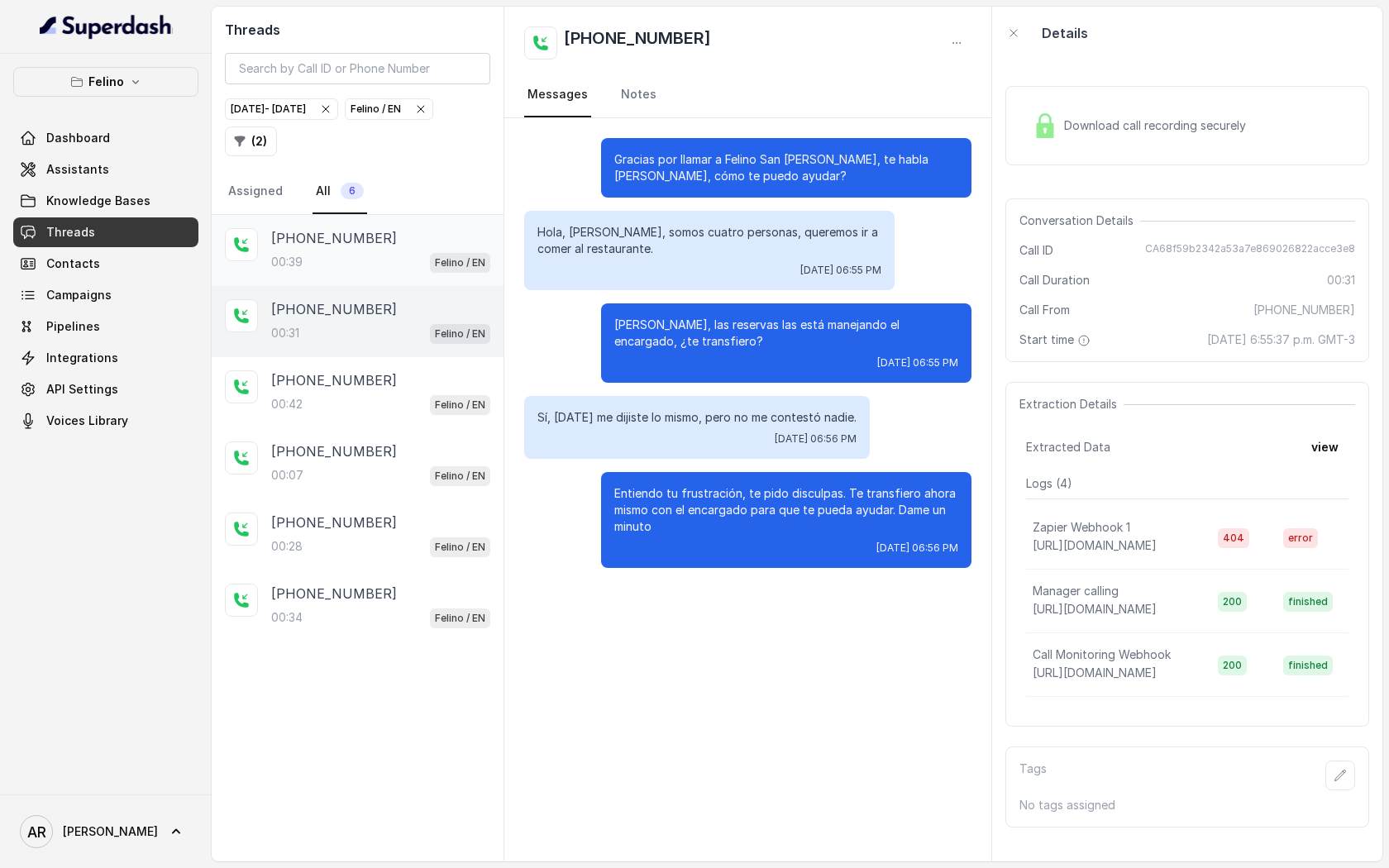
click at [377, 254] on div "00:39 Felino / EN" at bounding box center [380, 262] width 219 height 21
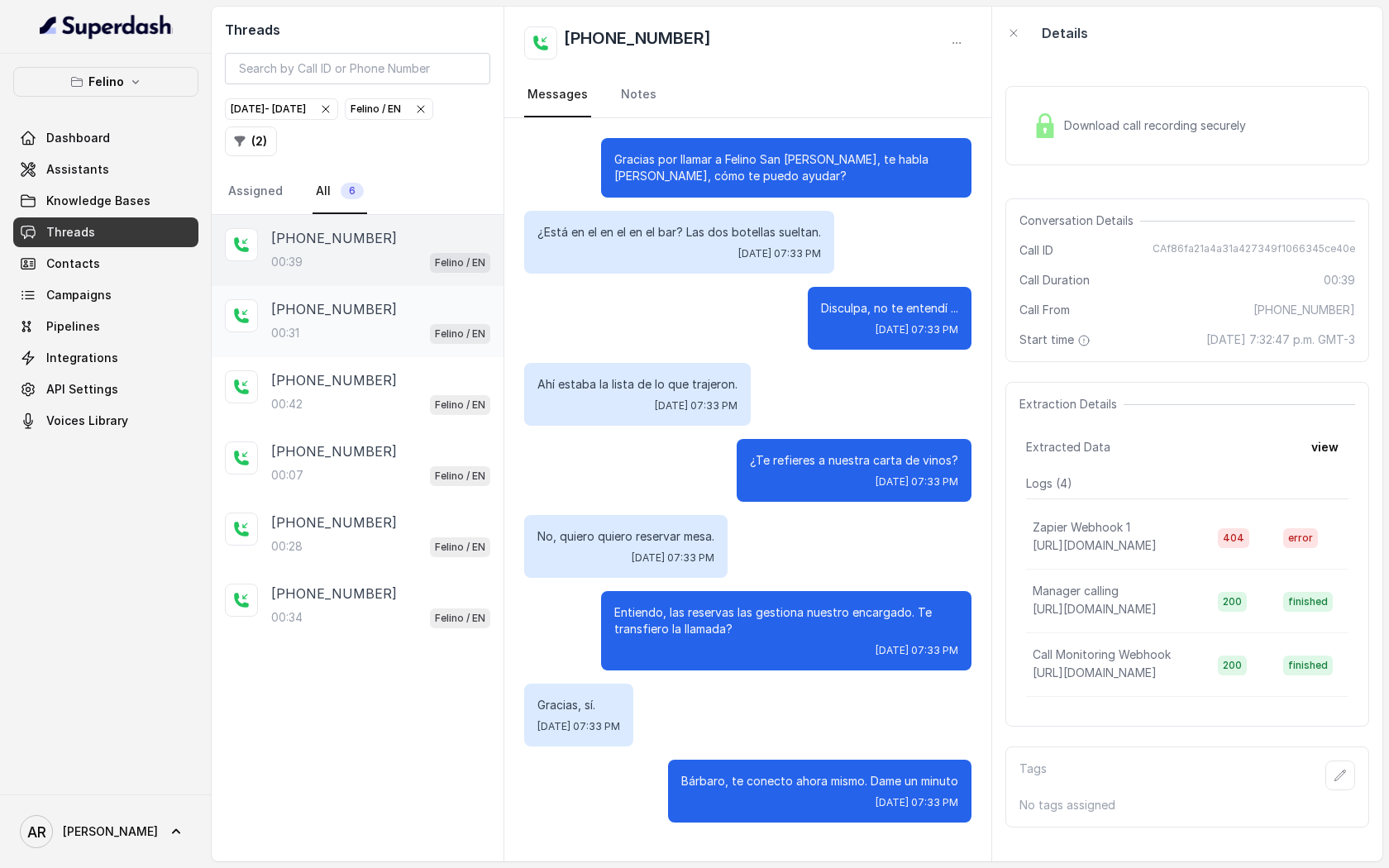
click at [332, 335] on div "00:31 Felino / EN" at bounding box center [380, 333] width 219 height 21
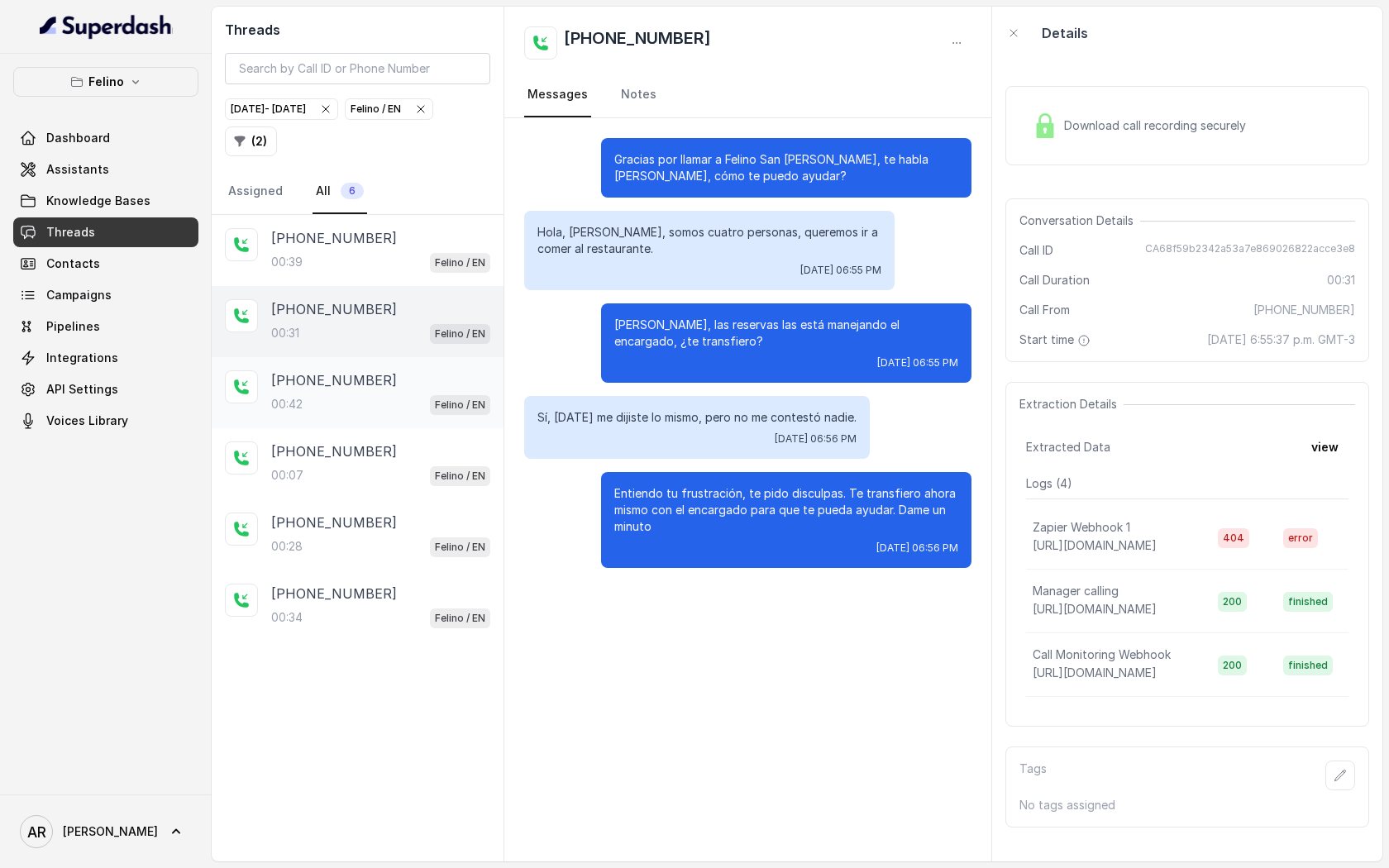
click at [385, 388] on div "[PHONE_NUMBER]" at bounding box center [380, 380] width 219 height 20
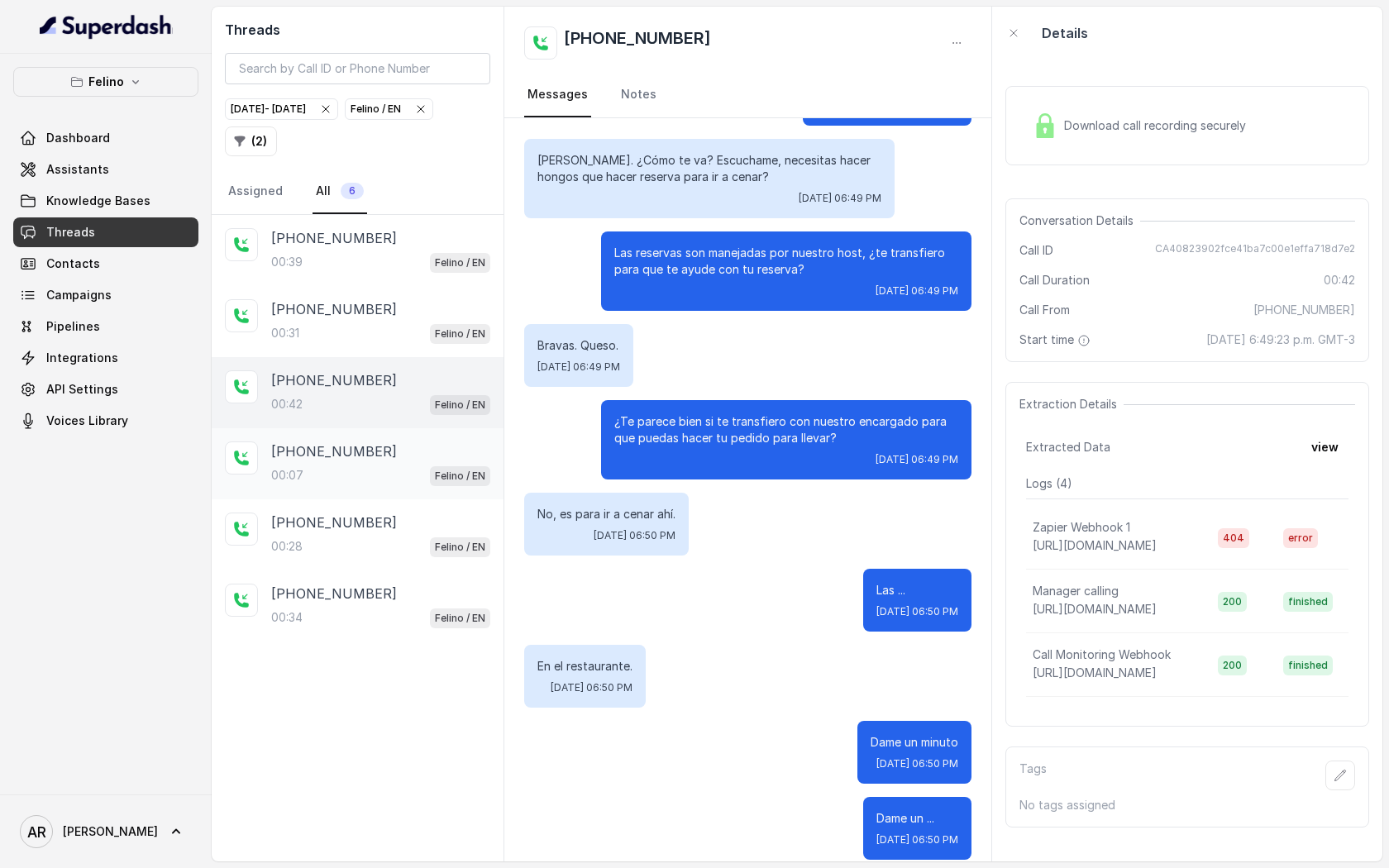
scroll to position [242, 0]
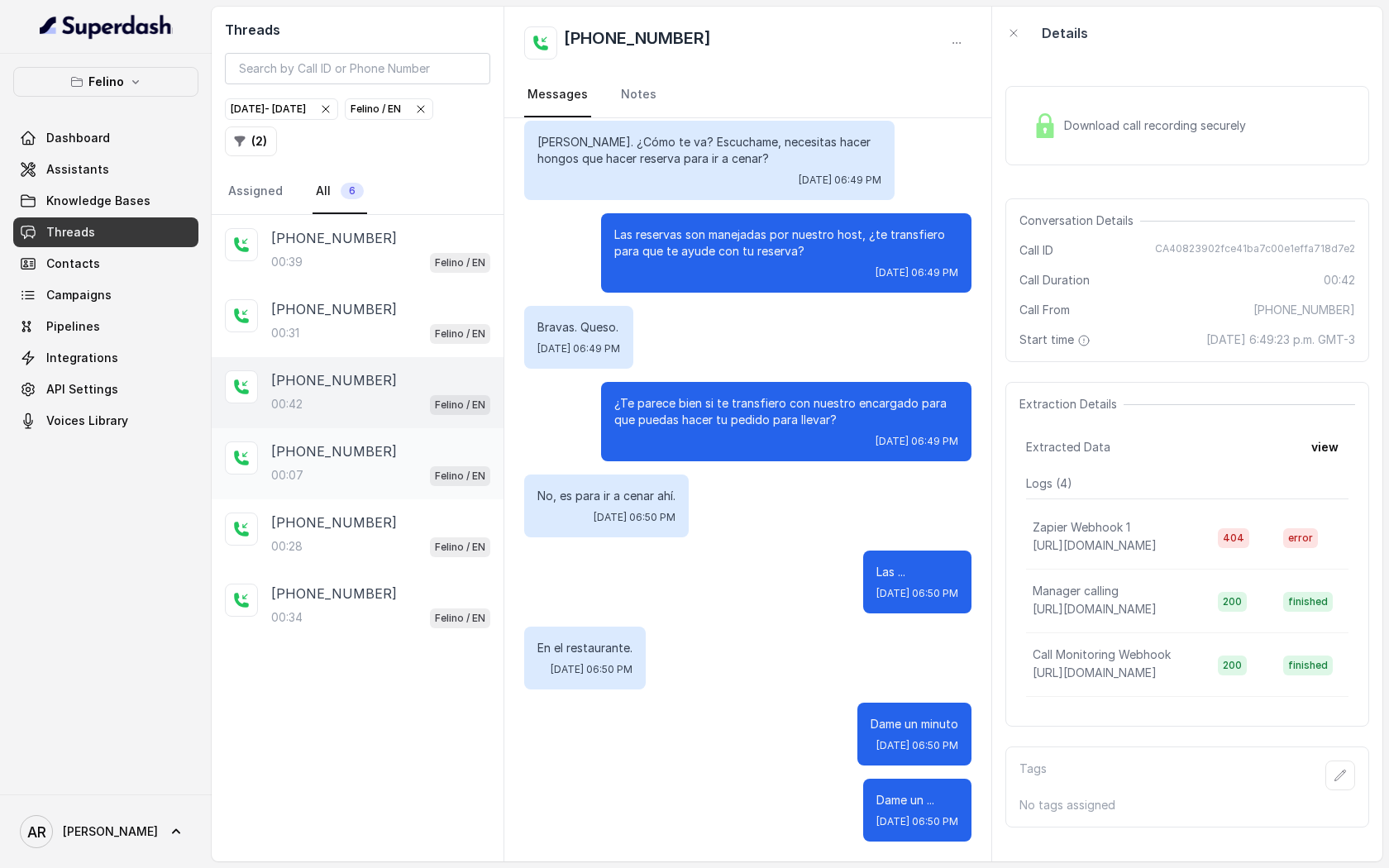
click at [400, 477] on div "00:07 Felino / EN" at bounding box center [380, 475] width 219 height 21
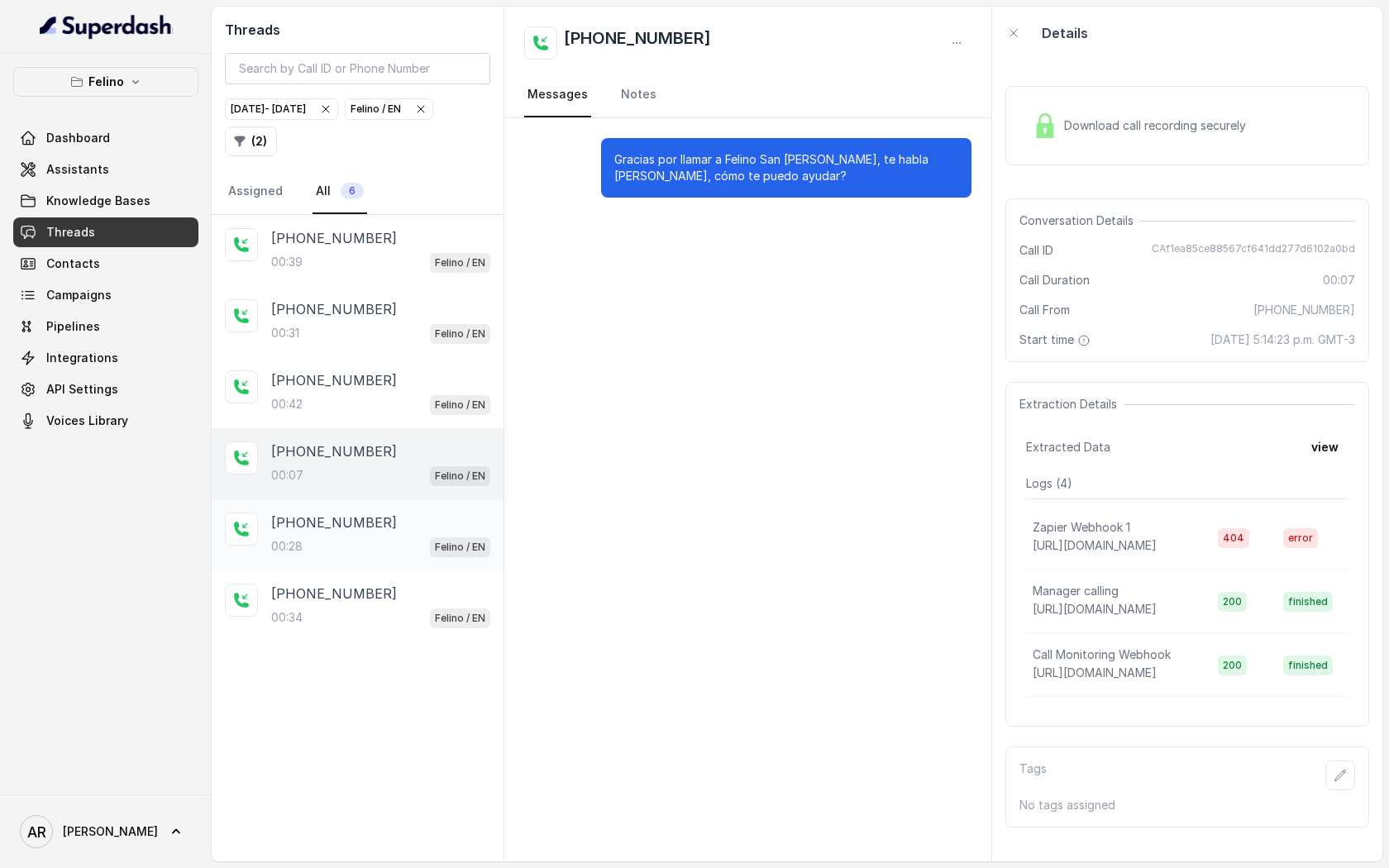
click at [375, 540] on div "00:28 Felino / EN" at bounding box center [380, 547] width 219 height 21
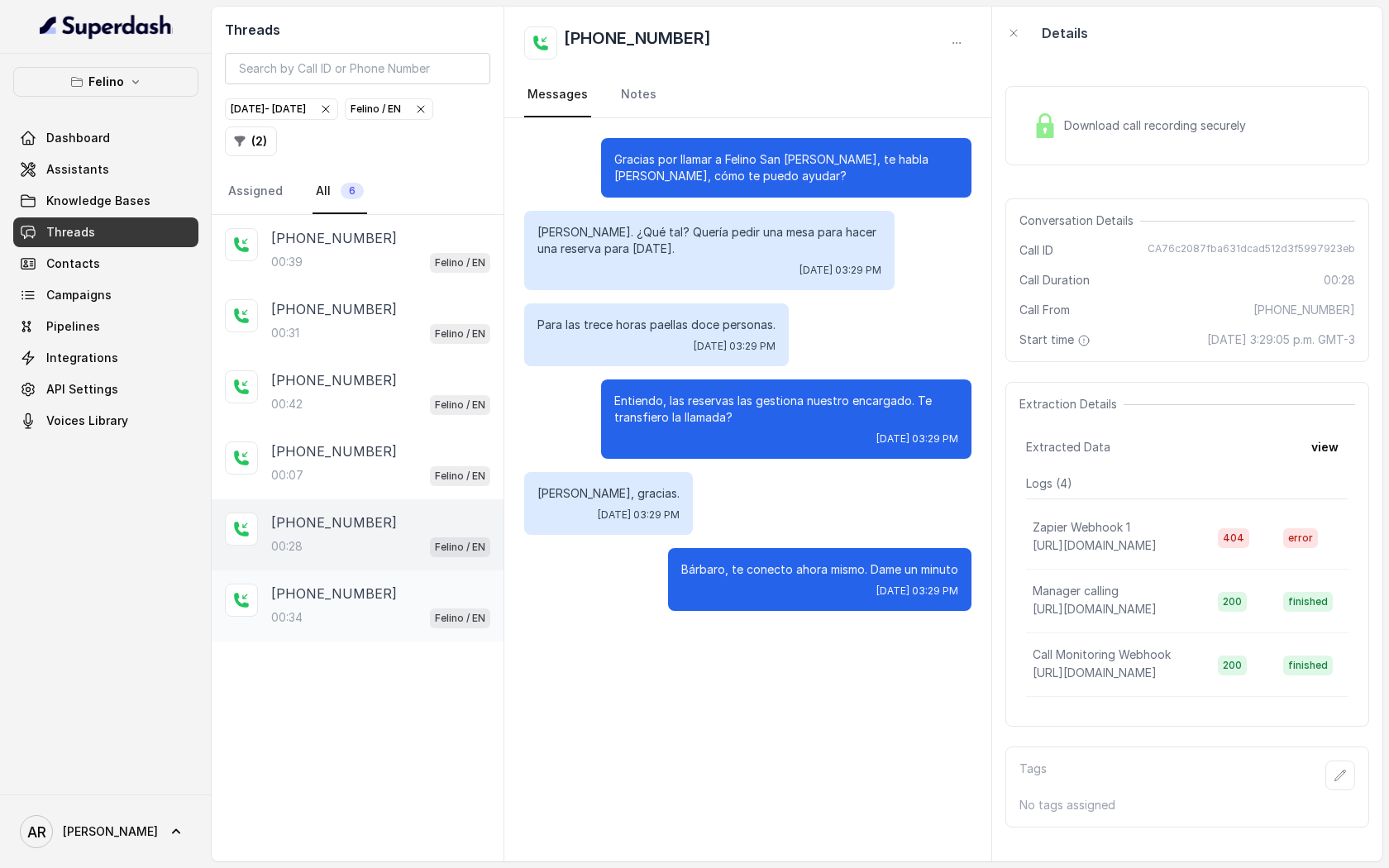
click at [374, 598] on p "[PHONE_NUMBER]" at bounding box center [334, 593] width 126 height 20
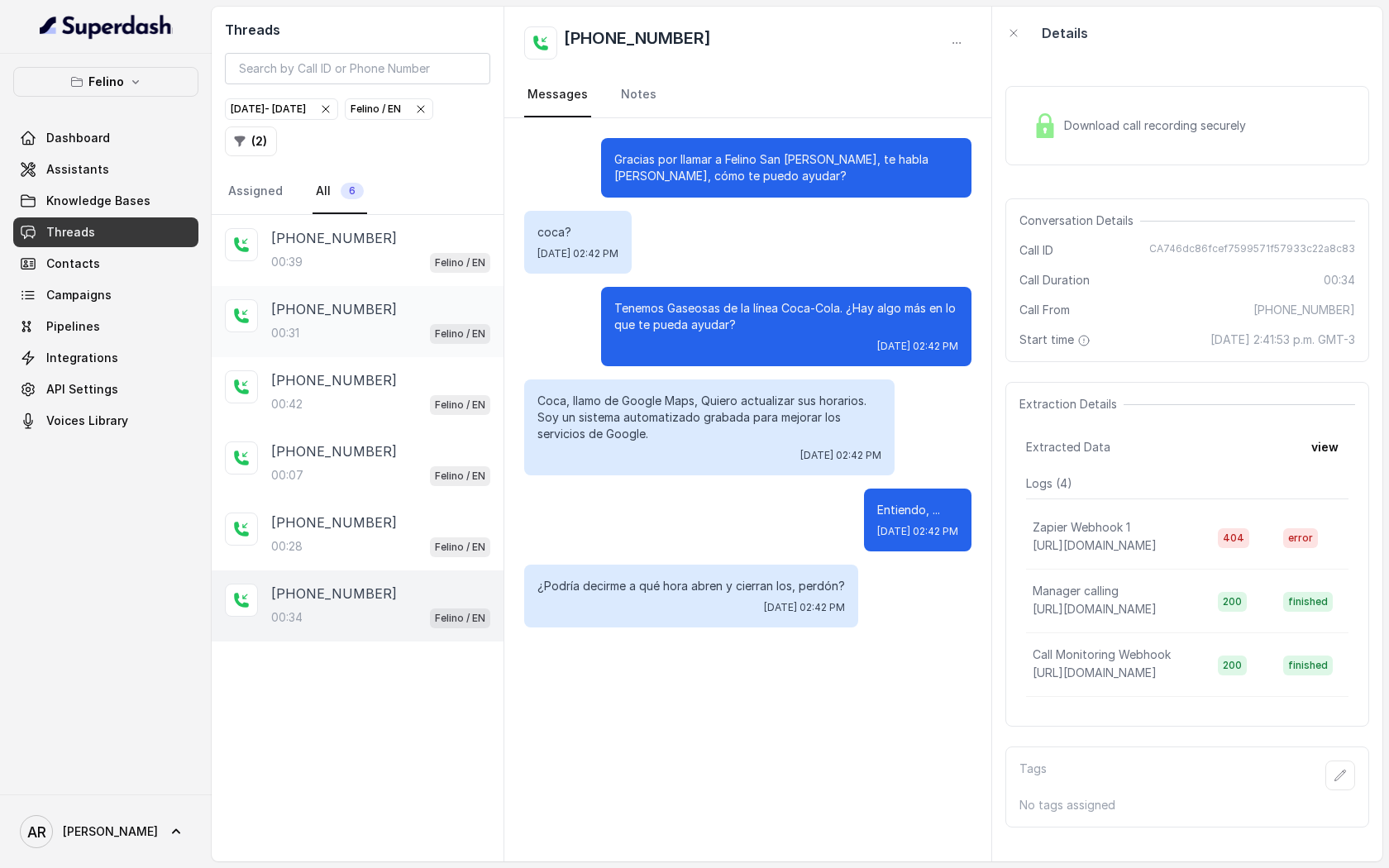
click at [406, 331] on div "00:31 Felino / EN" at bounding box center [380, 333] width 219 height 21
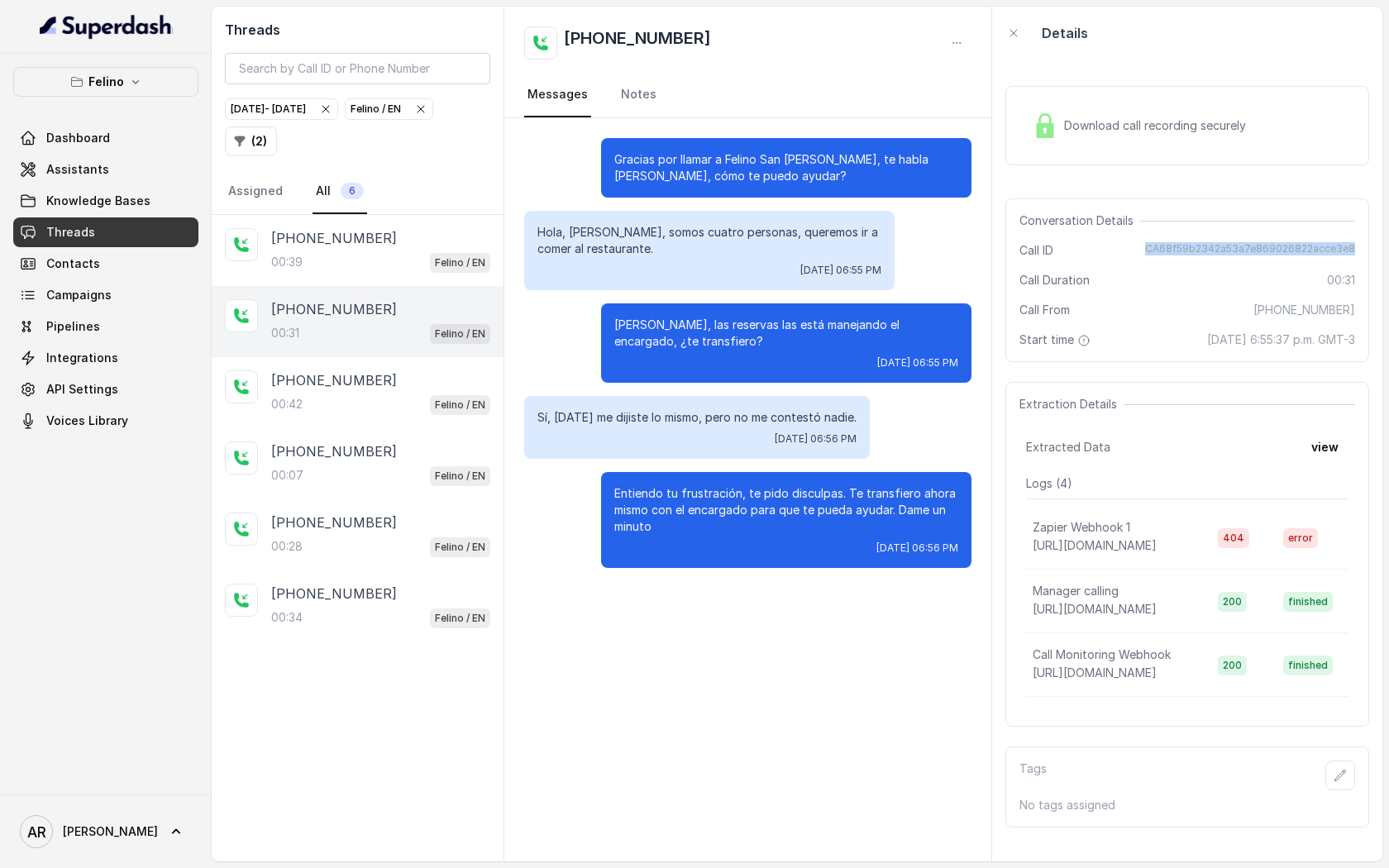
drag, startPoint x: 1146, startPoint y: 248, endPoint x: 1354, endPoint y: 247, distance: 208.0
click at [1354, 247] on div "Call ID CA68f59b2342a53a7e869026822acce3e8" at bounding box center [1187, 250] width 335 height 17
copy span "CA68f59b2342a53a7e869026822acce3e8"
click at [1129, 157] on div "Download call recording securely" at bounding box center [1187, 126] width 364 height 79
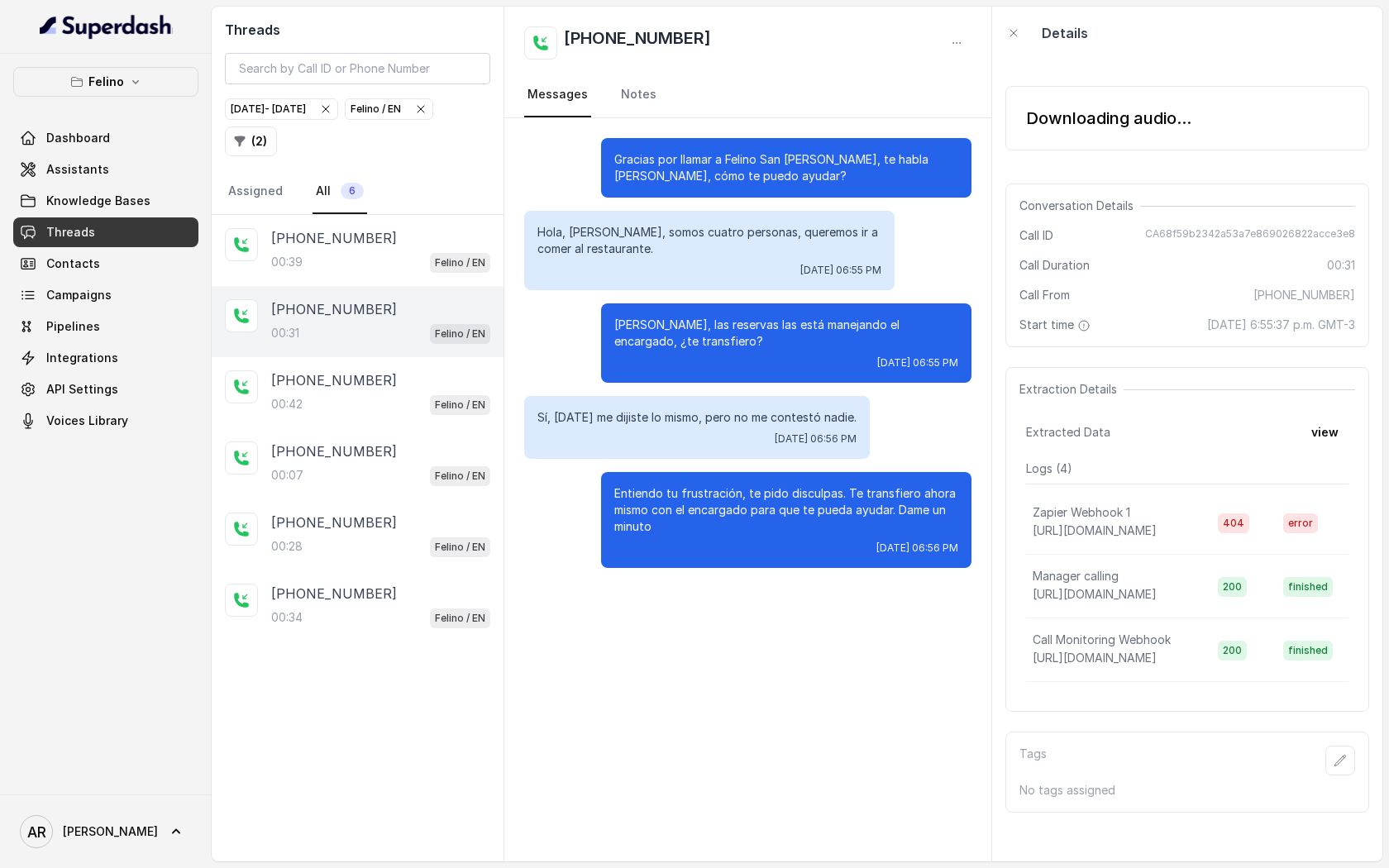
click at [1101, 128] on div "Downloading audio..." at bounding box center [1109, 118] width 165 height 23
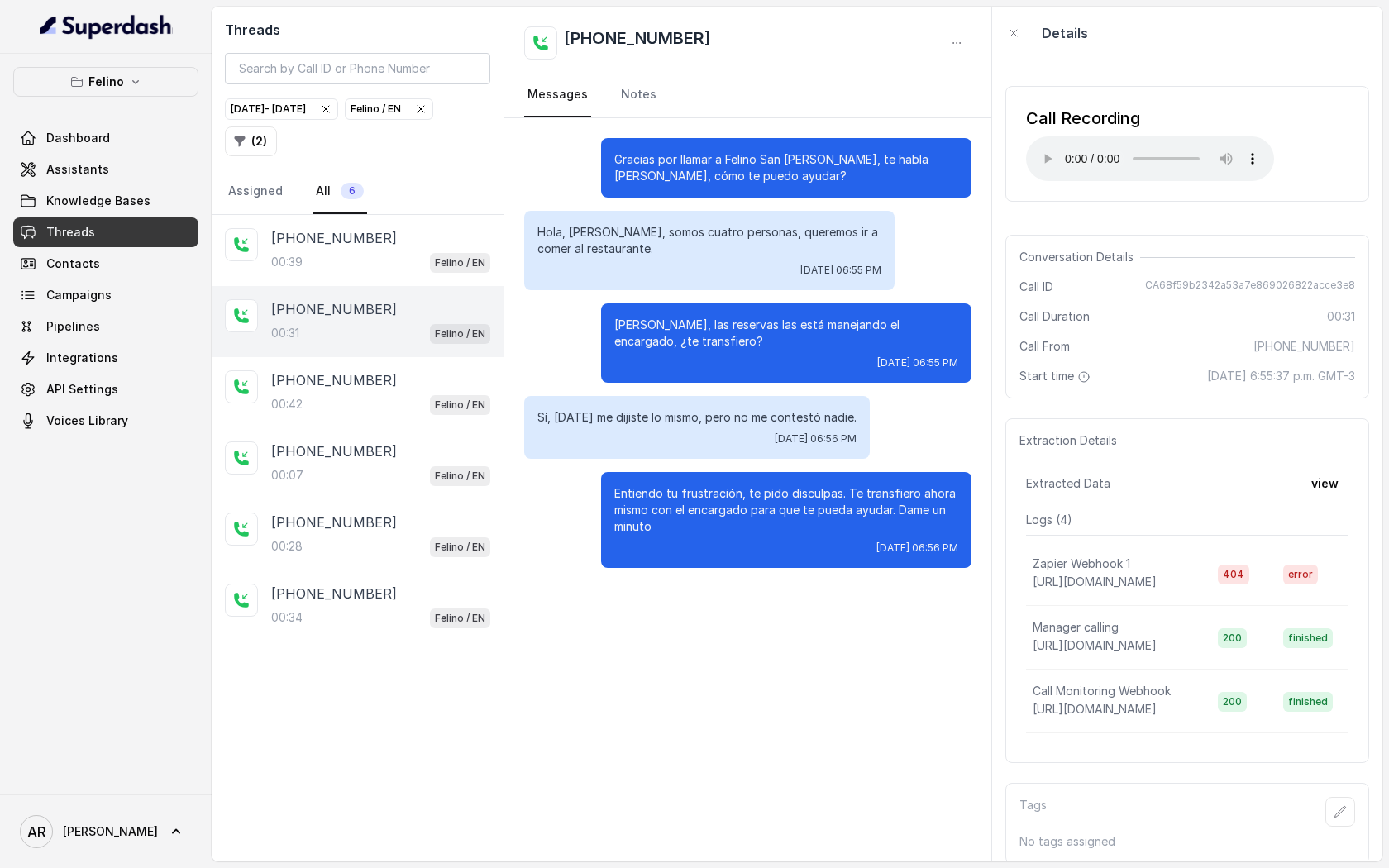
click at [313, 132] on div "[DATE] - [DATE] Felino / EN ( 2 )" at bounding box center [358, 127] width 266 height 59
click at [346, 119] on span "Felino / EN" at bounding box center [389, 109] width 87 height 20
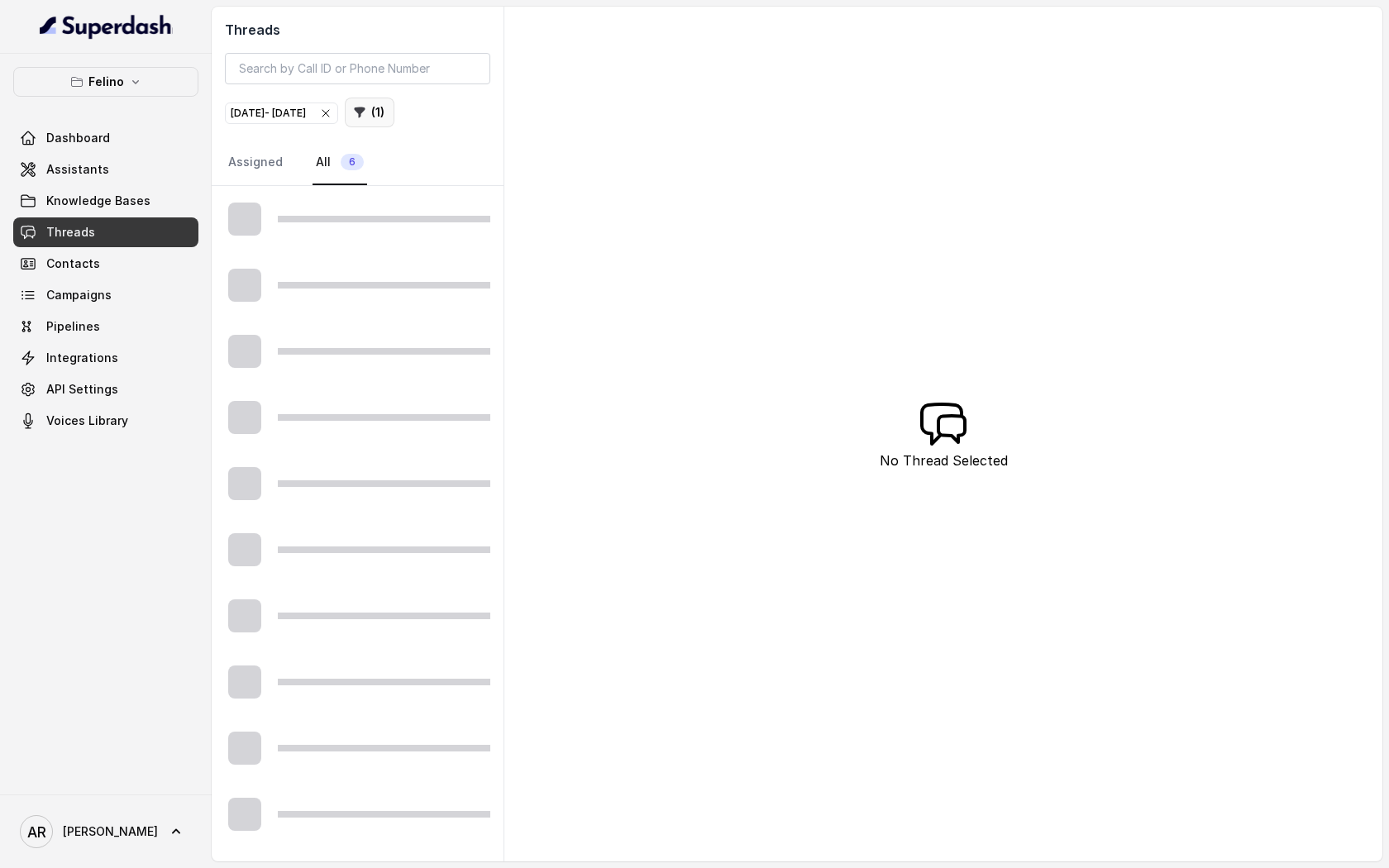
click at [366, 116] on icon "button" at bounding box center [359, 112] width 13 height 13
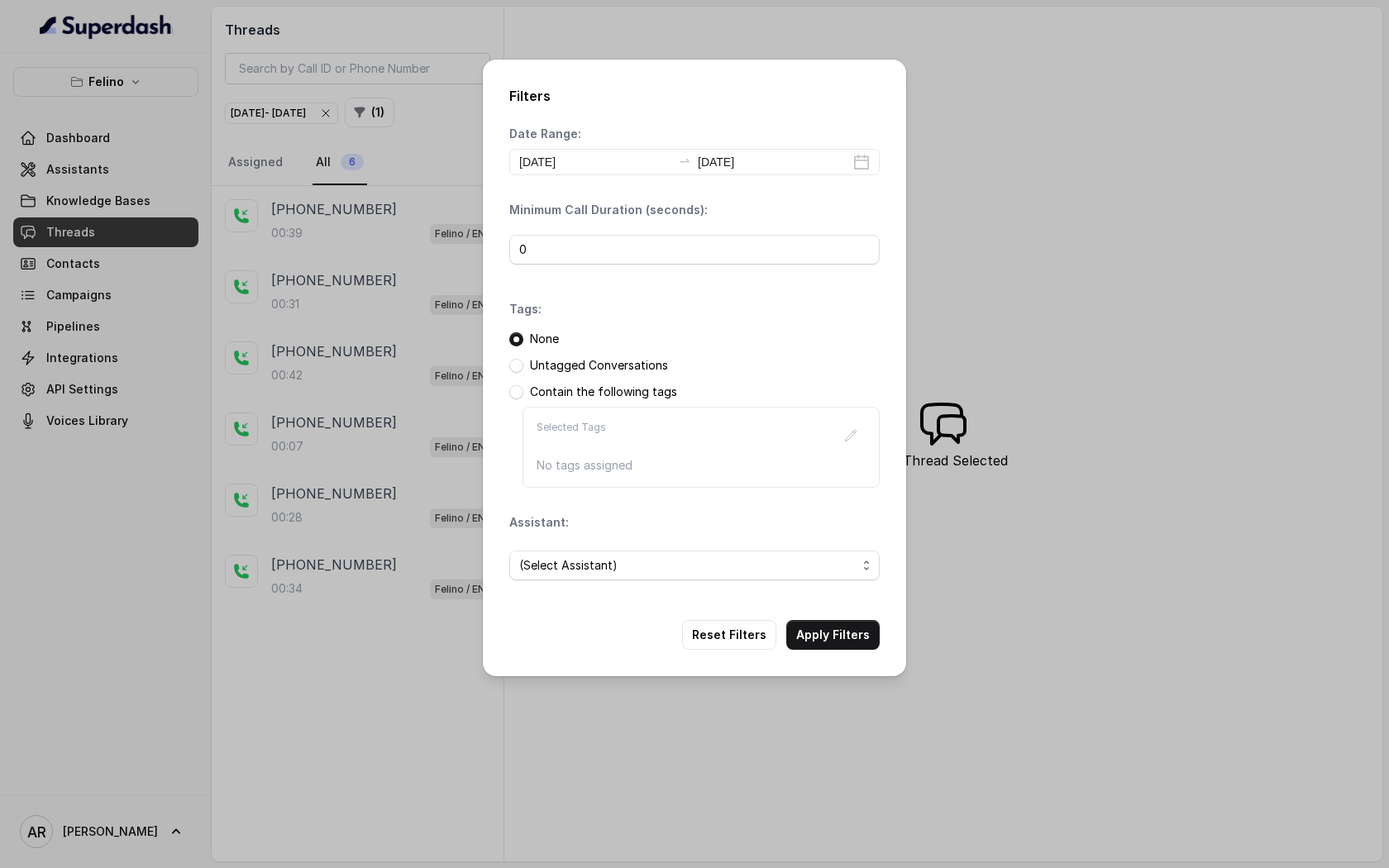
click at [690, 555] on span "(Select Assistant)" at bounding box center [687, 565] width 337 height 20
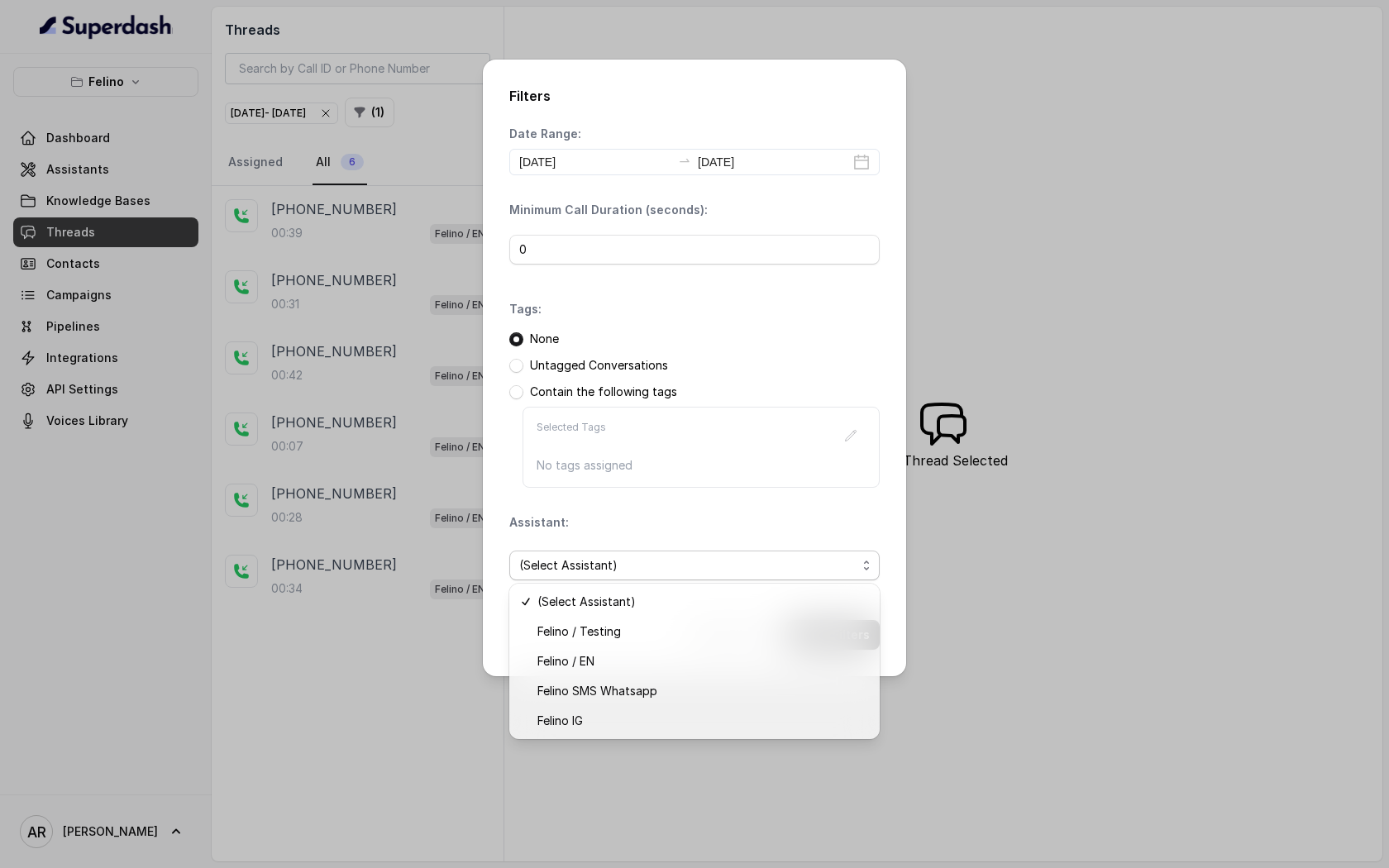
click at [676, 483] on div "Date Range: [DATE] [DATE] Minimum Call Duration (seconds): 0 Tags: None Untagge…" at bounding box center [694, 360] width 371 height 468
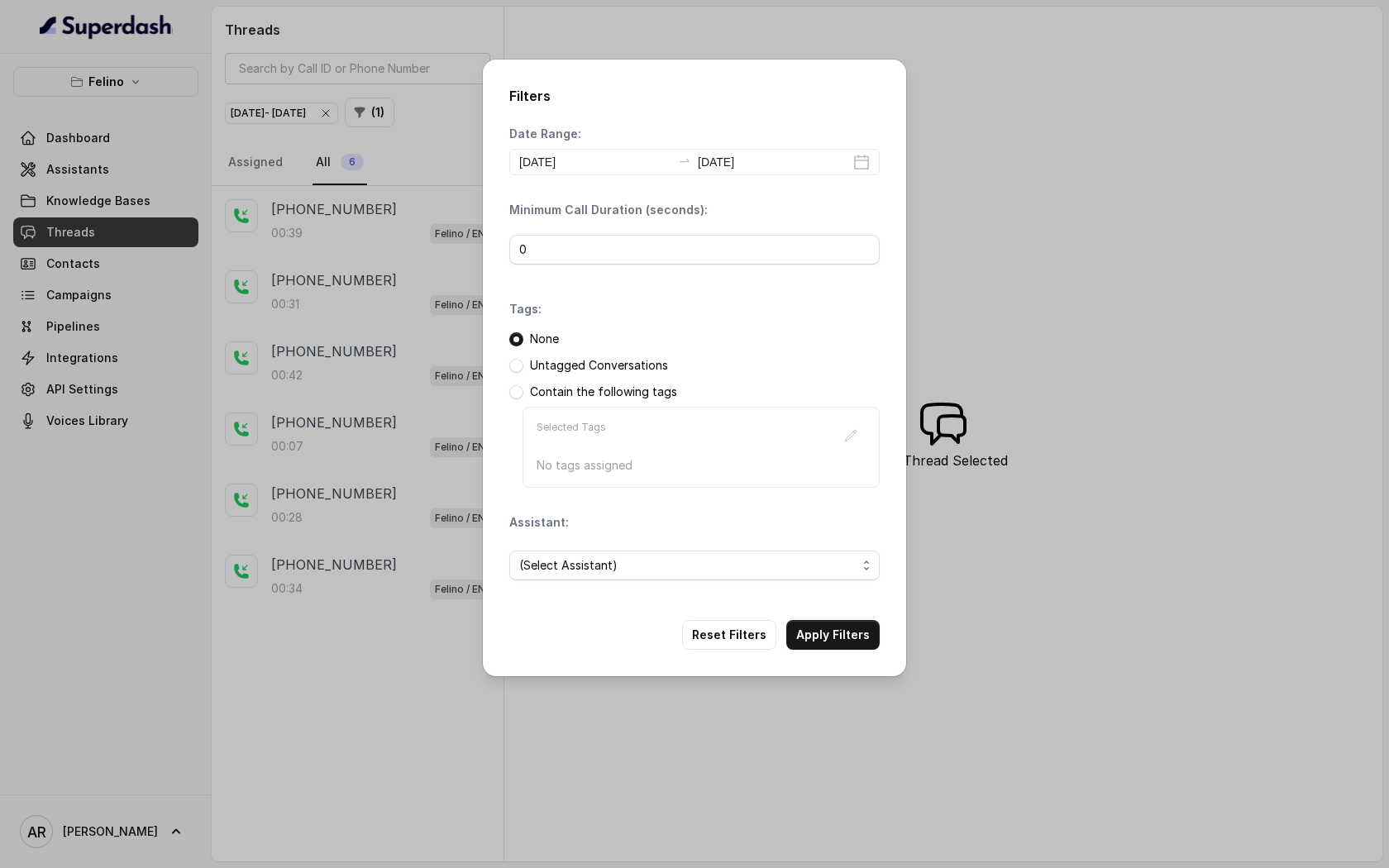
click at [273, 89] on div "Filters Date Range: [DATE] [DATE] Minimum Call Duration (seconds): 0 Tags: None…" at bounding box center [694, 434] width 1389 height 868
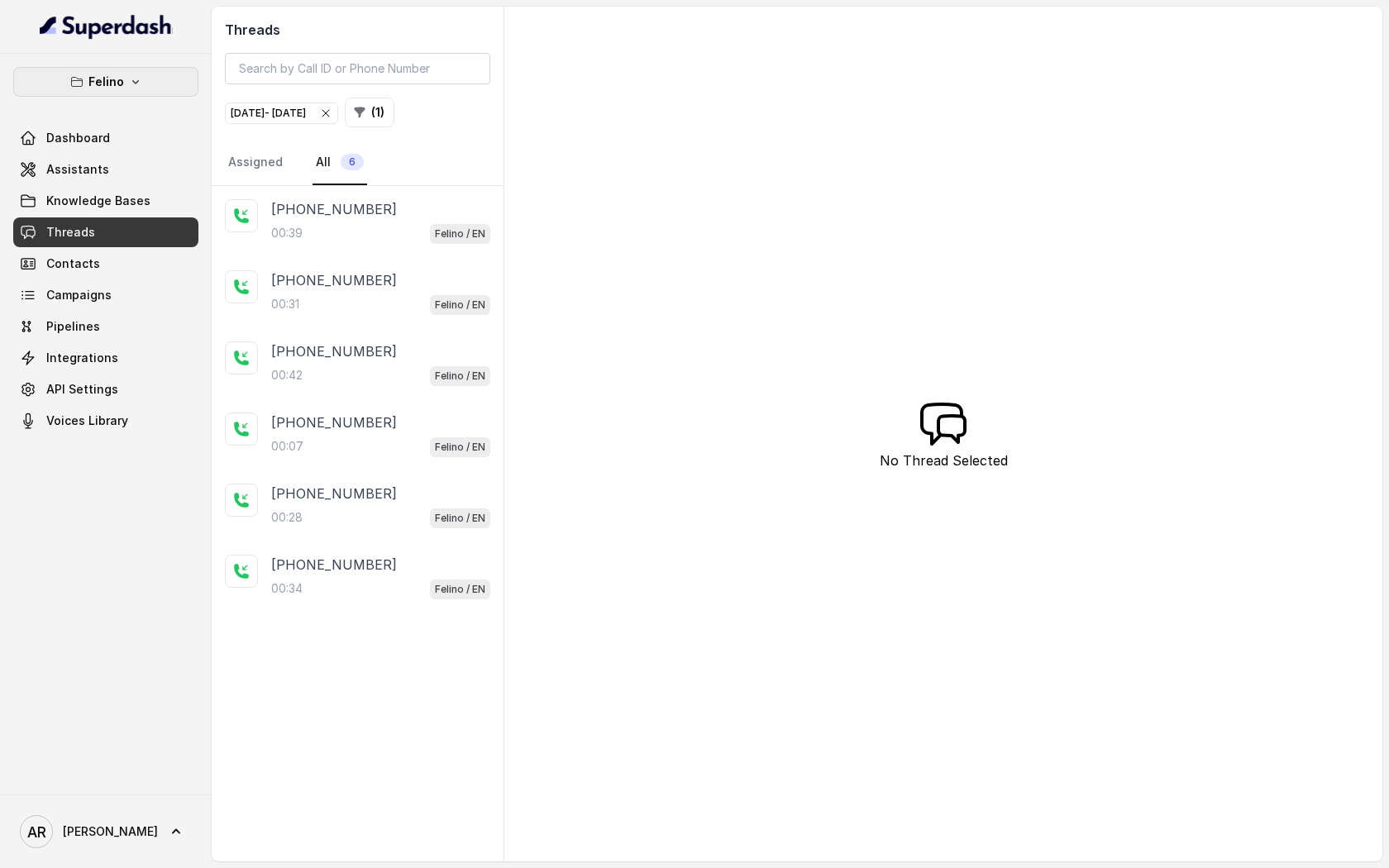
click at [140, 77] on icon "button" at bounding box center [136, 81] width 13 height 13
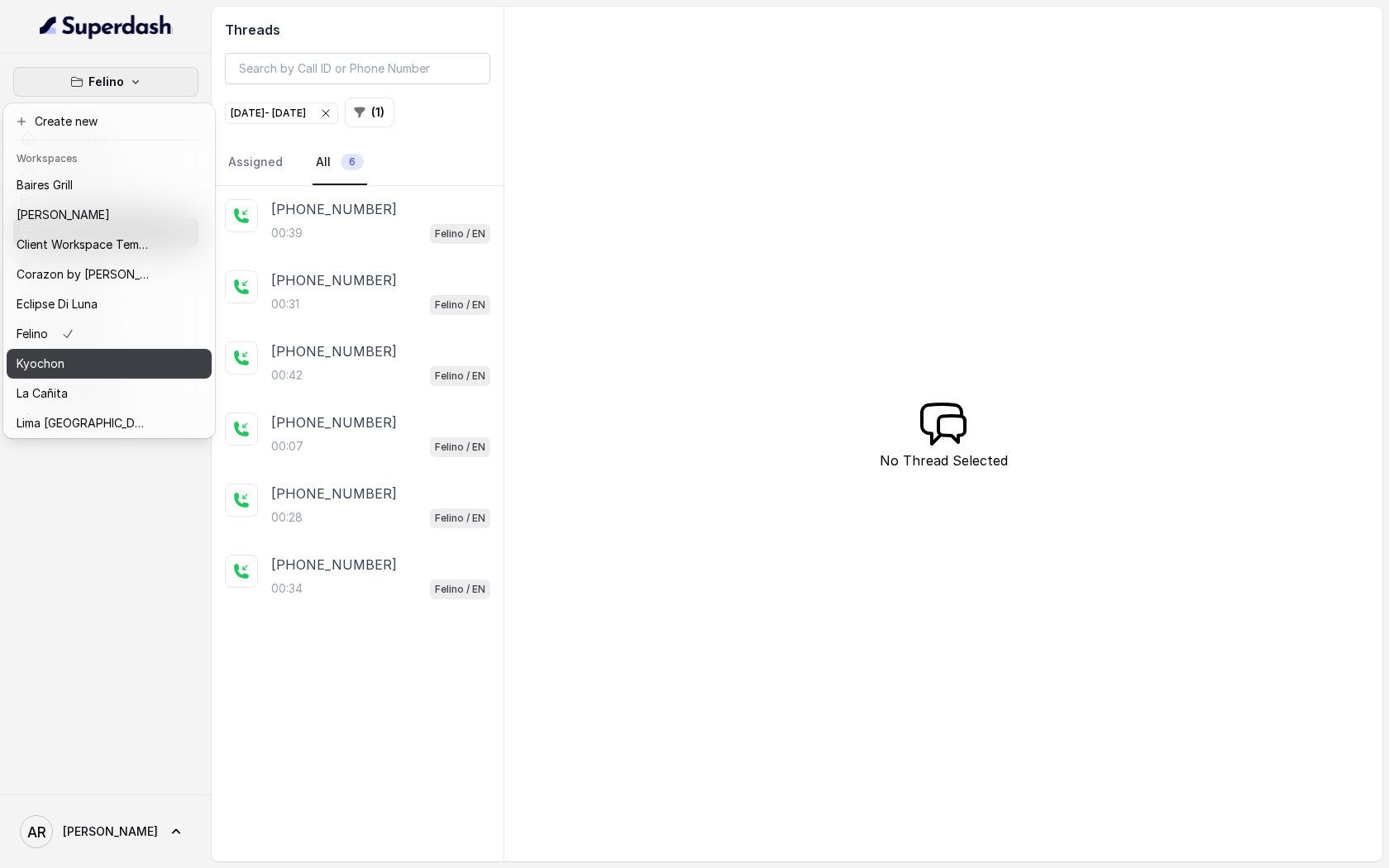
click at [113, 367] on div "Kyochon" at bounding box center [83, 364] width 132 height 20
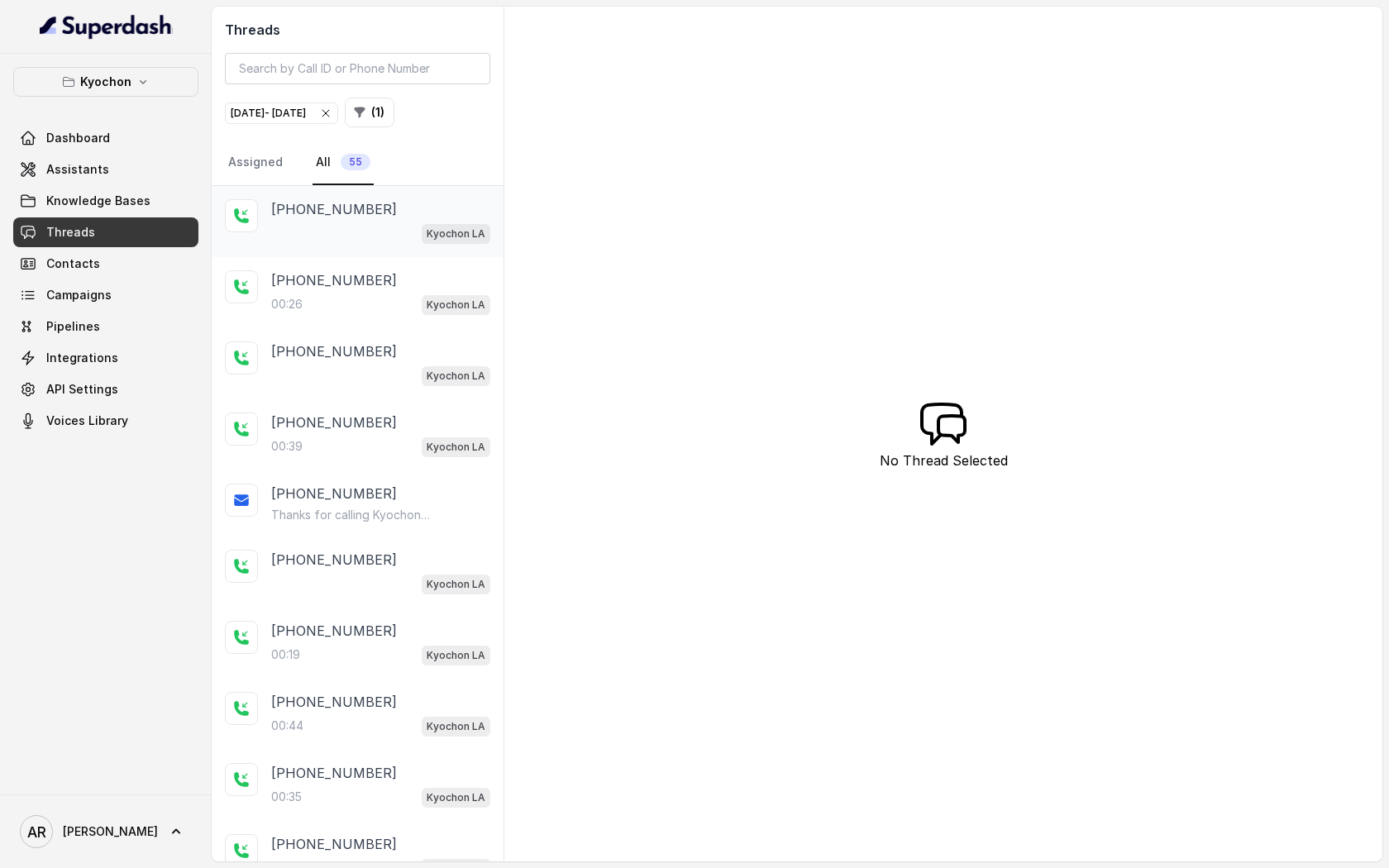
click at [409, 239] on div "Kyochon LA" at bounding box center [380, 233] width 219 height 21
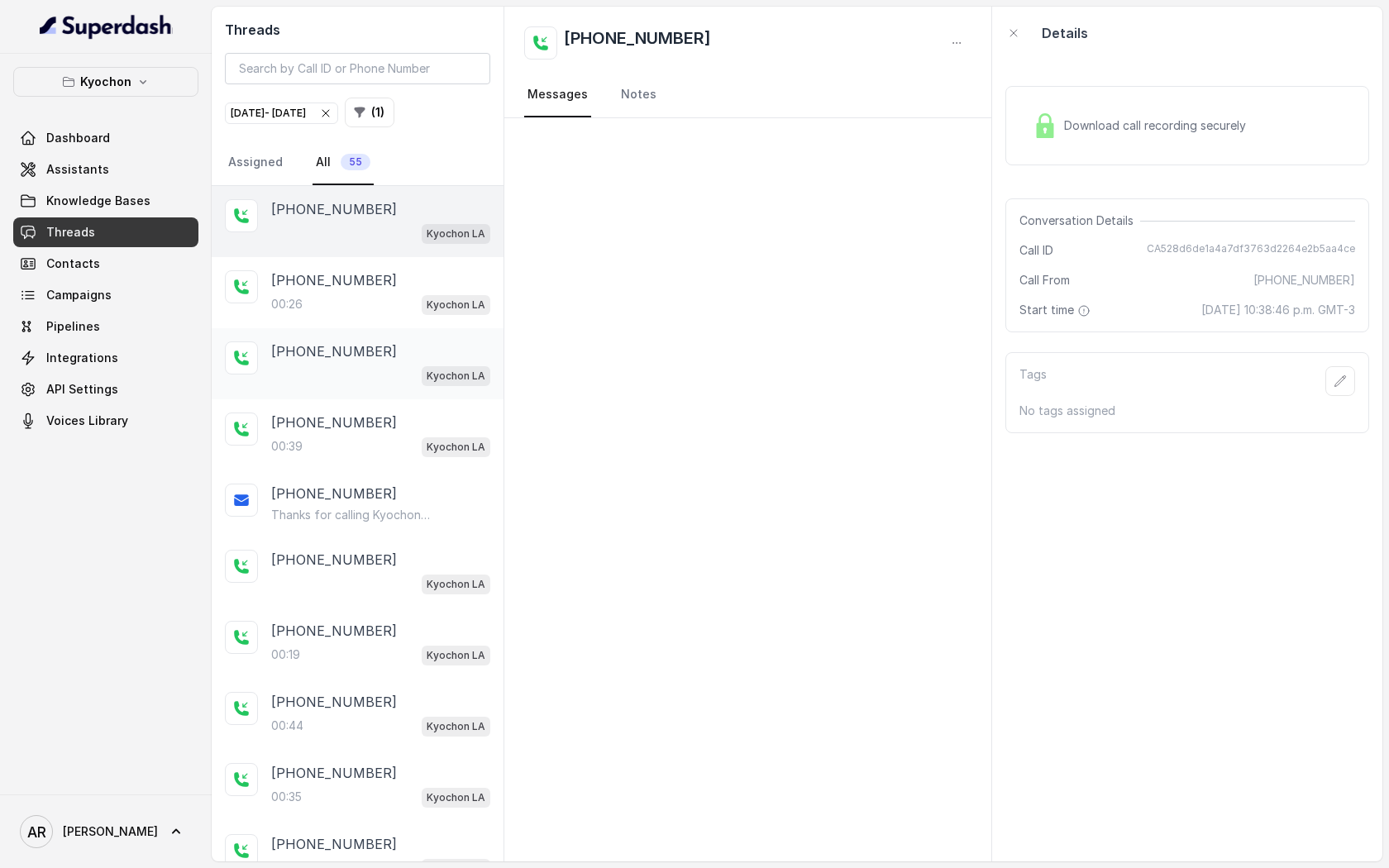
click at [402, 328] on div "[PHONE_NUMBER] Kyochon LA" at bounding box center [358, 364] width 292 height 71
click at [397, 304] on div "00:26 Kyochon LA" at bounding box center [380, 305] width 219 height 21
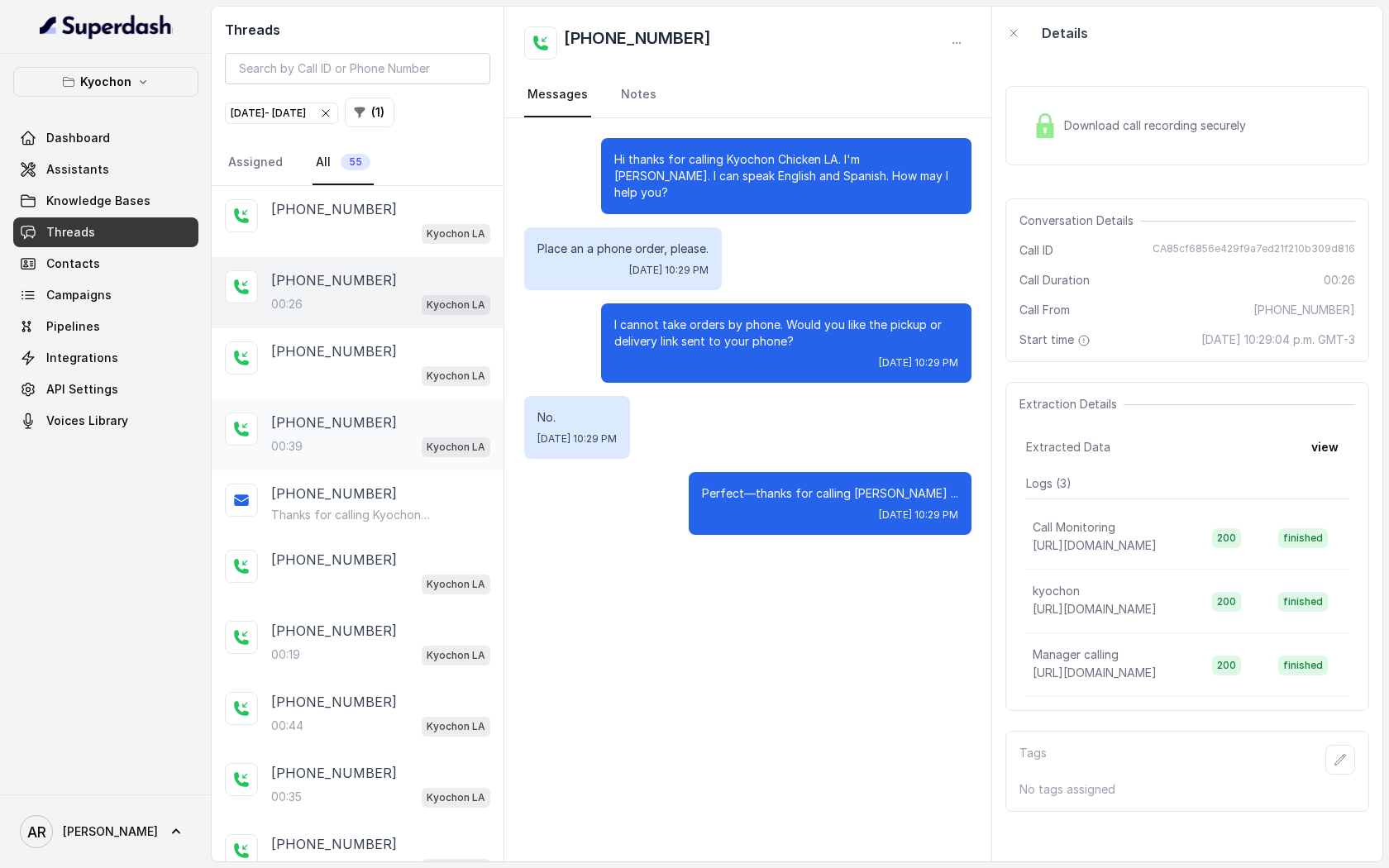
click at [395, 430] on div "[PHONE_NUMBER]" at bounding box center [380, 423] width 219 height 20
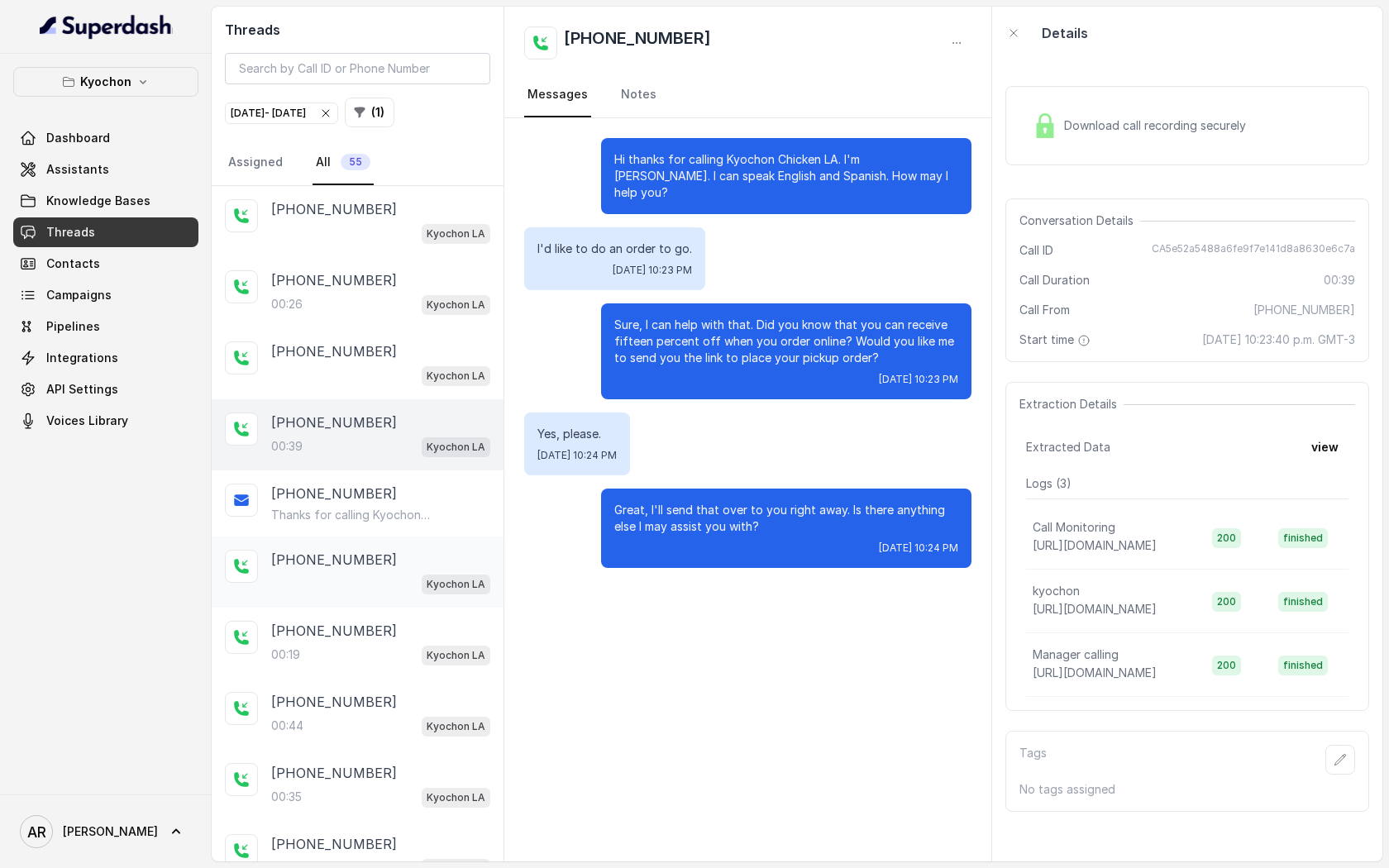
click at [380, 541] on div "[PHONE_NUMBER] Kyochon LA" at bounding box center [358, 572] width 292 height 71
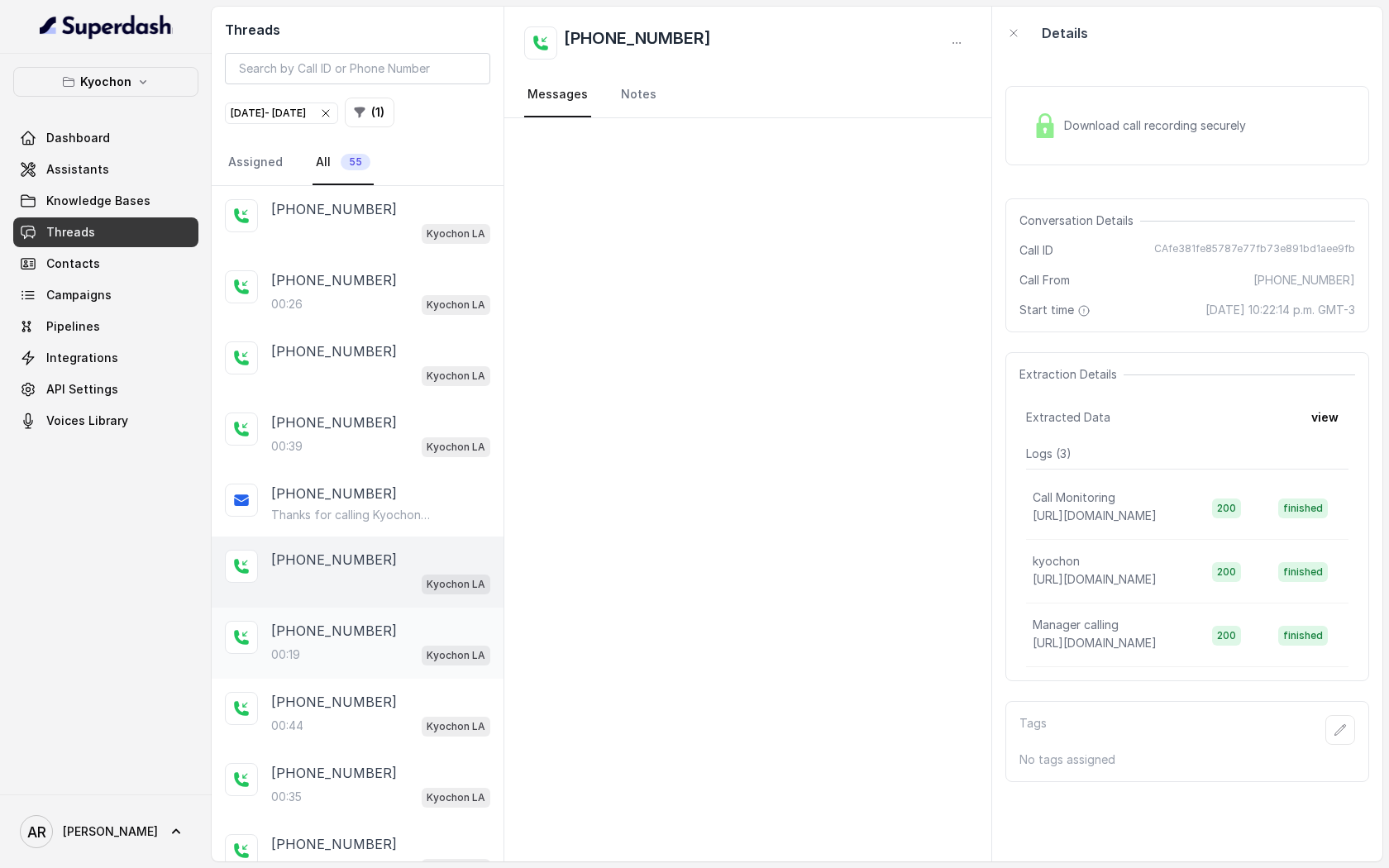
click at [386, 666] on div "[PHONE_NUMBER]:19 Kyochon LA" at bounding box center [358, 644] width 292 height 71
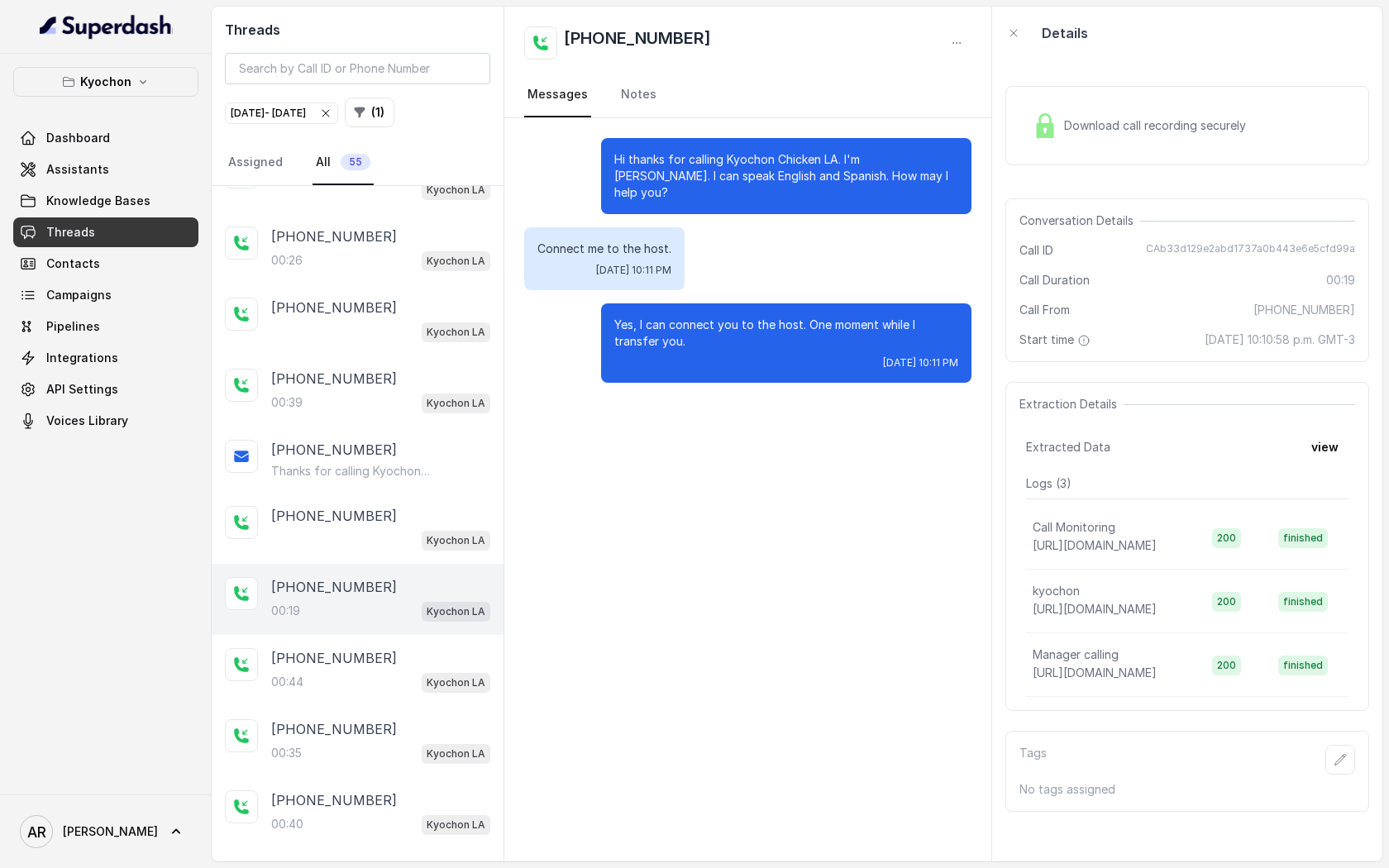
scroll to position [49, 0]
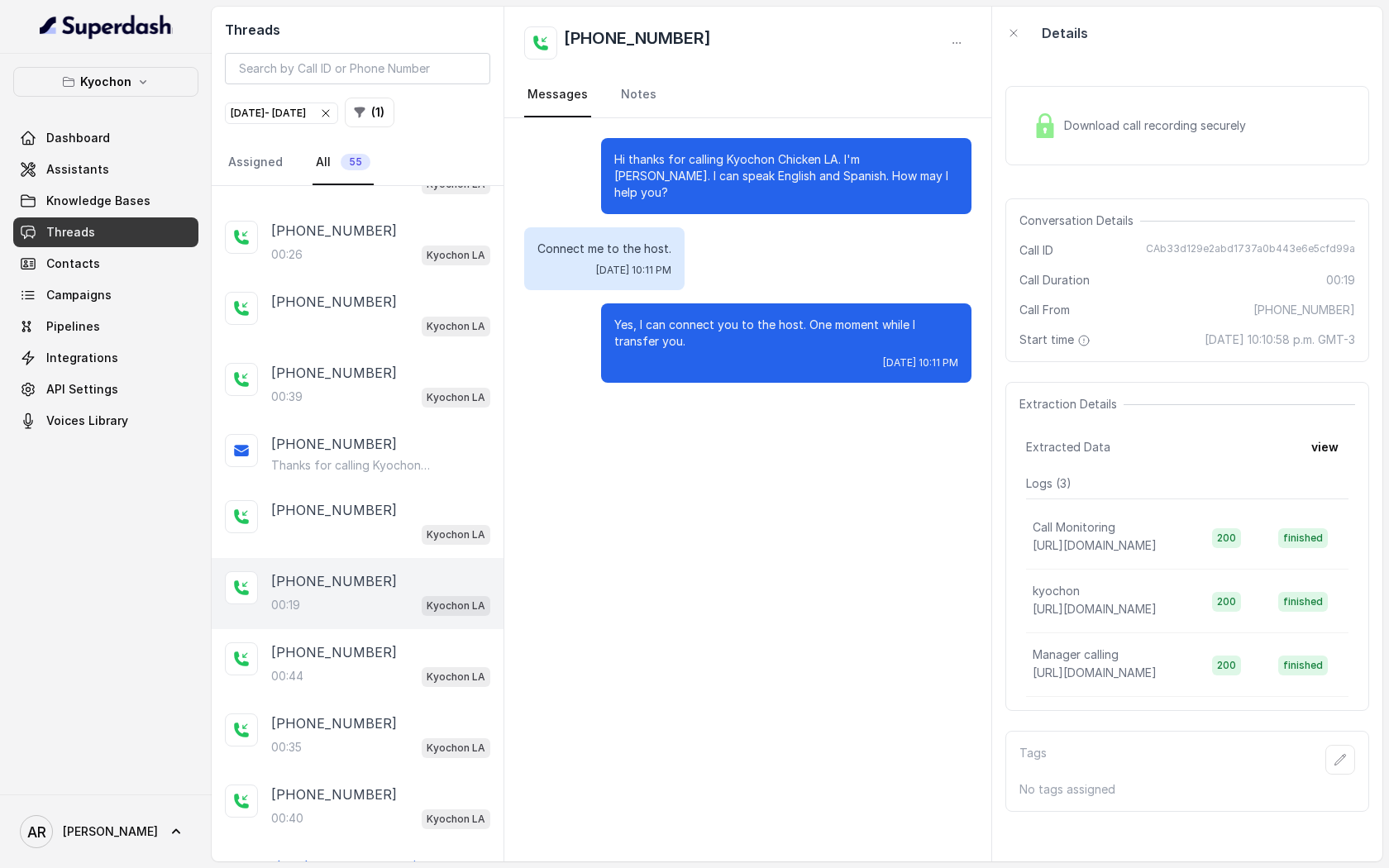
click at [386, 667] on div "00:44 Kyochon LA" at bounding box center [380, 676] width 219 height 21
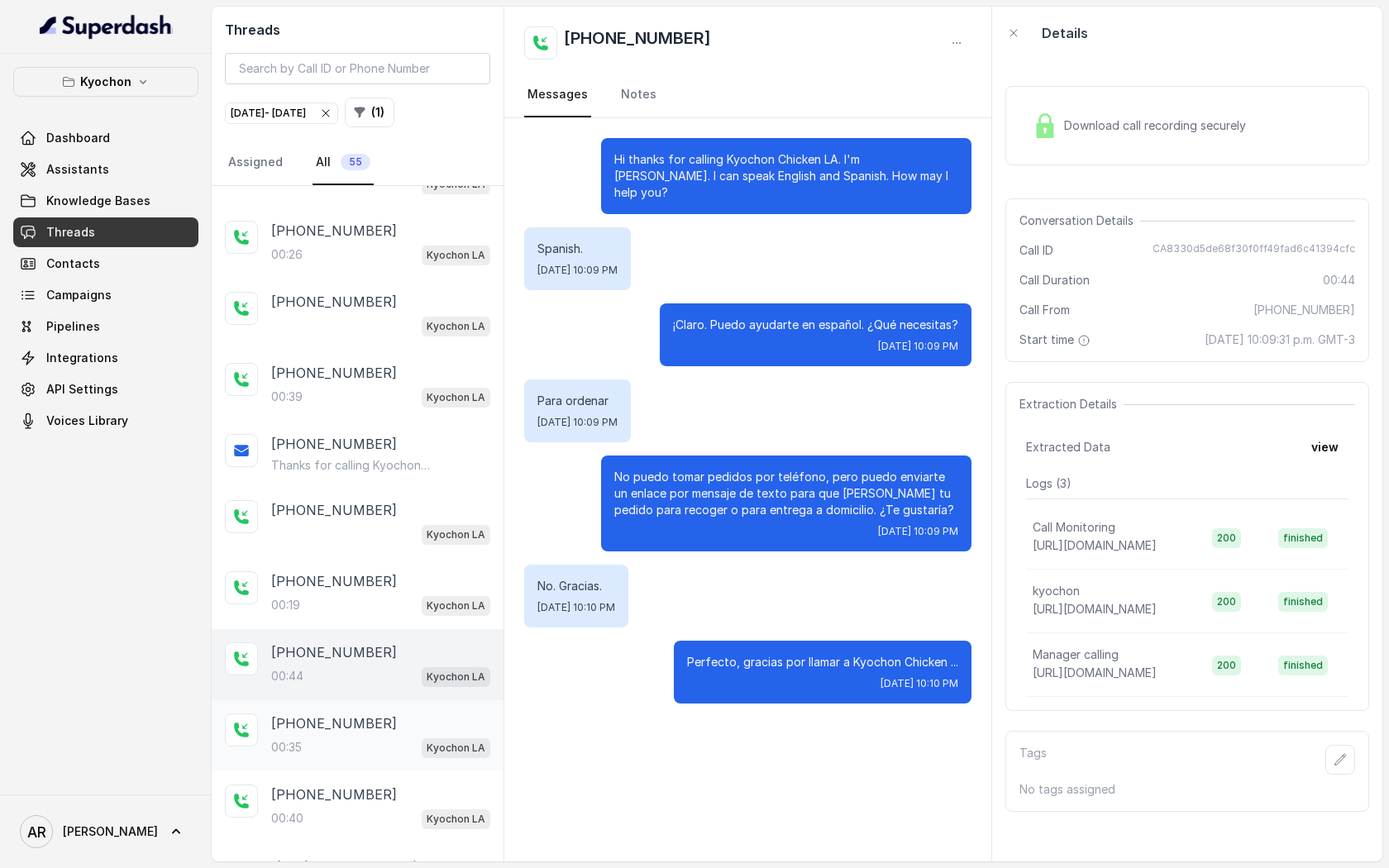
click at [391, 728] on div "[PHONE_NUMBER]" at bounding box center [380, 724] width 219 height 20
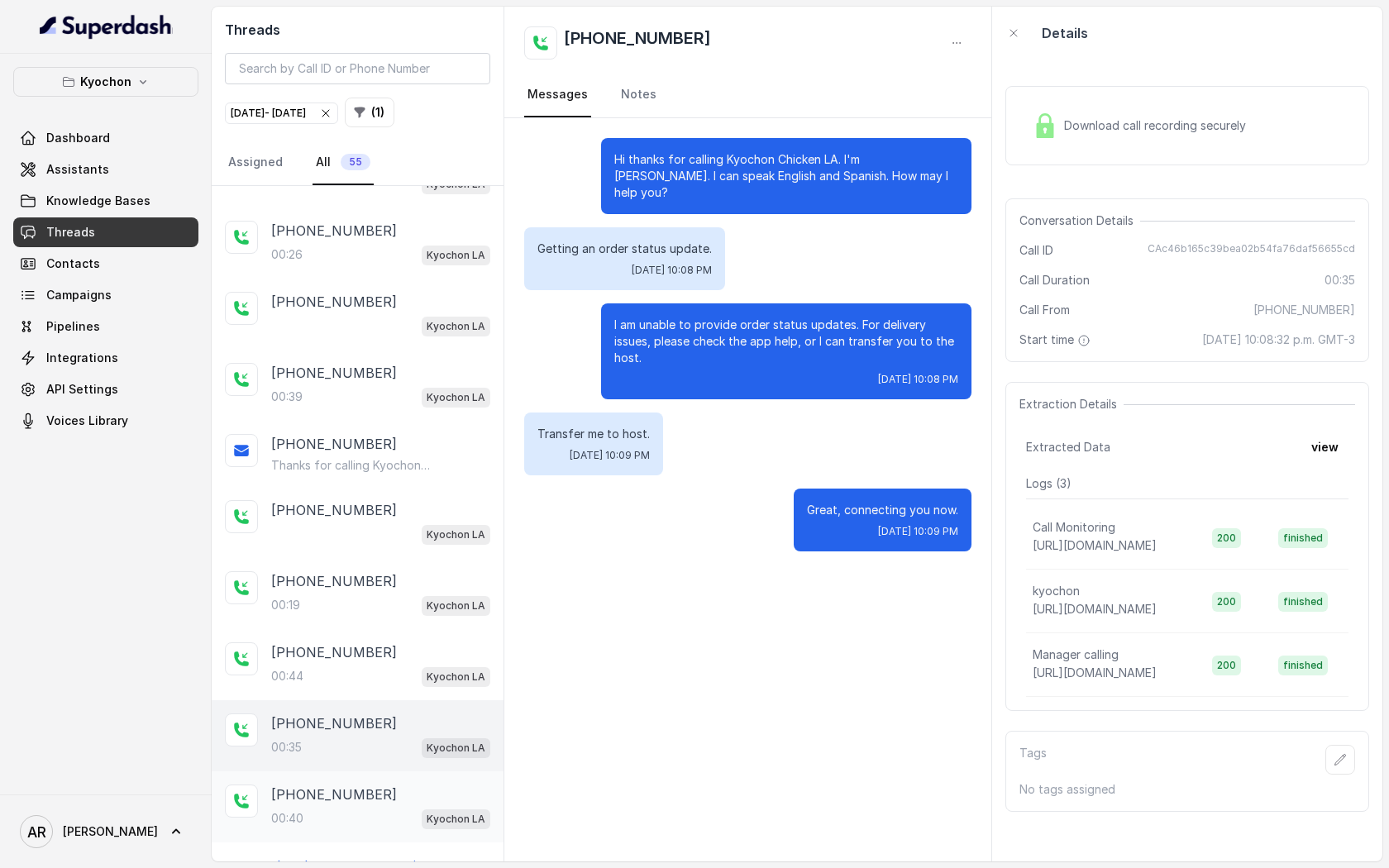
click at [389, 838] on div "[PHONE_NUMBER]:40 Kyochon LA" at bounding box center [358, 807] width 292 height 71
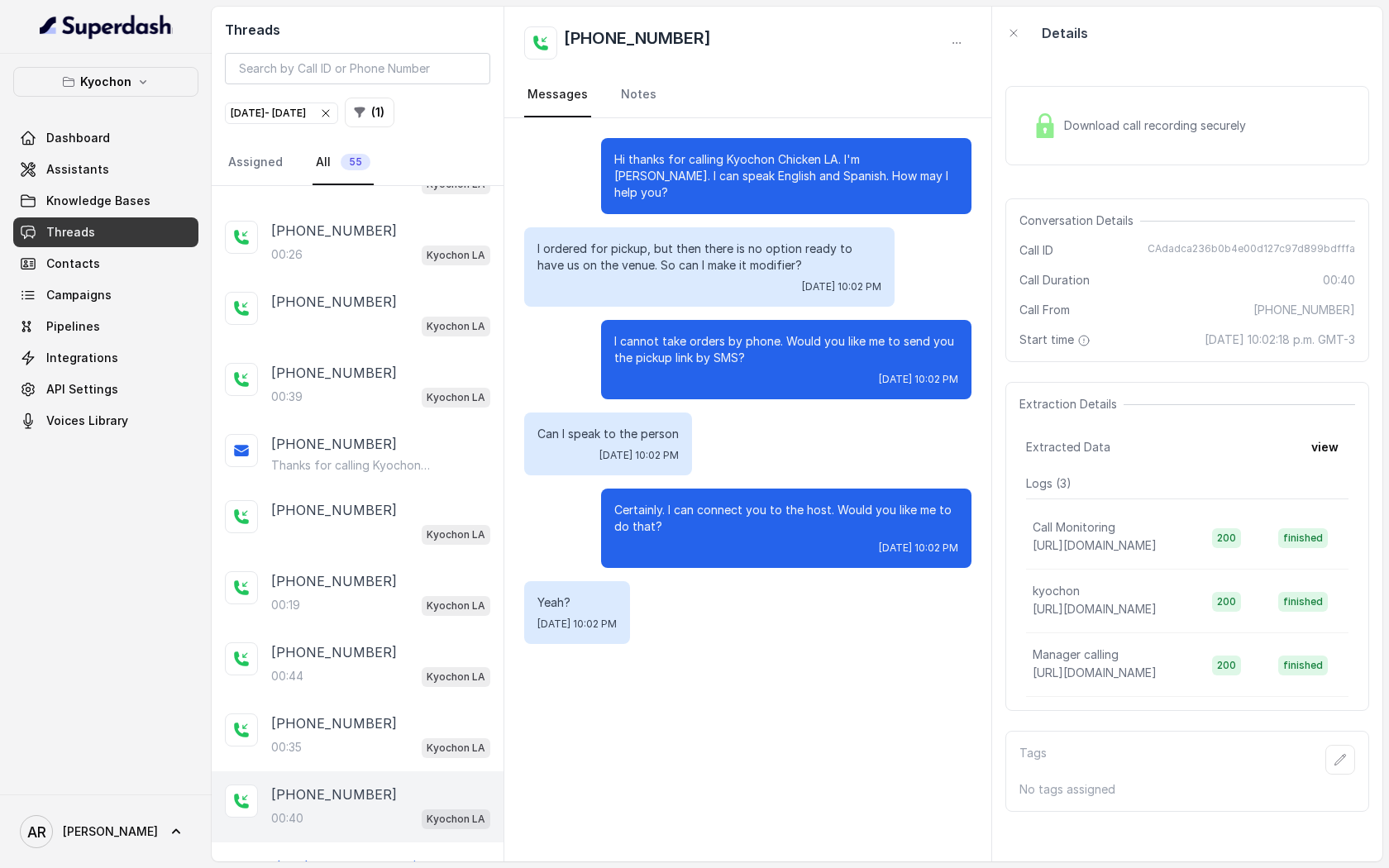
click at [378, 868] on main "Threads [DATE] - [DATE] ( 1 ) Assigned All 55 [PHONE_NUMBER] Kyochon LA [PHONE_…" at bounding box center [694, 434] width 1389 height 868
click at [379, 857] on p "Load more conversations" at bounding box center [358, 865] width 162 height 20
click at [382, 843] on div "[PHONE_NUMBER] Kyochon LA [PHONE_NUMBER]:26 Kyochon LA [PHONE_NUMBER] Kyochon L…" at bounding box center [358, 524] width 292 height 676
click at [378, 862] on main "Threads [DATE] - [DATE] ( 1 ) Assigned All 55 [PHONE_NUMBER] Kyochon LA [PHONE_…" at bounding box center [694, 434] width 1389 height 868
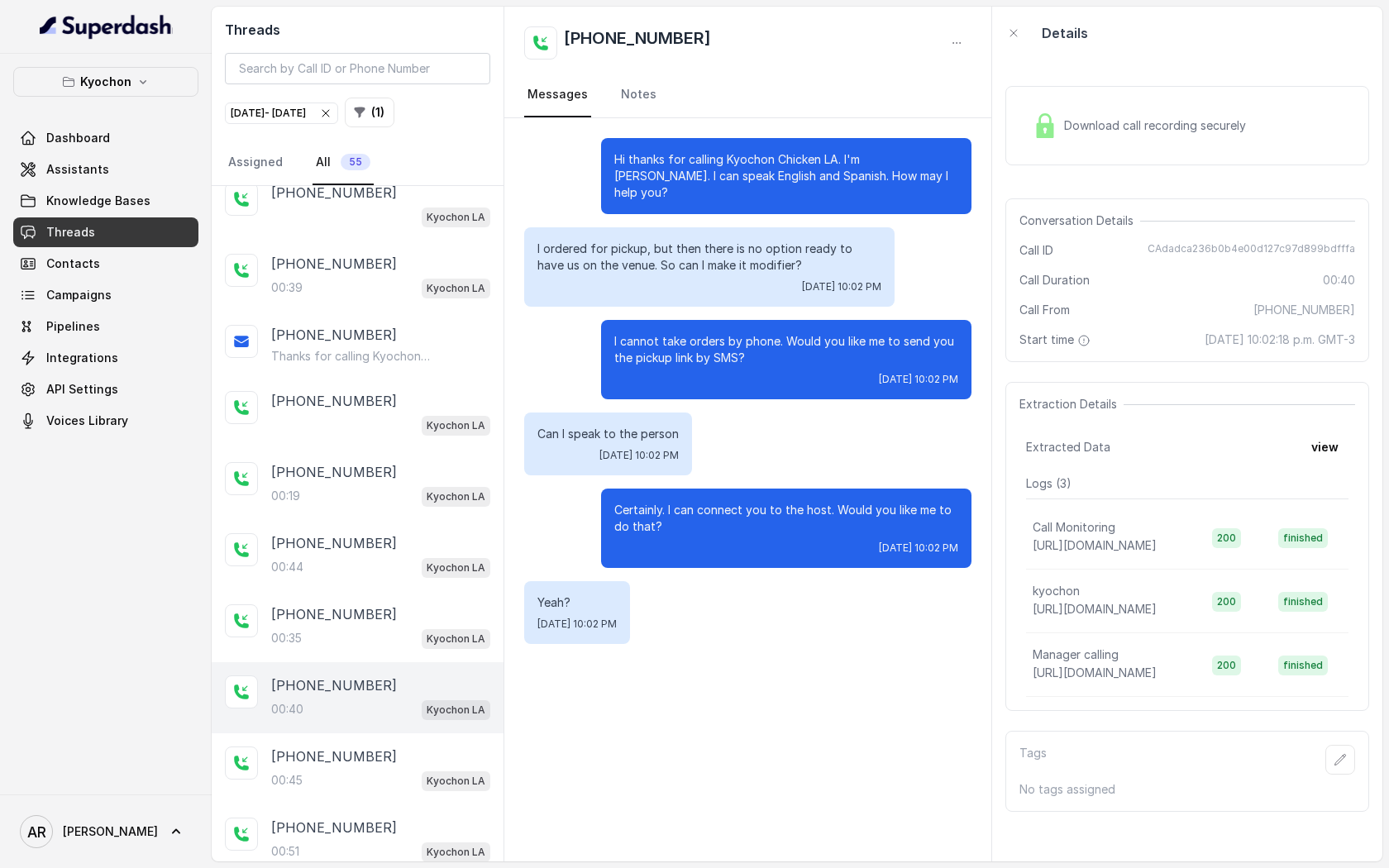
scroll to position [229, 0]
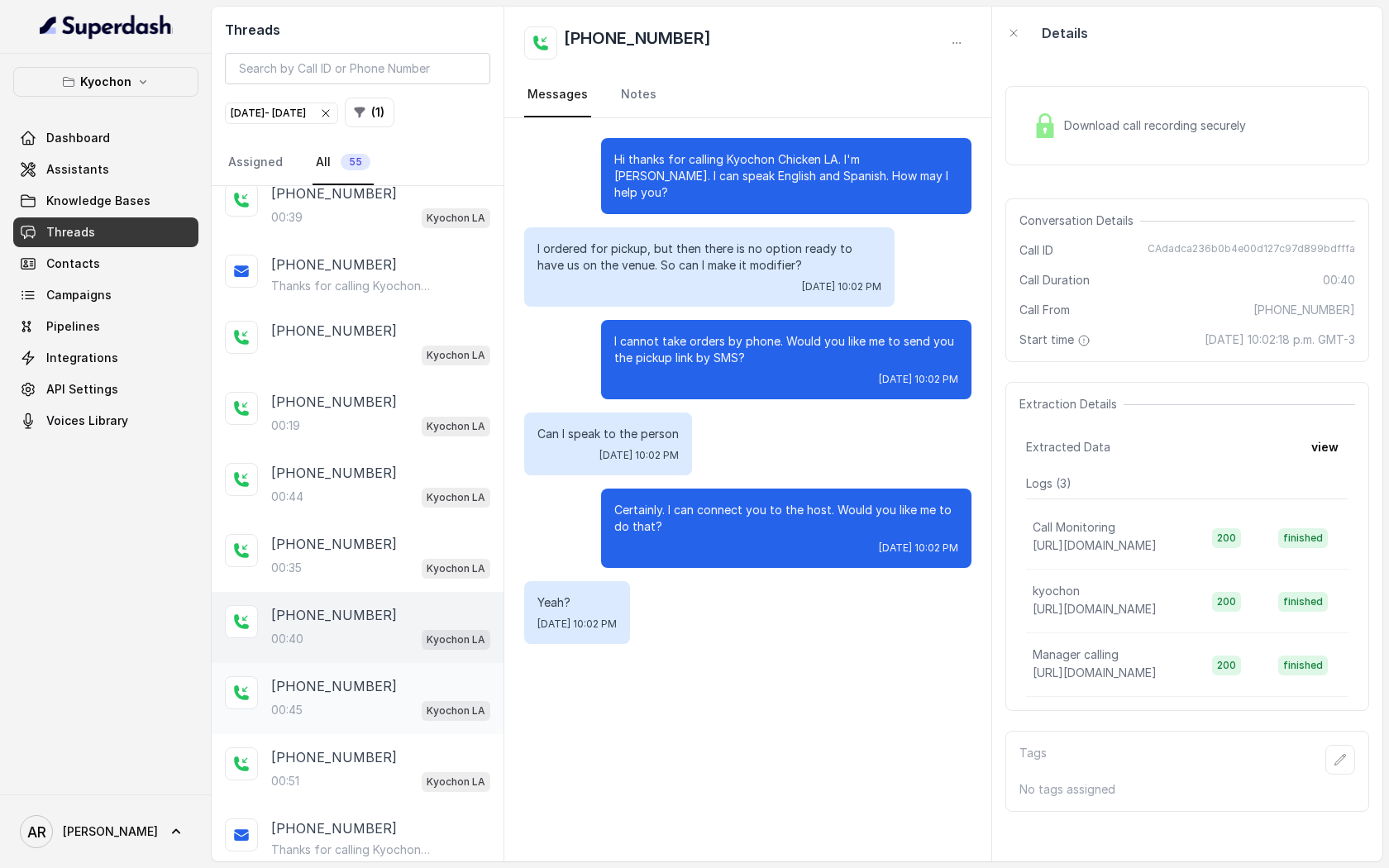
click at [388, 712] on div "00:45 Kyochon LA" at bounding box center [380, 710] width 219 height 21
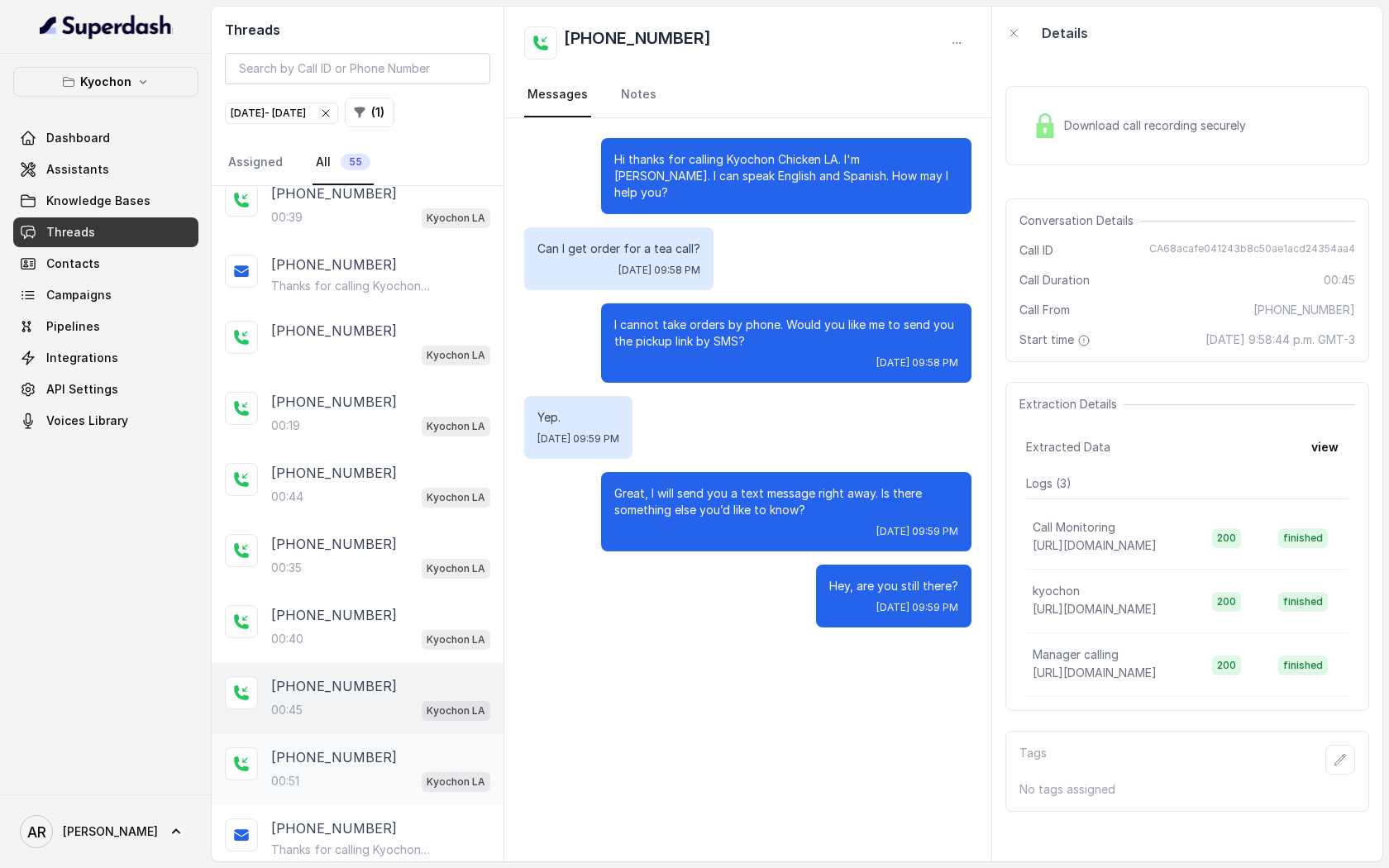
click at [389, 765] on div "[PHONE_NUMBER]:51 Kyochon LA" at bounding box center [380, 769] width 219 height 45
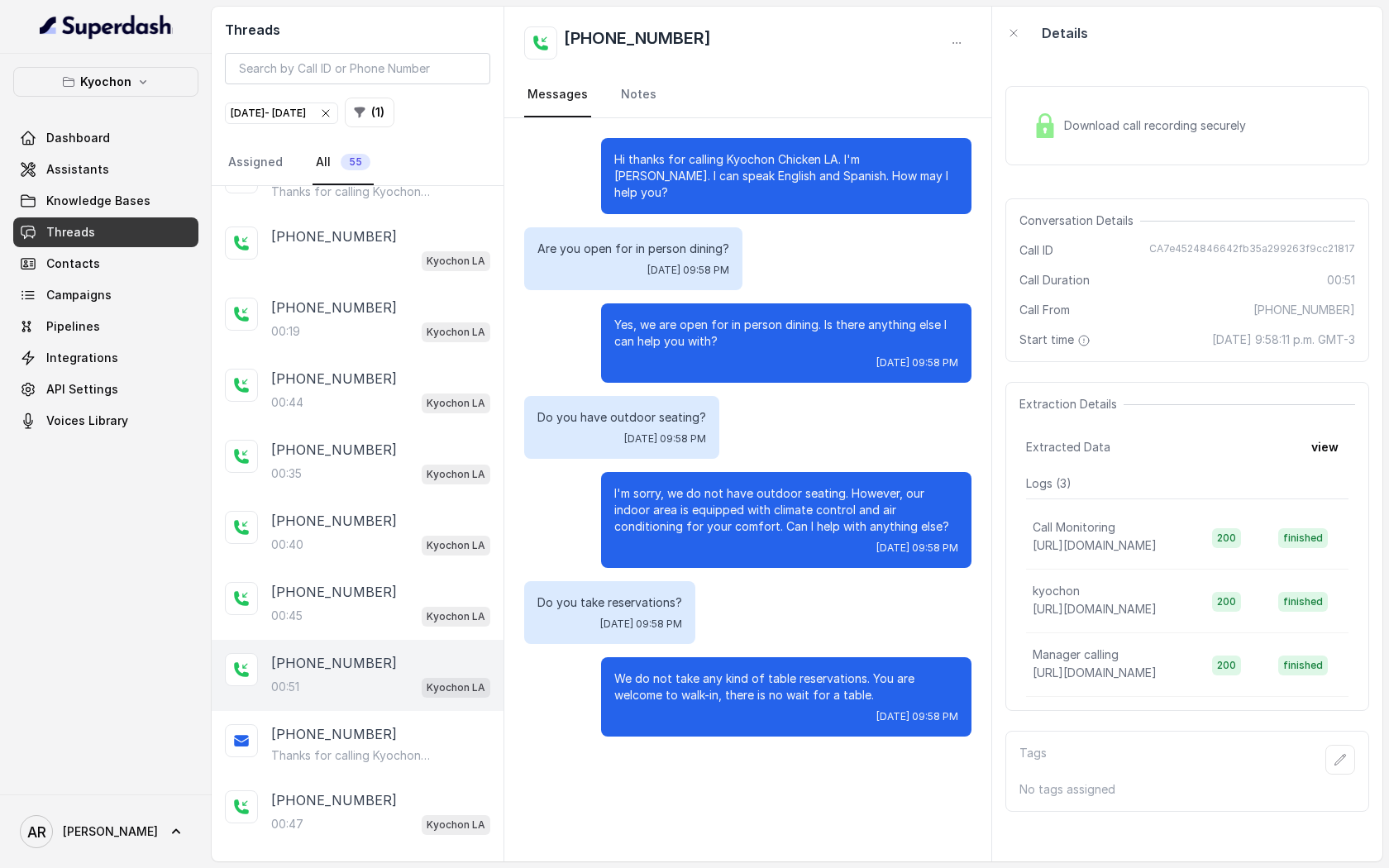
scroll to position [366, 0]
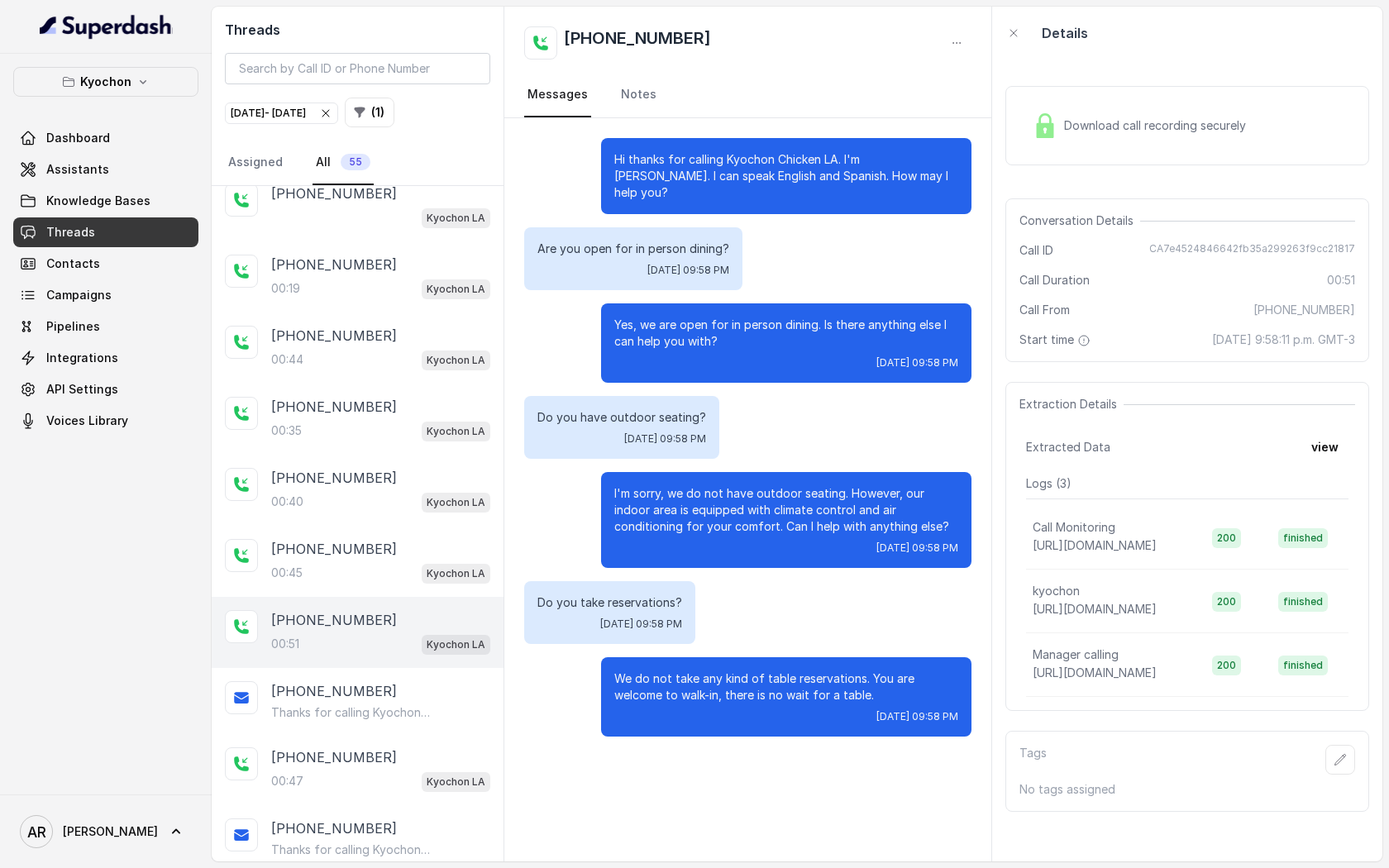
click at [389, 765] on div "[PHONE_NUMBER]:47 Kyochon LA" at bounding box center [380, 769] width 219 height 45
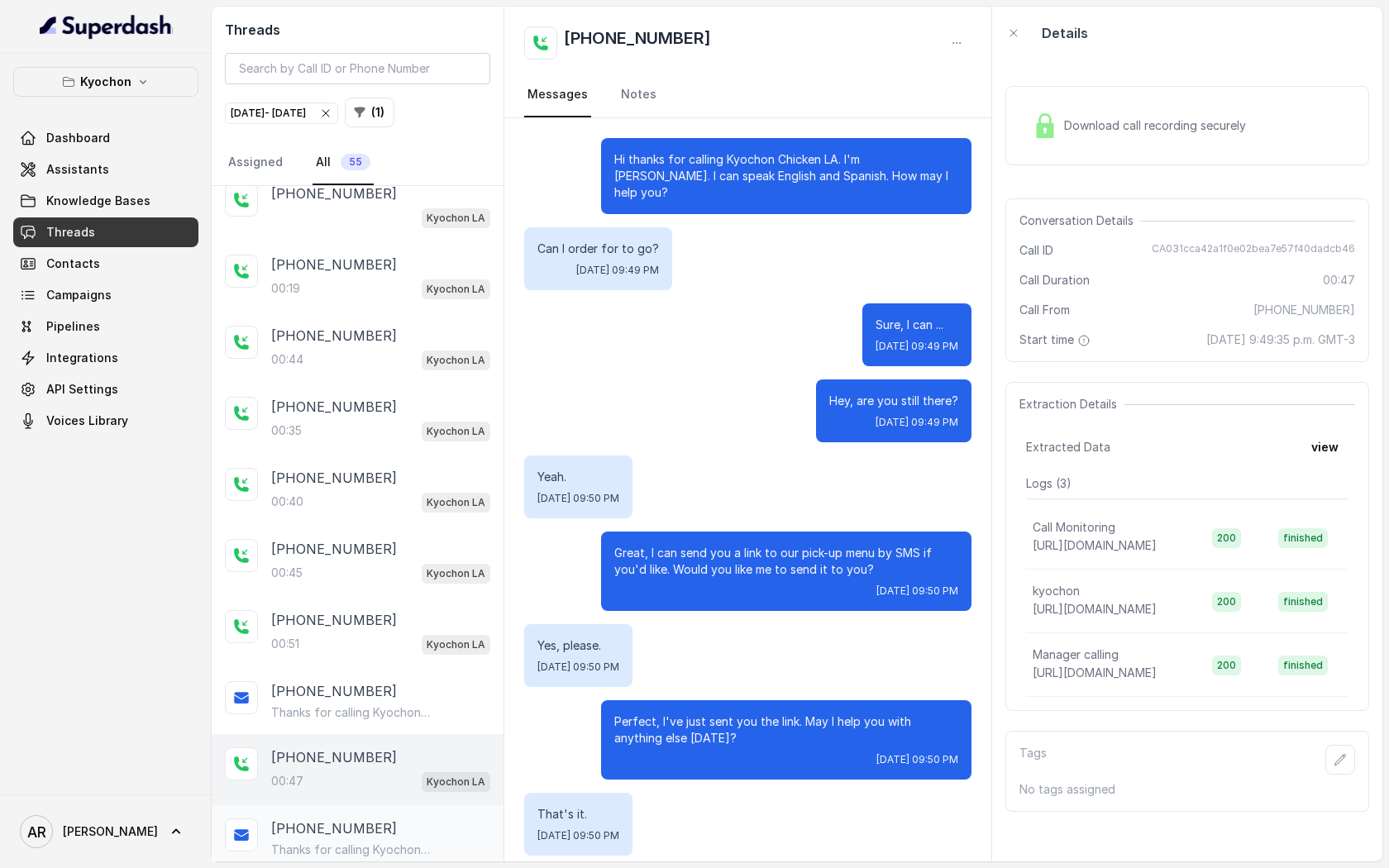
click at [394, 827] on div "[PHONE_NUMBER]" at bounding box center [380, 828] width 219 height 20
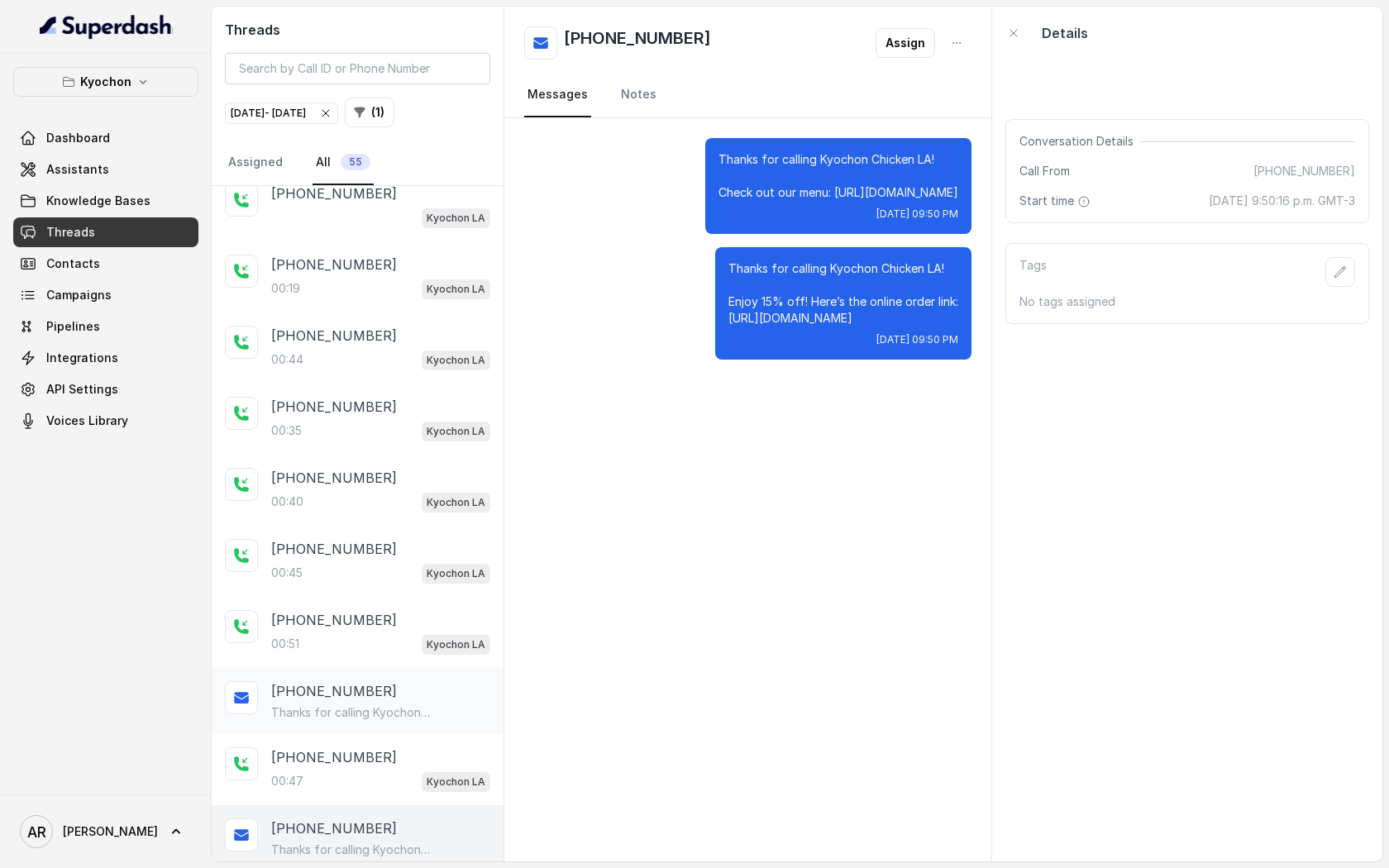
scroll to position [771, 0]
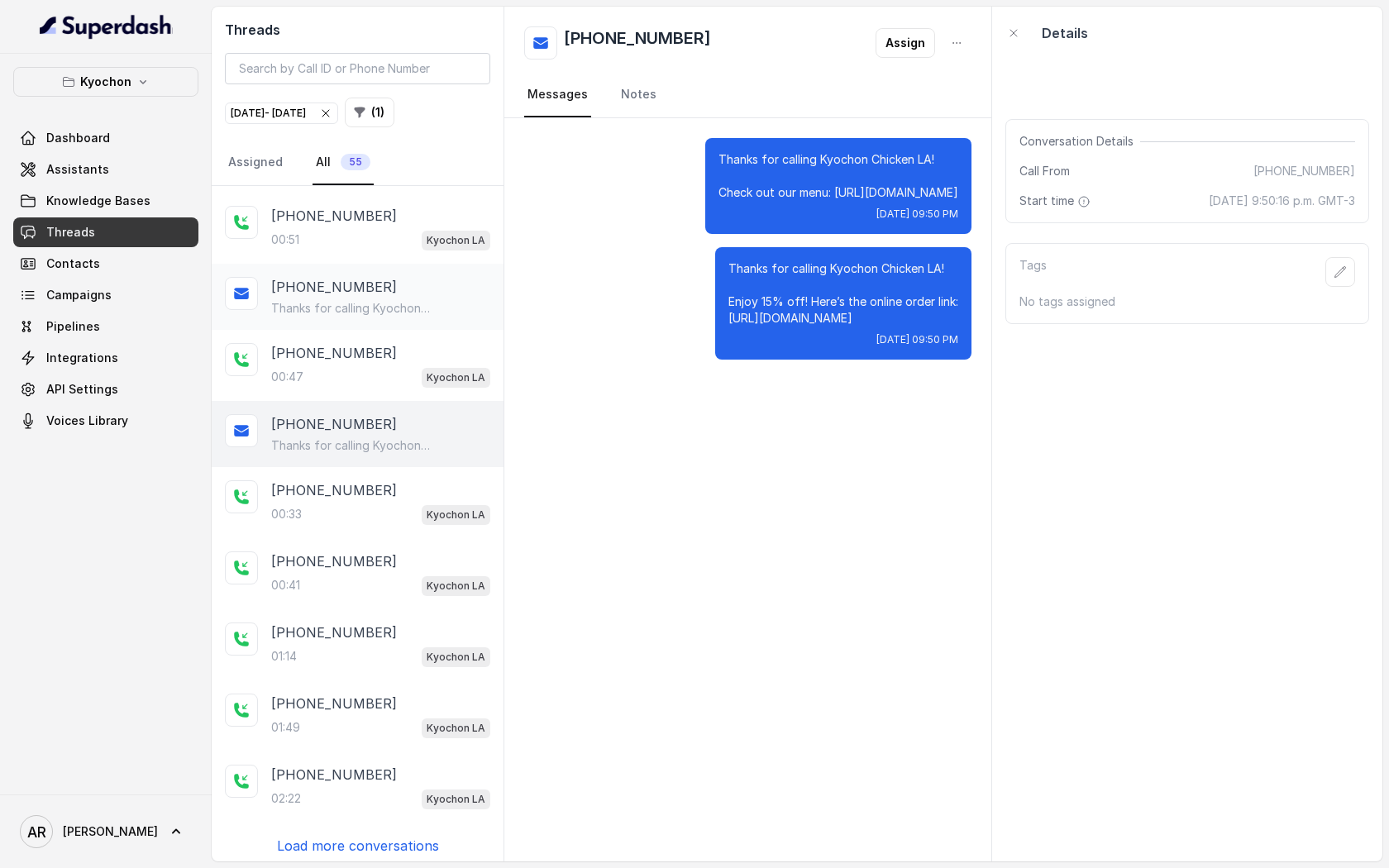
click at [365, 717] on div "01:49 Kyochon LA" at bounding box center [380, 728] width 219 height 21
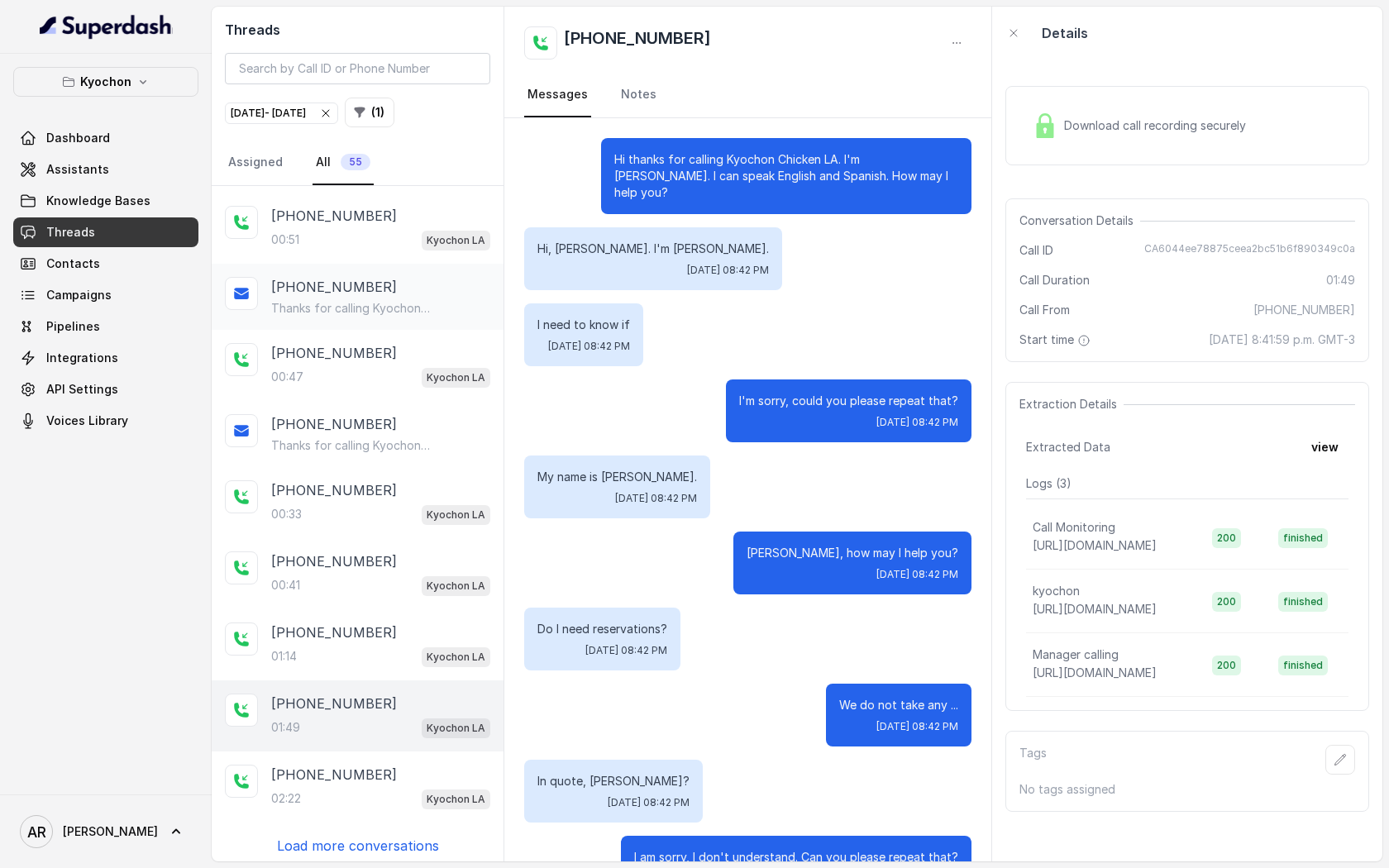
scroll to position [1129, 0]
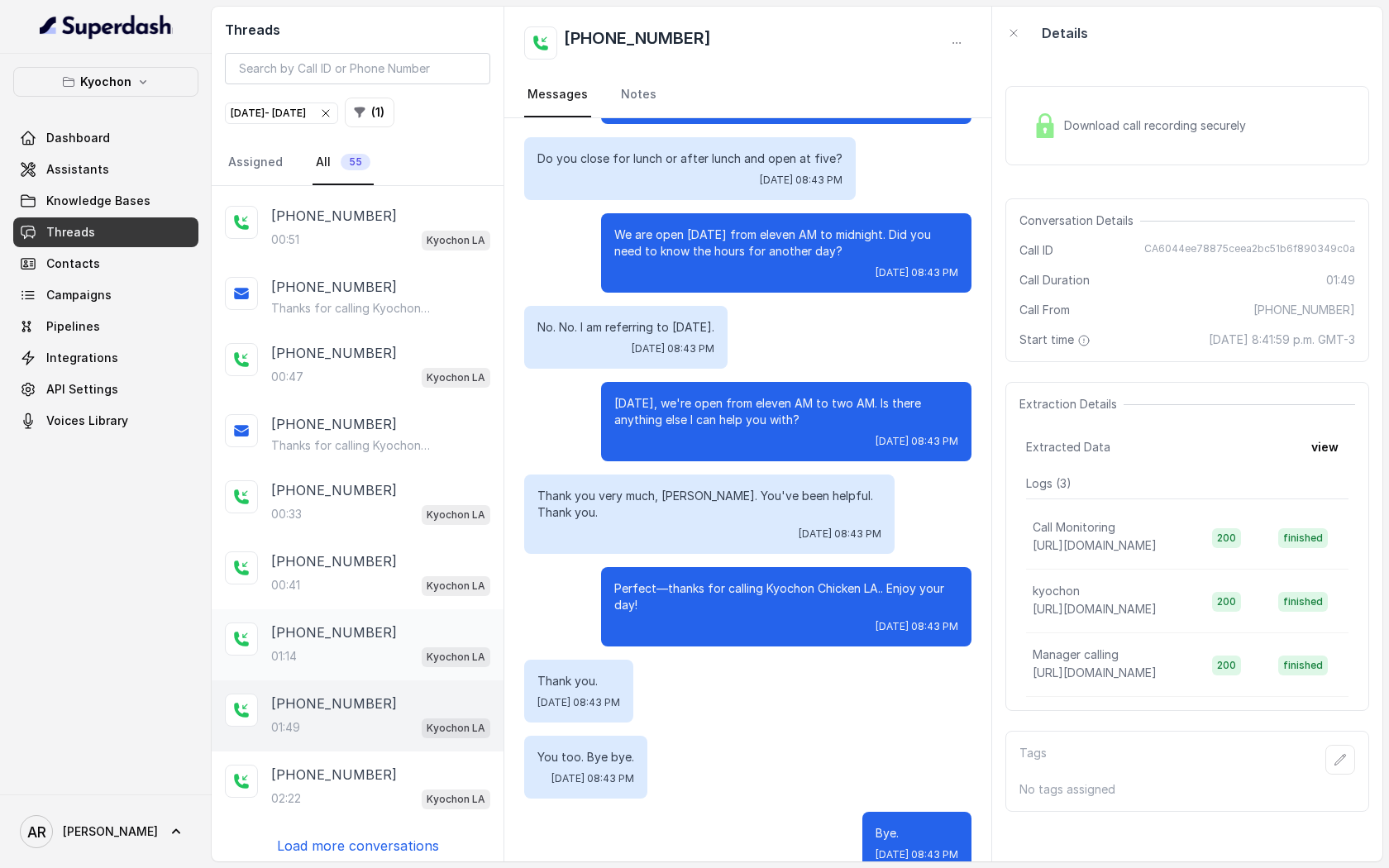
click at [352, 622] on p "[PHONE_NUMBER]" at bounding box center [334, 632] width 126 height 20
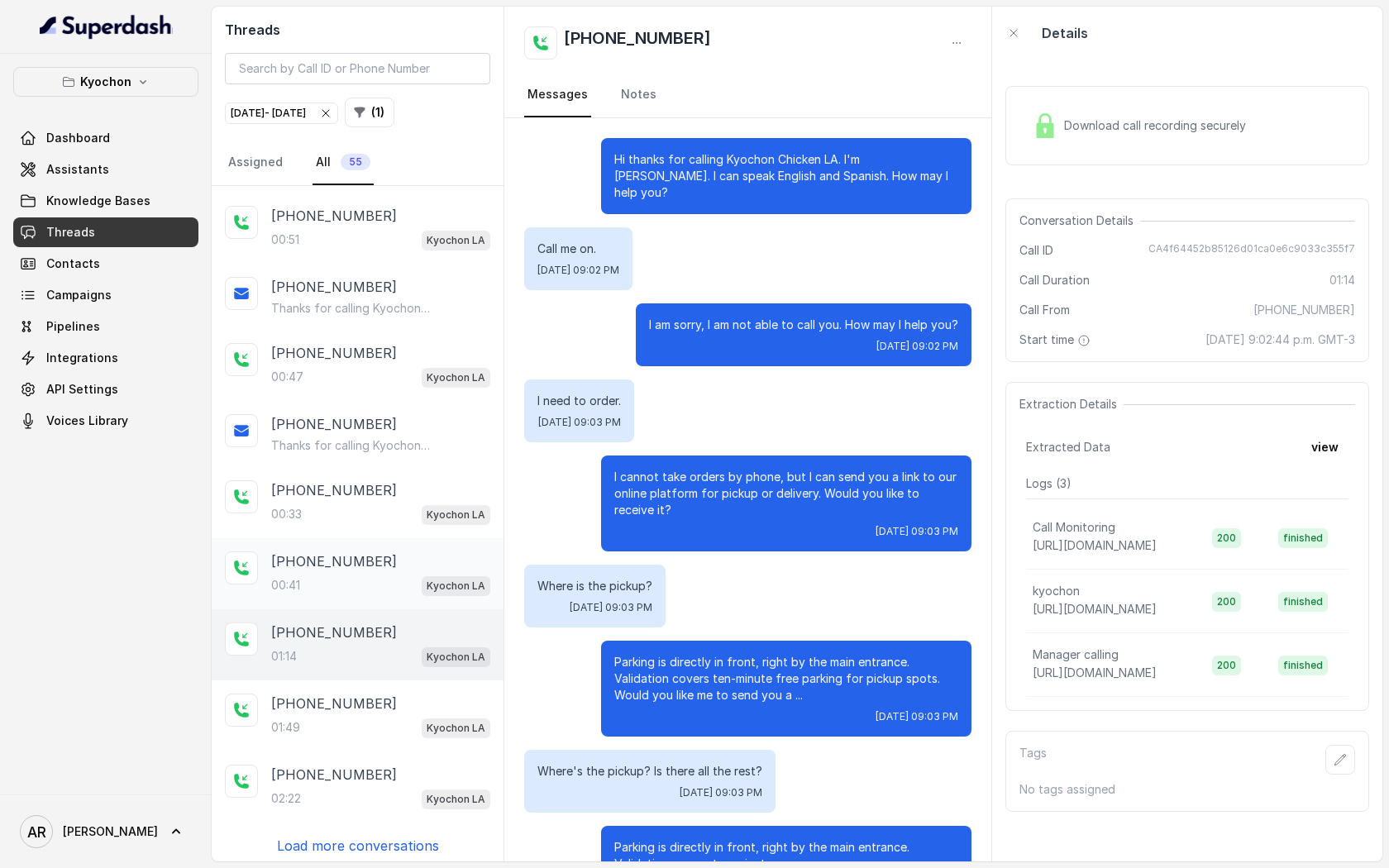
scroll to position [554, 0]
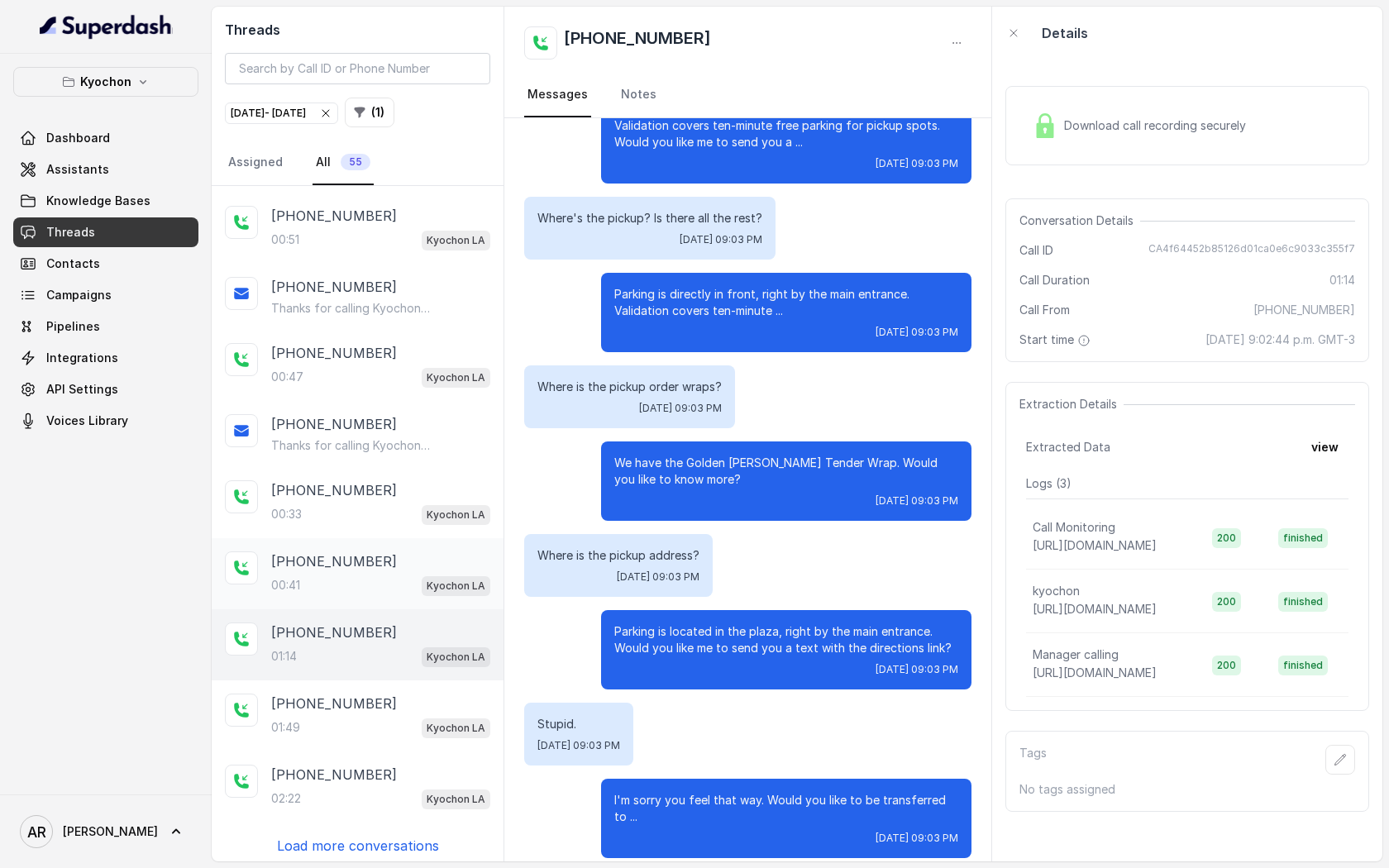
click at [361, 564] on div "[PHONE_NUMBER]" at bounding box center [380, 562] width 219 height 20
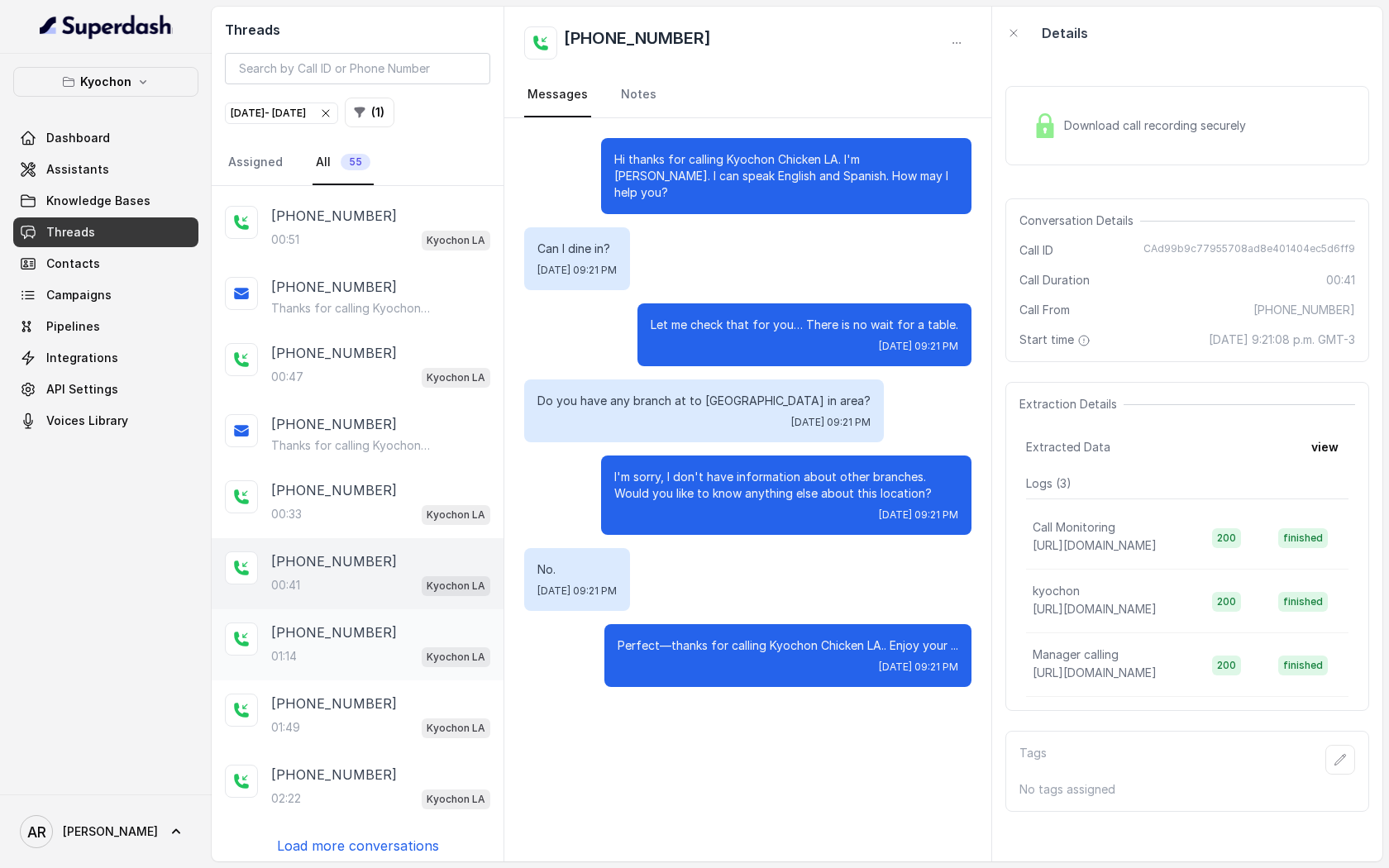
click at [426, 614] on div "[PHONE_NUMBER]:14 Kyochon LA" at bounding box center [358, 644] width 292 height 71
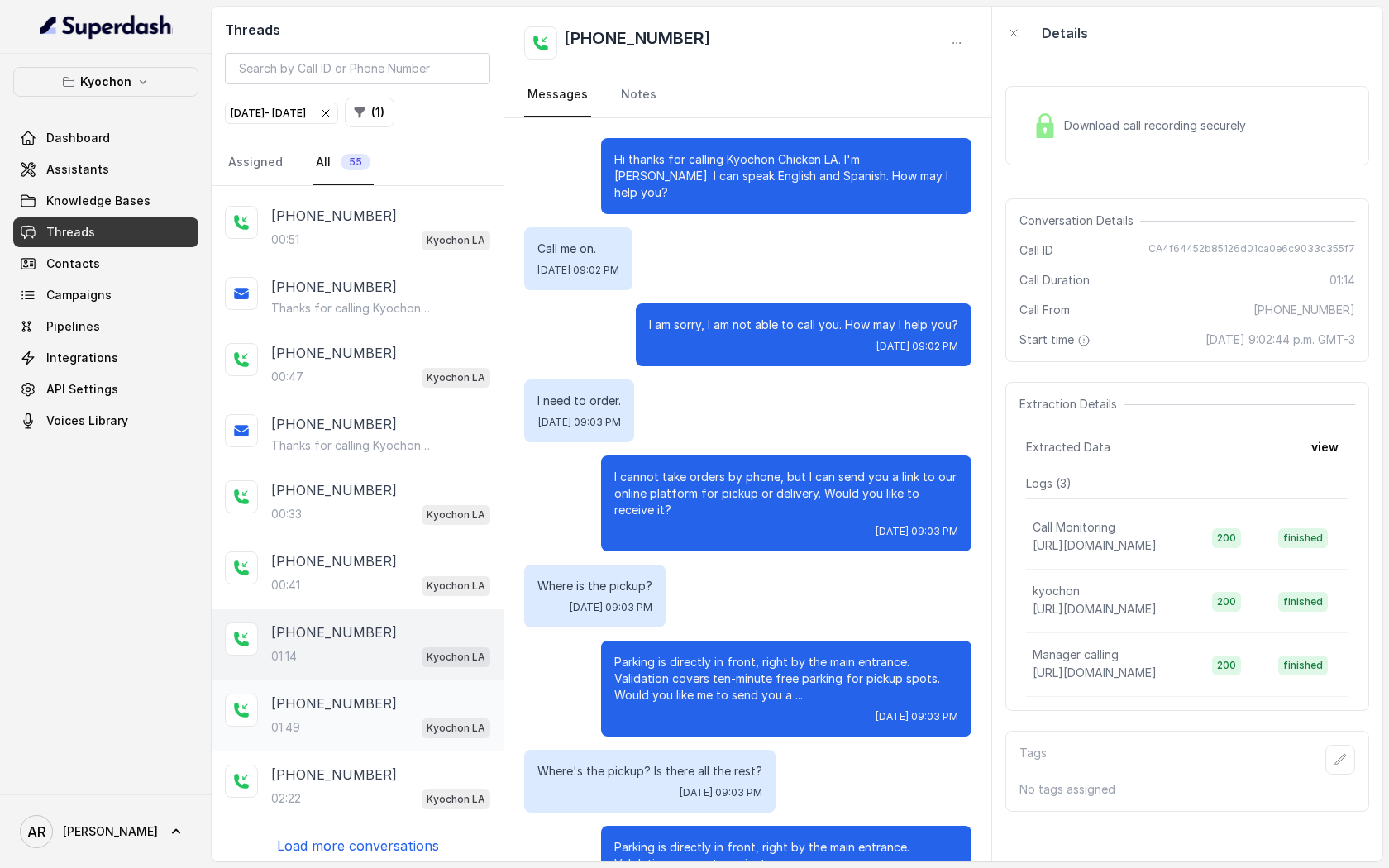
scroll to position [554, 0]
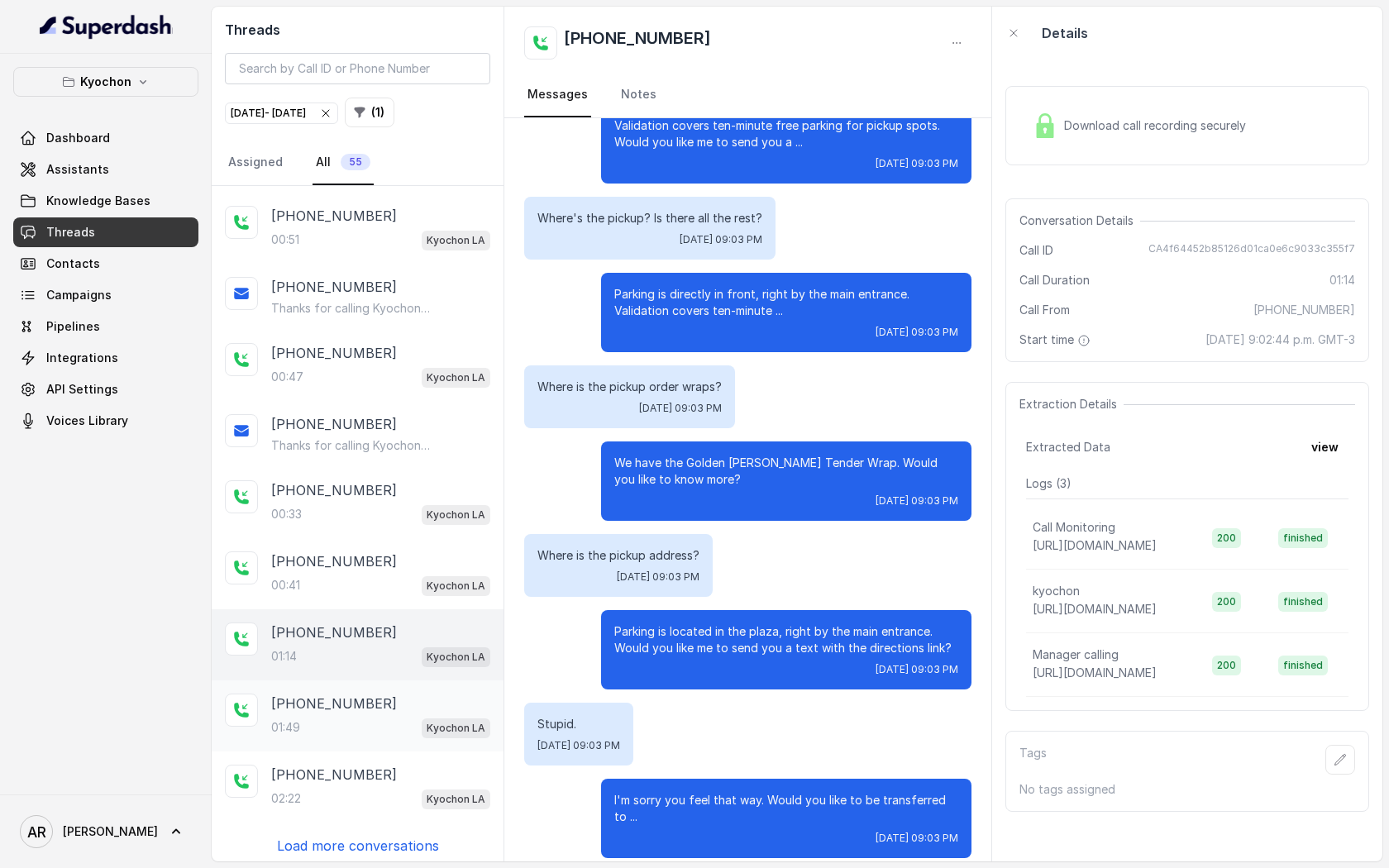
click at [394, 680] on div "[PHONE_NUMBER]:49 Kyochon LA" at bounding box center [358, 716] width 292 height 71
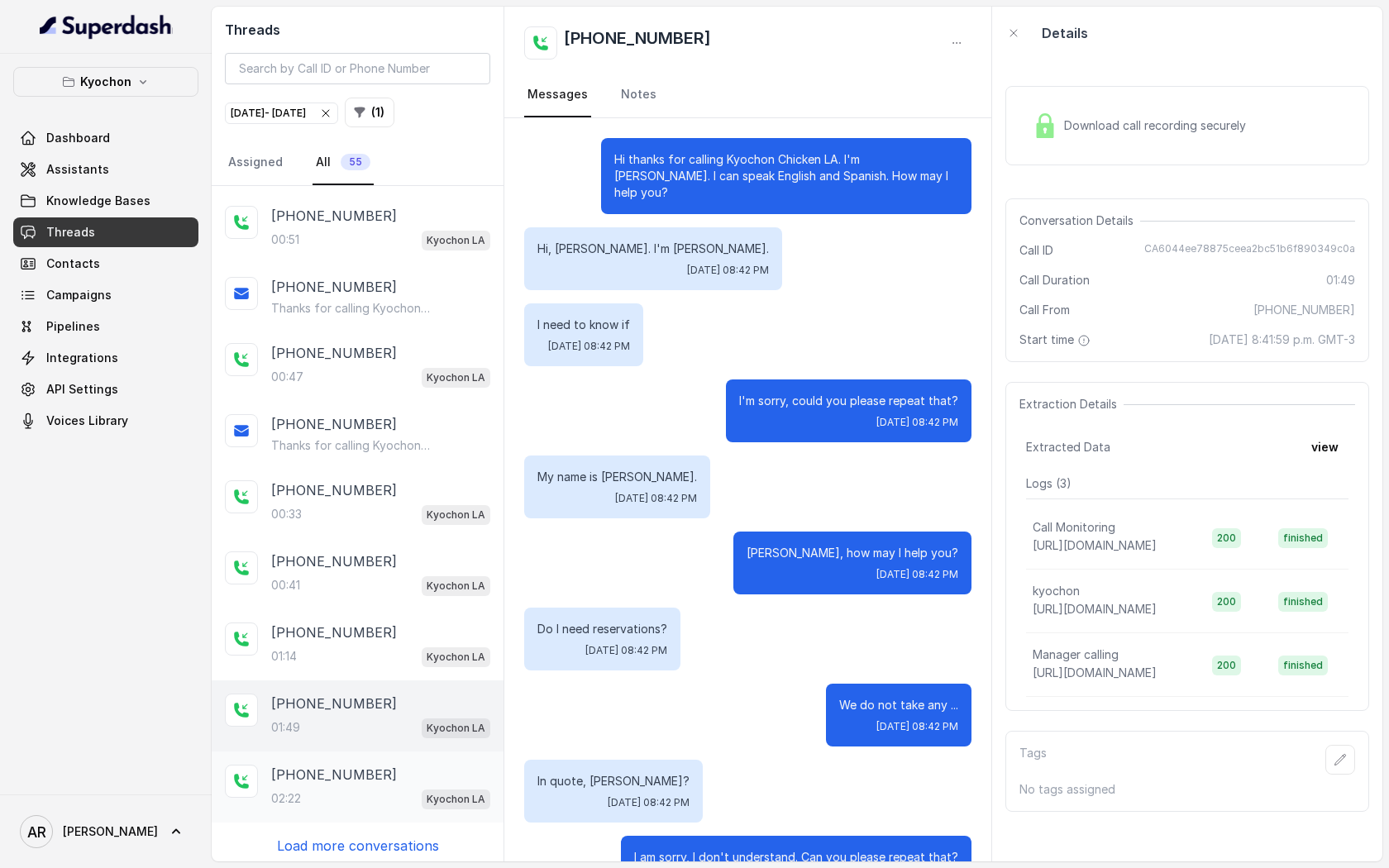
scroll to position [1129, 0]
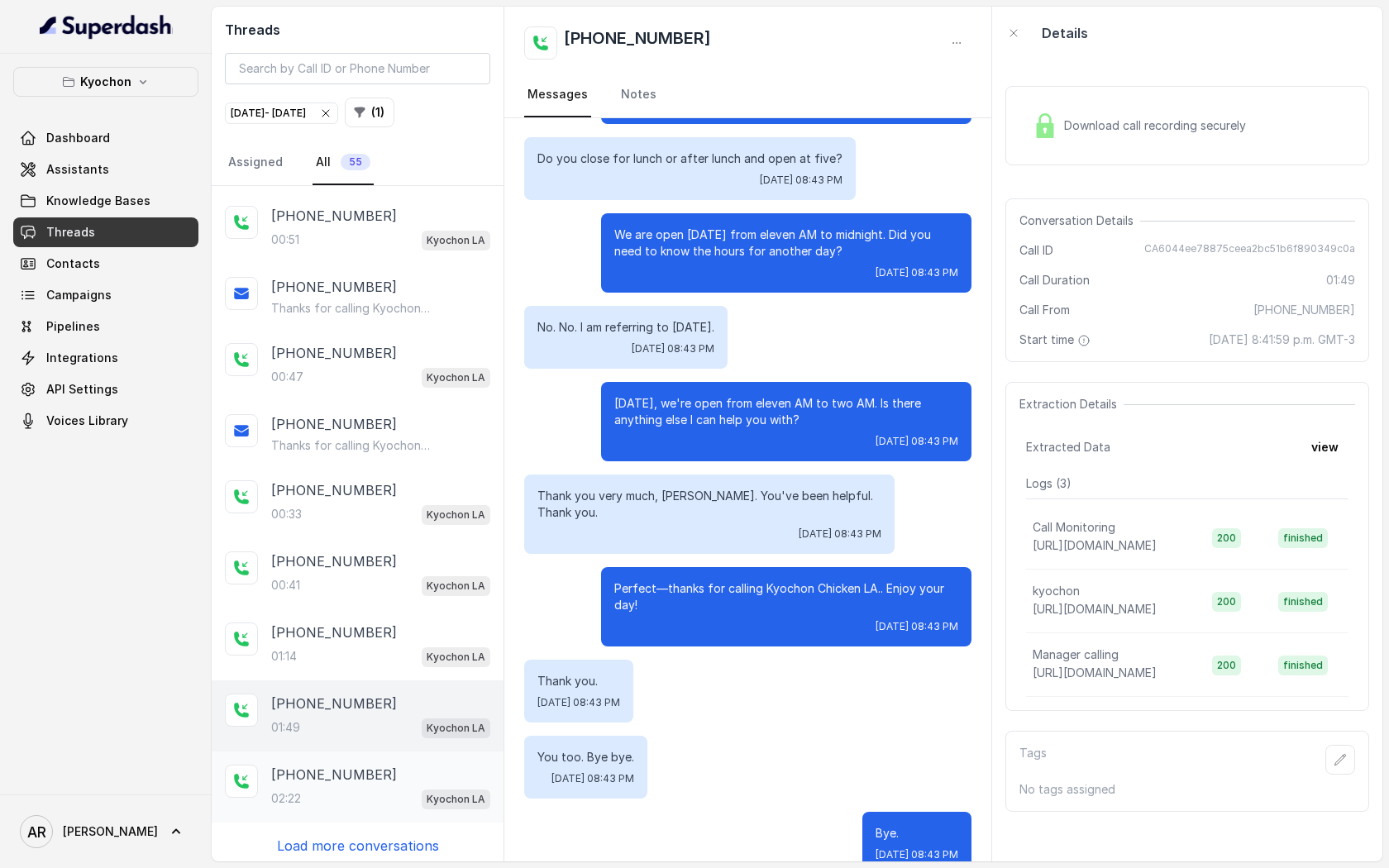
click at [396, 752] on div "[PHONE_NUMBER]:22 Kyochon LA" at bounding box center [358, 787] width 292 height 71
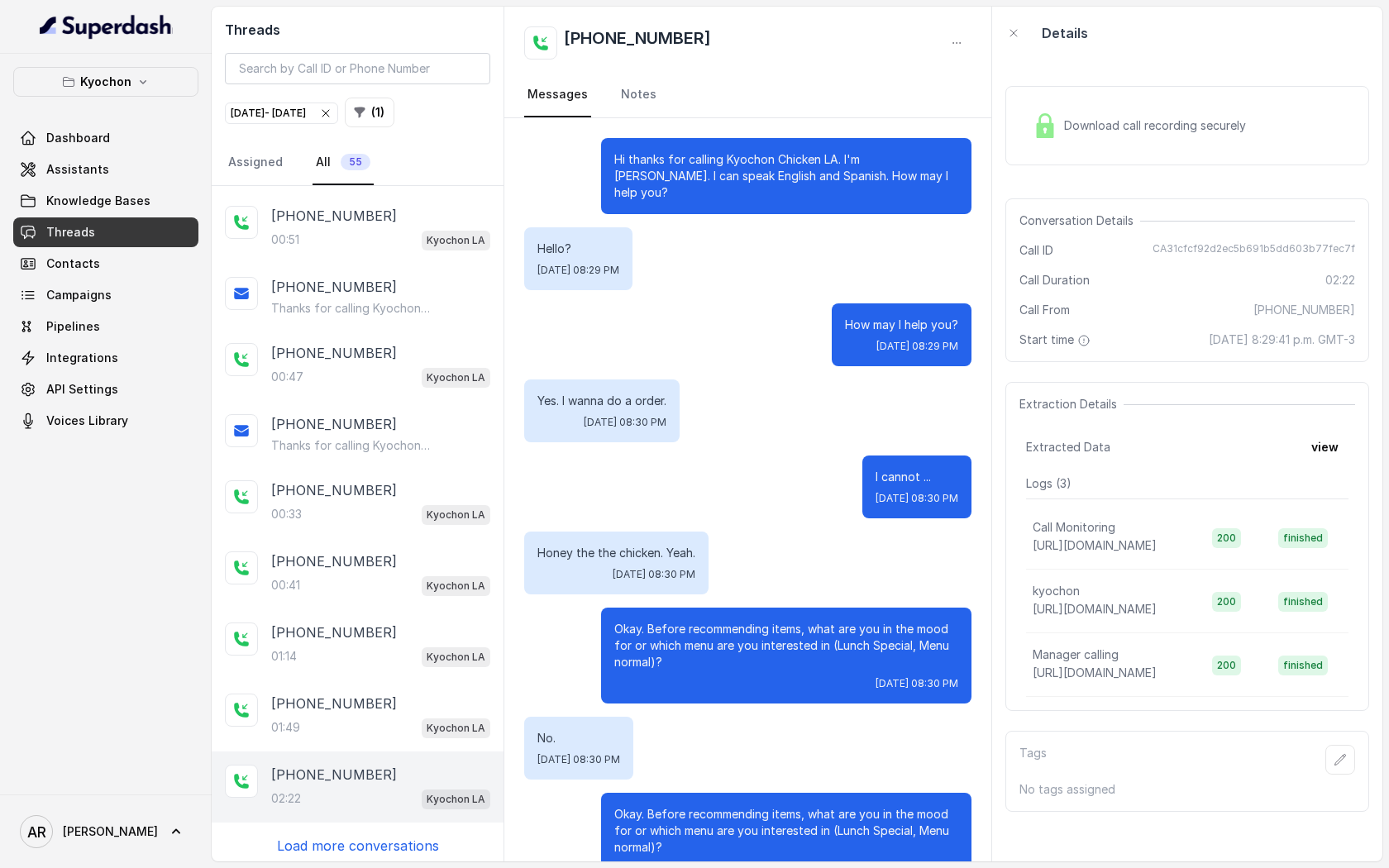
scroll to position [1734, 0]
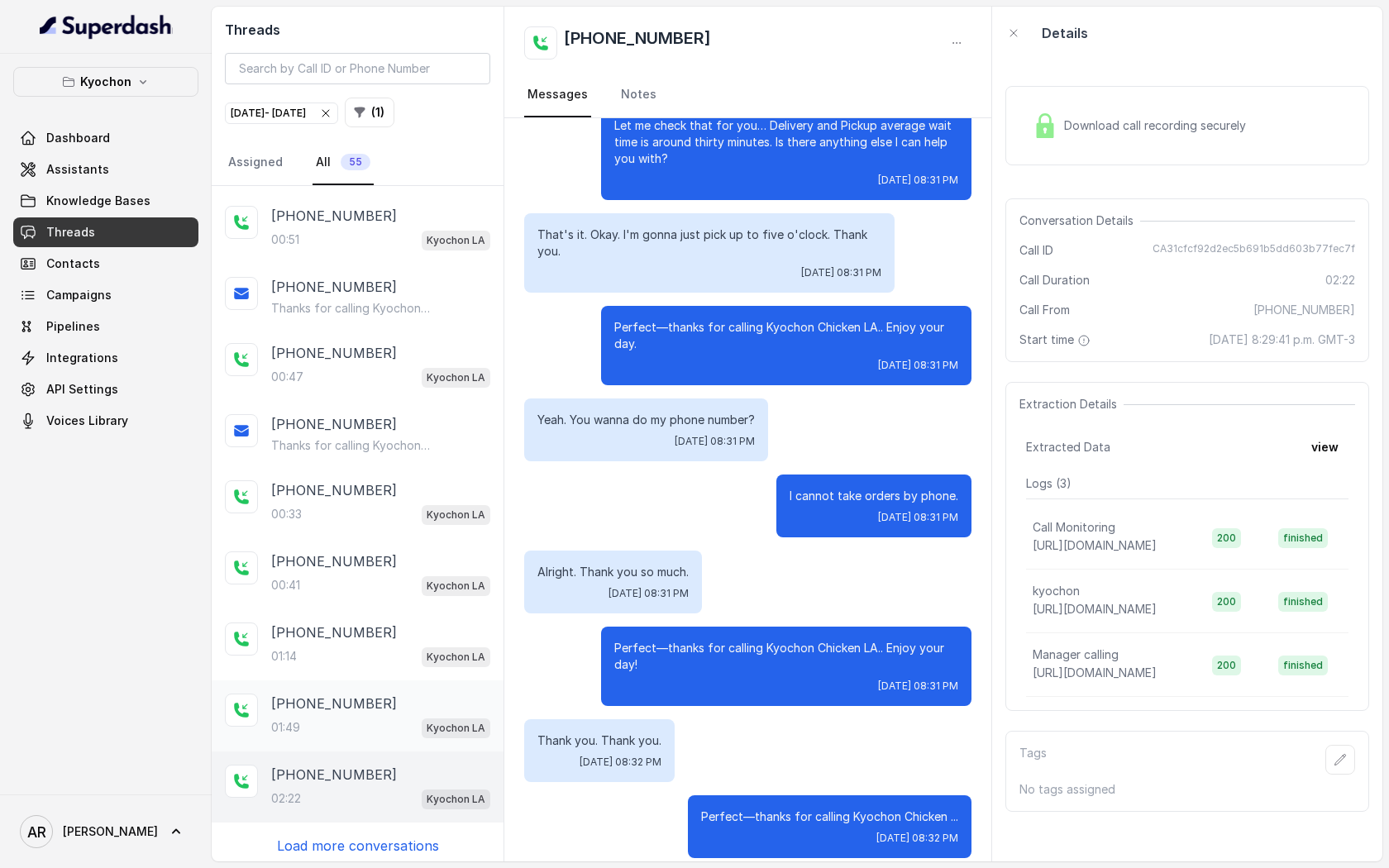
click at [377, 703] on div "[PHONE_NUMBER]" at bounding box center [380, 703] width 219 height 20
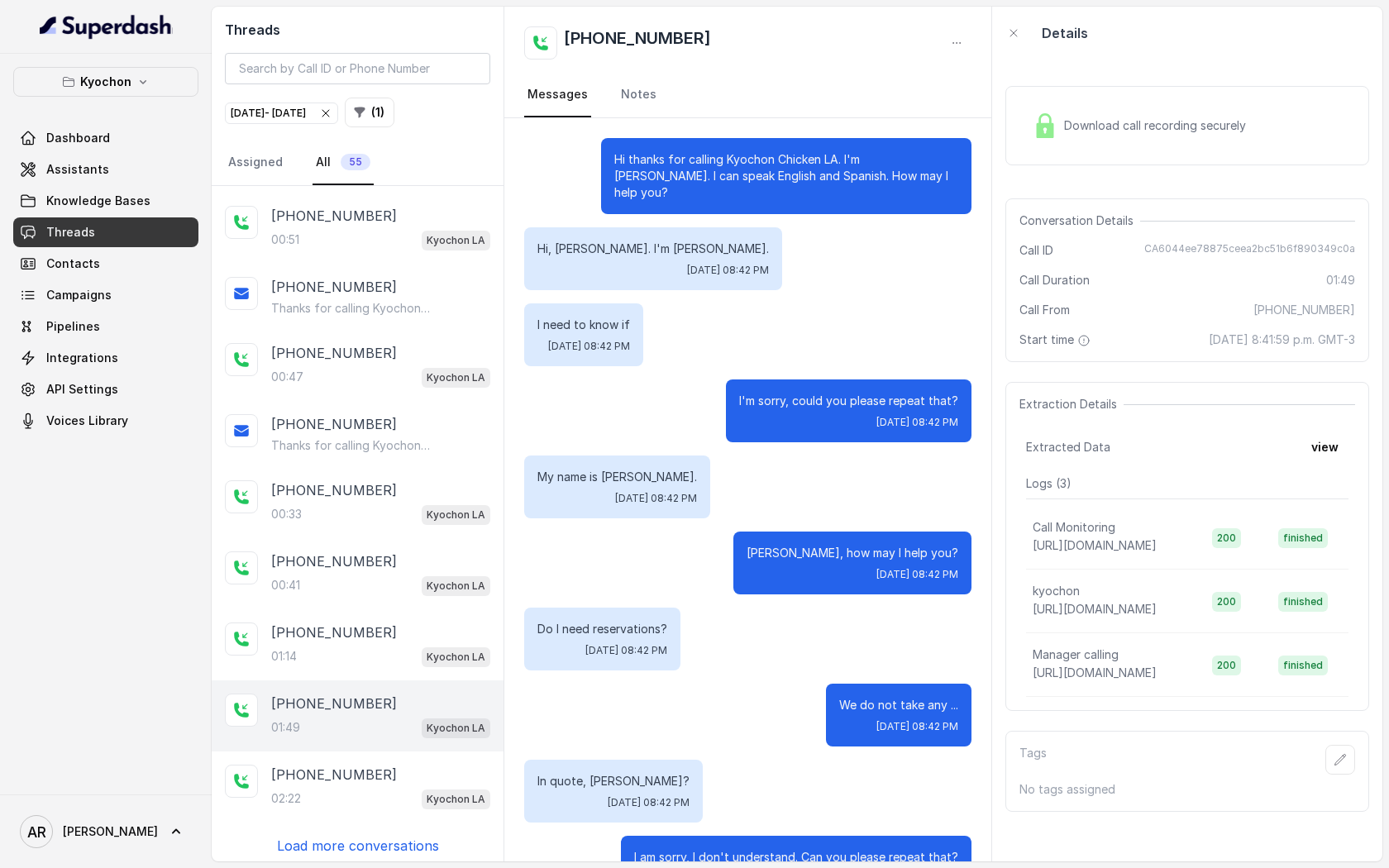
scroll to position [1129, 0]
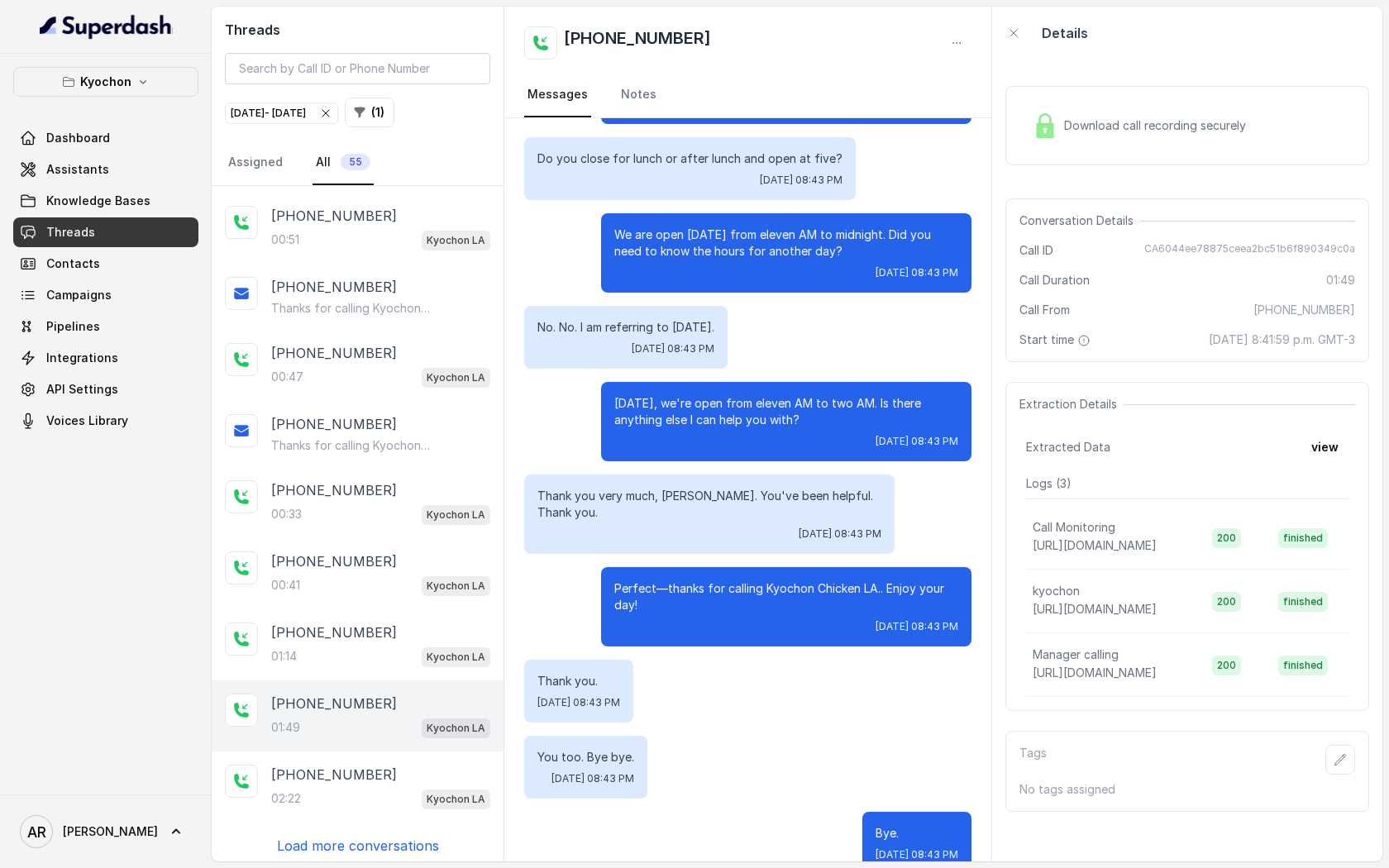
click at [112, 85] on p "Kyochon" at bounding box center [106, 82] width 51 height 20
click at [105, 74] on p "Kyochon" at bounding box center [106, 82] width 51 height 20
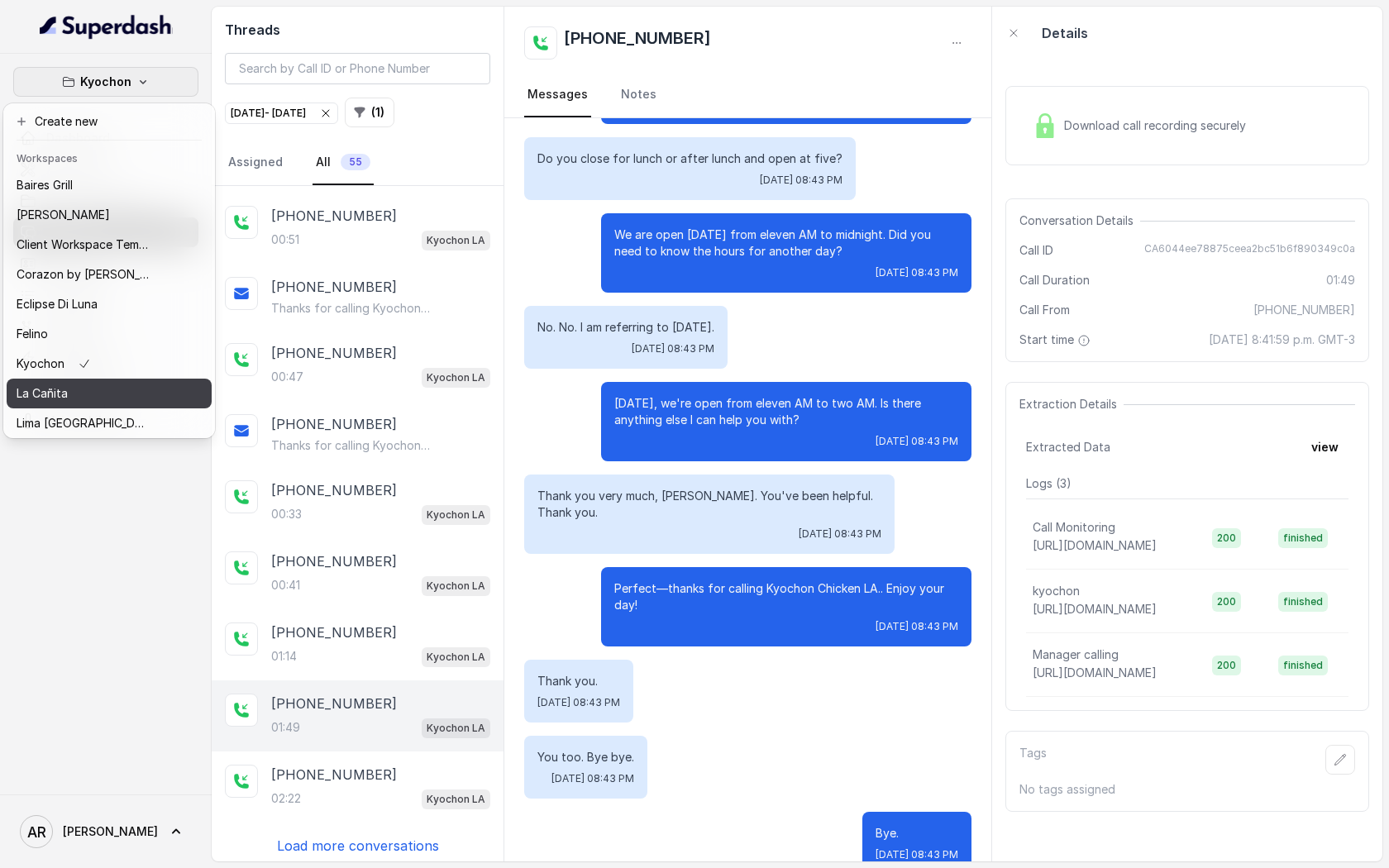
click at [121, 380] on button "La Cañita" at bounding box center [109, 394] width 205 height 30
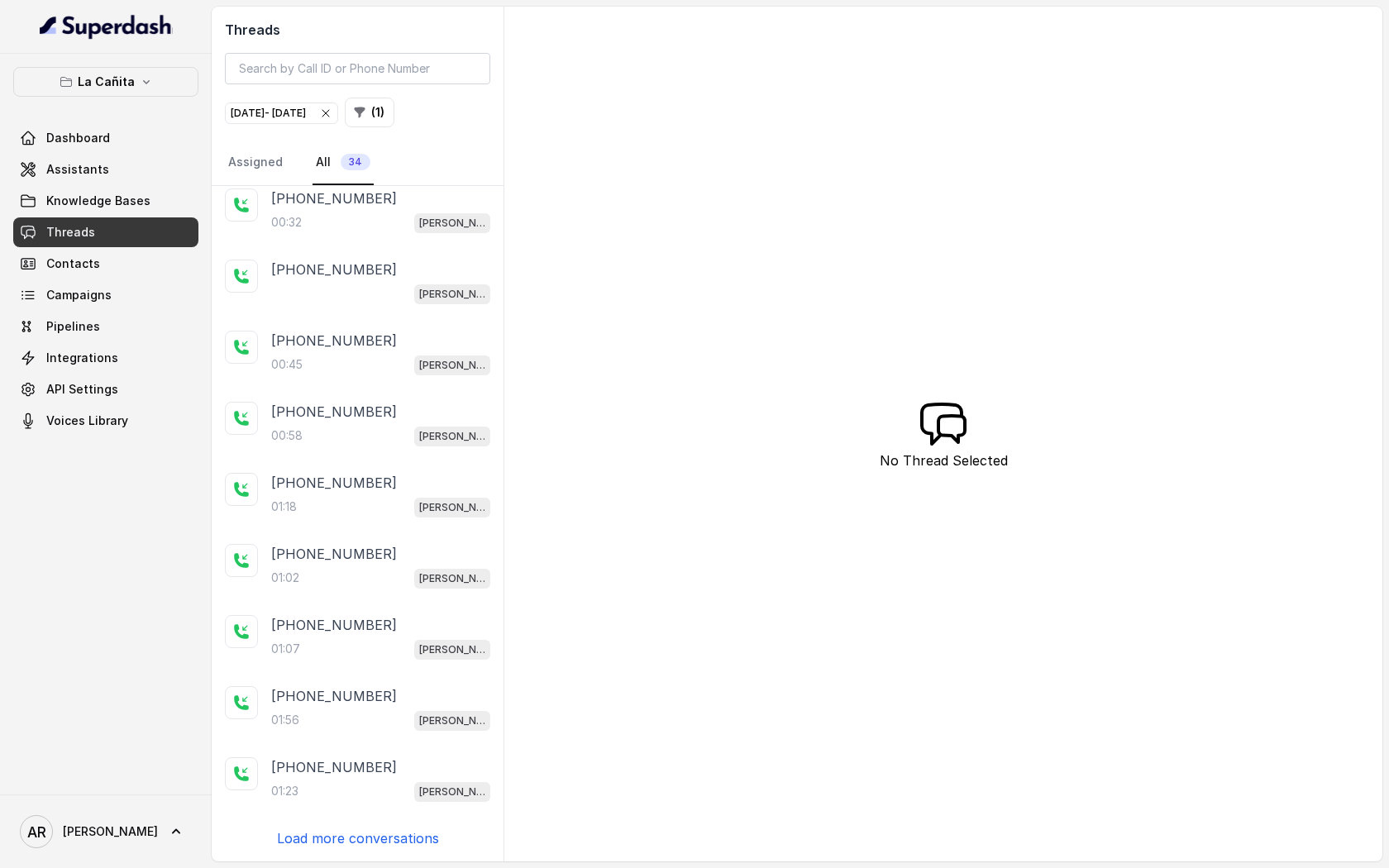
scroll to position [77, 0]
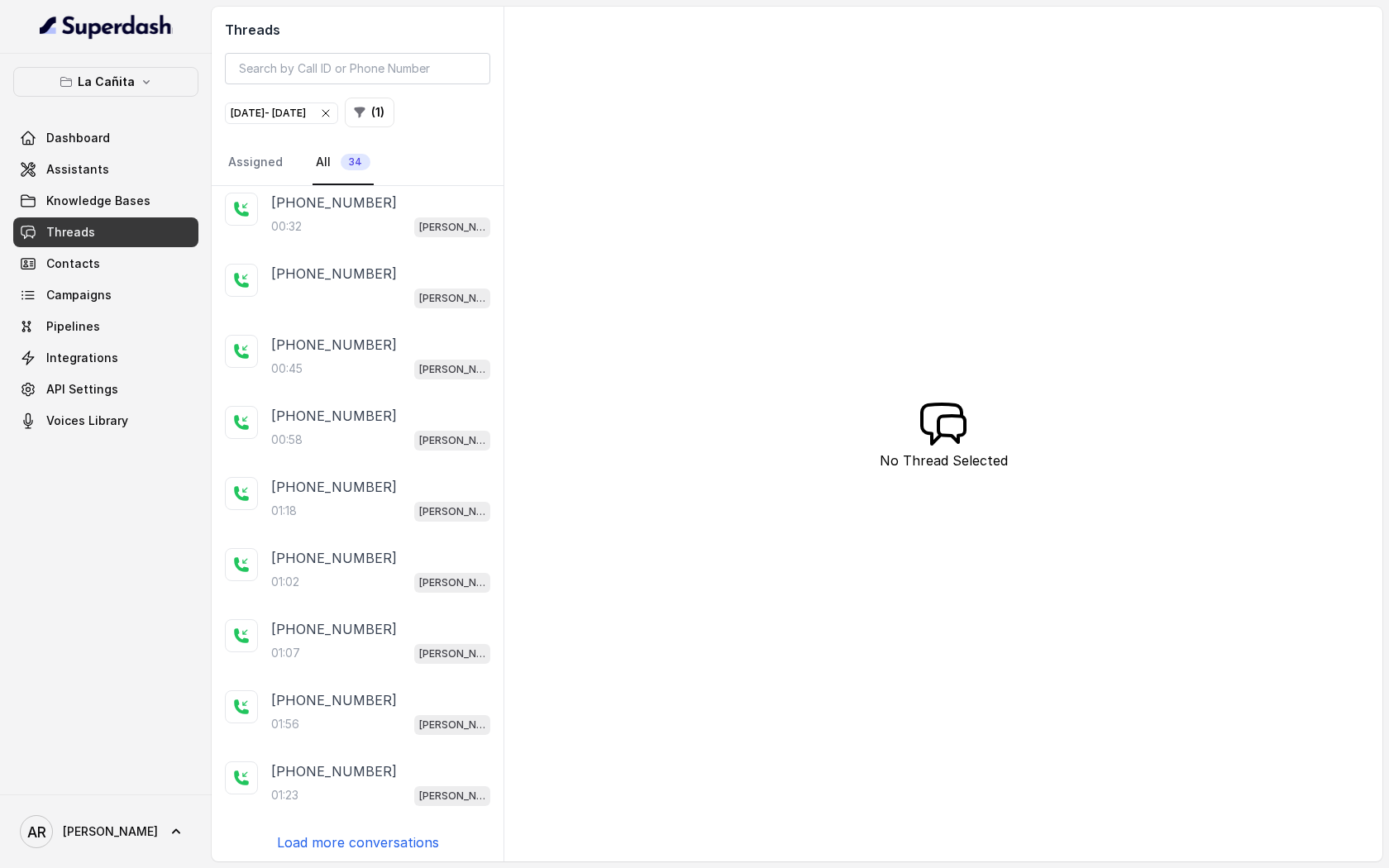
click at [410, 208] on div "[PHONE_NUMBER]" at bounding box center [380, 202] width 219 height 20
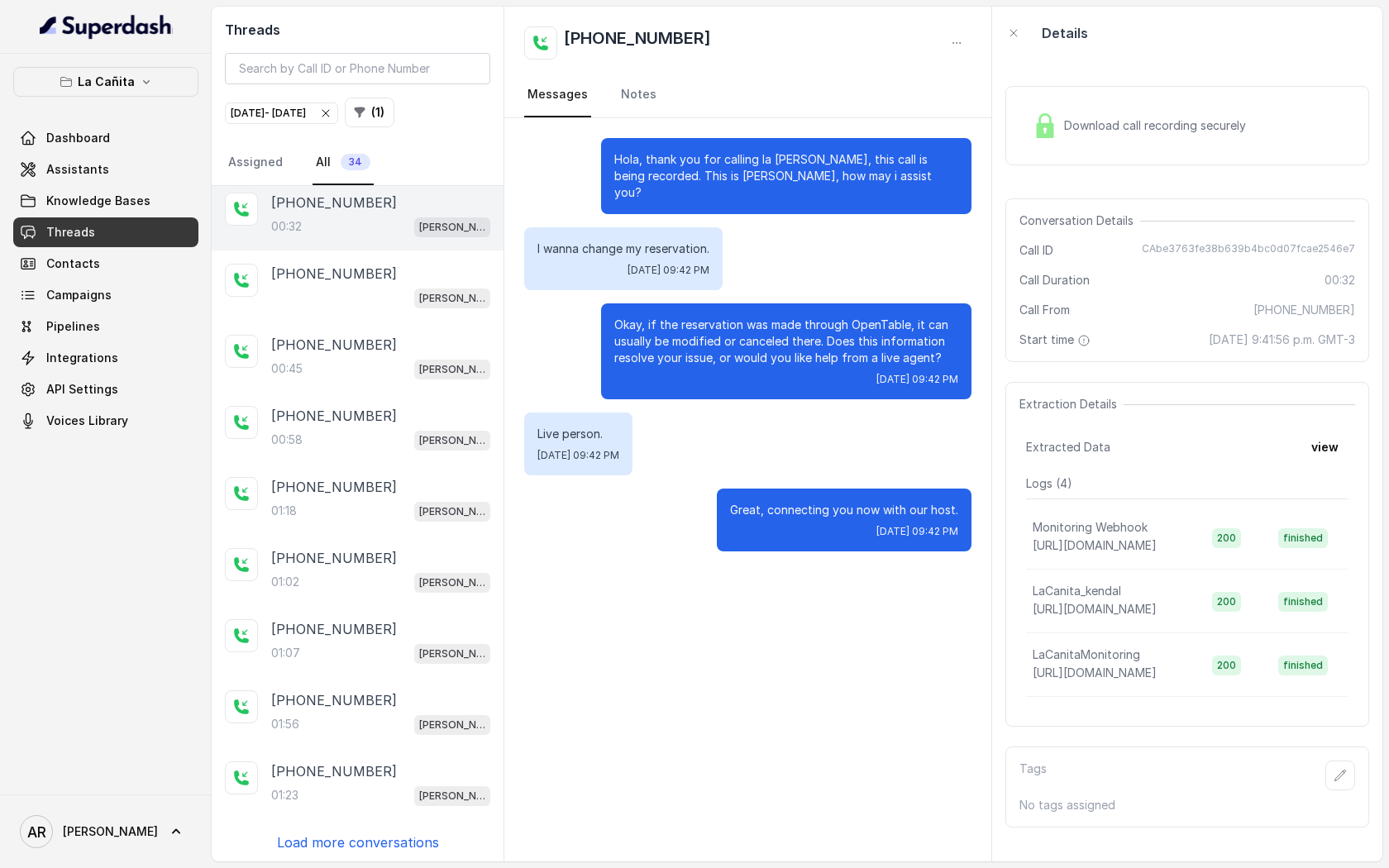
click at [1040, 116] on img at bounding box center [1045, 126] width 25 height 25
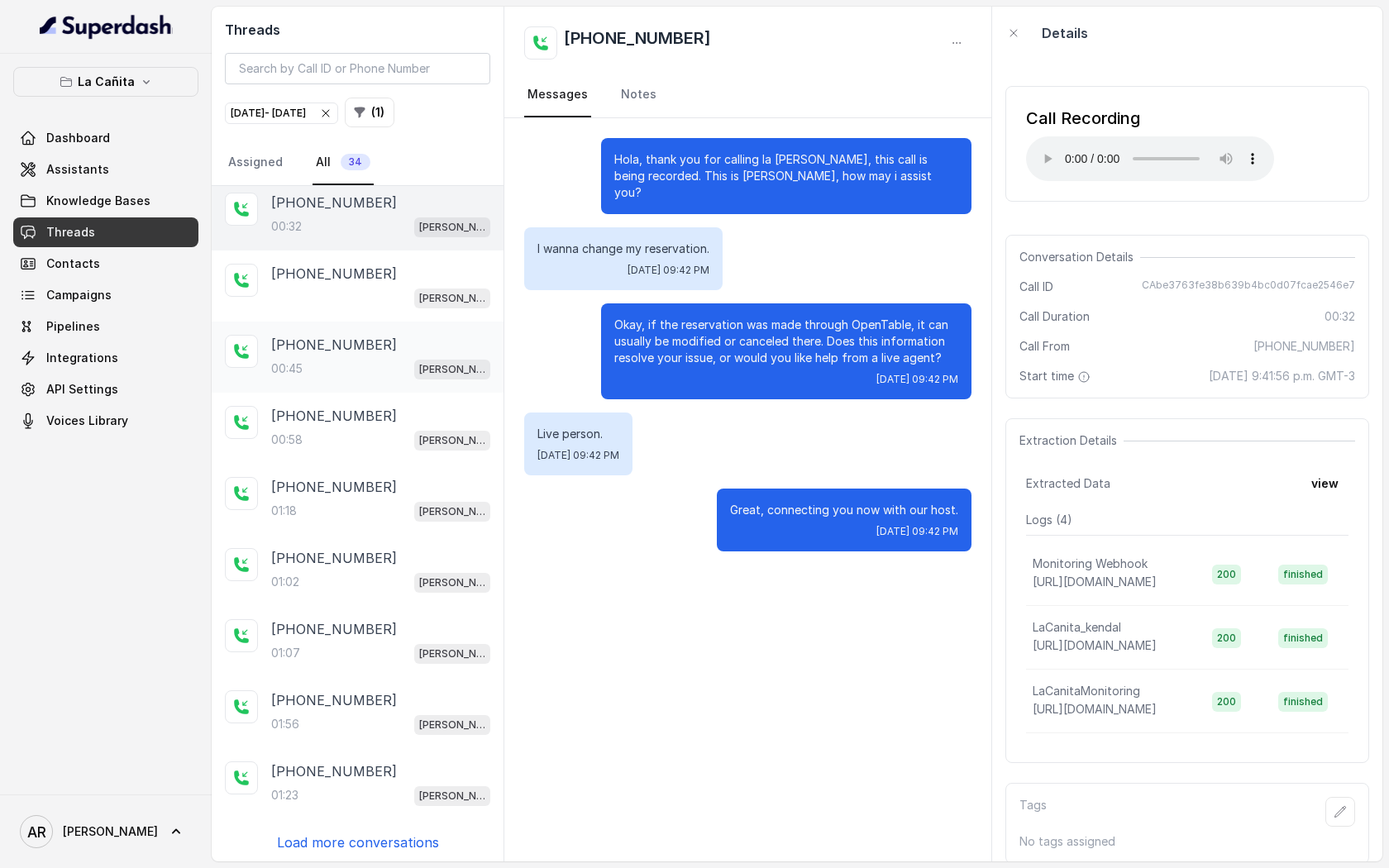
click at [338, 350] on p "[PHONE_NUMBER]" at bounding box center [334, 345] width 126 height 20
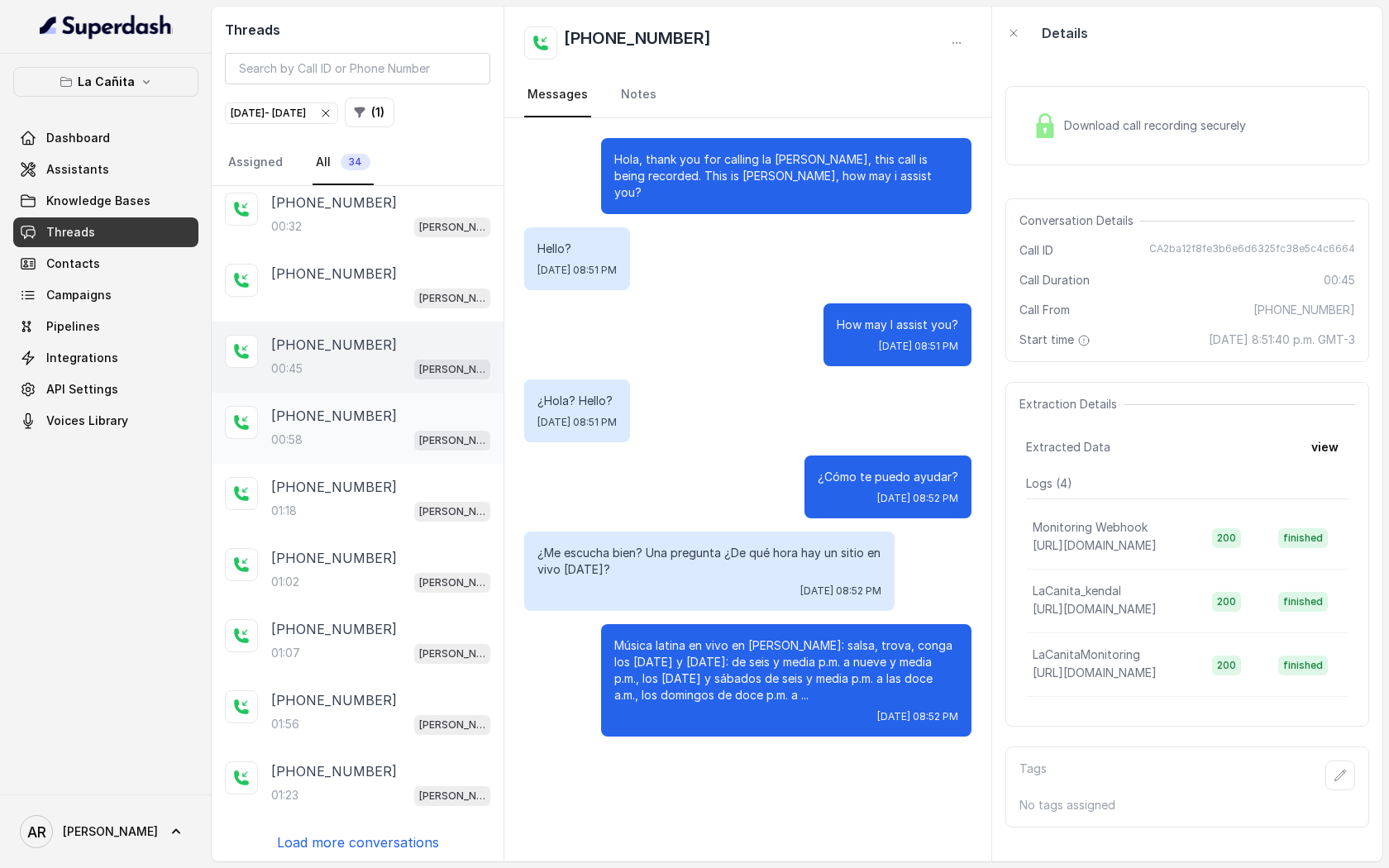
click at [328, 423] on p "[PHONE_NUMBER]" at bounding box center [334, 416] width 126 height 20
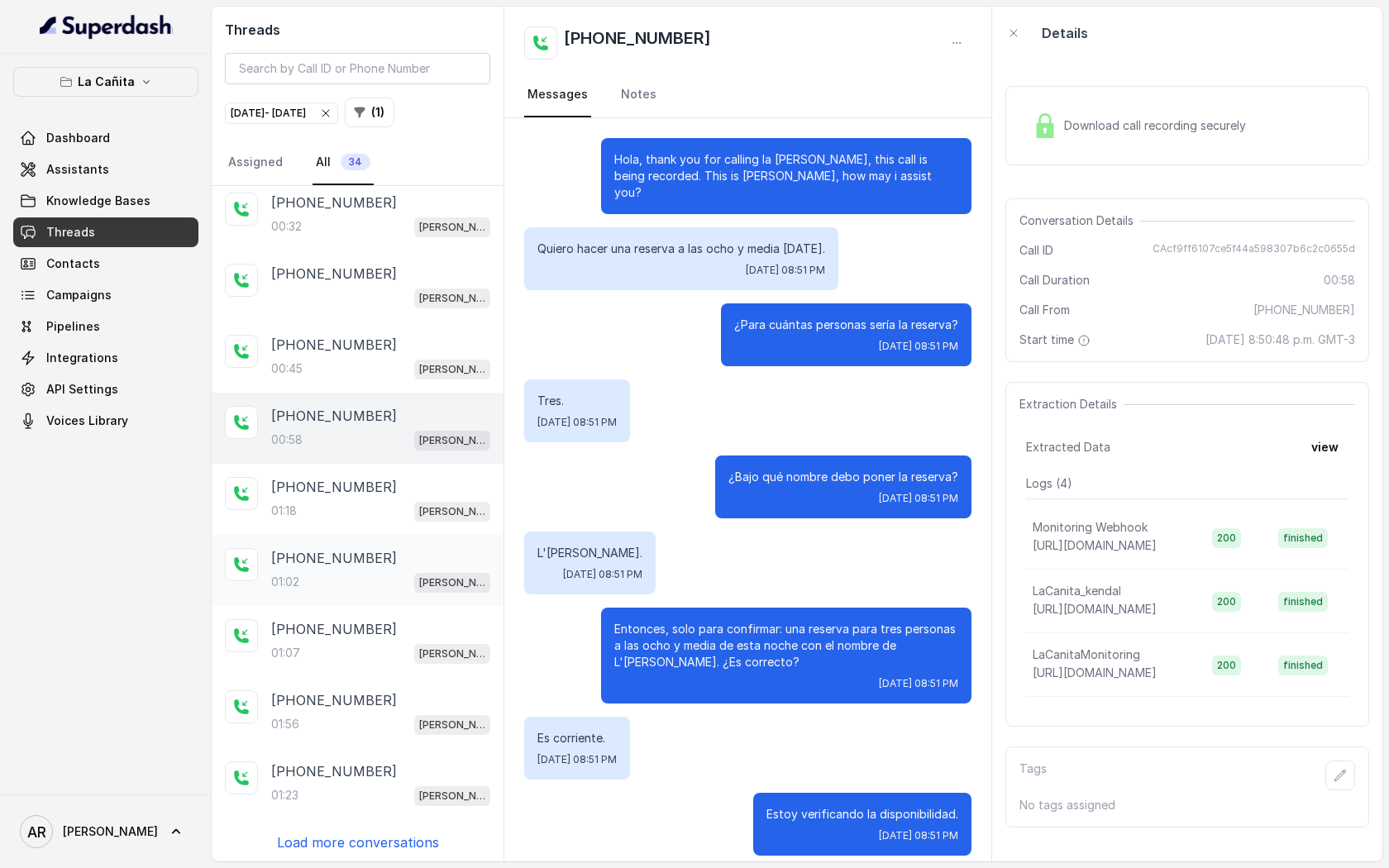
scroll to position [411, 0]
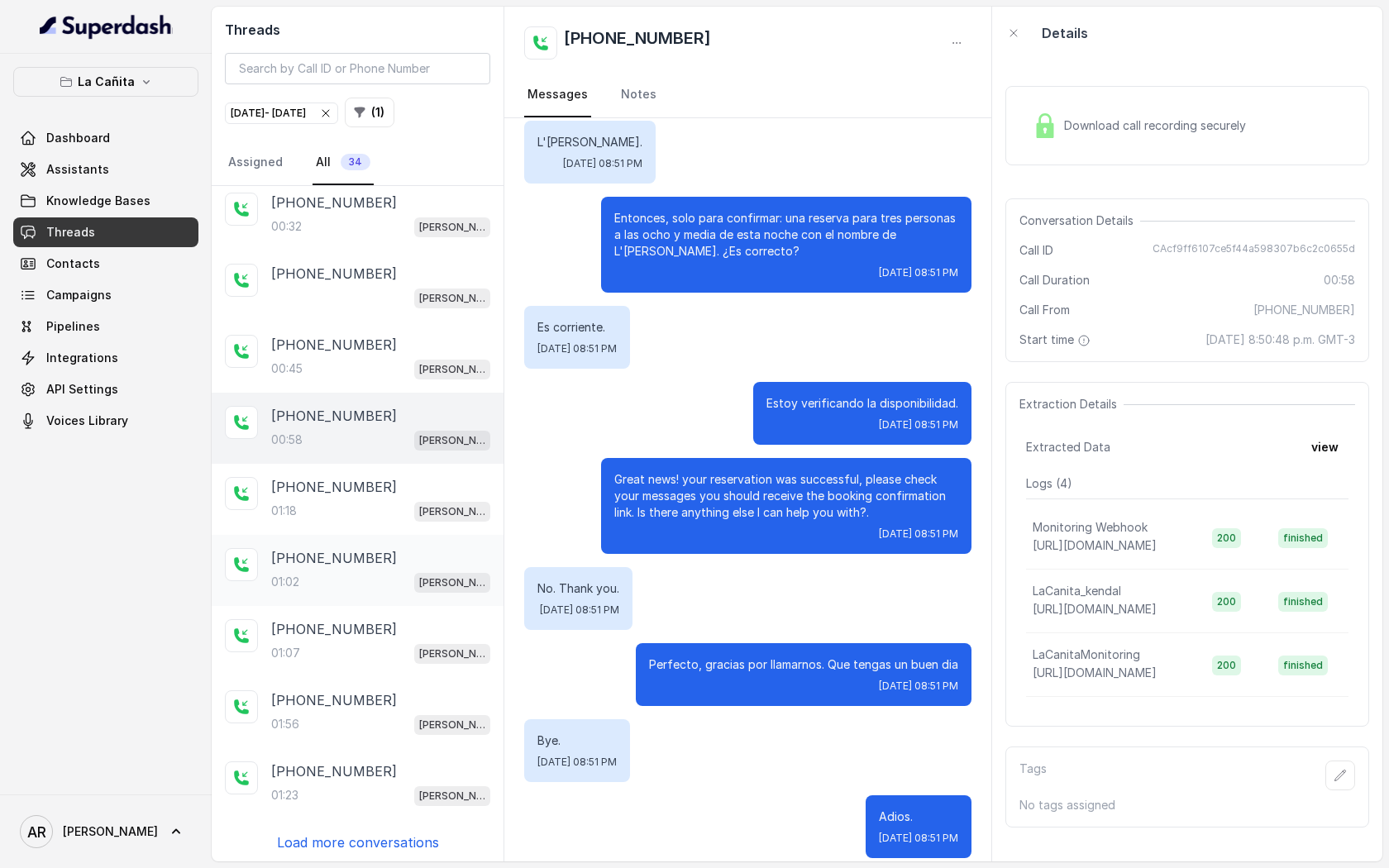
click at [372, 552] on div "[PHONE_NUMBER]" at bounding box center [380, 558] width 219 height 20
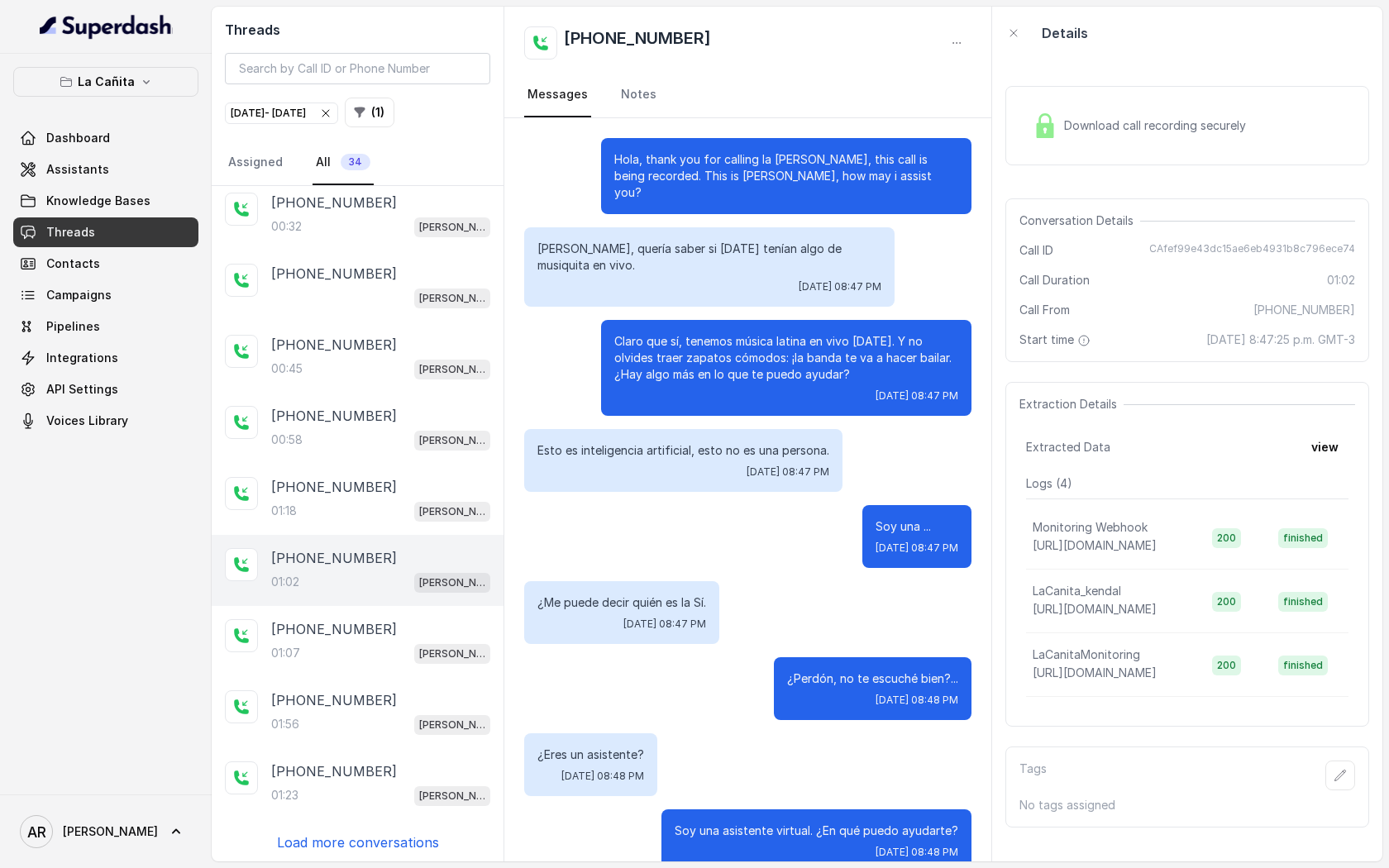
scroll to position [411, 0]
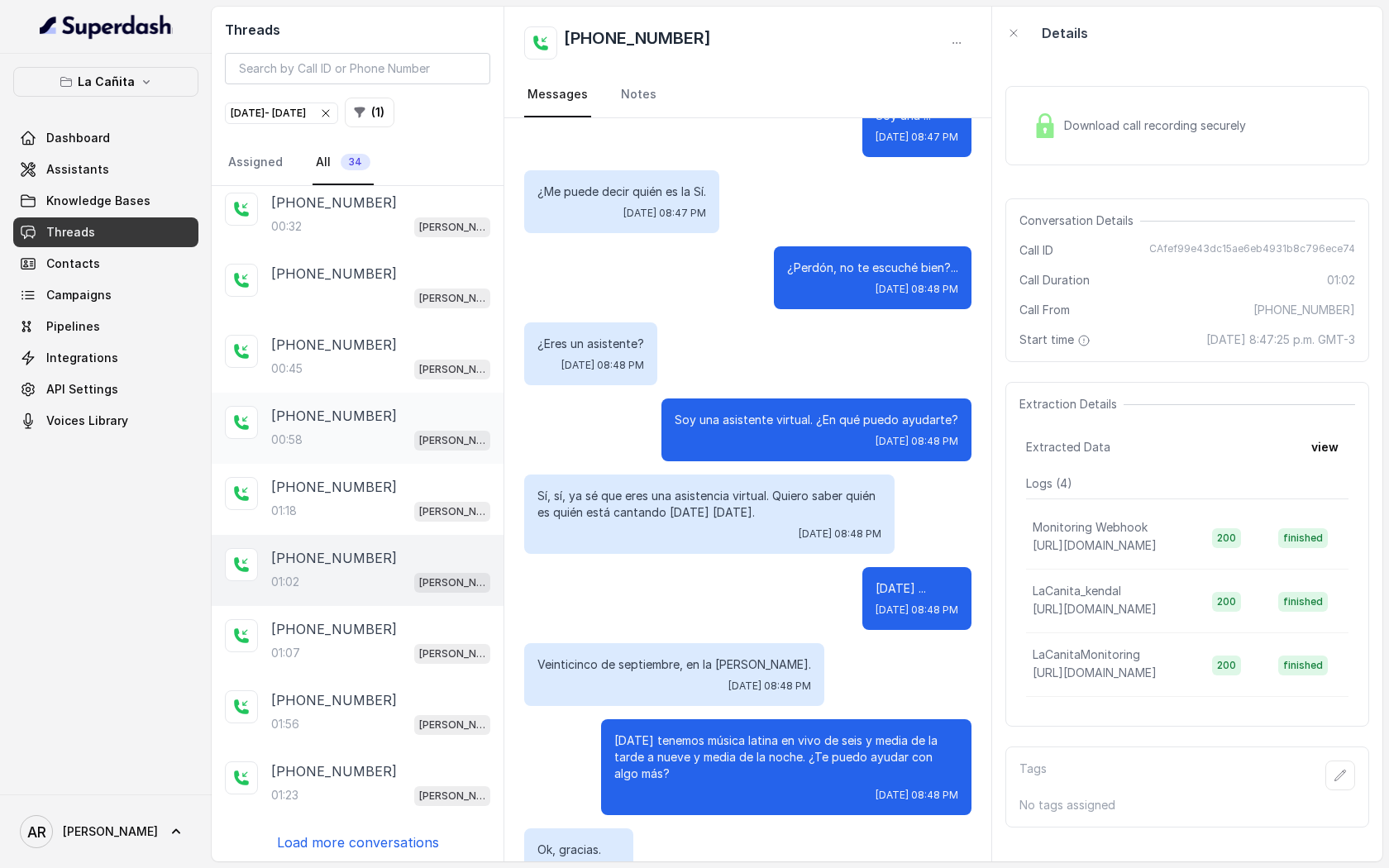
click at [377, 435] on div "00:58 [PERSON_NAME]" at bounding box center [380, 440] width 219 height 21
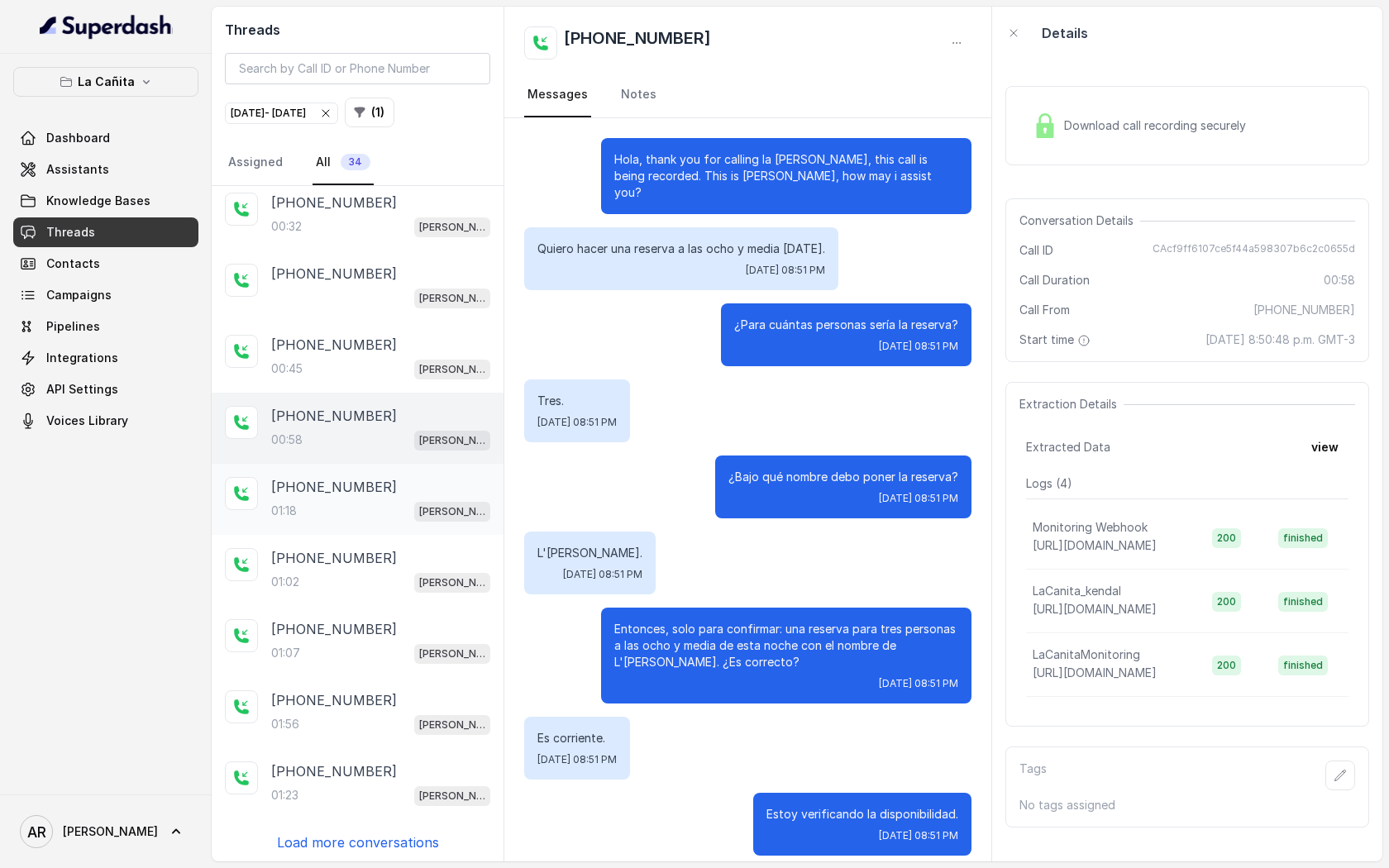
scroll to position [411, 0]
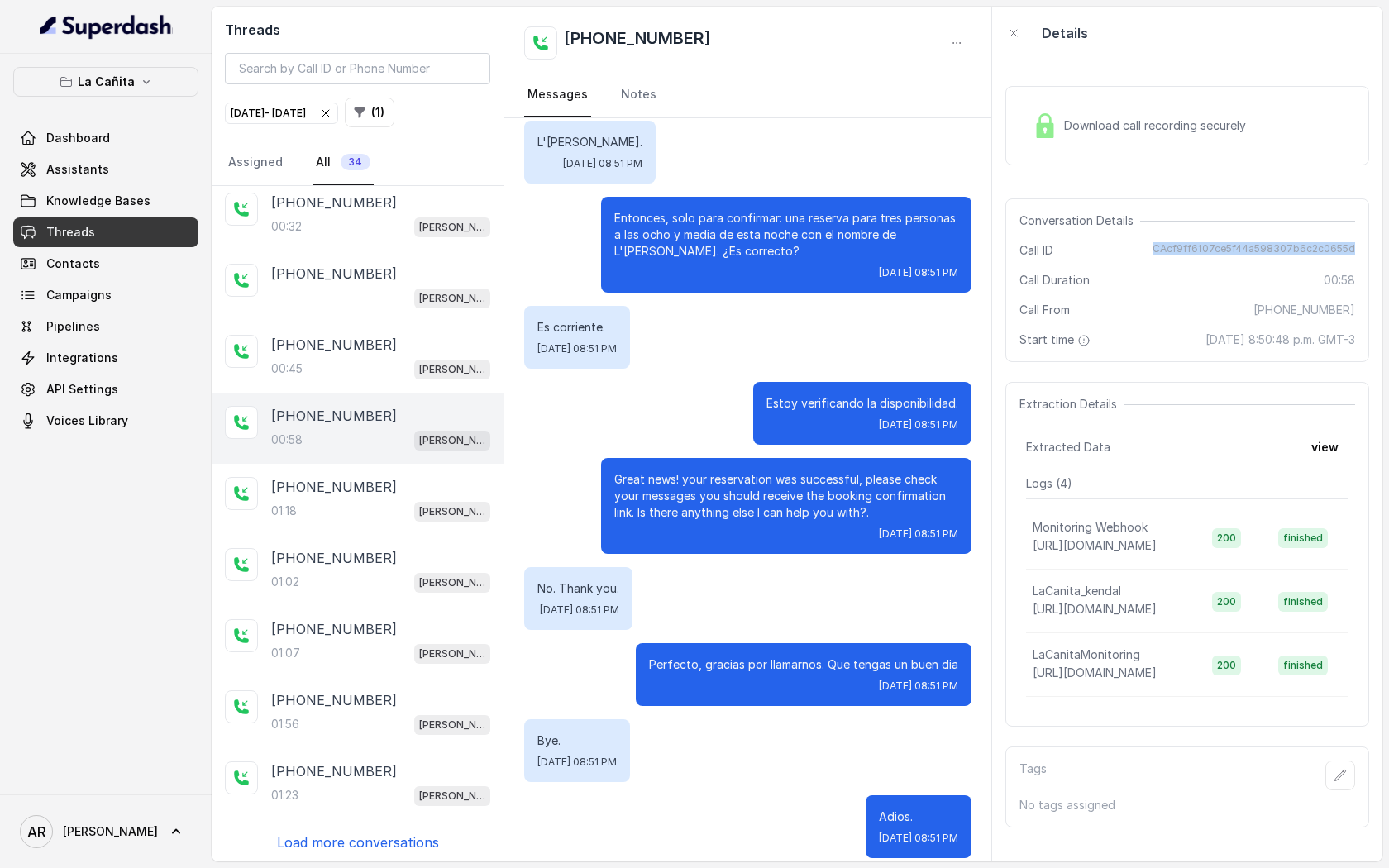
drag, startPoint x: 1165, startPoint y: 240, endPoint x: 1359, endPoint y: 251, distance: 194.3
click at [1359, 251] on div "Conversation Details Call ID CAcf9ff6107ce5f44a598307b6c2c0655d Call Duration 0…" at bounding box center [1187, 280] width 364 height 164
copy span "CAcf9ff6107ce5f44a598307b6c2c0655d"
click at [134, 88] on button "La Cañita" at bounding box center [106, 82] width 185 height 30
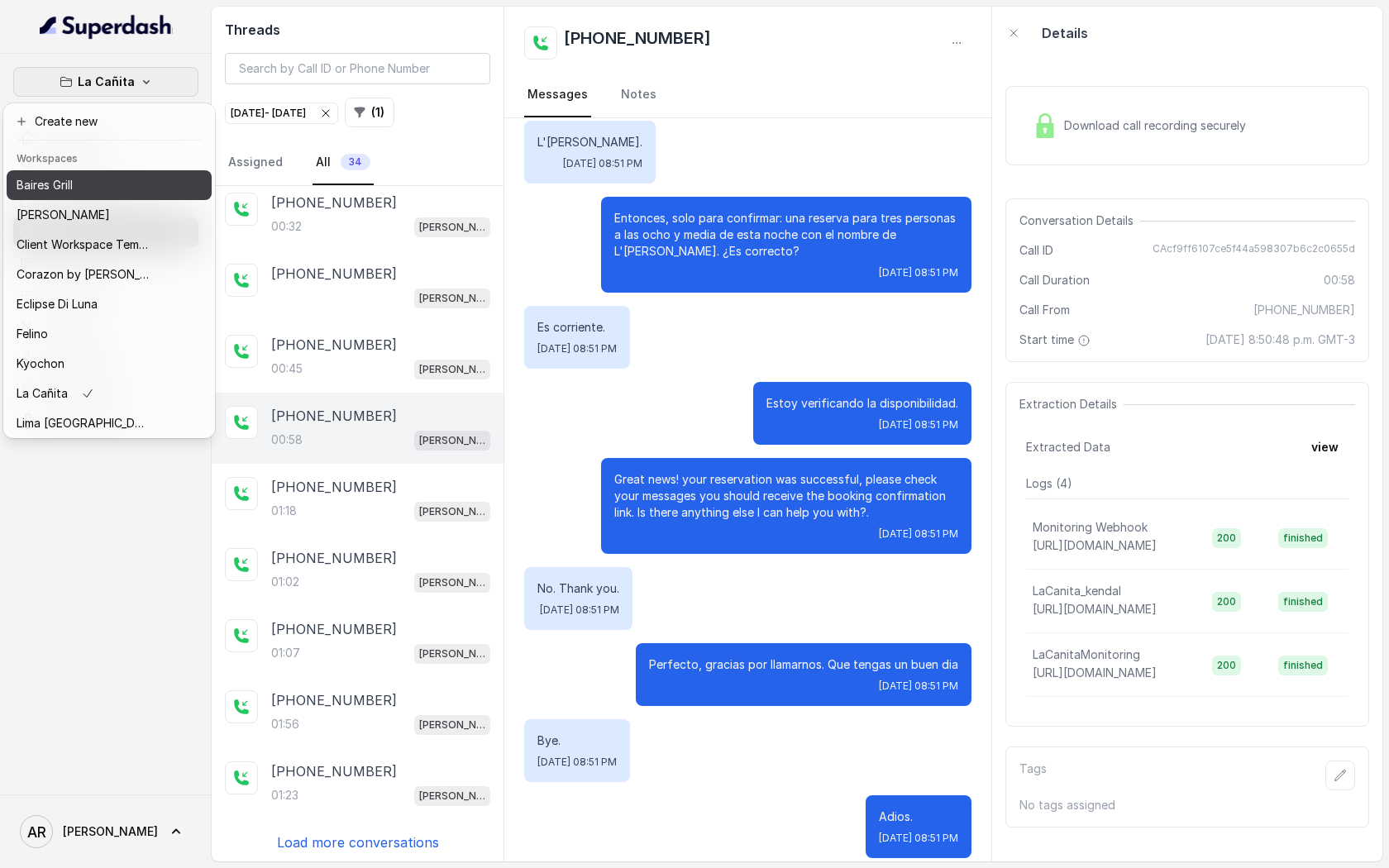
click at [114, 197] on button "Baires Grill" at bounding box center [109, 186] width 205 height 30
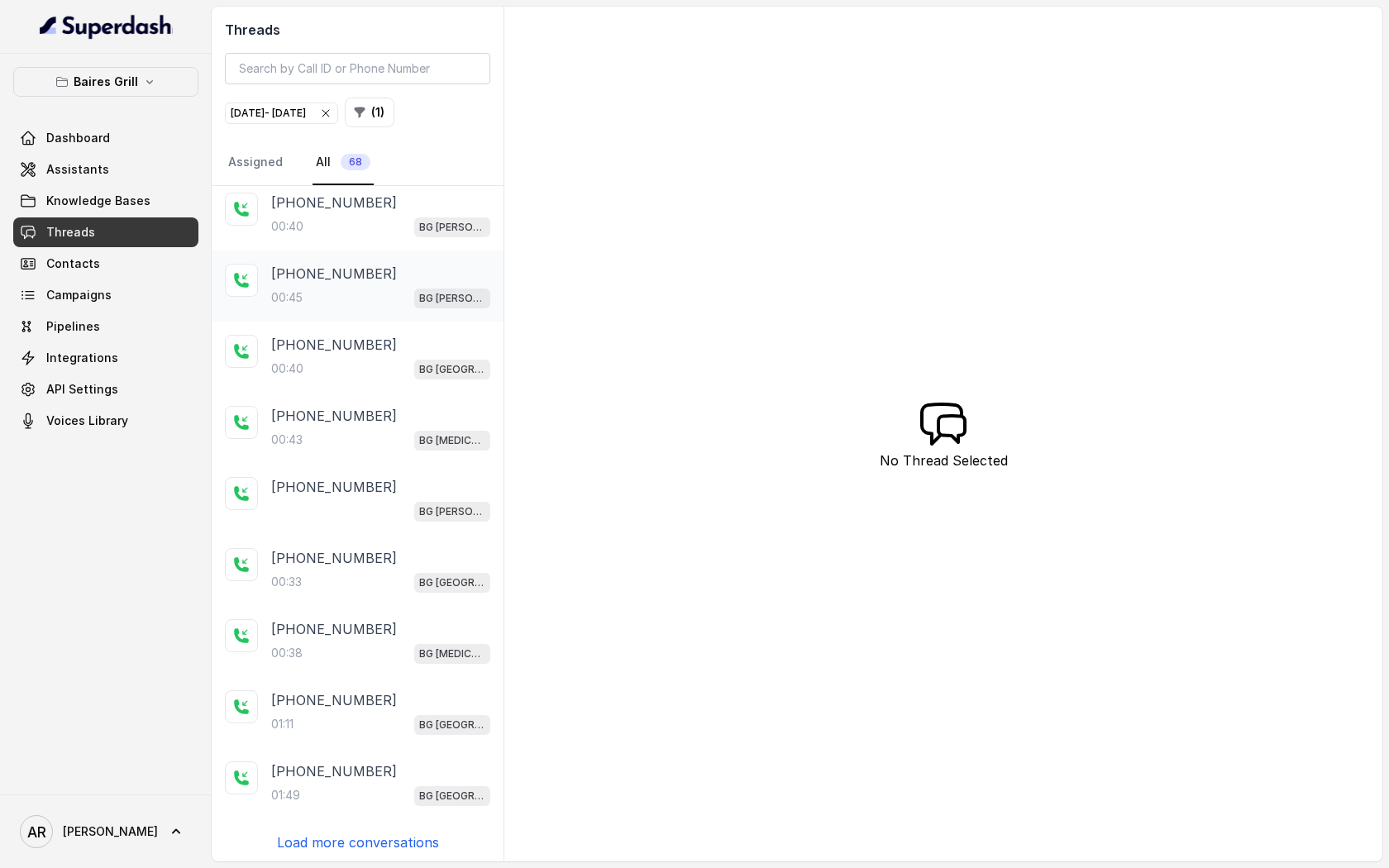
click at [363, 260] on div "[PHONE_NUMBER]:45 BG [PERSON_NAME]" at bounding box center [358, 286] width 292 height 71
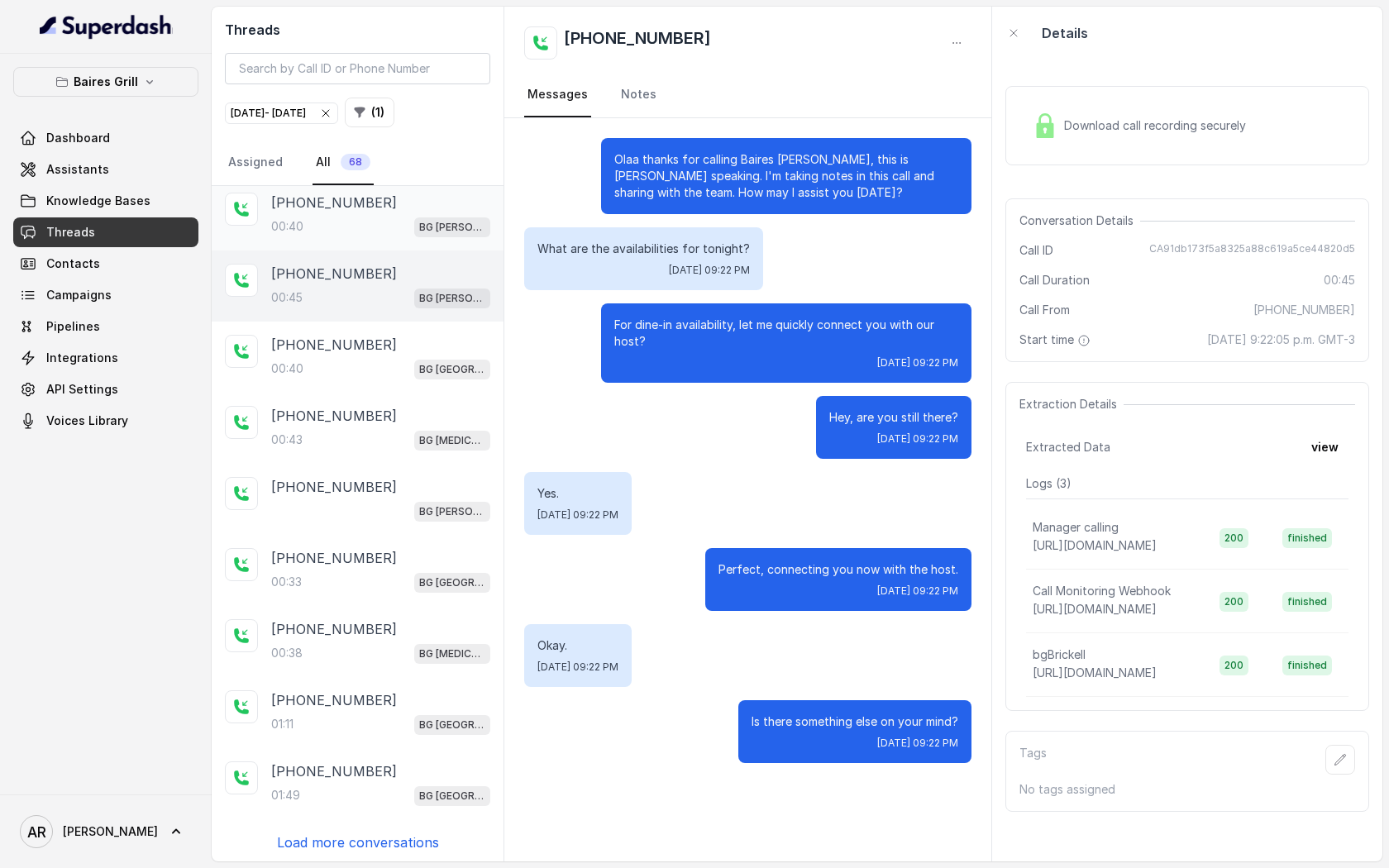
click at [354, 232] on div "00:40 BG [PERSON_NAME]" at bounding box center [380, 226] width 219 height 21
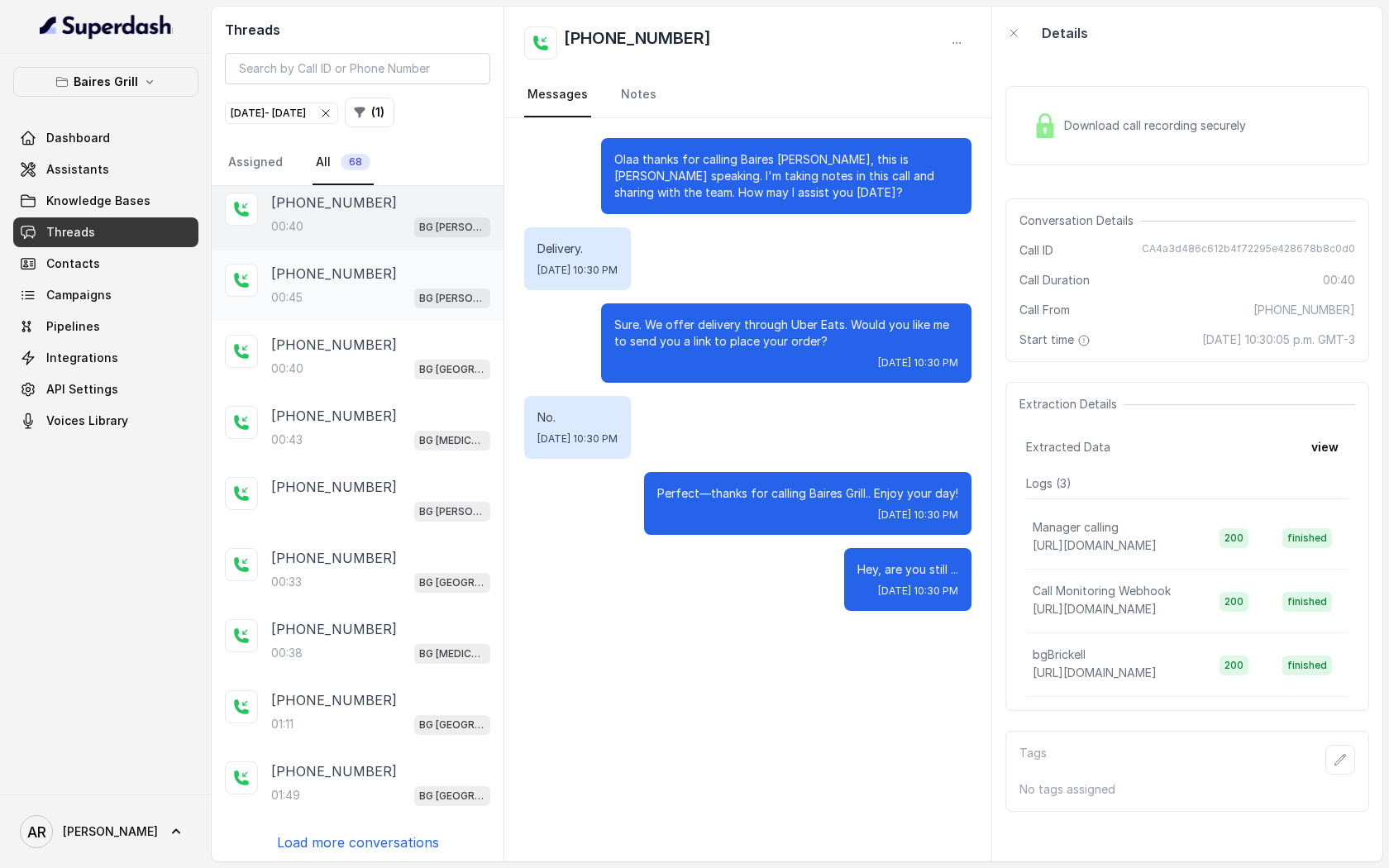
click at [377, 289] on div "00:45 BG [PERSON_NAME]" at bounding box center [380, 298] width 219 height 21
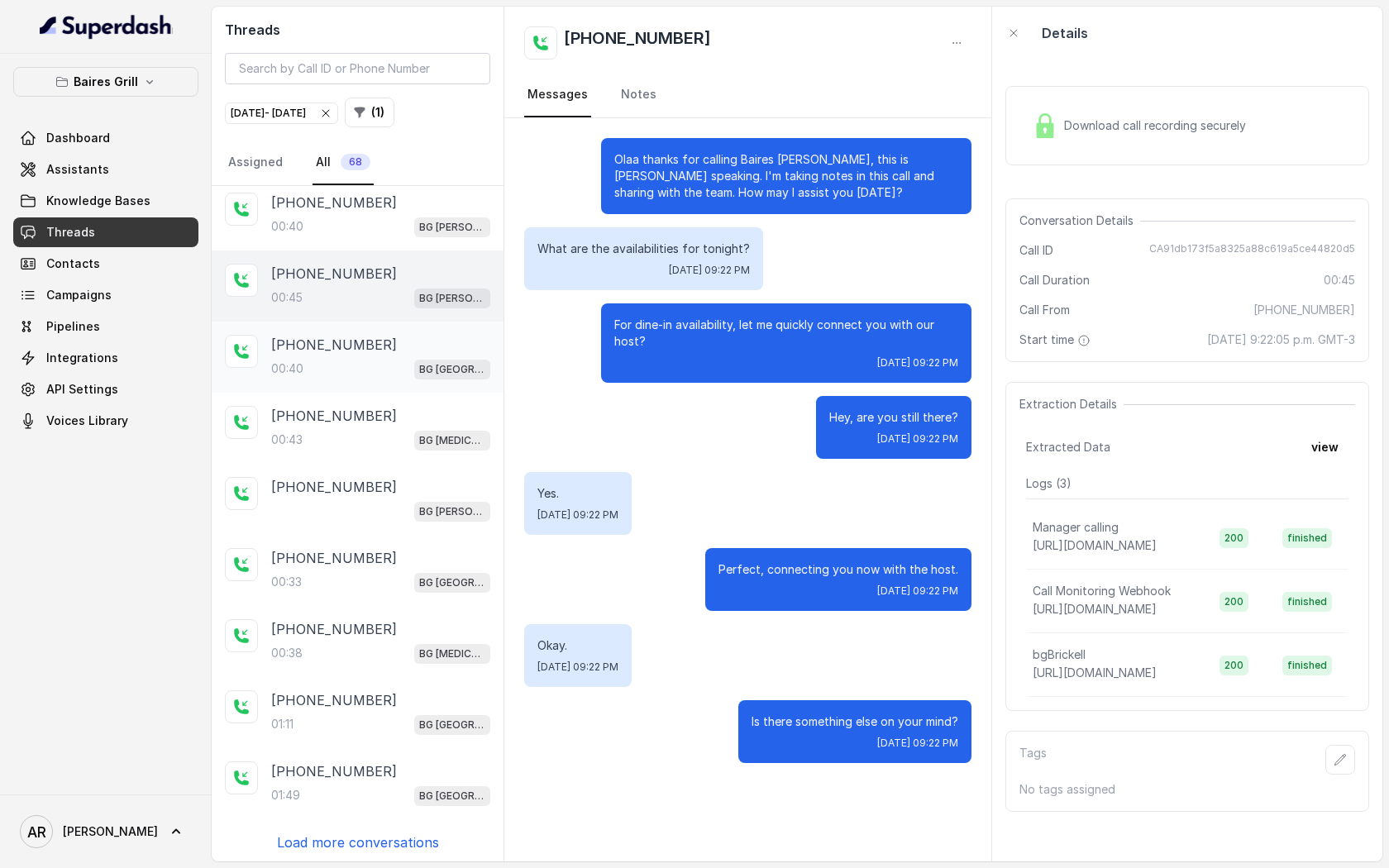
click at [378, 331] on div "[PHONE_NUMBER]:40 [GEOGRAPHIC_DATA]" at bounding box center [358, 357] width 292 height 71
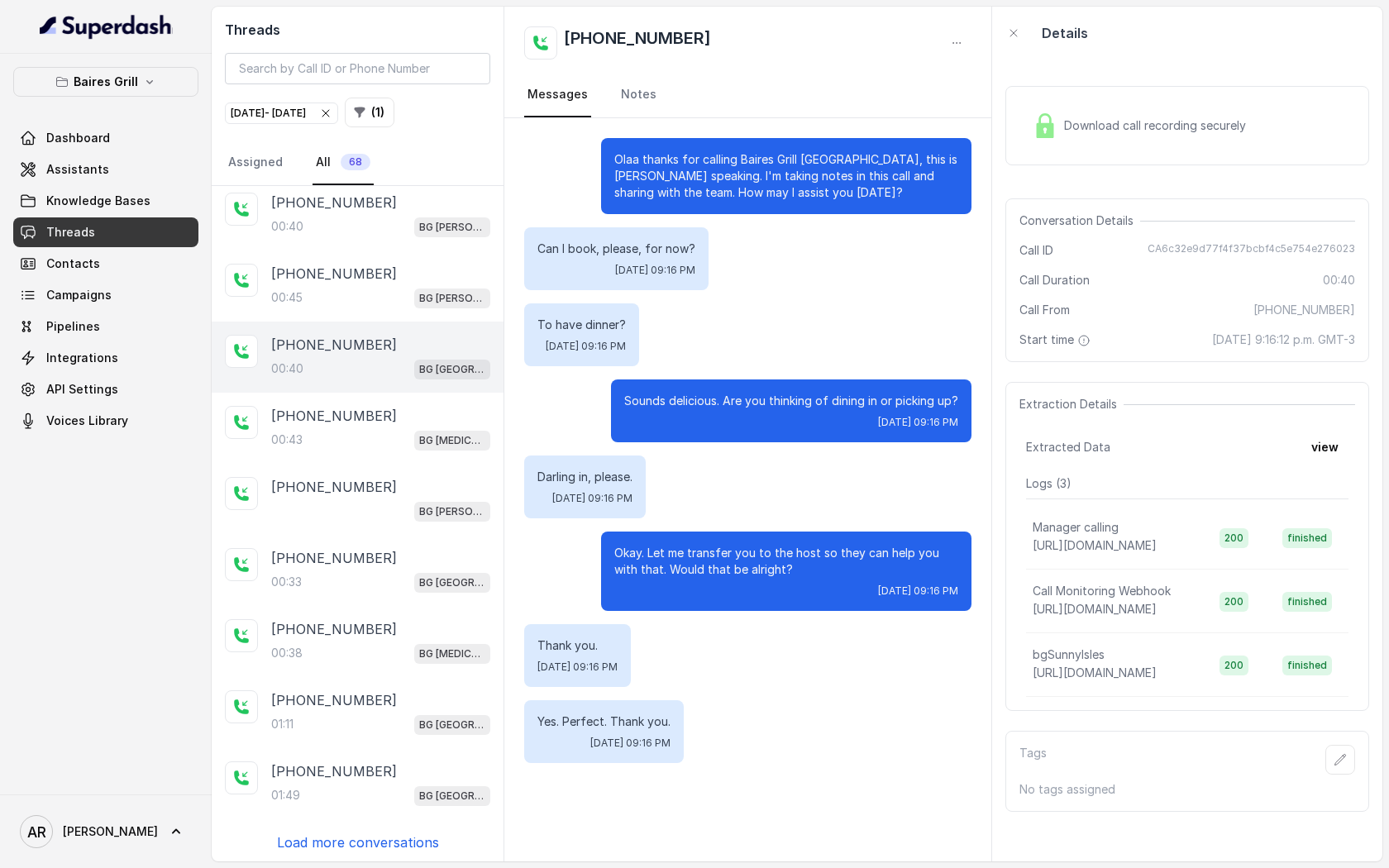
click at [380, 385] on div "[PHONE_NUMBER]:40 [GEOGRAPHIC_DATA]" at bounding box center [358, 357] width 292 height 71
click at [391, 414] on div "[PHONE_NUMBER]" at bounding box center [380, 416] width 219 height 20
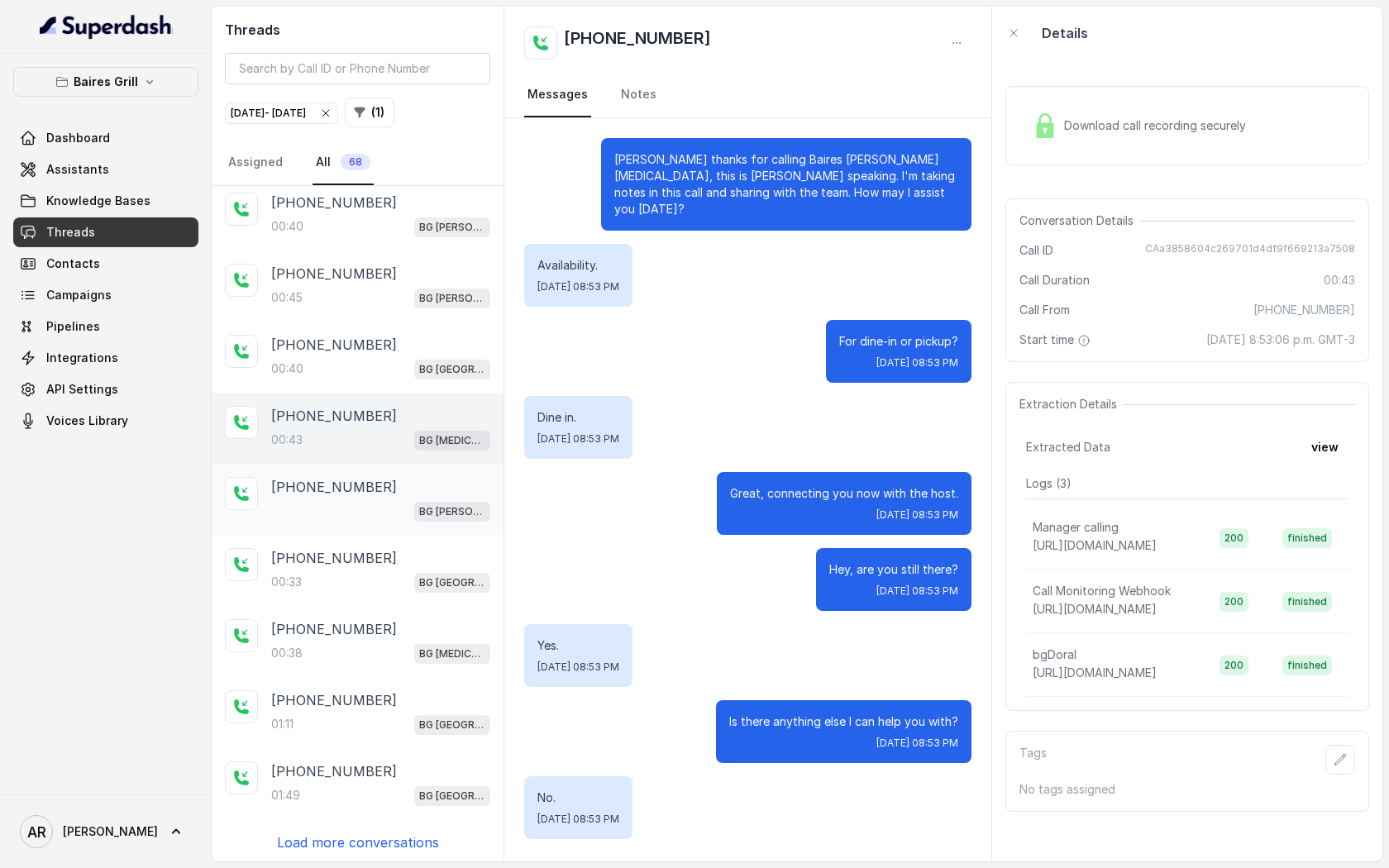
click at [397, 472] on div "[PHONE_NUMBER] BG [PERSON_NAME]" at bounding box center [358, 499] width 292 height 71
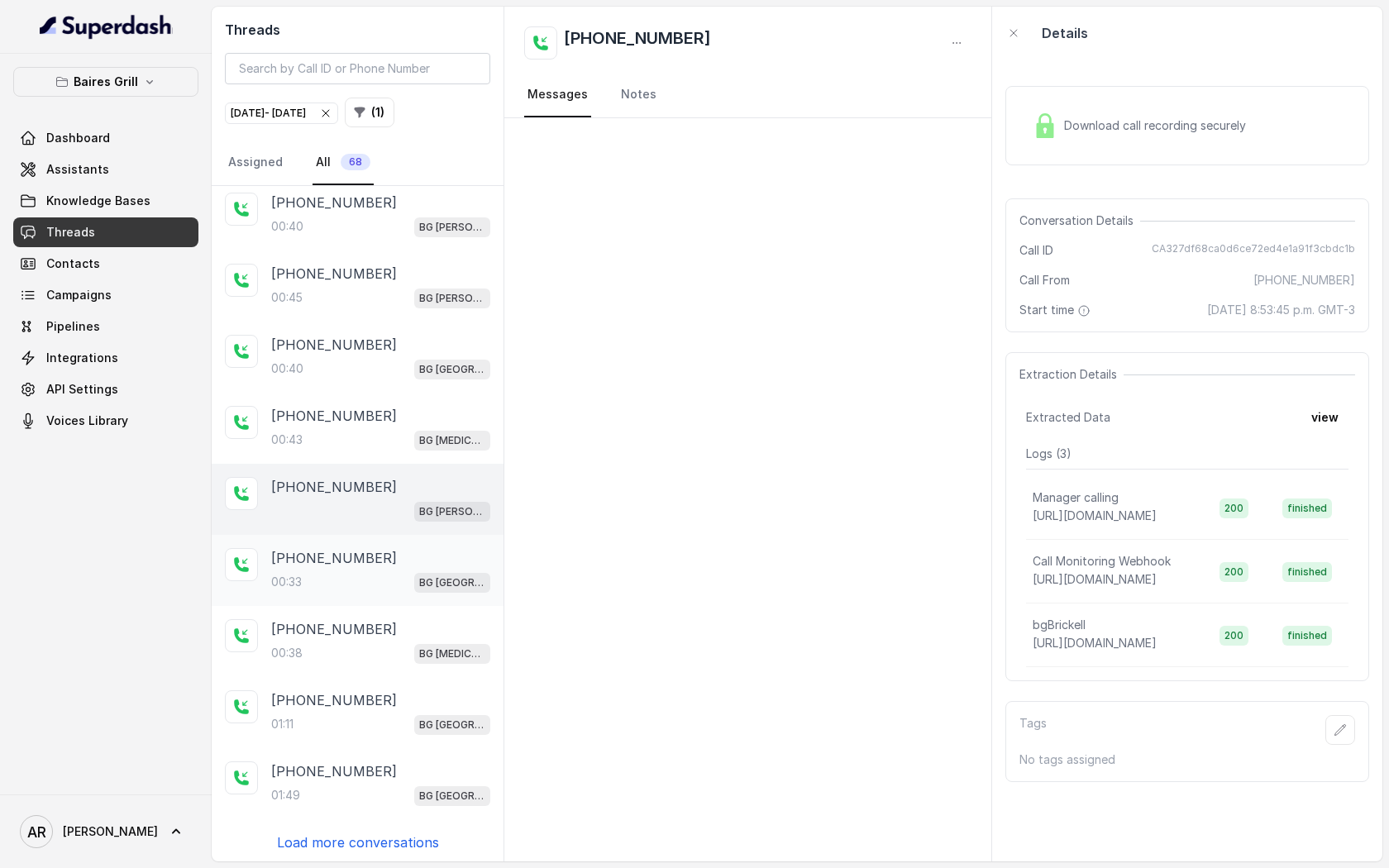
click at [395, 542] on div "[PHONE_NUMBER]:33 [GEOGRAPHIC_DATA]" at bounding box center [358, 570] width 292 height 71
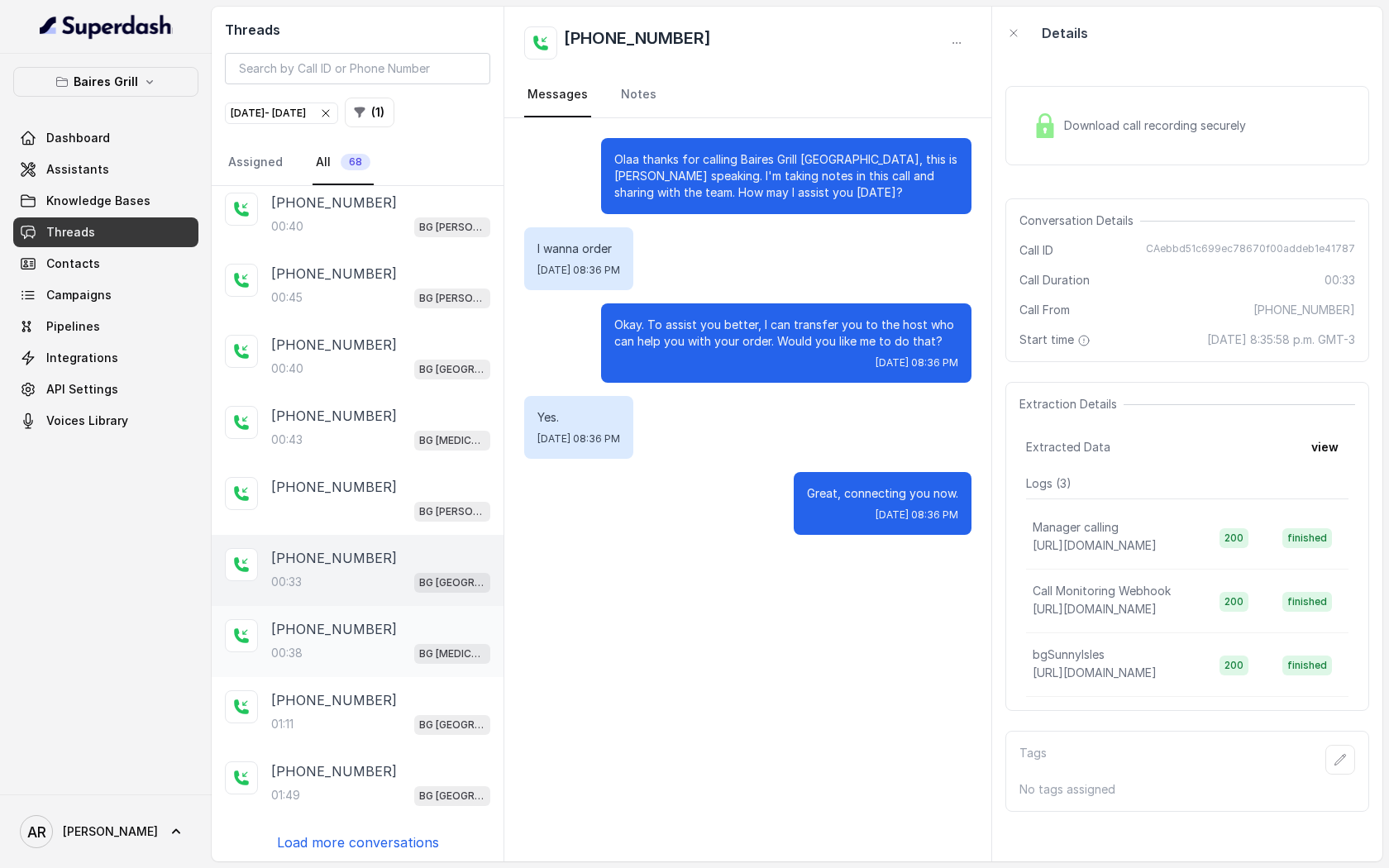
click at [385, 622] on div "[PHONE_NUMBER]" at bounding box center [380, 629] width 219 height 20
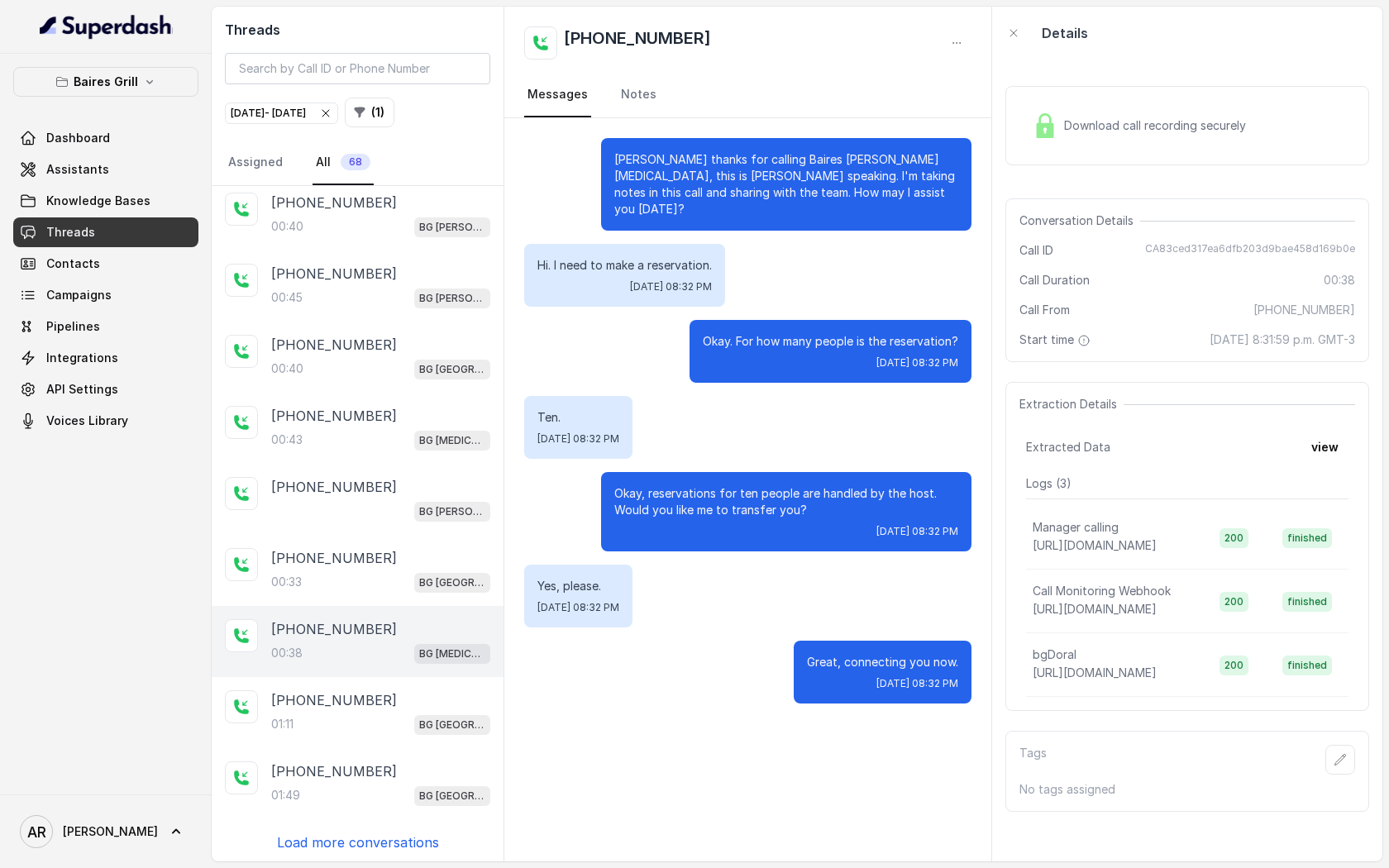
click at [382, 663] on div "[PHONE_NUMBER]:38 BG [MEDICAL_DATA]" at bounding box center [358, 642] width 292 height 71
click at [382, 785] on div "01:49 [GEOGRAPHIC_DATA]" at bounding box center [380, 796] width 219 height 21
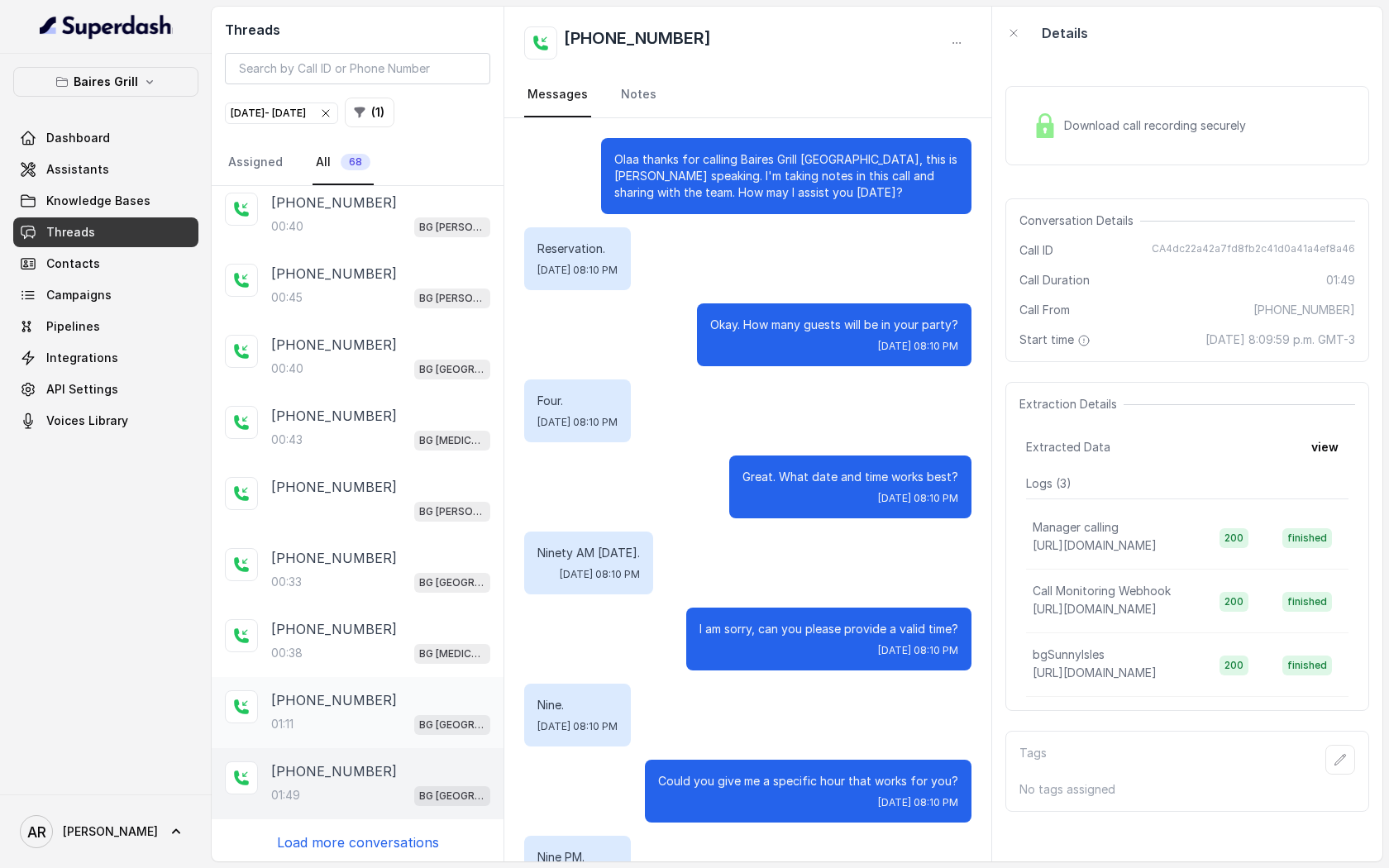
scroll to position [1222, 0]
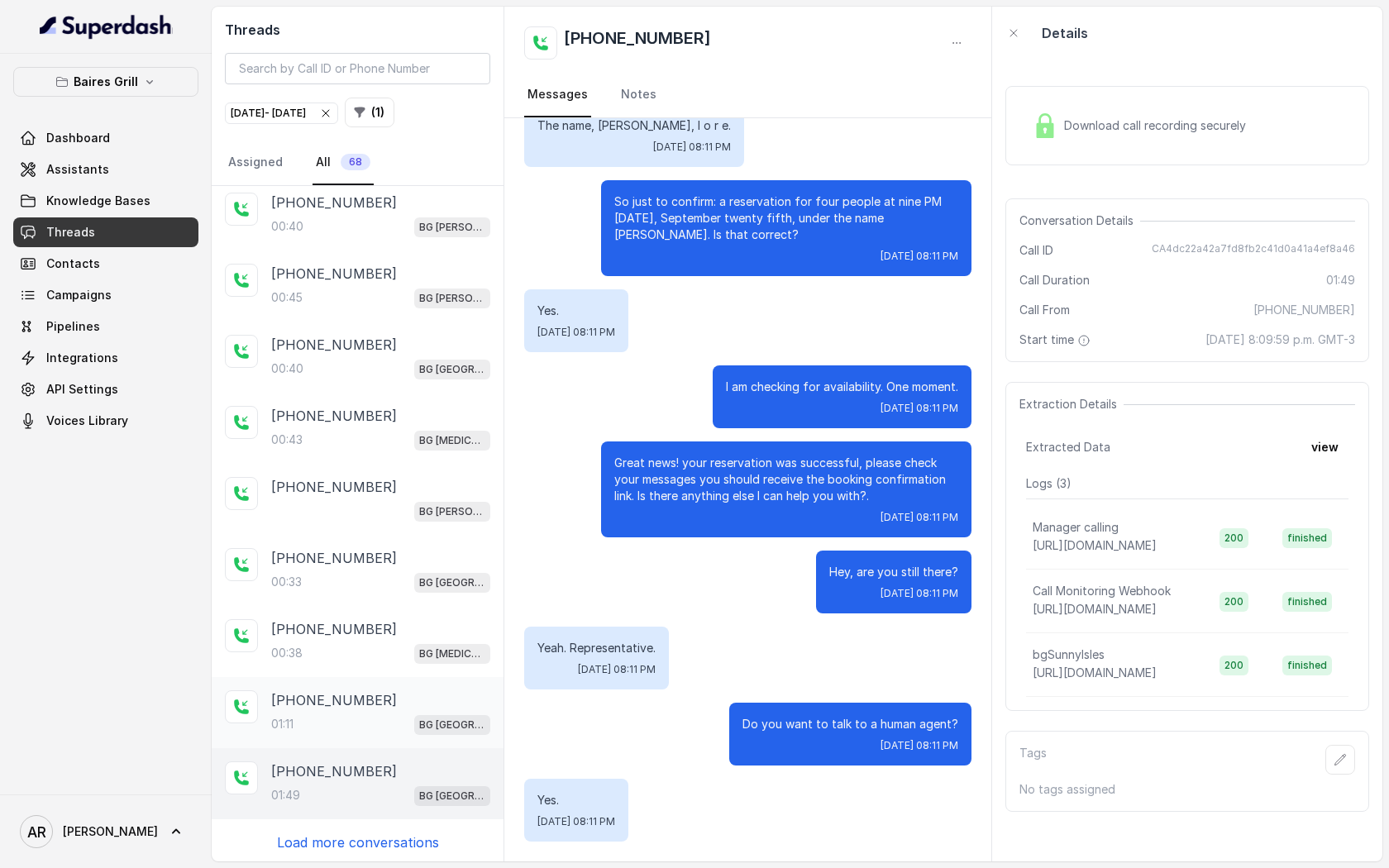
click at [389, 714] on div "01:11 [GEOGRAPHIC_DATA]" at bounding box center [380, 725] width 219 height 21
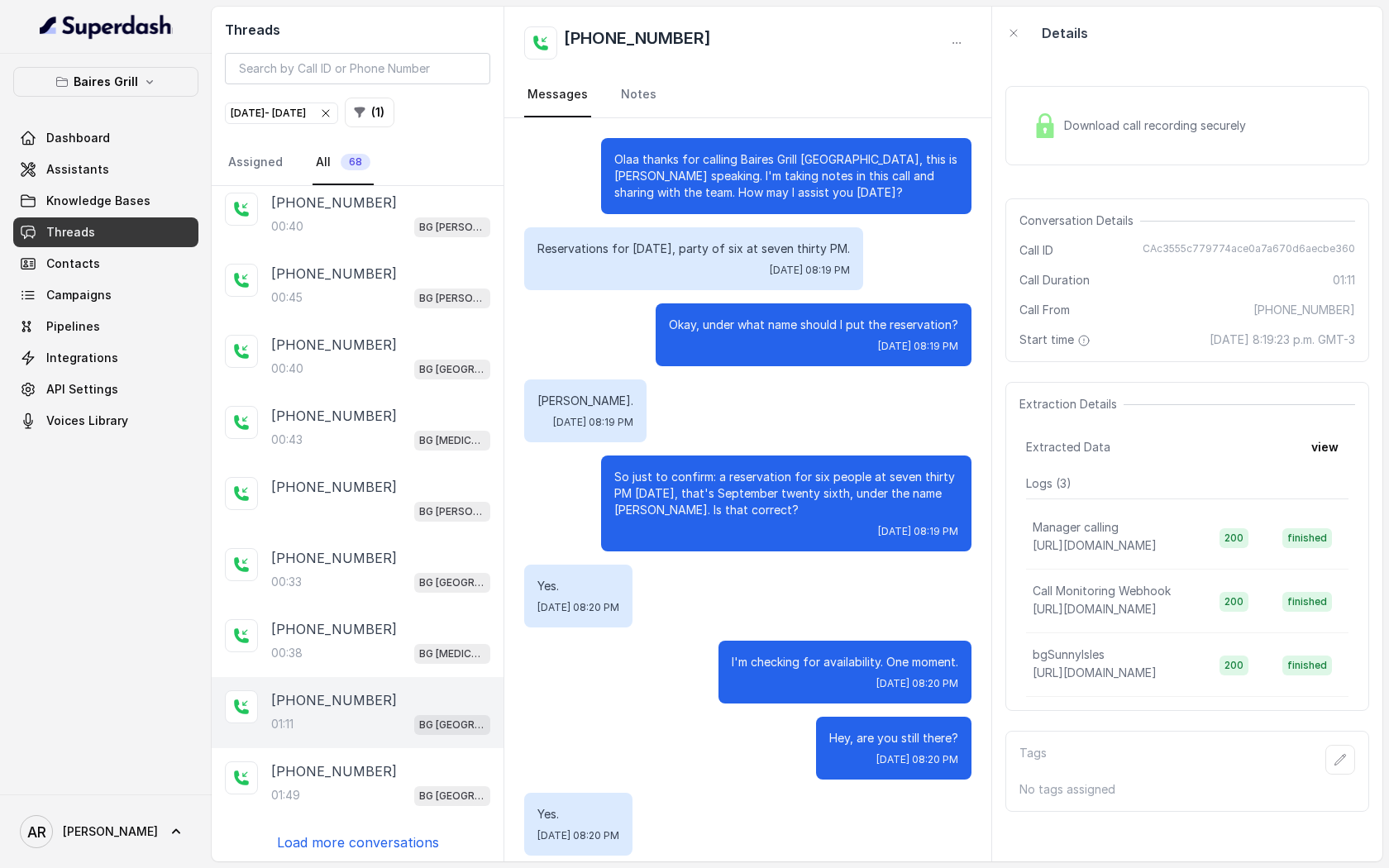
scroll to position [259, 0]
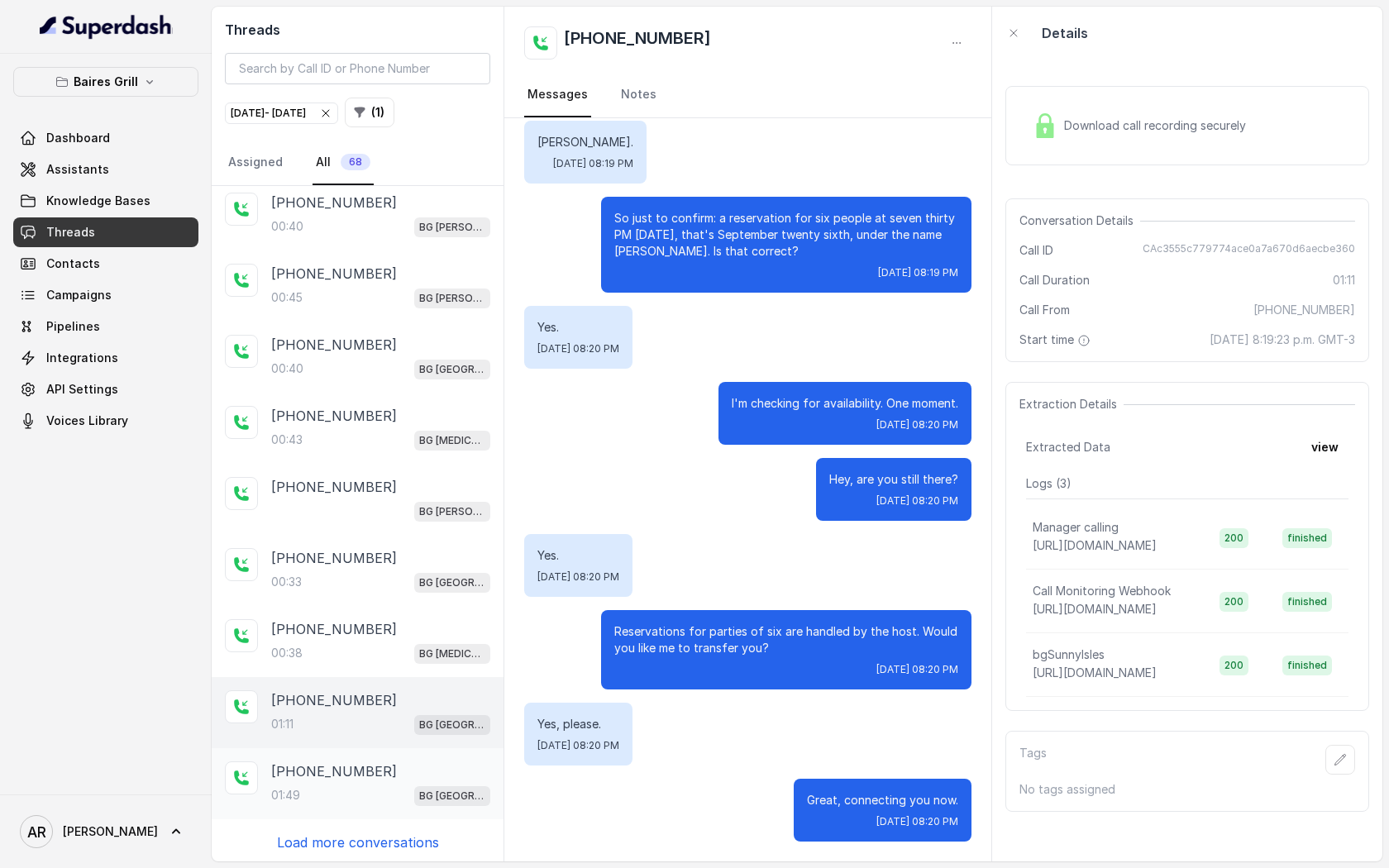
click at [356, 808] on div "[PHONE_NUMBER]:49 [GEOGRAPHIC_DATA]" at bounding box center [358, 783] width 292 height 71
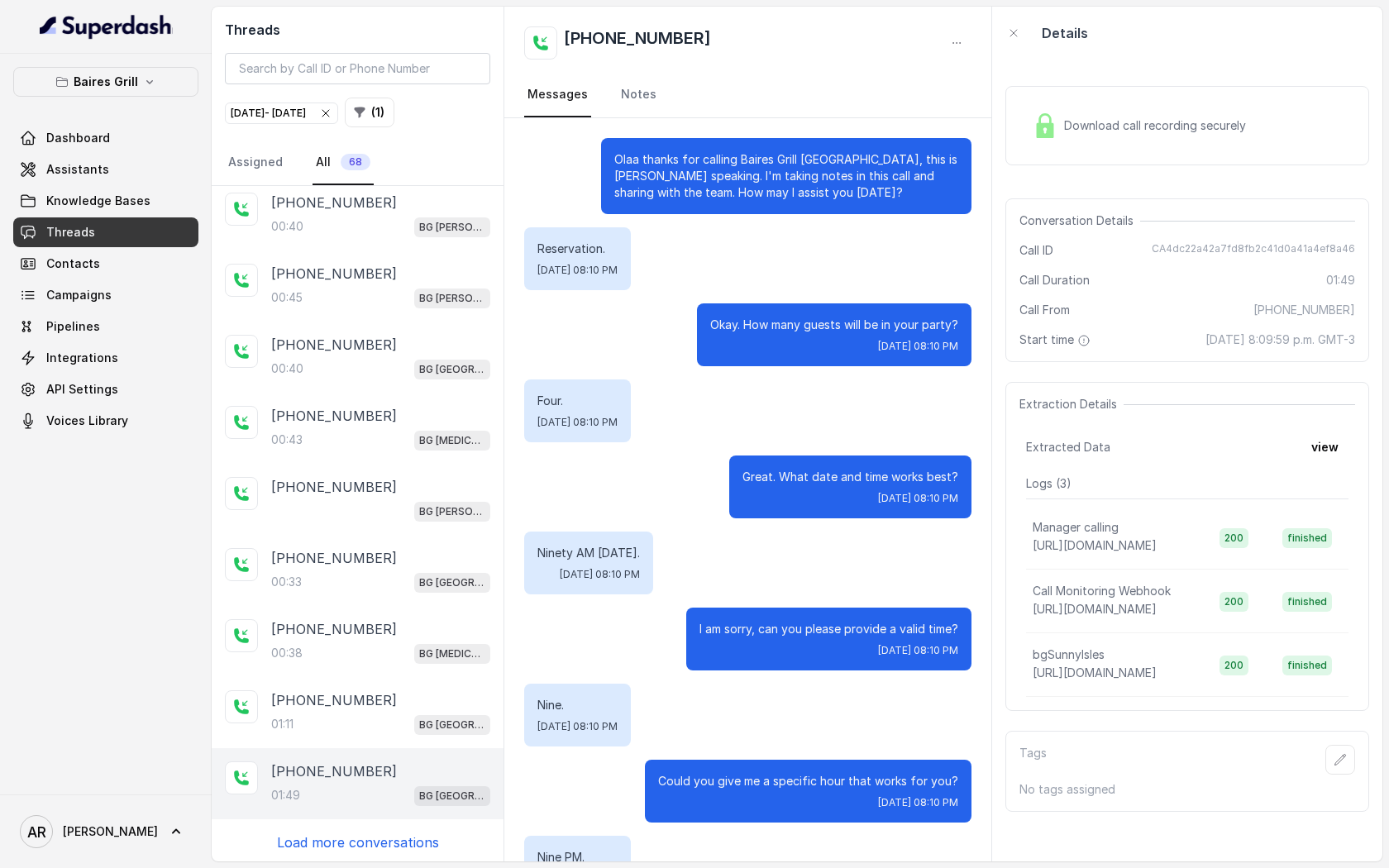
scroll to position [1222, 0]
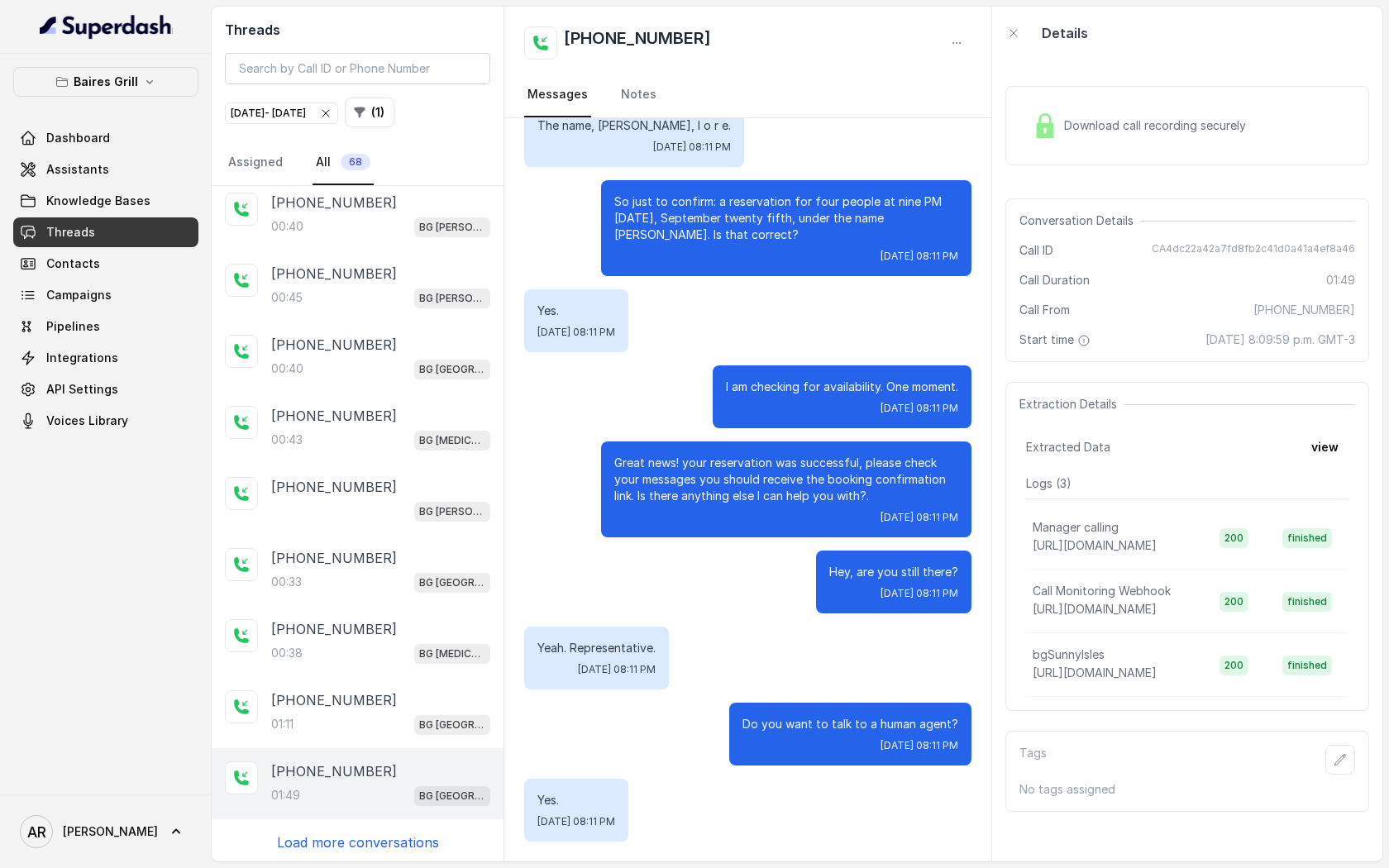
click at [356, 835] on p "Load more conversations" at bounding box center [358, 842] width 162 height 20
drag, startPoint x: 1140, startPoint y: 253, endPoint x: 1391, endPoint y: 247, distance: 251.1
click at [1388, 247] on html "Baires Grill Dashboard Assistants Knowledge Bases Threads Contacts Campaigns Pi…" at bounding box center [694, 434] width 1389 height 868
copy span "CA4dc22a42a7fd8fb2c41d0a41a4ef8a46"
click at [1088, 117] on span "Download call recording securely" at bounding box center [1158, 125] width 188 height 17
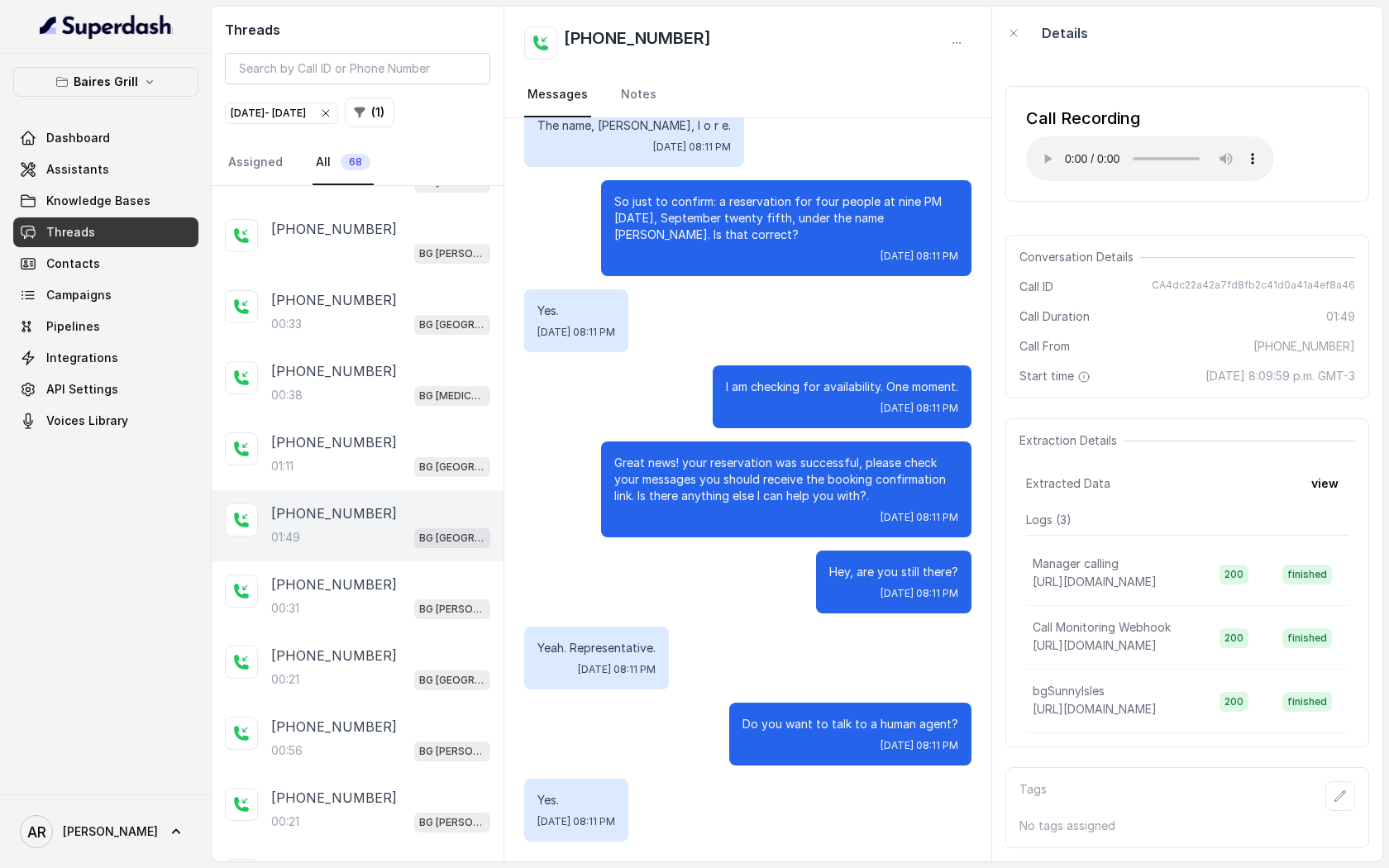
scroll to position [339, 0]
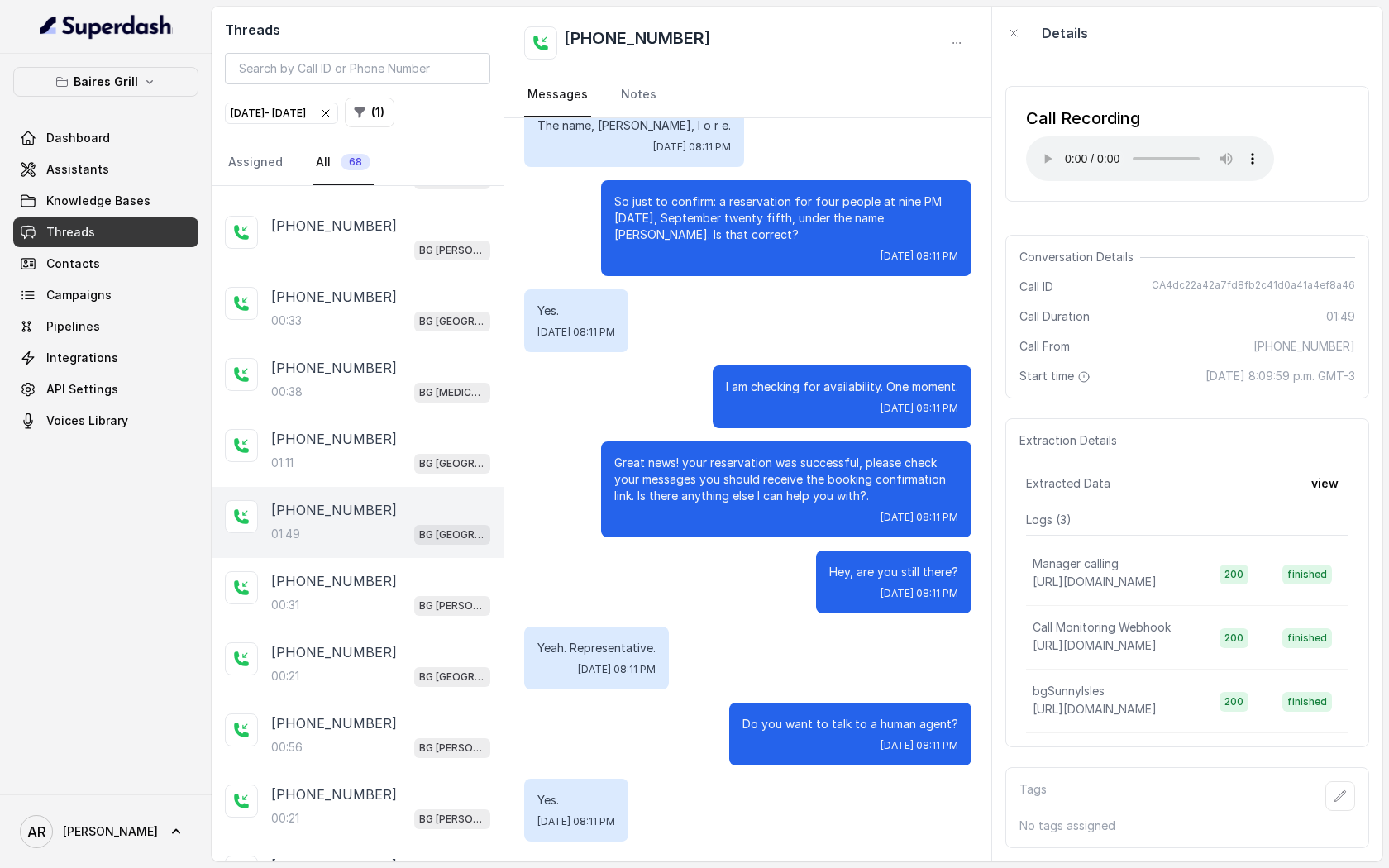
click at [445, 89] on div "Threads [DATE] - [DATE] ( 1 ) Assigned All 68" at bounding box center [358, 97] width 292 height 180
click at [394, 107] on button "( 1 )" at bounding box center [370, 113] width 49 height 30
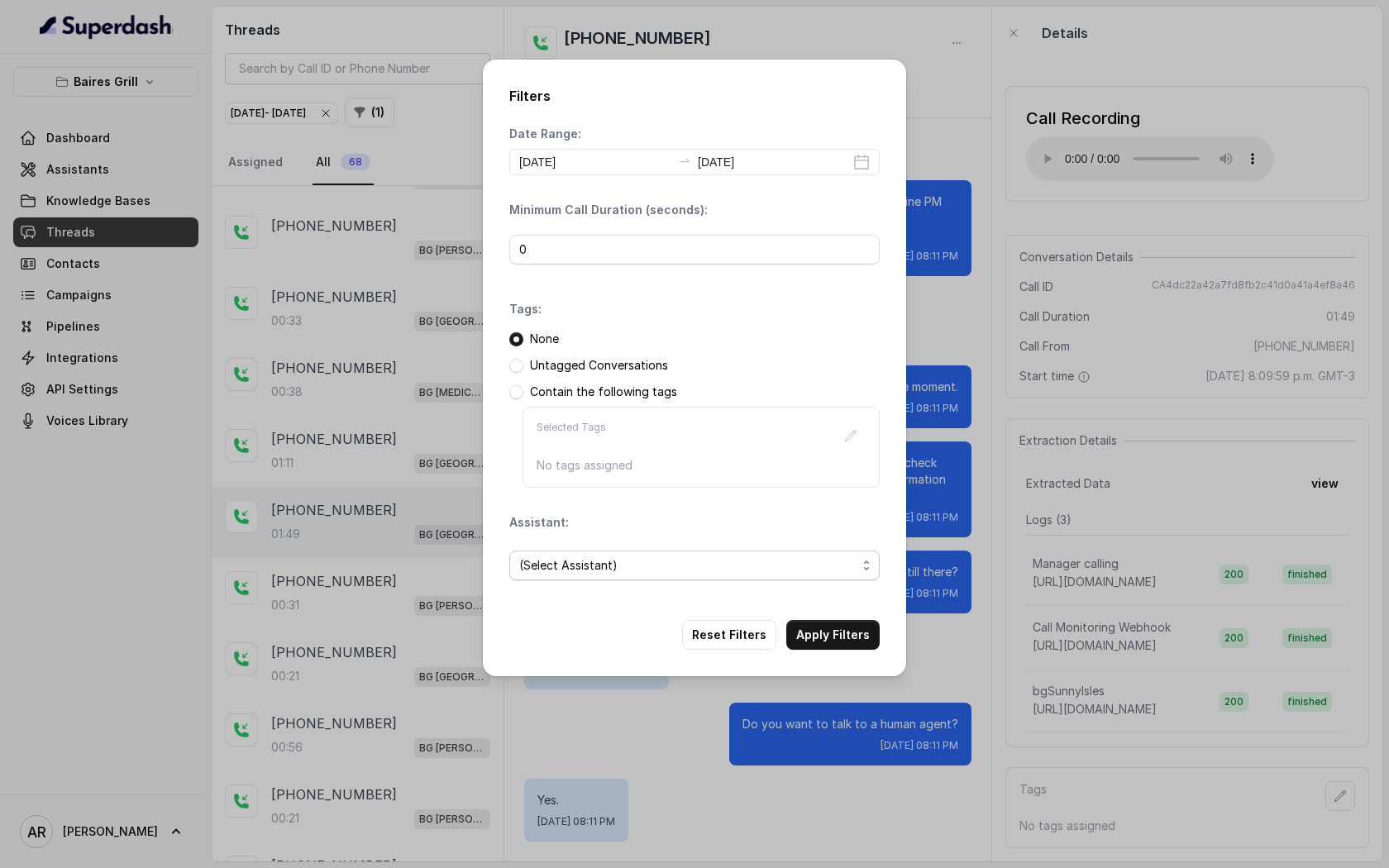
click at [646, 561] on span "(Select Assistant)" at bounding box center [687, 565] width 337 height 20
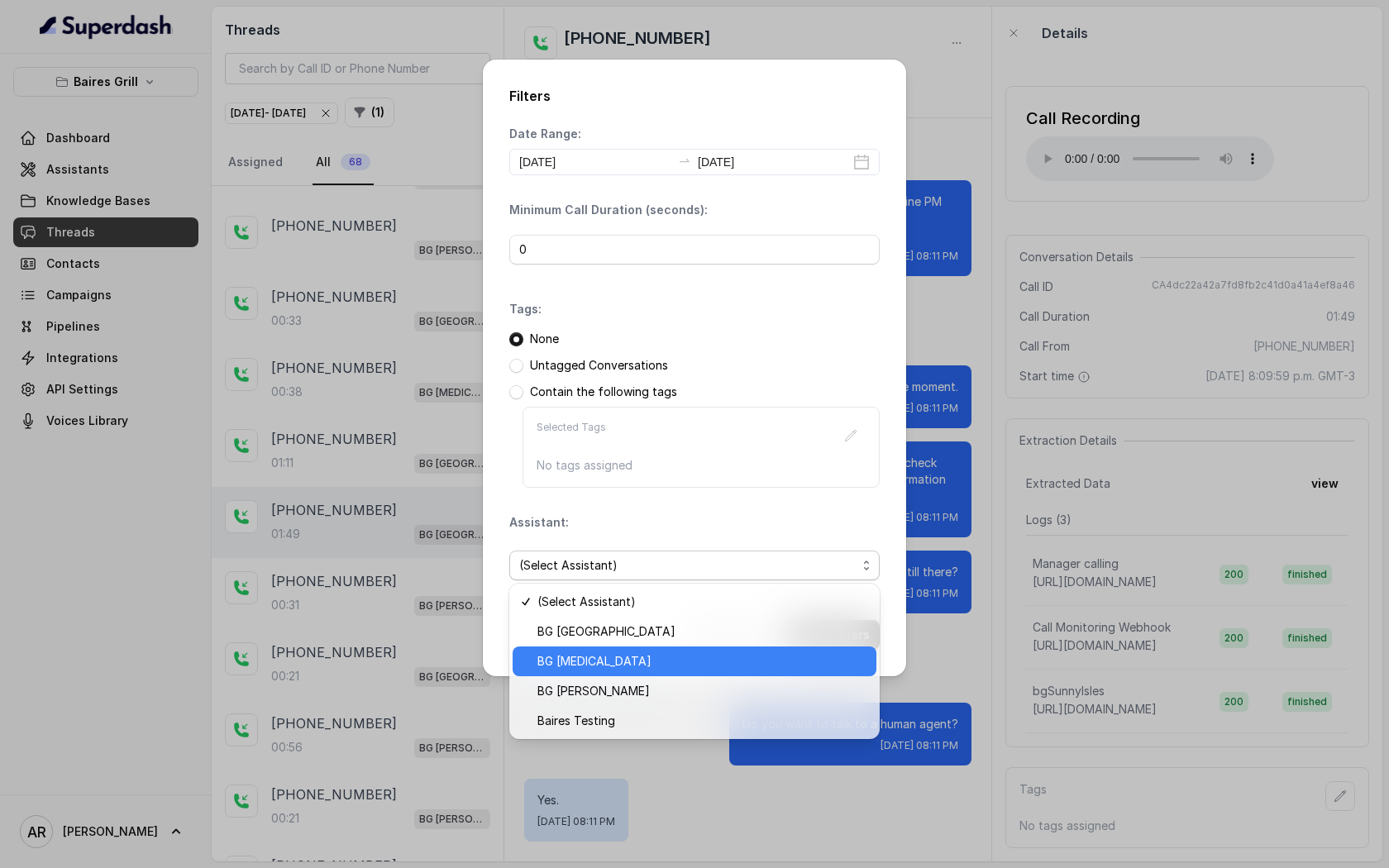
click at [768, 666] on span "BG [MEDICAL_DATA]" at bounding box center [702, 661] width 329 height 20
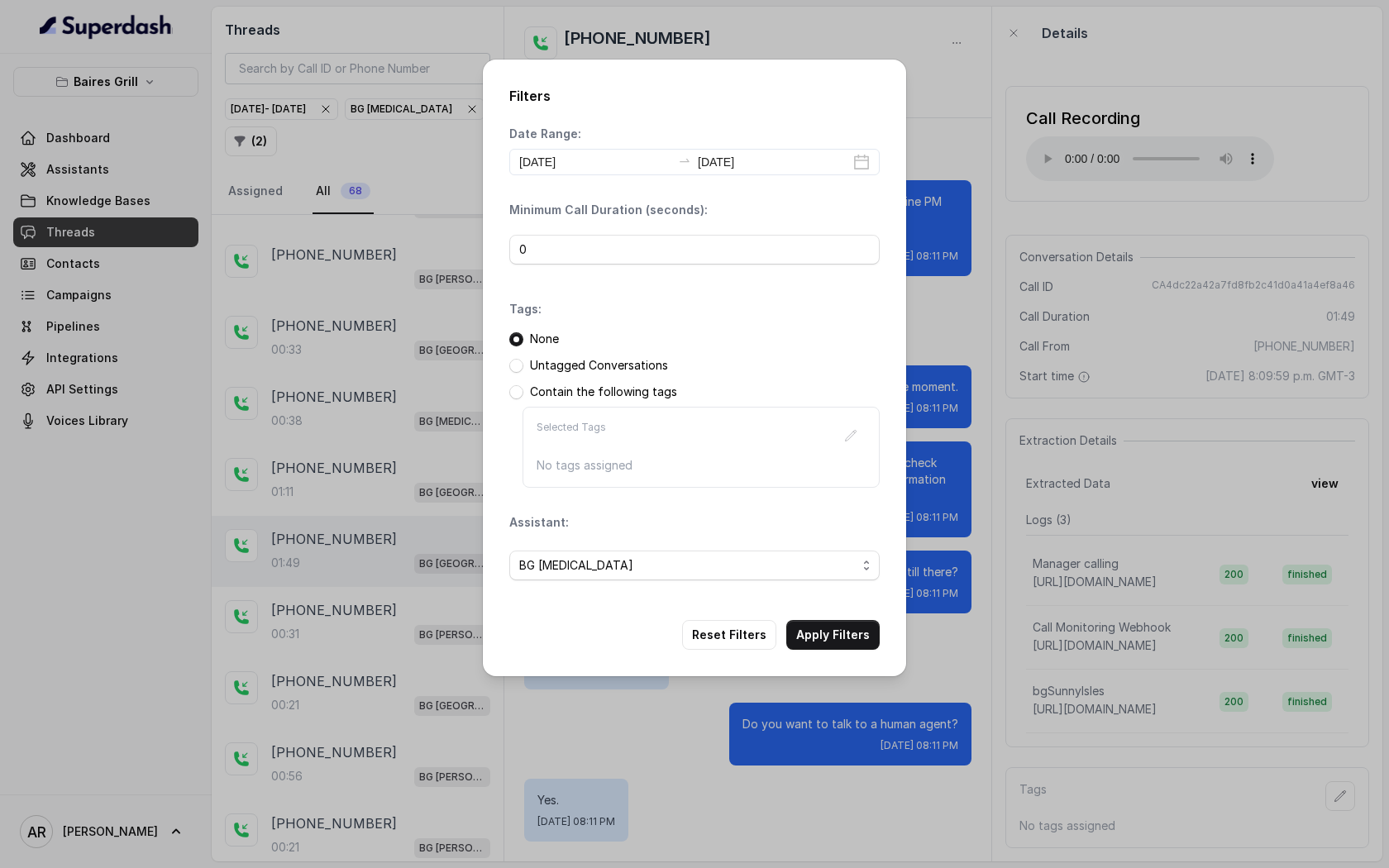
click at [846, 663] on div "Filters Date Range: [DATE] [DATE] Minimum Call Duration (seconds): 0 Tags: None…" at bounding box center [694, 368] width 423 height 617
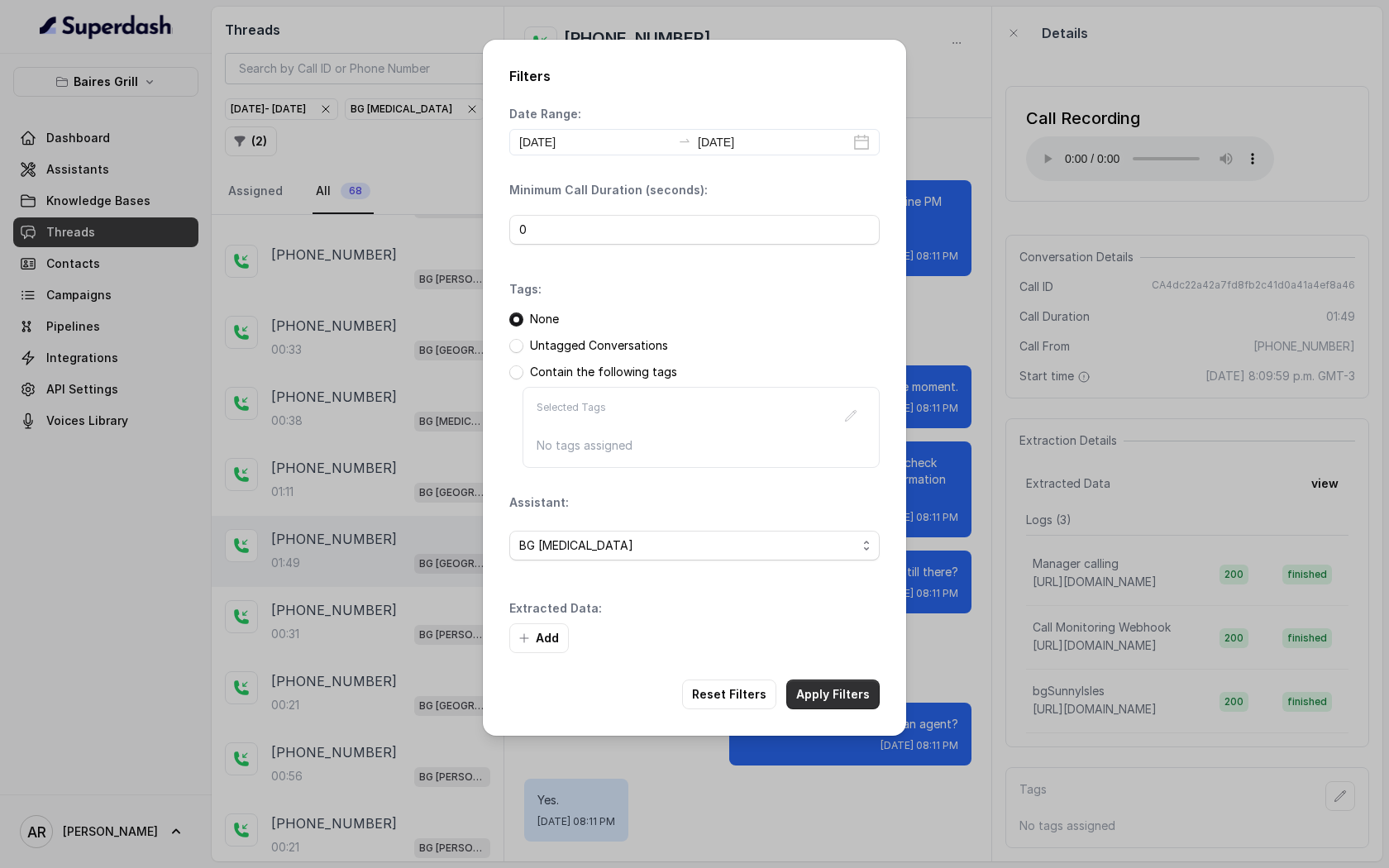
click at [841, 683] on button "Apply Filters" at bounding box center [833, 695] width 93 height 30
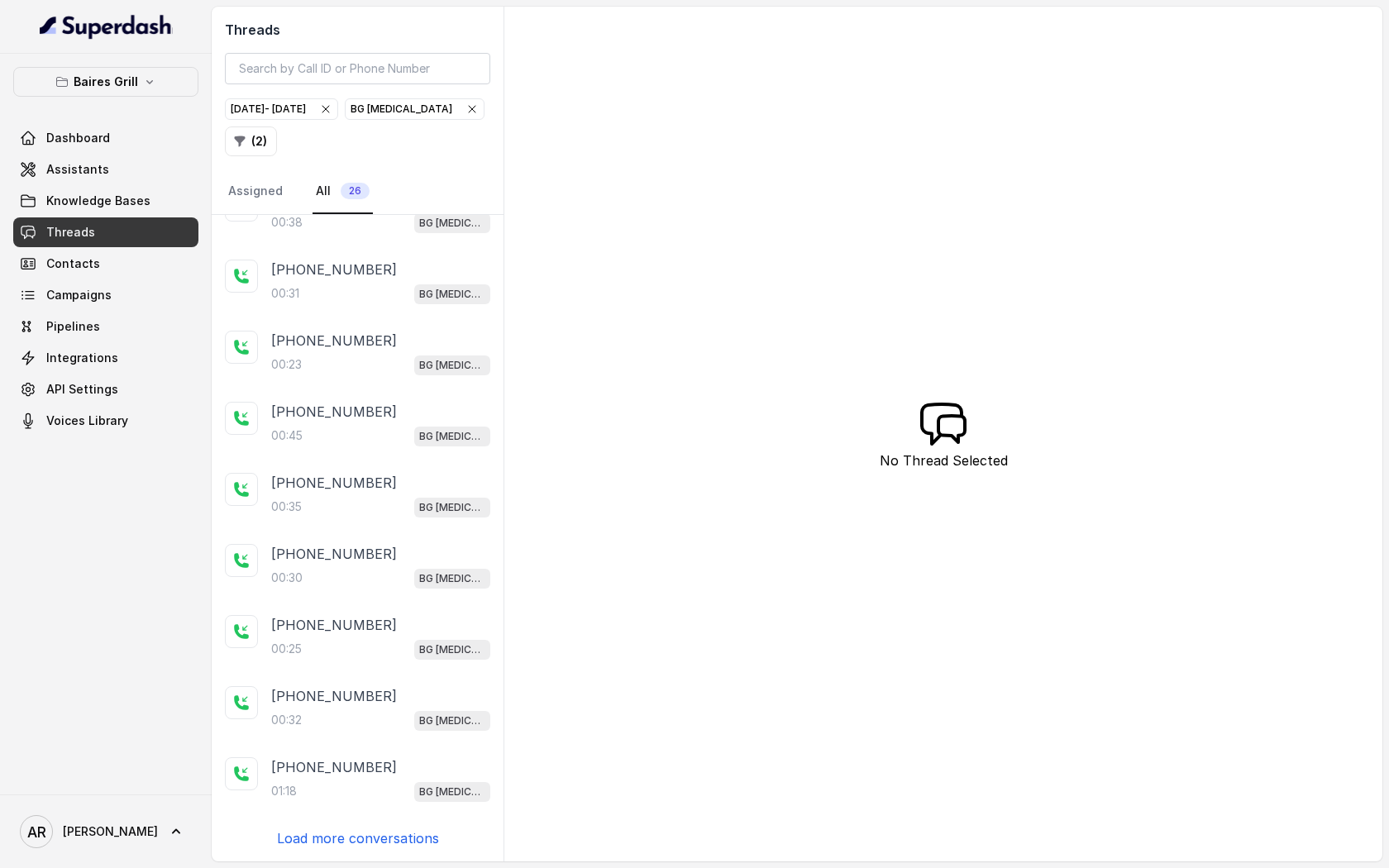
scroll to position [106, 0]
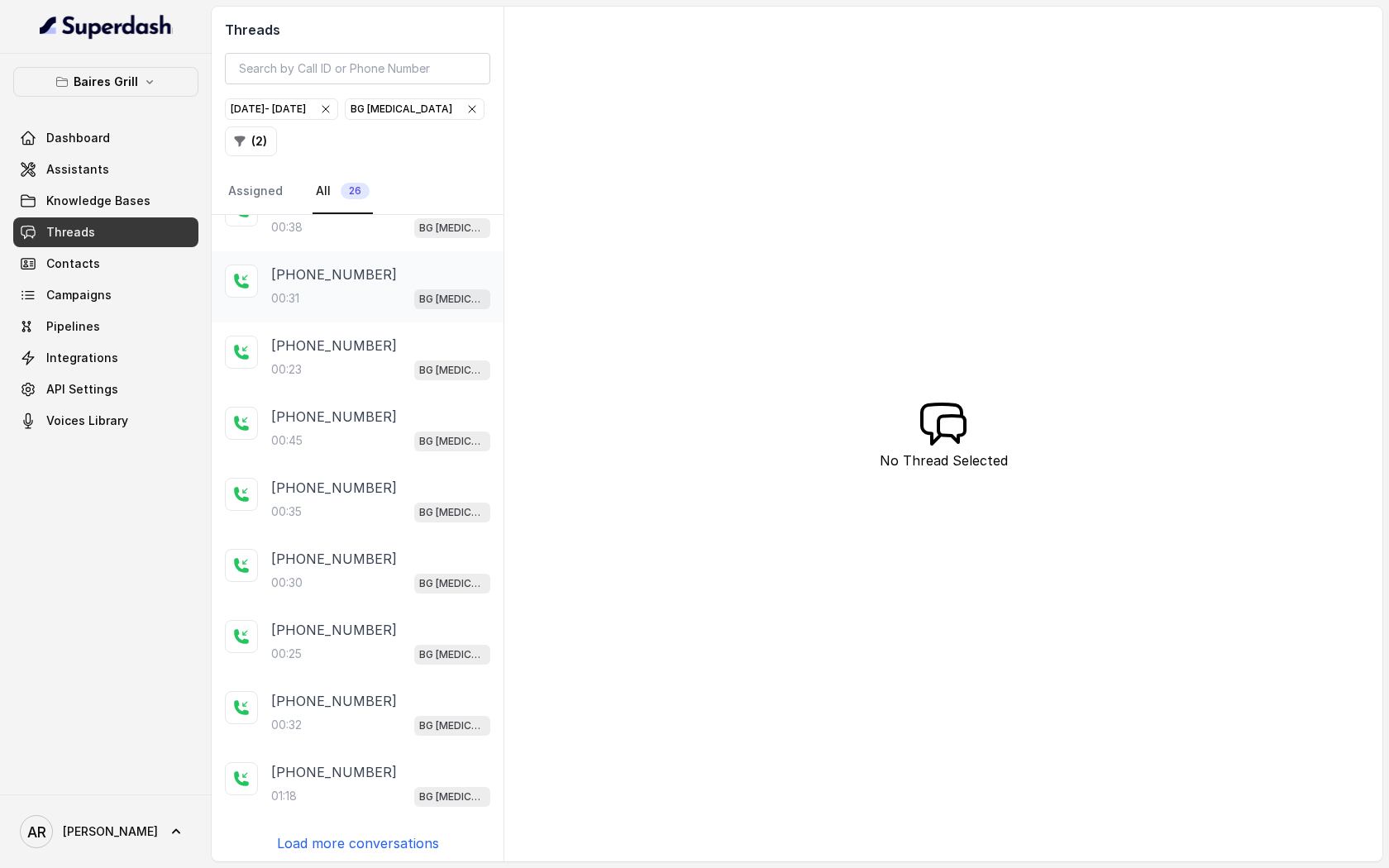
click at [375, 252] on div "[PHONE_NUMBER]:31 BG [MEDICAL_DATA]" at bounding box center [358, 287] width 292 height 71
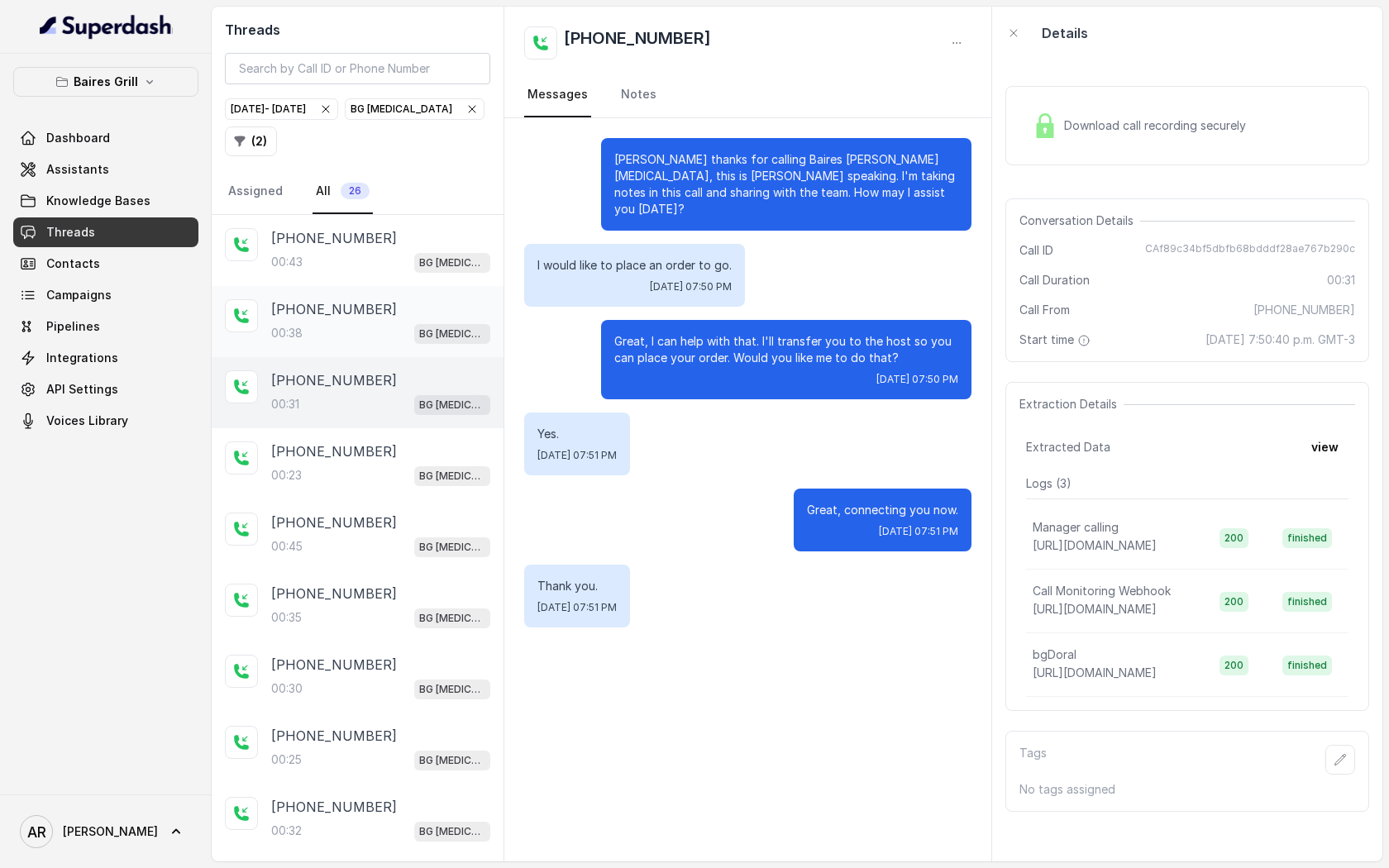
click at [374, 308] on div "[PHONE_NUMBER]" at bounding box center [380, 309] width 219 height 20
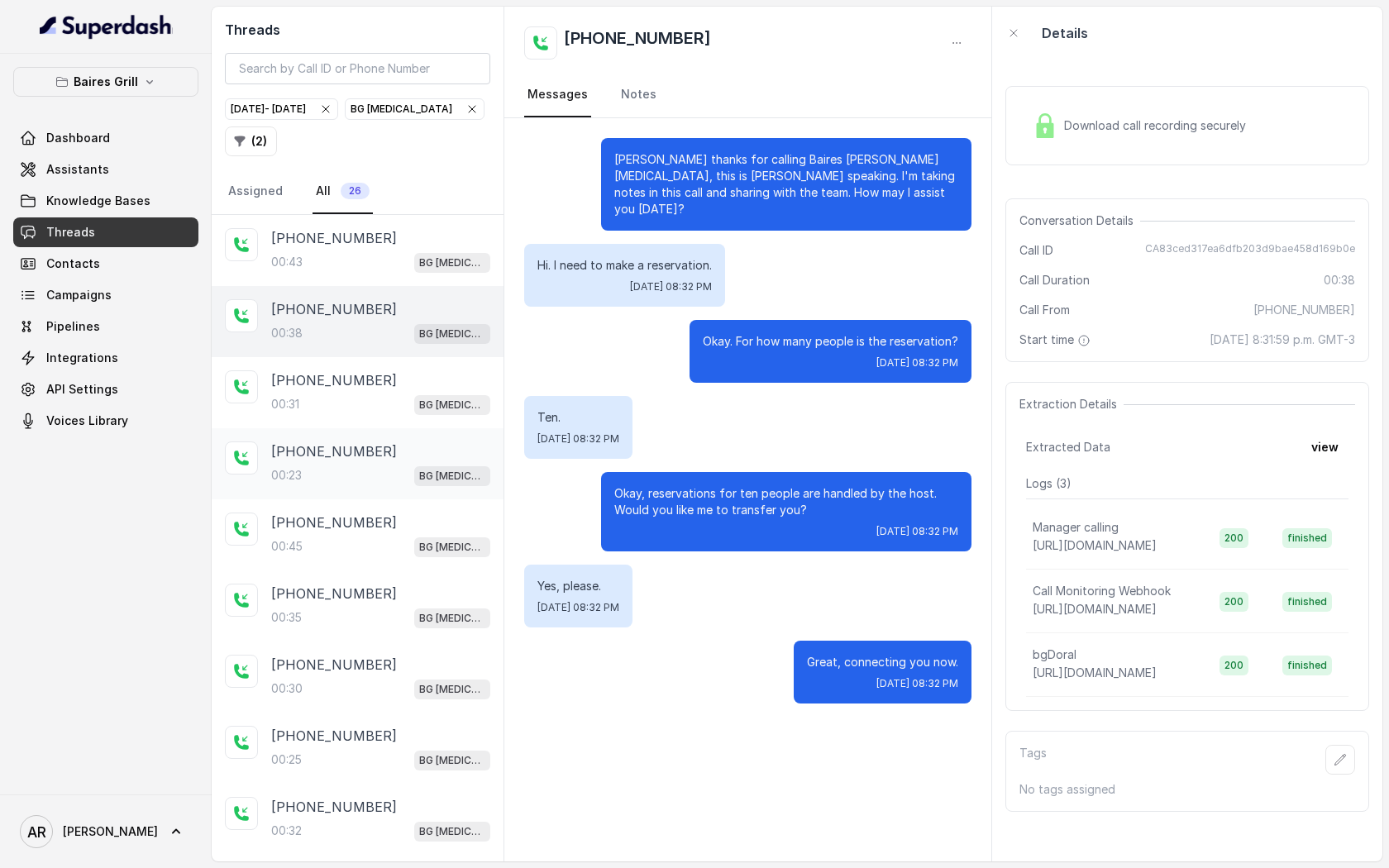
click at [379, 458] on div "[PHONE_NUMBER]" at bounding box center [380, 452] width 219 height 20
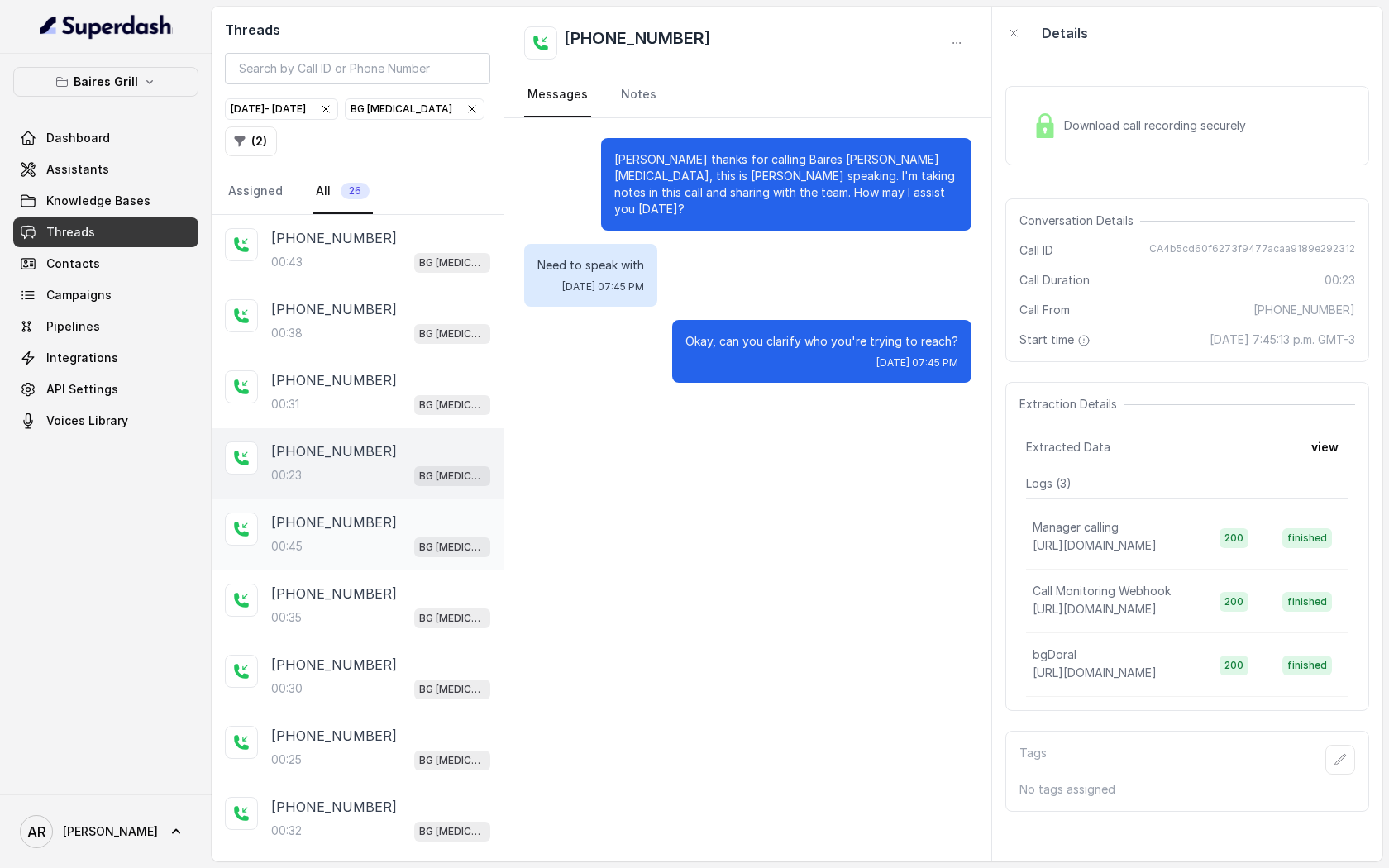
click at [385, 556] on div "[PHONE_NUMBER]:45 BG [MEDICAL_DATA]" at bounding box center [358, 534] width 292 height 71
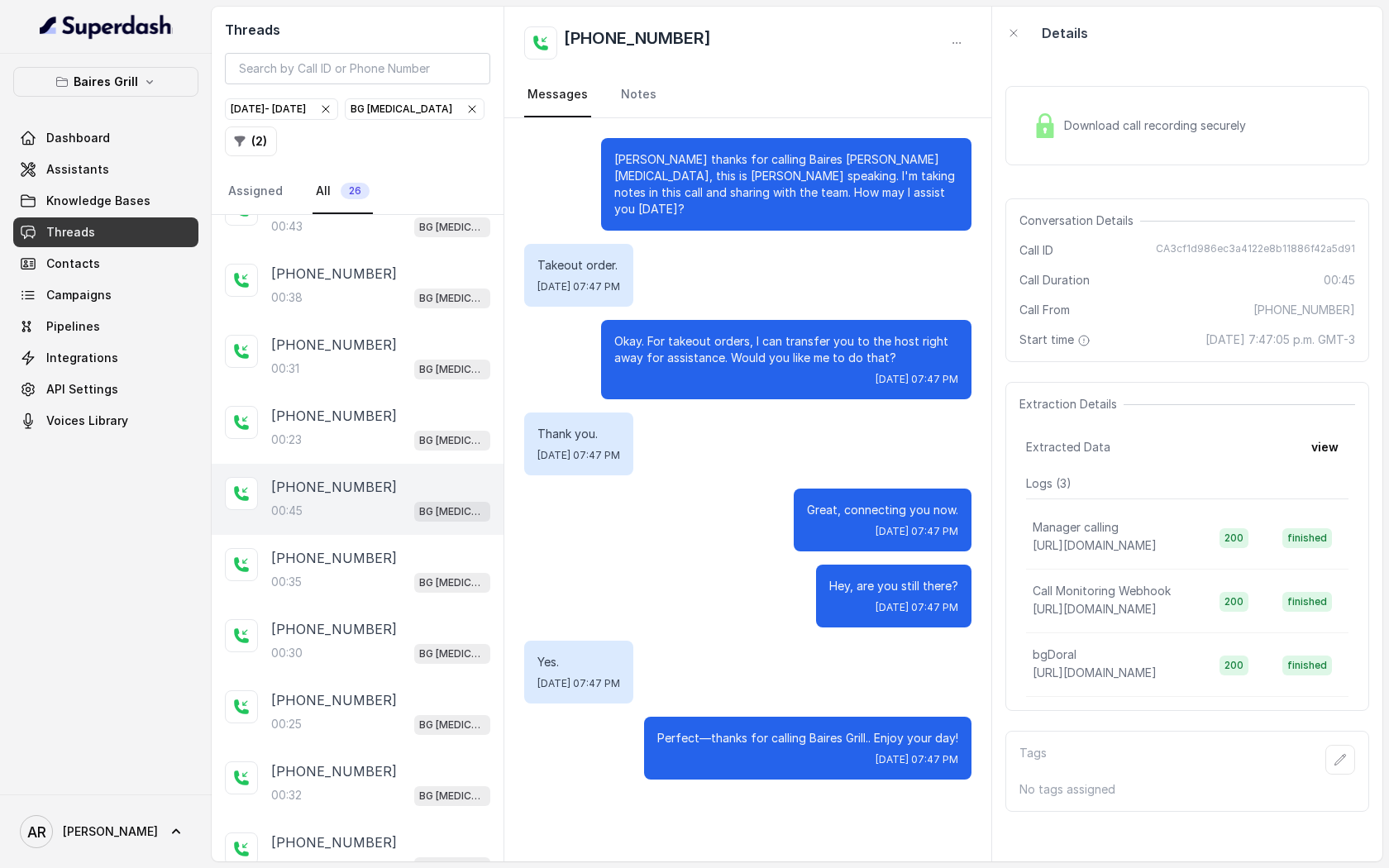
scroll to position [48, 0]
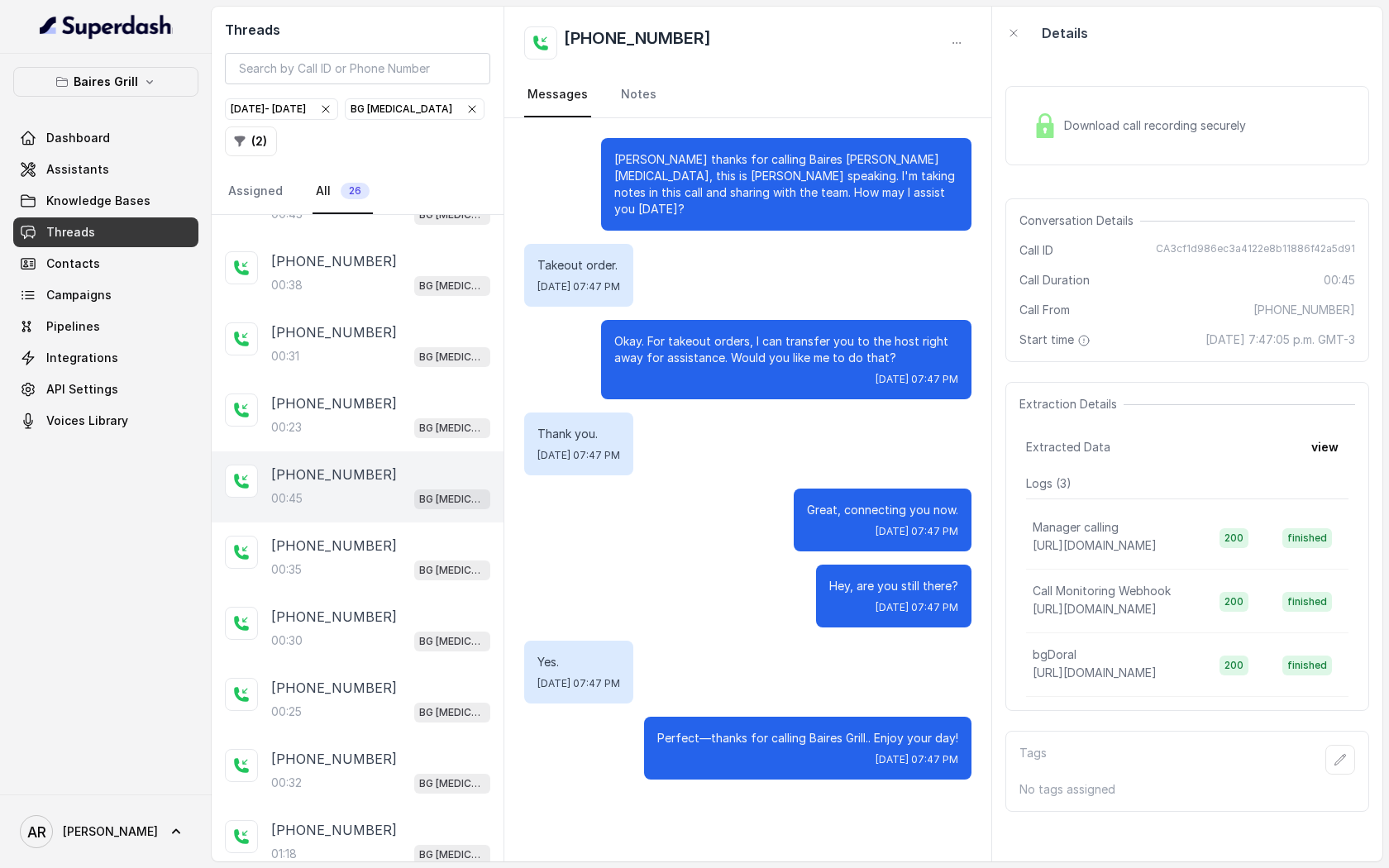
click at [385, 559] on div "00:35 BG [MEDICAL_DATA]" at bounding box center [380, 570] width 219 height 21
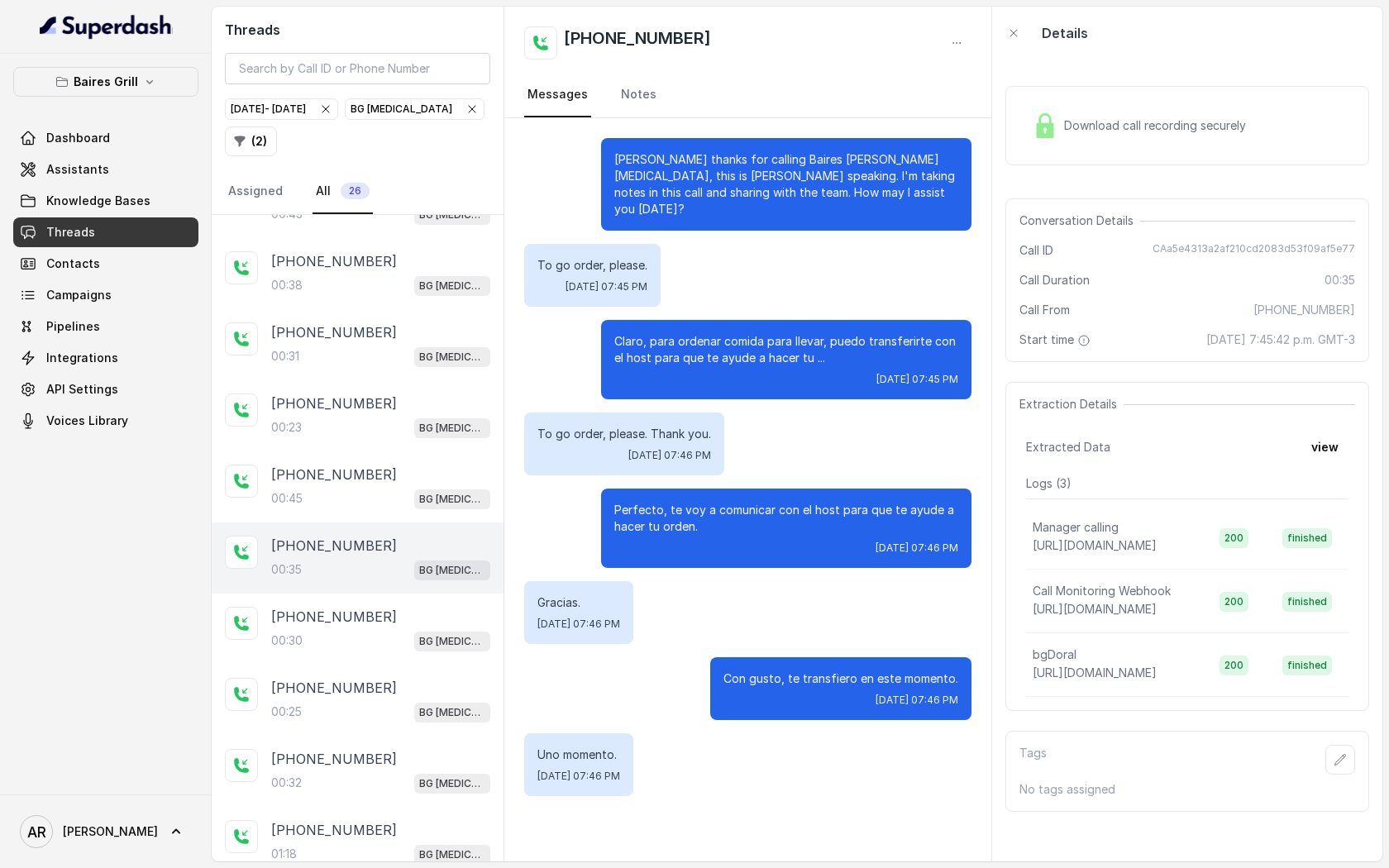
click at [1085, 124] on span "Download call recording securely" at bounding box center [1158, 125] width 188 height 17
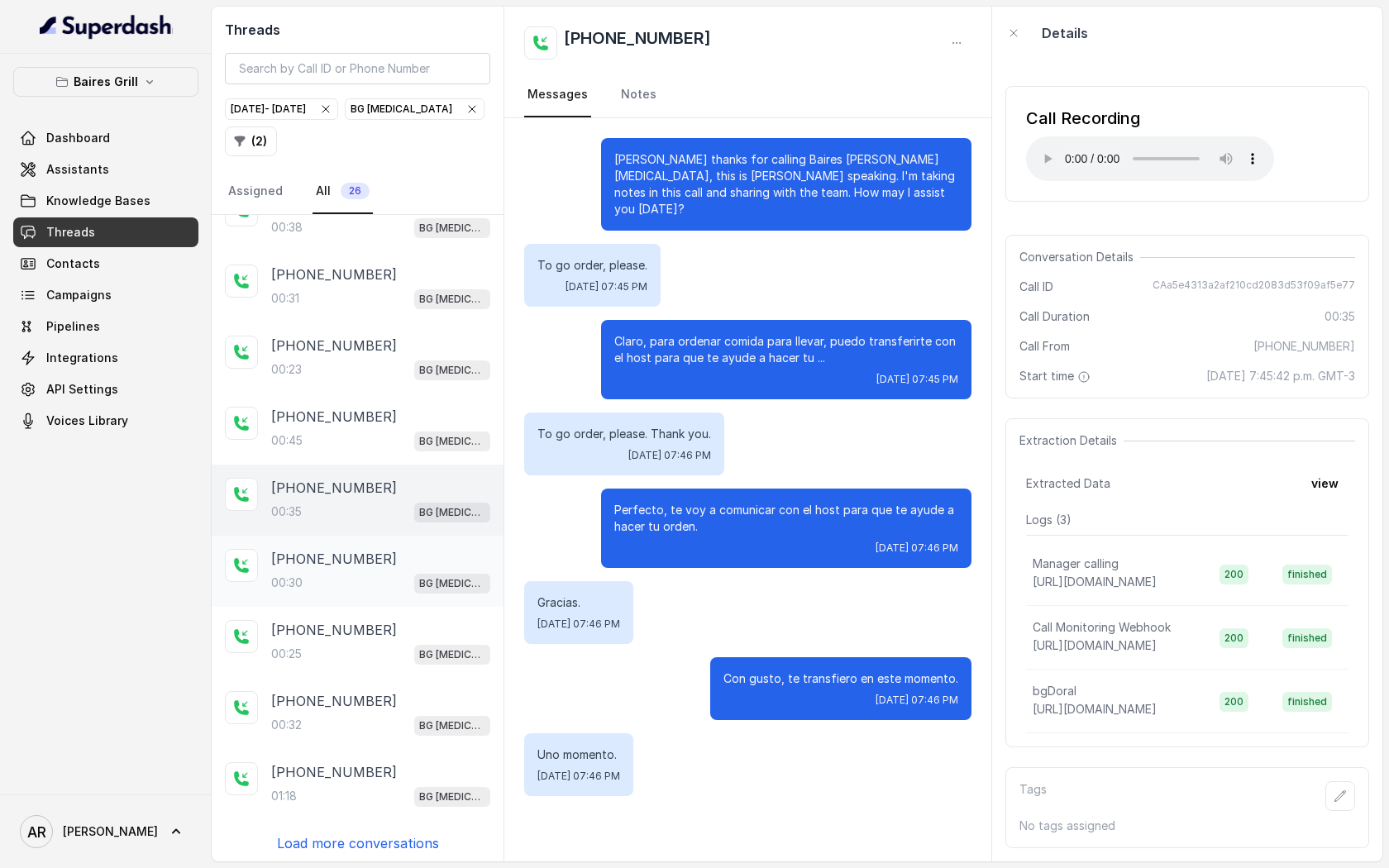
scroll to position [105, 0]
click at [330, 375] on div "00:23 BG [MEDICAL_DATA]" at bounding box center [380, 371] width 219 height 21
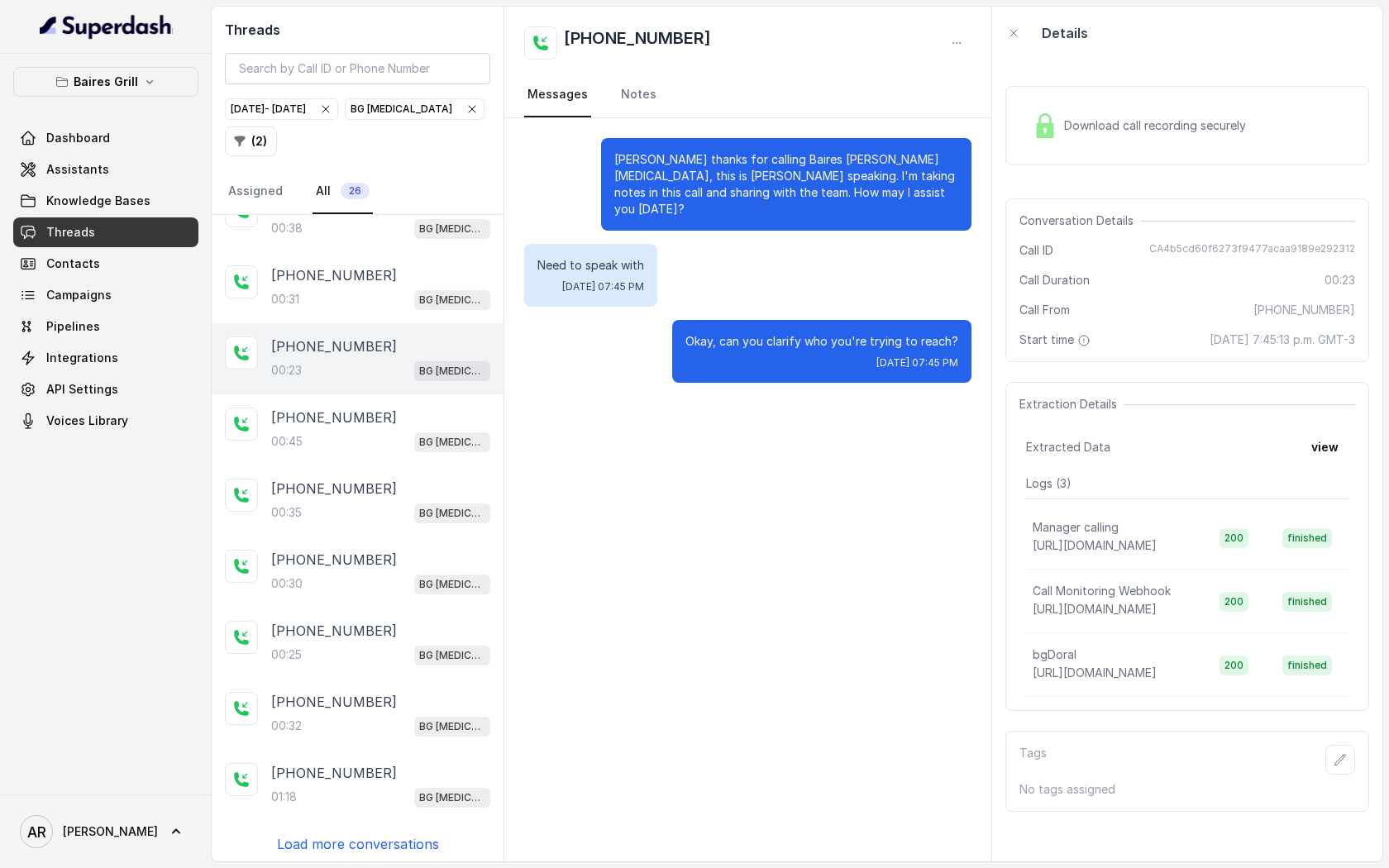
click at [1033, 150] on div "Download call recording securely" at bounding box center [1187, 126] width 364 height 79
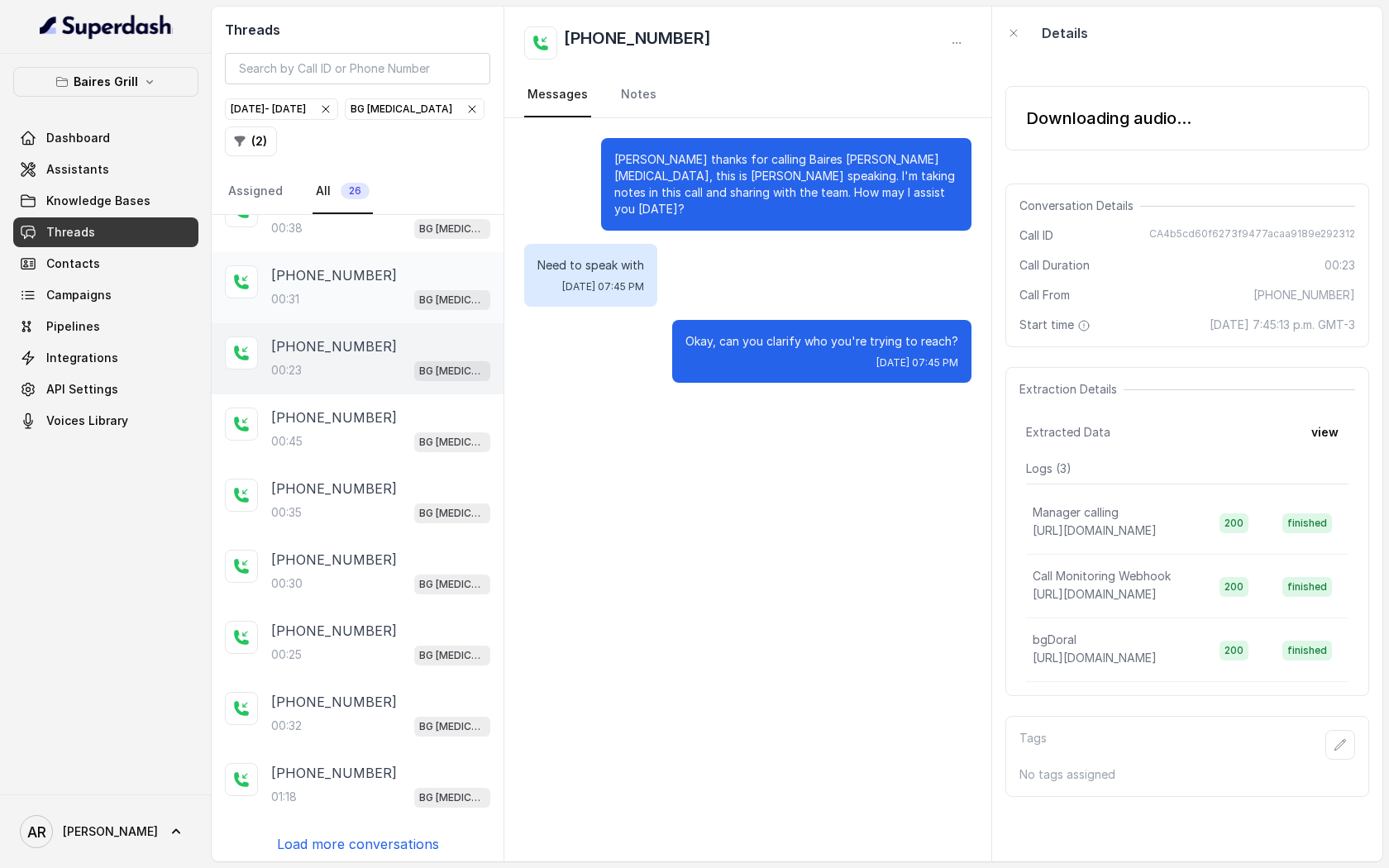
click at [430, 276] on div "[PHONE_NUMBER]" at bounding box center [380, 276] width 219 height 20
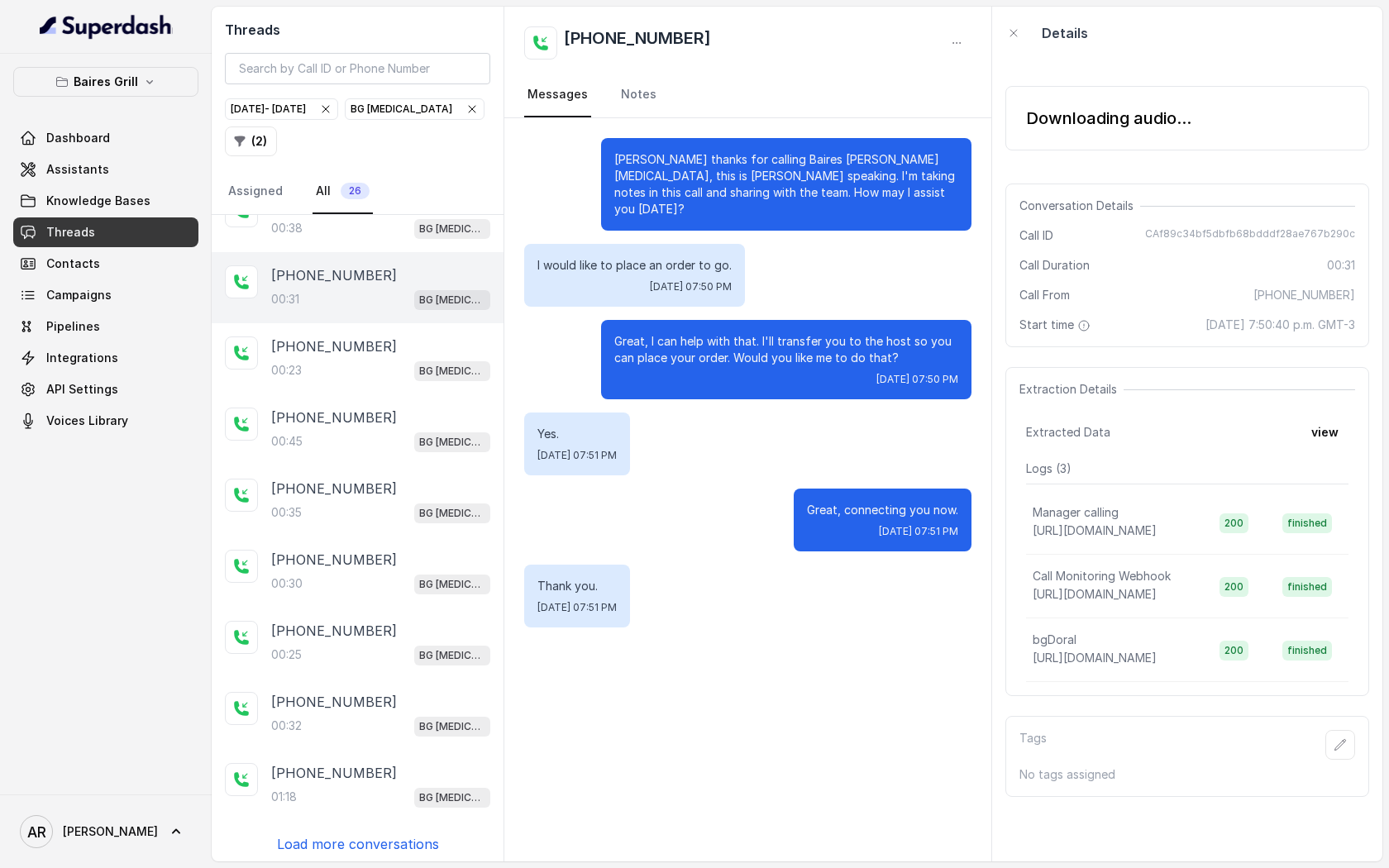
click at [1098, 121] on div "Downloading audio..." at bounding box center [1109, 118] width 165 height 23
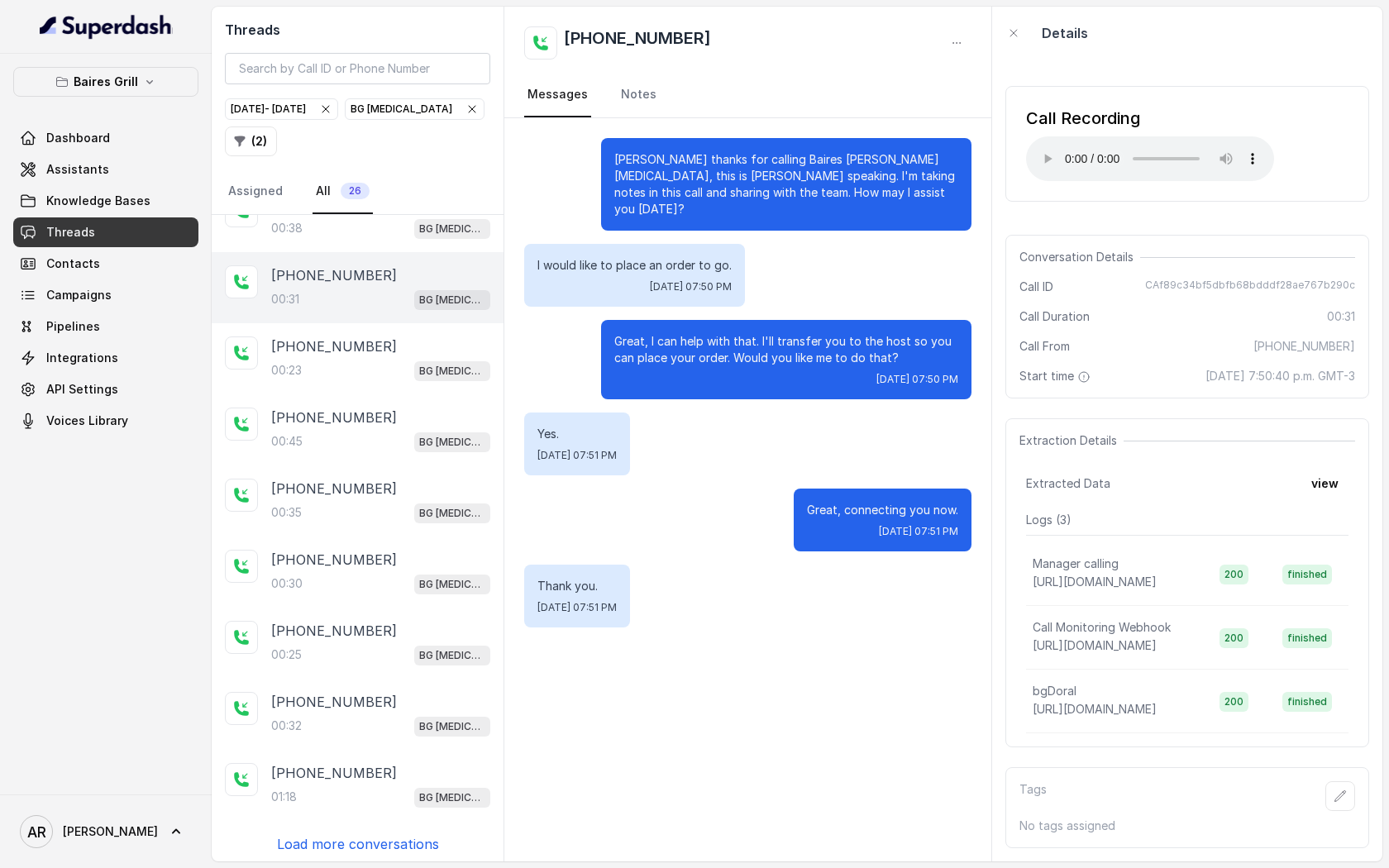
click at [1161, 283] on span "CAf89c34bf5dbfb68bdddf28ae767b290c" at bounding box center [1250, 287] width 210 height 17
click at [476, 106] on icon "button" at bounding box center [472, 108] width 13 height 13
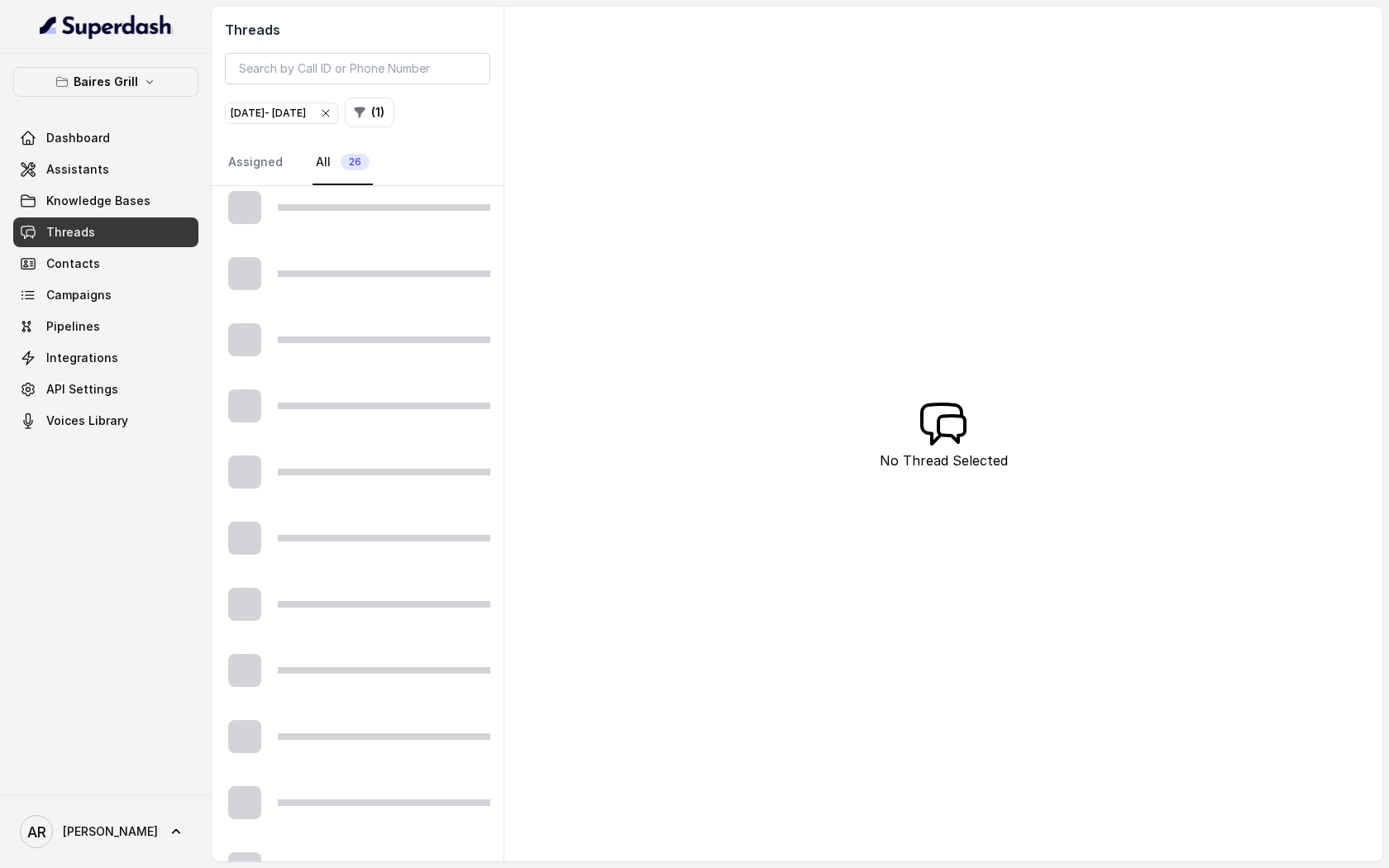
click at [394, 121] on button "( 1 )" at bounding box center [370, 113] width 49 height 30
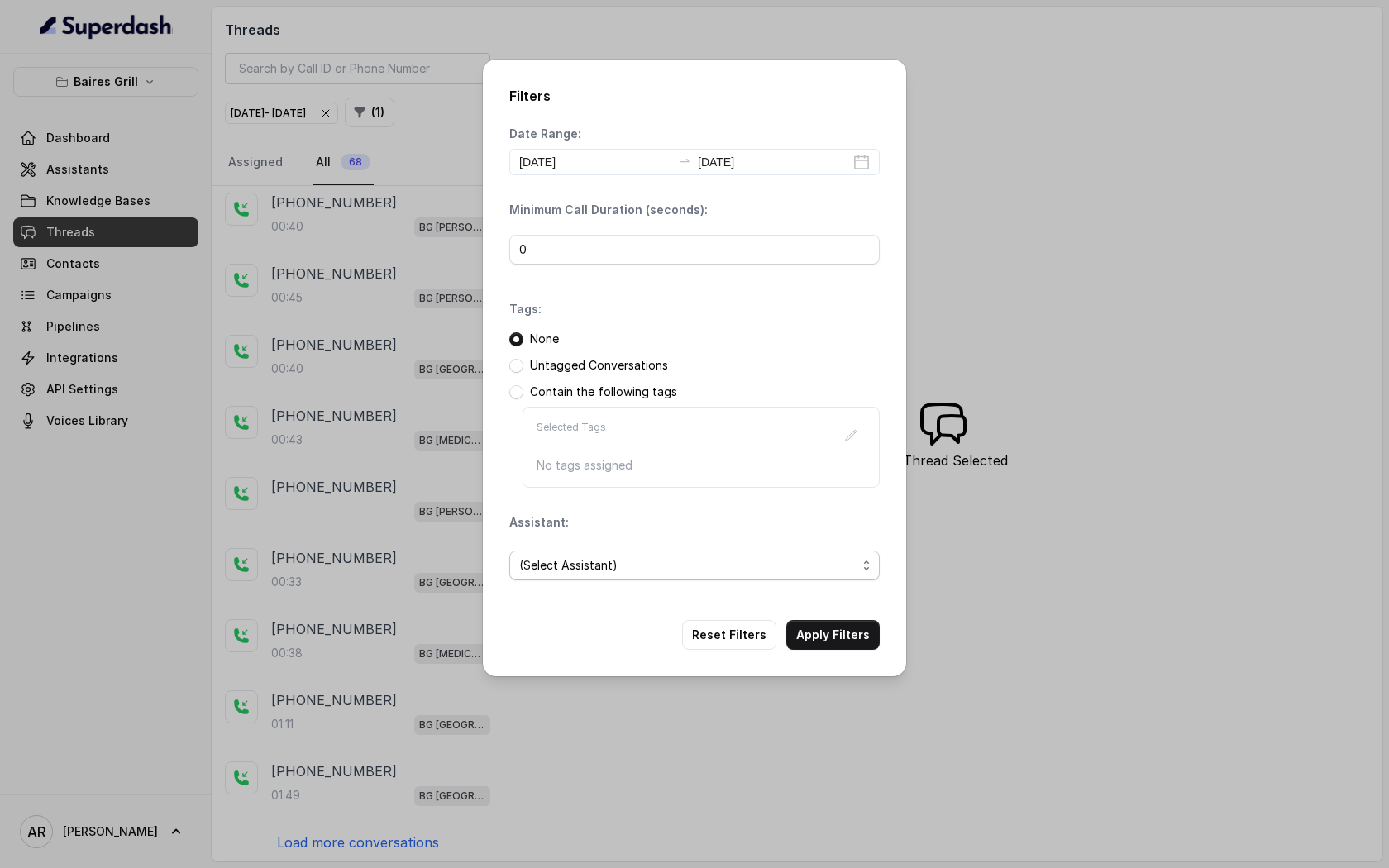
click at [677, 566] on span "(Select Assistant)" at bounding box center [687, 565] width 337 height 20
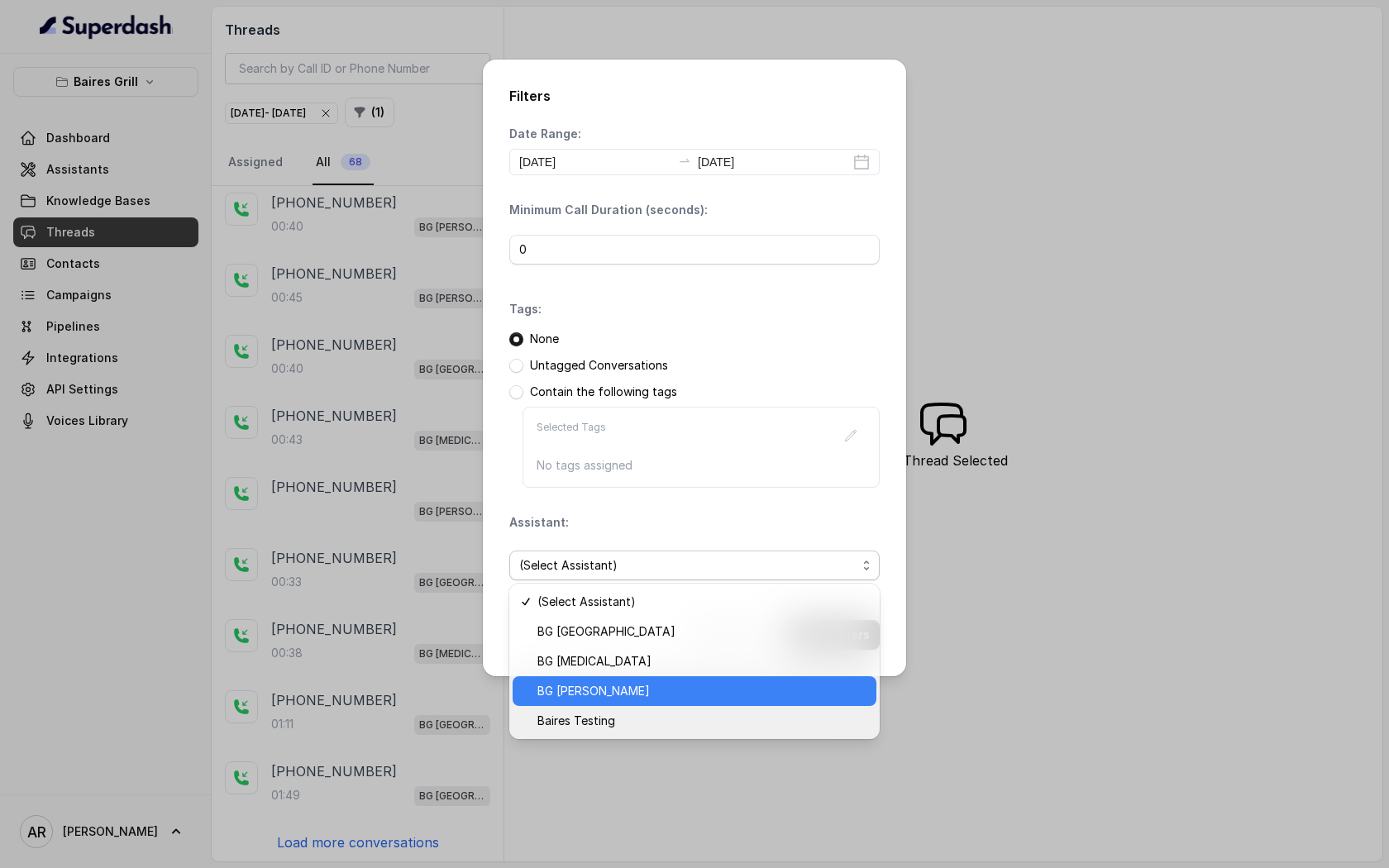
click at [662, 697] on span "BG [PERSON_NAME]" at bounding box center [702, 691] width 329 height 20
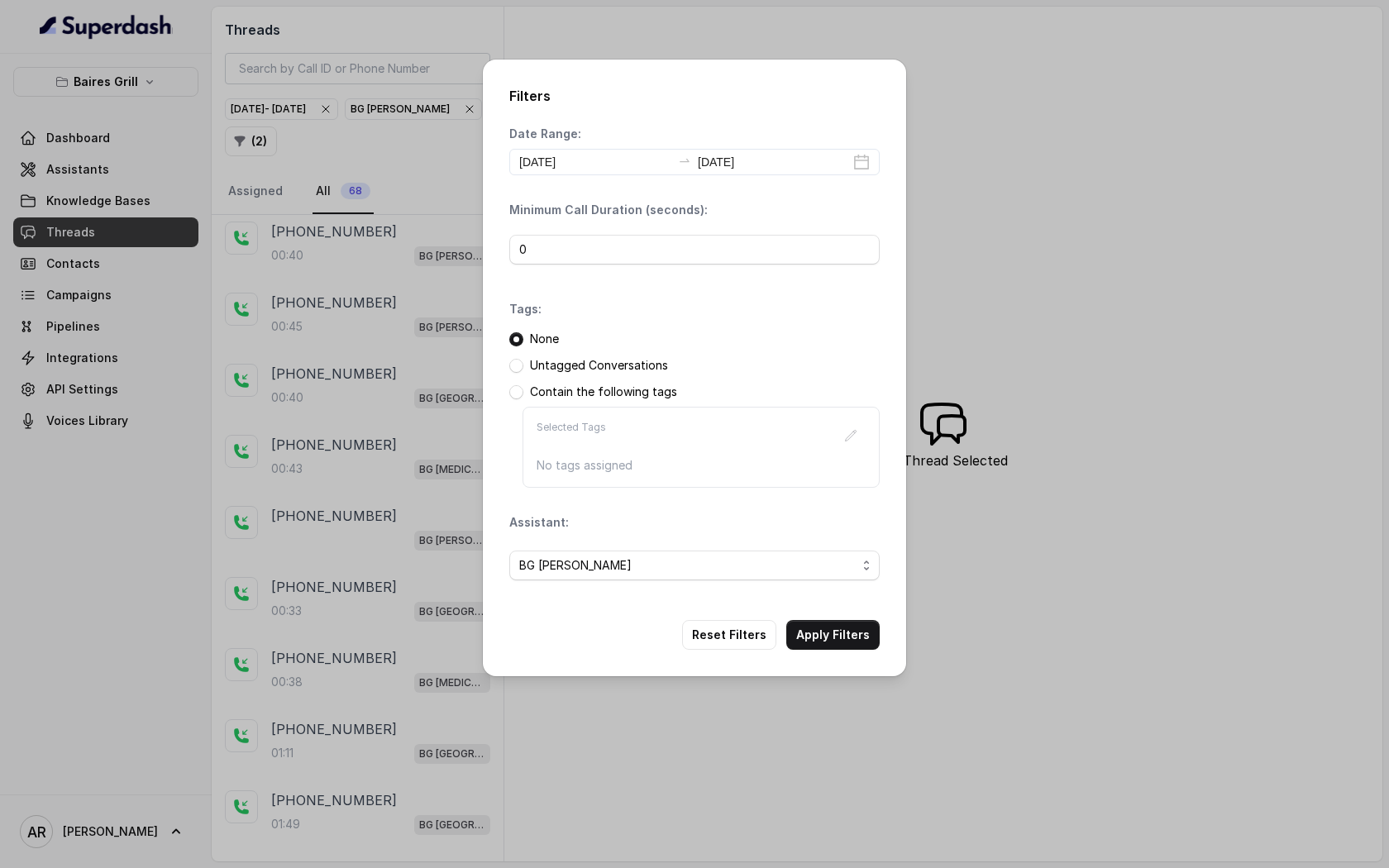
click at [805, 648] on div "Filters Date Range: [DATE] [DATE] Minimum Call Duration (seconds): 0 Tags: None…" at bounding box center [694, 368] width 423 height 617
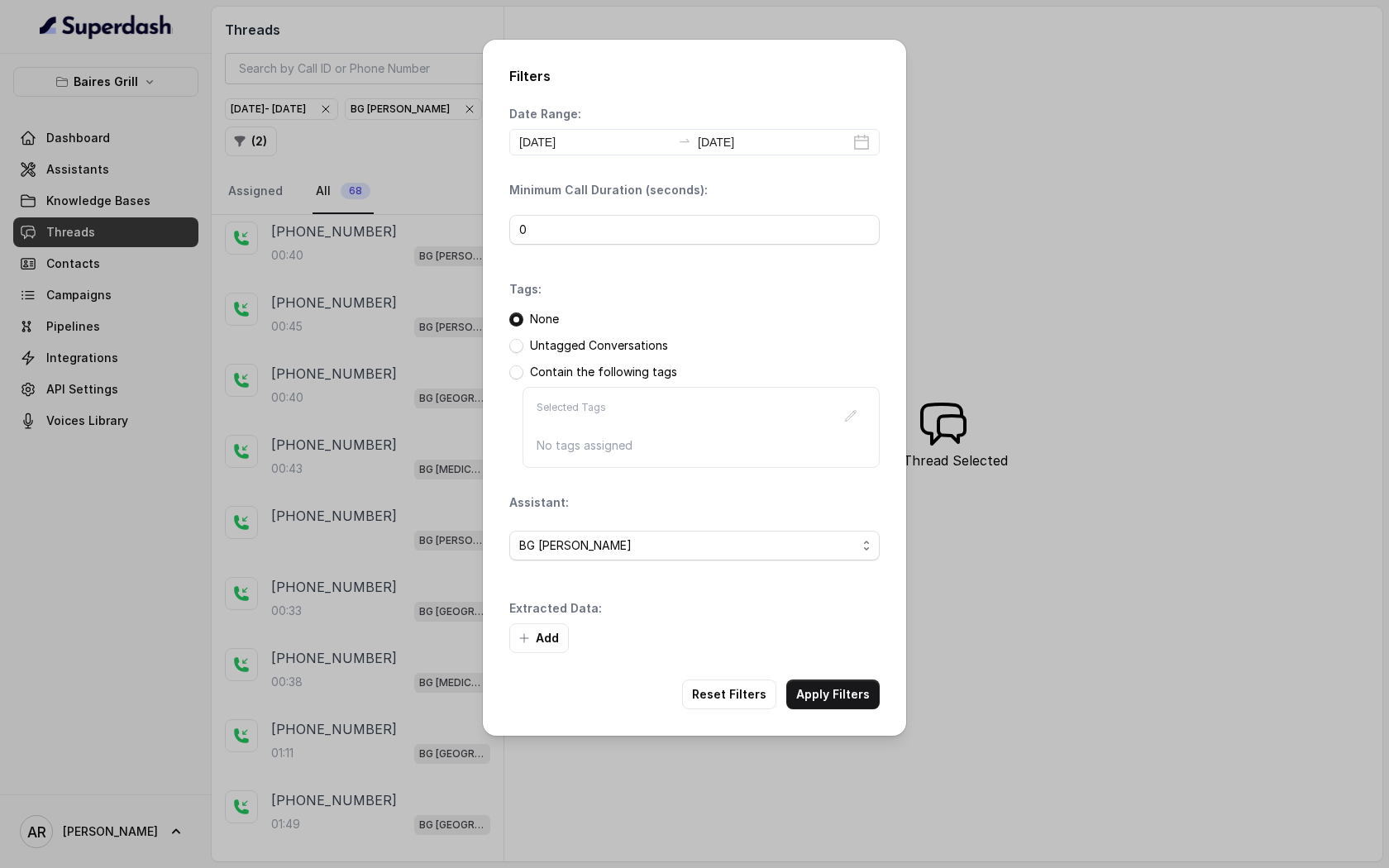
click at [841, 695] on button "Apply Filters" at bounding box center [833, 695] width 93 height 30
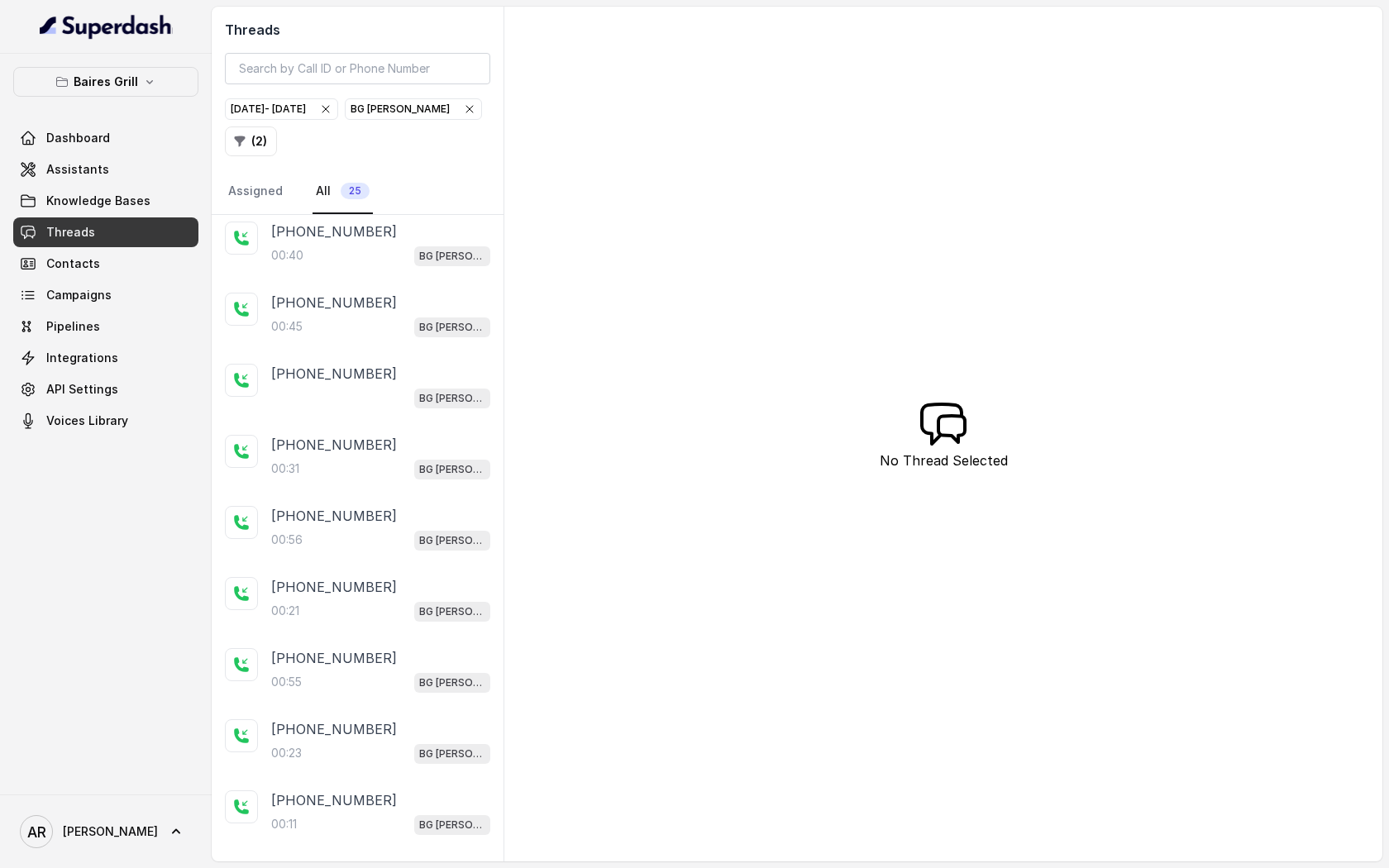
click at [348, 275] on div "[PHONE_NUMBER]:40 BG [PERSON_NAME]" at bounding box center [358, 244] width 292 height 71
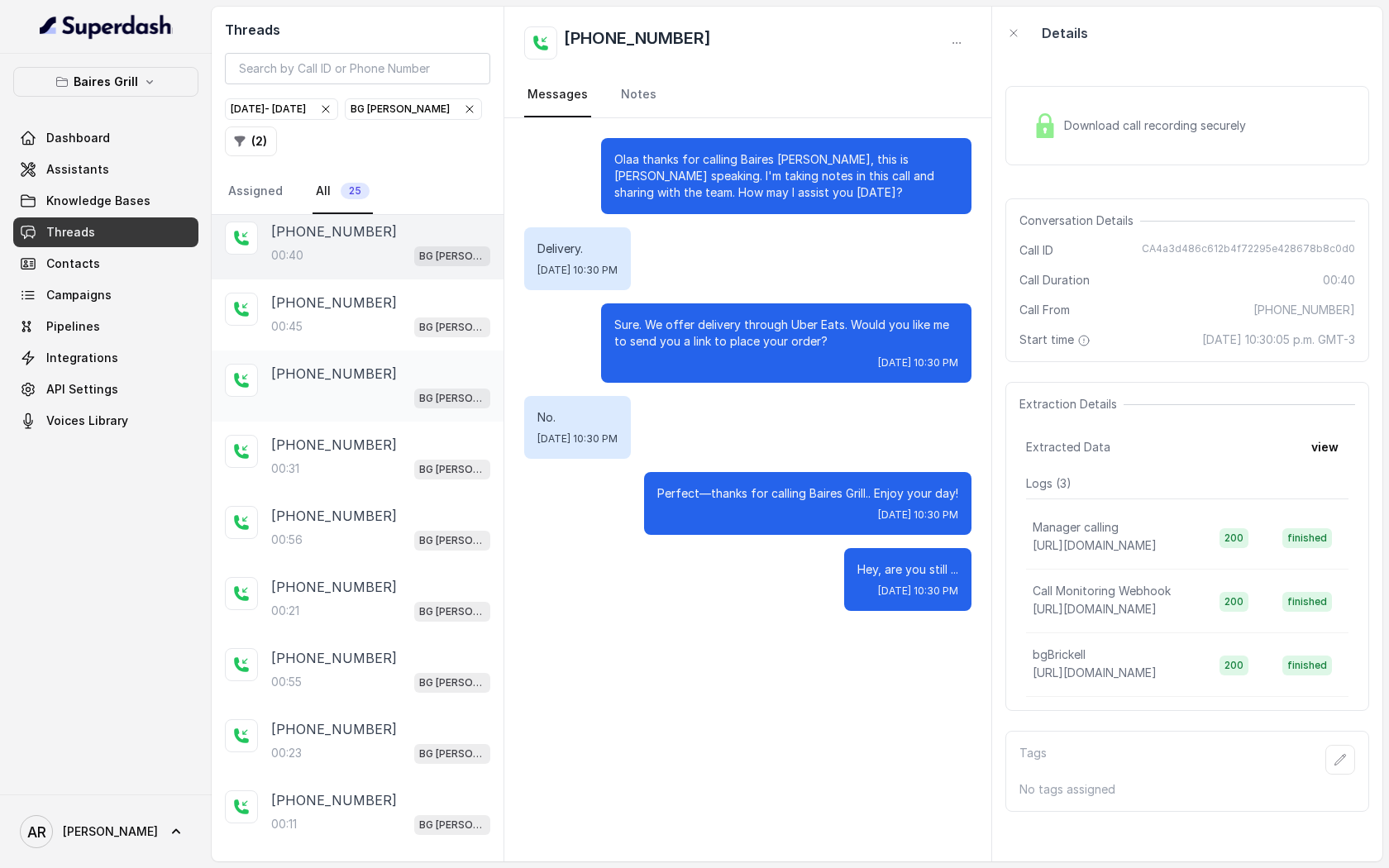
click at [354, 353] on div "[PHONE_NUMBER] BG [PERSON_NAME]" at bounding box center [358, 386] width 292 height 71
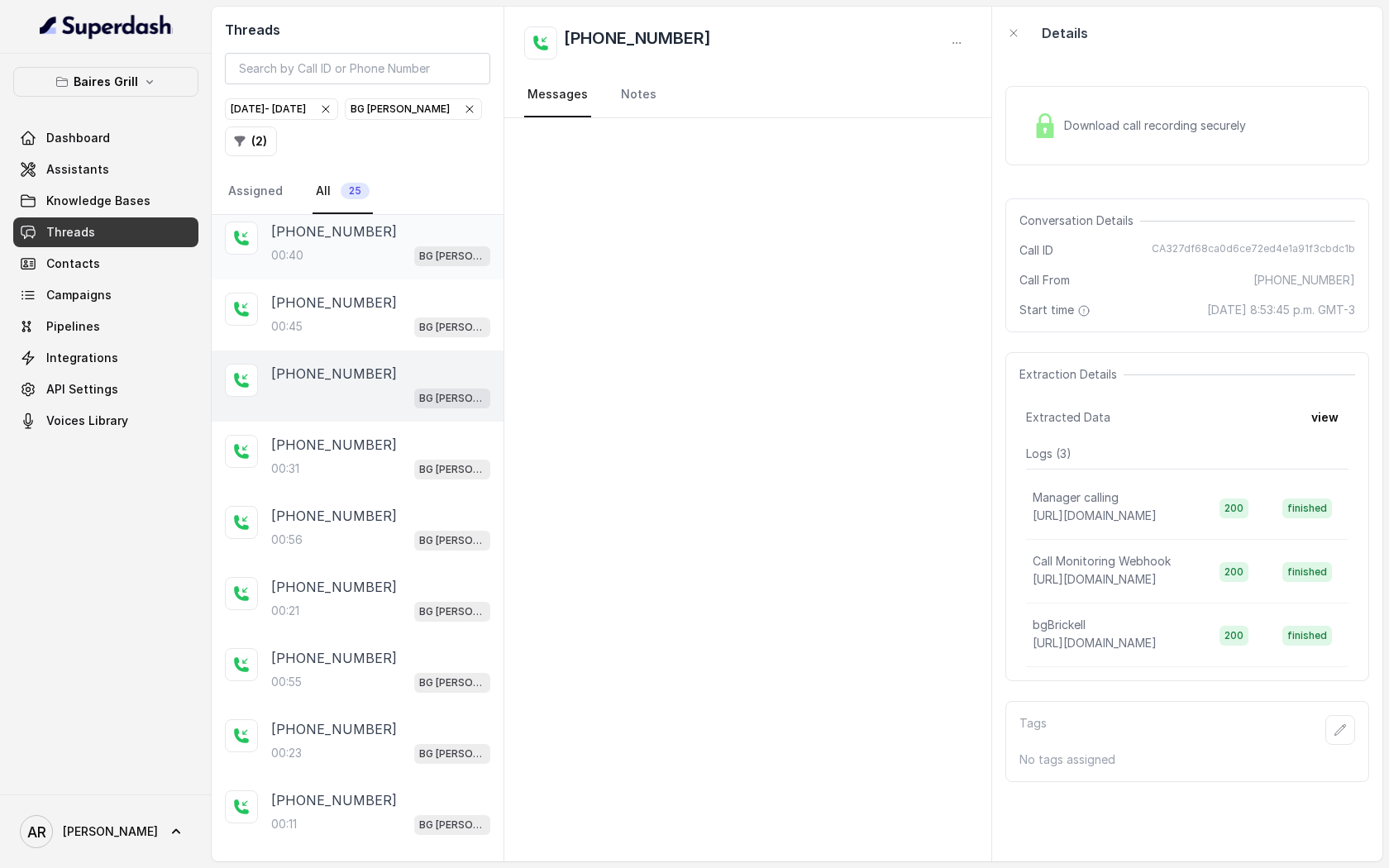
click at [349, 247] on div "00:40 BG [PERSON_NAME]" at bounding box center [380, 255] width 219 height 21
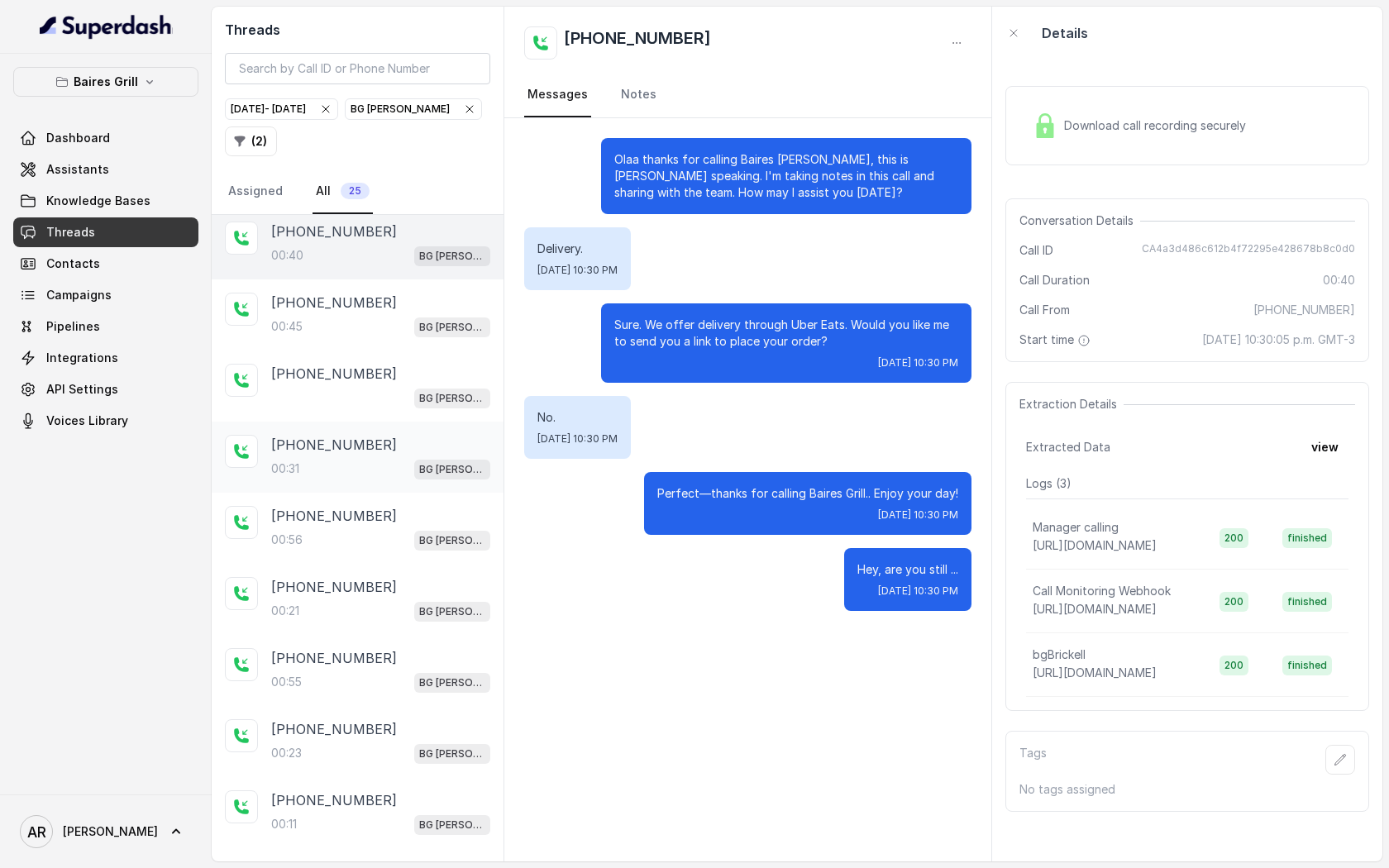
scroll to position [106, 0]
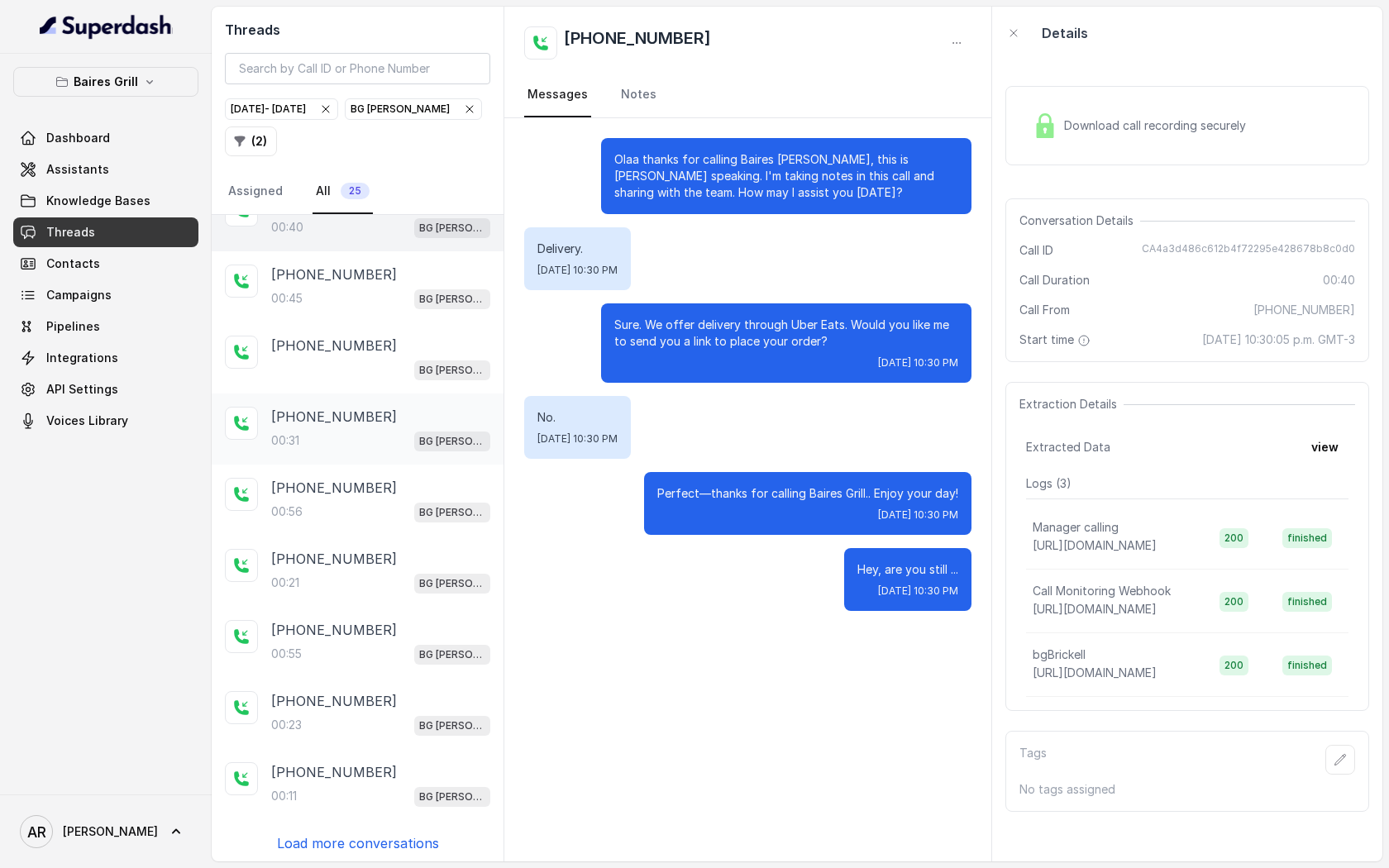
click at [391, 454] on div "[PHONE_NUMBER]:31 BG [PERSON_NAME]" at bounding box center [358, 429] width 292 height 71
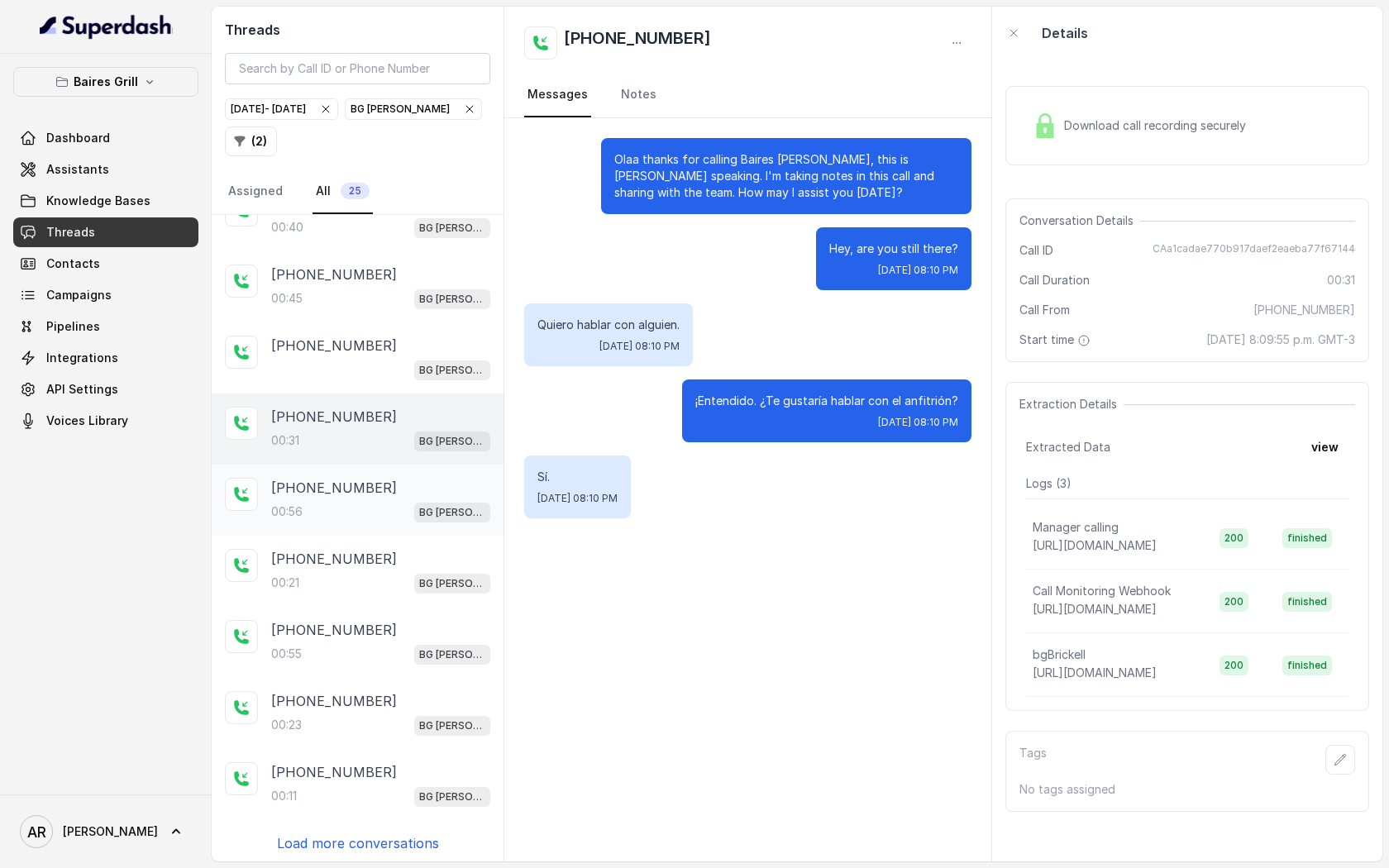
click at [390, 473] on div "[PHONE_NUMBER]:56 BG [PERSON_NAME]" at bounding box center [358, 500] width 292 height 71
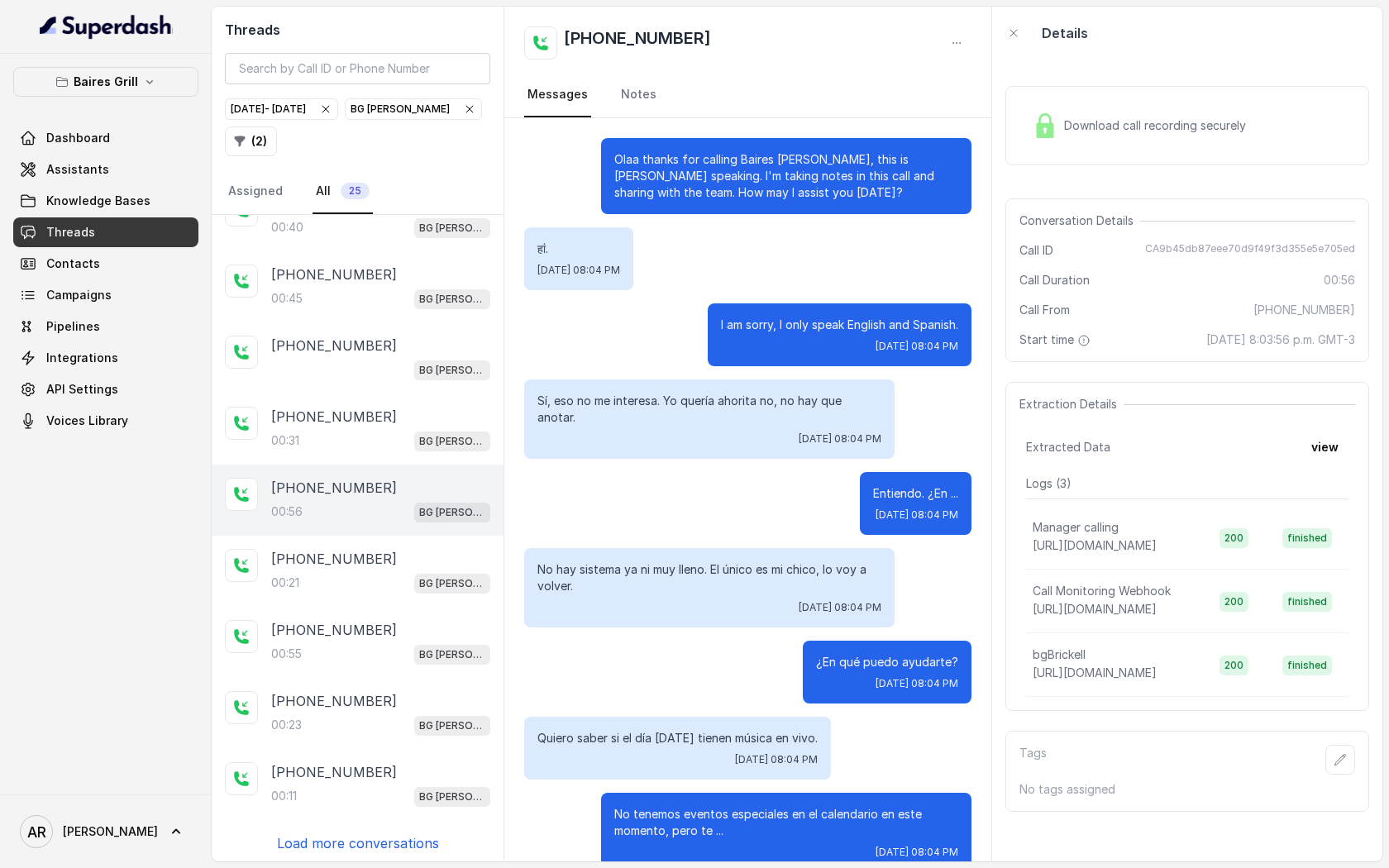
scroll to position [351, 0]
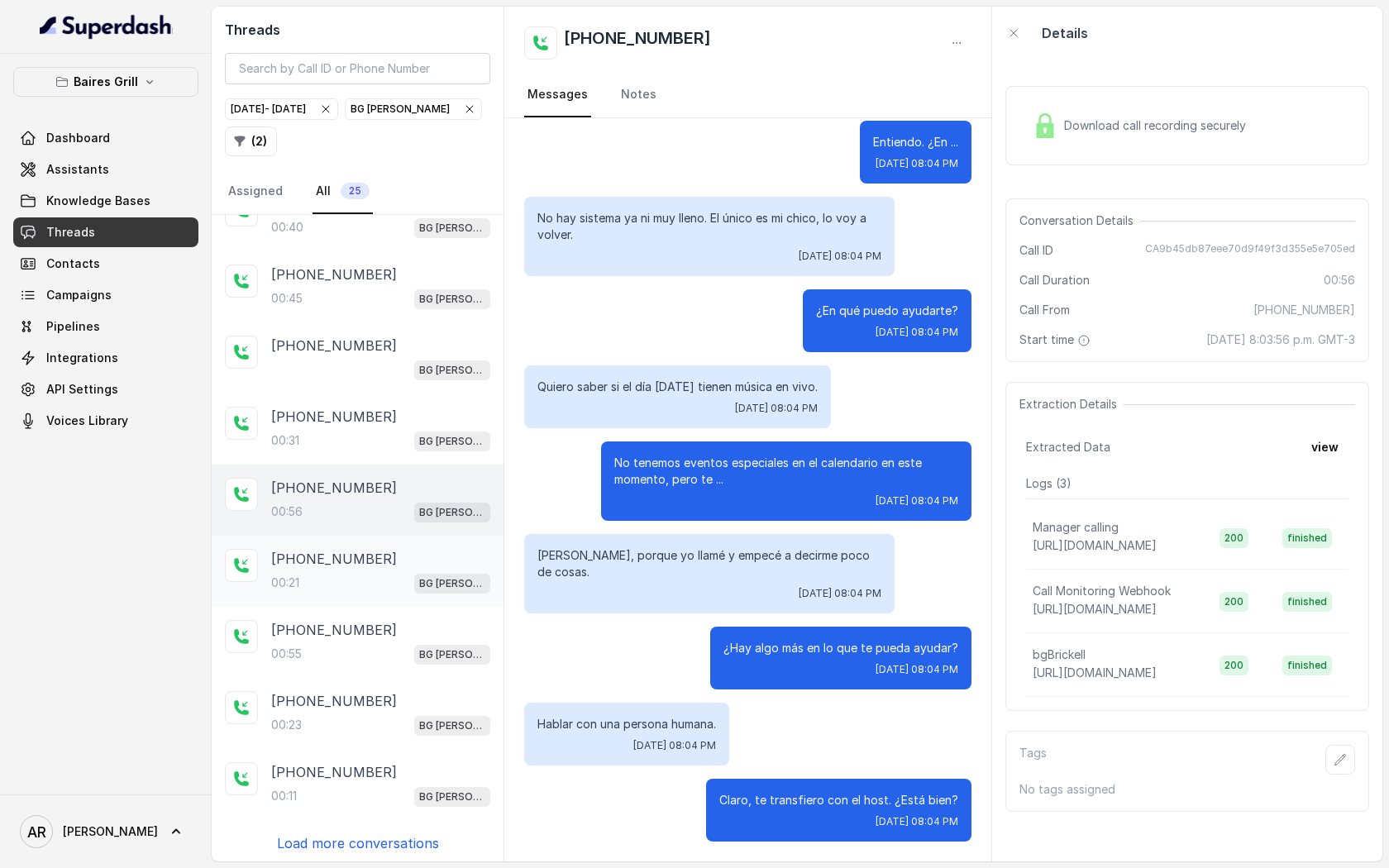
click at [394, 545] on div "[PHONE_NUMBER]:21 BG [PERSON_NAME]" at bounding box center [358, 571] width 292 height 71
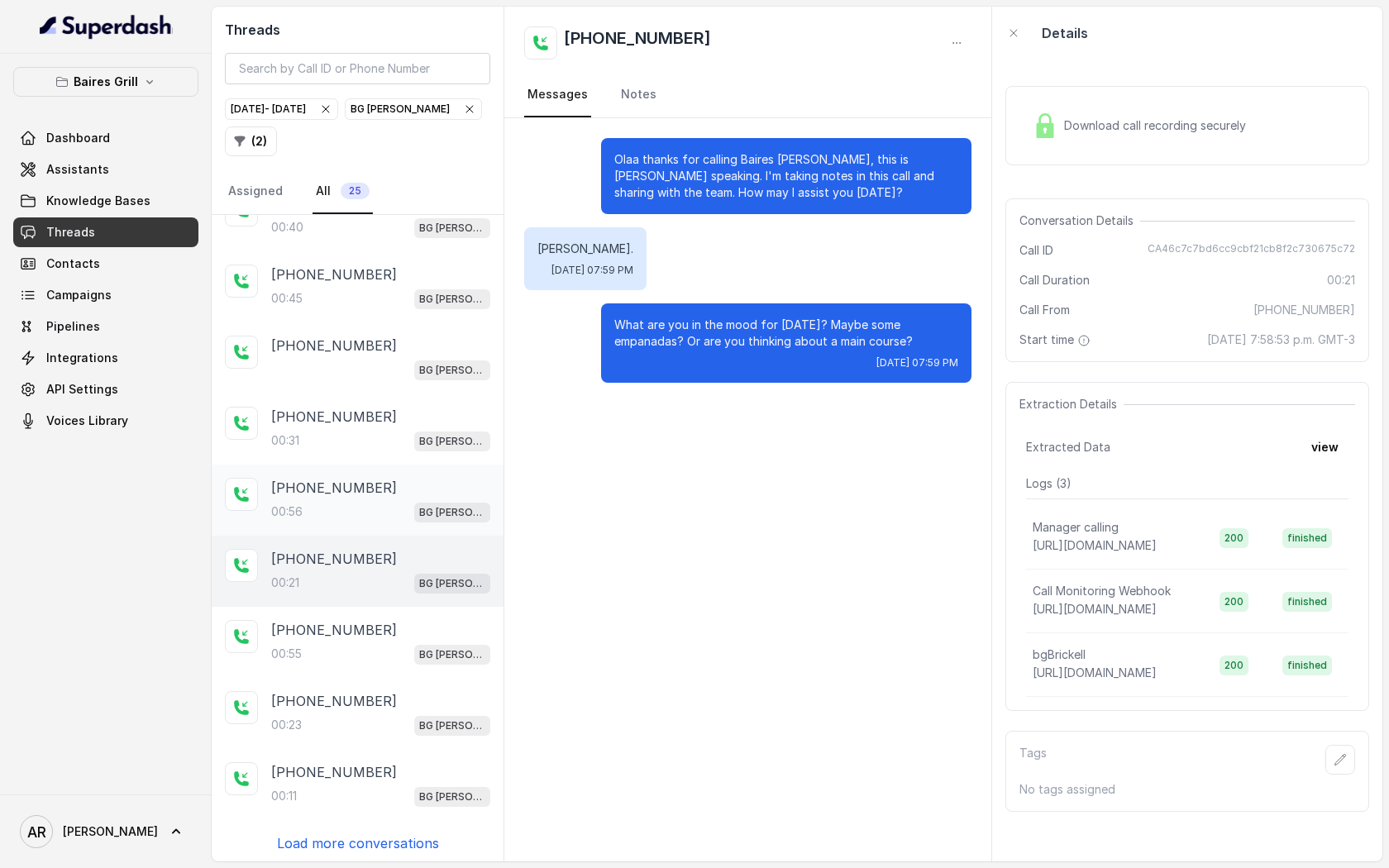
click at [383, 507] on div "00:56 BG [PERSON_NAME]" at bounding box center [380, 511] width 219 height 21
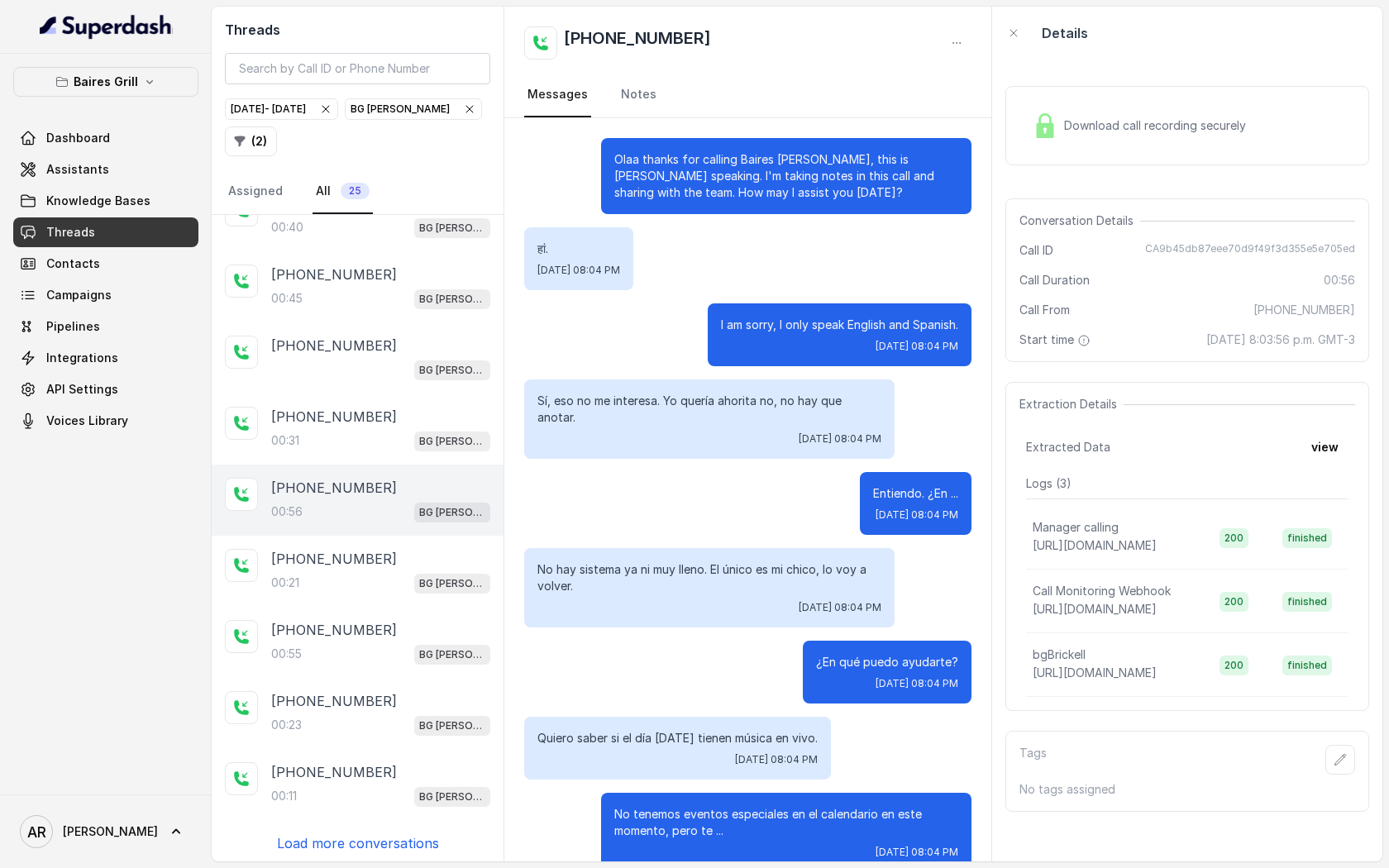
scroll to position [351, 0]
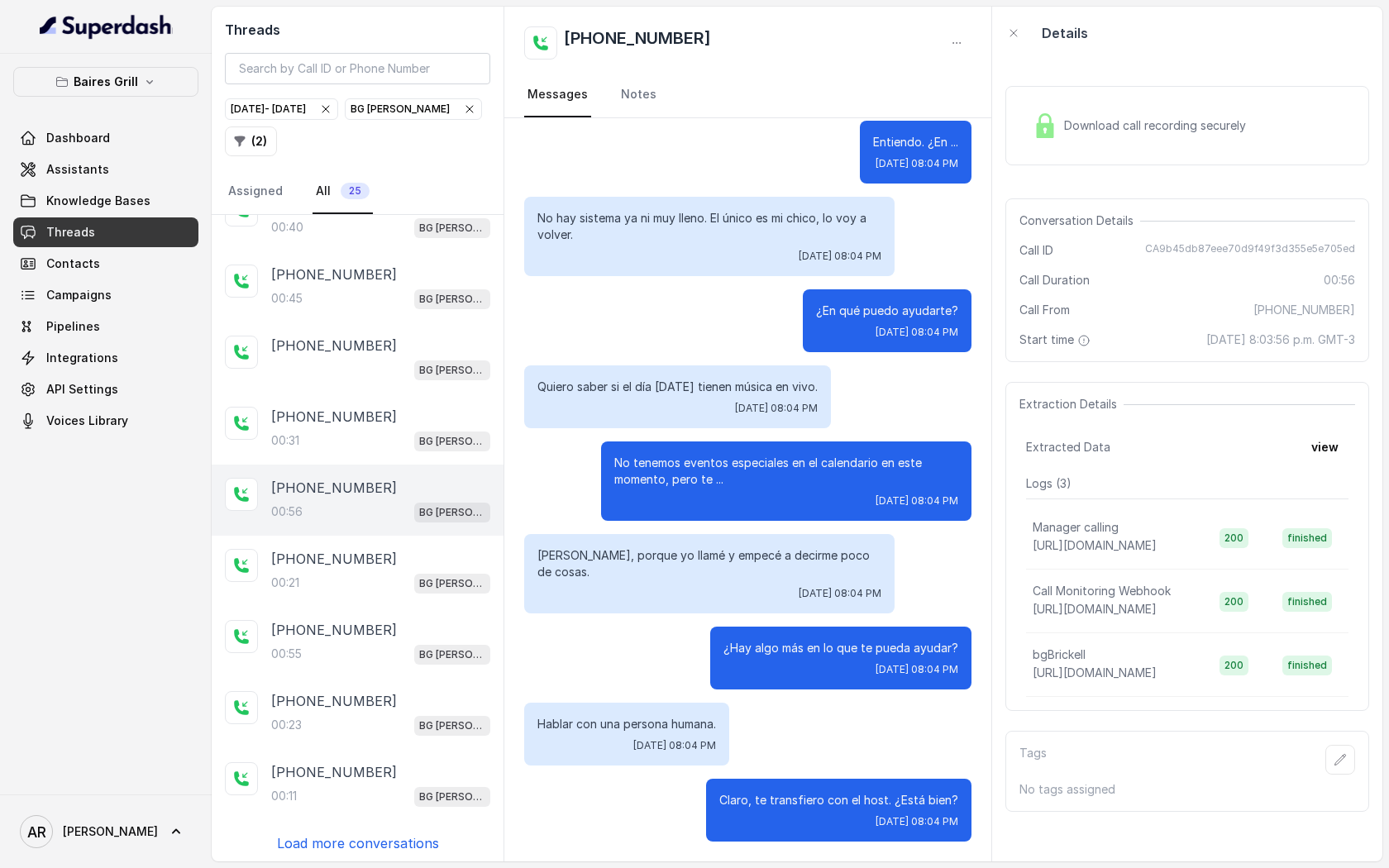
click at [1080, 70] on div "Download call recording securely Conversation Details Call ID CA9b45db87eee70d9…" at bounding box center [1187, 460] width 390 height 802
click at [1044, 130] on img at bounding box center [1045, 126] width 25 height 25
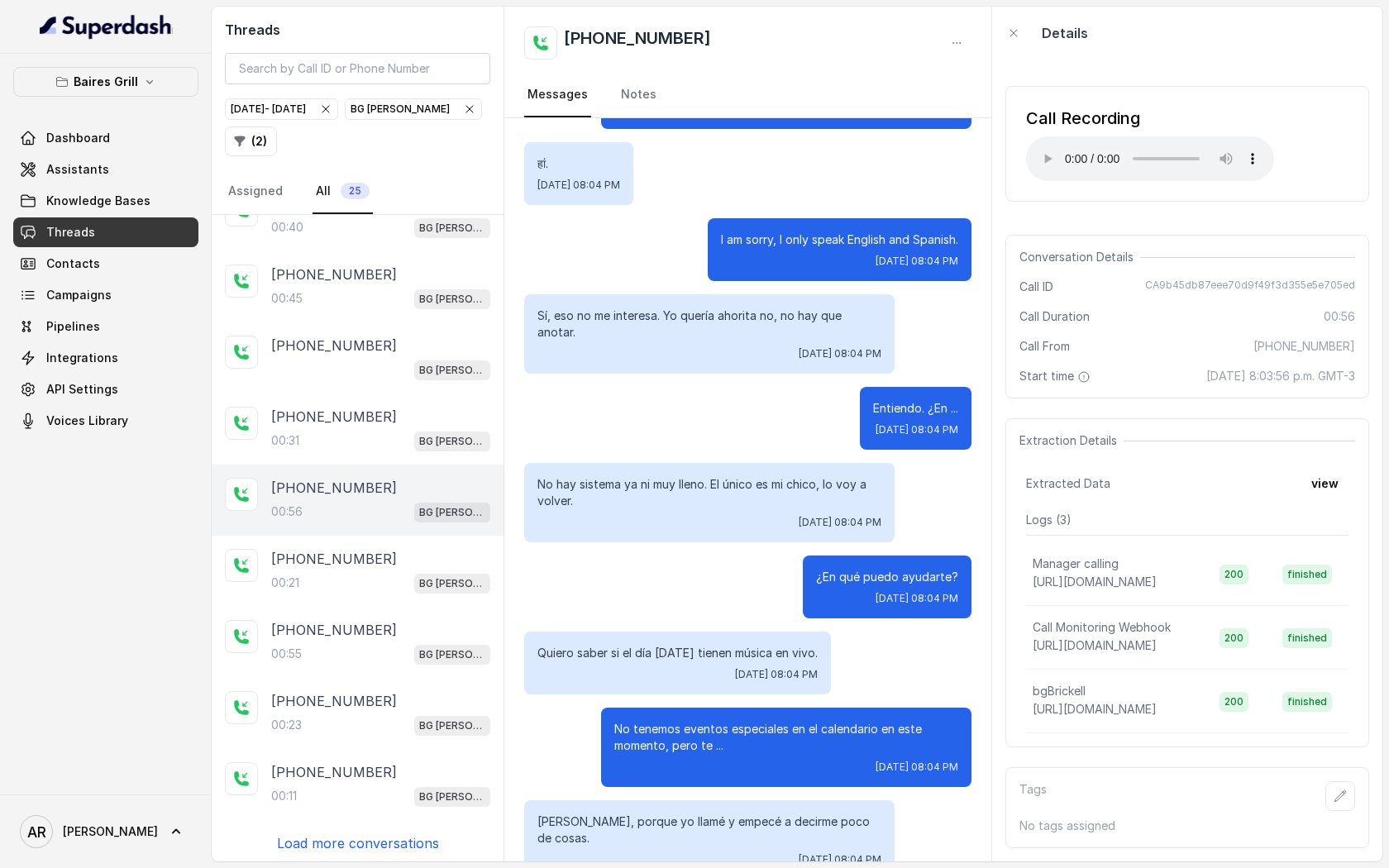
scroll to position [0, 0]
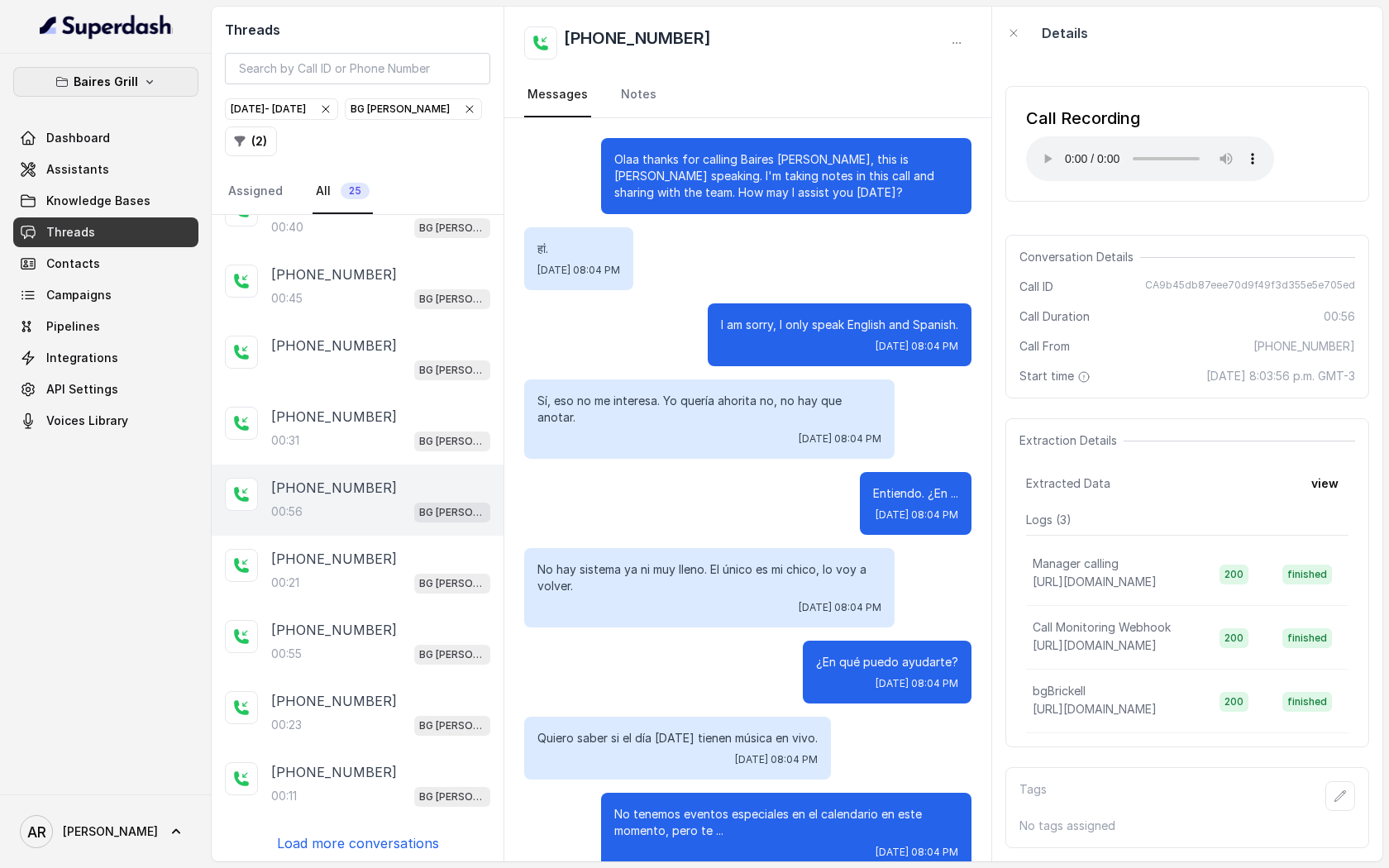
click at [143, 73] on button "Baires Grill" at bounding box center [106, 82] width 185 height 30
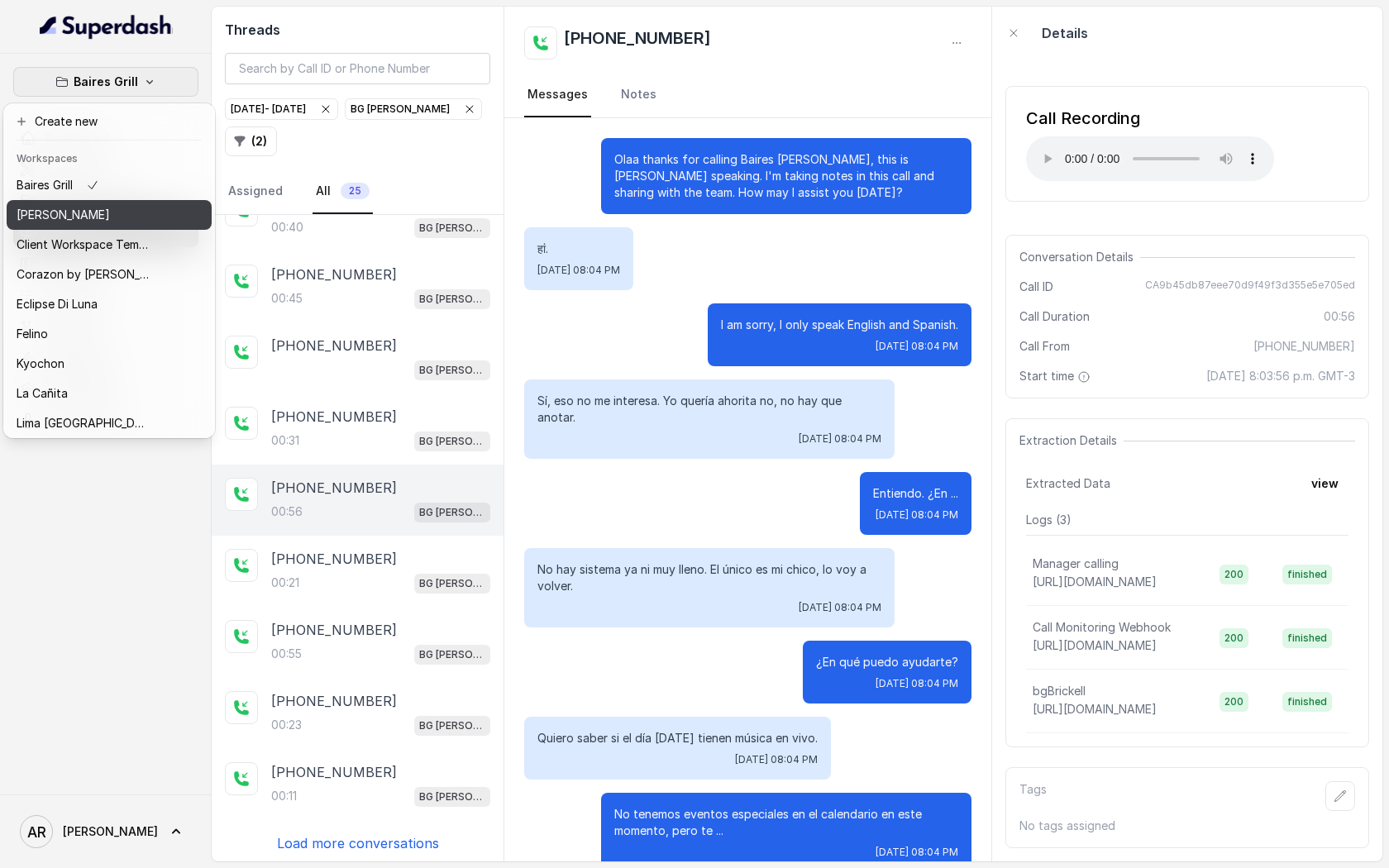
click at [141, 202] on button "[PERSON_NAME]" at bounding box center [109, 215] width 205 height 30
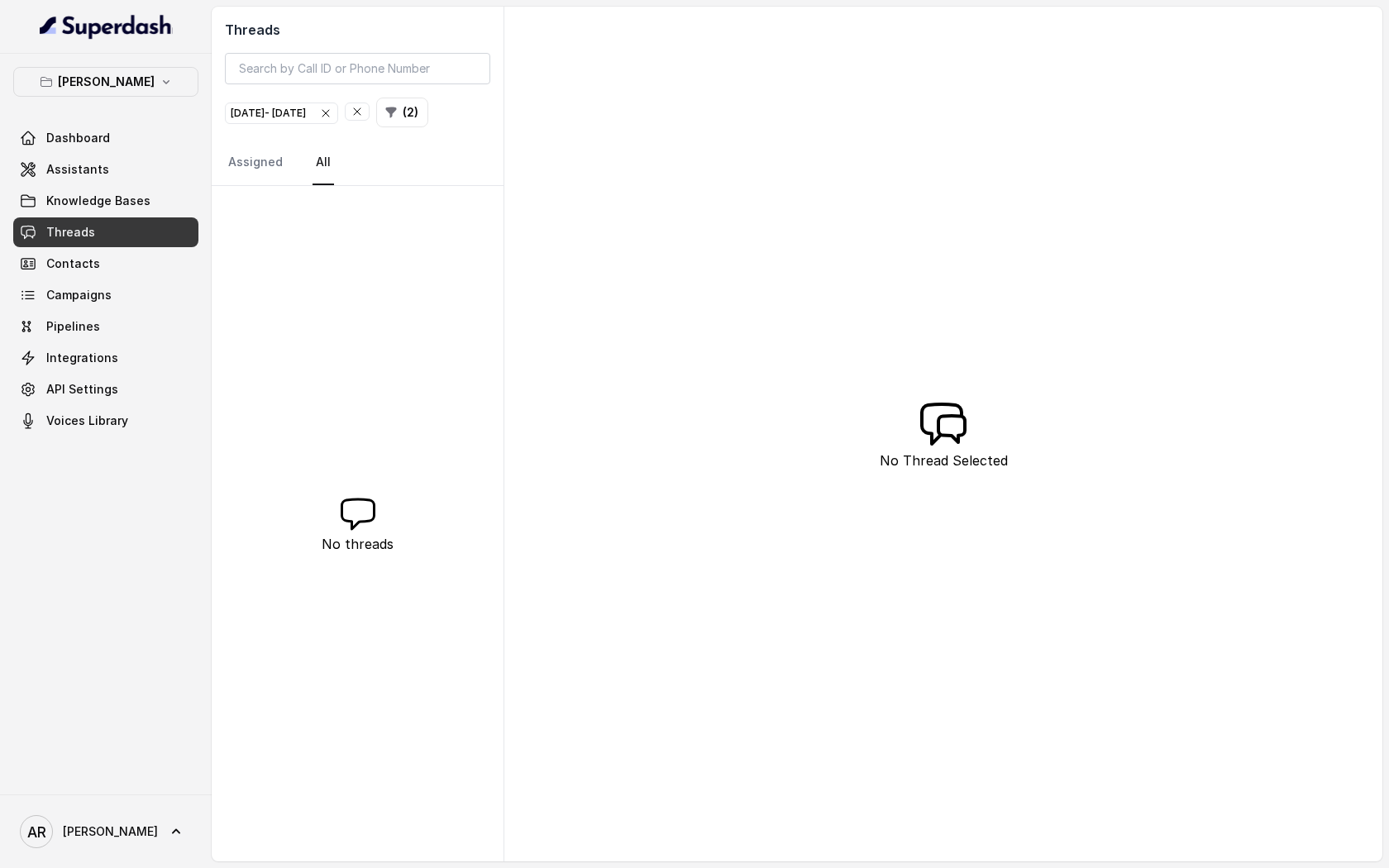
click at [329, 208] on div "No threads" at bounding box center [358, 524] width 292 height 676
click at [429, 118] on button "( 2 )" at bounding box center [401, 113] width 52 height 30
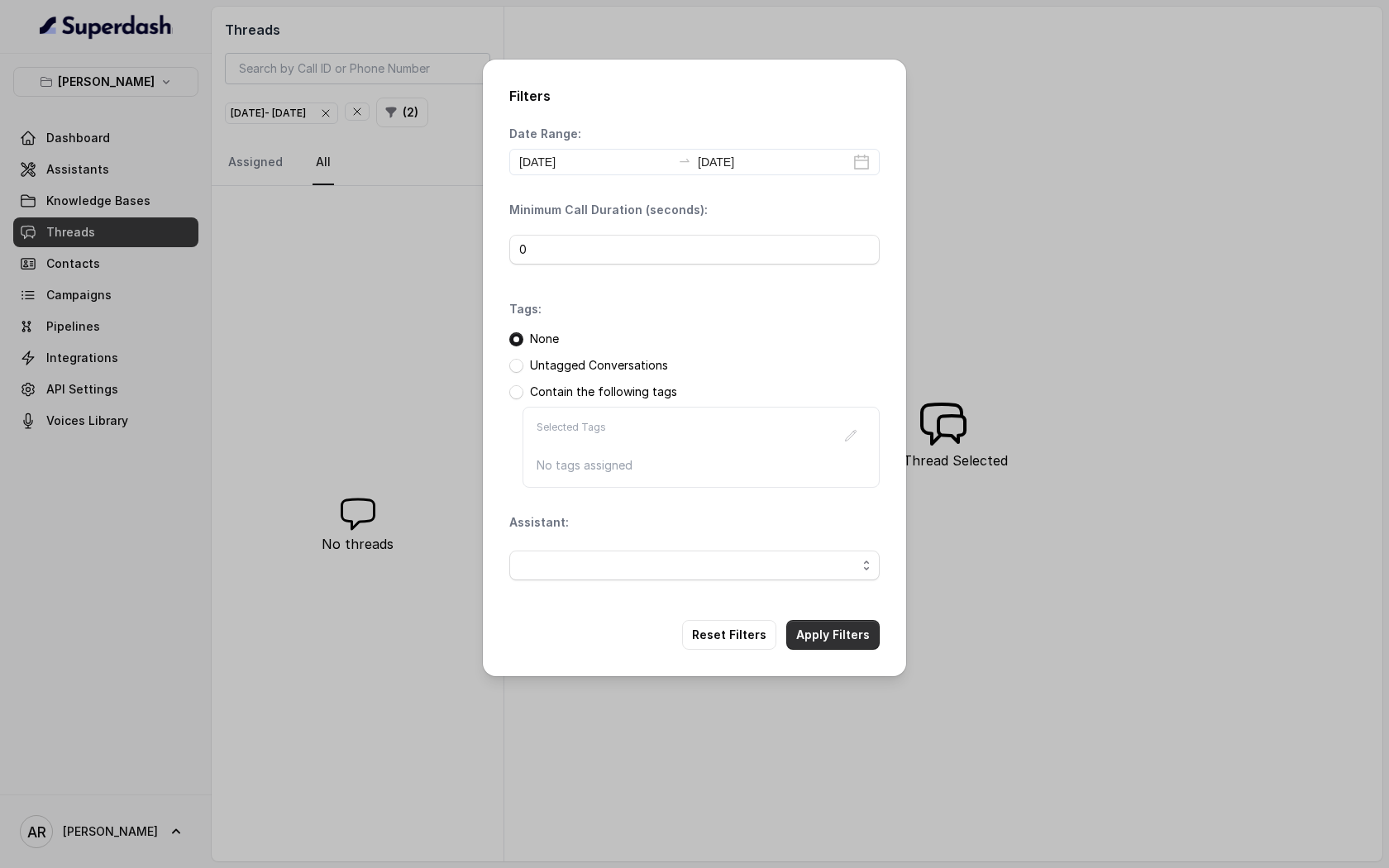
click at [856, 647] on button "Apply Filters" at bounding box center [833, 636] width 93 height 30
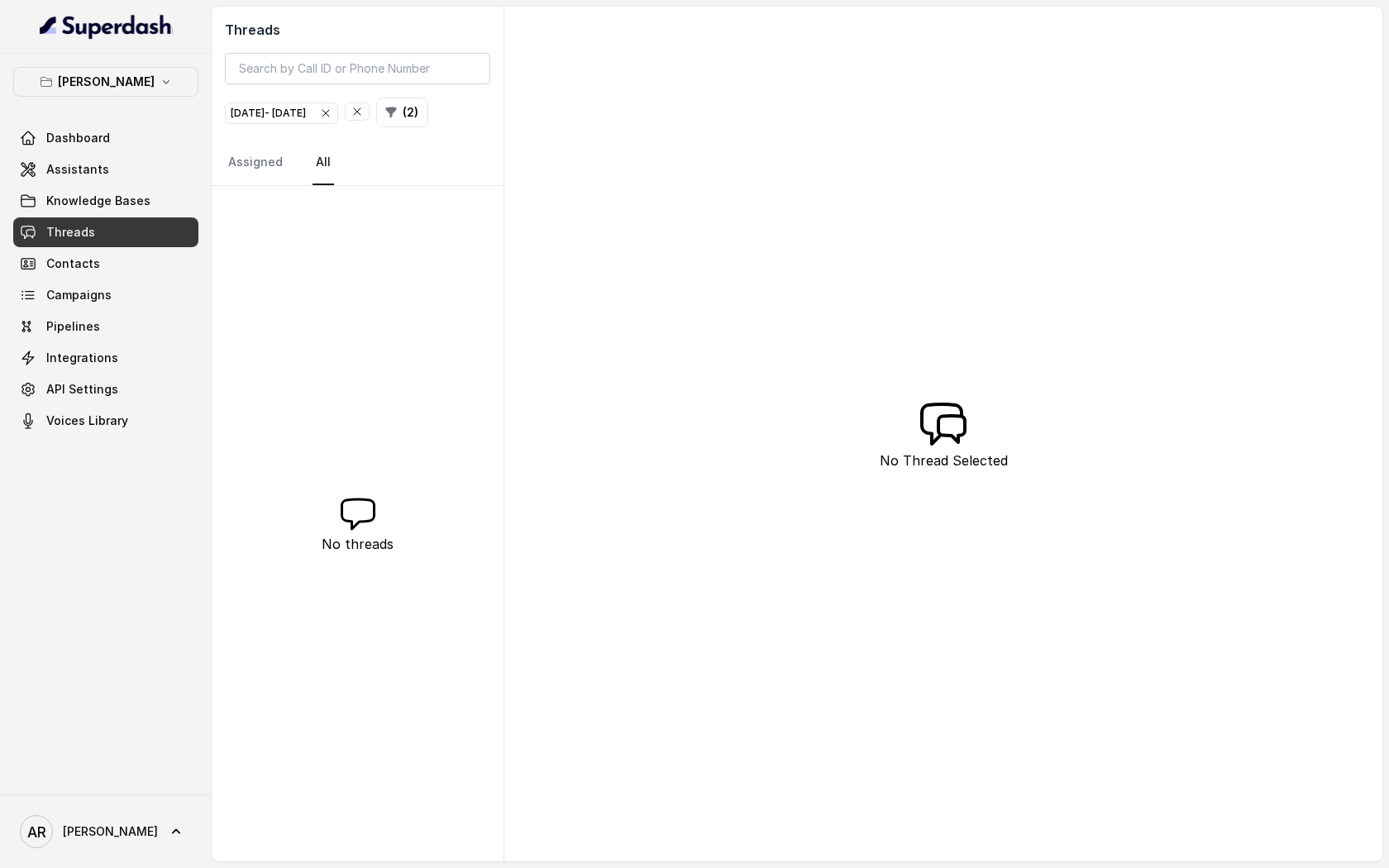
click at [404, 94] on div "Threads [DATE] - [DATE] ( 2 ) Assigned All" at bounding box center [358, 97] width 292 height 180
click at [370, 102] on button "button" at bounding box center [357, 111] width 25 height 18
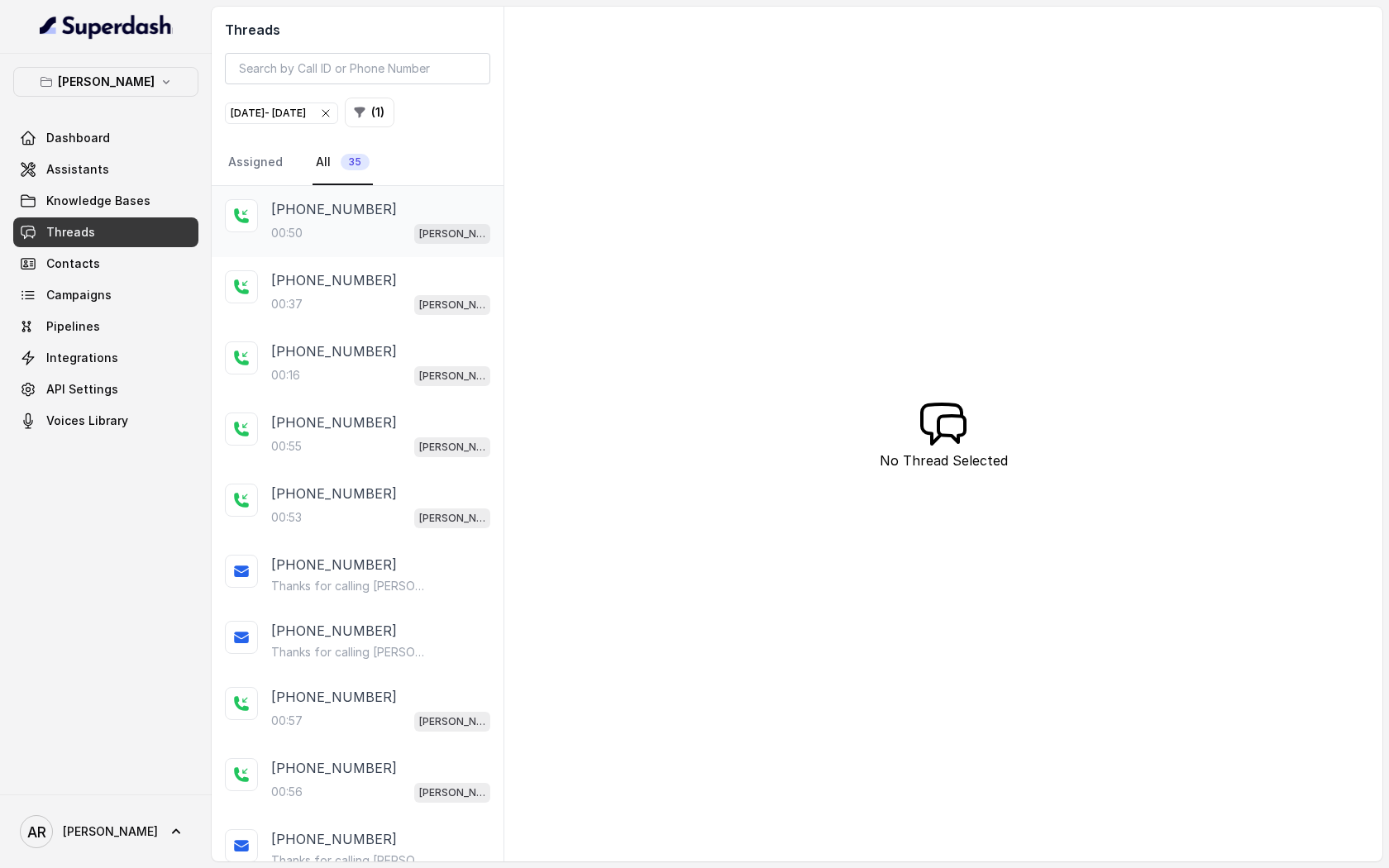
click at [420, 202] on div "[PHONE_NUMBER]" at bounding box center [380, 209] width 219 height 20
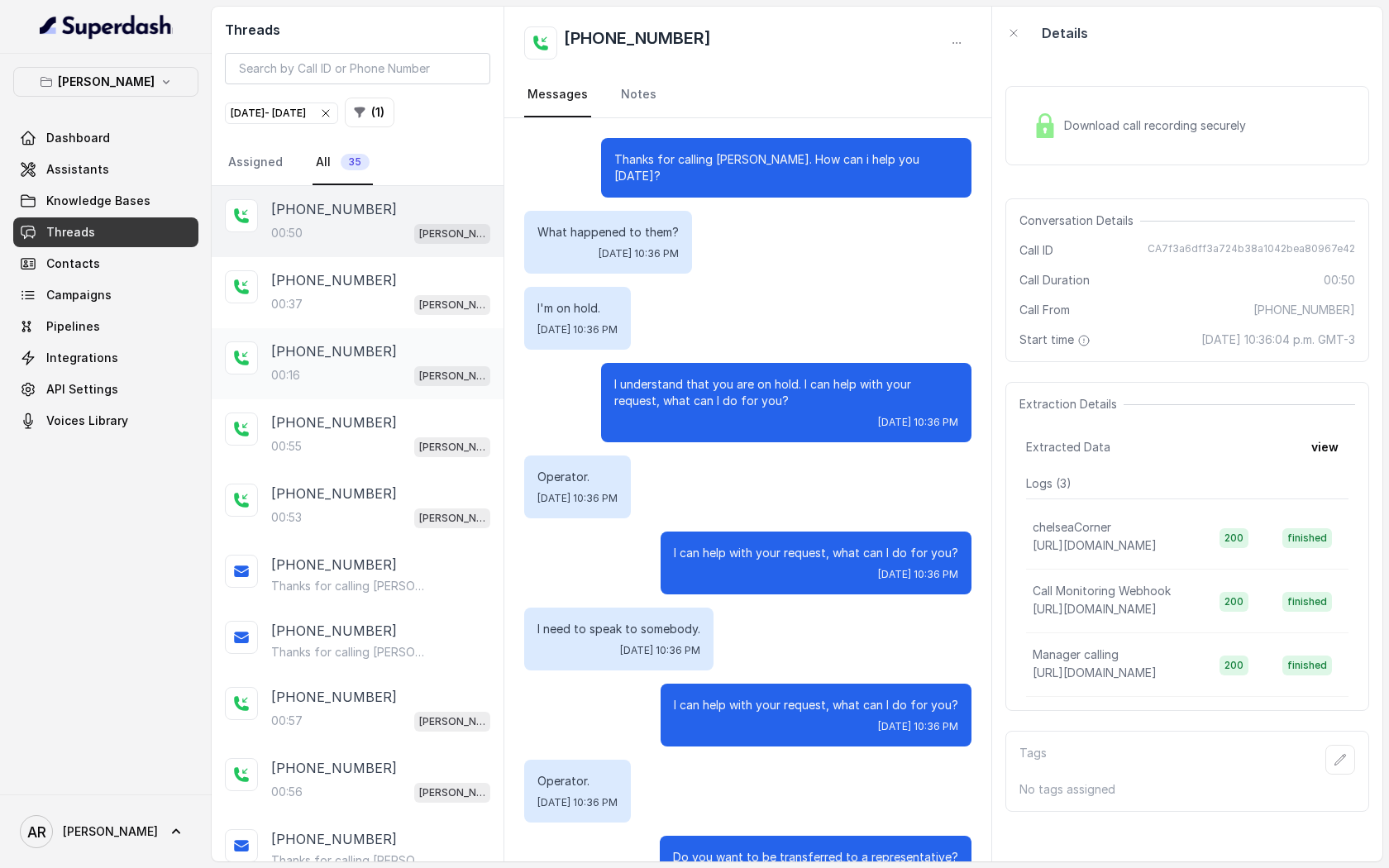
scroll to position [268, 0]
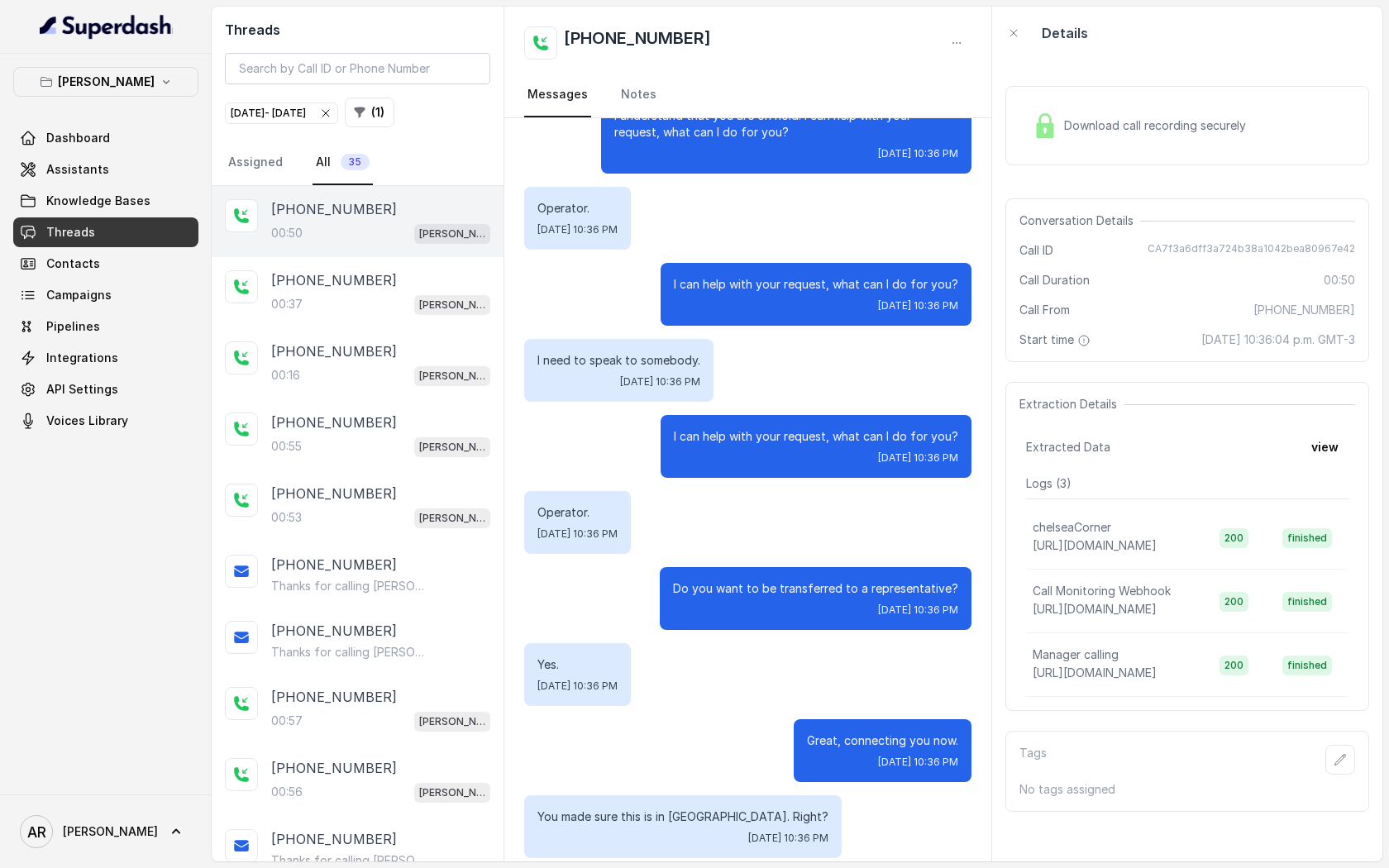
click at [1020, 137] on div "Download call recording securely" at bounding box center [1187, 126] width 364 height 79
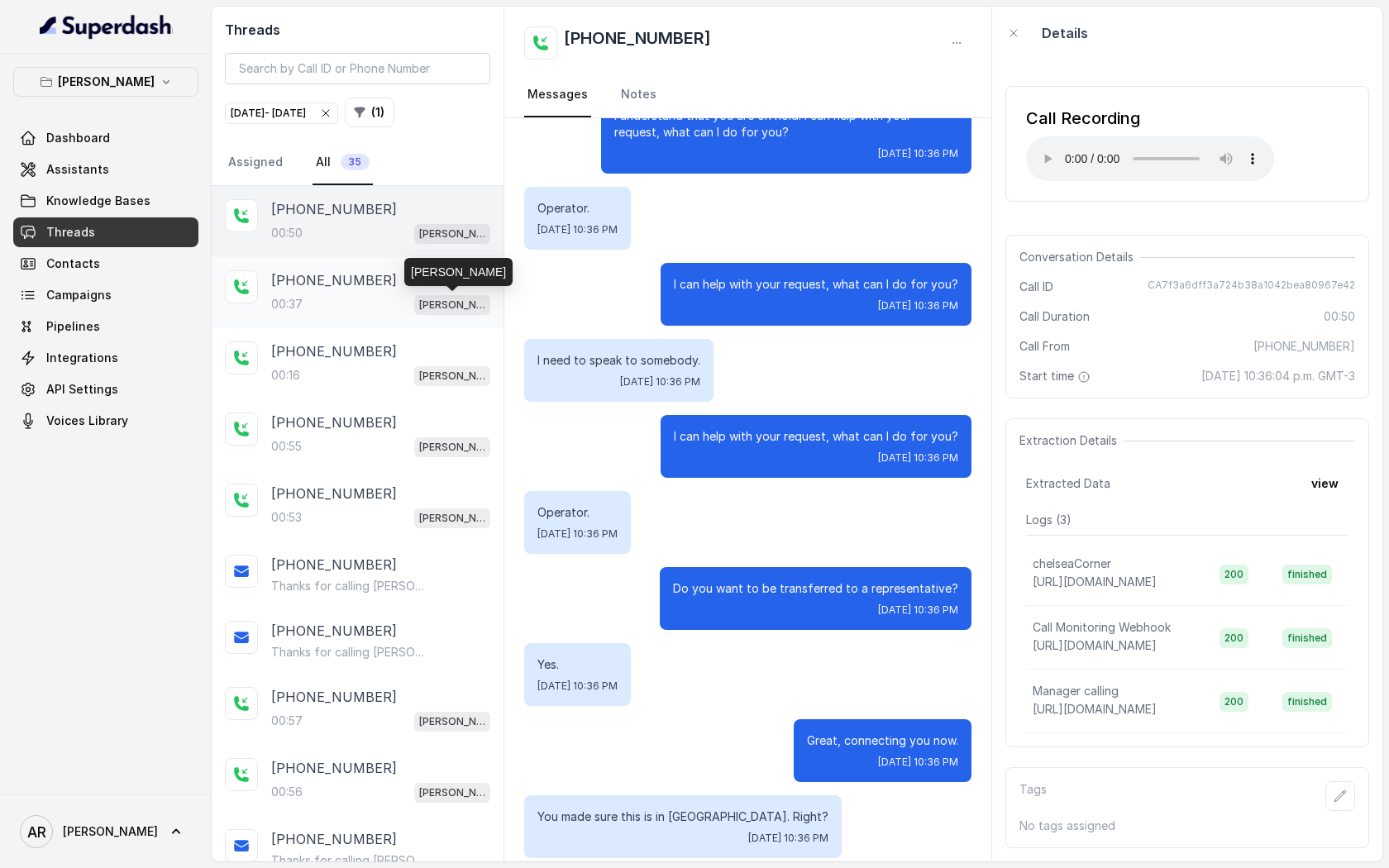
click at [437, 301] on p "[PERSON_NAME]" at bounding box center [452, 305] width 66 height 17
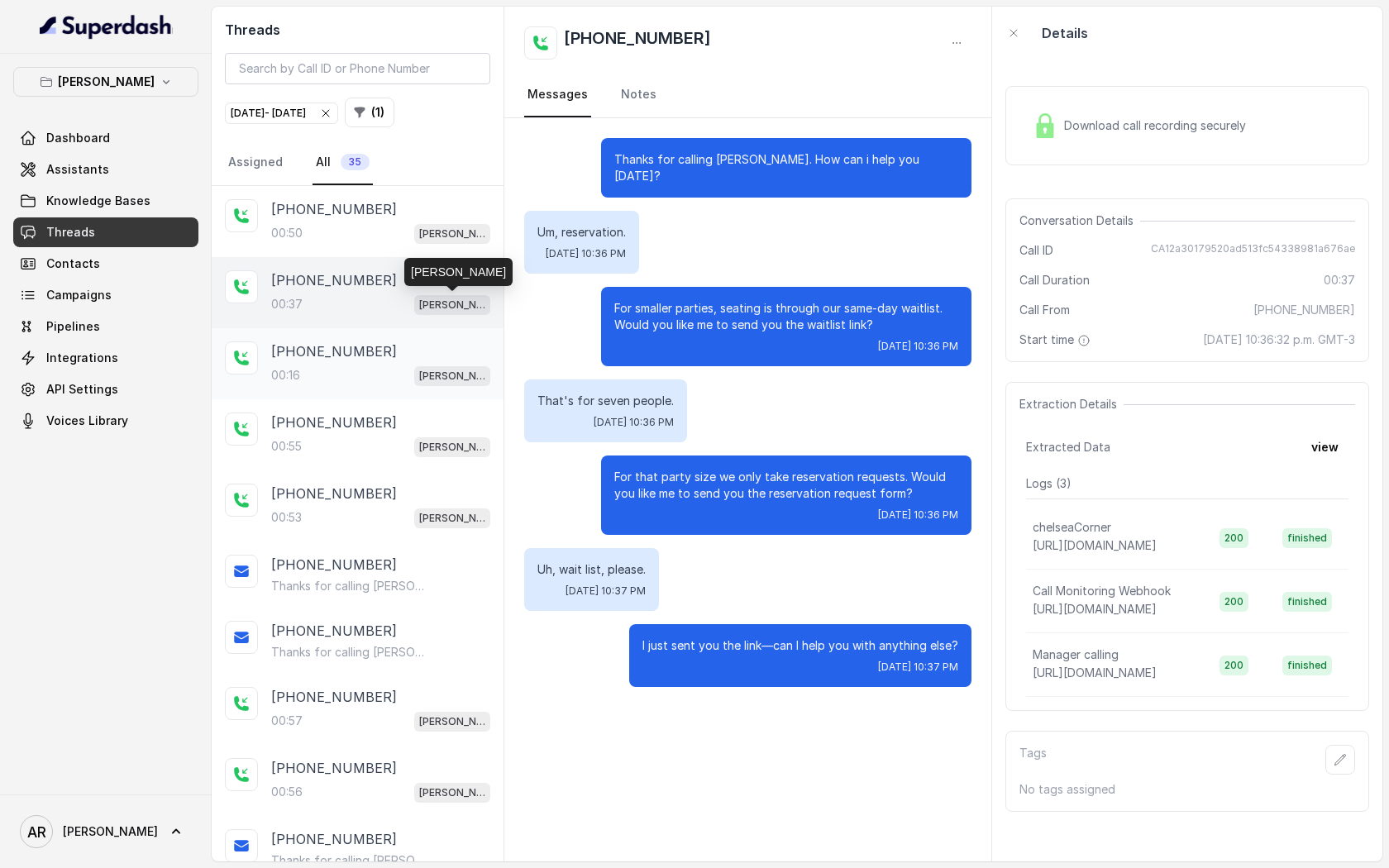
click at [407, 357] on div "[PHONE_NUMBER]" at bounding box center [380, 351] width 219 height 20
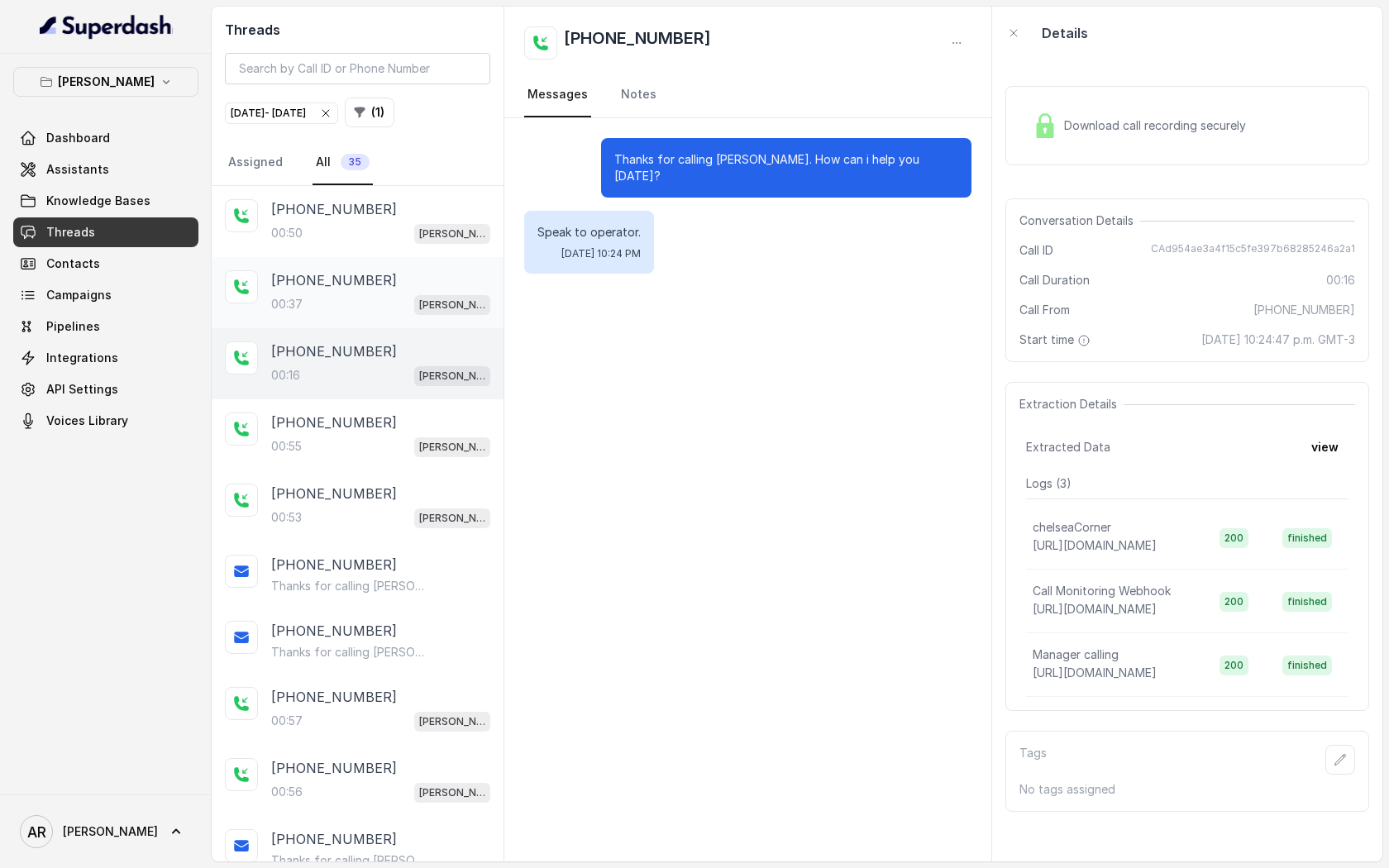
click at [402, 316] on div "[PHONE_NUMBER]:37 [GEOGRAPHIC_DATA]" at bounding box center [358, 292] width 292 height 71
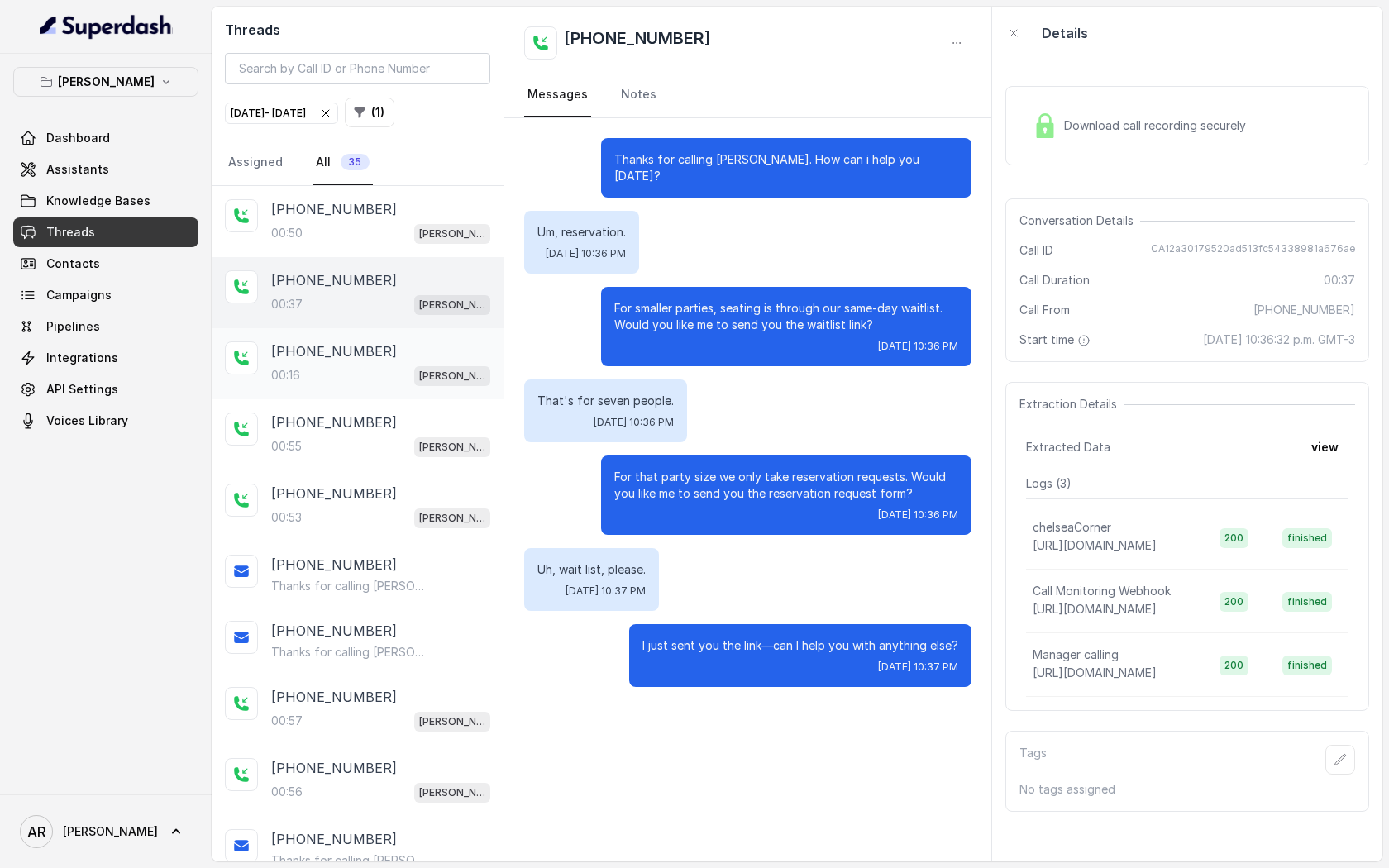
click at [413, 384] on div "00:16 [PERSON_NAME]" at bounding box center [380, 375] width 219 height 21
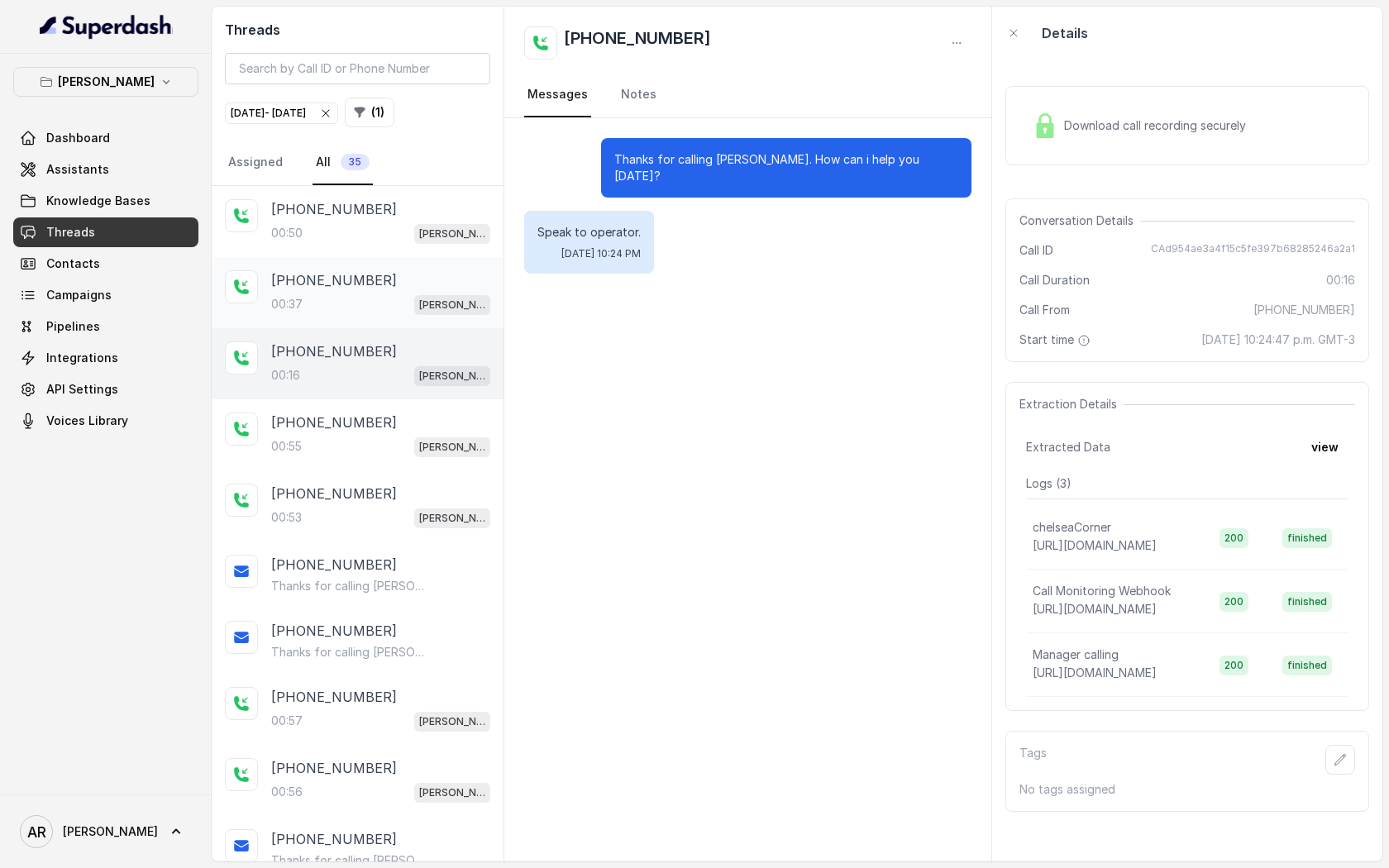
click at [381, 316] on div "[PHONE_NUMBER]:37 [GEOGRAPHIC_DATA]" at bounding box center [358, 292] width 292 height 71
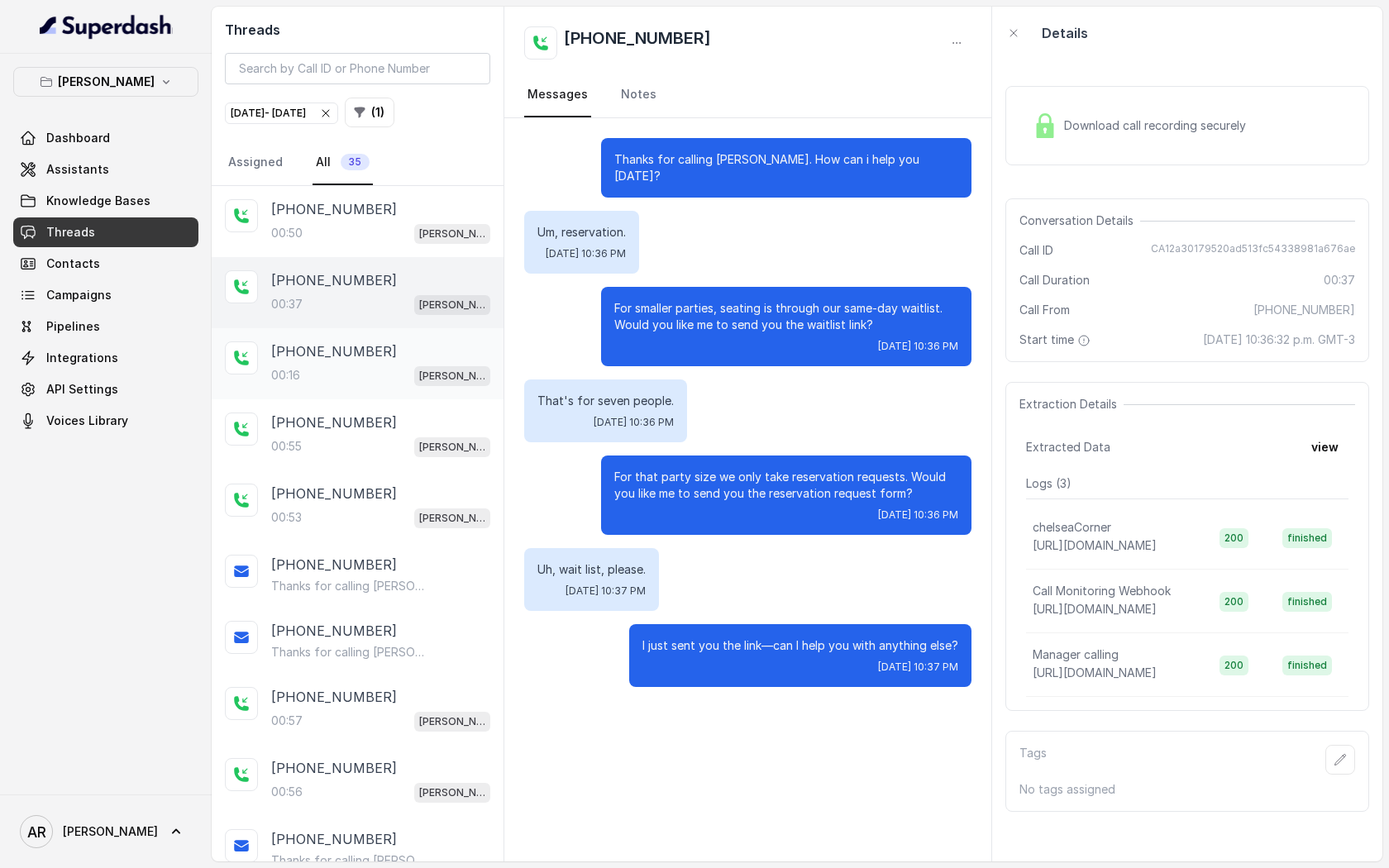
click at [379, 376] on div "00:16 [PERSON_NAME]" at bounding box center [380, 375] width 219 height 21
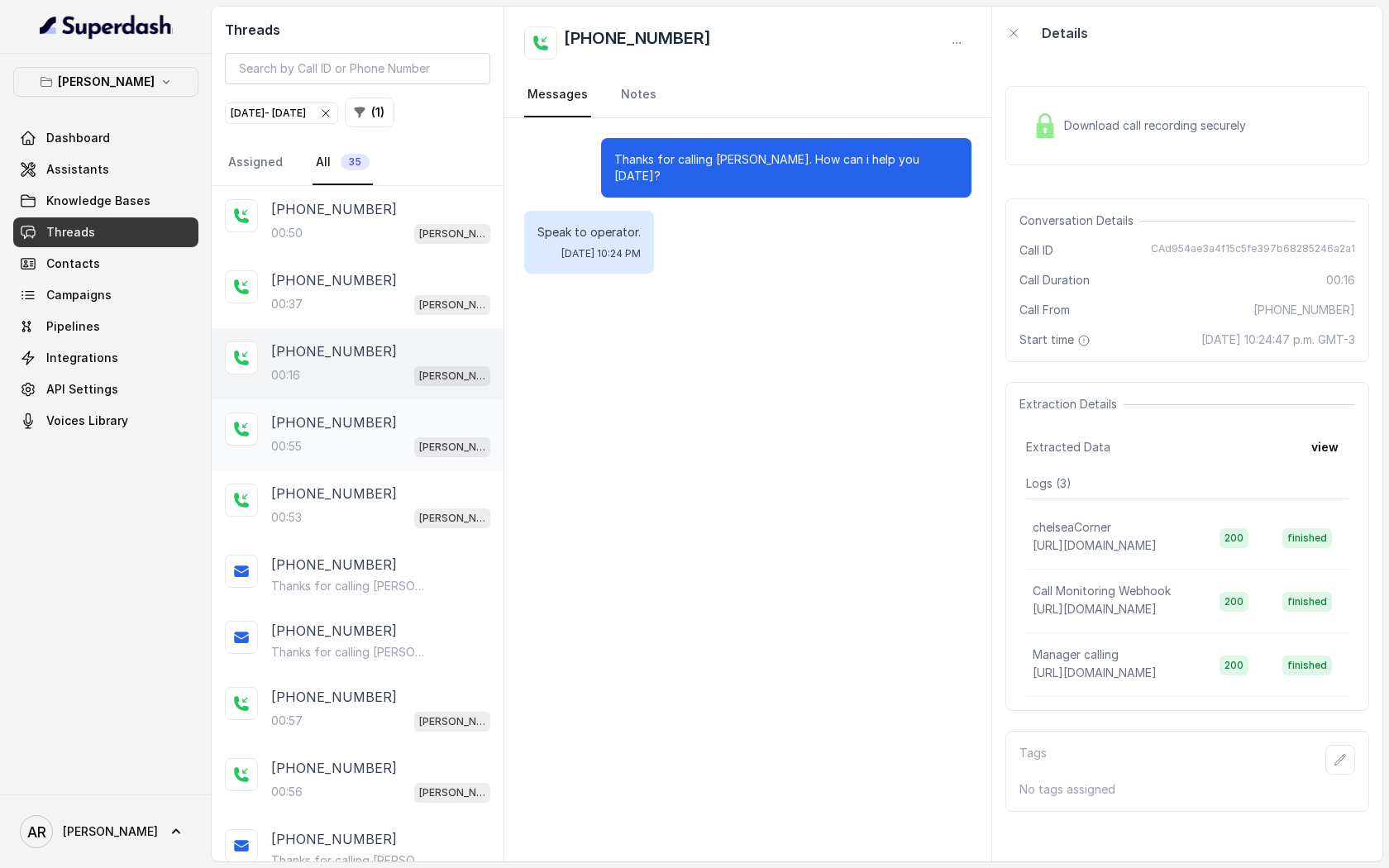
click at [381, 438] on div "00:55 Chelsea Corner" at bounding box center [380, 446] width 219 height 21
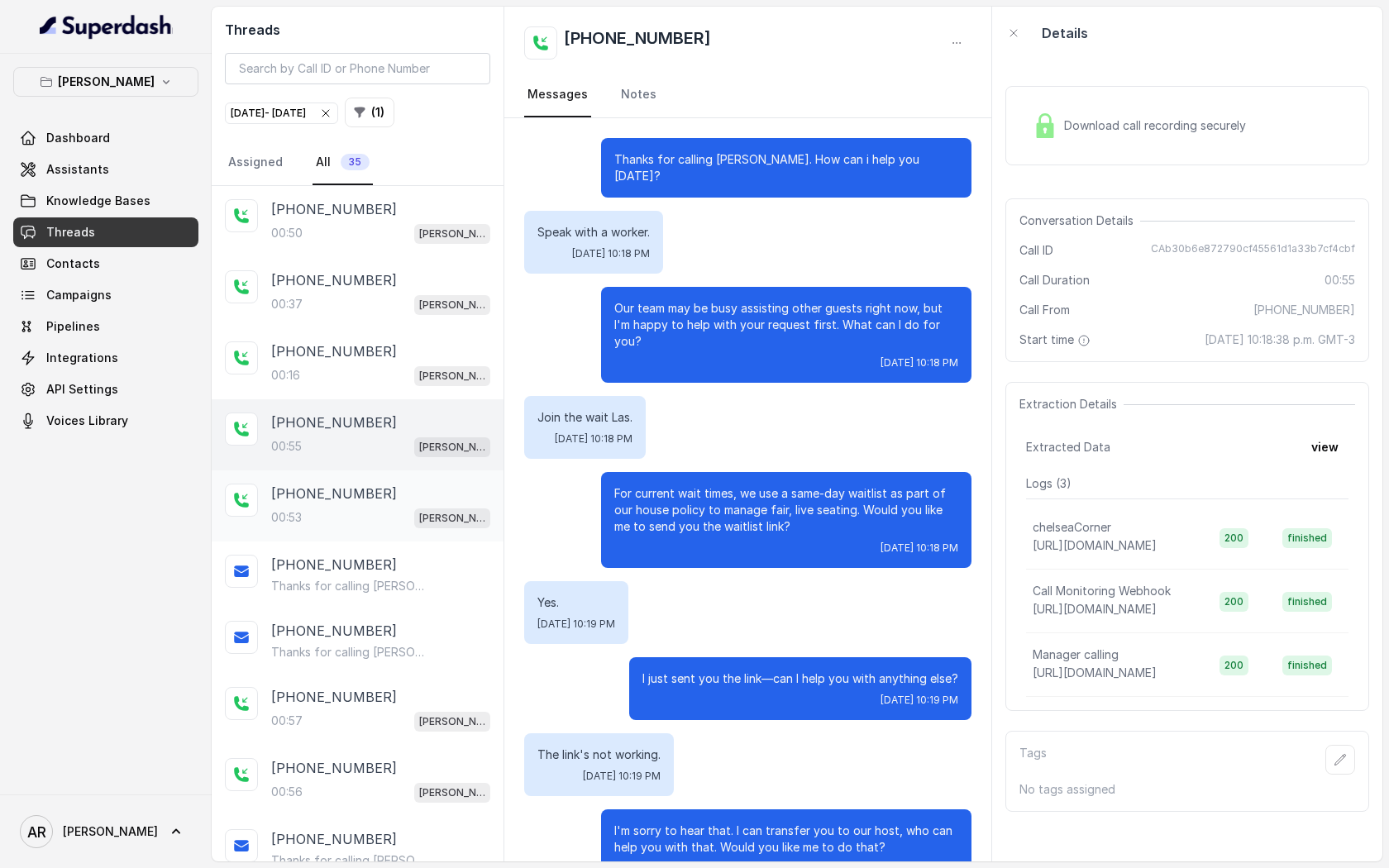
scroll to position [183, 0]
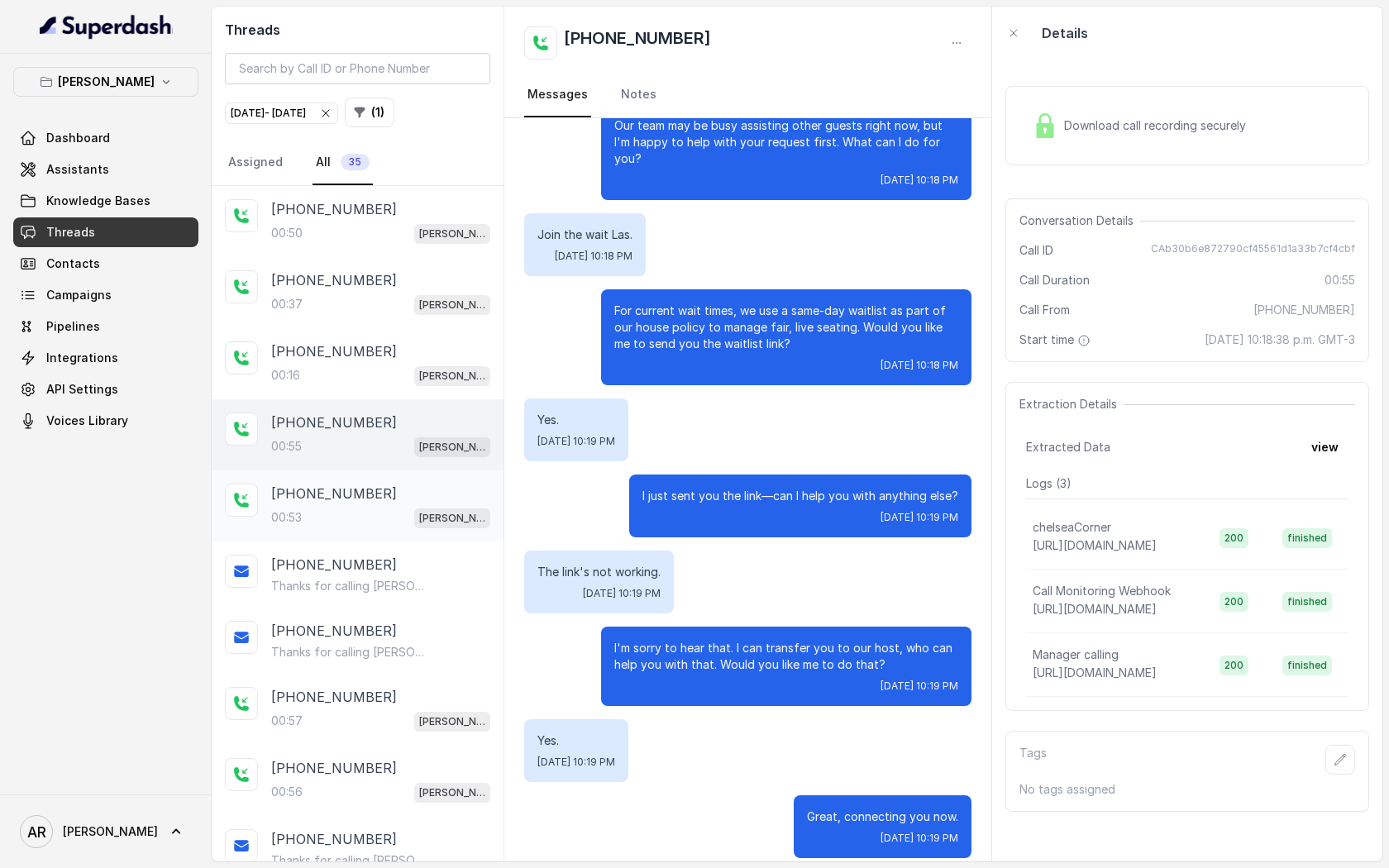
click at [396, 511] on div "00:53 [PERSON_NAME]" at bounding box center [380, 518] width 219 height 21
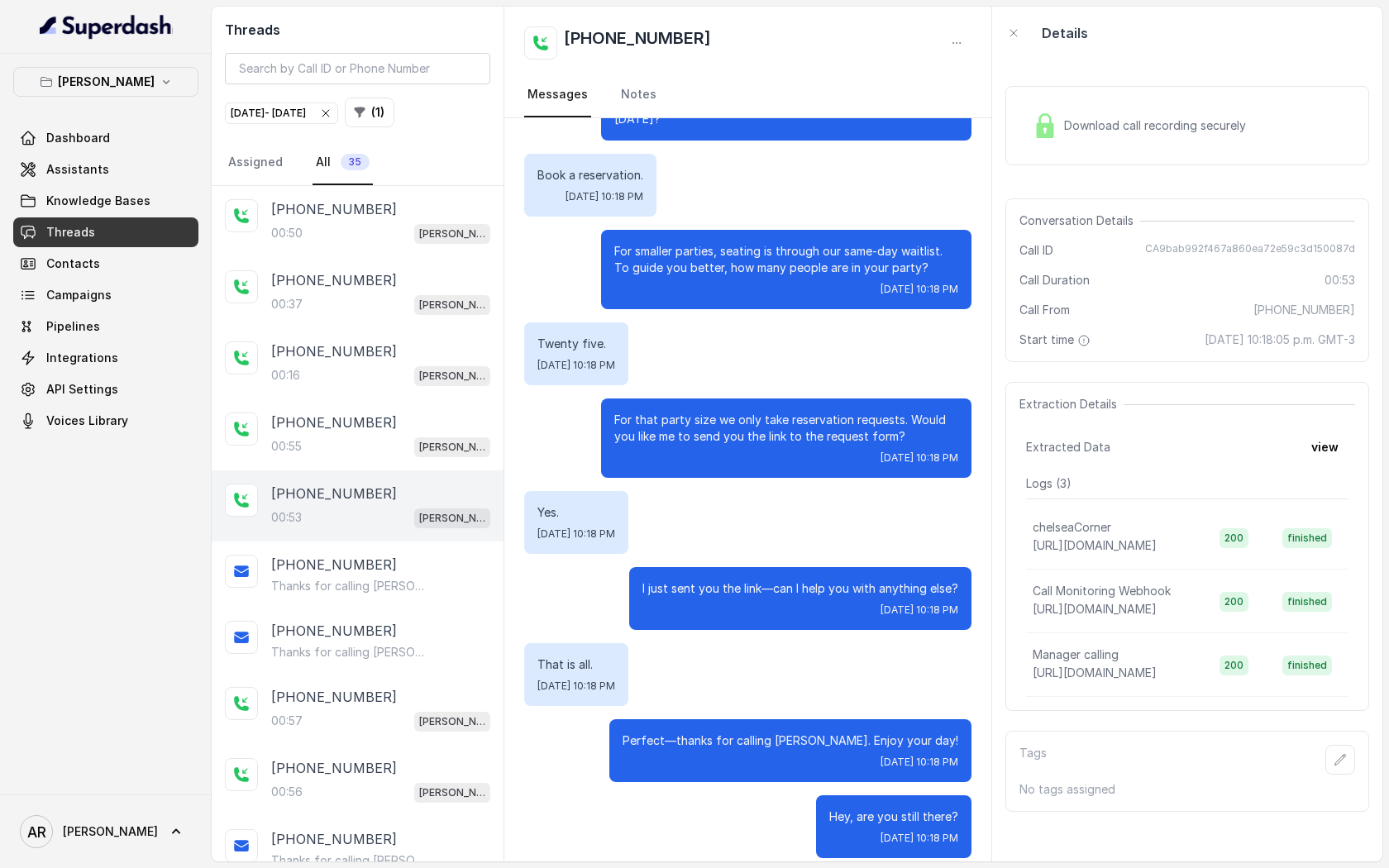
scroll to position [4, 0]
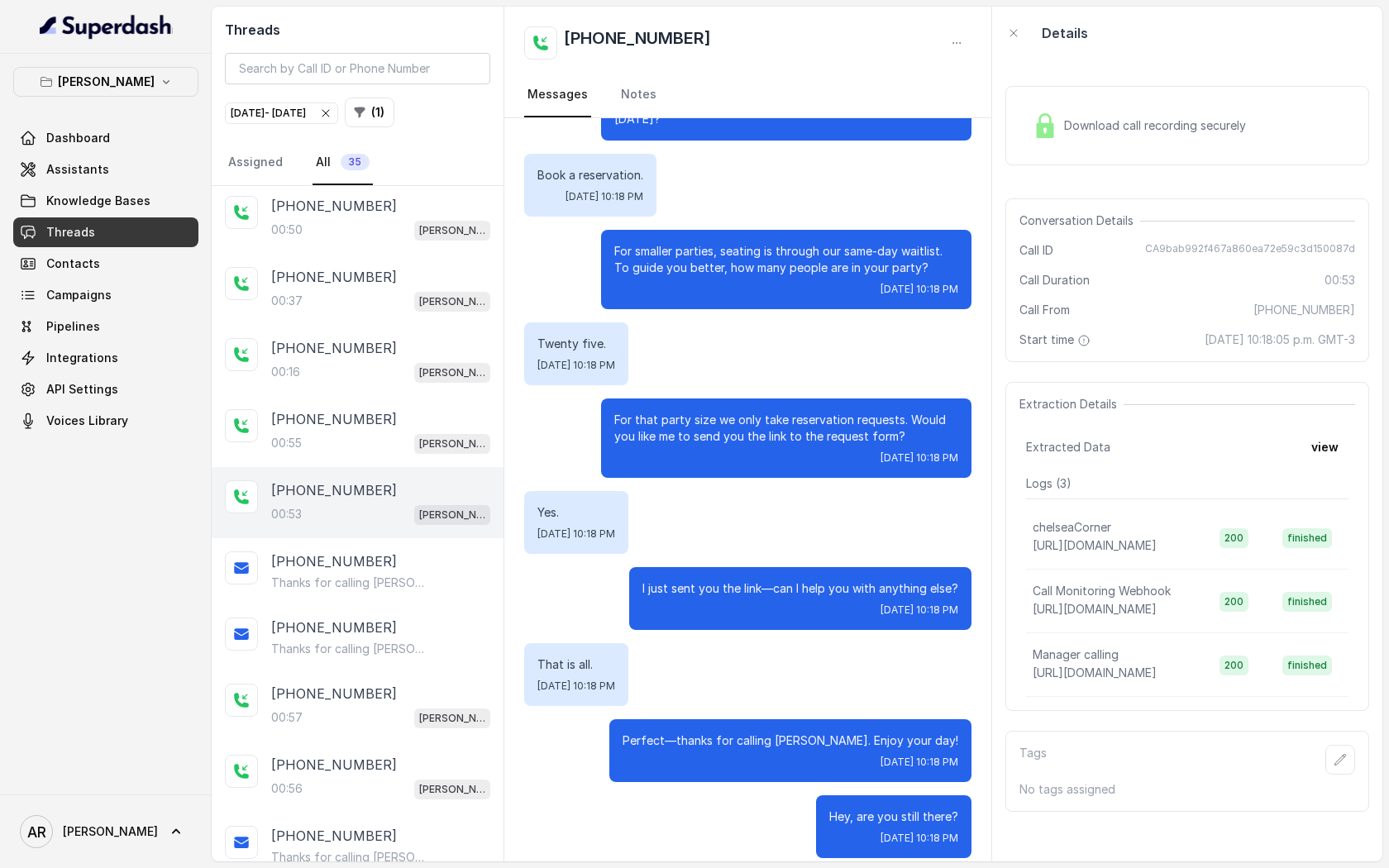
click at [1015, 247] on div "Conversation Details Call ID CA9bab992f467a860ea72e59c3d150087d Call Duration 0…" at bounding box center [1187, 280] width 364 height 164
click at [1034, 121] on img at bounding box center [1045, 126] width 25 height 25
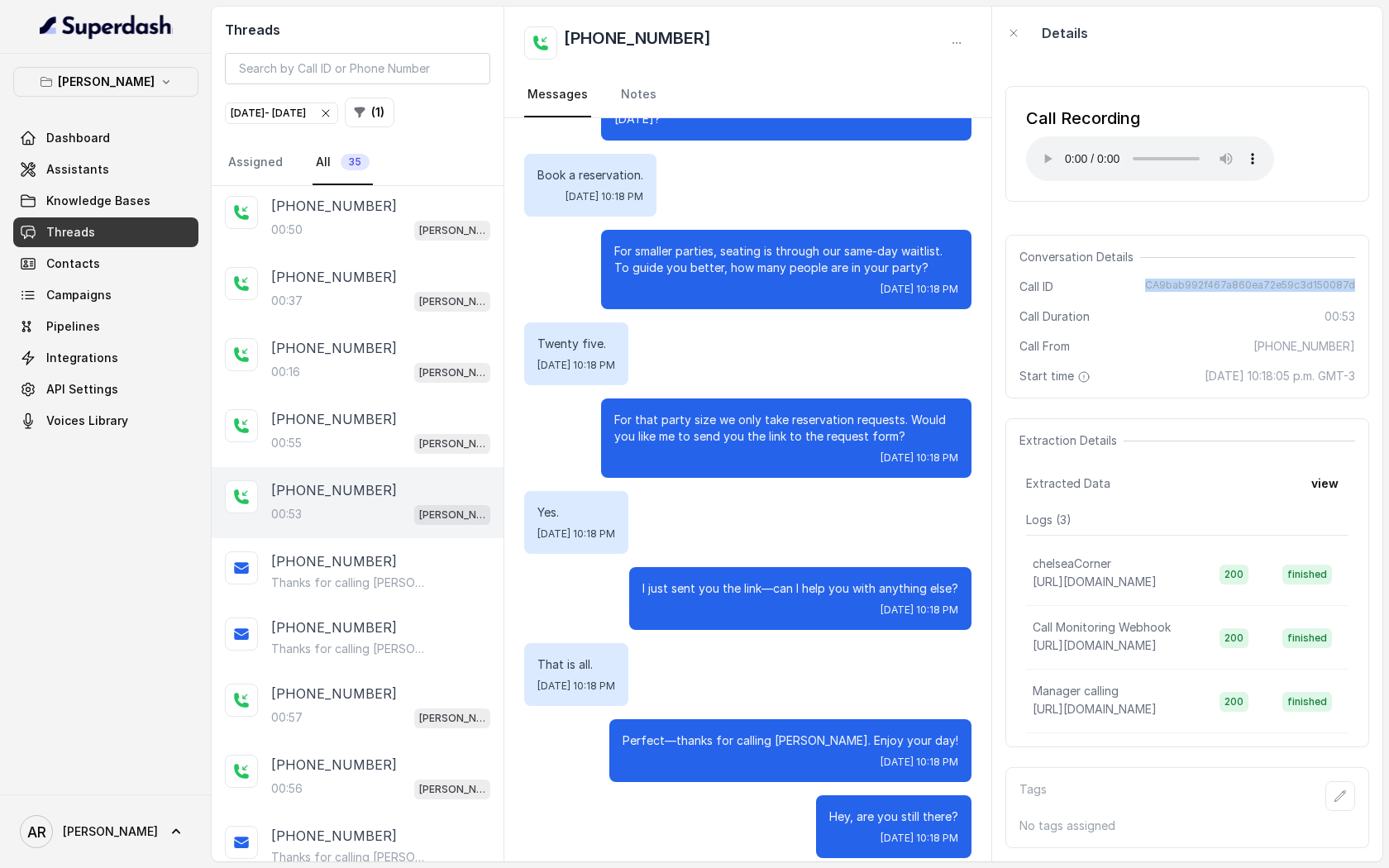
drag, startPoint x: 1158, startPoint y: 273, endPoint x: 1361, endPoint y: 288, distance: 203.6
click at [1361, 288] on div "Conversation Details Call ID CA9bab992f467a860ea72e59c3d150087d Call Duration 0…" at bounding box center [1187, 317] width 364 height 164
copy span "CA9bab992f467a860ea72e59c3d150087d"
click at [1160, 354] on div "Call From [PHONE_NUMBER]" at bounding box center [1187, 346] width 335 height 17
